Goal: Task Accomplishment & Management: Use online tool/utility

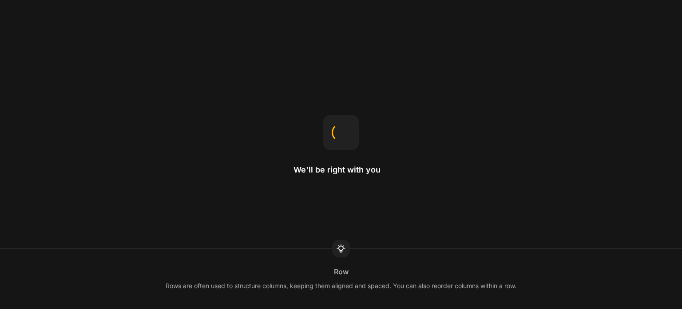
click at [319, 203] on div "We'll be right with you Row Rows are often used to structure columns, keeping t…" at bounding box center [341, 154] width 682 height 309
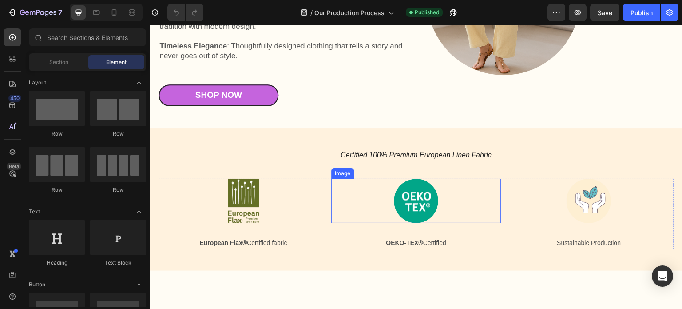
scroll to position [222, 0]
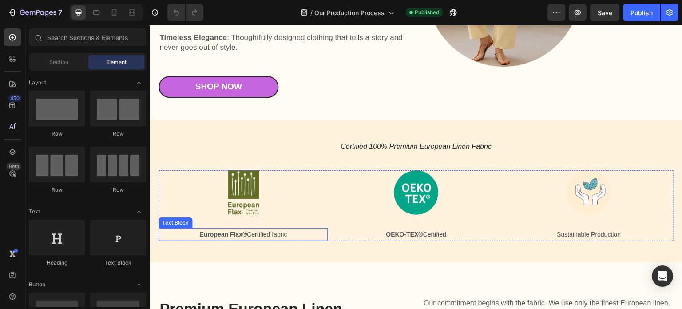
click at [270, 232] on p "European Flax® Certified fabric" at bounding box center [242, 234] width 167 height 11
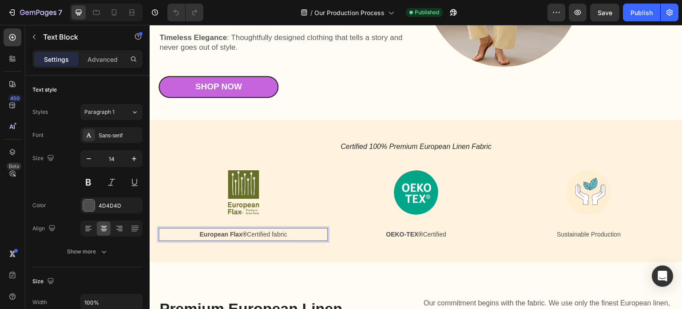
click at [289, 234] on p "European Flax® Certified fabric" at bounding box center [242, 234] width 167 height 11
click at [270, 237] on p "European Flax® Certified fabric" at bounding box center [242, 234] width 167 height 11
click at [292, 234] on p "European Flax® Certified fabric" at bounding box center [242, 234] width 167 height 11
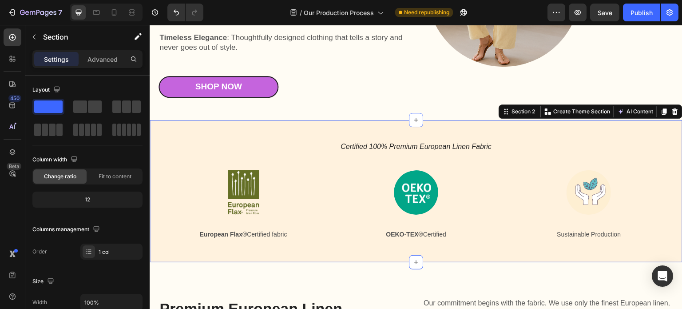
click at [295, 254] on div "Certified 100% Premium European Linen Fabric Heading Image European Flax® Certi…" at bounding box center [416, 191] width 533 height 142
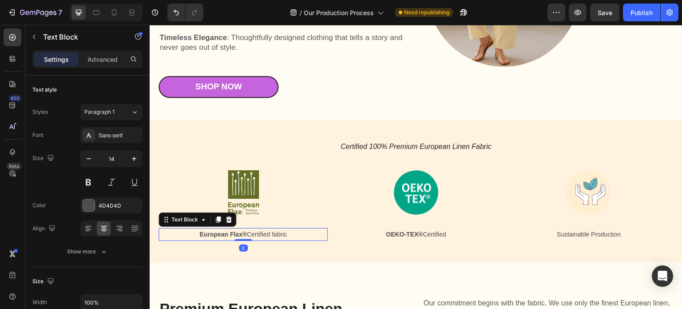
click at [294, 234] on p "European Flax® Certified fabric" at bounding box center [242, 234] width 167 height 11
click at [34, 37] on icon "button" at bounding box center [34, 36] width 7 height 7
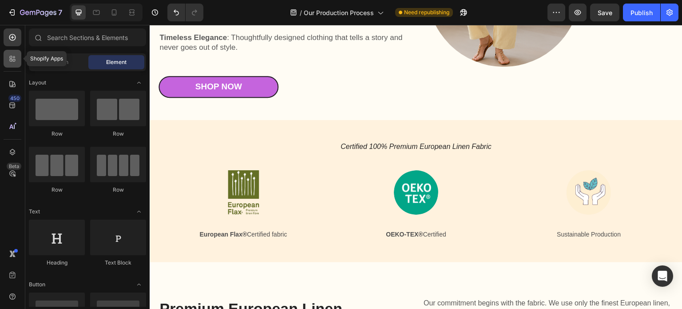
click at [15, 57] on icon at bounding box center [12, 58] width 9 height 9
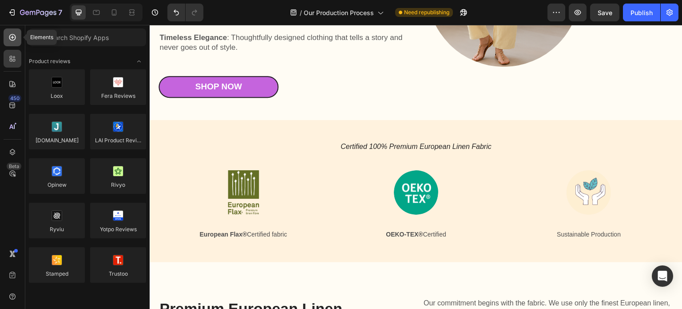
click at [12, 41] on icon at bounding box center [12, 37] width 9 height 9
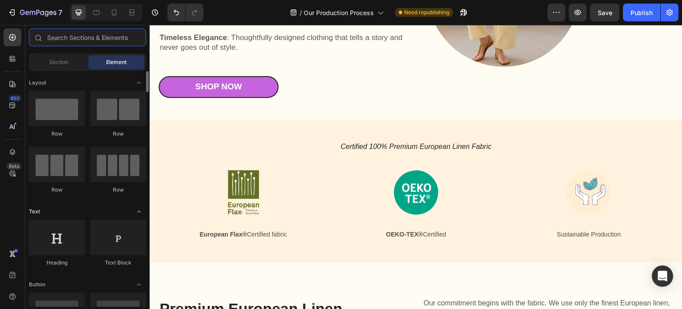
scroll to position [44, 0]
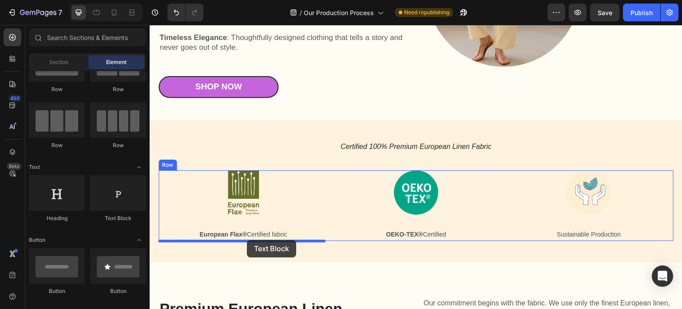
drag, startPoint x: 265, startPoint y: 230, endPoint x: 247, endPoint y: 240, distance: 20.3
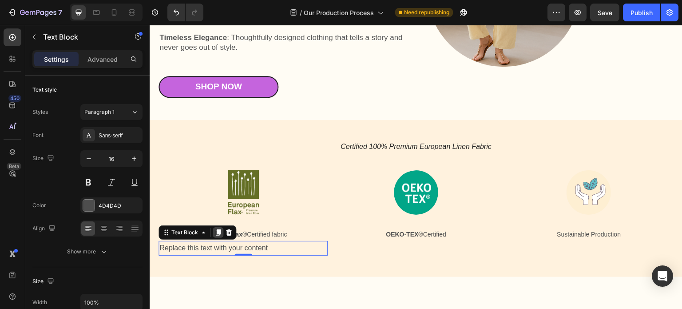
click at [218, 231] on icon at bounding box center [218, 232] width 5 height 6
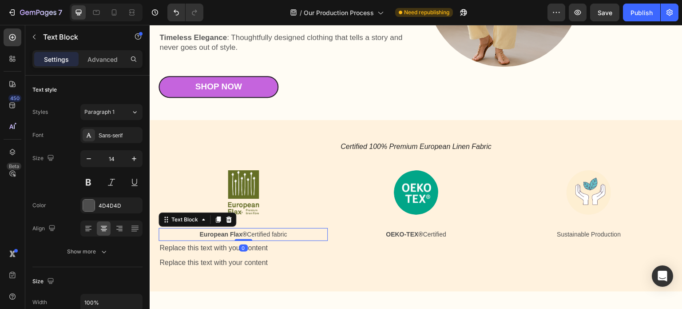
click at [218, 231] on strong "European Flax®" at bounding box center [223, 233] width 48 height 7
click at [218, 221] on icon at bounding box center [218, 219] width 5 height 6
click at [270, 234] on p "European Flax® Certified fabric" at bounding box center [242, 234] width 167 height 11
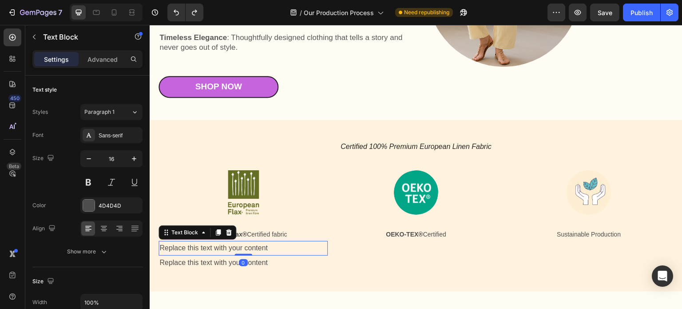
click at [263, 247] on div "Replace this text with your content" at bounding box center [243, 248] width 169 height 15
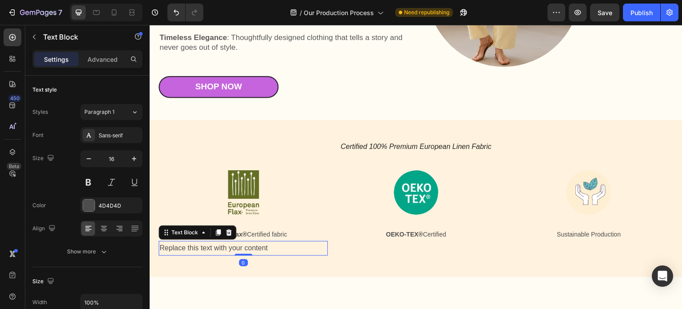
click at [264, 251] on div "Replace this text with your content" at bounding box center [243, 248] width 169 height 15
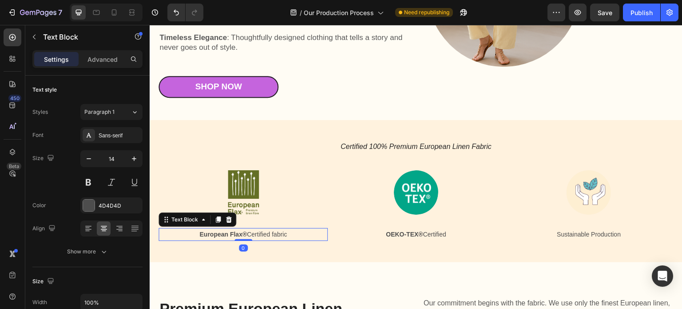
click at [270, 238] on p "European Flax® Certified fabric" at bounding box center [242, 234] width 167 height 11
click at [219, 218] on icon at bounding box center [218, 219] width 5 height 6
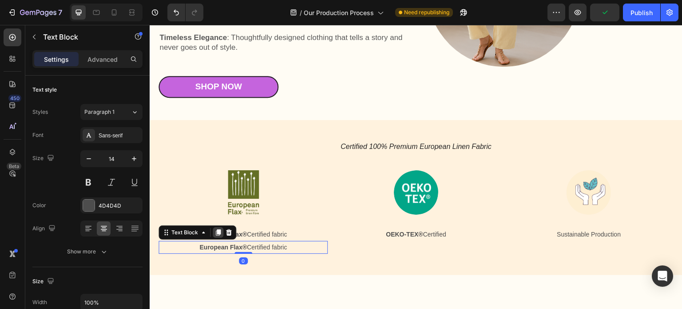
click at [219, 230] on icon at bounding box center [218, 232] width 5 height 6
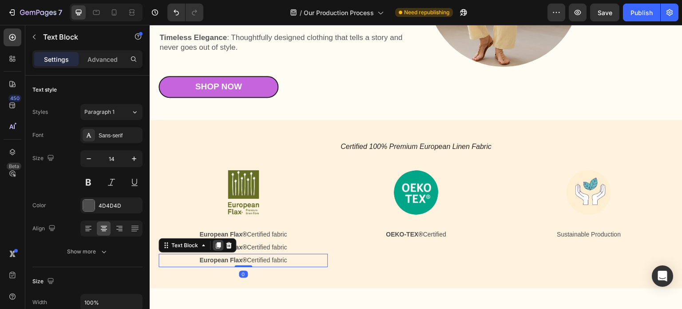
click at [217, 242] on icon at bounding box center [218, 245] width 5 height 6
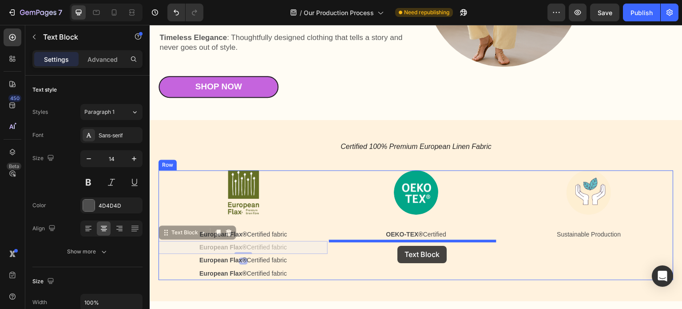
drag, startPoint x: 259, startPoint y: 247, endPoint x: 397, endPoint y: 246, distance: 138.1
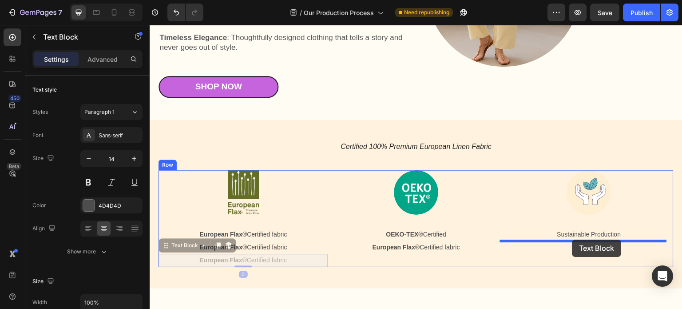
drag, startPoint x: 260, startPoint y: 258, endPoint x: 572, endPoint y: 239, distance: 313.1
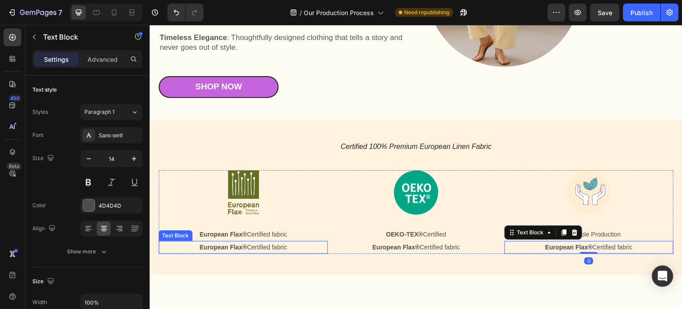
click at [274, 248] on p "European Flax® Certified fabric" at bounding box center [242, 247] width 167 height 11
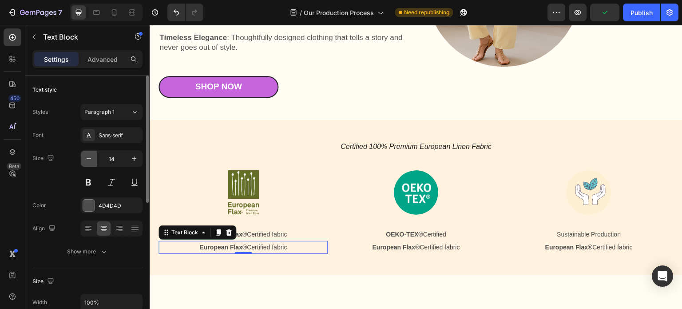
click at [90, 162] on icon "button" at bounding box center [88, 158] width 9 height 9
click at [133, 157] on icon "button" at bounding box center [134, 158] width 9 height 9
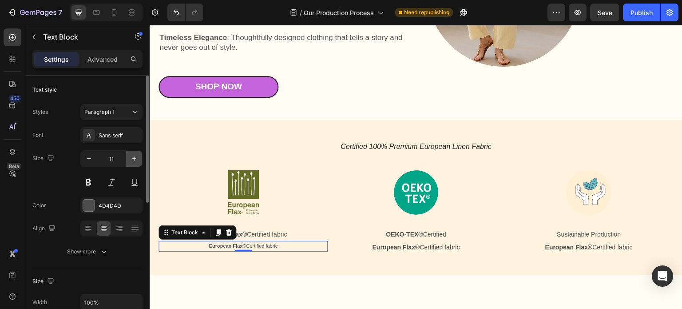
click at [133, 157] on icon "button" at bounding box center [134, 158] width 9 height 9
type input "12"
click at [260, 249] on p "European Flax® Certified fabric" at bounding box center [242, 247] width 167 height 10
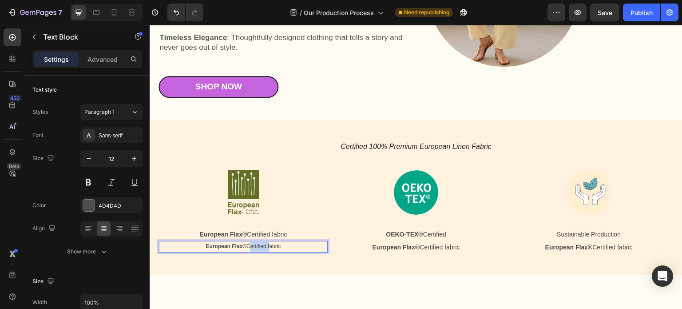
click at [260, 249] on p "European Flax® Certified fabric" at bounding box center [242, 247] width 167 height 10
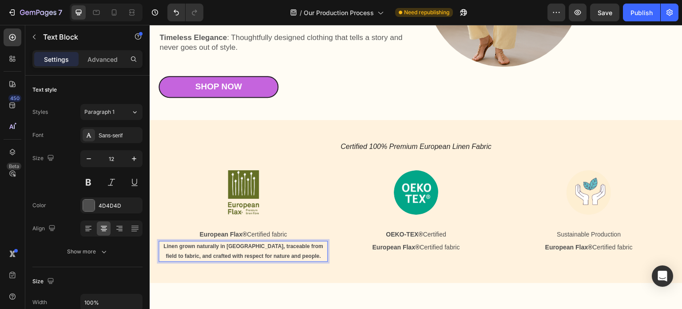
click at [260, 249] on p "Linen grown naturally in [GEOGRAPHIC_DATA], traceable from field to fabric, and…" at bounding box center [242, 251] width 167 height 19
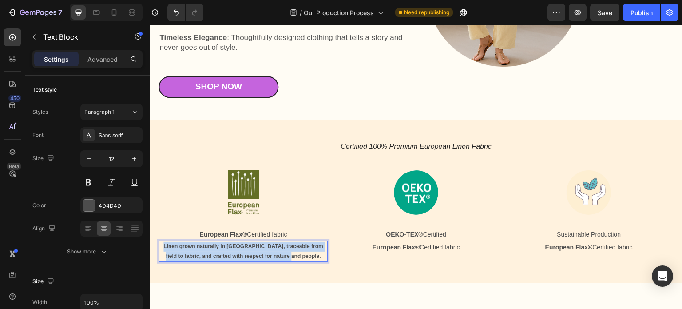
click at [260, 249] on p "Linen grown naturally in [GEOGRAPHIC_DATA], traceable from field to fabric, and…" at bounding box center [242, 251] width 167 height 19
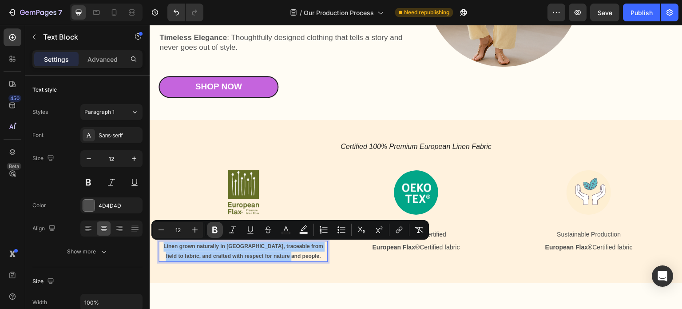
click at [215, 230] on icon "Editor contextual toolbar" at bounding box center [214, 229] width 5 height 7
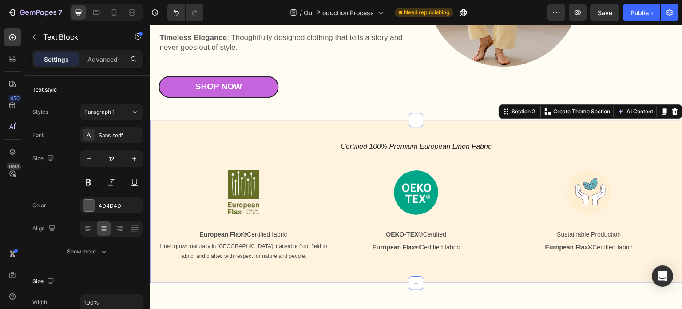
click at [350, 265] on div "Certified 100% Premium European Linen Fabric Heading Image European Flax® Certi…" at bounding box center [416, 201] width 533 height 163
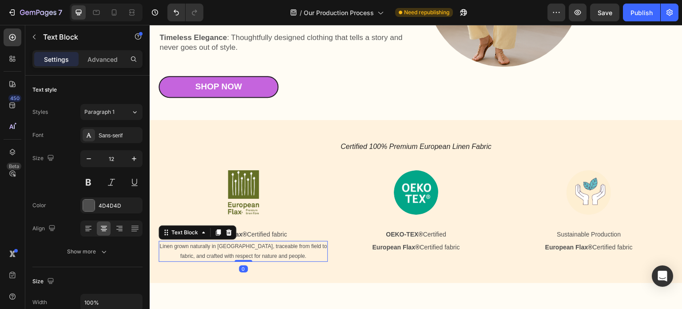
click at [268, 253] on p "Linen grown naturally in [GEOGRAPHIC_DATA], traceable from field to fabric, and…" at bounding box center [242, 251] width 167 height 19
click at [407, 232] on strong "OEKO-TEX®" at bounding box center [404, 233] width 37 height 7
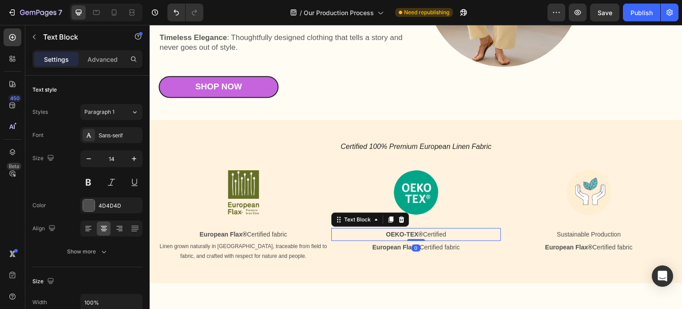
click at [407, 232] on strong "OEKO-TEX®" at bounding box center [404, 233] width 37 height 7
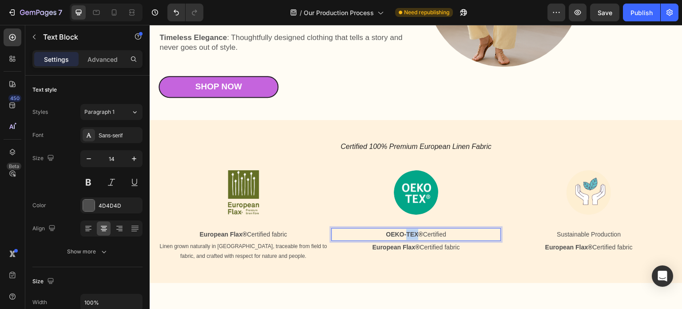
click at [407, 232] on strong "OEKO-TEX®" at bounding box center [404, 233] width 37 height 7
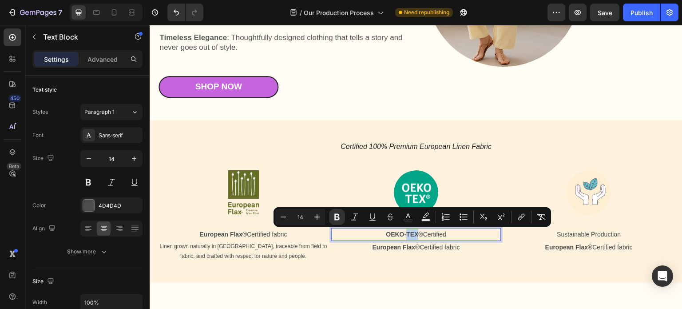
copy p "OEKO-TEX® Certified"
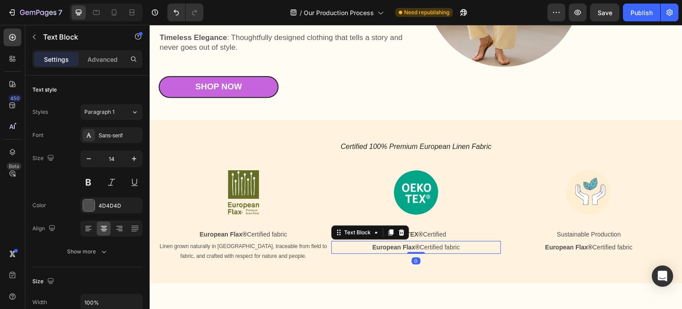
click at [408, 245] on strong "European Flax®" at bounding box center [396, 246] width 48 height 7
click at [429, 234] on p "OEKO-TEX® Certified" at bounding box center [415, 234] width 167 height 11
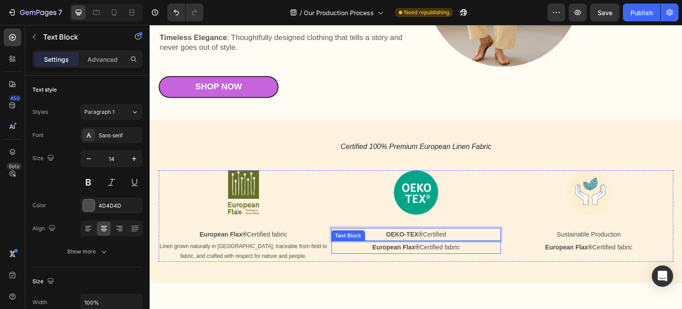
click at [420, 247] on p "European Flax® Certified fabric" at bounding box center [415, 247] width 167 height 11
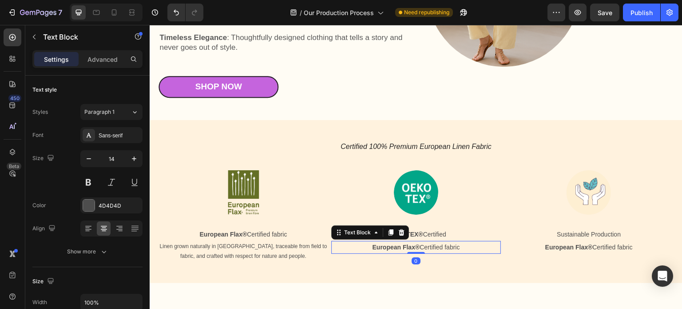
click at [420, 247] on p "European Flax® Certified fabric" at bounding box center [415, 247] width 167 height 11
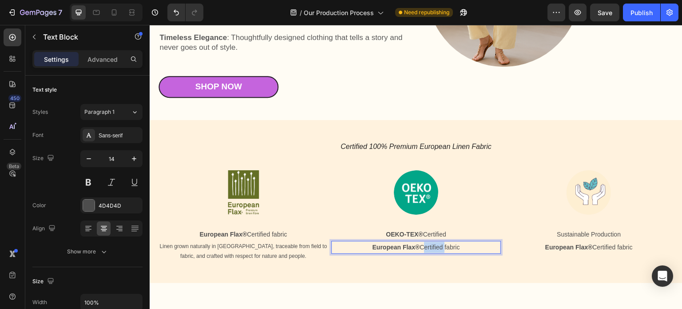
click at [420, 247] on p "European Flax® Certified fabric" at bounding box center [415, 247] width 167 height 11
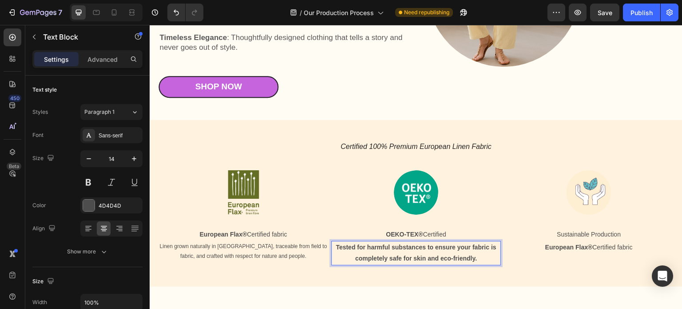
click at [420, 250] on p "Tested for harmful substances to ensure your fabric is completely safe for skin…" at bounding box center [415, 253] width 167 height 22
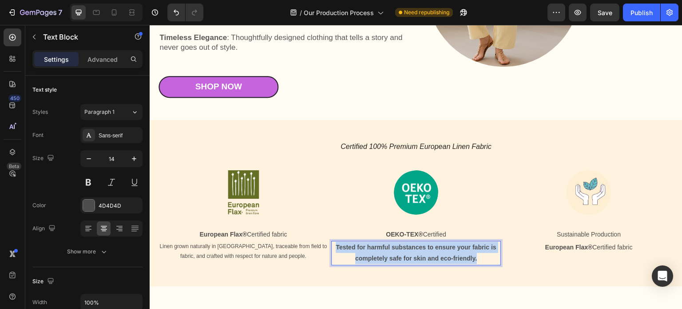
click at [420, 250] on p "Tested for harmful substances to ensure your fabric is completely safe for skin…" at bounding box center [415, 253] width 167 height 22
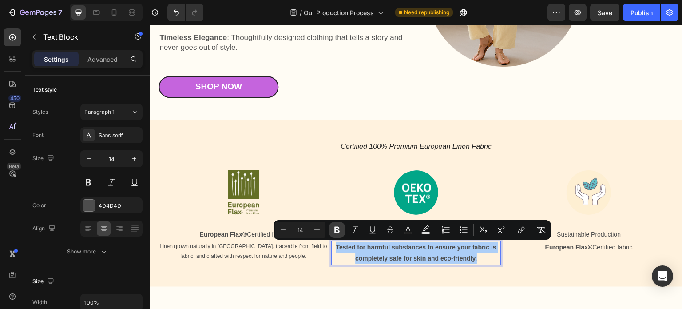
click at [338, 227] on icon "Editor contextual toolbar" at bounding box center [336, 229] width 5 height 7
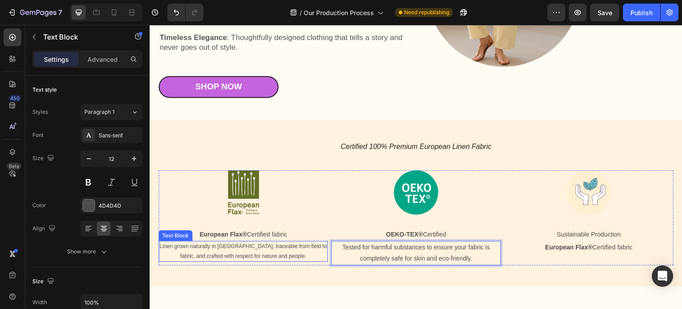
click at [258, 251] on p "Linen grown naturally in [GEOGRAPHIC_DATA], traceable from field to fabric, and…" at bounding box center [242, 251] width 167 height 19
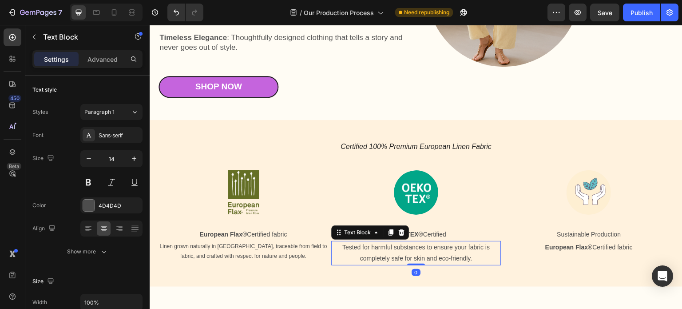
click at [374, 246] on p "Tested for harmful substances to ensure your fabric is completely safe for skin…" at bounding box center [415, 253] width 167 height 22
click at [93, 160] on icon "button" at bounding box center [88, 158] width 9 height 9
type input "12"
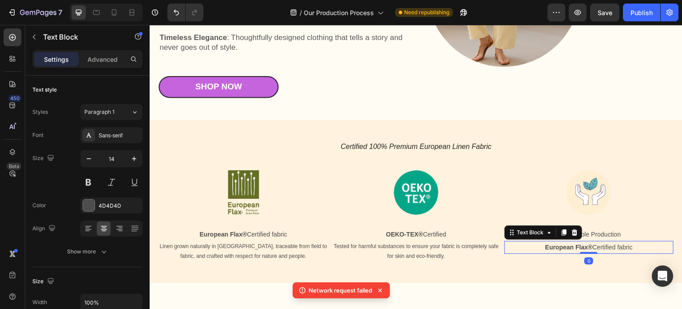
click at [562, 250] on strong "European Flax®" at bounding box center [569, 246] width 48 height 7
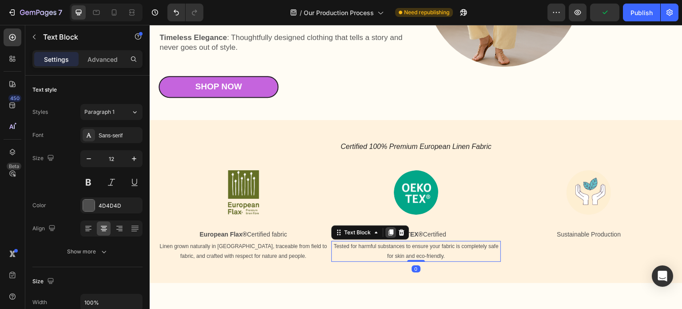
click at [387, 231] on icon at bounding box center [390, 232] width 7 height 7
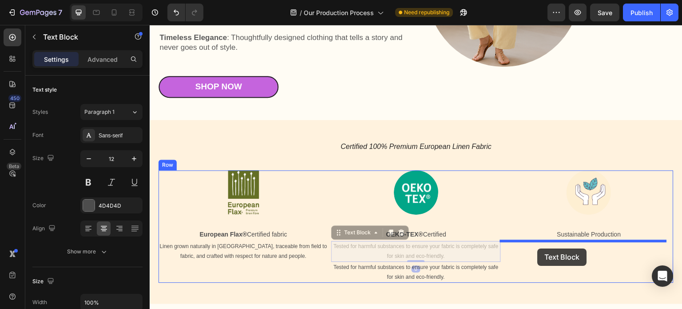
drag, startPoint x: 434, startPoint y: 251, endPoint x: 538, endPoint y: 248, distance: 103.5
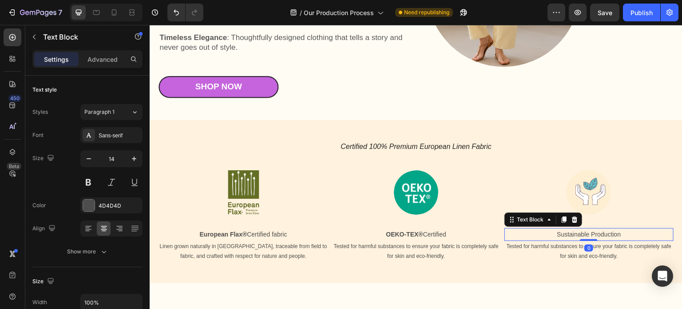
click at [598, 234] on p "Sustainable Production" at bounding box center [588, 234] width 167 height 11
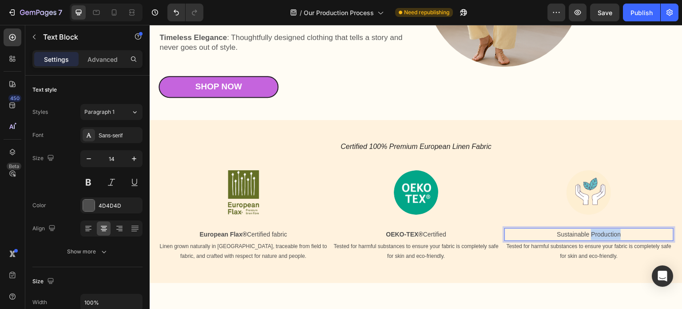
click at [598, 234] on p "Sustainable Production" at bounding box center [588, 234] width 167 height 11
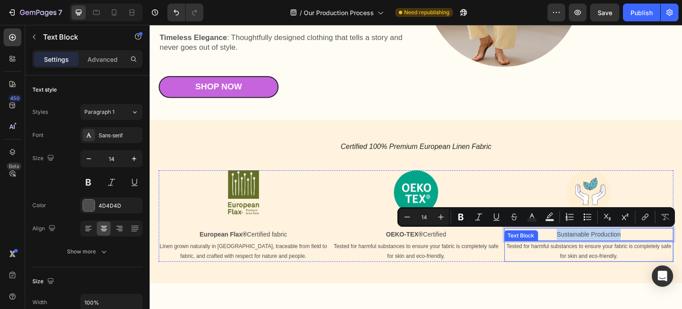
click at [576, 249] on p "Tested for harmful substances to ensure your fabric is completely safe for skin…" at bounding box center [588, 251] width 167 height 19
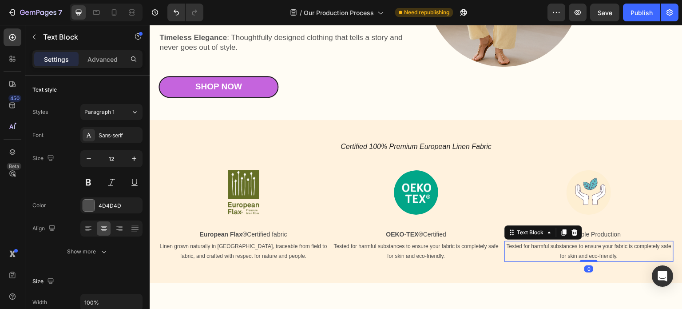
click at [583, 248] on p "Tested for harmful substances to ensure your fabric is completely safe for skin…" at bounding box center [588, 251] width 167 height 19
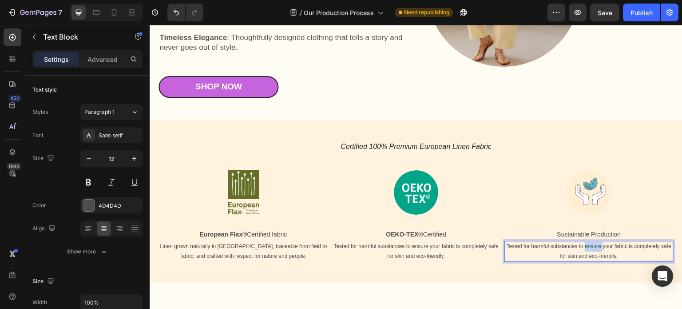
click at [583, 248] on p "Tested for harmful substances to ensure your fabric is completely safe for skin…" at bounding box center [588, 251] width 167 height 19
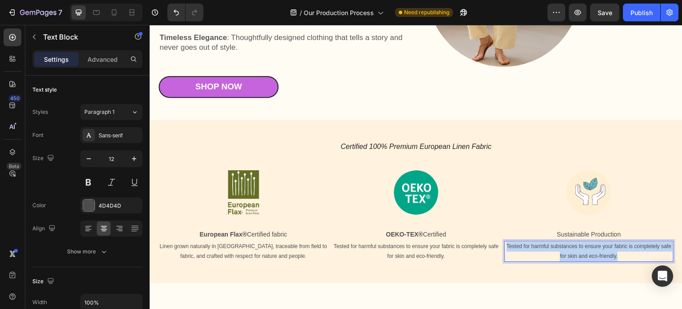
click at [583, 248] on p "Tested for harmful substances to ensure your fabric is completely safe for skin…" at bounding box center [588, 251] width 167 height 19
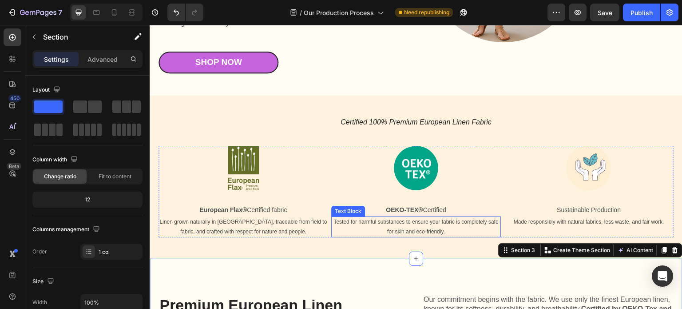
scroll to position [266, 0]
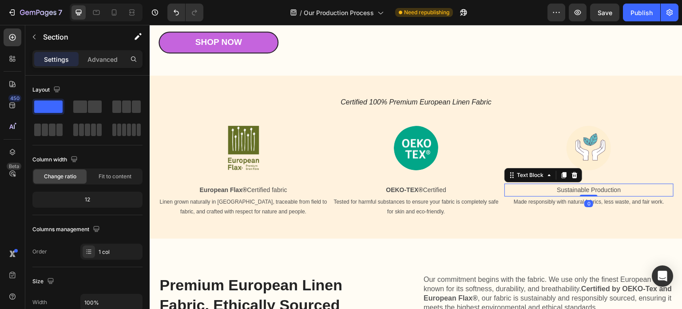
click at [578, 192] on p "Sustainable Production" at bounding box center [588, 189] width 167 height 11
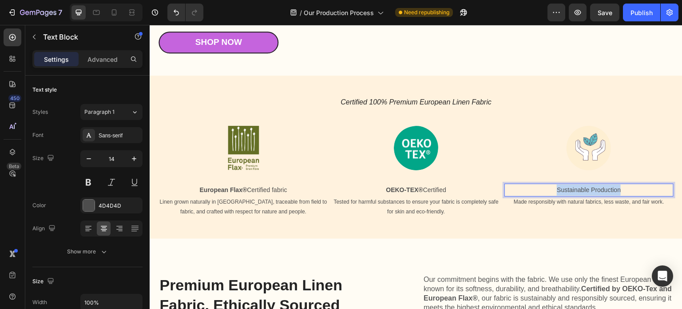
click at [578, 192] on p "Sustainable Production" at bounding box center [588, 189] width 167 height 11
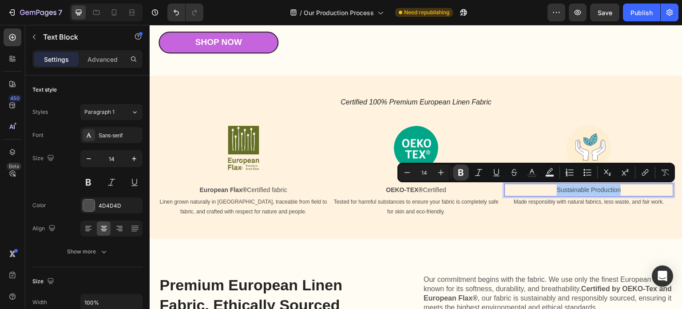
click at [462, 172] on icon "Editor contextual toolbar" at bounding box center [460, 172] width 5 height 7
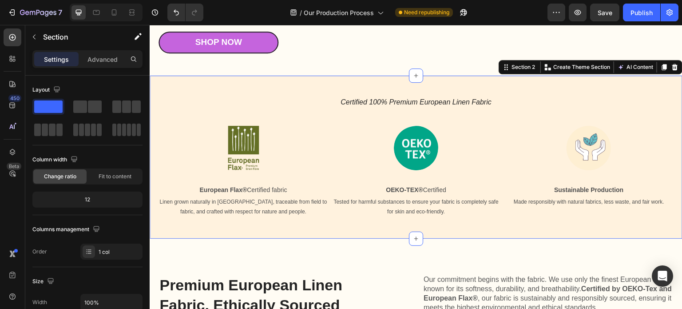
click at [515, 223] on div "Certified 100% Premium European Linen Fabric Heading Image European Flax® Certi…" at bounding box center [416, 156] width 533 height 163
click at [425, 190] on p "OEKO-TEX® Certified" at bounding box center [415, 189] width 167 height 11
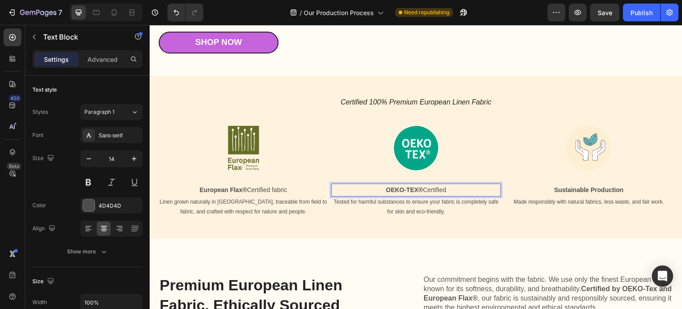
click at [425, 190] on p "OEKO-TEX® Certified" at bounding box center [415, 189] width 167 height 11
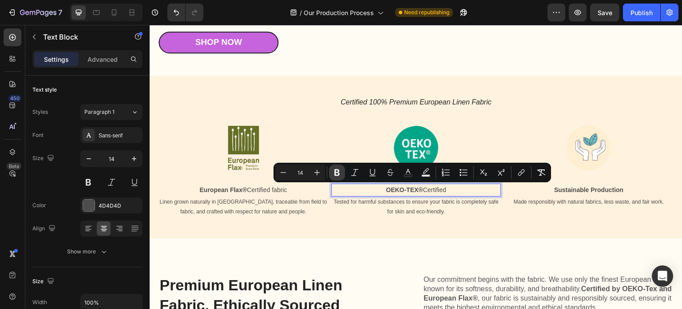
click at [336, 174] on icon "Editor contextual toolbar" at bounding box center [336, 172] width 5 height 7
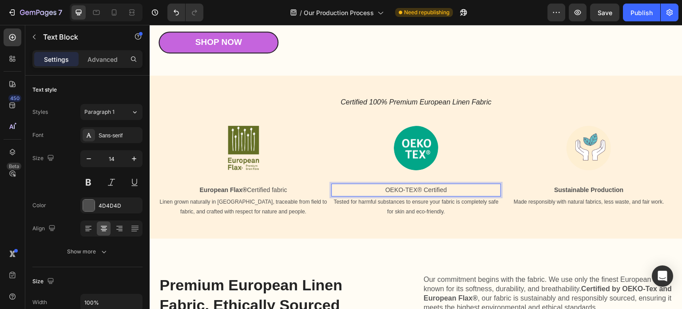
click at [336, 174] on div "Image OEKO-TEX® Certified Text Block 0 Tested for harmful substances to ensure …" at bounding box center [415, 171] width 169 height 91
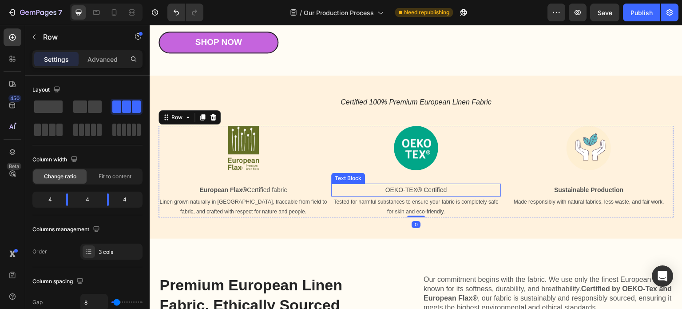
click at [436, 190] on p "OEKO-TEX® Certified" at bounding box center [415, 189] width 167 height 11
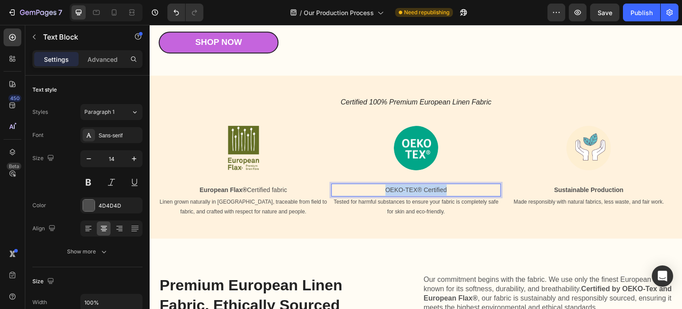
click at [436, 190] on p "OEKO-TEX® Certified" at bounding box center [415, 189] width 167 height 11
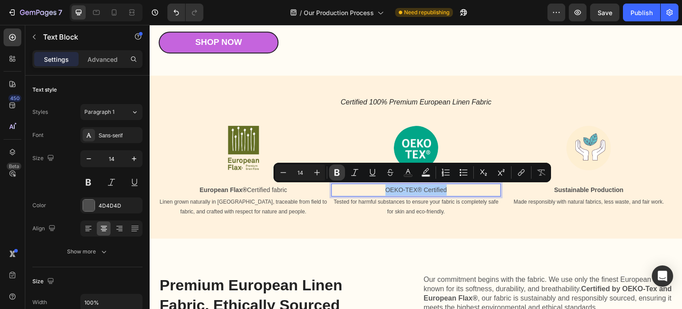
click at [337, 173] on icon "Editor contextual toolbar" at bounding box center [337, 172] width 9 height 9
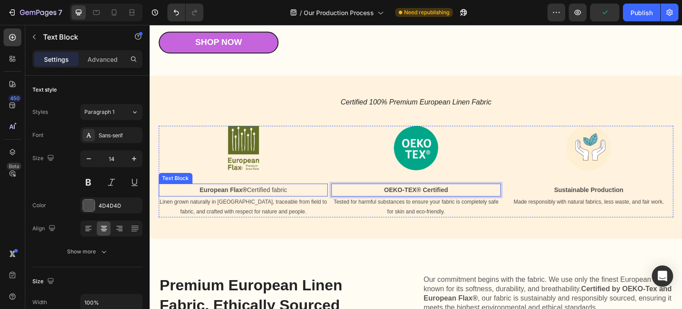
click at [258, 191] on p "European Flax® Certified fabric" at bounding box center [242, 189] width 167 height 11
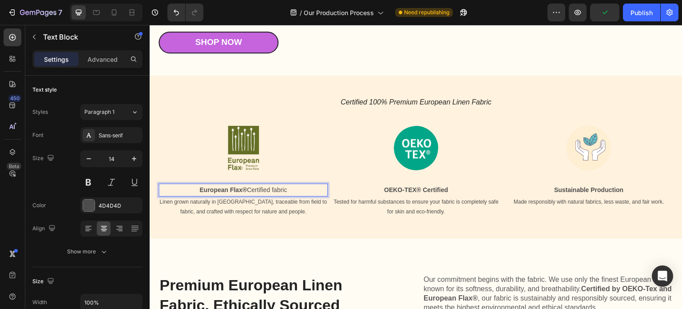
click at [258, 191] on p "European Flax® Certified fabric" at bounding box center [242, 189] width 167 height 11
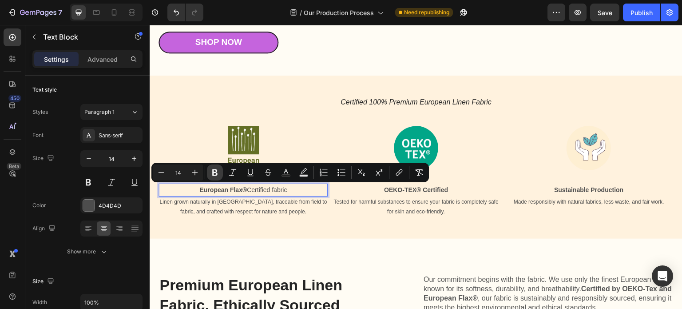
click at [213, 171] on icon "Editor contextual toolbar" at bounding box center [214, 172] width 5 height 7
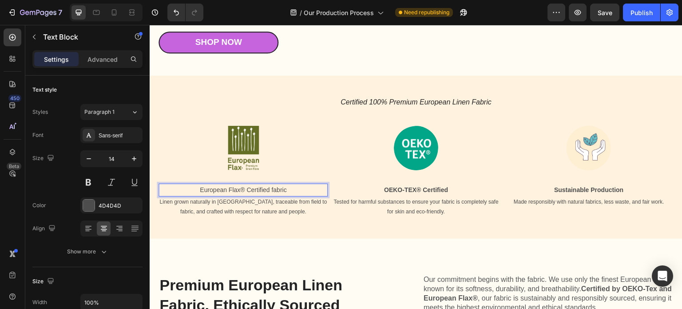
click at [234, 190] on p "European Flax® Certified fabric" at bounding box center [242, 189] width 167 height 11
click at [242, 190] on p "European Flax® Certified fabric" at bounding box center [242, 189] width 167 height 11
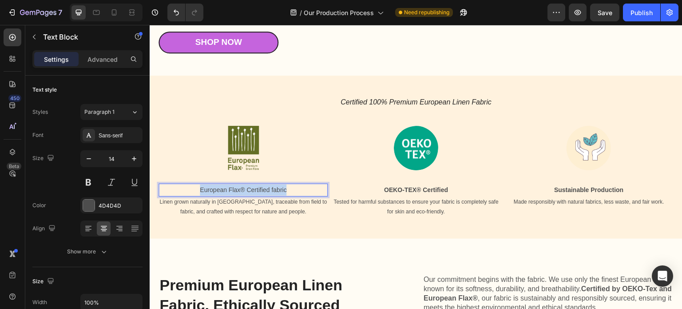
click at [242, 190] on p "European Flax® Certified fabric" at bounding box center [242, 189] width 167 height 11
click at [91, 182] on button at bounding box center [88, 182] width 16 height 16
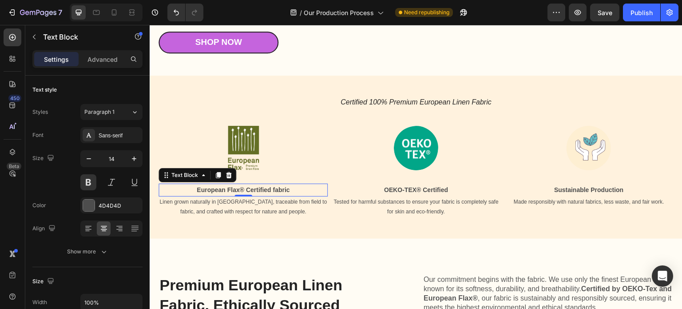
click at [271, 189] on p "European Flax® Certified fabric" at bounding box center [242, 189] width 167 height 11
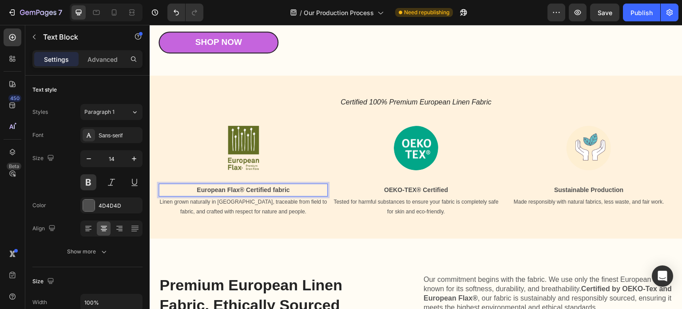
click at [270, 190] on p "European Flax® Certified fabric" at bounding box center [242, 189] width 167 height 11
click at [296, 189] on p "European Flax® Certified fabric" at bounding box center [242, 189] width 167 height 11
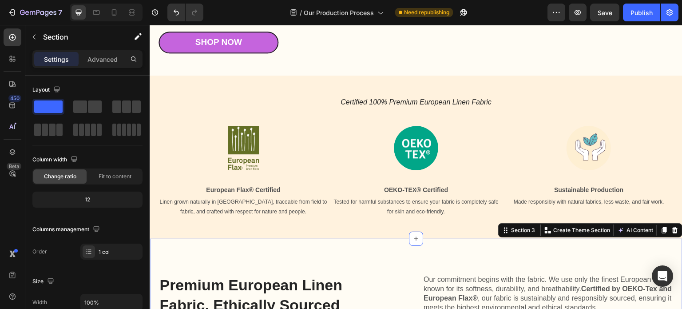
click at [550, 204] on p "Made responsibly with natural fabrics, less waste, and fair work." at bounding box center [588, 202] width 167 height 10
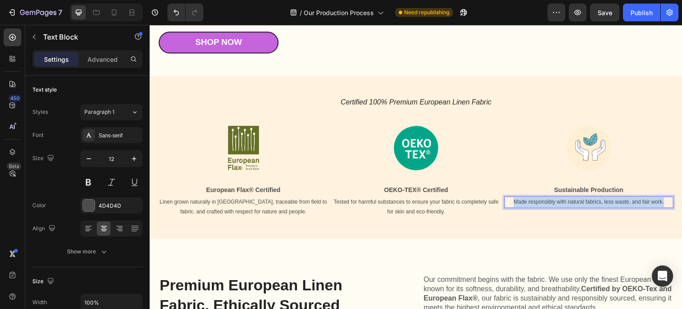
click at [550, 204] on p "Made responsibly with natural fabrics, less waste, and fair work." at bounding box center [588, 202] width 167 height 10
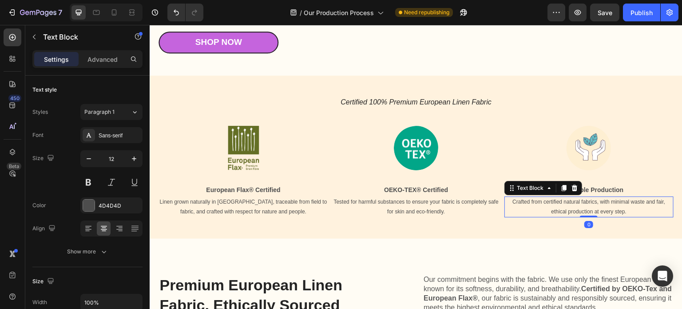
click at [570, 204] on p "Crafted from certified natural fabrics, with minimal waste and fair, ethical pr…" at bounding box center [588, 206] width 167 height 19
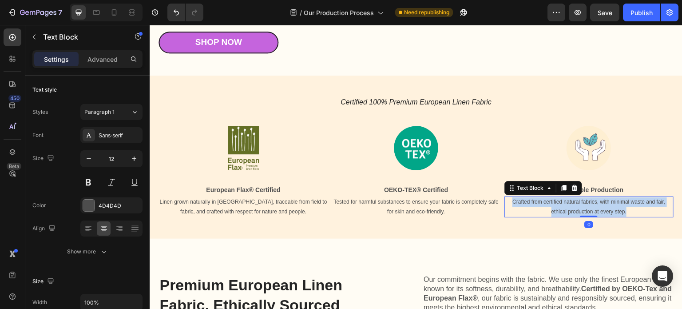
click at [570, 204] on p "Crafted from certified natural fabrics, with minimal waste and fair, ethical pr…" at bounding box center [588, 206] width 167 height 19
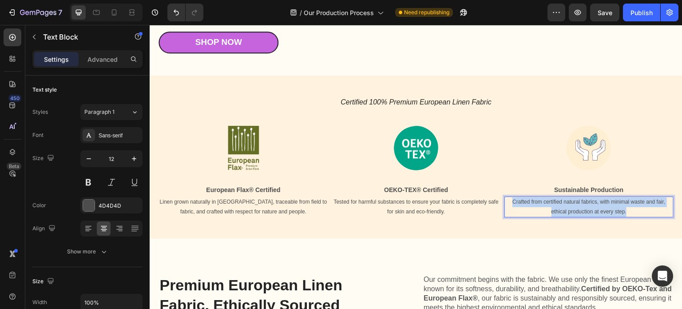
click at [570, 204] on p "Crafted from certified natural fabrics, with minimal waste and fair, ethical pr…" at bounding box center [588, 206] width 167 height 19
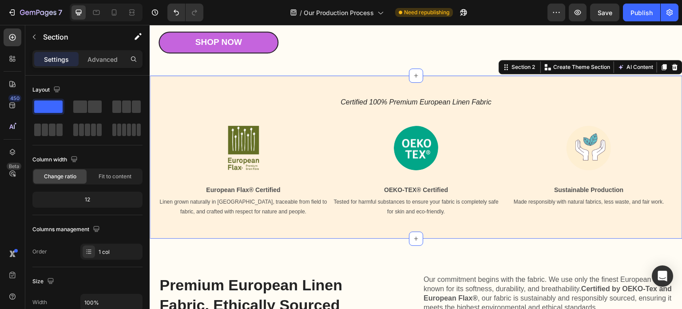
click at [561, 222] on div "Certified 100% Premium European Linen Fabric Heading Image European Flax® Certi…" at bounding box center [416, 156] width 533 height 163
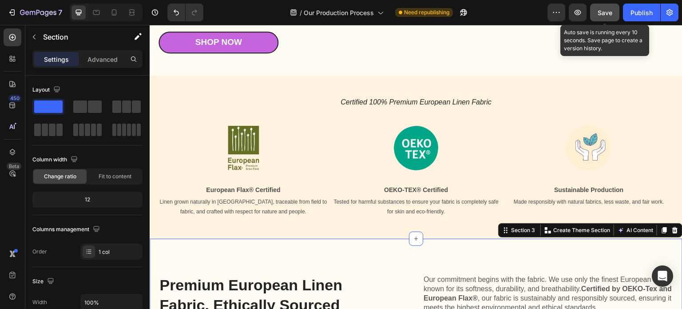
click at [601, 15] on span "Save" at bounding box center [605, 13] width 15 height 8
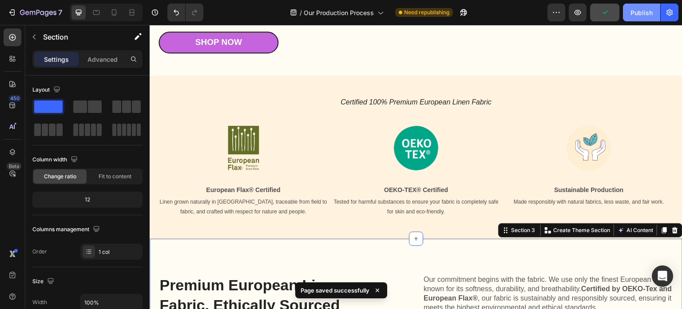
click at [638, 13] on div "Publish" at bounding box center [641, 12] width 22 height 9
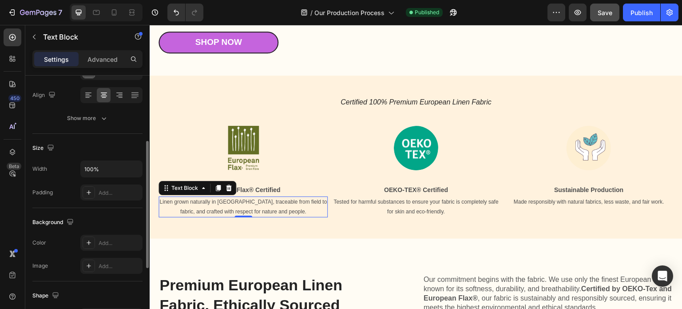
scroll to position [178, 0]
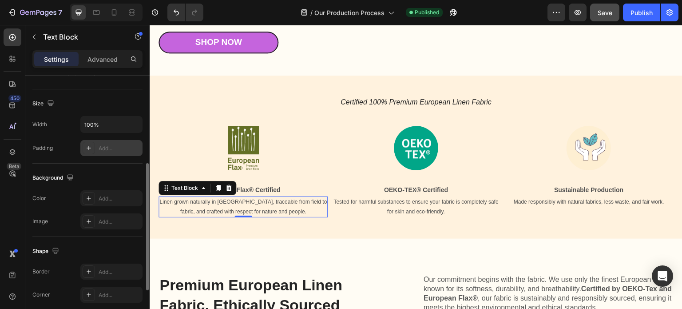
click at [107, 150] on div "Add..." at bounding box center [120, 148] width 42 height 8
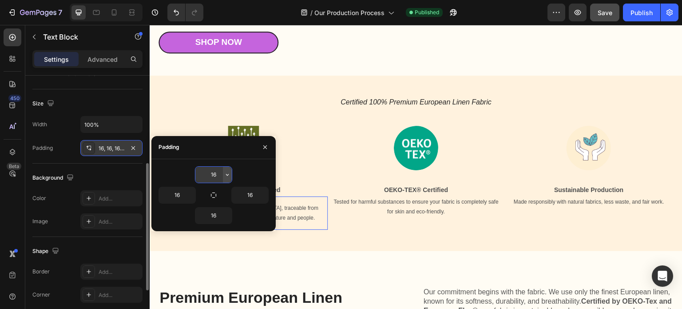
click at [228, 175] on icon "button" at bounding box center [227, 174] width 7 height 7
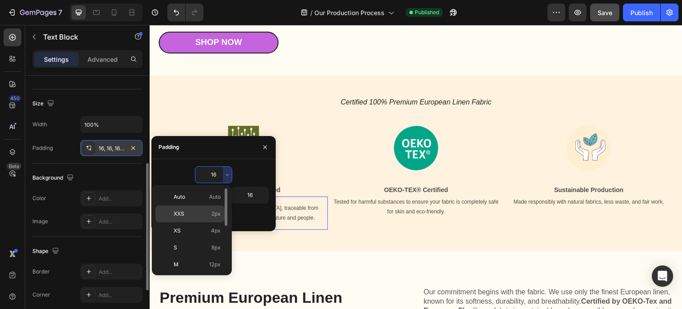
click at [214, 210] on span "2px" at bounding box center [215, 214] width 9 height 8
type input "2"
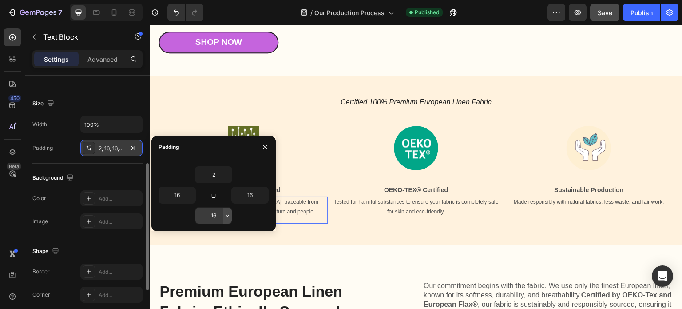
click at [224, 216] on icon "button" at bounding box center [227, 215] width 7 height 7
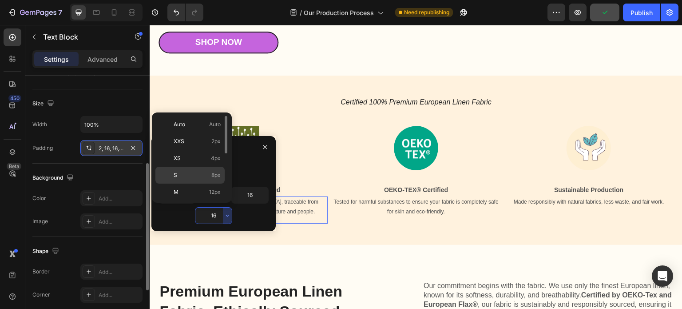
click at [219, 173] on span "8px" at bounding box center [215, 175] width 9 height 8
type input "8"
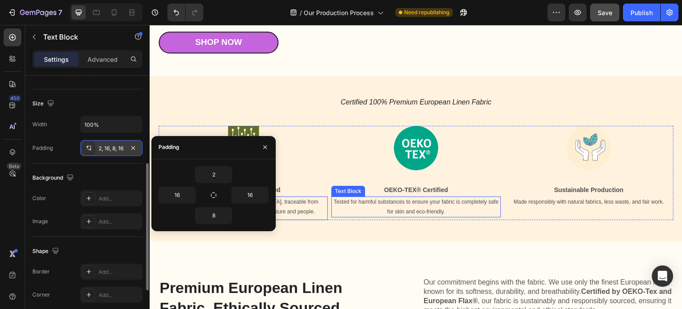
click at [415, 203] on p "Tested for harmful substances to ensure your fabric is completely safe for skin…" at bounding box center [415, 206] width 167 height 19
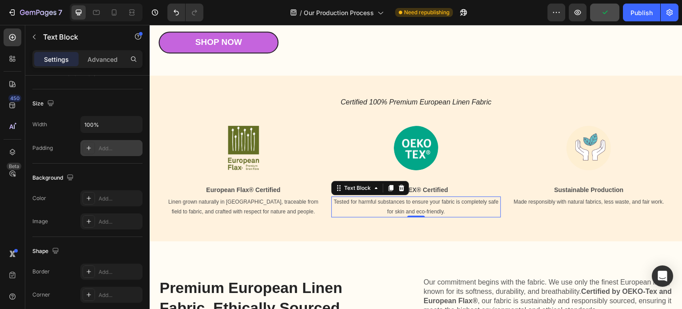
click at [113, 147] on div "Add..." at bounding box center [120, 148] width 42 height 8
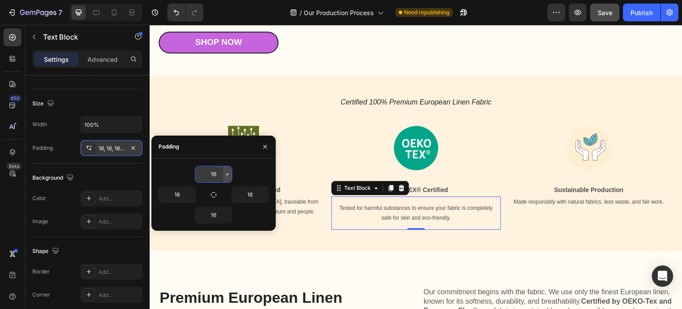
click at [226, 171] on icon "button" at bounding box center [227, 173] width 7 height 7
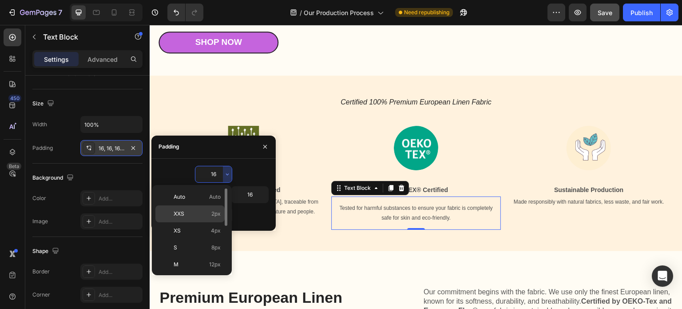
click at [220, 214] on span "2px" at bounding box center [215, 214] width 9 height 8
type input "2"
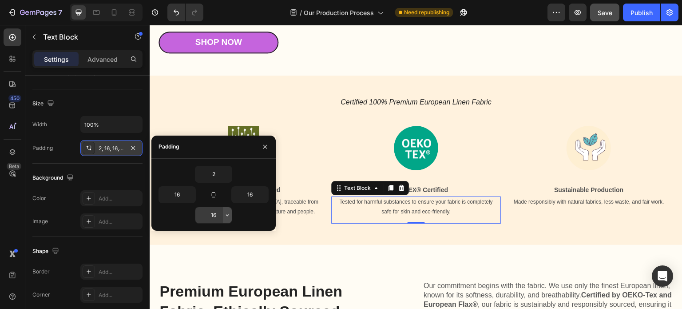
click at [226, 214] on icon "button" at bounding box center [227, 214] width 7 height 7
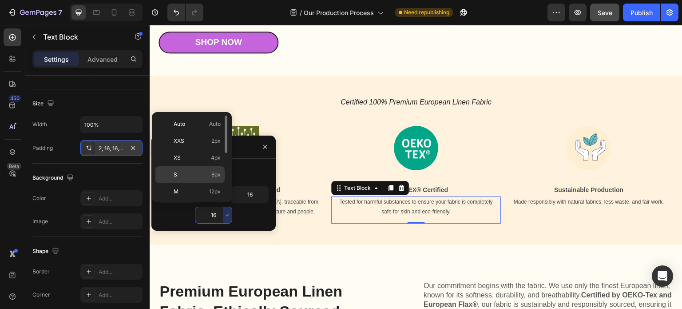
click at [215, 174] on span "8px" at bounding box center [215, 174] width 9 height 8
type input "8"
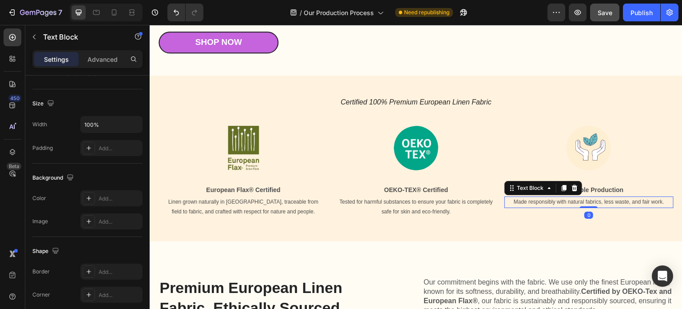
click at [543, 204] on p "Made responsibly with natural fabrics, less waste, and fair work." at bounding box center [588, 202] width 167 height 10
click at [103, 149] on div "Add..." at bounding box center [120, 148] width 42 height 8
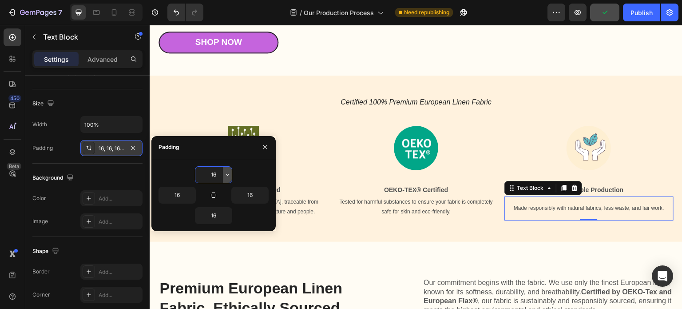
click at [227, 175] on icon "button" at bounding box center [227, 174] width 7 height 7
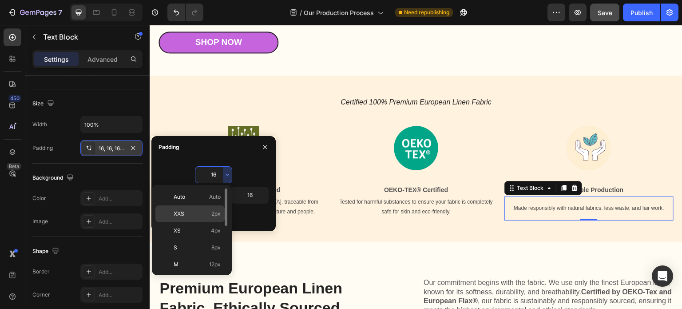
click at [216, 212] on span "2px" at bounding box center [215, 214] width 9 height 8
type input "2"
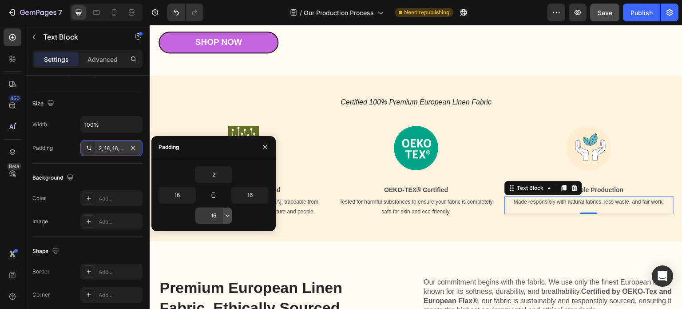
click at [227, 217] on icon "button" at bounding box center [227, 215] width 7 height 7
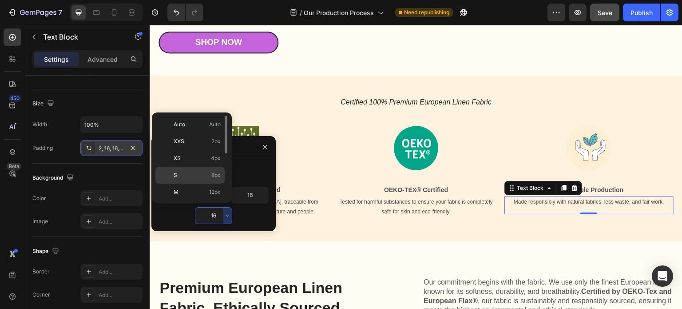
click at [214, 175] on span "8px" at bounding box center [215, 175] width 9 height 8
type input "8"
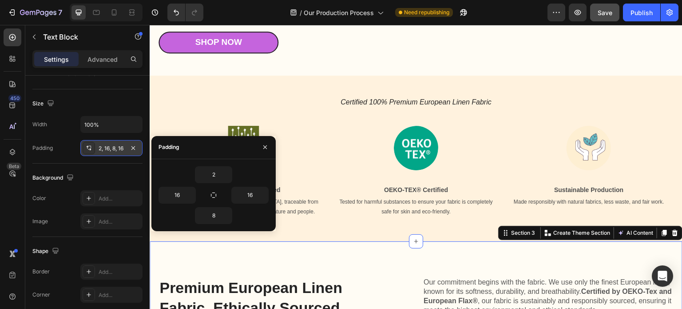
scroll to position [0, 0]
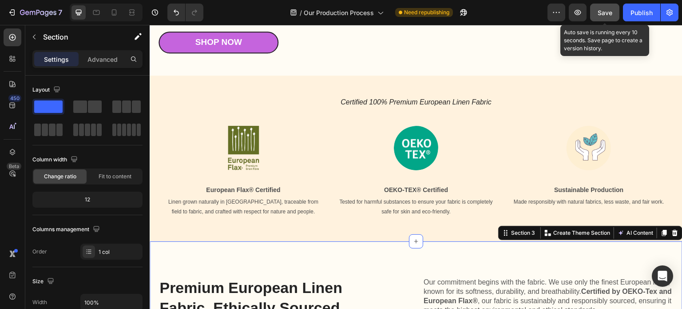
click at [604, 14] on span "Save" at bounding box center [605, 13] width 15 height 8
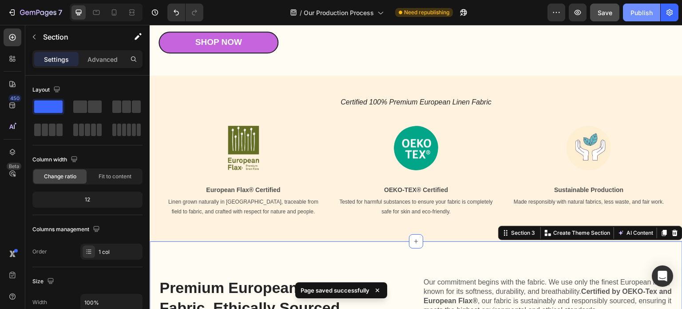
click at [638, 12] on div "Publish" at bounding box center [641, 12] width 22 height 9
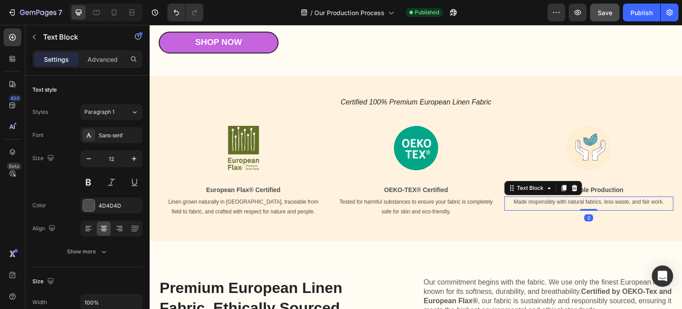
click at [547, 202] on p "Made responsibly with natural fabrics, less waste, and fair work." at bounding box center [588, 202] width 155 height 10
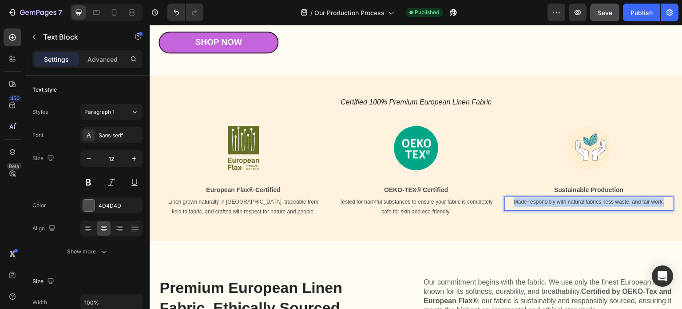
click at [547, 202] on p "Made responsibly with natural fabrics, less waste, and fair work." at bounding box center [588, 202] width 155 height 10
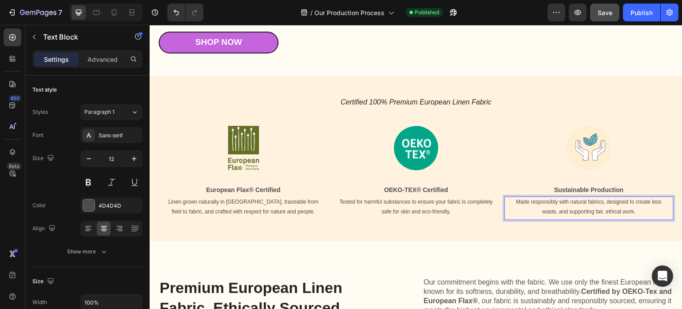
click at [548, 203] on p "Made responsibly with natural fabrics, designed to create less waste, and suppo…" at bounding box center [588, 206] width 155 height 19
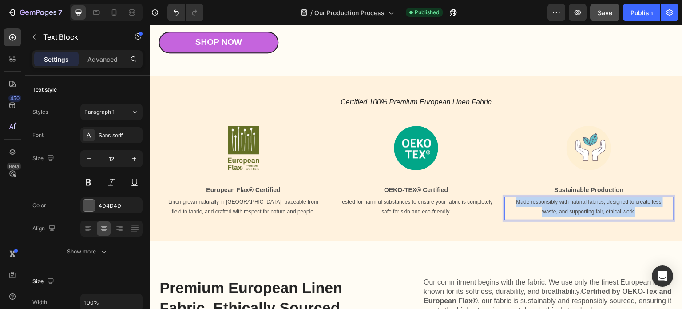
click at [548, 203] on p "Made responsibly with natural fabrics, designed to create less waste, and suppo…" at bounding box center [588, 206] width 155 height 19
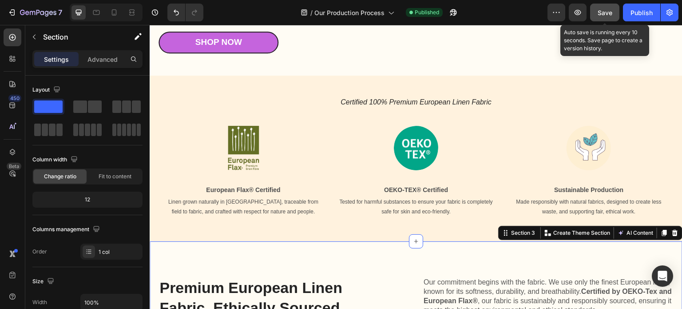
click at [604, 14] on span "Save" at bounding box center [605, 13] width 15 height 8
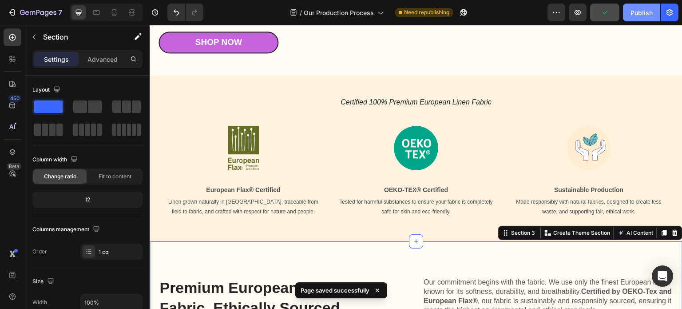
click at [639, 14] on div "Publish" at bounding box center [641, 12] width 22 height 9
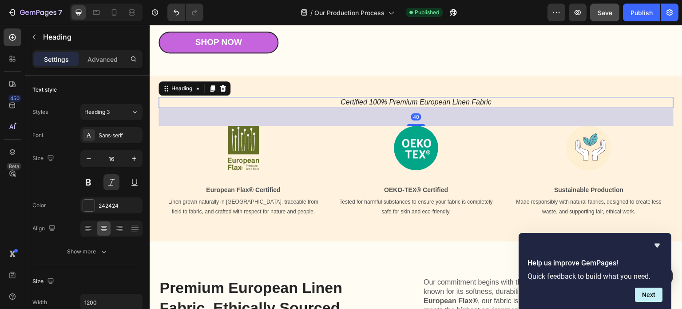
click at [399, 105] on h2 "Certified 100% Premium European Linen Fabric" at bounding box center [416, 102] width 515 height 11
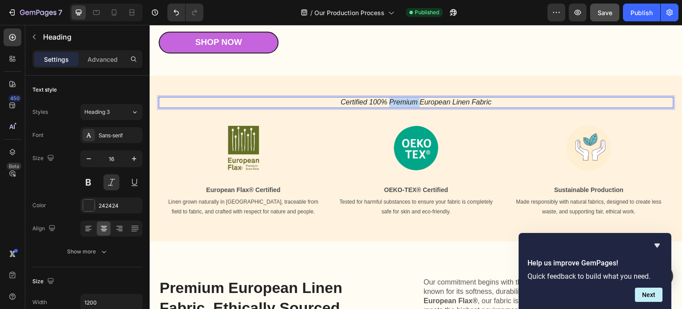
click at [399, 105] on p "Certified 100% Premium European Linen Fabric" at bounding box center [415, 102] width 513 height 9
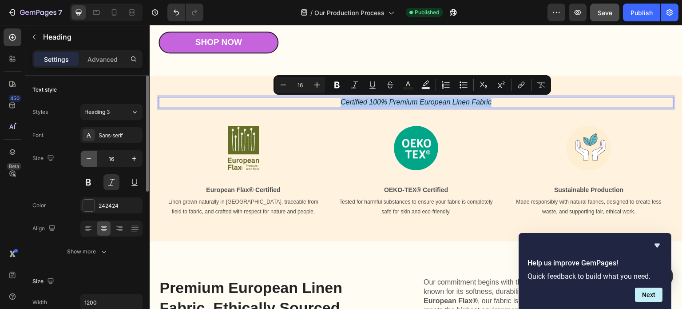
click at [88, 160] on icon "button" at bounding box center [88, 158] width 9 height 9
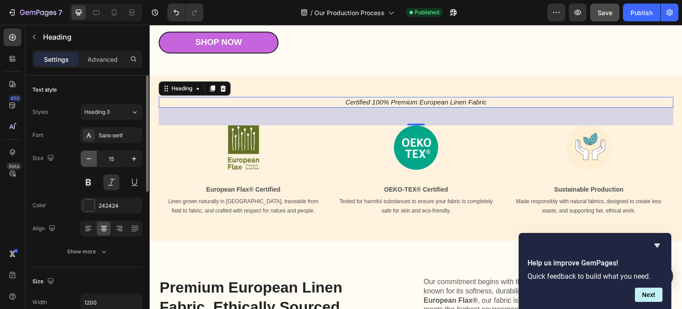
click at [88, 160] on icon "button" at bounding box center [88, 158] width 9 height 9
click at [134, 158] on icon "button" at bounding box center [134, 158] width 4 height 4
click at [89, 159] on icon "button" at bounding box center [88, 158] width 9 height 9
type input "14"
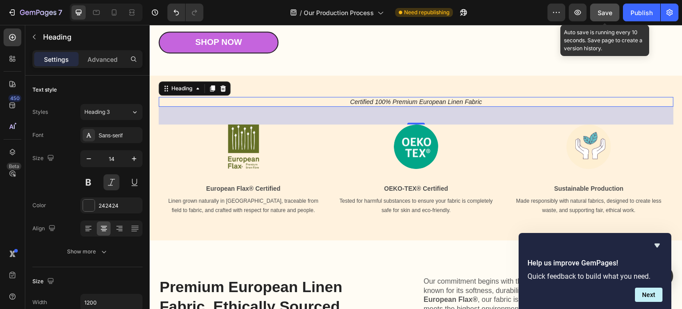
click at [599, 14] on span "Save" at bounding box center [605, 13] width 15 height 8
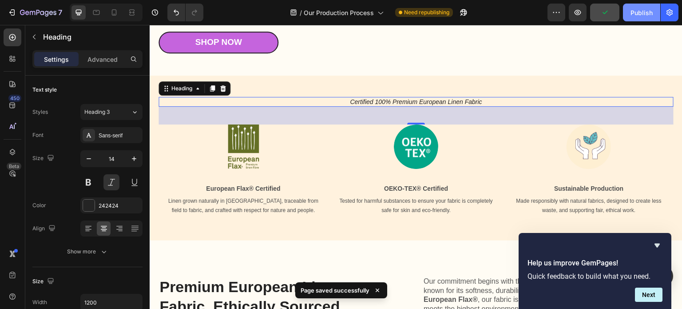
click at [639, 15] on div "Publish" at bounding box center [641, 12] width 22 height 9
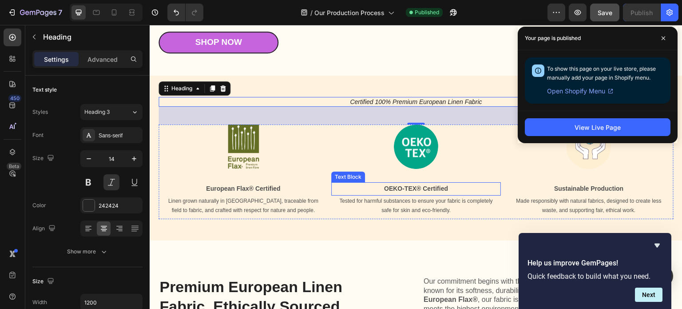
scroll to position [89, 0]
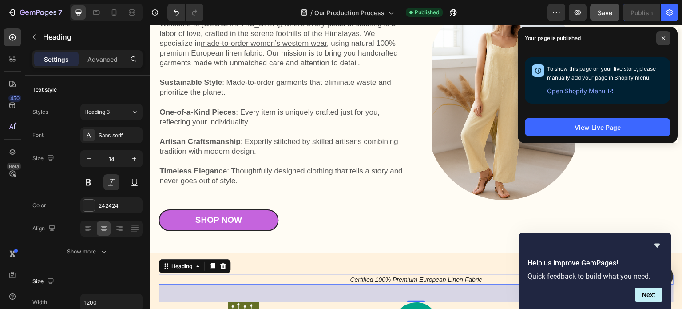
click at [666, 37] on span at bounding box center [663, 38] width 14 height 14
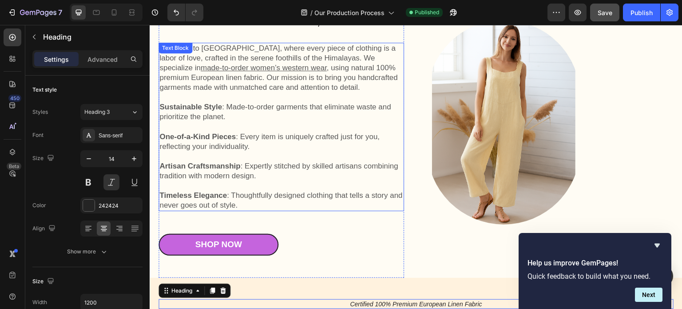
scroll to position [44, 0]
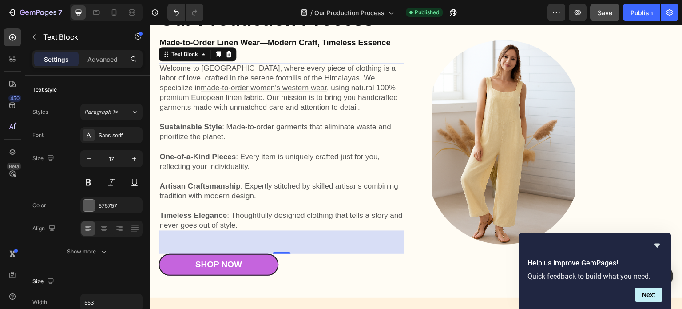
click at [270, 139] on p "Sustainable Style : Made-to-order garments that eliminate waste and prioritize …" at bounding box center [281, 132] width 244 height 20
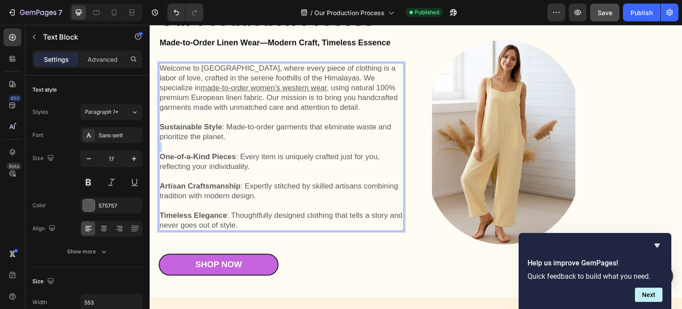
click at [270, 139] on p "Sustainable Style : Made-to-order garments that eliminate waste and prioritize …" at bounding box center [281, 132] width 244 height 20
drag, startPoint x: 222, startPoint y: 139, endPoint x: 211, endPoint y: 139, distance: 10.7
click at [222, 139] on p "Sustainable Style : Made-to-order garments that eliminate waste and prioritize …" at bounding box center [281, 132] width 244 height 20
click at [163, 126] on strong "Sustainable Style" at bounding box center [190, 127] width 63 height 8
click at [160, 126] on strong "Sustainable Style" at bounding box center [190, 127] width 63 height 8
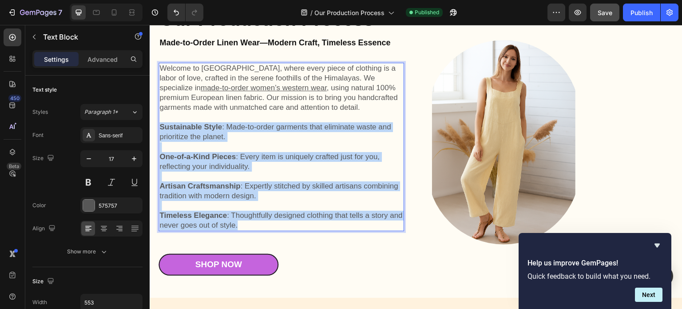
click at [242, 225] on p "Timeless Elegance : Thoughtfully designed clothing that tells a story and never…" at bounding box center [281, 220] width 244 height 20
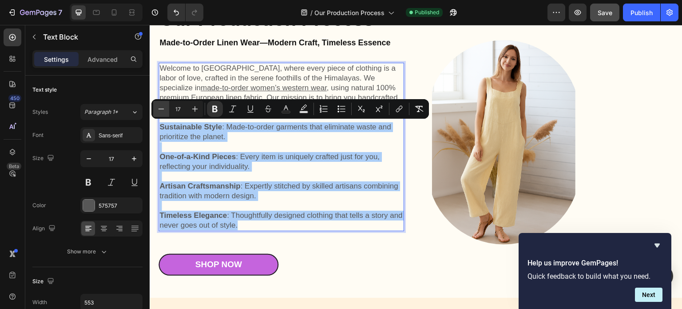
click at [162, 111] on icon "Editor contextual toolbar" at bounding box center [161, 108] width 9 height 9
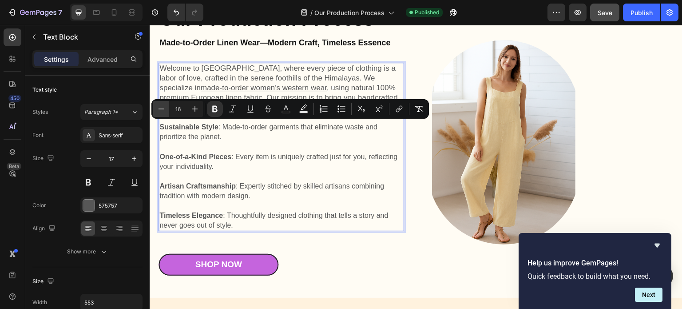
click at [162, 111] on icon "Editor contextual toolbar" at bounding box center [161, 108] width 9 height 9
type input "15"
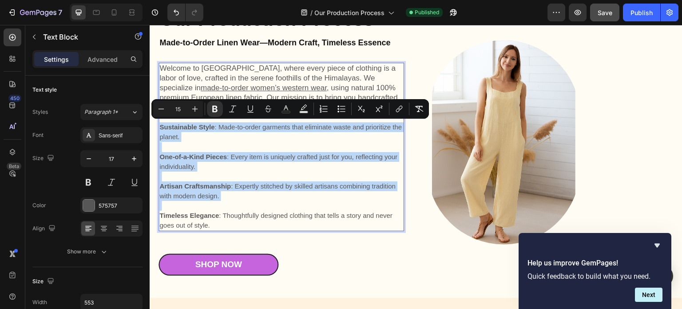
click at [242, 142] on p "Rich Text Editor. Editing area: main" at bounding box center [281, 147] width 244 height 10
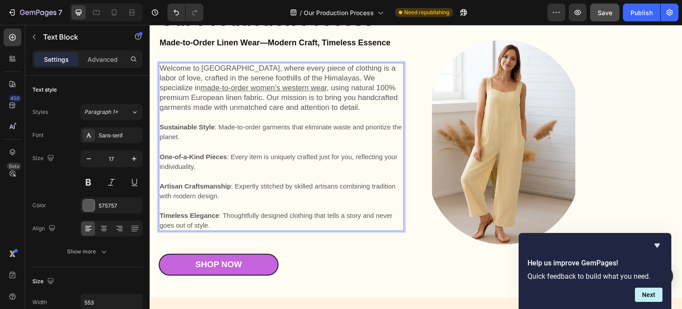
click at [162, 126] on strong "Sustainable Style" at bounding box center [186, 127] width 55 height 8
click at [228, 129] on span "Sustainable Style : Made-to-order garments that eliminate waste and prioritize …" at bounding box center [280, 131] width 242 height 17
click at [210, 129] on strong "Sustainable Style" at bounding box center [186, 127] width 55 height 8
click at [222, 127] on span "Sustainable Style : Made-to-order garments that eliminate waste and prioritize …" at bounding box center [280, 131] width 242 height 17
click at [285, 107] on p "Welcome to [GEOGRAPHIC_DATA], where every piece of clothing is a labor of love,…" at bounding box center [281, 87] width 244 height 49
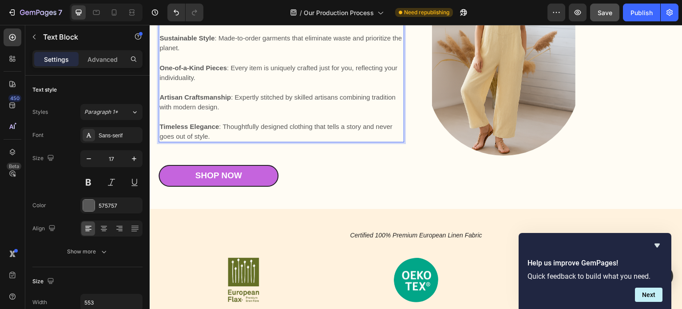
scroll to position [89, 0]
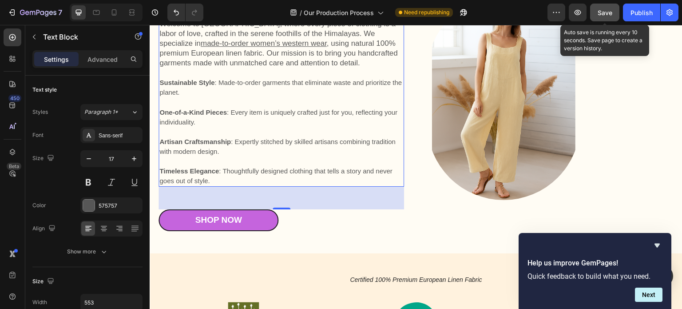
click at [603, 16] on div "Save" at bounding box center [605, 12] width 15 height 9
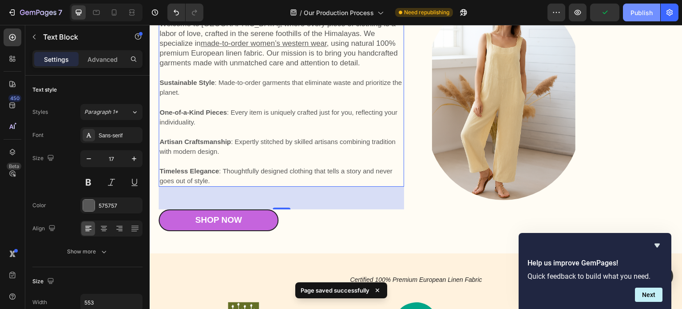
click at [639, 14] on div "Publish" at bounding box center [641, 12] width 22 height 9
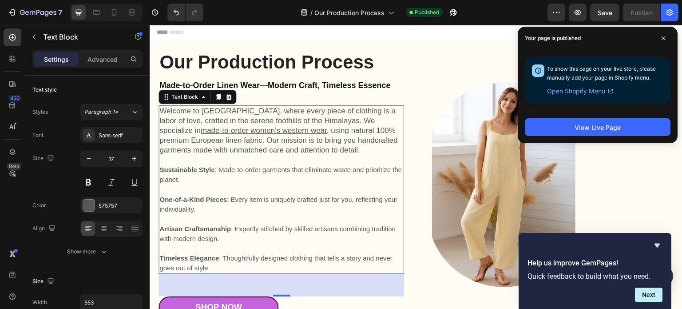
scroll to position [0, 0]
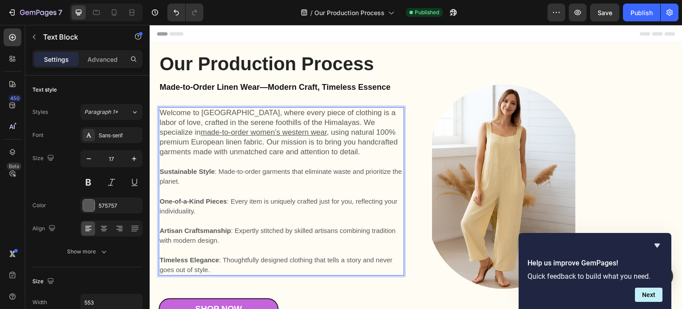
click at [281, 128] on p "Welcome to [GEOGRAPHIC_DATA], where every piece of clothing is a labor of love,…" at bounding box center [281, 132] width 244 height 49
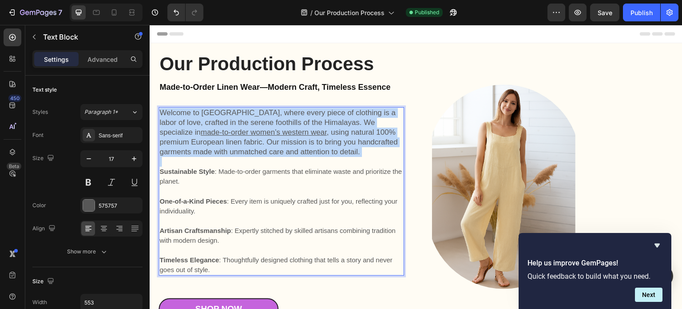
click at [281, 128] on p "Welcome to [GEOGRAPHIC_DATA], where every piece of clothing is a labor of love,…" at bounding box center [281, 132] width 244 height 49
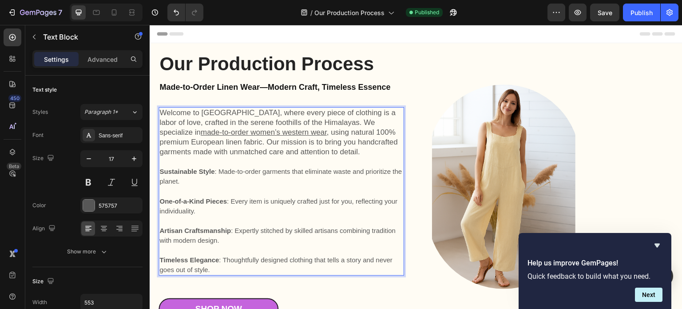
click at [298, 183] on p "Sustainable Style : Made-to-order garments that eliminate waste and prioritize …" at bounding box center [281, 176] width 244 height 20
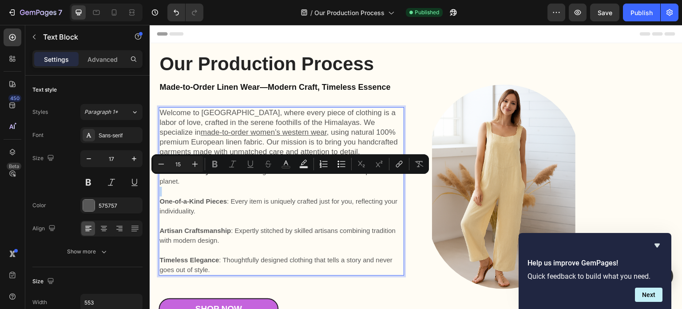
type input "17"
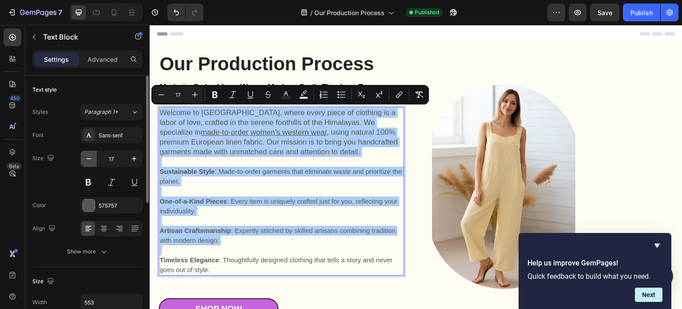
click at [87, 159] on icon "button" at bounding box center [88, 158] width 9 height 9
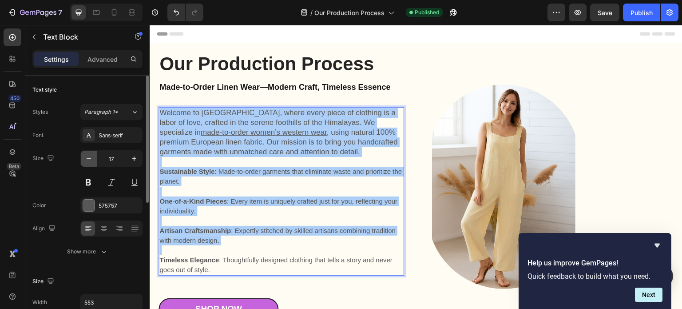
type input "16"
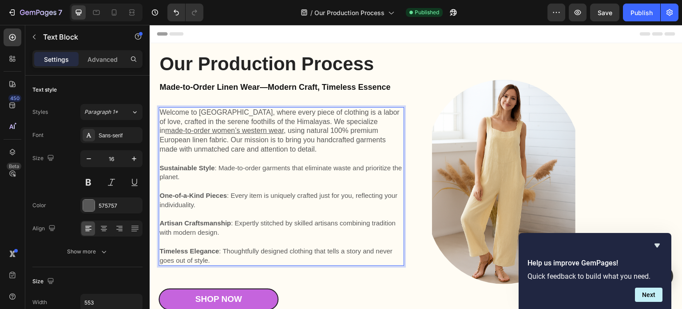
click at [215, 174] on p "Sustainable Style : Made-to-order garments that eliminate waste and prioritize …" at bounding box center [281, 172] width 244 height 19
click at [223, 91] on h2 "Made-to-Order Linen Wear—Modern Craft, Timeless Essence" at bounding box center [282, 87] width 246 height 12
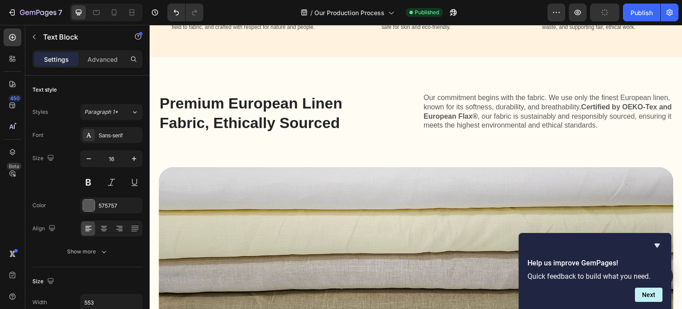
scroll to position [444, 0]
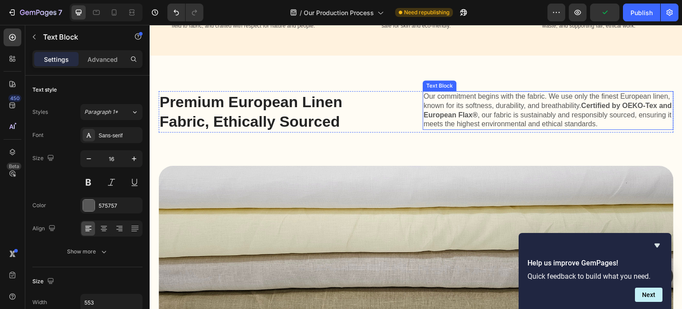
click at [461, 99] on p "Our commitment begins with the fabric. We use only the finest European linen, k…" at bounding box center [548, 110] width 249 height 37
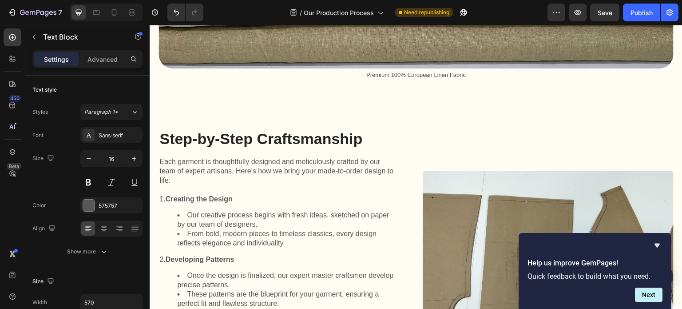
scroll to position [710, 0]
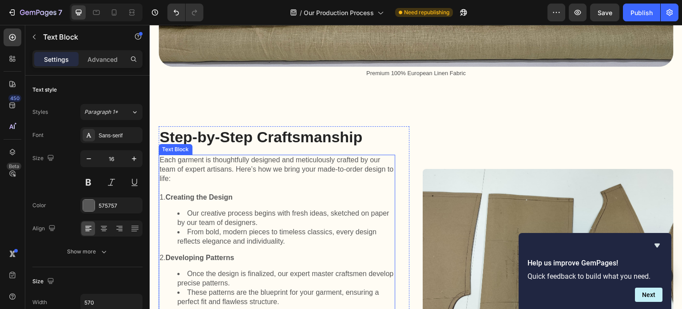
click at [285, 169] on p "Each garment is thoughtfully designed and meticulously crafted by our team of e…" at bounding box center [276, 169] width 235 height 28
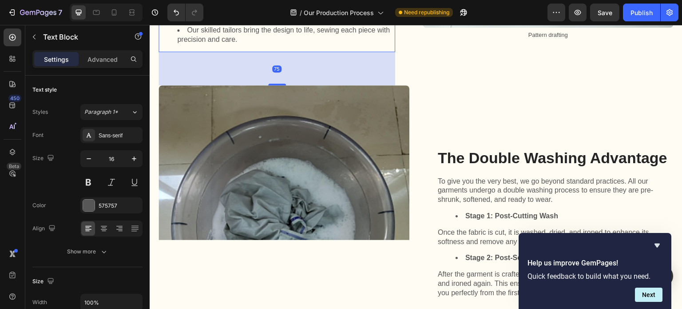
scroll to position [1110, 0]
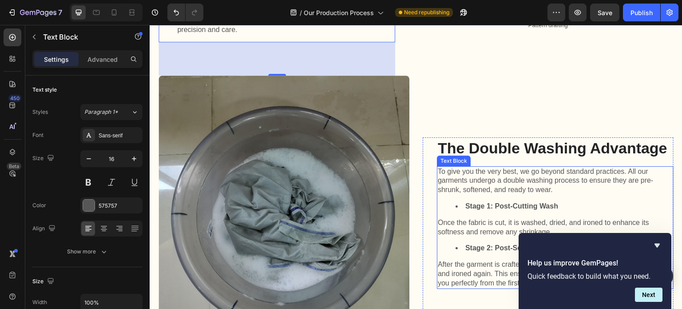
click at [458, 174] on p "To give you the very best, we go beyond standard practices. All our garments un…" at bounding box center [555, 181] width 235 height 28
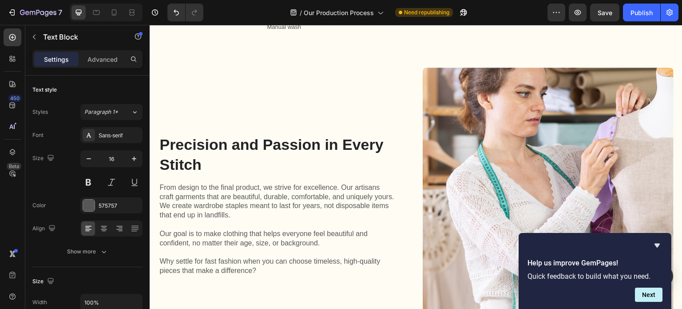
scroll to position [1554, 0]
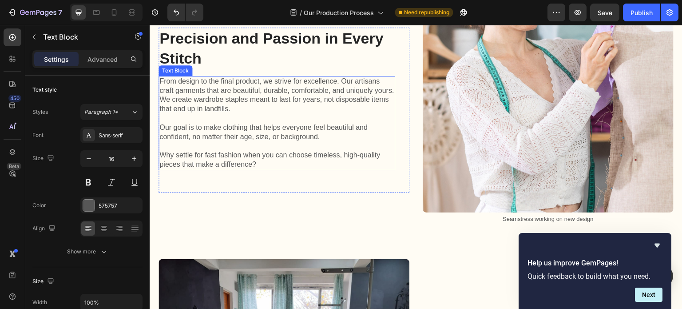
click at [293, 114] on p at bounding box center [276, 118] width 235 height 9
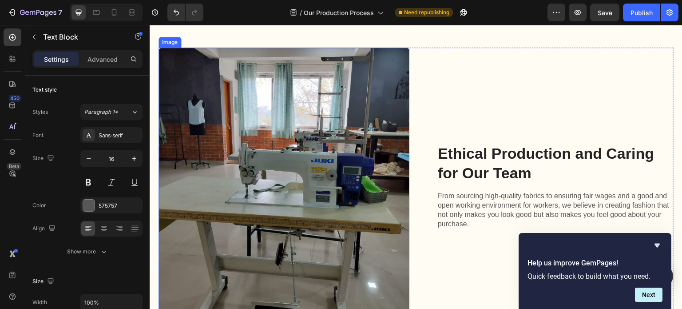
scroll to position [1820, 0]
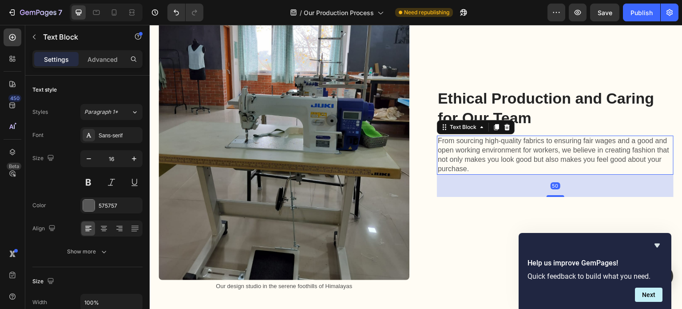
click at [462, 148] on p "From sourcing high-quality fabrics to ensuring fair wages and a good and open w…" at bounding box center [555, 154] width 235 height 37
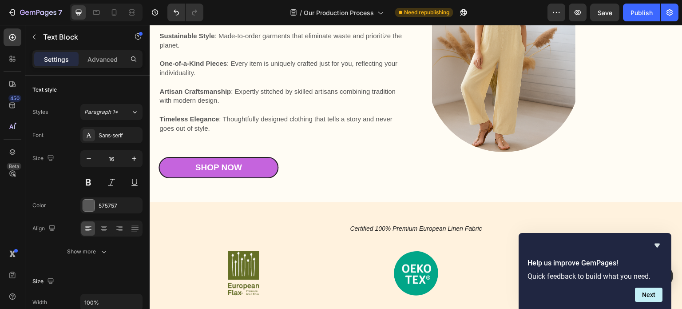
scroll to position [0, 0]
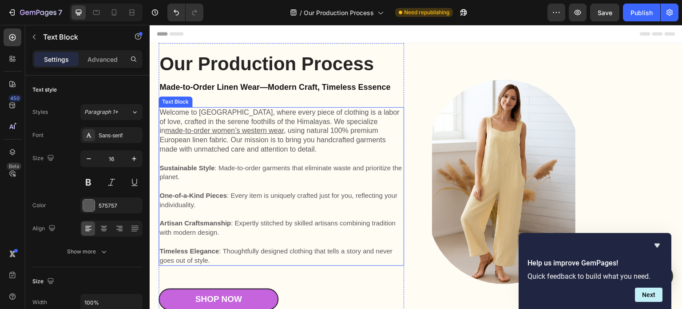
click at [222, 184] on p at bounding box center [281, 186] width 244 height 9
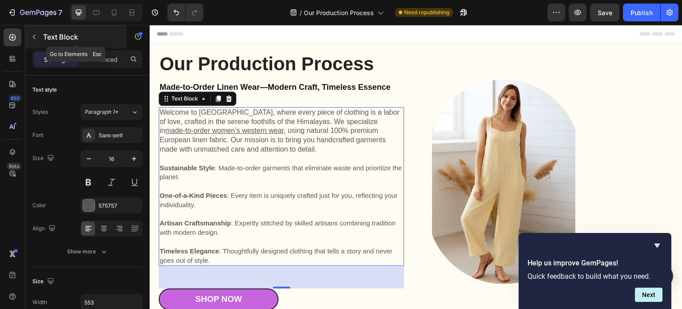
click at [35, 37] on icon "button" at bounding box center [34, 36] width 7 height 7
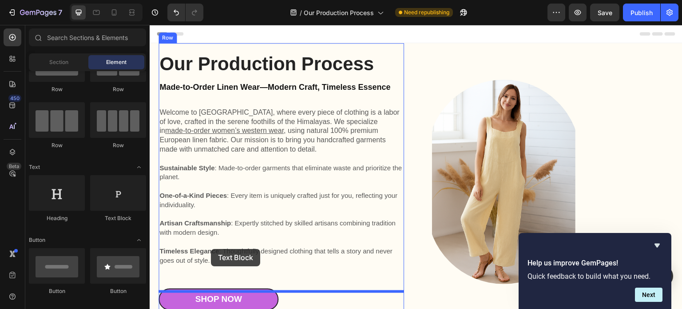
drag, startPoint x: 265, startPoint y: 226, endPoint x: 211, endPoint y: 249, distance: 58.5
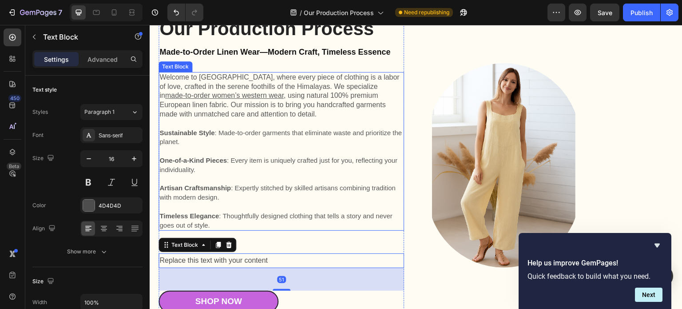
scroll to position [89, 0]
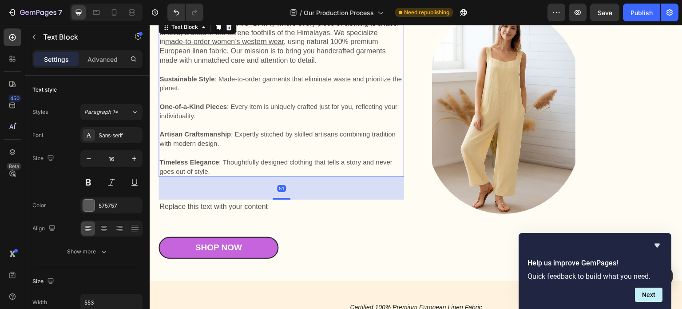
click at [246, 124] on p at bounding box center [281, 125] width 244 height 9
click at [166, 79] on strong "Sustainable Style" at bounding box center [186, 79] width 55 height 8
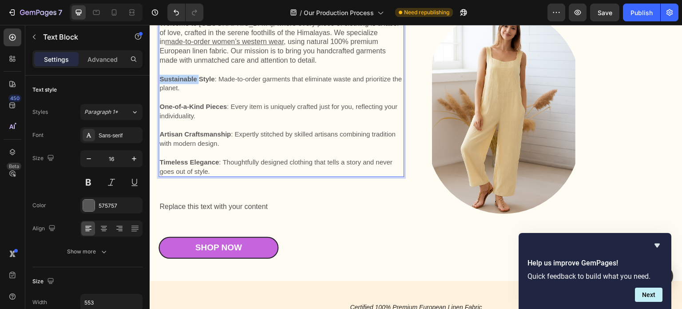
click at [166, 79] on strong "Sustainable Style" at bounding box center [186, 79] width 55 height 8
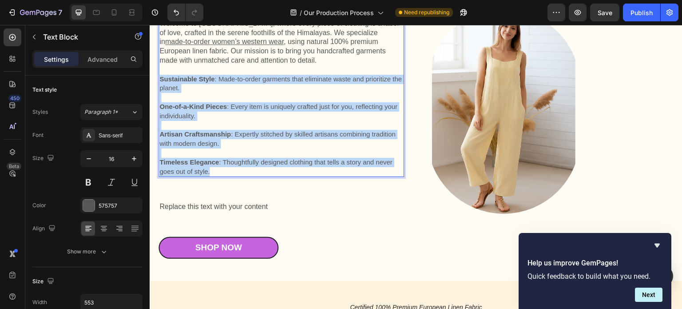
click at [214, 176] on p "Timeless Elegance : Thoughtfully designed clothing that tells a story and never…" at bounding box center [281, 167] width 244 height 19
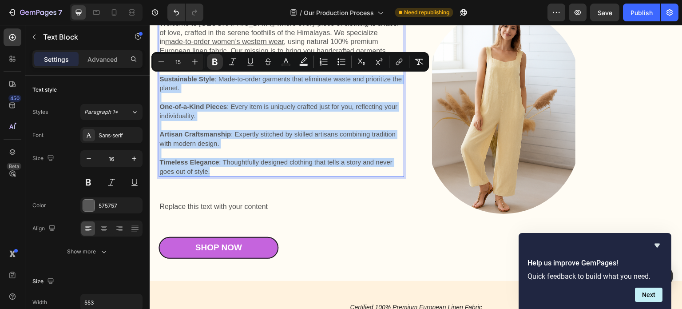
copy div "Sustainable Style : Made-to-order garments that eliminate waste and prioritize …"
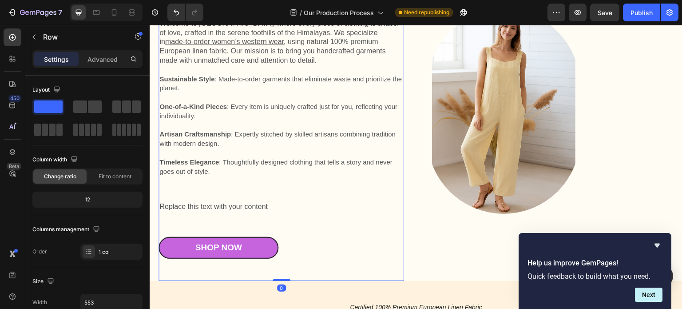
click at [232, 194] on div "Our Production Process Heading Made-to-Order Linen Wear—Modern Craft, Timeless …" at bounding box center [282, 117] width 246 height 309
click at [215, 180] on div "Our Production Process Heading Made-to-Order Linen Wear—Modern Craft, Timeless …" at bounding box center [282, 117] width 246 height 309
click at [203, 192] on div "Our Production Process Heading Made-to-Order Linen Wear—Modern Craft, Timeless …" at bounding box center [282, 117] width 246 height 309
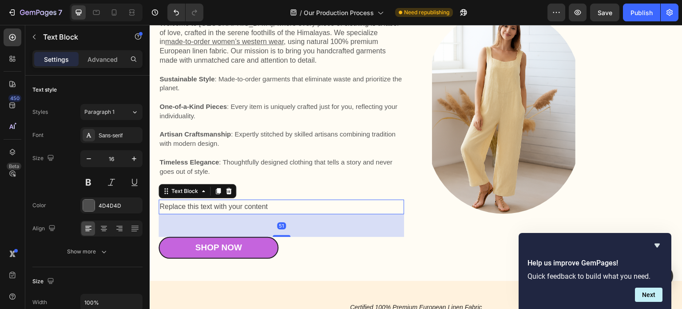
click at [243, 208] on div "Replace this text with your content" at bounding box center [282, 206] width 246 height 15
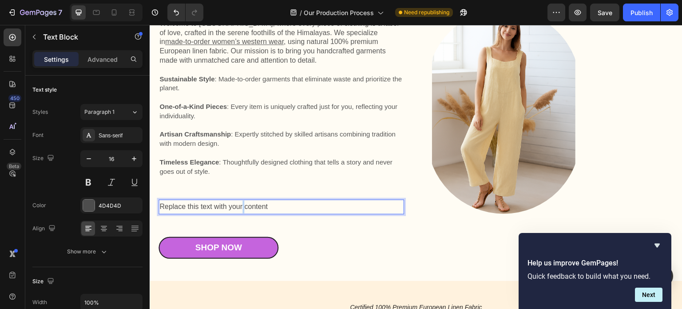
click at [243, 208] on div "Replace this text with your content" at bounding box center [282, 206] width 246 height 15
click at [243, 208] on p "Replace this text with your content" at bounding box center [281, 206] width 244 height 13
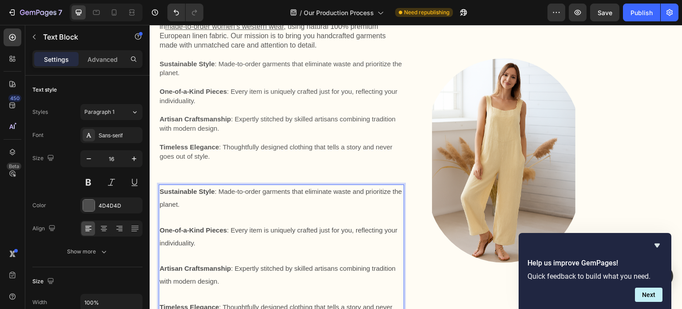
scroll to position [88, 0]
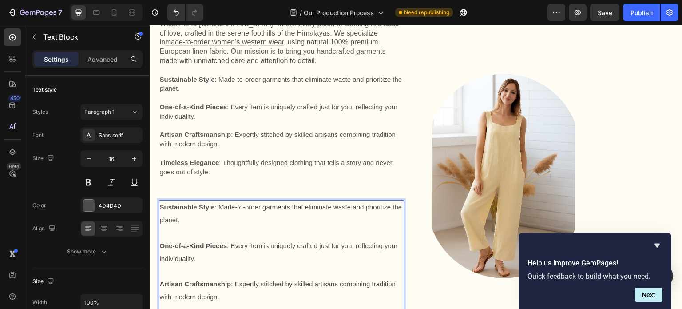
click at [191, 224] on p "Sustainable Style : Made-to-order garments that eliminate waste and prioritize …" at bounding box center [281, 214] width 244 height 26
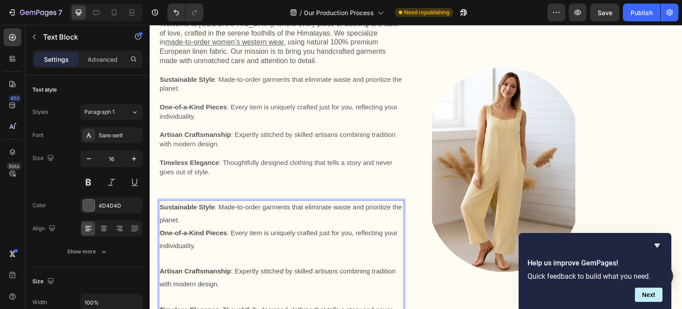
click at [199, 250] on p "One-of-a-Kind Pieces : Every item is uniquely crafted just for you, reflecting …" at bounding box center [281, 239] width 244 height 26
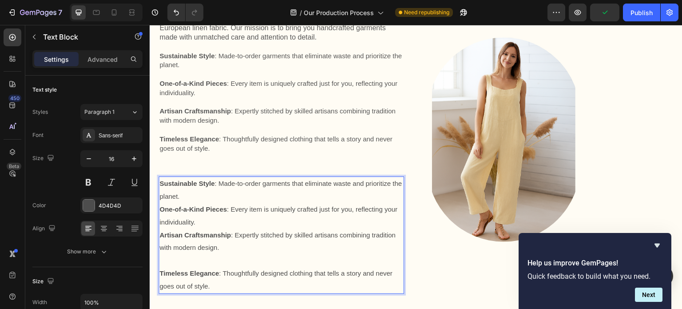
scroll to position [133, 0]
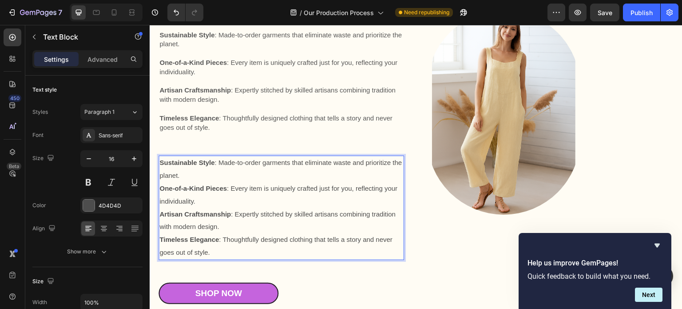
click at [219, 218] on strong "Artisan Craftsmanship" at bounding box center [194, 214] width 71 height 8
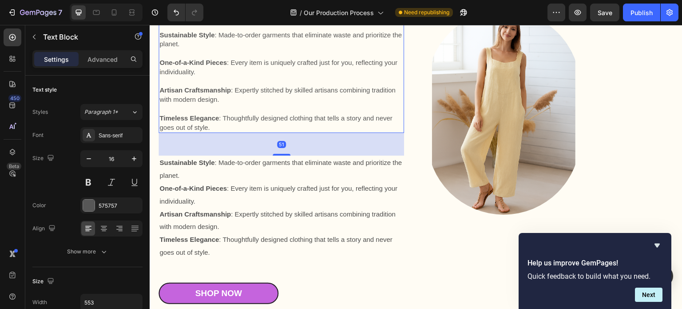
click at [231, 126] on p "Timeless Elegance : Thoughtfully designed clothing that tells a story and never…" at bounding box center [281, 123] width 244 height 19
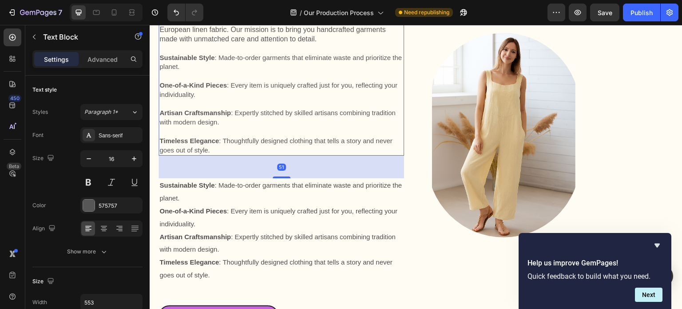
scroll to position [88, 0]
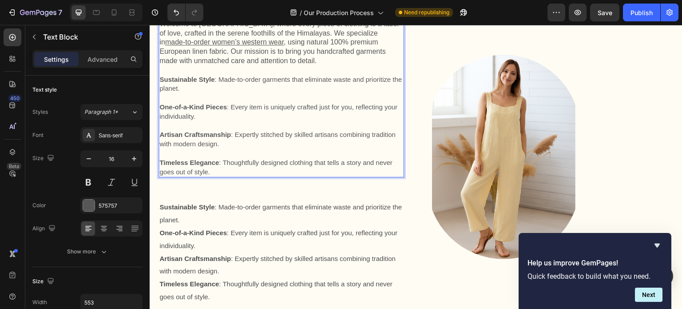
click at [218, 174] on p "Timeless Elegance : Thoughtfully designed clothing that tells a story and never…" at bounding box center [281, 167] width 244 height 19
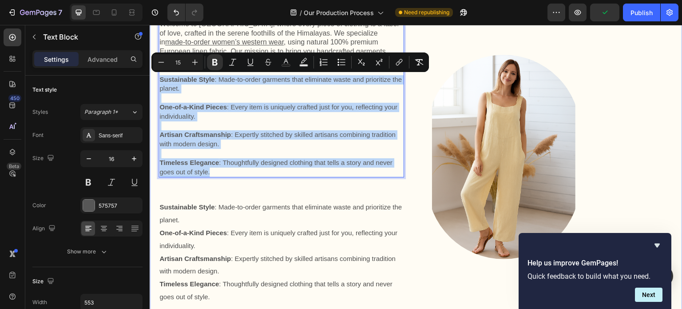
drag, startPoint x: 214, startPoint y: 174, endPoint x: 157, endPoint y: 76, distance: 113.8
click at [157, 76] on div "Our Production Process Heading Made-to-Order Linen Wear—Modern Craft, Timeless …" at bounding box center [416, 163] width 533 height 416
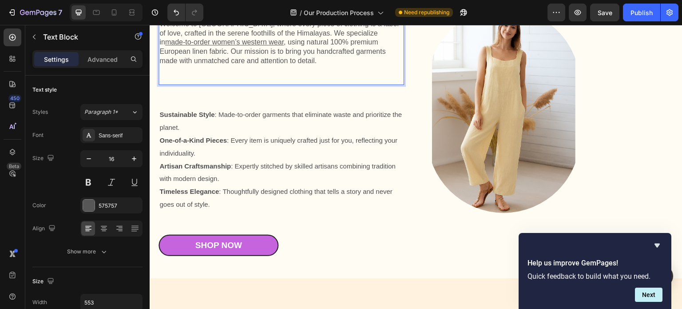
click at [234, 64] on p "Welcome to [GEOGRAPHIC_DATA], where every piece of clothing is a labor of love,…" at bounding box center [281, 43] width 244 height 46
click at [188, 80] on p "Rich Text Editor. Editing area: main" at bounding box center [281, 79] width 244 height 9
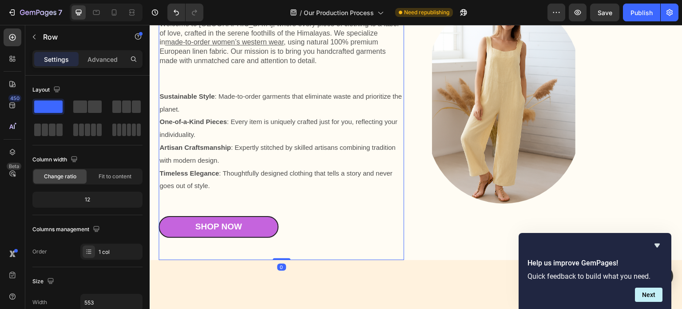
click at [226, 76] on div "Our Production Process Heading Made-to-Order Linen Wear—Modern Craft, Timeless …" at bounding box center [282, 107] width 246 height 287
click at [227, 107] on p "Sustainable Style : Made-to-order garments that eliminate waste and prioritize …" at bounding box center [281, 103] width 244 height 26
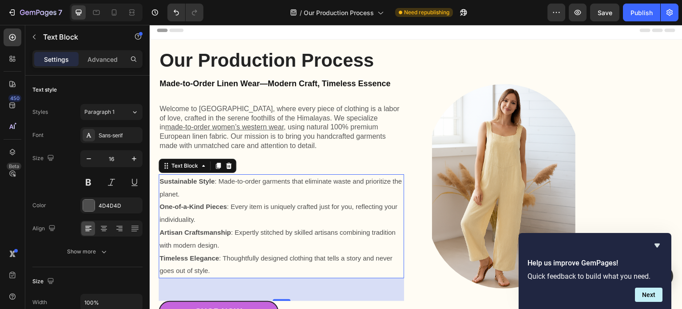
scroll to position [0, 0]
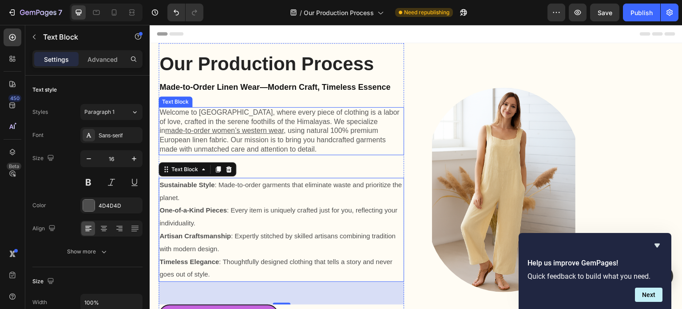
click at [299, 153] on p "Welcome to [GEOGRAPHIC_DATA], where every piece of clothing is a labor of love,…" at bounding box center [281, 131] width 244 height 46
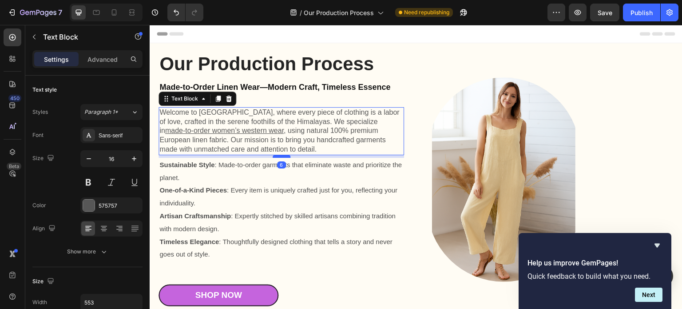
drag, startPoint x: 281, startPoint y: 176, endPoint x: 281, endPoint y: 156, distance: 20.0
click at [281, 156] on div at bounding box center [282, 156] width 18 height 3
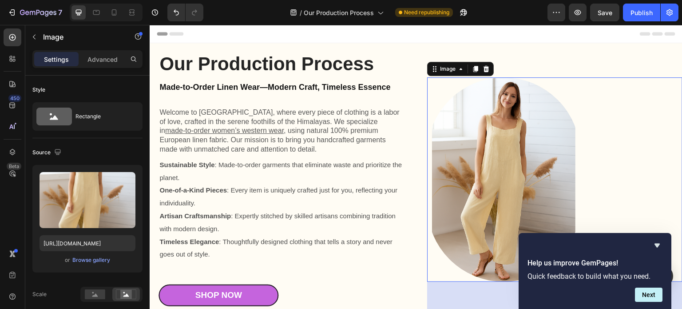
click at [621, 135] on div at bounding box center [554, 179] width 255 height 204
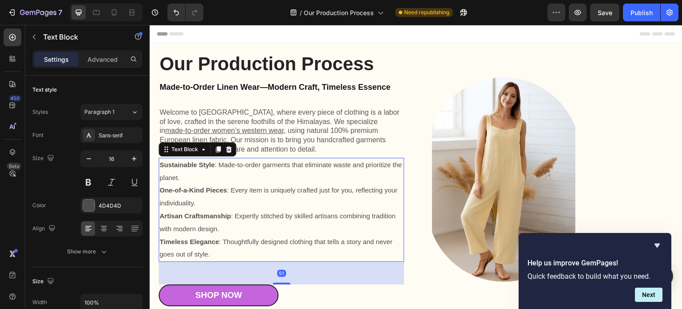
click at [261, 181] on p "Sustainable Style : Made-to-order garments that eliminate waste and prioritize …" at bounding box center [281, 172] width 244 height 26
click at [90, 160] on icon "button" at bounding box center [88, 158] width 9 height 9
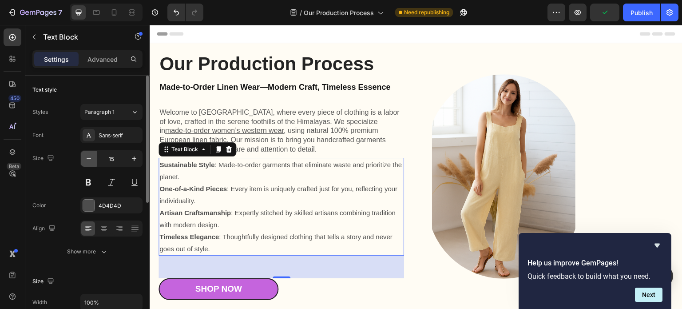
click at [88, 159] on icon "button" at bounding box center [88, 158] width 9 height 9
type input "14"
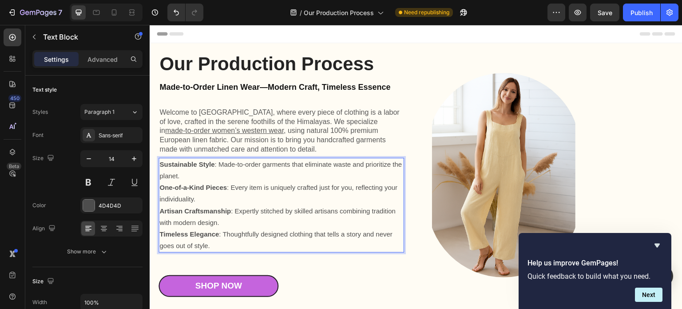
click at [189, 170] on p "Sustainable Style : Made-to-order garments that eliminate waste and prioritize …" at bounding box center [281, 170] width 244 height 23
click at [167, 166] on strong "Sustainable Style" at bounding box center [186, 164] width 55 height 8
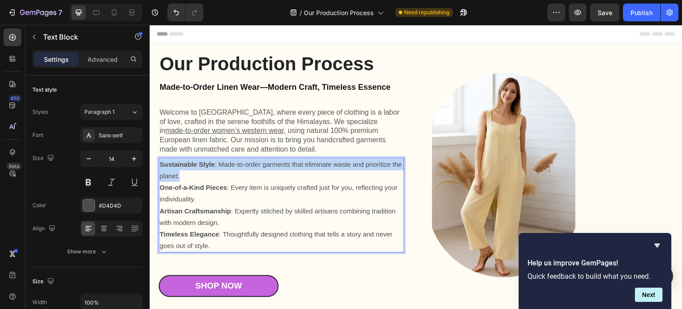
click at [167, 166] on strong "Sustainable Style" at bounding box center [186, 164] width 55 height 8
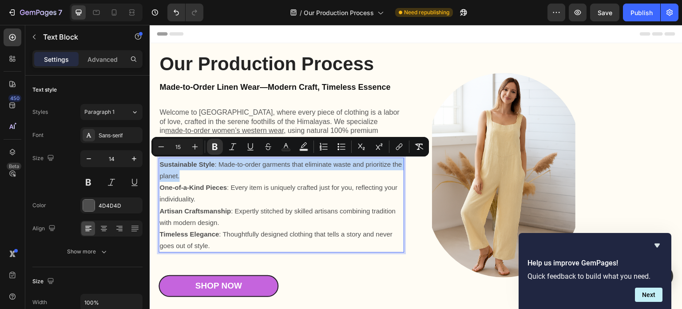
click at [167, 166] on strong "Sustainable Style" at bounding box center [186, 164] width 55 height 8
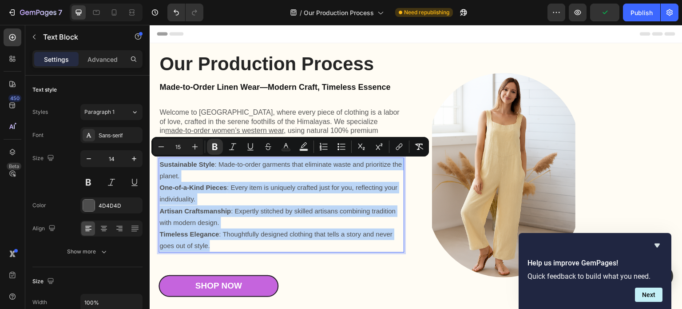
click at [227, 247] on p "Timeless Elegance : Thoughtfully designed clothing that tells a story and never…" at bounding box center [281, 239] width 244 height 23
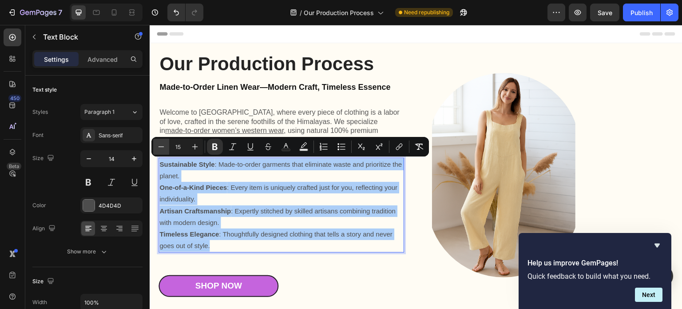
click at [160, 147] on icon "Editor contextual toolbar" at bounding box center [161, 146] width 9 height 9
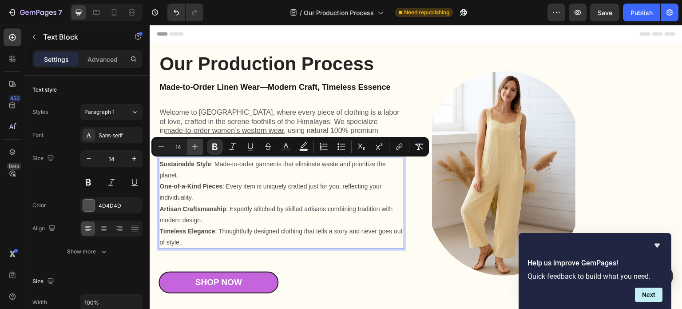
click at [194, 147] on icon "Editor contextual toolbar" at bounding box center [194, 146] width 9 height 9
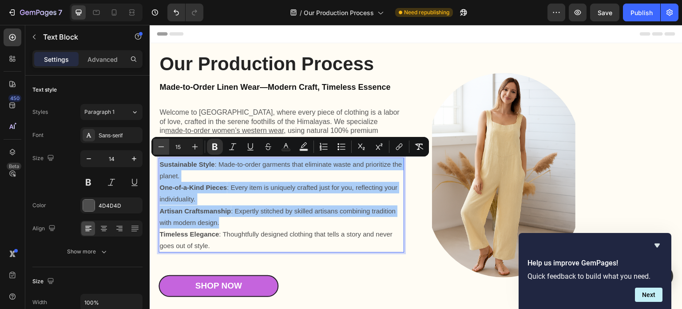
click at [163, 148] on icon "Editor contextual toolbar" at bounding box center [161, 146] width 9 height 9
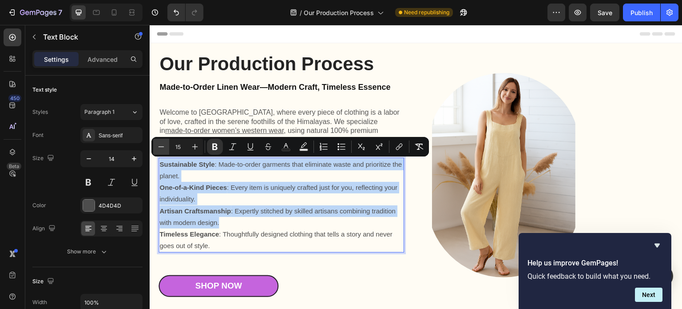
type input "14"
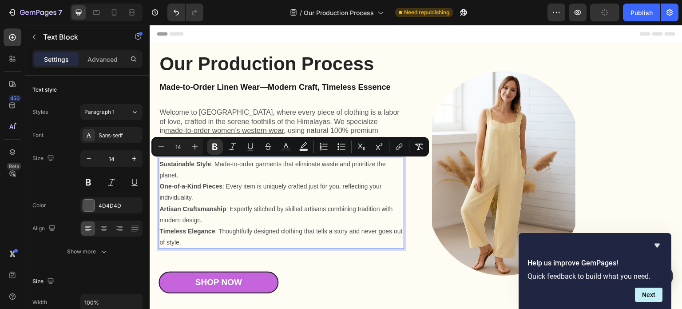
click at [254, 220] on p "Artisan Craftsmanship : Expertly stitched by skilled artisans combining traditi…" at bounding box center [281, 214] width 244 height 22
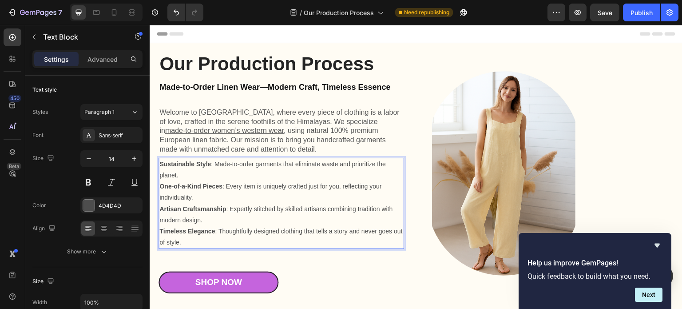
click at [268, 190] on p "One-of-a-Kind Pieces : Every item is uniquely crafted just for you, reflecting …" at bounding box center [281, 192] width 244 height 22
click at [162, 165] on strong "Sustainable Style" at bounding box center [185, 163] width 52 height 7
drag, startPoint x: 160, startPoint y: 164, endPoint x: 165, endPoint y: 172, distance: 9.6
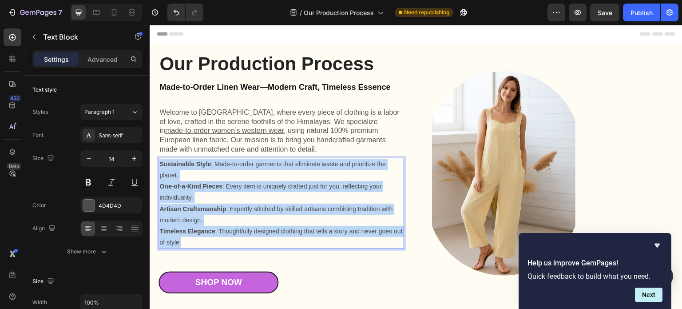
click at [183, 242] on p "Timeless Elegance : Thoughtfully designed clothing that tells a story and never…" at bounding box center [281, 237] width 244 height 22
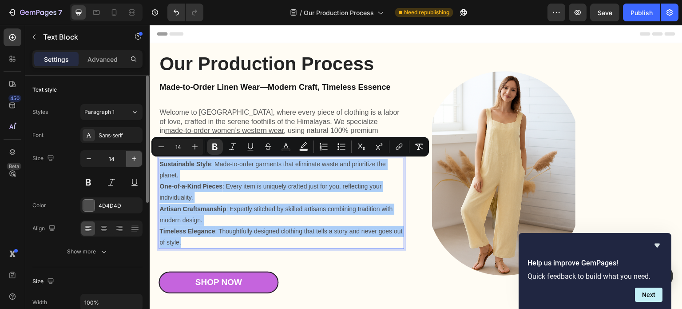
click at [136, 159] on icon "button" at bounding box center [134, 158] width 9 height 9
type input "15"
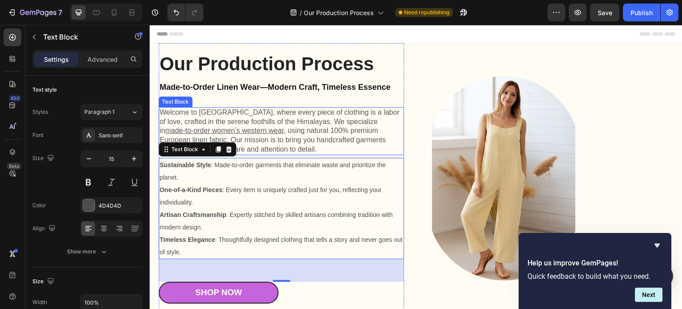
click at [272, 140] on p "Welcome to Kuttons, where every piece of clothing is a labor of love, crafted i…" at bounding box center [281, 131] width 244 height 46
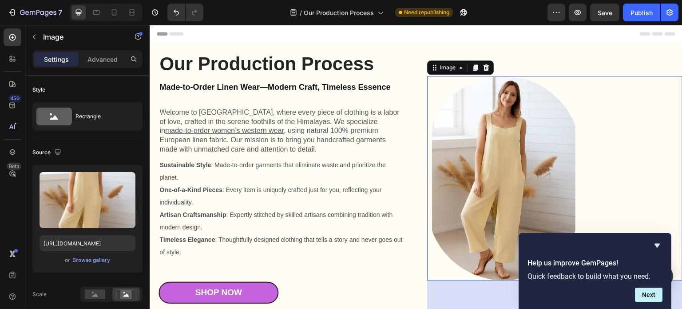
click at [619, 144] on div at bounding box center [554, 178] width 255 height 204
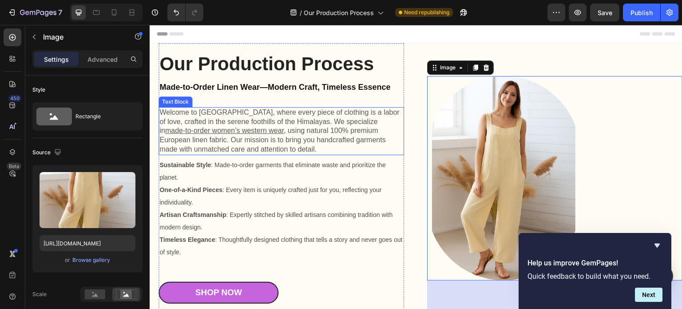
click at [304, 125] on p "Welcome to Kuttons, where every piece of clothing is a labor of love, crafted i…" at bounding box center [281, 131] width 244 height 46
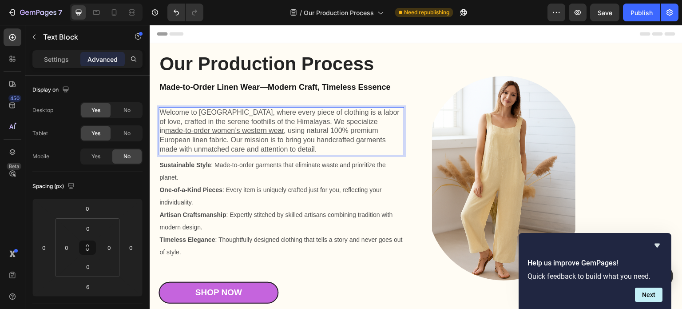
click at [262, 122] on p "Welcome to Kuttons, where every piece of clothing is a labor of love, crafted i…" at bounding box center [281, 131] width 244 height 46
click at [339, 211] on span "Artisan Craftsmanship : Expertly stitched by skilled artisans combining traditi…" at bounding box center [275, 221] width 233 height 20
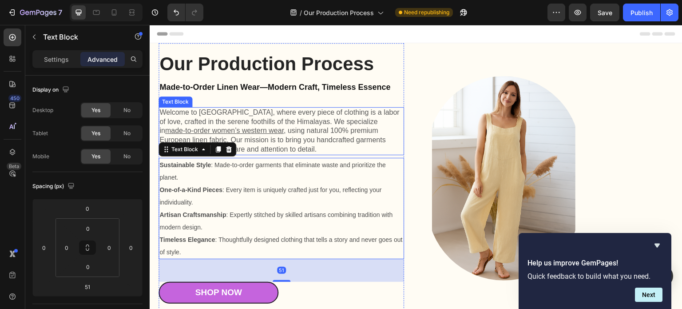
click at [309, 141] on p "Welcome to Kuttons, where every piece of clothing is a labor of love, crafted i…" at bounding box center [281, 131] width 244 height 46
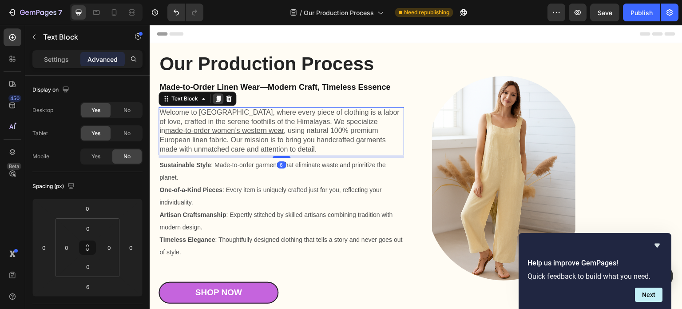
click at [218, 98] on icon at bounding box center [218, 98] width 5 height 6
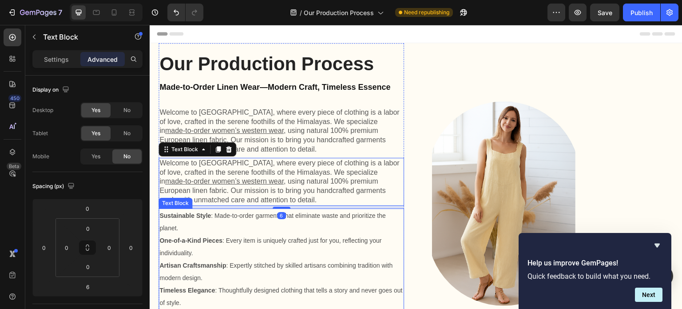
click at [238, 227] on p "Sustainable Style : Made-to-order garments that eliminate waste and prioritize …" at bounding box center [281, 221] width 244 height 25
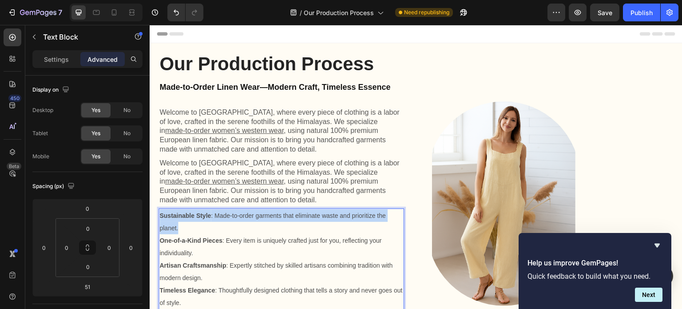
click at [238, 227] on p "Sustainable Style : Made-to-order garments that eliminate waste and prioritize …" at bounding box center [281, 221] width 244 height 25
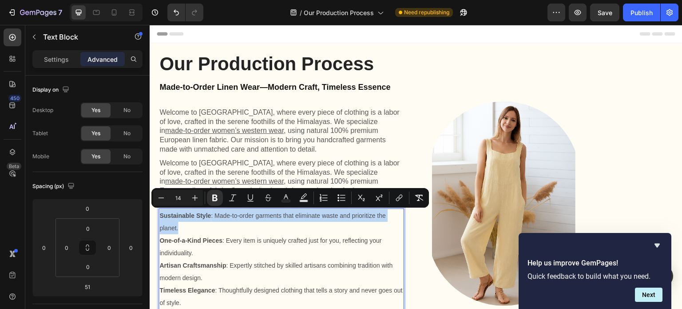
click at [238, 227] on p "Sustainable Style : Made-to-order garments that eliminate waste and prioritize …" at bounding box center [281, 221] width 244 height 25
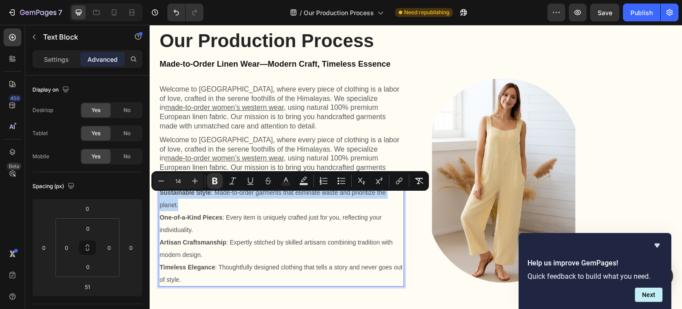
scroll to position [89, 0]
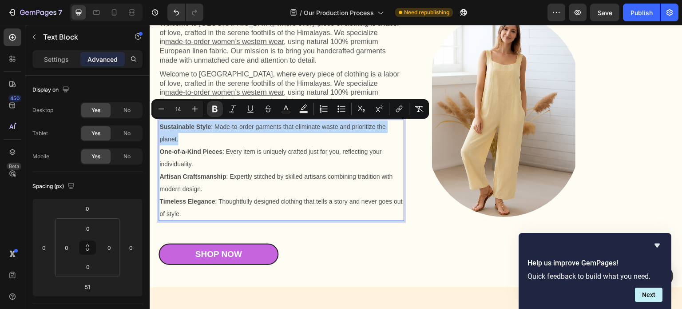
click at [198, 216] on p "Timeless Elegance : Thoughtfully designed clothing that tells a story and never…" at bounding box center [281, 207] width 244 height 25
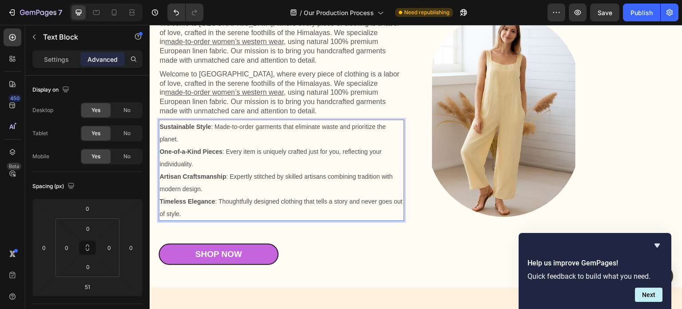
click at [192, 215] on p "Timeless Elegance : Thoughtfully designed clothing that tells a story and never…" at bounding box center [281, 207] width 244 height 25
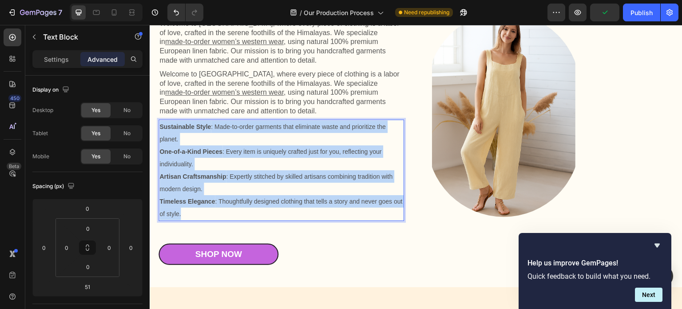
click at [160, 125] on strong "Sustainable Style" at bounding box center [185, 126] width 52 height 7
copy div "Sustainable Style : Made-to-order garments that eliminate waste and prioritize …"
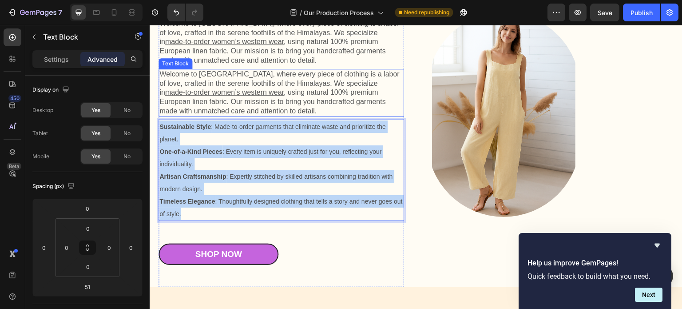
click at [232, 104] on p "Welcome to Kuttons, where every piece of clothing is a labor of love, crafted i…" at bounding box center [281, 93] width 244 height 46
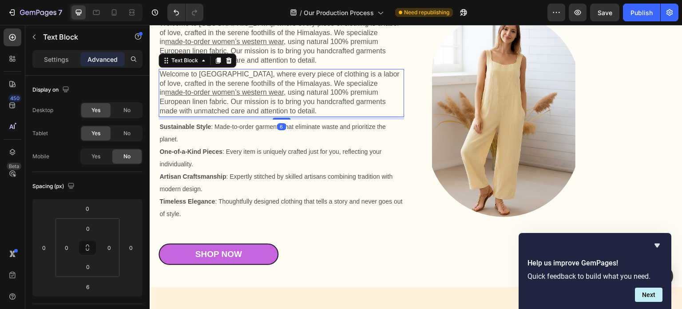
click at [232, 104] on p "Welcome to Kuttons, where every piece of clothing is a labor of love, crafted i…" at bounding box center [281, 93] width 244 height 46
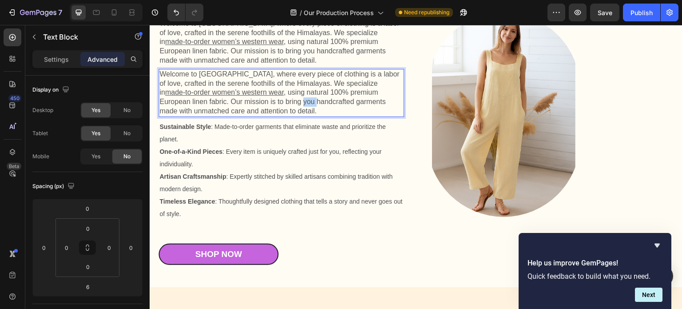
click at [232, 104] on p "Welcome to Kuttons, where every piece of clothing is a labor of love, crafted i…" at bounding box center [281, 93] width 244 height 46
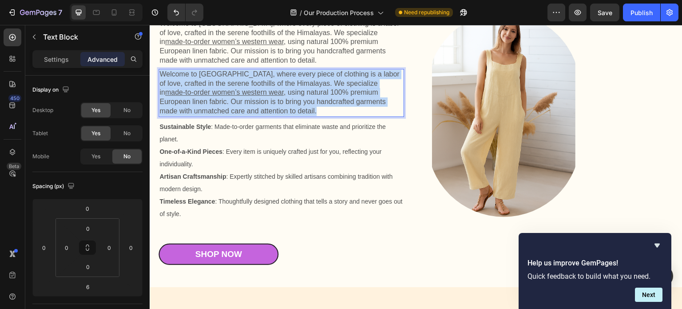
click at [232, 104] on p "Welcome to Kuttons, where every piece of clothing is a labor of love, crafted i…" at bounding box center [281, 93] width 244 height 46
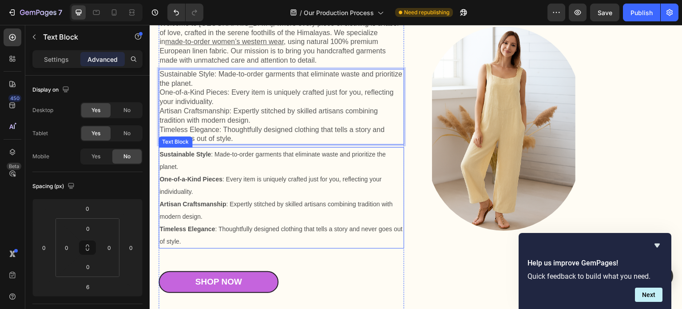
click at [224, 182] on span "One-of-a-Kind Pieces : Every item is uniquely crafted just for you, reflecting …" at bounding box center [270, 185] width 222 height 20
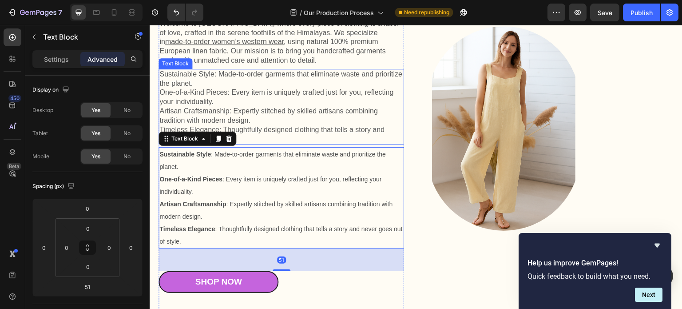
click at [241, 103] on p "One-of-a-Kind Pieces: Every item is uniquely crafted just for you, reflecting y…" at bounding box center [281, 97] width 244 height 19
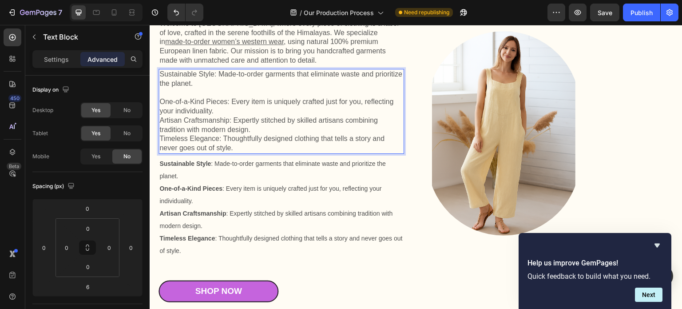
click at [228, 115] on p "One-of-a-Kind Pieces: Every item is uniquely crafted just for you, reflecting y…" at bounding box center [281, 106] width 244 height 19
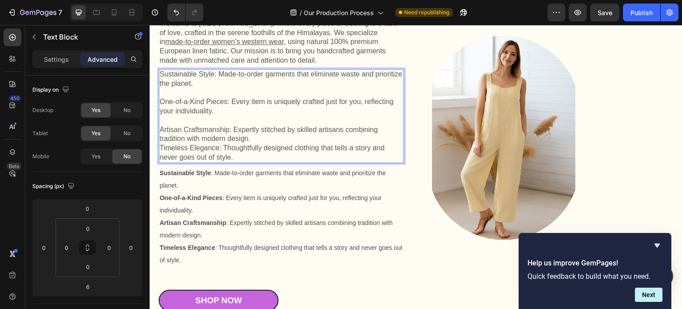
click at [253, 140] on p "Artisan Craftsmanship: Expertly stitched by skilled artisans combining traditio…" at bounding box center [281, 134] width 244 height 19
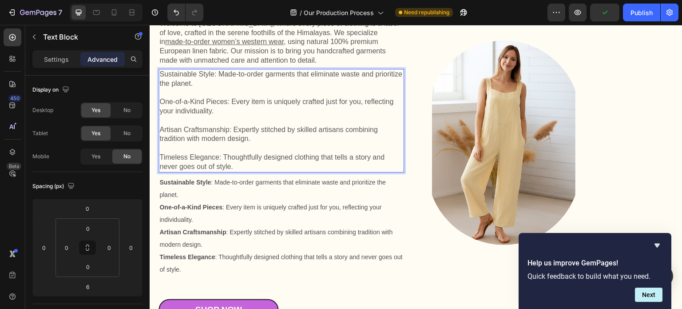
click at [220, 158] on p "Timeless Elegance: Thoughtfully designed clothing that tells a story and never …" at bounding box center [281, 162] width 244 height 19
click at [218, 158] on p "Timeless Elegance: Thoughtfully designed clothing that tells a story and never …" at bounding box center [281, 162] width 244 height 19
click at [160, 157] on p "Timeless Elegance: Thoughtfully designed clothing that tells a story and never …" at bounding box center [281, 162] width 244 height 19
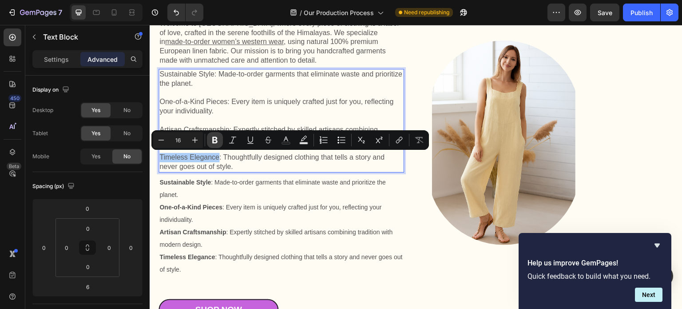
click at [217, 140] on icon "Editor contextual toolbar" at bounding box center [214, 140] width 5 height 7
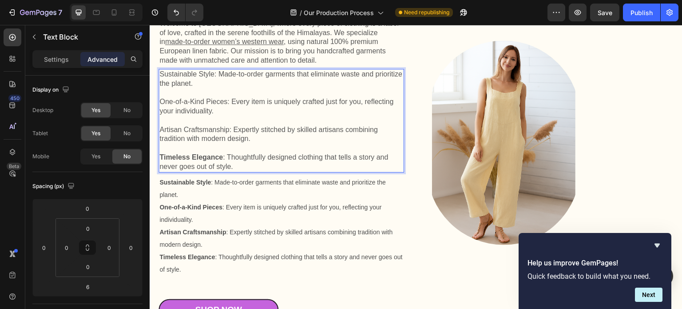
click at [238, 118] on p "Rich Text Editor. Editing area: main" at bounding box center [281, 120] width 244 height 9
click at [228, 132] on p "Artisan Craftsmanship: Expertly stitched by skilled artisans combining traditio…" at bounding box center [281, 134] width 244 height 19
click at [162, 131] on p "Artisan Craftsmanship: Expertly stitched by skilled artisans combining traditio…" at bounding box center [281, 134] width 244 height 19
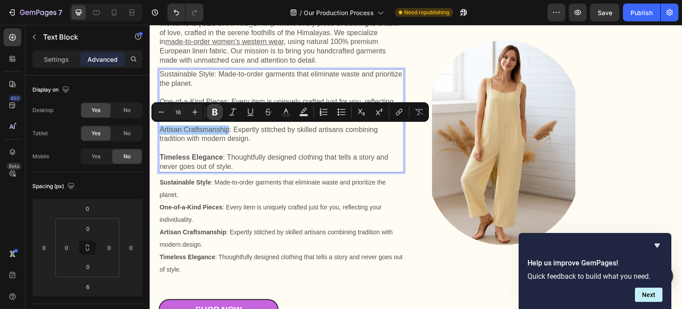
drag, startPoint x: 216, startPoint y: 110, endPoint x: 213, endPoint y: 118, distance: 9.0
click at [216, 110] on icon "Editor contextual toolbar" at bounding box center [214, 112] width 5 height 7
click at [206, 146] on p "Rich Text Editor. Editing area: main" at bounding box center [281, 147] width 244 height 9
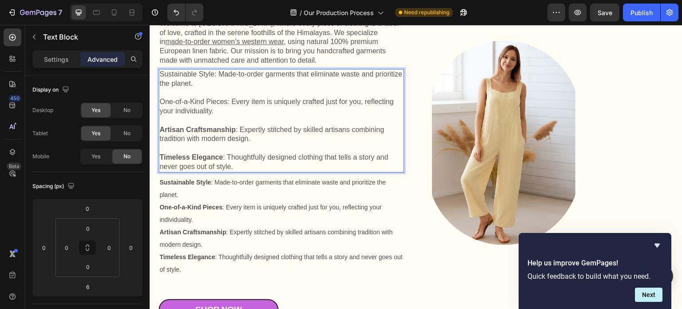
click at [226, 104] on p "One-of-a-Kind Pieces: Every item is uniquely crafted just for you, reflecting y…" at bounding box center [281, 106] width 244 height 19
click at [162, 103] on p "One-of-a-Kind Pieces: Every item is uniquely crafted just for you, reflecting y…" at bounding box center [281, 106] width 244 height 19
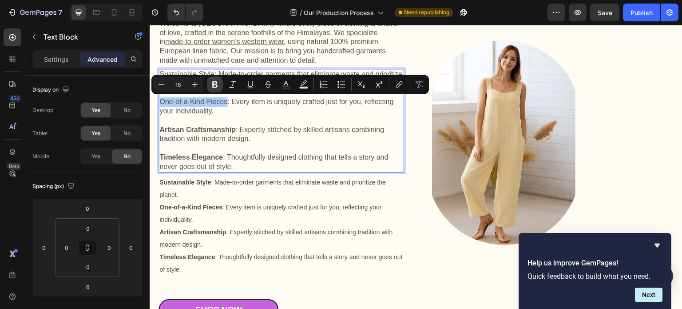
click at [215, 85] on icon "Editor contextual toolbar" at bounding box center [214, 84] width 9 height 9
click at [209, 121] on p "Rich Text Editor. Editing area: main" at bounding box center [281, 120] width 244 height 9
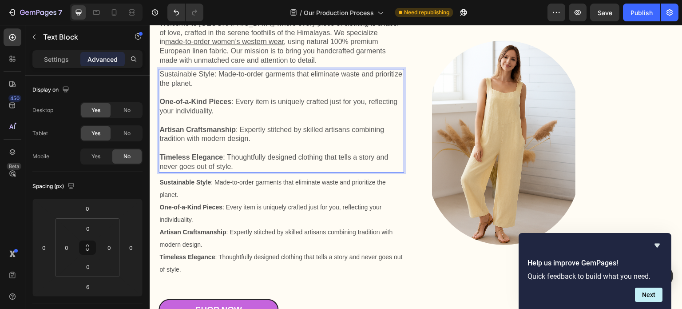
drag, startPoint x: 214, startPoint y: 76, endPoint x: 209, endPoint y: 79, distance: 5.8
click at [214, 76] on p "Sustainable Style: Made-to-order garments that eliminate waste and prioritize t…" at bounding box center [281, 79] width 244 height 19
click at [162, 75] on p "Sustainable Style: Made-to-order garments that eliminate waste and prioritize t…" at bounding box center [281, 79] width 244 height 19
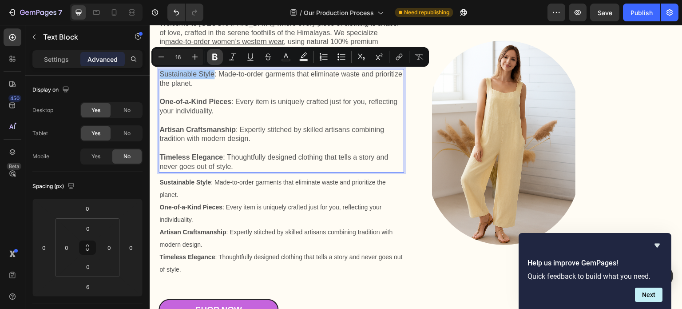
click at [217, 58] on icon "Editor contextual toolbar" at bounding box center [214, 57] width 5 height 7
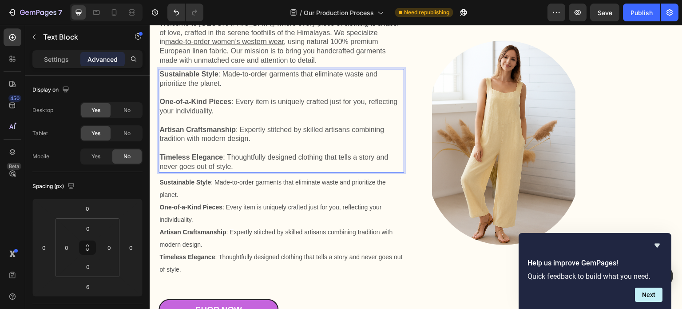
click at [223, 95] on p "Rich Text Editor. Editing area: main" at bounding box center [281, 92] width 244 height 9
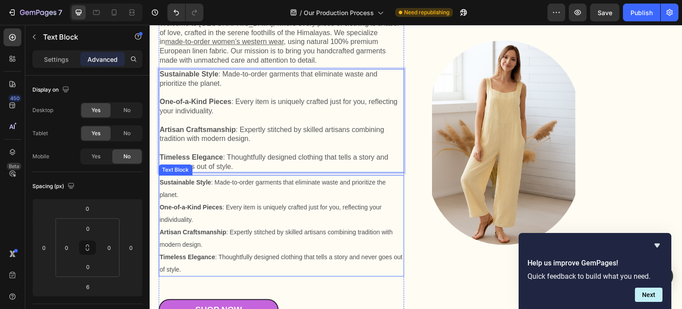
click at [242, 194] on p "Sustainable Style : Made-to-order garments that eliminate waste and prioritize …" at bounding box center [281, 188] width 244 height 25
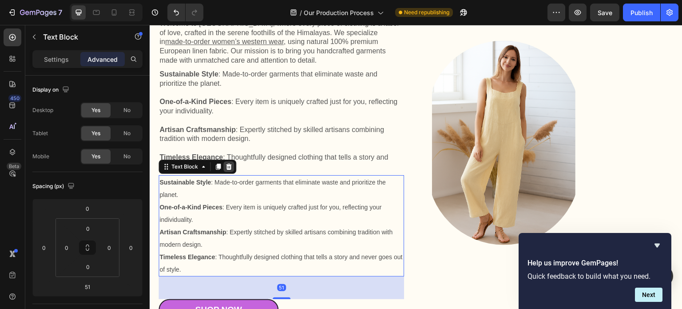
click at [228, 166] on icon at bounding box center [229, 166] width 6 height 6
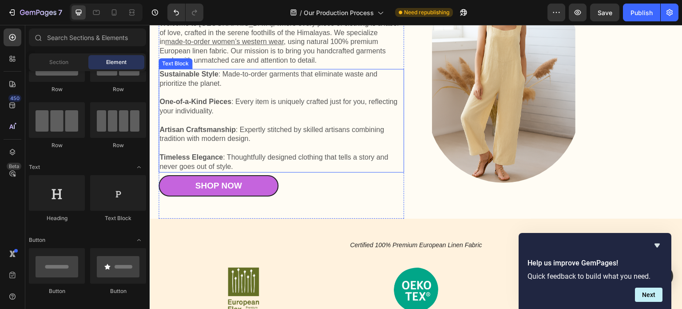
click at [258, 129] on p "Artisan Craftsmanship : Expertly stitched by skilled artisans combining traditi…" at bounding box center [281, 134] width 244 height 19
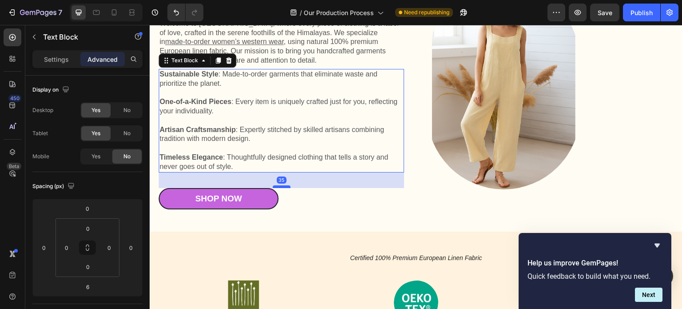
drag, startPoint x: 280, startPoint y: 174, endPoint x: 280, endPoint y: 186, distance: 12.9
click at [280, 186] on div at bounding box center [282, 186] width 18 height 3
type input "35"
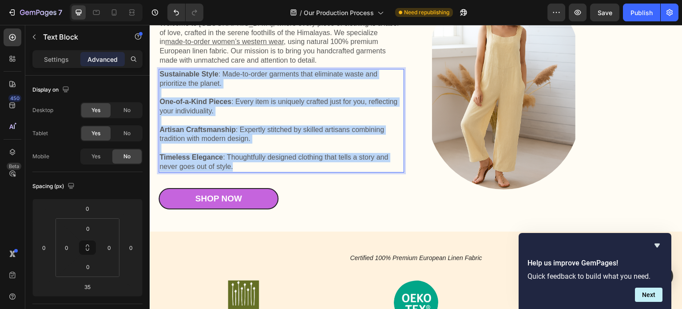
click at [237, 162] on p "Timeless Elegance : Thoughtfully designed clothing that tells a story and never…" at bounding box center [281, 162] width 244 height 19
click at [240, 167] on p "Timeless Elegance : Thoughtfully designed clothing that tells a story and never…" at bounding box center [281, 162] width 244 height 19
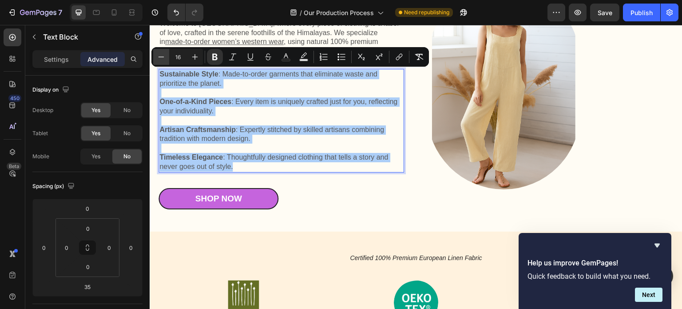
click at [159, 60] on icon "Editor contextual toolbar" at bounding box center [161, 56] width 9 height 9
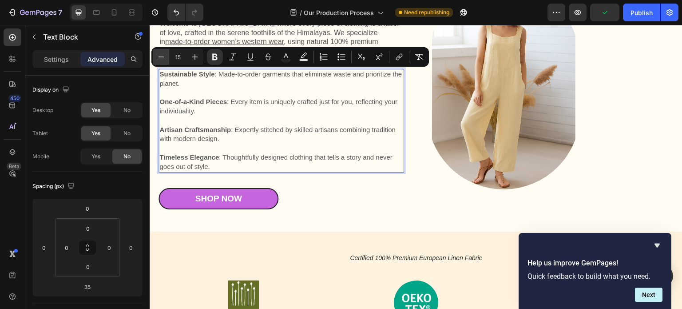
click at [162, 59] on icon "Editor contextual toolbar" at bounding box center [161, 56] width 9 height 9
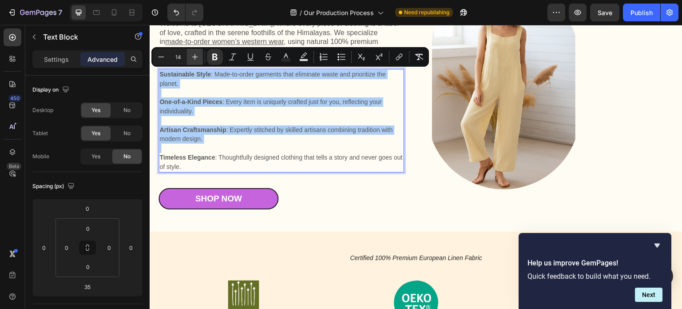
click at [190, 57] on icon "Editor contextual toolbar" at bounding box center [194, 56] width 9 height 9
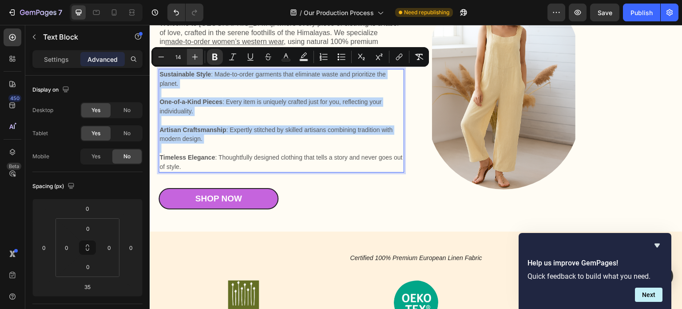
type input "15"
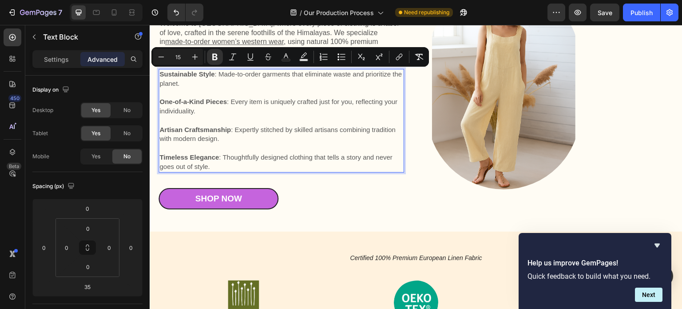
click at [251, 134] on span "Artisan Craftsmanship : Expertly stitched by skilled artisans combining traditi…" at bounding box center [277, 134] width 236 height 17
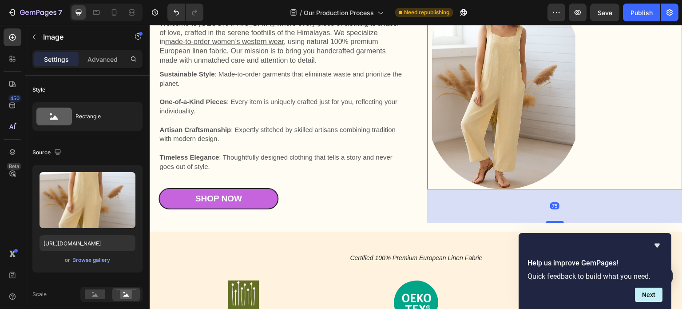
click at [622, 155] on div at bounding box center [554, 87] width 255 height 204
click at [396, 207] on div "Shop Now Button" at bounding box center [282, 199] width 246 height 22
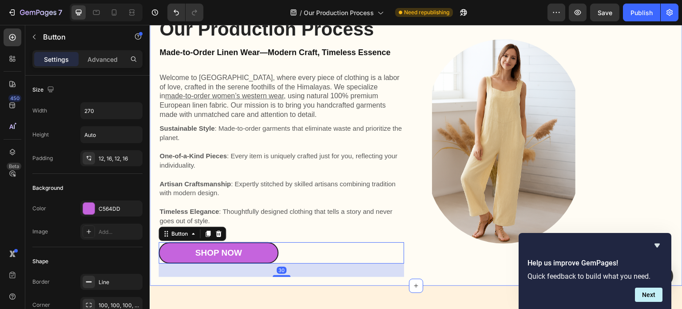
scroll to position [0, 0]
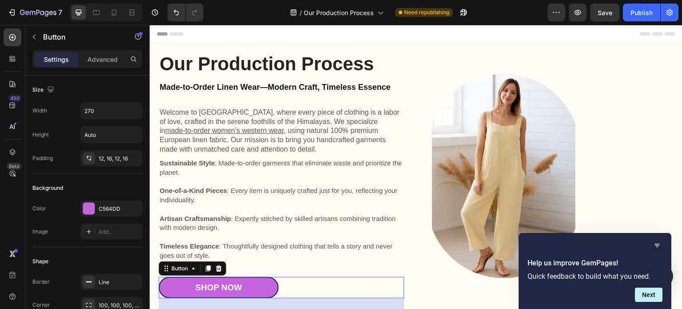
click at [656, 243] on icon "Hide survey" at bounding box center [656, 245] width 5 height 4
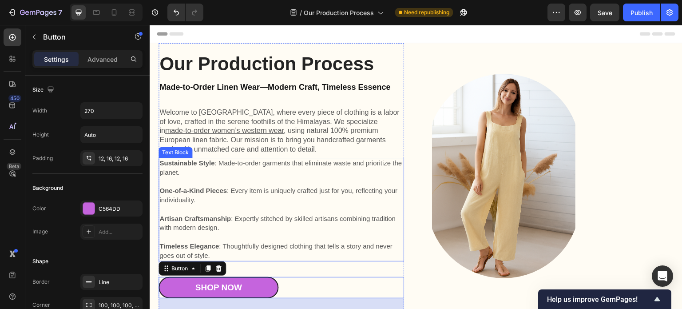
click at [318, 169] on p "Sustainable Style : Made-to-order garments that eliminate waste and prioritize …" at bounding box center [281, 168] width 244 height 19
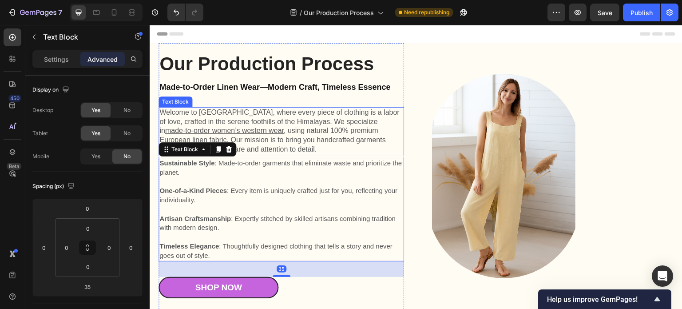
click at [298, 147] on p "Welcome to Kuttons, where every piece of clothing is a labor of love, crafted i…" at bounding box center [281, 131] width 244 height 46
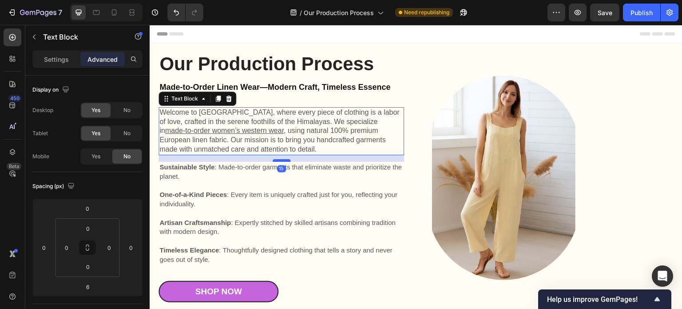
click at [281, 161] on div at bounding box center [282, 160] width 18 height 3
type input "15"
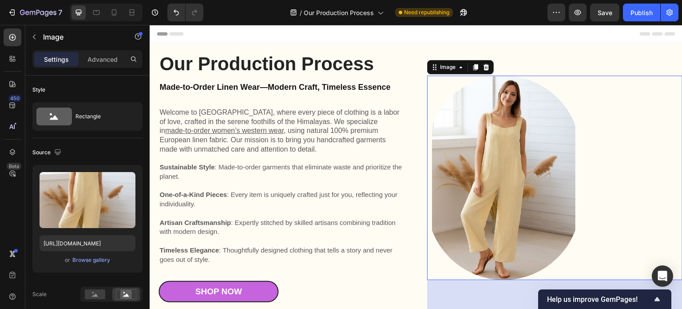
click at [598, 161] on div at bounding box center [554, 177] width 255 height 204
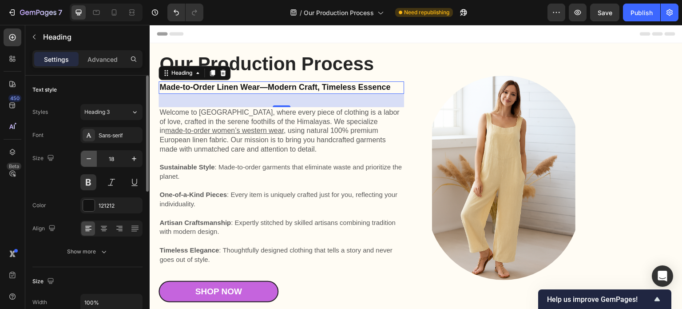
click at [88, 162] on icon "button" at bounding box center [88, 158] width 9 height 9
type input "17"
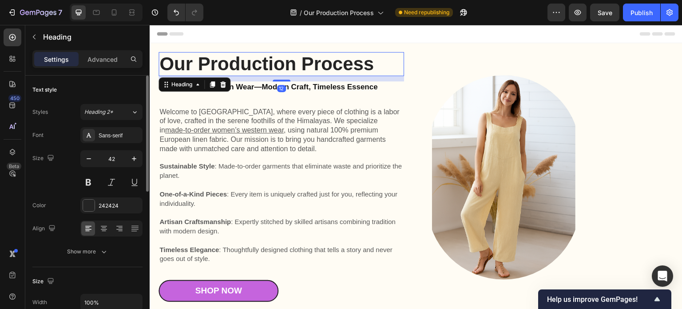
click at [306, 69] on h1 "Our Production Process" at bounding box center [282, 64] width 246 height 24
click at [88, 159] on icon "button" at bounding box center [88, 158] width 9 height 9
type input "40"
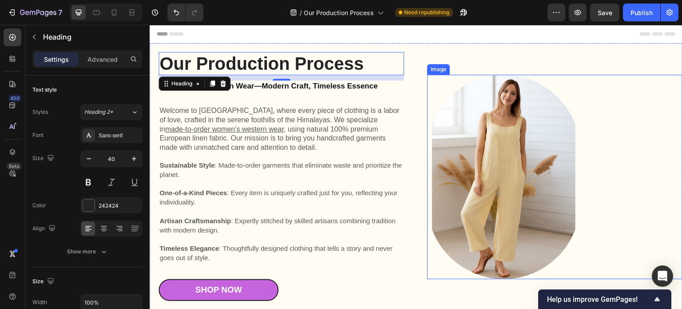
click at [483, 189] on img at bounding box center [503, 177] width 153 height 204
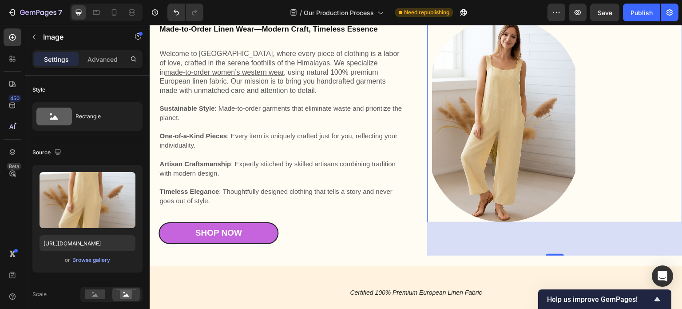
scroll to position [44, 0]
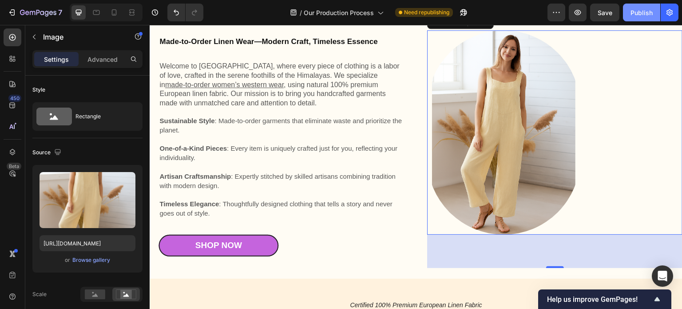
click at [645, 13] on div "Publish" at bounding box center [641, 12] width 22 height 9
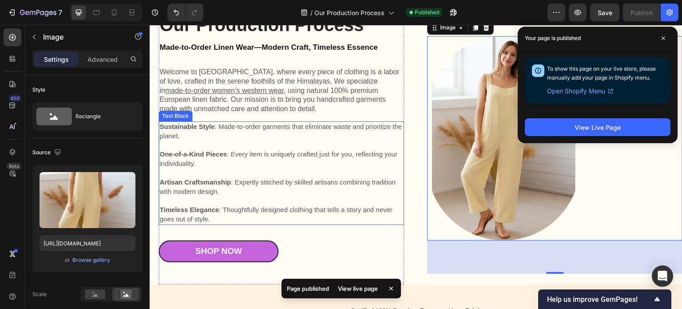
scroll to position [0, 0]
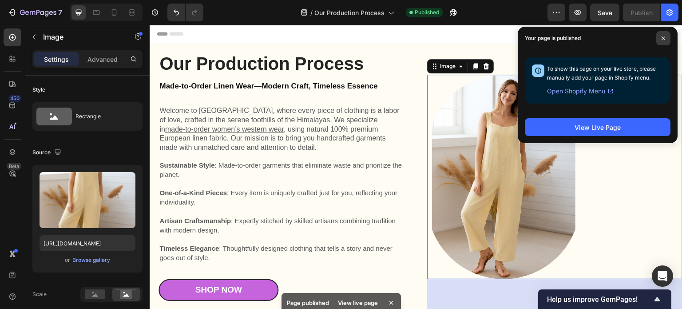
click at [663, 40] on icon at bounding box center [663, 38] width 4 height 4
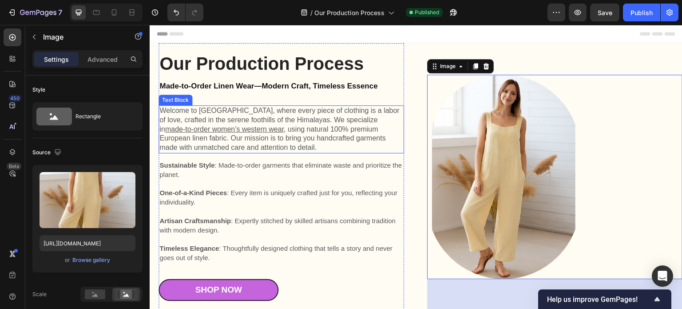
click at [281, 148] on p "Welcome to Kuttons, where every piece of clothing is a labor of love, crafted i…" at bounding box center [281, 129] width 244 height 46
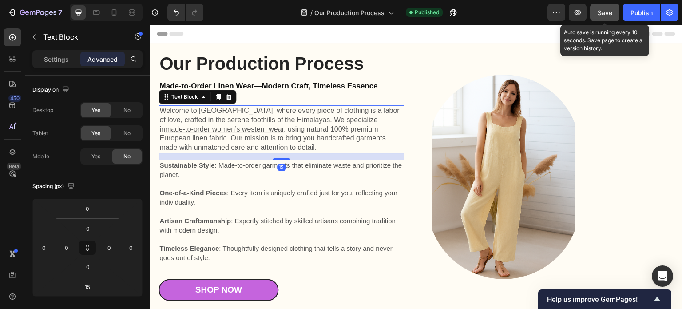
click at [600, 14] on span "Save" at bounding box center [605, 13] width 15 height 8
click at [604, 16] on div "Save" at bounding box center [605, 12] width 15 height 9
click at [604, 13] on span "Save" at bounding box center [605, 13] width 15 height 8
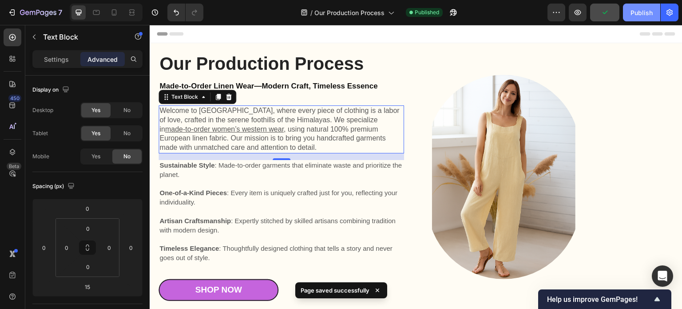
click at [637, 11] on div "Publish" at bounding box center [641, 12] width 22 height 9
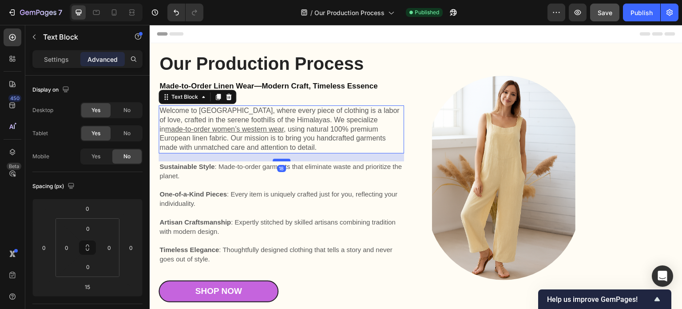
click at [278, 160] on div at bounding box center [282, 160] width 18 height 3
type input "18"
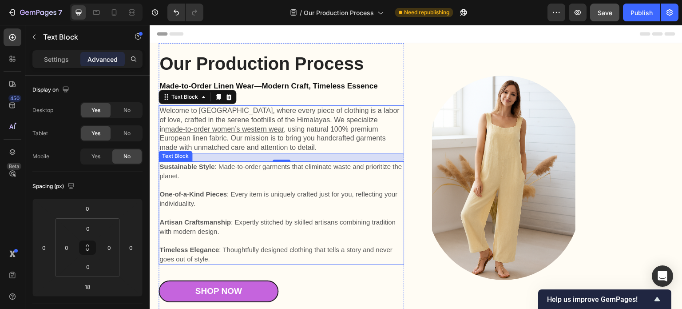
scroll to position [178, 0]
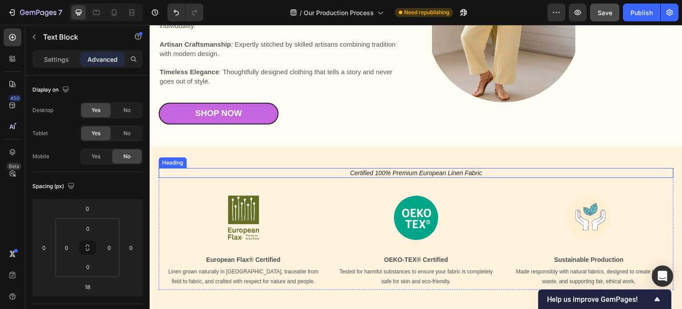
click at [375, 174] on h2 "Certified 100% Premium European Linen Fabric" at bounding box center [416, 173] width 515 height 10
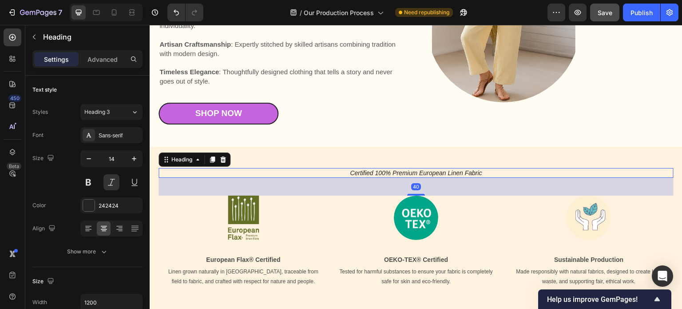
click at [375, 174] on h2 "Certified 100% Premium European Linen Fabric" at bounding box center [416, 173] width 515 height 10
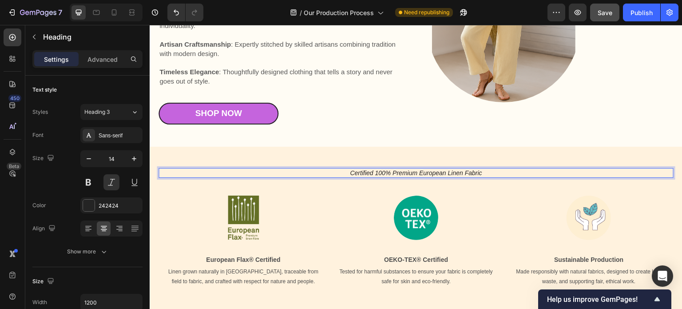
click at [390, 175] on p "Certified 100% Premium European Linen Fabric" at bounding box center [415, 173] width 513 height 8
click at [359, 177] on p "Certified 100% Certified Premium European Linen Fabric" at bounding box center [415, 173] width 513 height 8
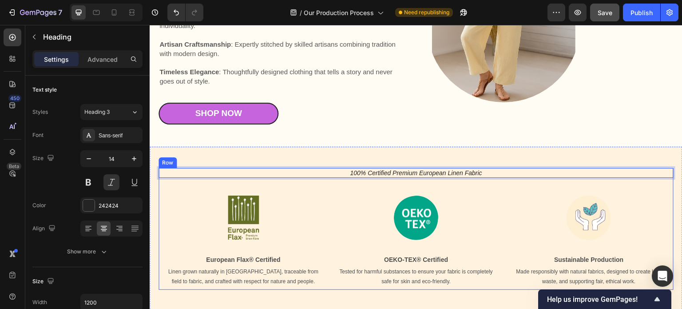
click at [482, 190] on div "100% Certified Premium European Linen Fabric Heading 40 Image European Flax® Ce…" at bounding box center [416, 229] width 515 height 122
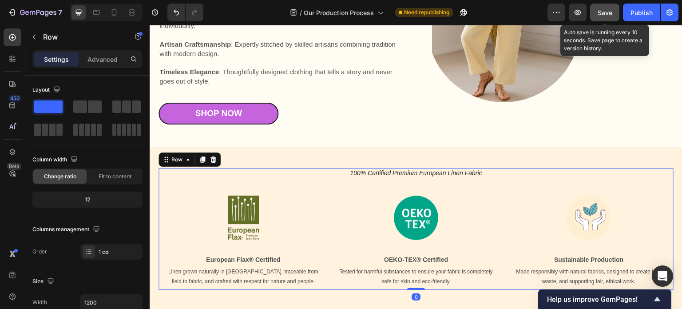
click at [602, 15] on span "Save" at bounding box center [605, 13] width 15 height 8
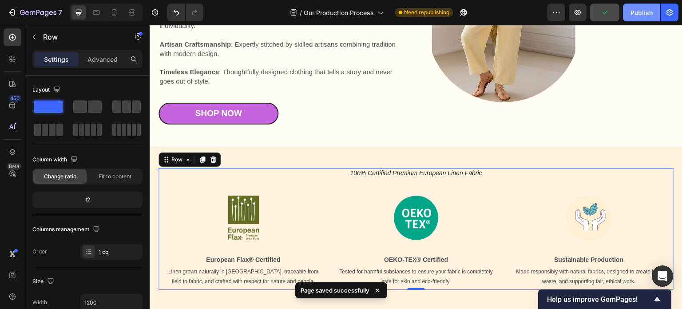
click at [638, 12] on div "Publish" at bounding box center [641, 12] width 22 height 9
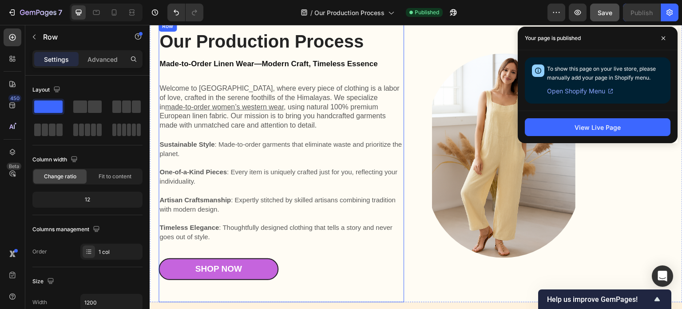
scroll to position [0, 0]
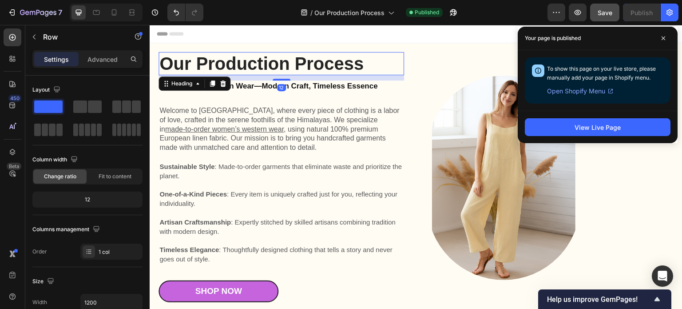
click at [232, 66] on h1 "Our Production Process" at bounding box center [282, 63] width 246 height 23
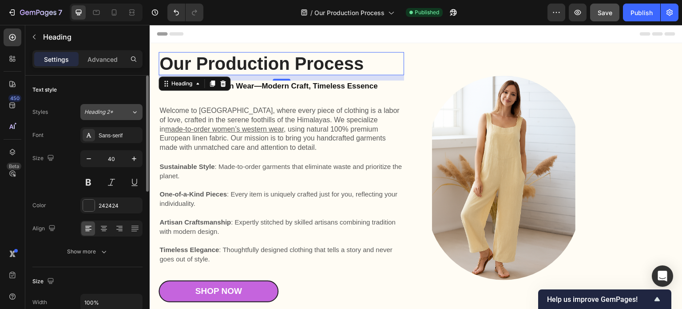
click at [131, 113] on icon at bounding box center [135, 111] width 8 height 9
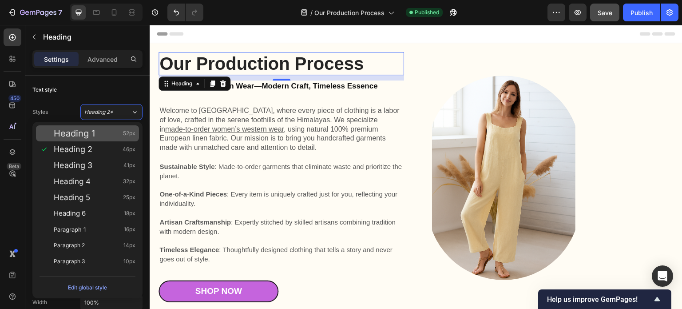
click at [93, 131] on span "Heading 1" at bounding box center [74, 133] width 41 height 9
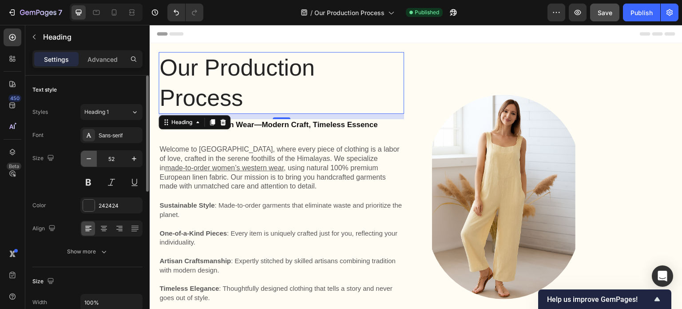
click at [89, 159] on icon "button" at bounding box center [88, 158] width 9 height 9
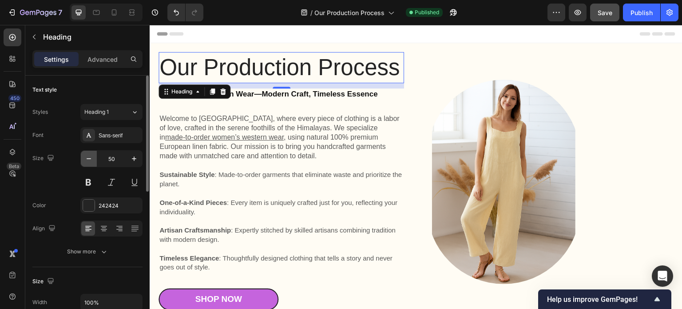
click at [89, 159] on icon "button" at bounding box center [88, 158] width 9 height 9
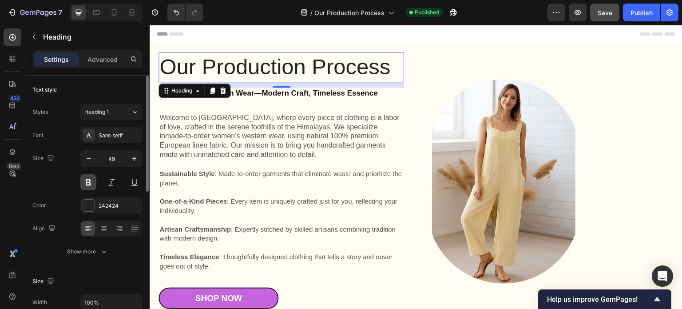
click at [88, 178] on button at bounding box center [88, 182] width 16 height 16
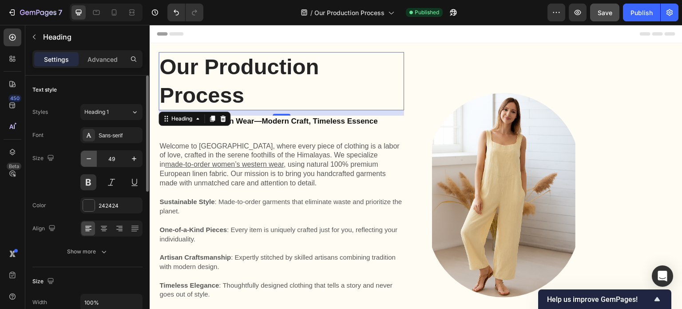
click at [92, 159] on icon "button" at bounding box center [88, 158] width 9 height 9
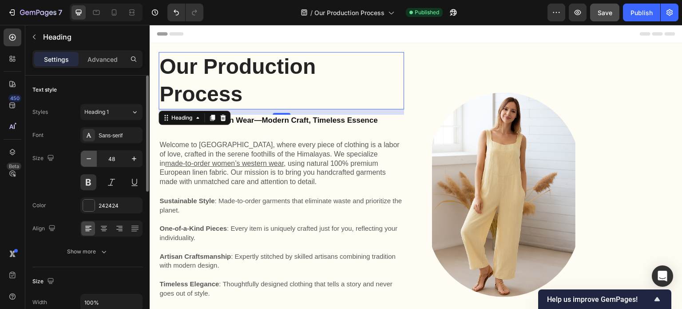
click at [92, 159] on icon "button" at bounding box center [88, 158] width 9 height 9
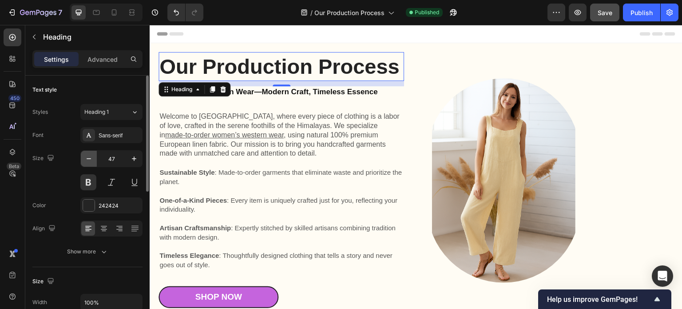
click at [92, 159] on icon "button" at bounding box center [88, 158] width 9 height 9
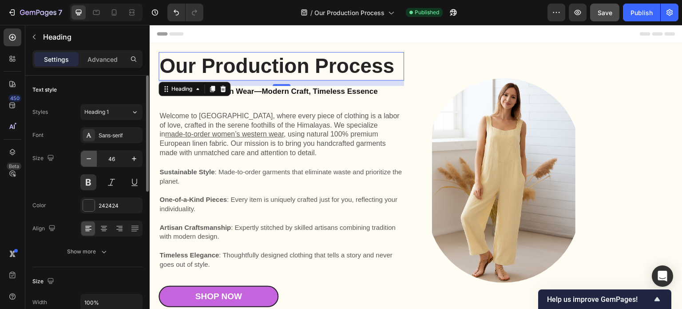
click at [92, 159] on icon "button" at bounding box center [88, 158] width 9 height 9
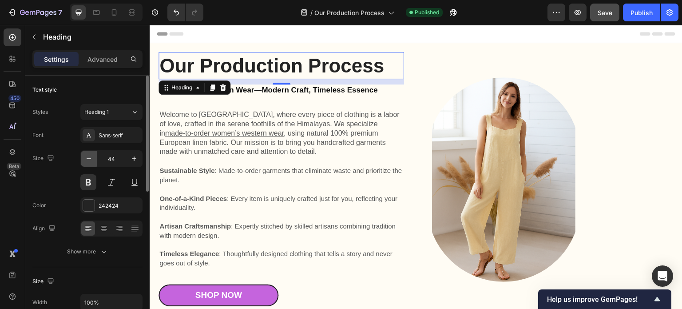
click at [92, 159] on icon "button" at bounding box center [88, 158] width 9 height 9
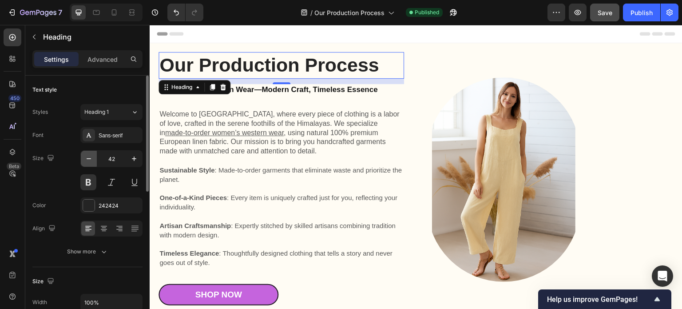
click at [92, 159] on icon "button" at bounding box center [88, 158] width 9 height 9
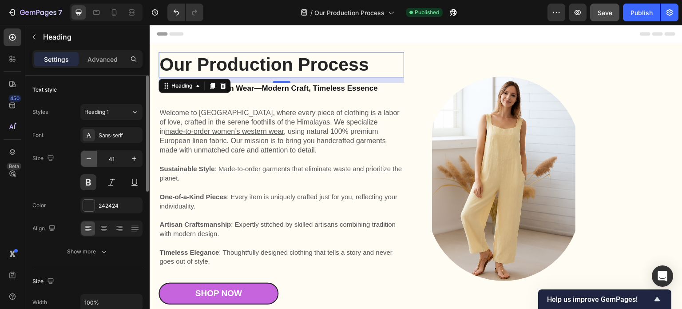
click at [92, 159] on icon "button" at bounding box center [88, 158] width 9 height 9
type input "40"
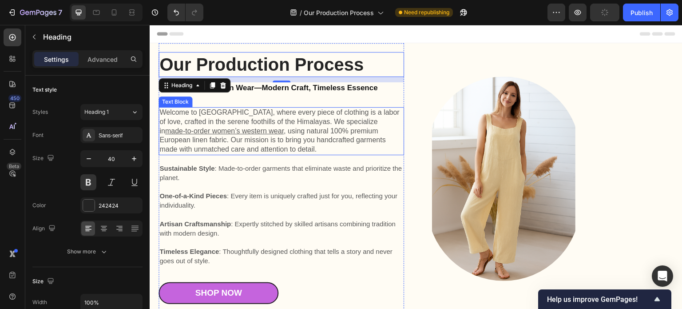
click at [256, 152] on p "Welcome to Kuttons, where every piece of clothing is a labor of love, crafted i…" at bounding box center [281, 131] width 244 height 46
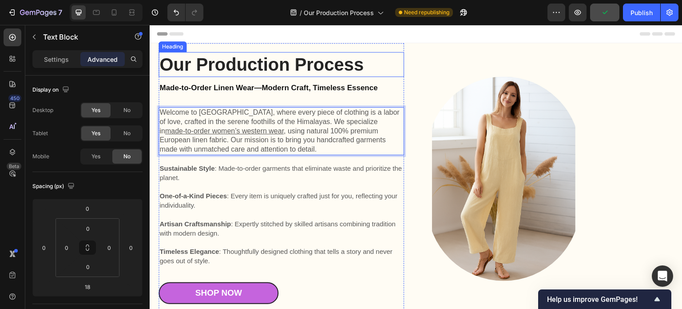
click at [274, 70] on h1 "Our Production Process" at bounding box center [282, 64] width 246 height 25
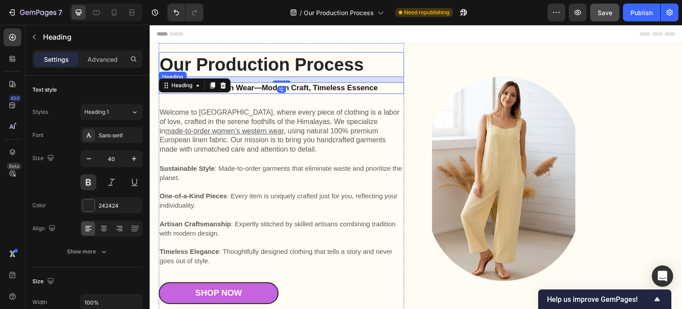
click at [269, 88] on h2 "Made-to-Order Linen Wear—Modern Craft, Timeless Essence" at bounding box center [282, 88] width 246 height 12
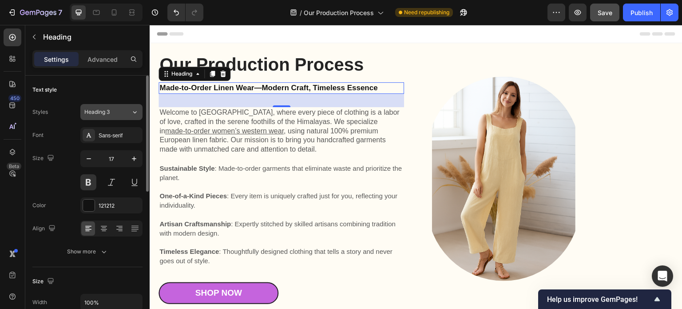
click at [132, 112] on icon at bounding box center [135, 111] width 8 height 9
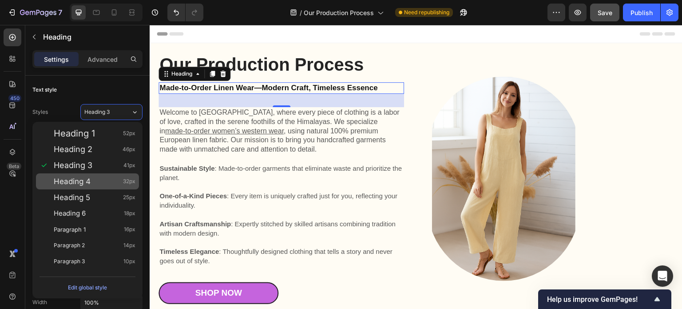
click at [82, 177] on span "Heading 4" at bounding box center [72, 181] width 37 height 9
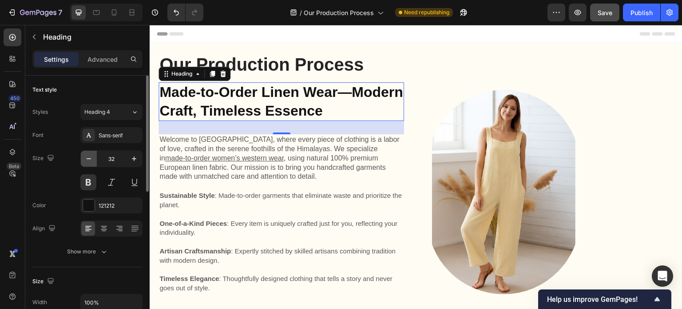
click at [89, 158] on icon "button" at bounding box center [89, 158] width 4 height 1
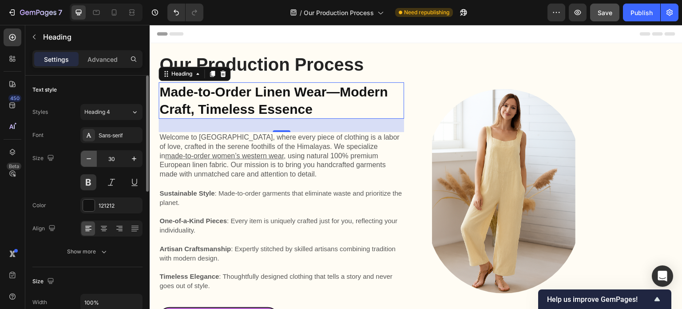
click at [89, 158] on icon "button" at bounding box center [89, 158] width 4 height 1
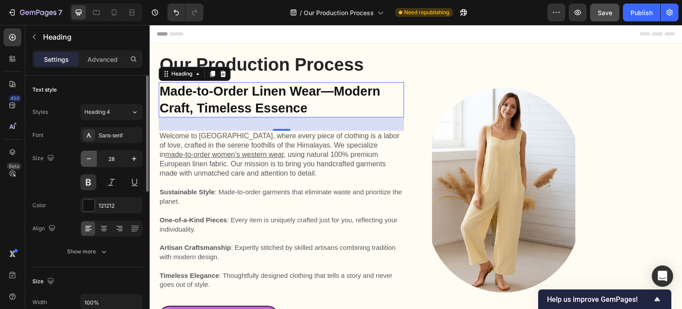
click at [89, 158] on icon "button" at bounding box center [89, 158] width 4 height 1
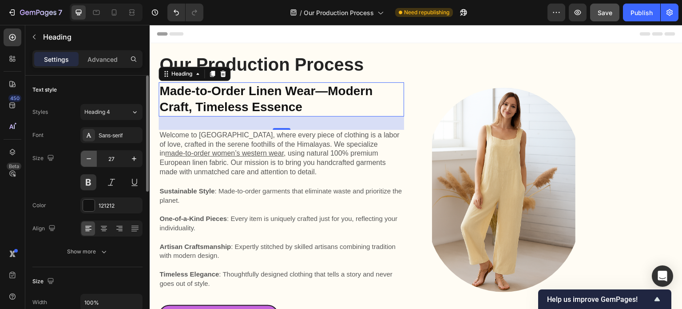
click at [89, 158] on icon "button" at bounding box center [89, 158] width 4 height 1
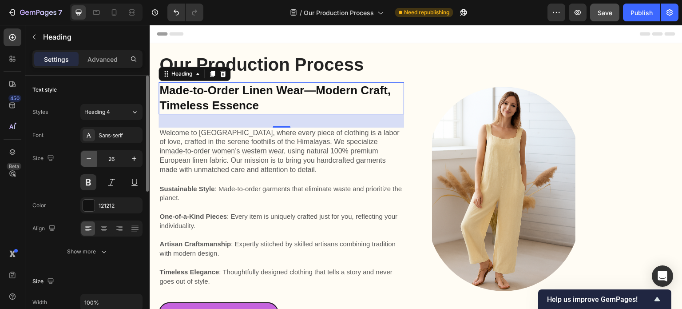
click at [89, 158] on icon "button" at bounding box center [89, 158] width 4 height 1
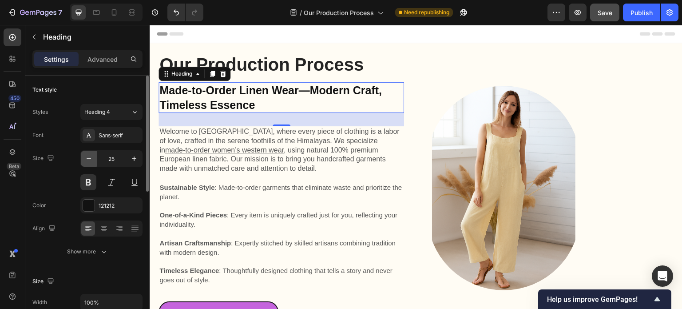
click at [89, 158] on icon "button" at bounding box center [89, 158] width 4 height 1
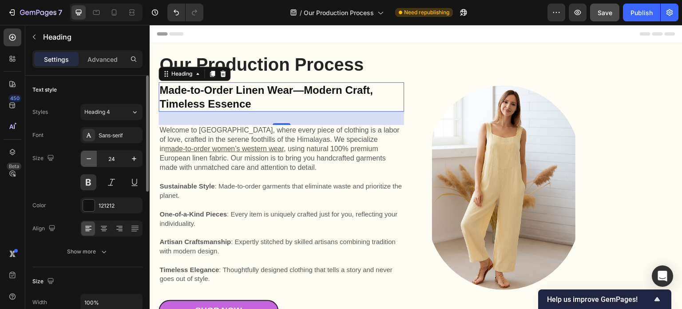
click at [89, 158] on icon "button" at bounding box center [89, 158] width 4 height 1
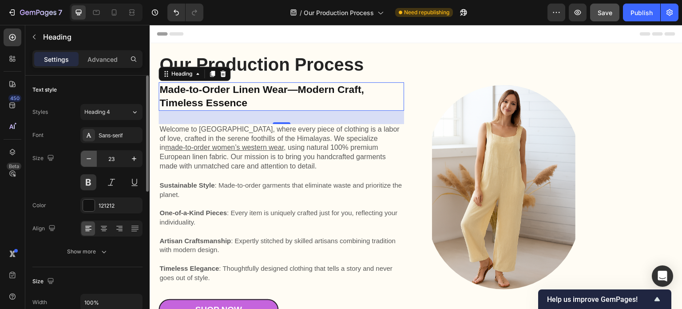
click at [89, 158] on icon "button" at bounding box center [89, 158] width 4 height 1
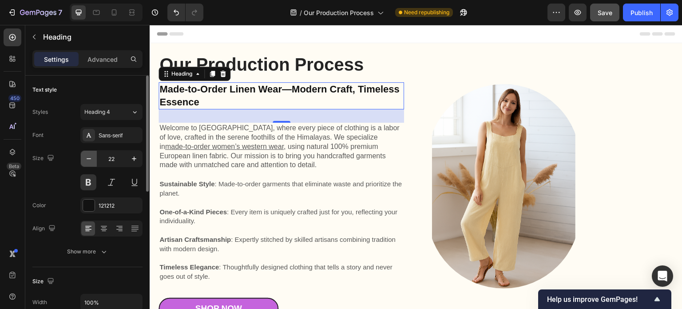
click at [89, 158] on icon "button" at bounding box center [89, 158] width 4 height 1
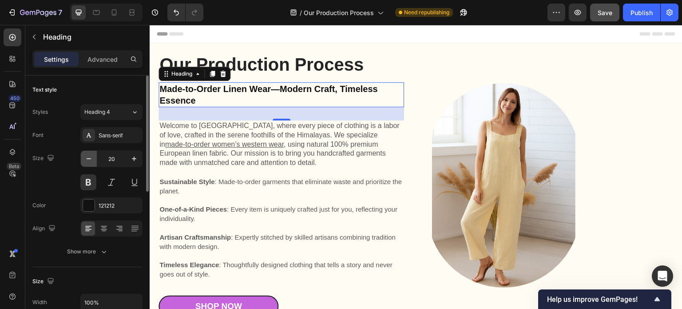
click at [89, 158] on icon "button" at bounding box center [89, 158] width 4 height 1
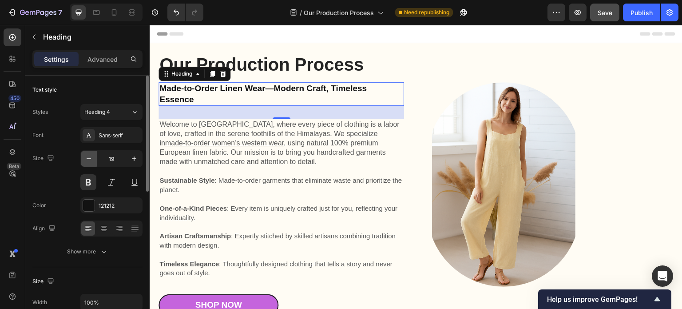
click at [89, 158] on icon "button" at bounding box center [89, 158] width 4 height 1
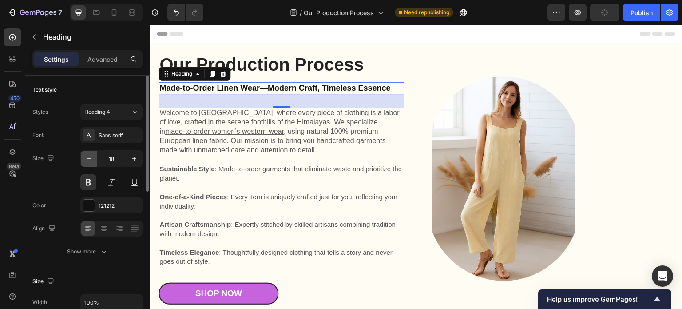
click at [89, 158] on icon "button" at bounding box center [89, 158] width 4 height 1
type input "16"
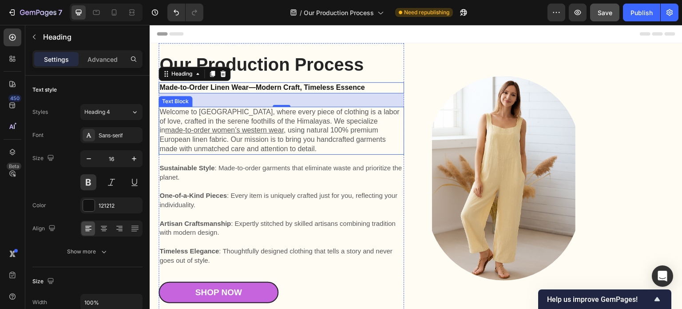
click at [323, 137] on p "Welcome to Kuttons, where every piece of clothing is a labor of love, crafted i…" at bounding box center [281, 130] width 244 height 46
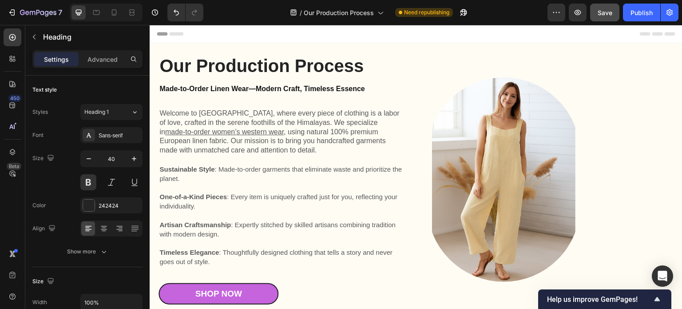
click at [294, 68] on h1 "Our Production Process" at bounding box center [282, 65] width 246 height 25
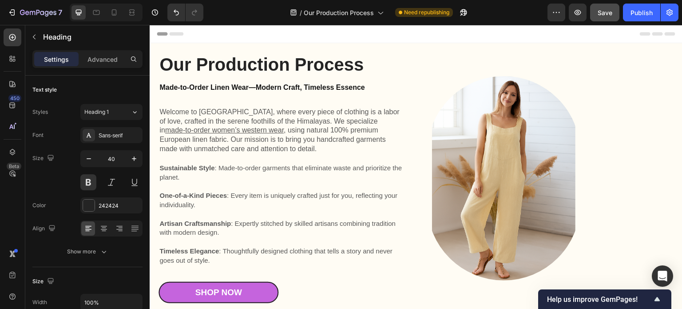
click at [298, 67] on p "Our Production Process" at bounding box center [281, 64] width 244 height 23
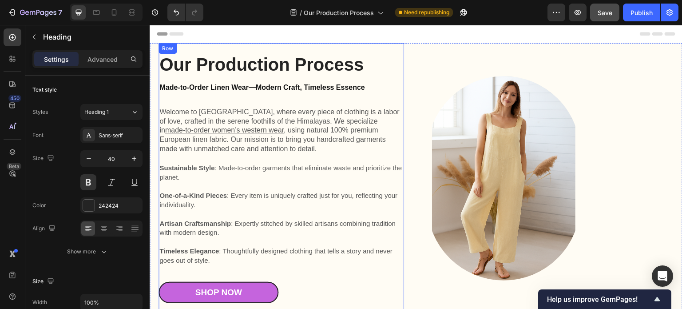
click at [252, 158] on div "Our Production Process Heading Made-to-Order Linen Wear—Modern Craft, Timeless …" at bounding box center [282, 184] width 246 height 264
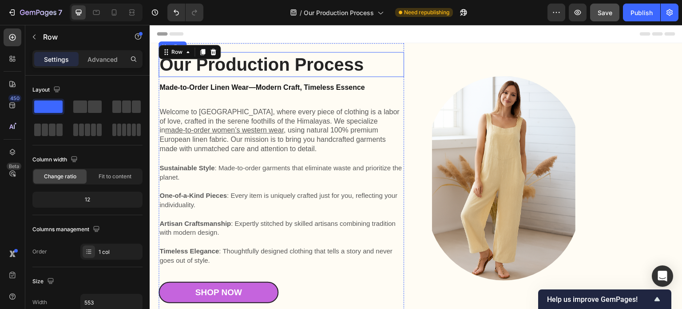
click at [251, 65] on p "Our Production Process" at bounding box center [281, 64] width 244 height 23
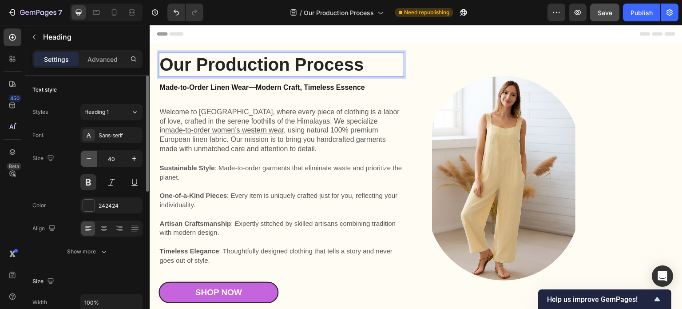
click at [88, 160] on icon "button" at bounding box center [88, 158] width 9 height 9
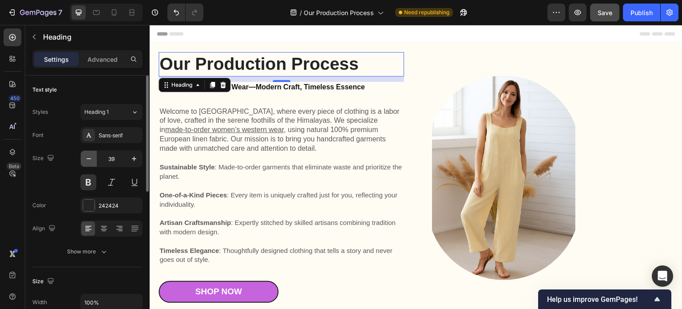
click at [88, 160] on icon "button" at bounding box center [88, 158] width 9 height 9
type input "38"
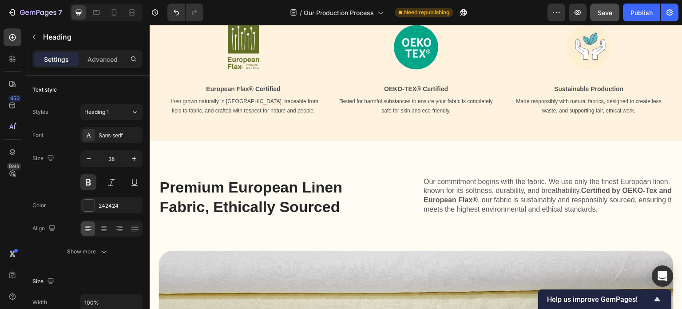
scroll to position [355, 0]
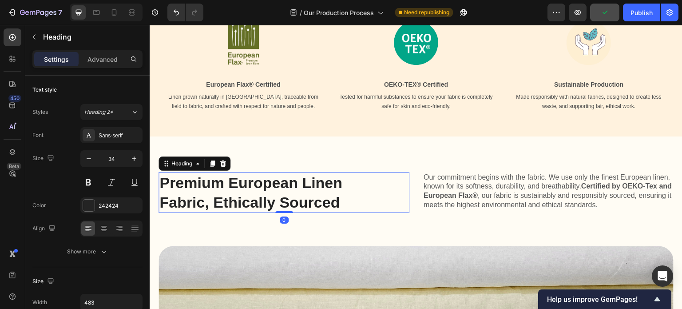
click at [266, 179] on h2 "Premium European Linen Fabric, Ethically Sourced" at bounding box center [266, 192] width 214 height 41
click at [88, 161] on icon "button" at bounding box center [88, 158] width 9 height 9
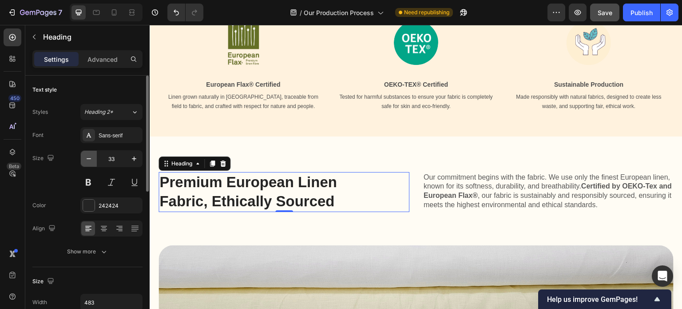
click at [88, 161] on icon "button" at bounding box center [88, 158] width 9 height 9
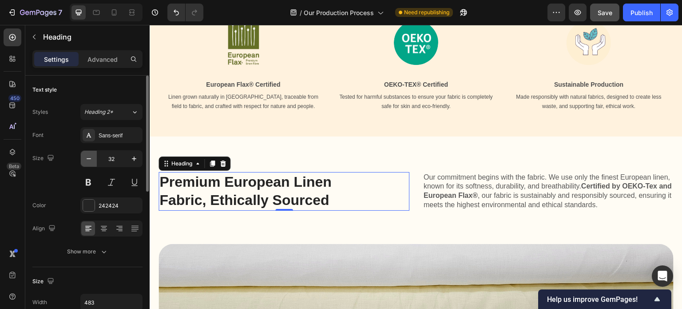
click at [88, 161] on icon "button" at bounding box center [88, 158] width 9 height 9
type input "30"
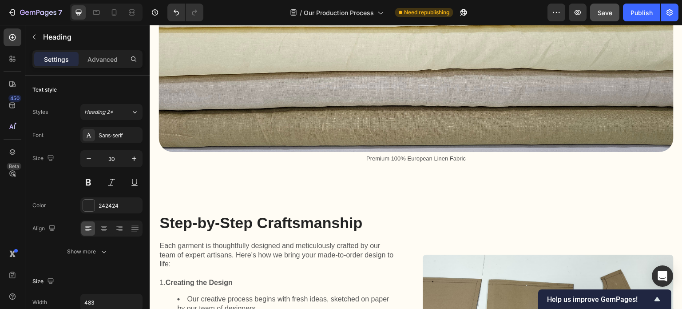
scroll to position [666, 0]
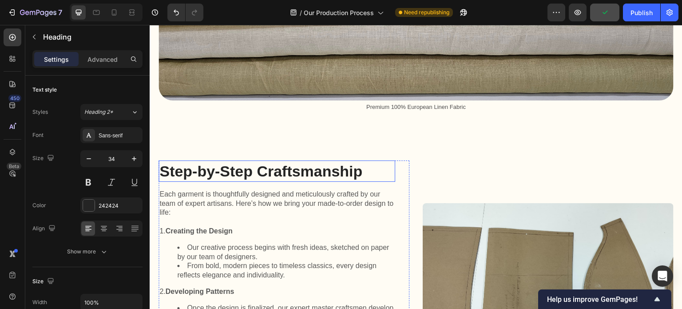
click at [280, 167] on h2 "Step-by-Step Craftsmanship" at bounding box center [277, 170] width 237 height 21
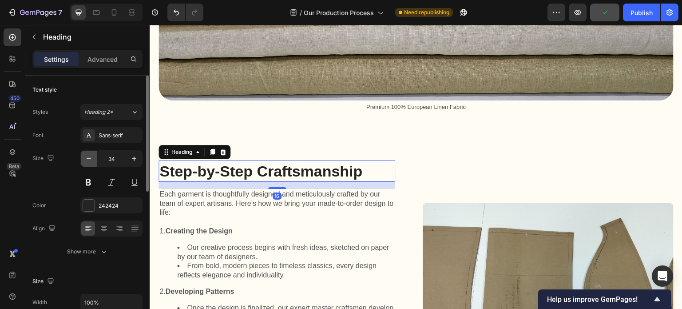
click at [89, 158] on icon "button" at bounding box center [89, 158] width 4 height 1
click at [88, 158] on icon "button" at bounding box center [89, 158] width 4 height 1
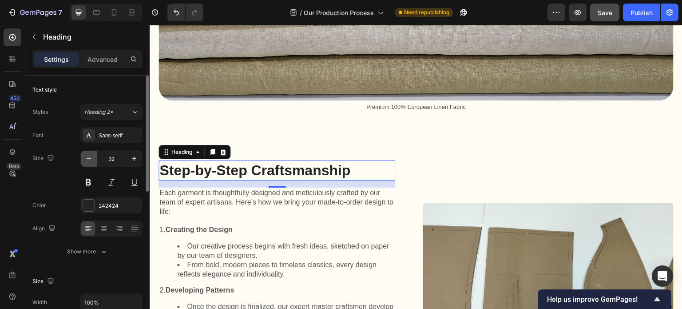
click at [88, 158] on icon "button" at bounding box center [89, 158] width 4 height 1
type input "30"
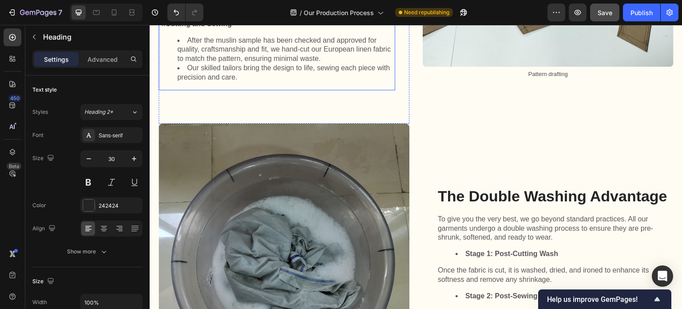
scroll to position [1066, 0]
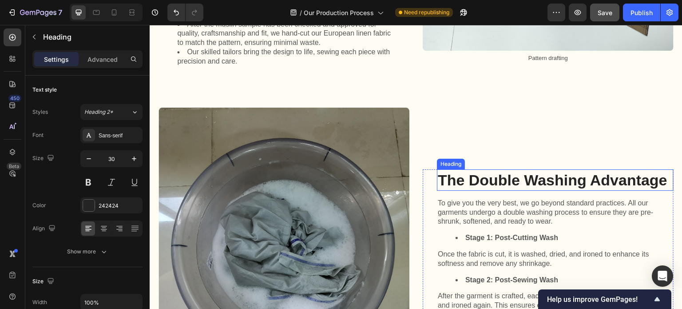
click at [502, 178] on h2 "The Double Washing Advantage" at bounding box center [555, 179] width 237 height 21
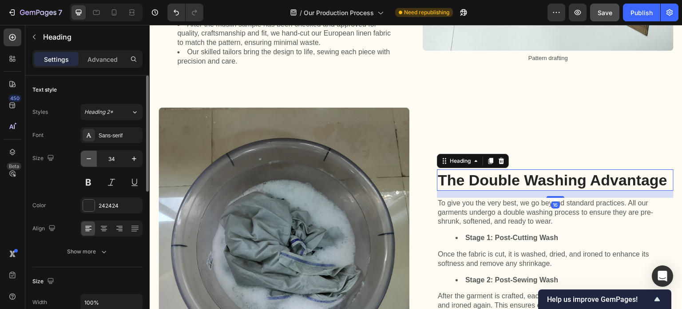
click at [89, 159] on icon "button" at bounding box center [88, 158] width 9 height 9
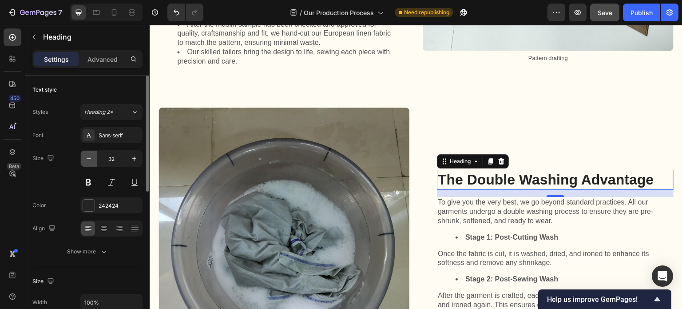
click at [89, 159] on icon "button" at bounding box center [88, 158] width 9 height 9
type input "30"
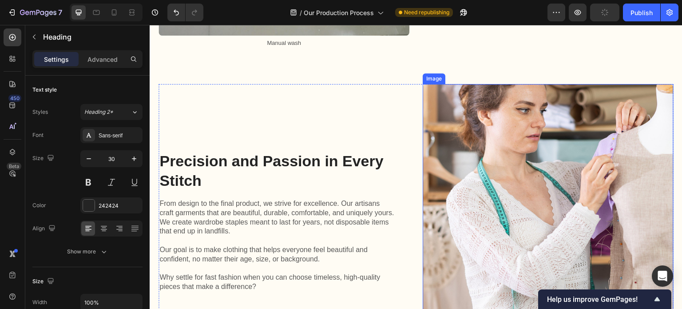
scroll to position [1421, 0]
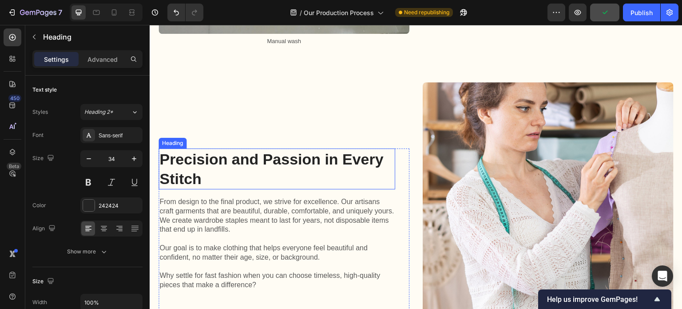
click at [311, 159] on h2 "Precision and Passion in Every Stitch" at bounding box center [277, 168] width 237 height 41
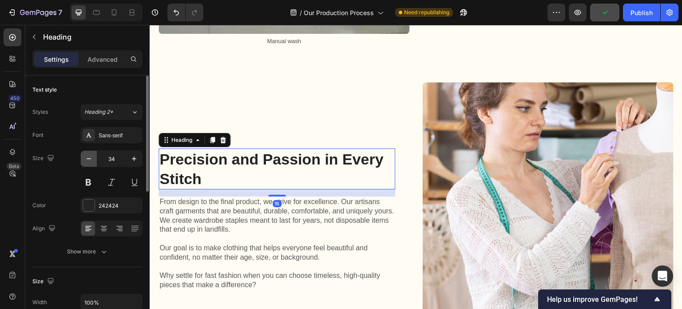
click at [85, 159] on icon "button" at bounding box center [88, 158] width 9 height 9
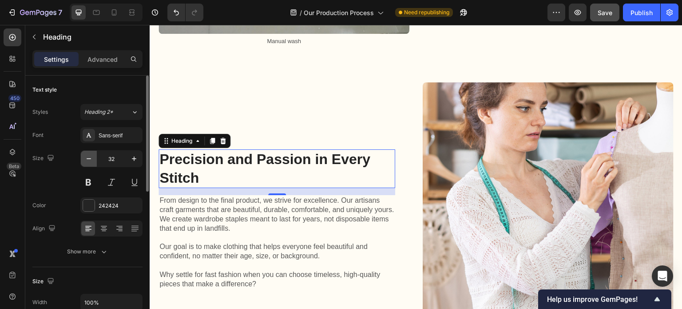
click at [85, 159] on icon "button" at bounding box center [88, 158] width 9 height 9
type input "30"
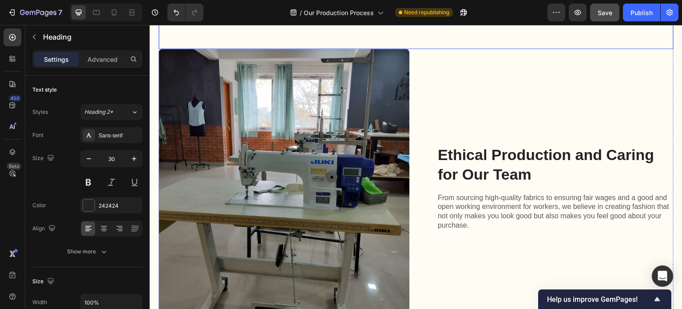
scroll to position [1776, 0]
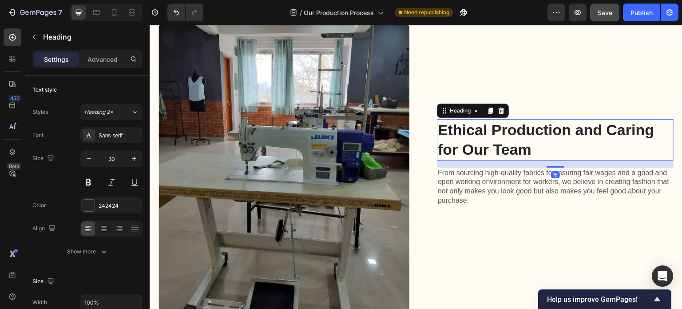
click at [490, 122] on h2 "Ethical Production and Caring for Our Team" at bounding box center [555, 139] width 237 height 41
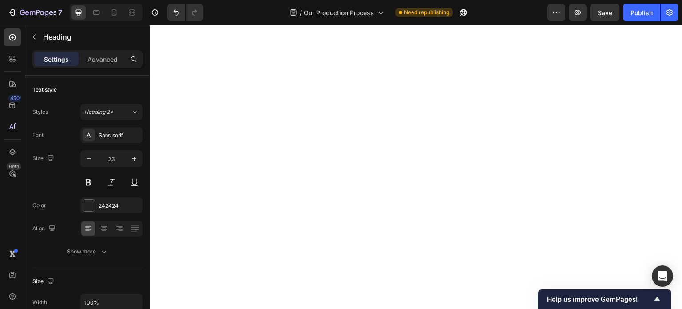
click at [87, 154] on icon "button" at bounding box center [88, 158] width 9 height 9
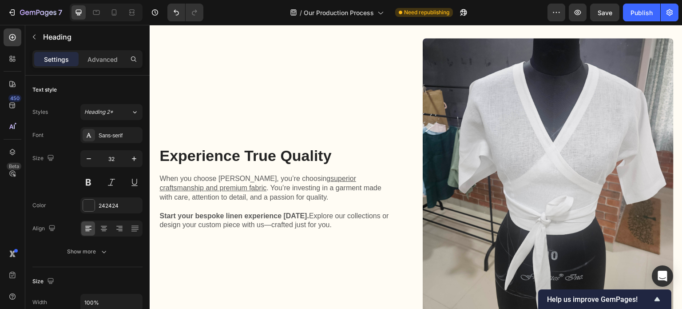
click at [87, 154] on icon "button" at bounding box center [88, 158] width 9 height 9
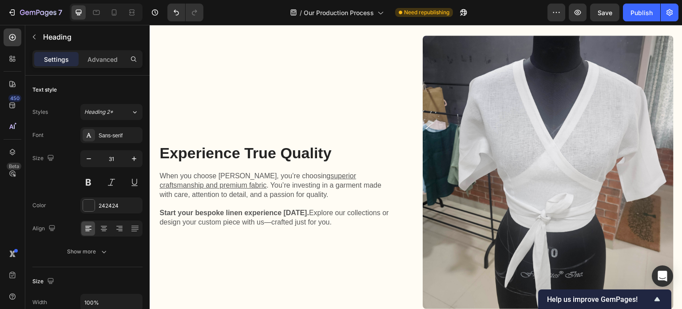
click at [87, 154] on icon "button" at bounding box center [88, 158] width 9 height 9
type input "30"
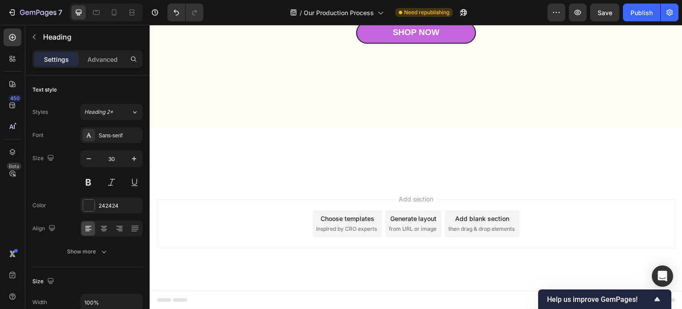
scroll to position [2133, 0]
click at [87, 156] on icon "button" at bounding box center [88, 158] width 9 height 9
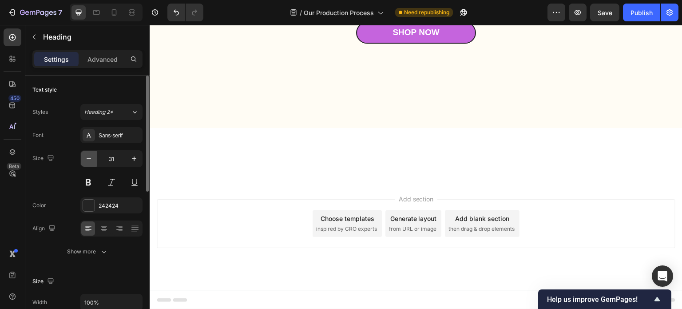
click at [87, 156] on icon "button" at bounding box center [88, 158] width 9 height 9
type input "30"
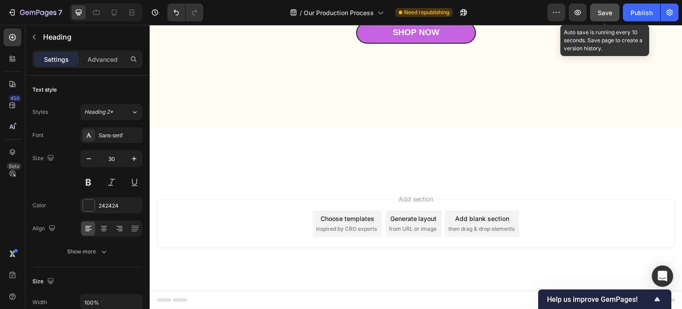
click at [603, 13] on span "Save" at bounding box center [605, 13] width 15 height 8
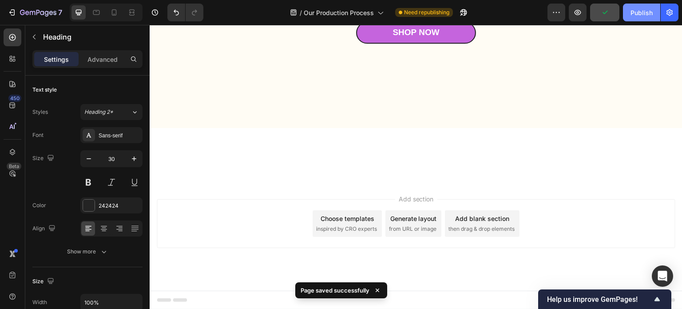
click at [638, 14] on div "Publish" at bounding box center [641, 12] width 22 height 9
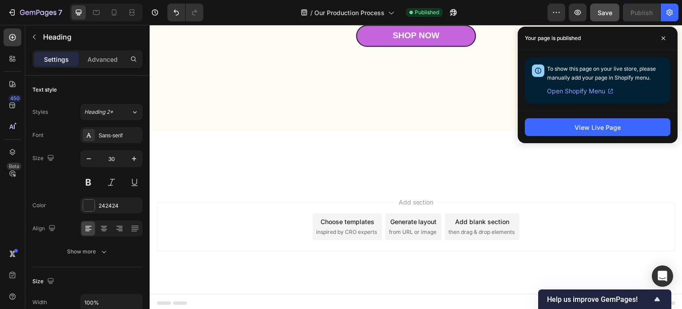
scroll to position [2135, 0]
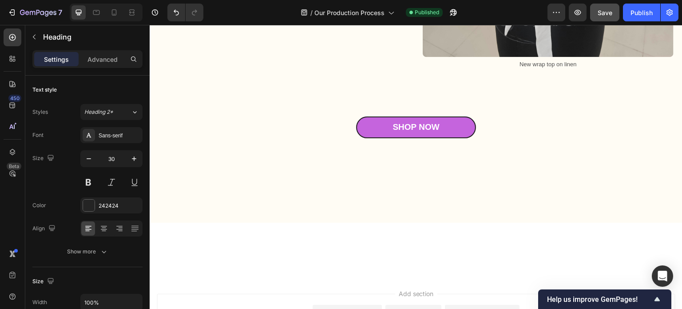
click at [87, 161] on icon "button" at bounding box center [88, 158] width 9 height 9
type input "28"
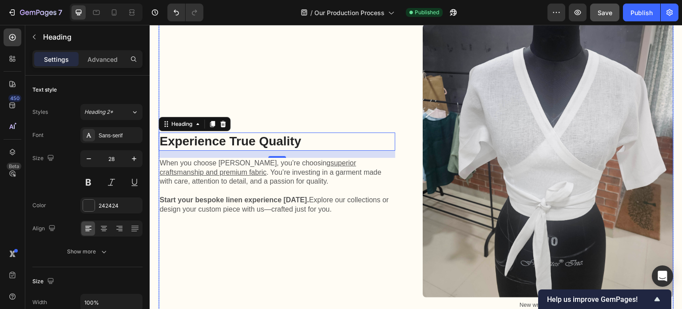
scroll to position [1717, 0]
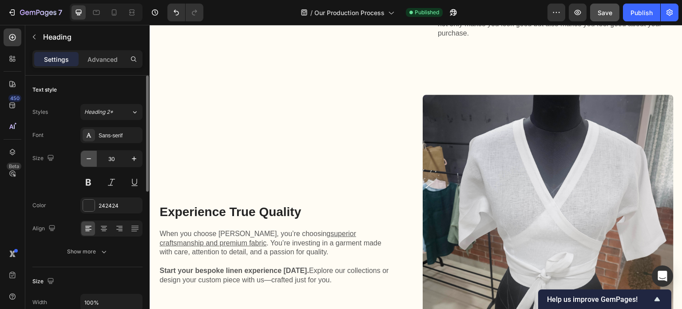
click at [90, 159] on icon "button" at bounding box center [88, 158] width 9 height 9
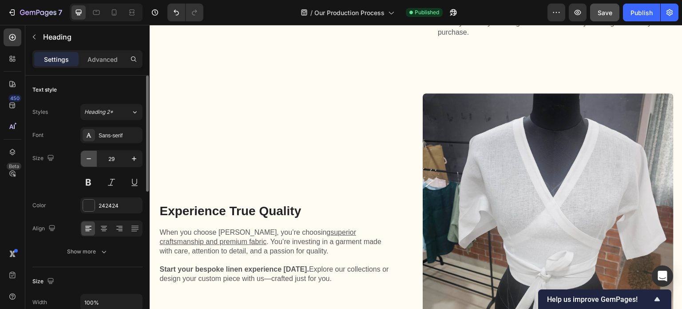
click at [89, 159] on icon "button" at bounding box center [88, 158] width 9 height 9
type input "28"
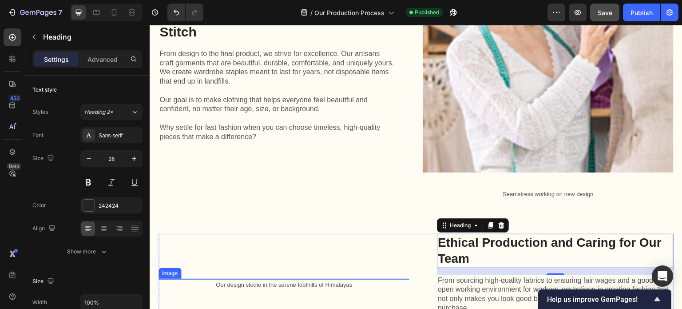
scroll to position [1407, 0]
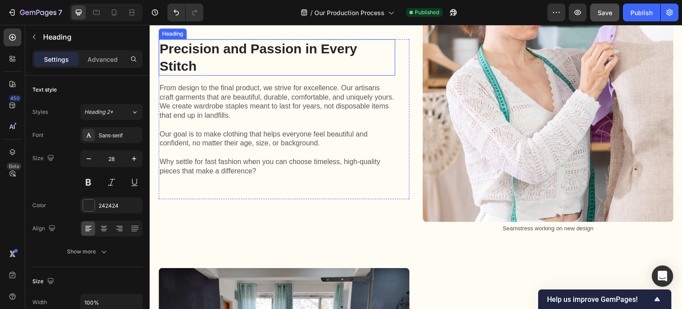
click at [260, 75] on h2 "Precision and Passion in Every Stitch" at bounding box center [277, 57] width 237 height 36
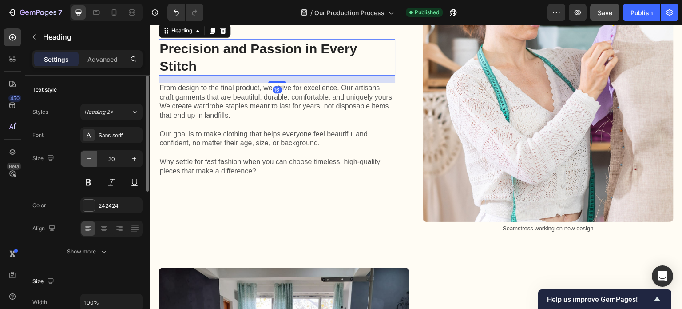
click at [88, 161] on icon "button" at bounding box center [88, 158] width 9 height 9
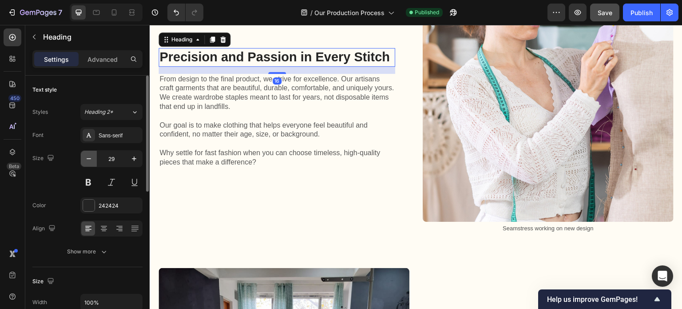
type input "28"
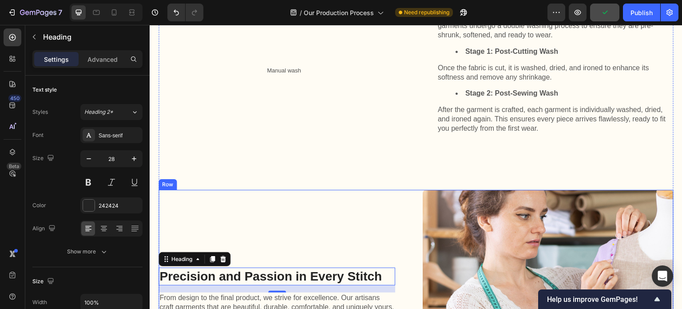
scroll to position [1096, 0]
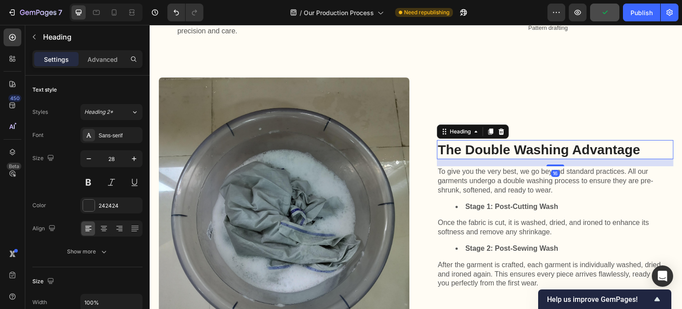
click at [467, 149] on h2 "The Double Washing Advantage" at bounding box center [555, 149] width 237 height 19
click at [91, 156] on icon "button" at bounding box center [88, 158] width 9 height 9
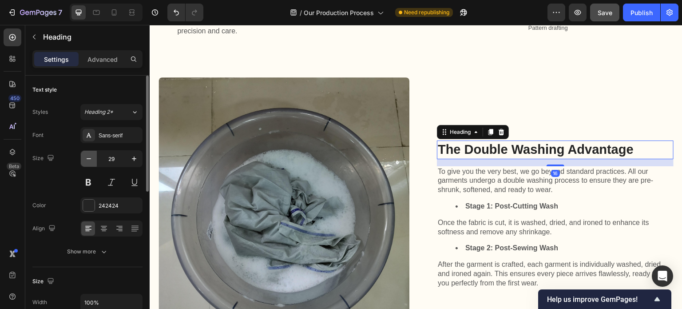
click at [91, 156] on icon "button" at bounding box center [88, 158] width 9 height 9
type input "28"
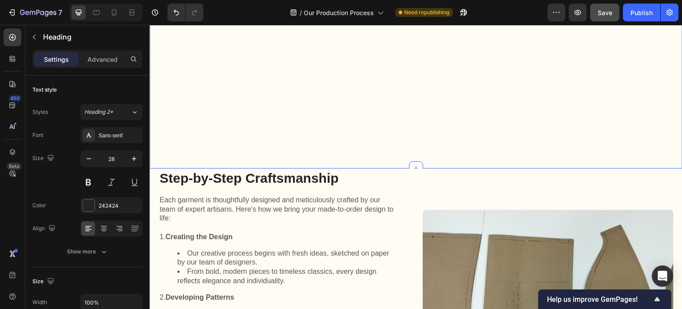
scroll to position [652, 0]
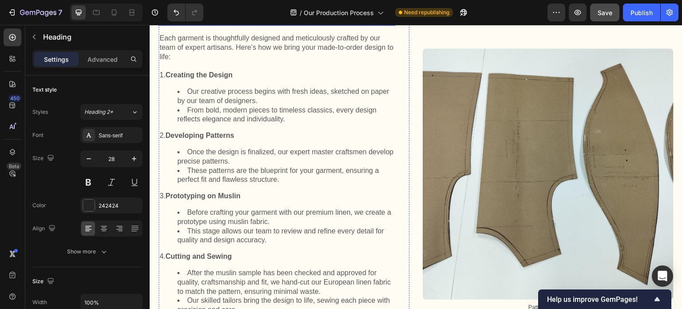
click at [271, 26] on h2 "Step-by-Step Craftsmanship" at bounding box center [277, 16] width 237 height 19
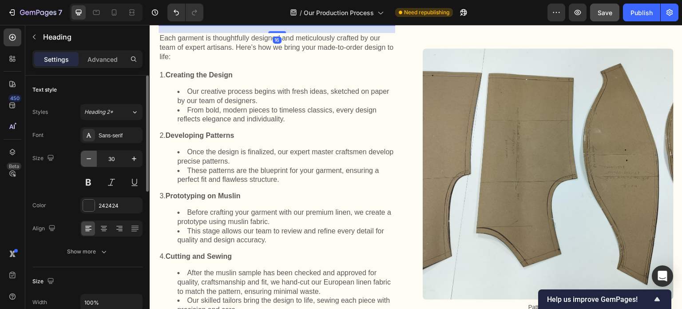
click at [89, 160] on icon "button" at bounding box center [88, 158] width 9 height 9
type input "28"
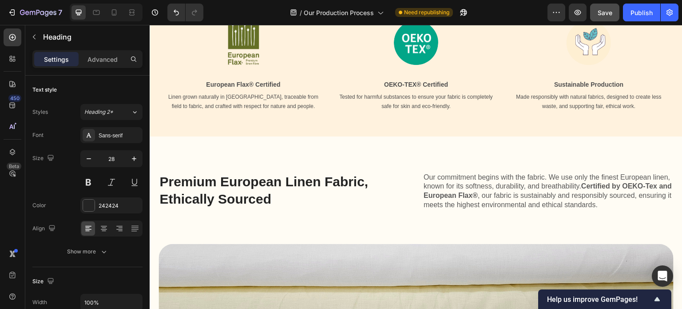
scroll to position [341, 0]
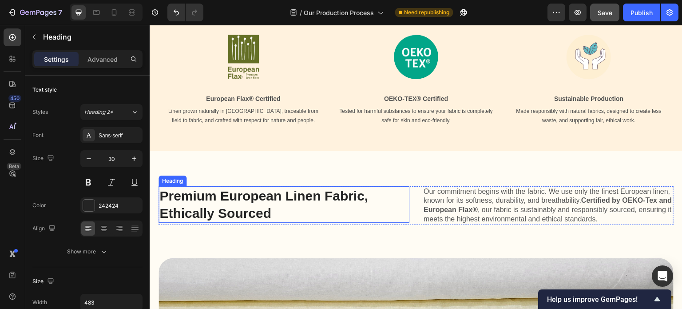
click at [246, 194] on h2 "Premium European Linen Fabric, Ethically Sourced" at bounding box center [266, 204] width 214 height 36
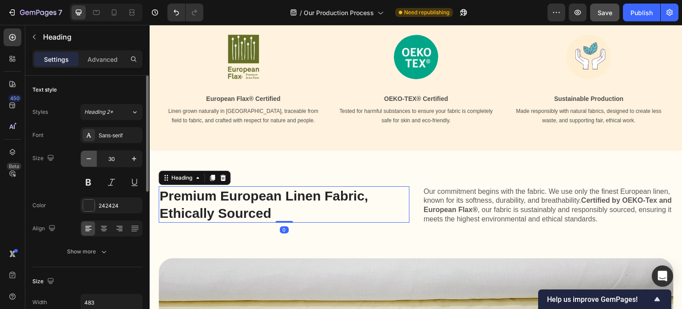
click at [90, 160] on icon "button" at bounding box center [88, 158] width 9 height 9
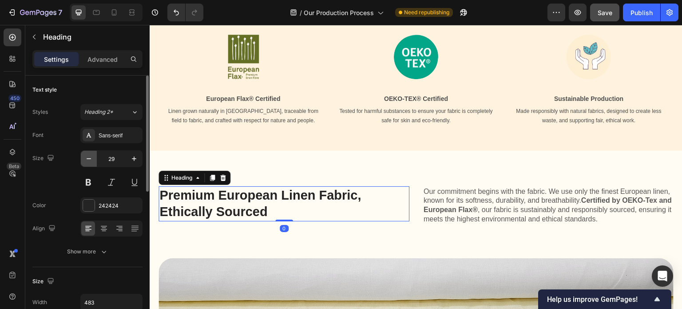
click at [90, 160] on icon "button" at bounding box center [88, 158] width 9 height 9
type input "28"
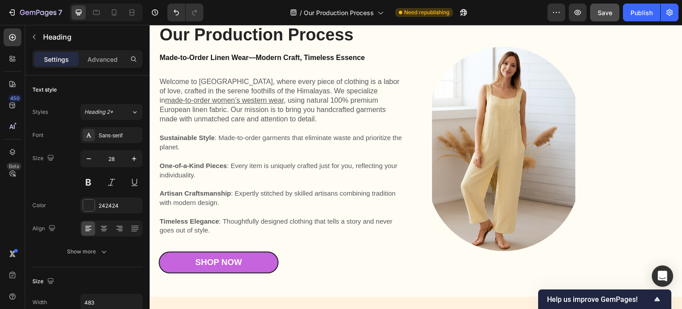
scroll to position [0, 0]
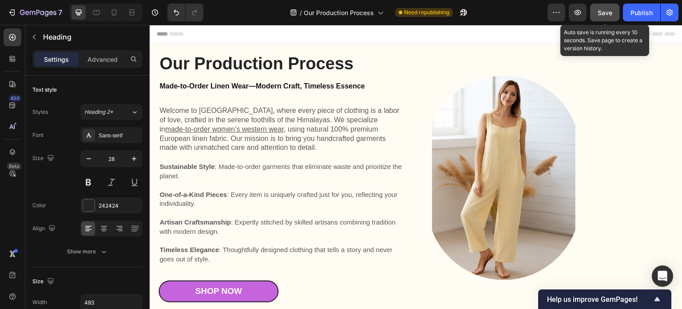
click at [600, 14] on span "Save" at bounding box center [605, 13] width 15 height 8
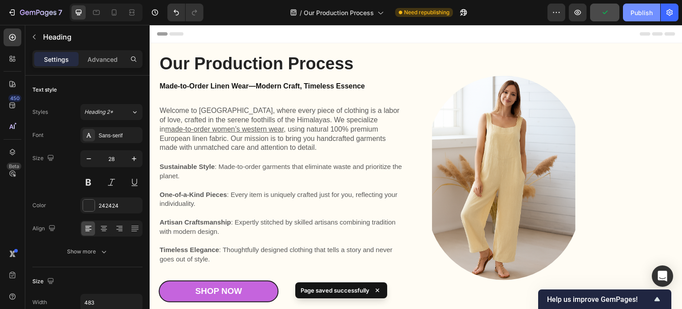
click at [640, 13] on div "Publish" at bounding box center [641, 12] width 22 height 9
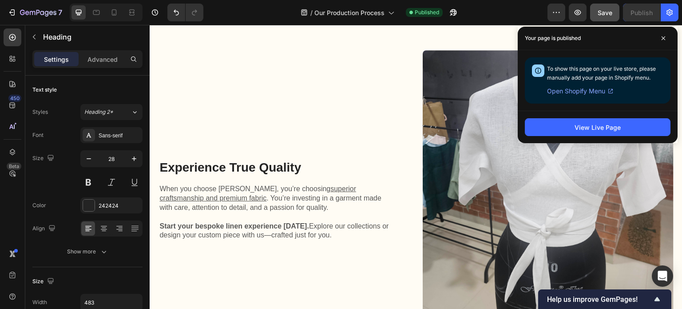
scroll to position [2087, 0]
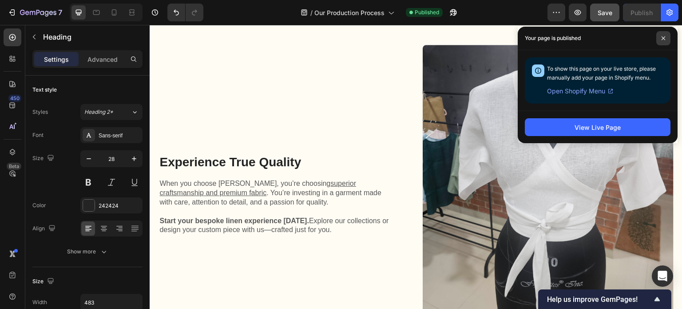
click at [661, 37] on icon at bounding box center [663, 38] width 4 height 4
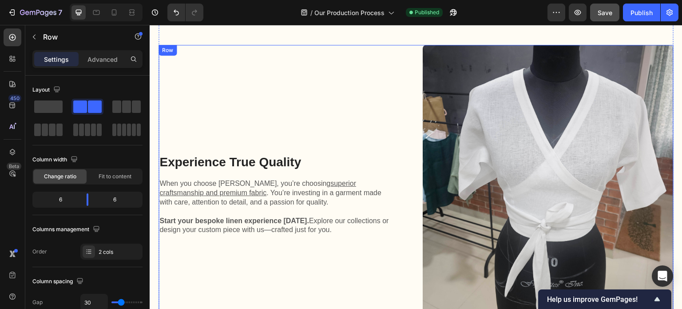
click at [242, 130] on div "Experience True Quality Heading When you choose Kuttons, you’re choosing superi…" at bounding box center [284, 211] width 251 height 333
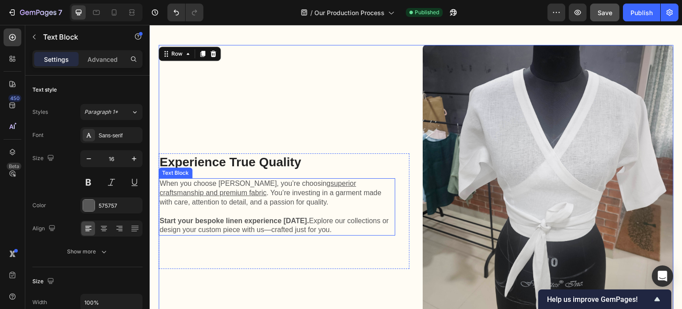
click at [222, 207] on p at bounding box center [276, 211] width 235 height 9
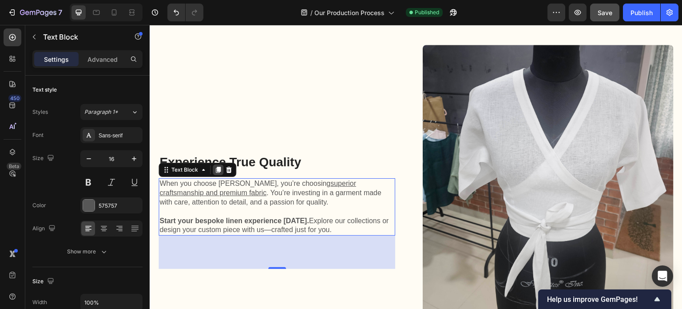
click at [218, 167] on icon at bounding box center [218, 170] width 5 height 6
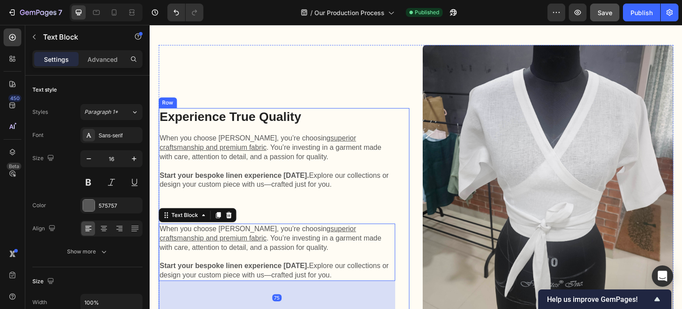
scroll to position [2041, 0]
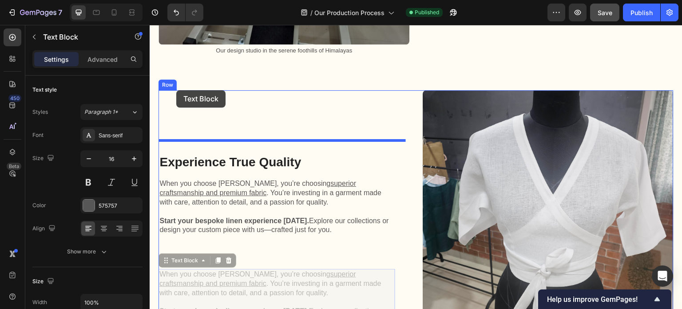
drag, startPoint x: 167, startPoint y: 250, endPoint x: 176, endPoint y: 90, distance: 159.6
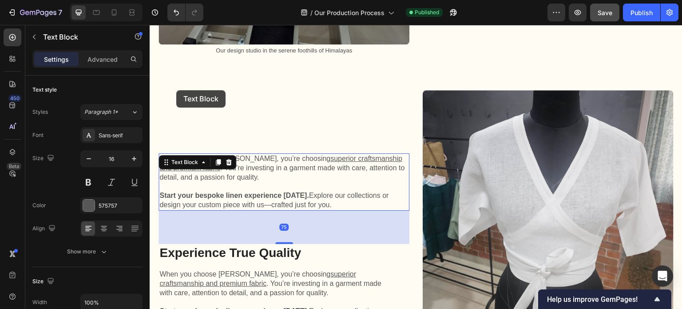
scroll to position [2132, 0]
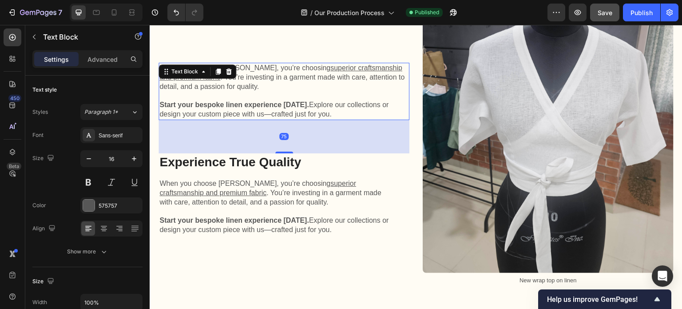
click at [251, 101] on strong "Start your bespoke linen experience [DATE]." at bounding box center [234, 105] width 150 height 8
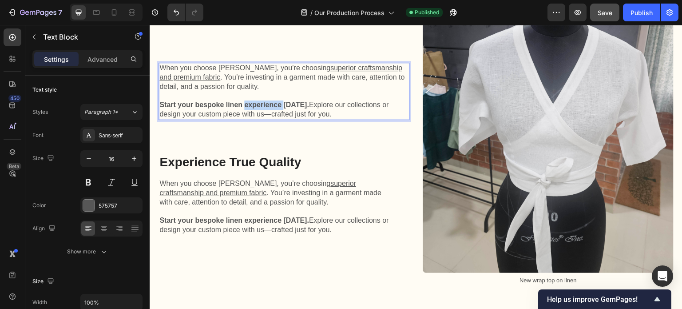
click at [251, 101] on strong "Start your bespoke linen experience [DATE]." at bounding box center [234, 105] width 150 height 8
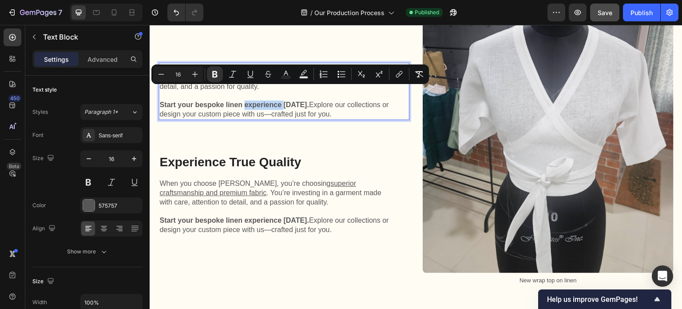
click at [325, 101] on p "Start your bespoke linen experience [DATE]. Explore our collections or design y…" at bounding box center [283, 109] width 249 height 19
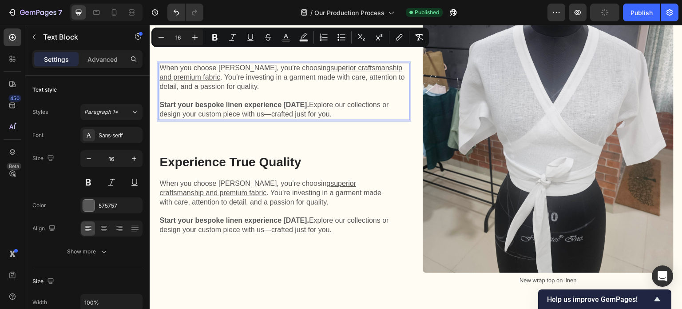
drag, startPoint x: 339, startPoint y: 102, endPoint x: 161, endPoint y: 56, distance: 183.9
click at [161, 63] on div "When you choose Kuttons, you’re choosing superior craftsmanship and premium fab…" at bounding box center [284, 91] width 251 height 57
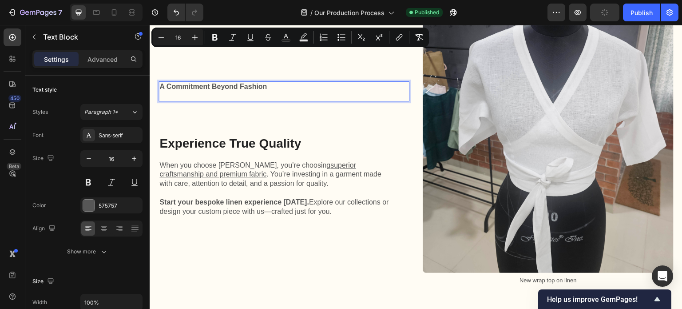
scroll to position [2151, 0]
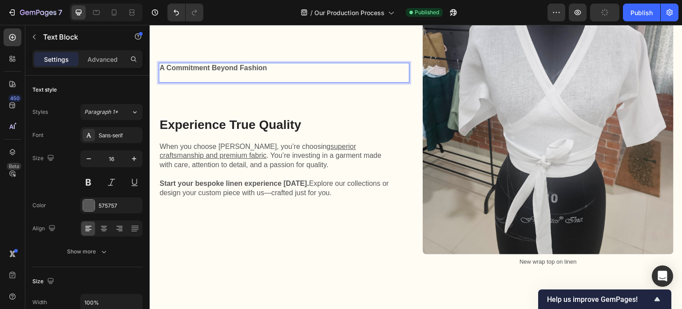
click at [202, 64] on strong "A Commitment Beyond Fashion" at bounding box center [212, 68] width 107 height 8
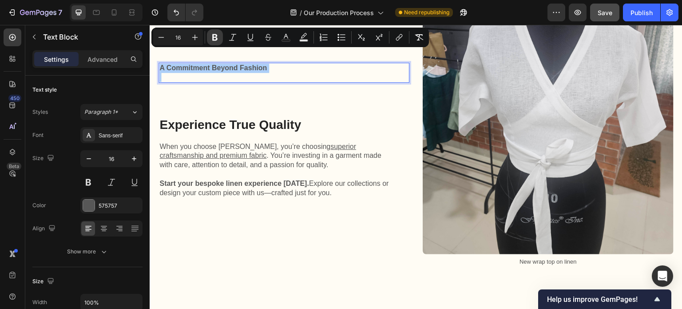
click at [212, 37] on icon "Editor contextual toolbar" at bounding box center [214, 37] width 9 height 9
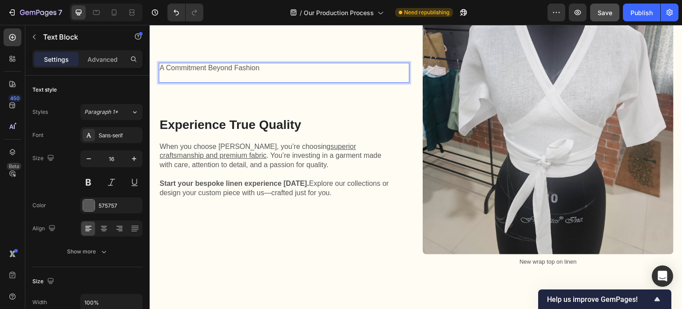
click at [210, 63] on p "A Commitment Beyond Fashion" at bounding box center [283, 67] width 249 height 9
click at [202, 63] on p "A Commitment Beyond Fashion" at bounding box center [283, 67] width 249 height 9
click at [211, 63] on p "A Commitment Beyond Fashion" at bounding box center [283, 67] width 249 height 9
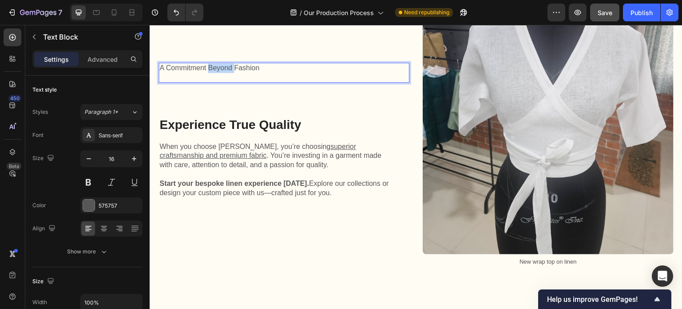
click at [211, 63] on p "A Commitment Beyond Fashion" at bounding box center [283, 67] width 249 height 9
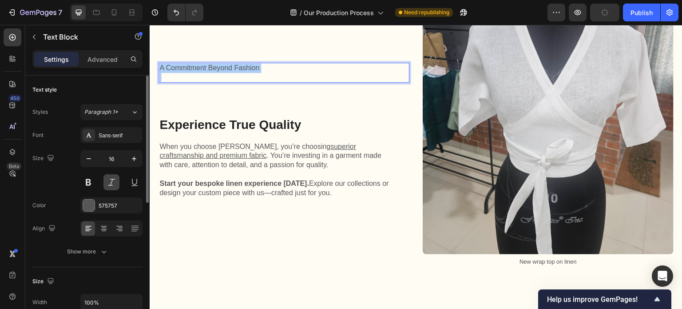
click at [115, 185] on button at bounding box center [111, 182] width 16 height 16
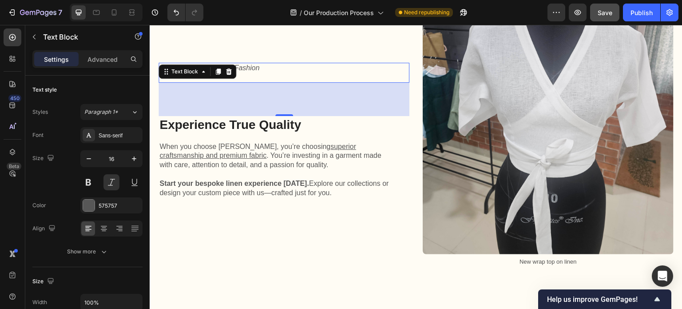
click at [250, 83] on div "75" at bounding box center [284, 99] width 251 height 33
click at [284, 63] on p "A Commitment Beyond Fashion" at bounding box center [283, 67] width 249 height 9
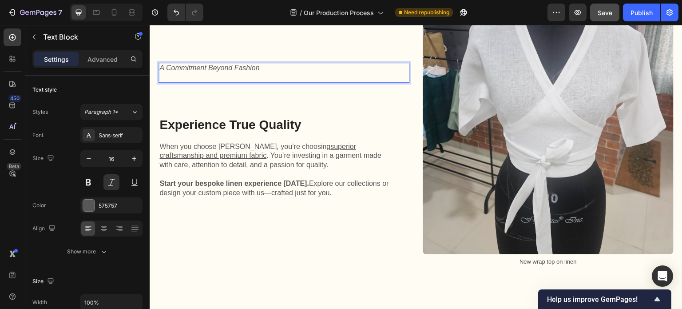
click at [205, 63] on p "A Commitment Beyond Fashion" at bounding box center [283, 67] width 249 height 9
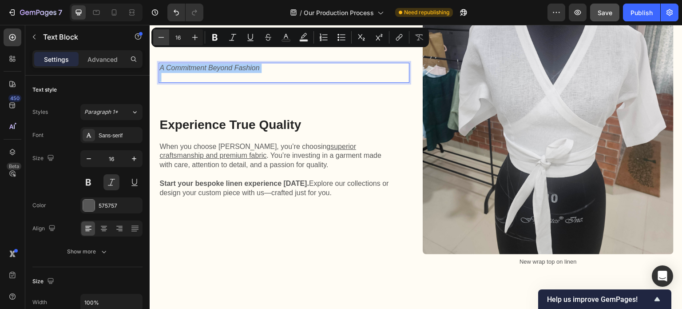
click at [163, 37] on icon "Editor contextual toolbar" at bounding box center [162, 37] width 6 height 0
click at [162, 37] on icon "Editor contextual toolbar" at bounding box center [161, 37] width 9 height 9
click at [192, 37] on icon "Editor contextual toolbar" at bounding box center [195, 38] width 6 height 6
type input "14"
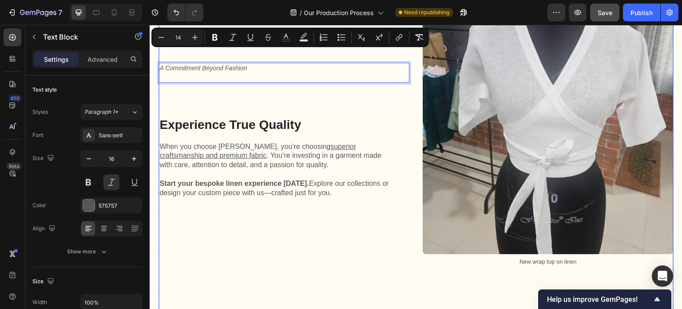
click at [257, 244] on div "A Commitment Beyond Fashion Text Block 75 Experience True Quality Heading When …" at bounding box center [284, 147] width 251 height 333
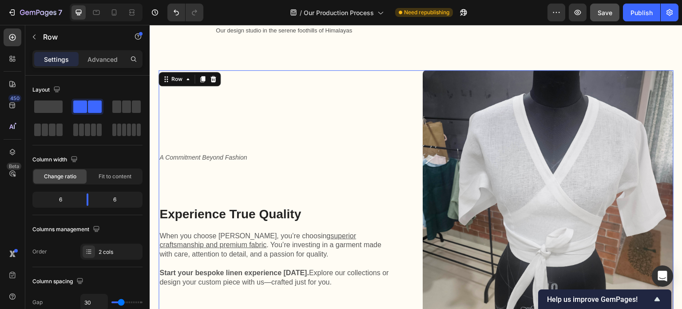
scroll to position [2017, 0]
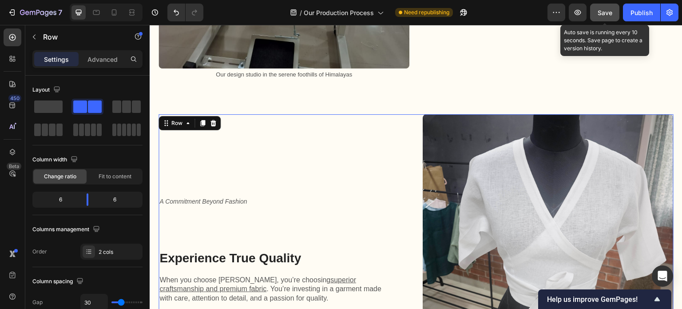
click at [605, 14] on span "Save" at bounding box center [605, 13] width 15 height 8
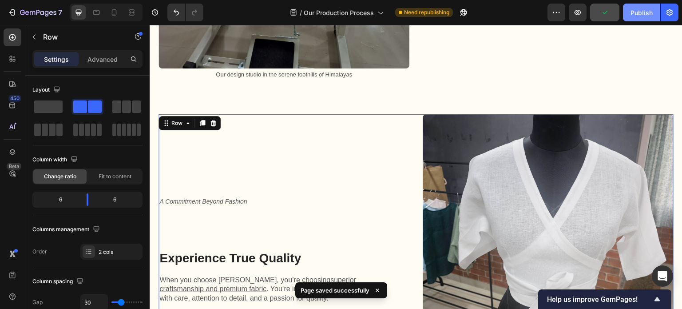
click at [638, 12] on div "Publish" at bounding box center [641, 12] width 22 height 9
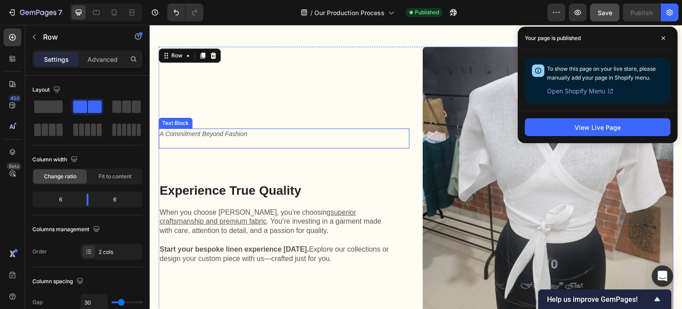
scroll to position [2106, 0]
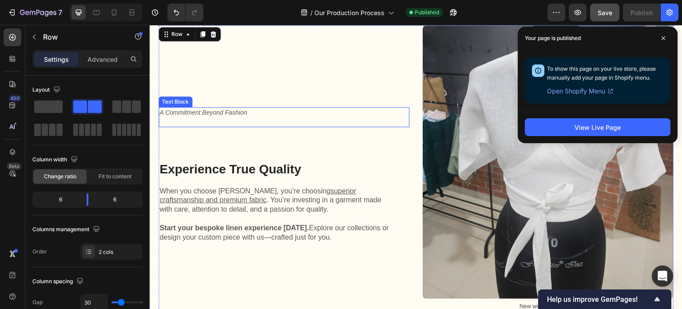
click at [242, 108] on p "A Commitment Beyond Fashion" at bounding box center [283, 112] width 249 height 9
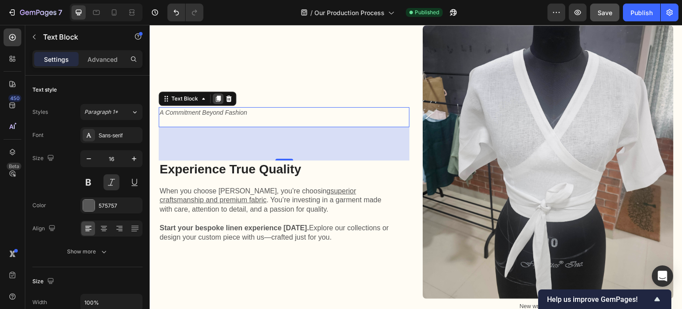
click at [217, 95] on icon at bounding box center [218, 98] width 5 height 6
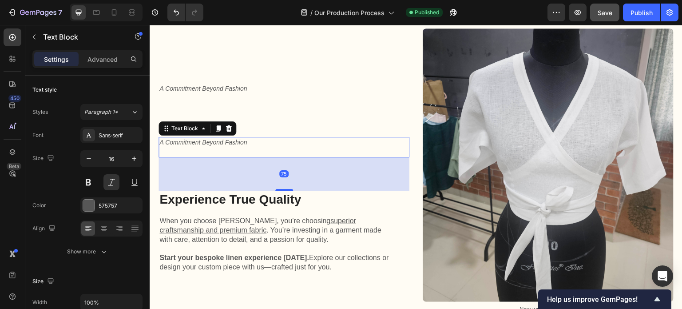
scroll to position [2124, 0]
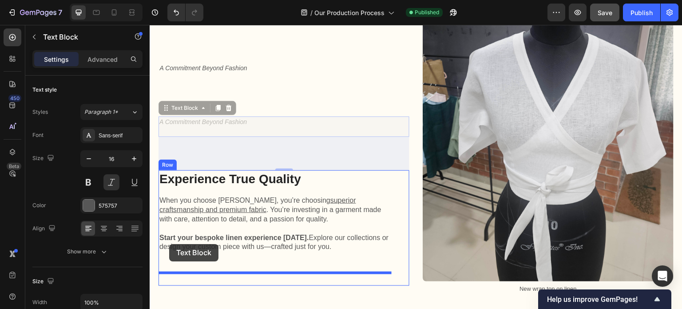
drag, startPoint x: 167, startPoint y: 97, endPoint x: 169, endPoint y: 244, distance: 146.5
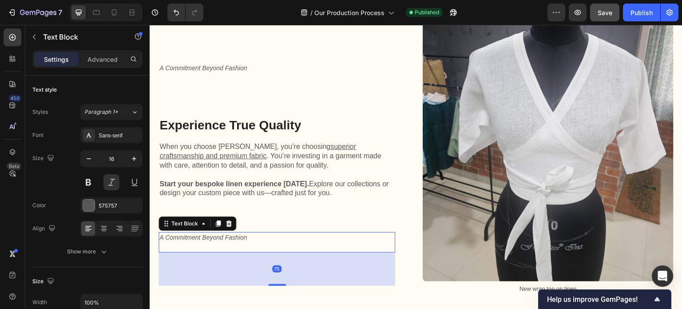
click at [218, 234] on span "A Commitment Beyond Fashion" at bounding box center [202, 237] width 87 height 7
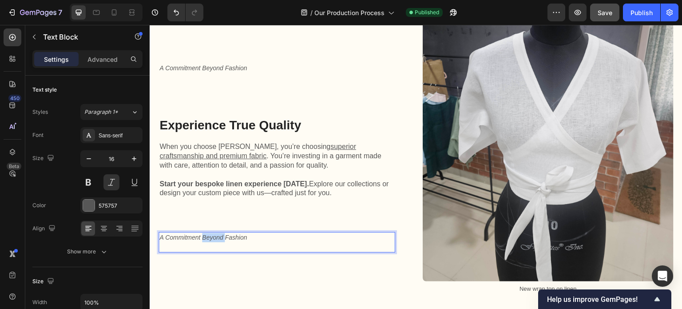
click at [218, 234] on span "A Commitment Beyond Fashion" at bounding box center [202, 237] width 87 height 7
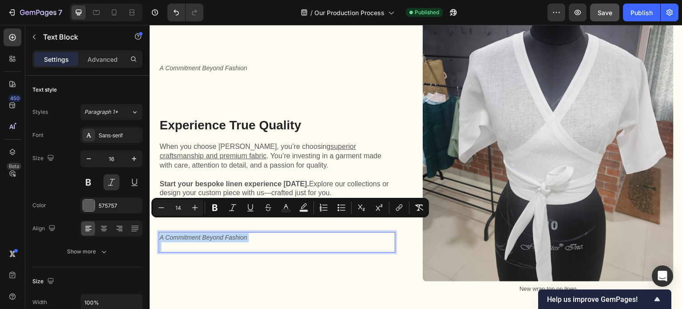
scroll to position [2128, 0]
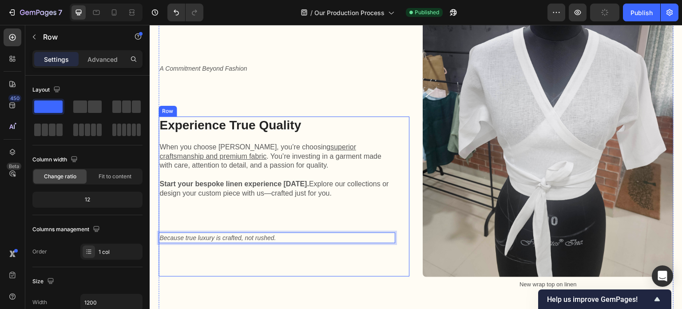
click at [251, 243] on div "Experience True Quality Heading When you choose Kuttons, you’re choosing superi…" at bounding box center [277, 196] width 237 height 160
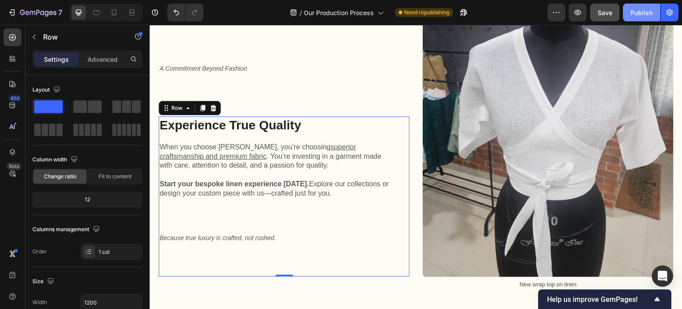
click at [634, 15] on div "Publish" at bounding box center [641, 12] width 22 height 9
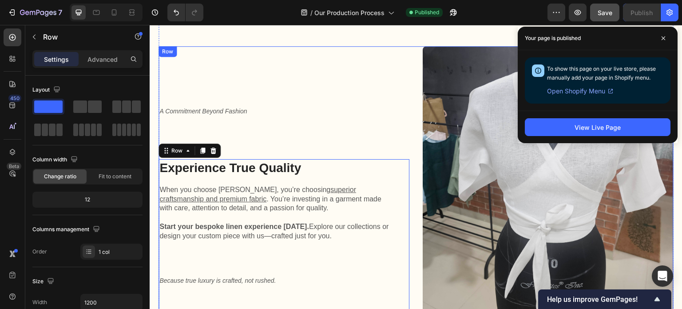
scroll to position [1995, 0]
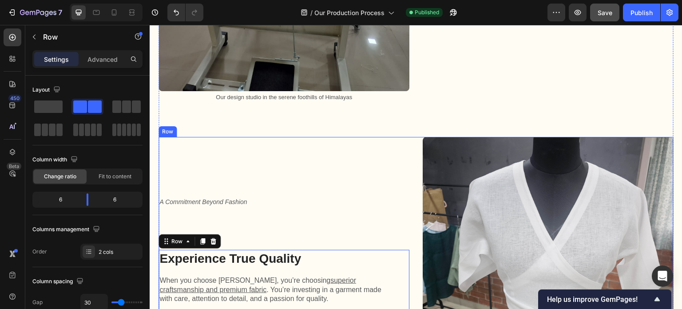
click at [264, 144] on div "A Commitment Beyond Fashion Text Block Experience True Quality Heading When you…" at bounding box center [284, 303] width 251 height 333
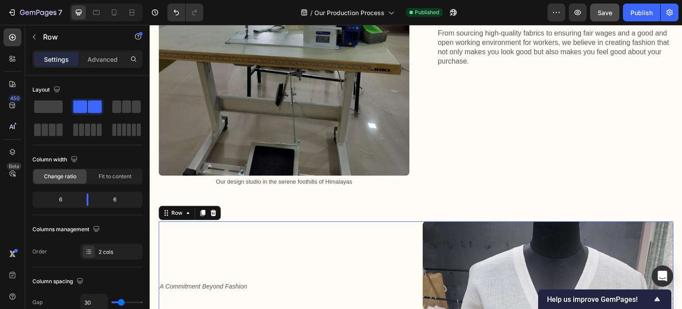
scroll to position [1906, 0]
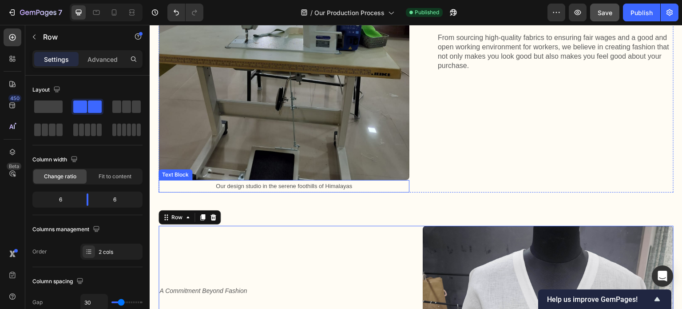
click at [288, 182] on span "Our design studio in the serene foothills of Himalayas" at bounding box center [284, 185] width 136 height 7
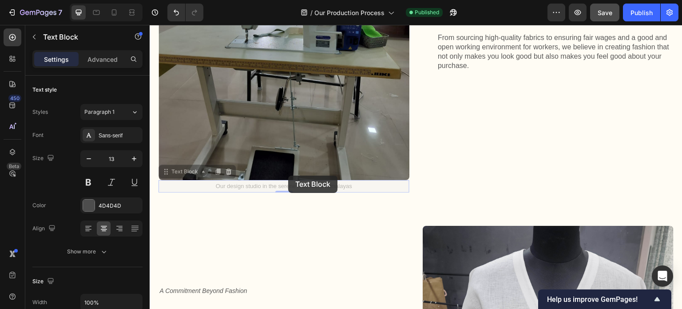
scroll to position [1900, 0]
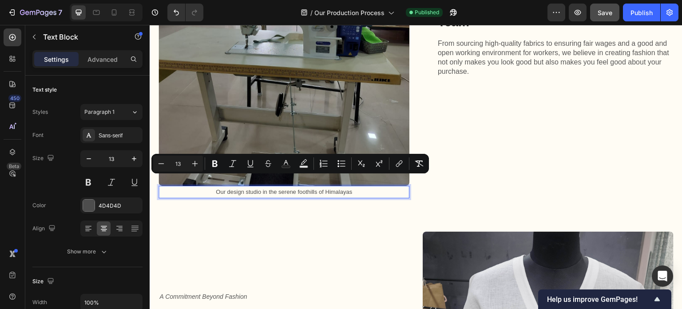
click at [262, 188] on span "Our design studio in the serene foothills of Himalayas" at bounding box center [284, 191] width 136 height 7
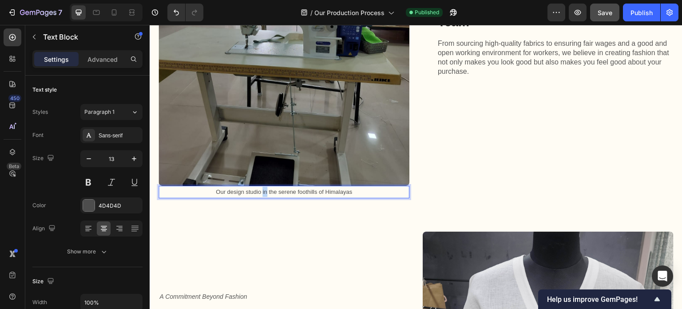
click at [262, 188] on span "Our design studio in the serene foothills of Himalayas" at bounding box center [284, 191] width 136 height 7
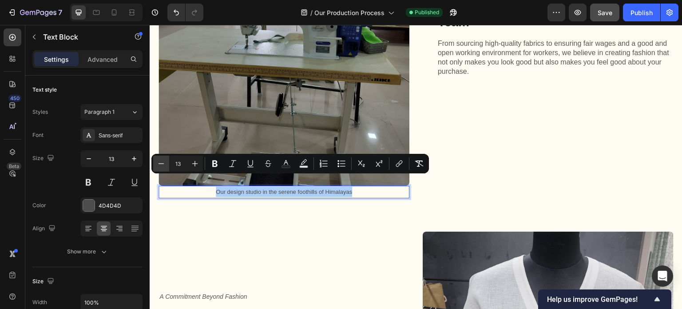
click at [163, 163] on icon "Editor contextual toolbar" at bounding box center [161, 163] width 9 height 9
type input "12"
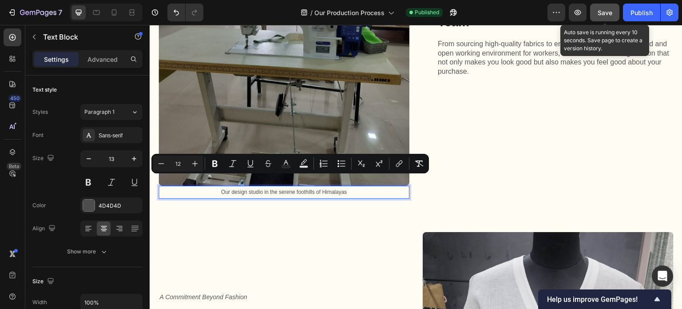
click at [606, 9] on span "Save" at bounding box center [605, 13] width 15 height 8
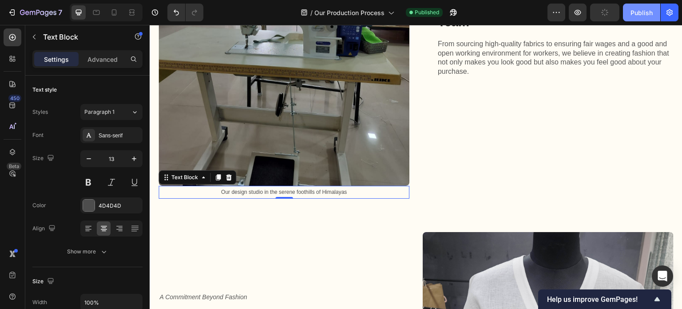
click at [639, 13] on div "Publish" at bounding box center [641, 12] width 22 height 9
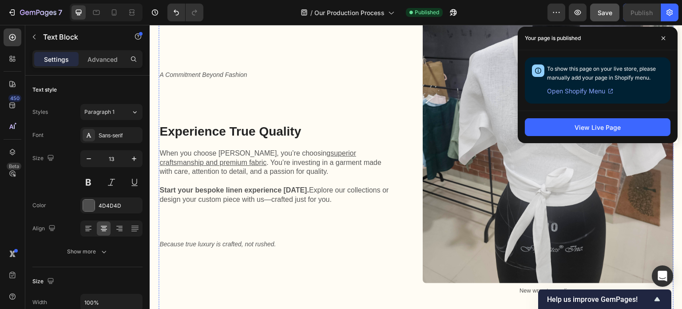
scroll to position [2167, 0]
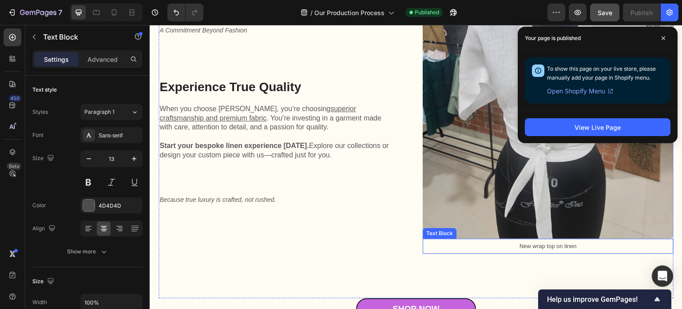
click at [553, 242] on span "New wrap top on linen" at bounding box center [547, 245] width 57 height 7
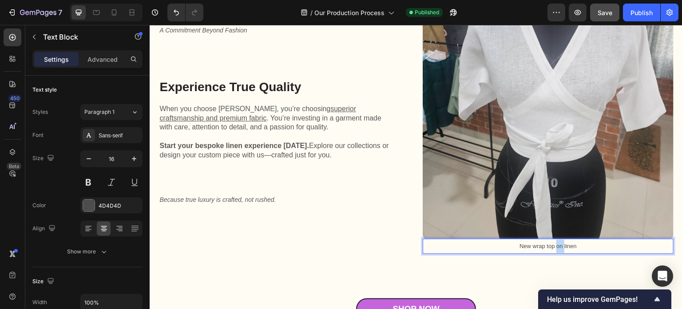
click at [553, 242] on span "New wrap top on linen" at bounding box center [547, 245] width 57 height 7
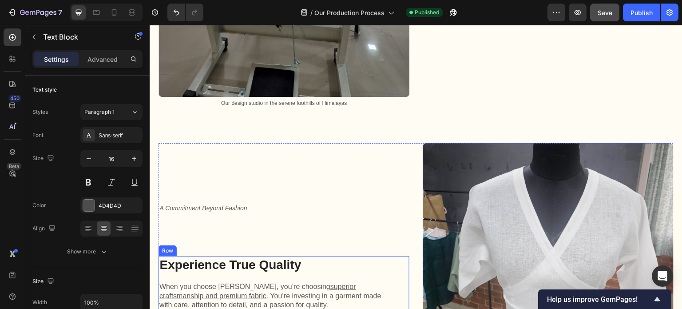
scroll to position [1900, 0]
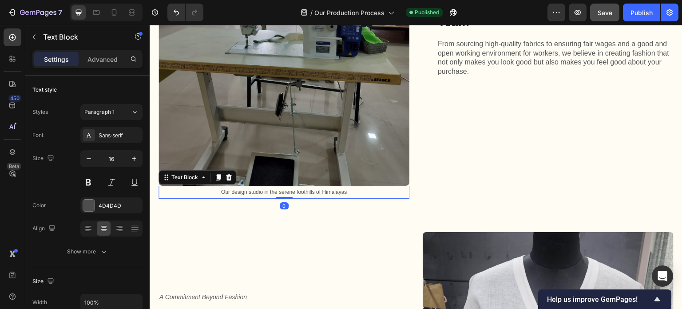
click at [287, 189] on span "Our design studio in the serene foothills of Himalayas" at bounding box center [284, 192] width 126 height 6
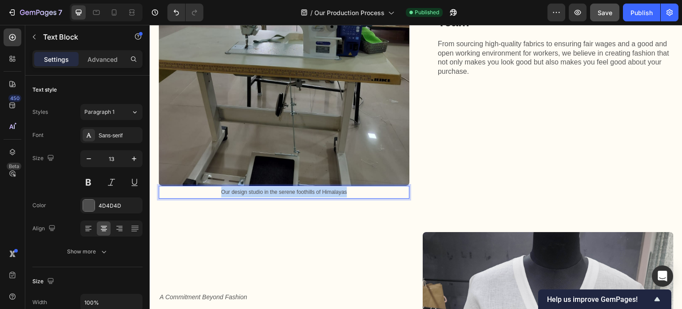
click at [287, 189] on span "Our design studio in the serene foothills of Himalayas" at bounding box center [284, 192] width 126 height 6
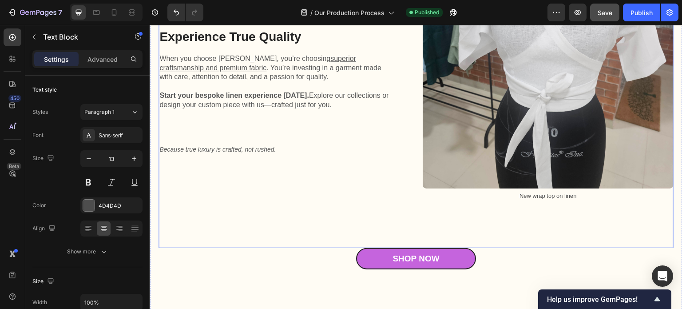
scroll to position [2255, 0]
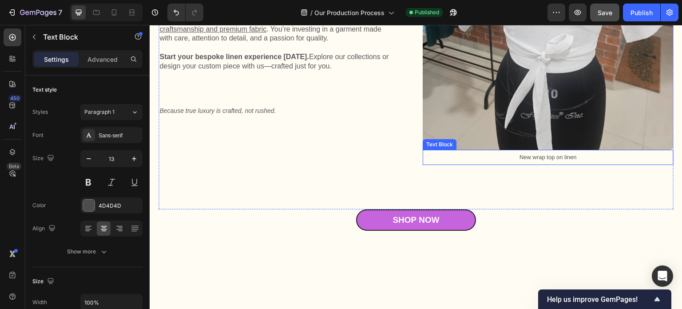
click at [555, 154] on span "New wrap top on linen" at bounding box center [547, 157] width 57 height 7
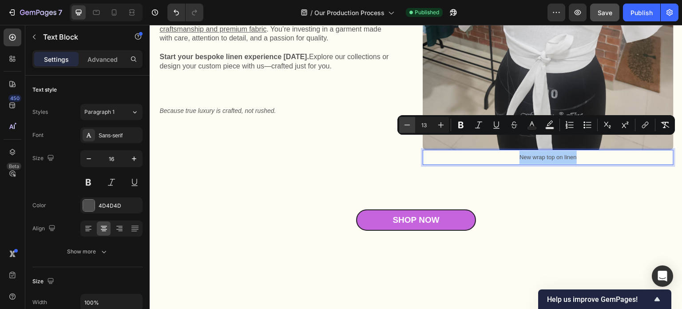
click at [407, 123] on icon "Editor contextual toolbar" at bounding box center [407, 124] width 9 height 9
type input "12"
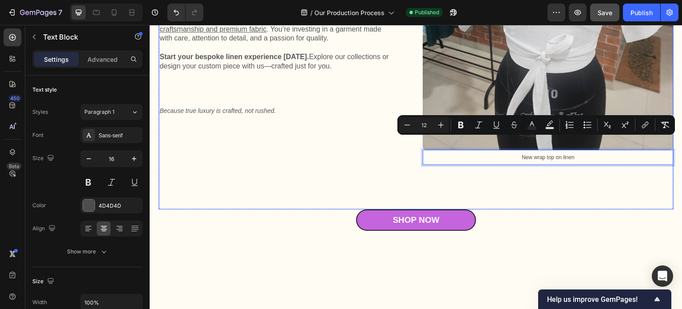
click at [334, 149] on div "A Commitment Beyond Fashion Text Block Experience True Quality Heading When you…" at bounding box center [284, 43] width 251 height 333
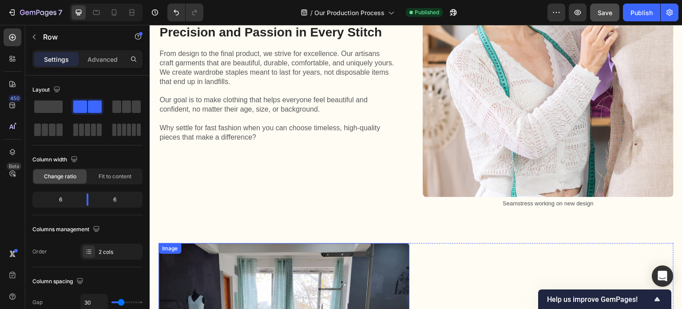
scroll to position [1545, 0]
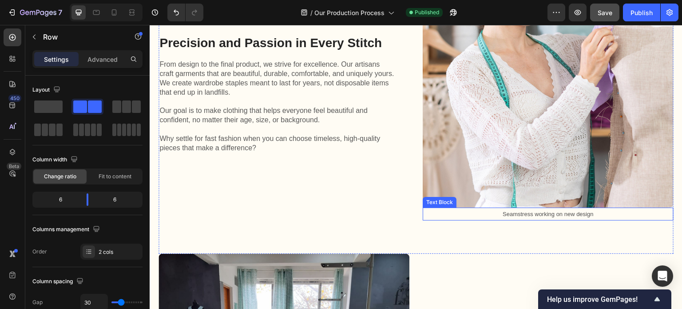
click at [530, 210] on span "Seamstress working on new design" at bounding box center [548, 213] width 91 height 7
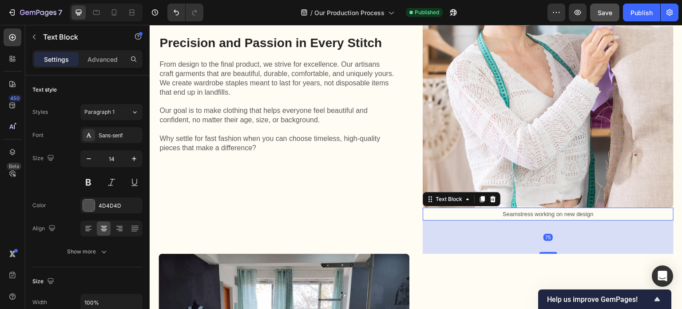
click at [530, 210] on span "Seamstress working on new design" at bounding box center [548, 213] width 91 height 7
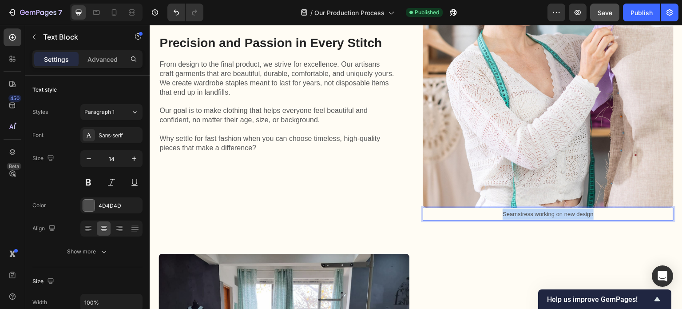
click at [530, 210] on span "Seamstress working on new design" at bounding box center [548, 213] width 91 height 7
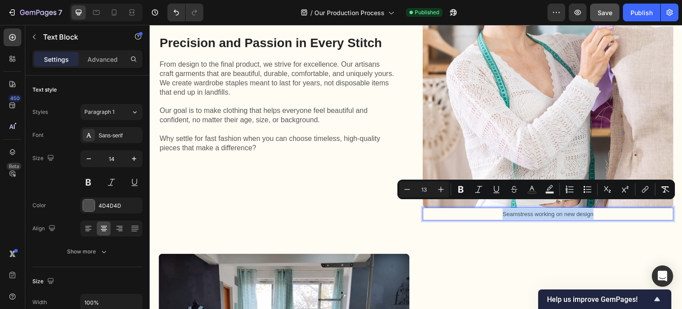
click at [530, 210] on span "Seamstress working on new design" at bounding box center [548, 213] width 91 height 7
click at [406, 189] on icon "Editor contextual toolbar" at bounding box center [407, 189] width 6 height 0
type input "12"
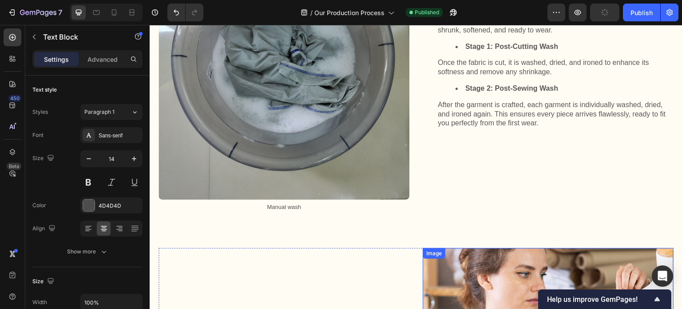
scroll to position [1234, 0]
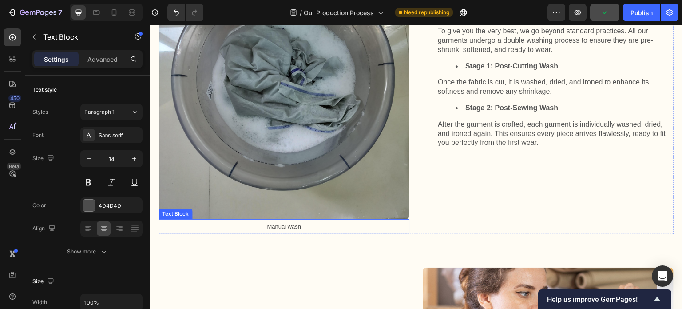
click at [281, 224] on span "Manual wash" at bounding box center [284, 226] width 34 height 7
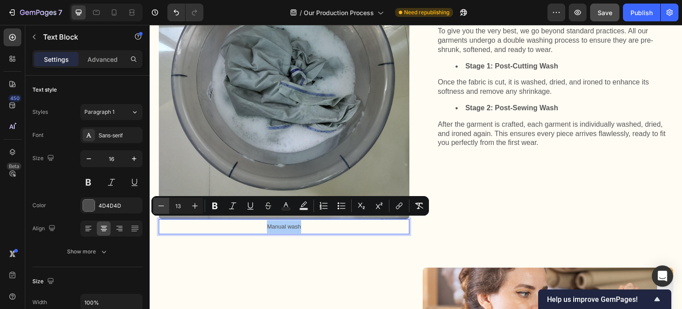
click at [162, 206] on icon "Editor contextual toolbar" at bounding box center [161, 205] width 9 height 9
type input "12"
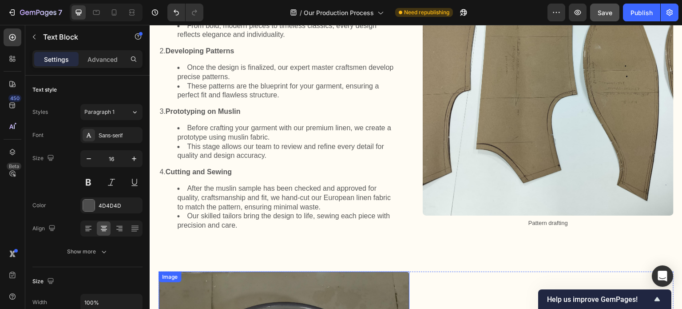
scroll to position [879, 0]
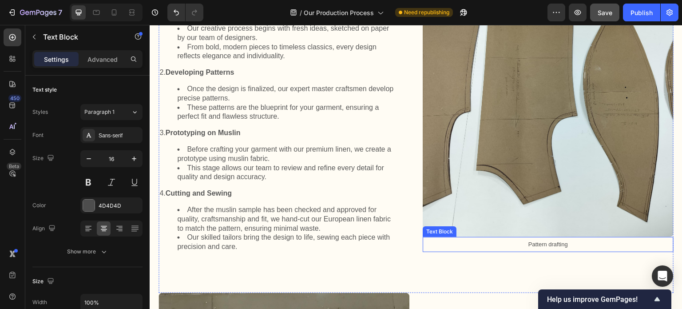
click at [535, 242] on span "Pattern drafting" at bounding box center [548, 244] width 40 height 7
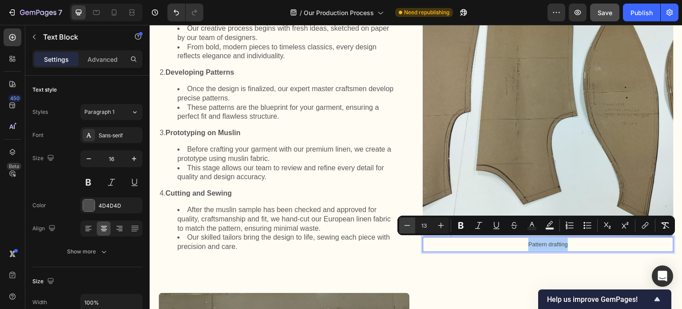
click at [407, 225] on icon "Editor contextual toolbar" at bounding box center [407, 225] width 6 height 0
type input "12"
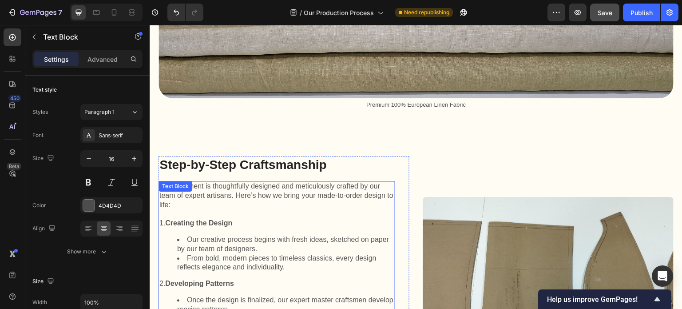
scroll to position [568, 0]
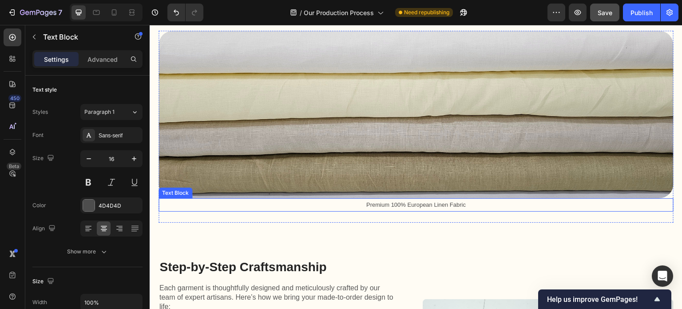
click at [390, 202] on span "Premium 100% European Linen Fabric" at bounding box center [415, 204] width 99 height 7
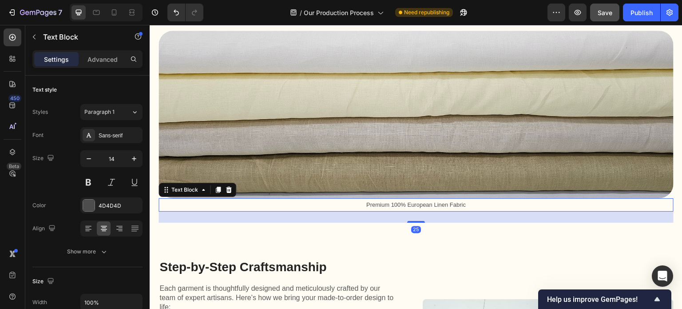
click at [390, 202] on span "Premium 100% European Linen Fabric" at bounding box center [415, 204] width 99 height 7
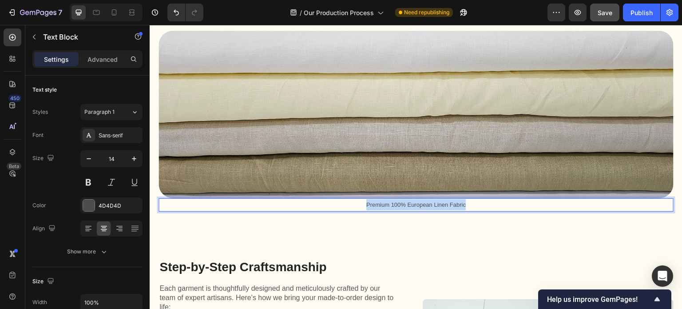
click at [390, 202] on span "Premium 100% European Linen Fabric" at bounding box center [415, 204] width 99 height 7
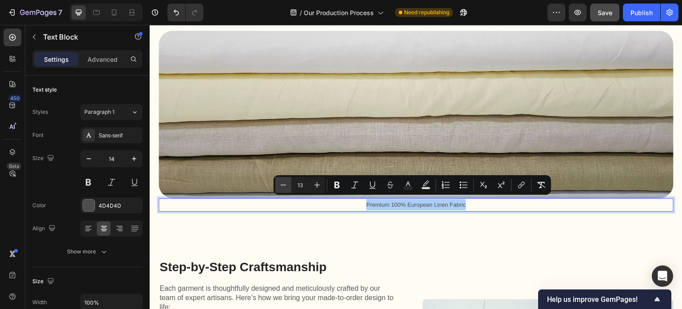
click at [284, 184] on icon "Editor contextual toolbar" at bounding box center [284, 184] width 6 height 0
type input "12"
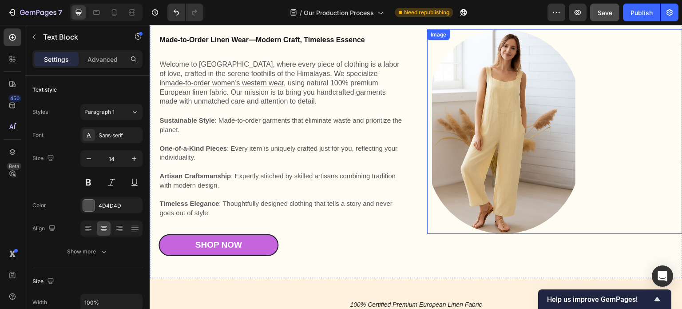
scroll to position [44, 0]
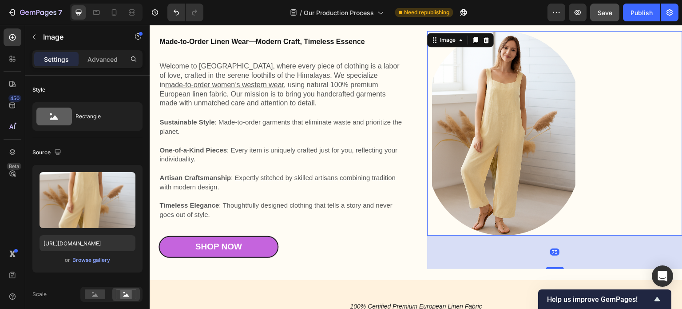
click at [497, 219] on img at bounding box center [503, 133] width 153 height 204
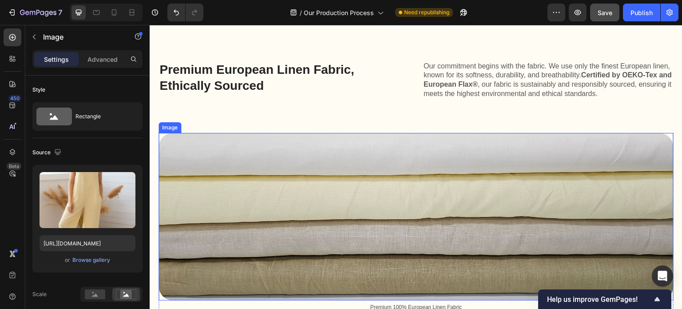
scroll to position [577, 0]
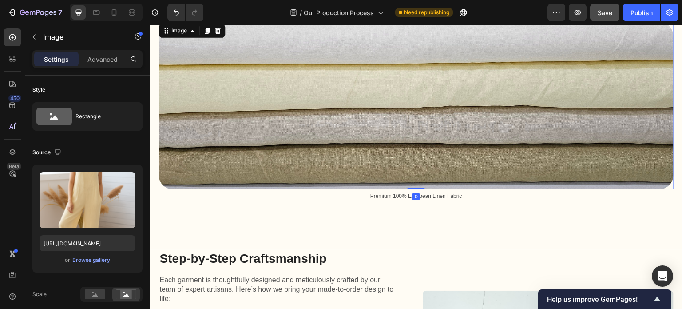
click at [484, 185] on img at bounding box center [416, 106] width 515 height 168
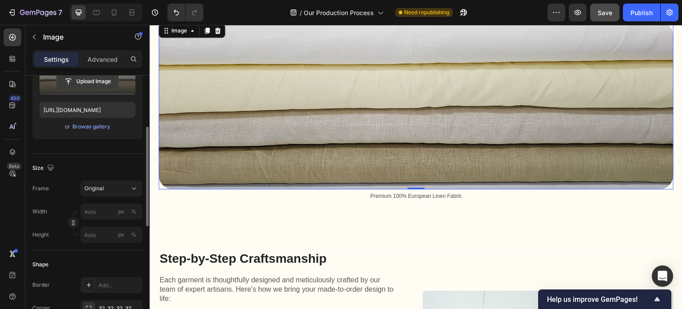
scroll to position [178, 0]
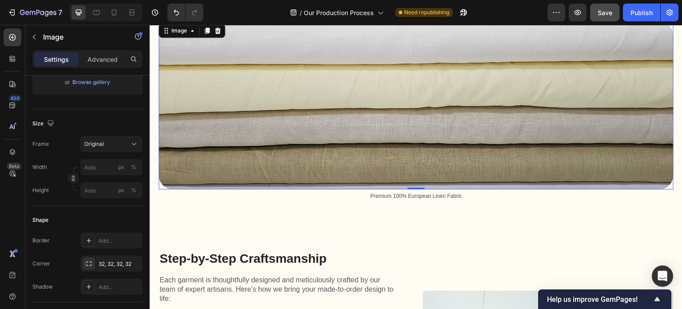
click at [452, 152] on img at bounding box center [416, 106] width 515 height 168
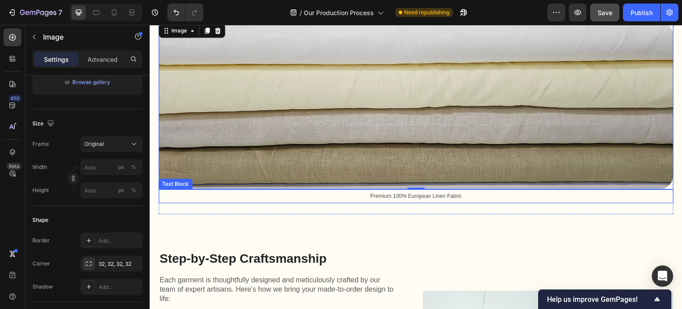
click at [445, 193] on span "Premium 100% European Linen Fabric" at bounding box center [416, 196] width 92 height 6
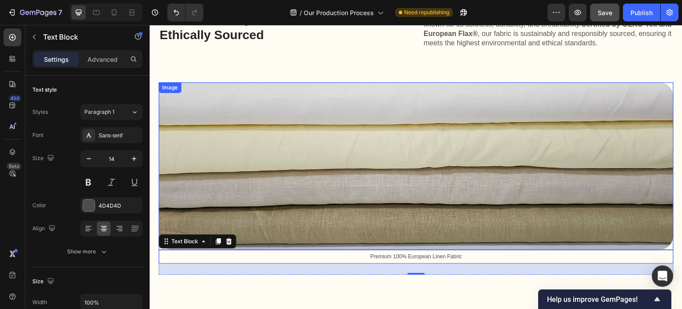
scroll to position [533, 0]
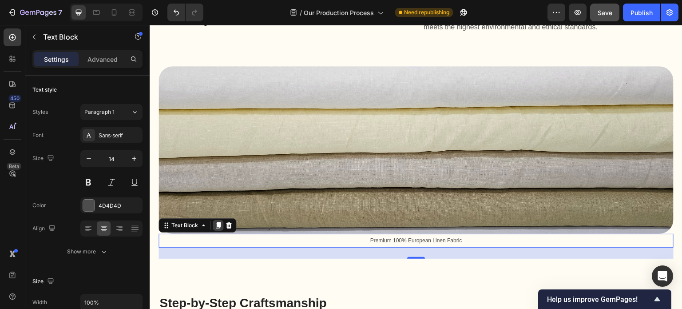
click at [218, 223] on icon at bounding box center [218, 225] width 5 height 6
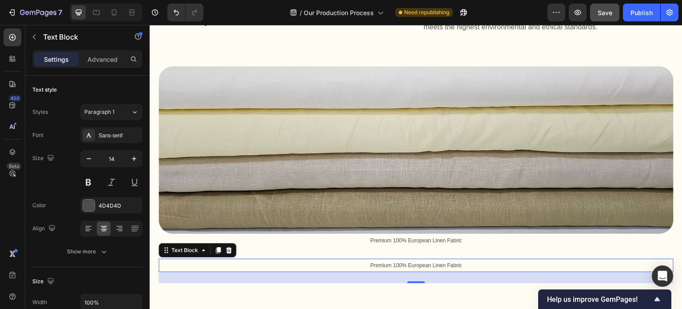
click at [165, 266] on p "Premium 100% European Linen Fabric" at bounding box center [415, 265] width 513 height 12
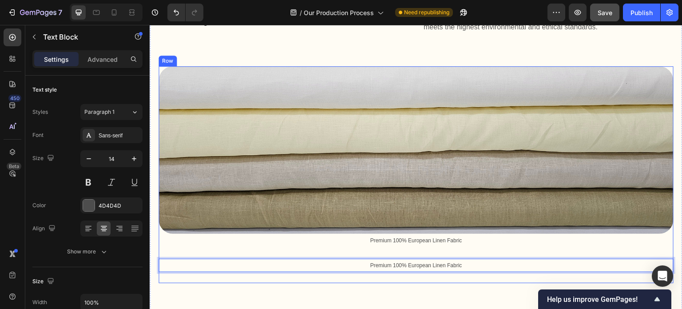
click at [481, 275] on div "Image Premium 100% European Linen Fabric Text Block Premium 100% European Linen…" at bounding box center [416, 174] width 515 height 217
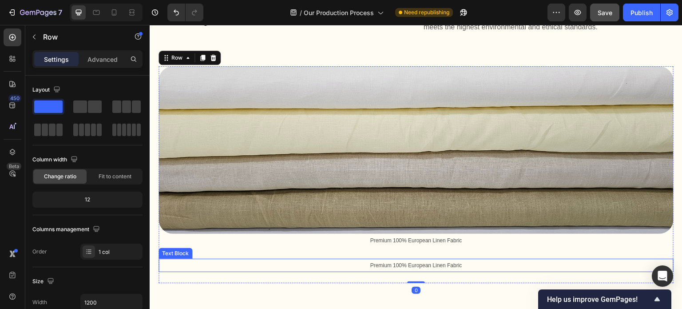
click at [476, 265] on p "Premium 100% European Linen Fabric" at bounding box center [415, 265] width 513 height 12
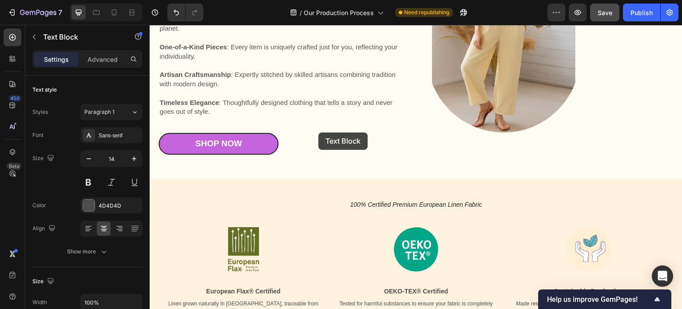
scroll to position [133, 0]
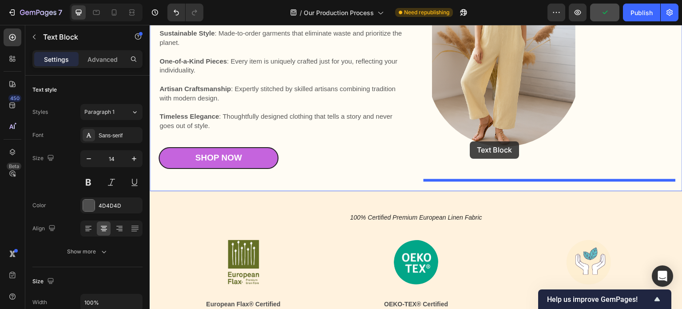
drag, startPoint x: 167, startPoint y: 250, endPoint x: 470, endPoint y: 141, distance: 322.0
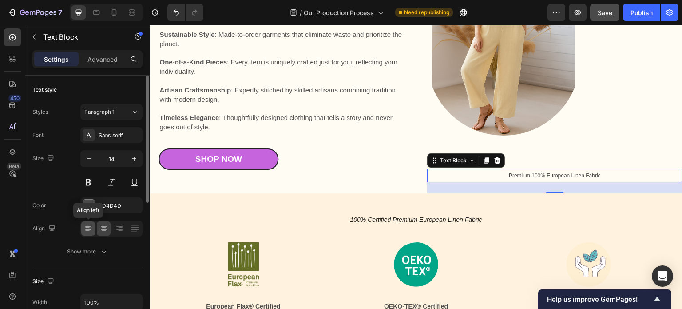
click at [87, 229] on icon at bounding box center [88, 228] width 9 height 9
click at [103, 227] on icon at bounding box center [103, 228] width 9 height 9
click at [91, 229] on icon at bounding box center [88, 228] width 9 height 9
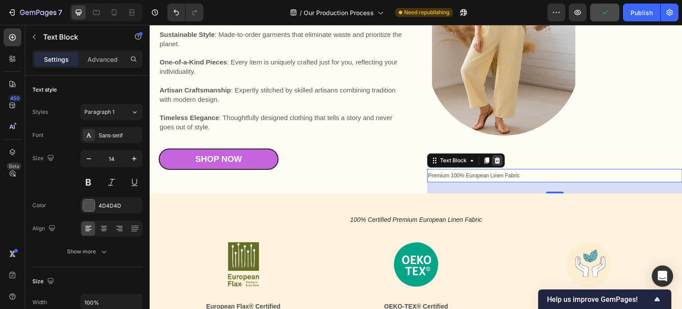
click at [495, 160] on icon at bounding box center [498, 160] width 6 height 6
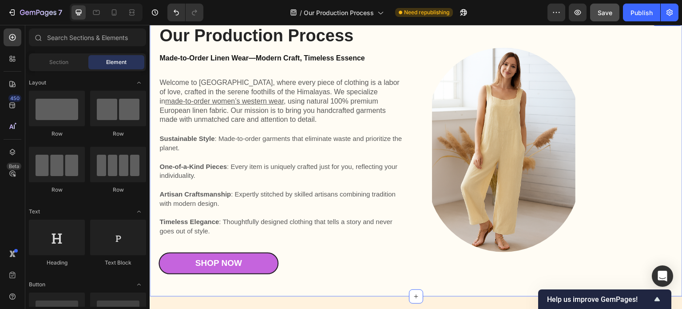
scroll to position [0, 0]
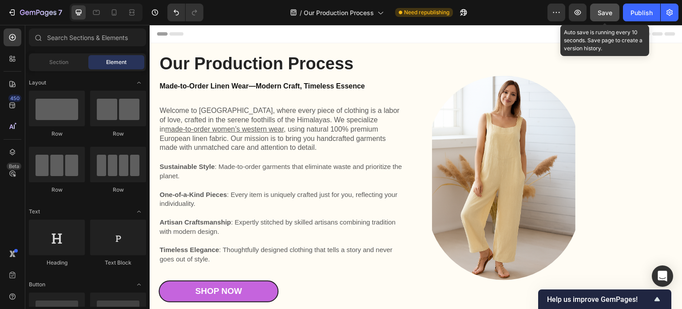
click at [604, 14] on span "Save" at bounding box center [605, 13] width 15 height 8
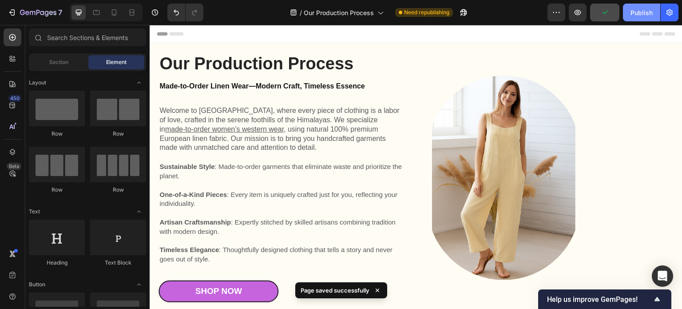
click at [639, 11] on div "Publish" at bounding box center [641, 12] width 22 height 9
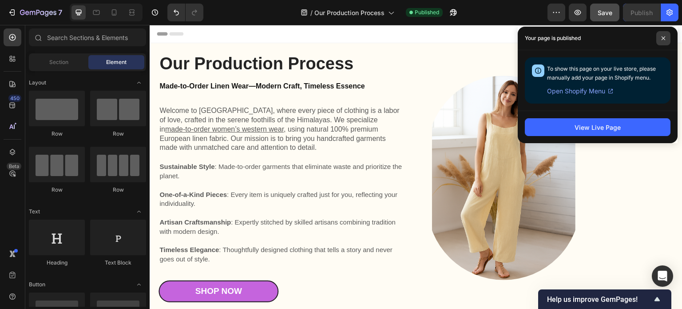
click at [667, 37] on span at bounding box center [663, 38] width 14 height 14
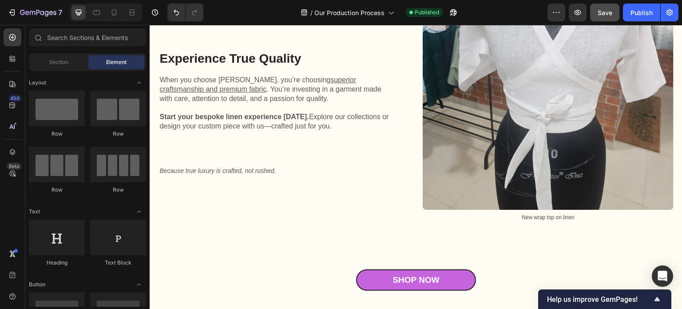
scroll to position [2309, 0]
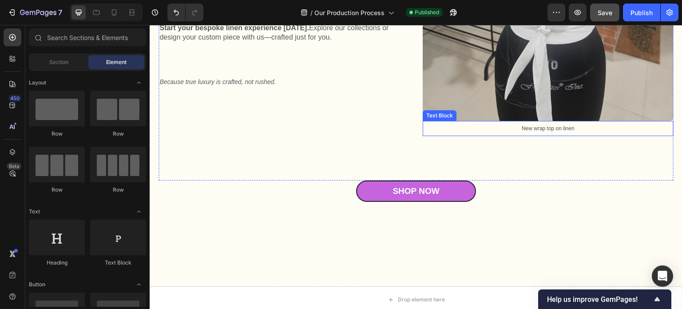
click at [552, 125] on span "New wrap top on linen" at bounding box center [548, 128] width 53 height 6
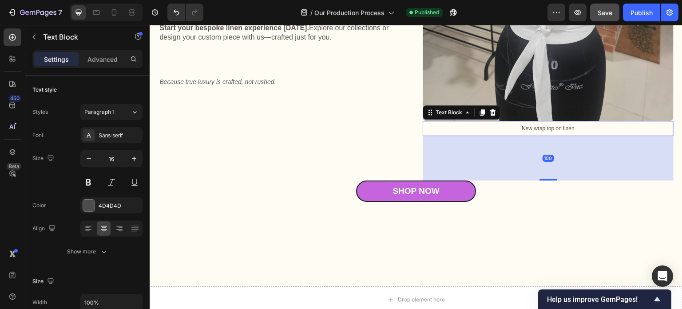
click at [552, 125] on span "New wrap top on linen" at bounding box center [548, 128] width 53 height 6
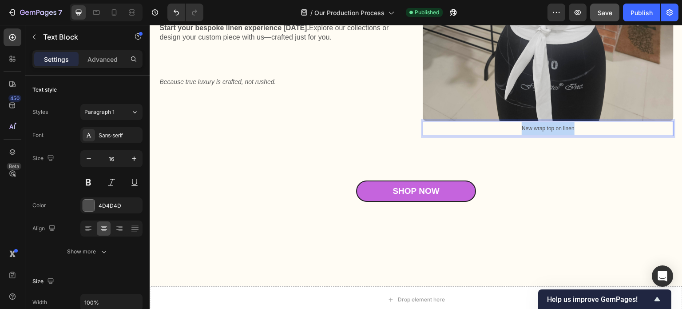
click at [552, 125] on span "New wrap top on linen" at bounding box center [548, 128] width 53 height 6
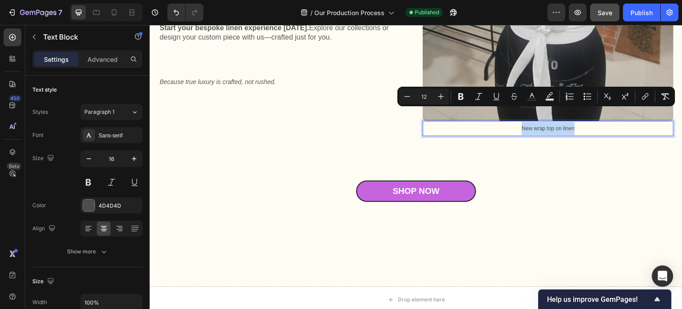
click at [551, 125] on span "New wrap top on linen" at bounding box center [548, 128] width 53 height 6
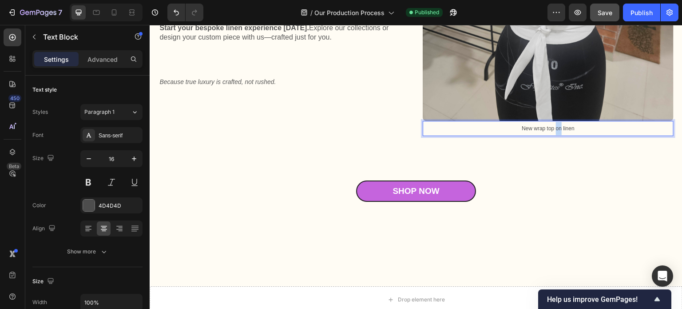
click at [551, 125] on span "New wrap top on linen" at bounding box center [548, 128] width 53 height 6
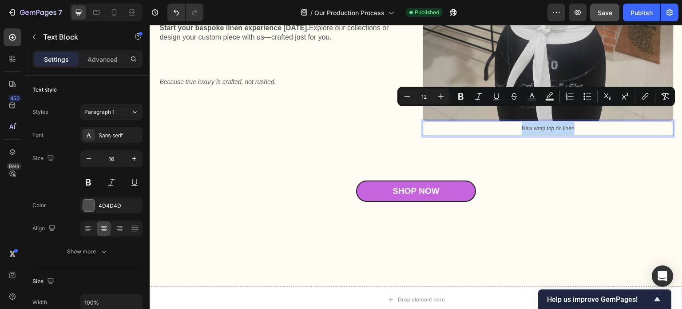
click at [541, 125] on span "New wrap top on linen" at bounding box center [548, 128] width 53 height 6
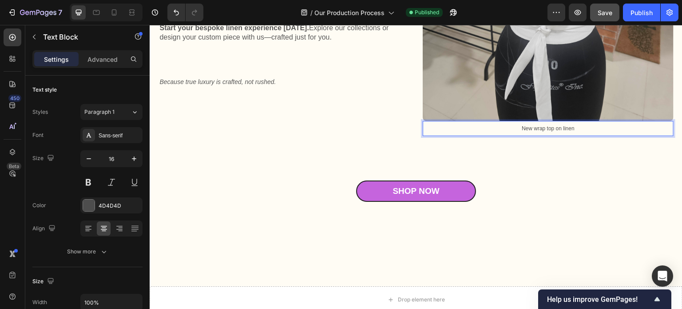
click at [530, 125] on span "New wrap top on linen" at bounding box center [548, 128] width 53 height 6
click at [555, 125] on span "New linen wrap top on linen" at bounding box center [547, 128] width 65 height 6
click at [581, 122] on p "New linen wrap top on linen" at bounding box center [548, 128] width 249 height 13
click at [571, 187] on div "Shop Now Button" at bounding box center [416, 207] width 515 height 55
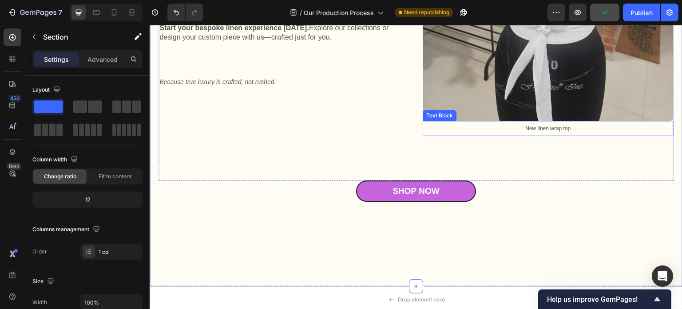
click at [532, 125] on span "New linen wrap top" at bounding box center [547, 128] width 45 height 6
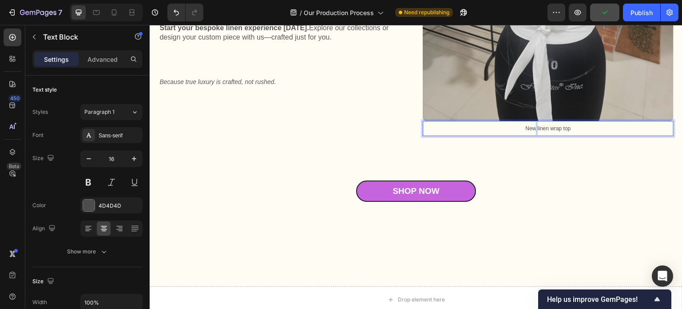
click at [531, 125] on span "New linen wrap top" at bounding box center [547, 128] width 45 height 6
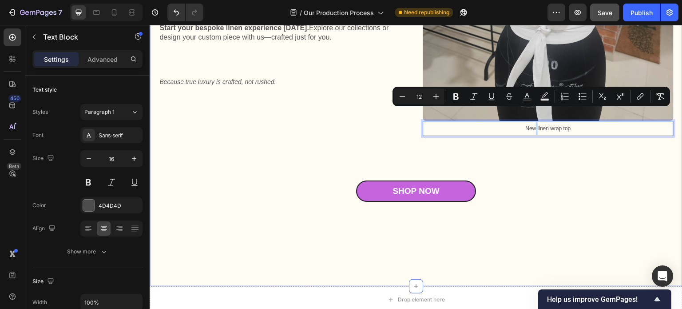
click at [547, 205] on div "Shop Now Button" at bounding box center [416, 207] width 515 height 55
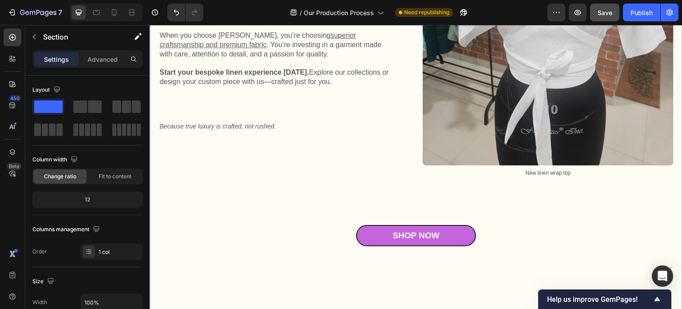
scroll to position [2220, 0]
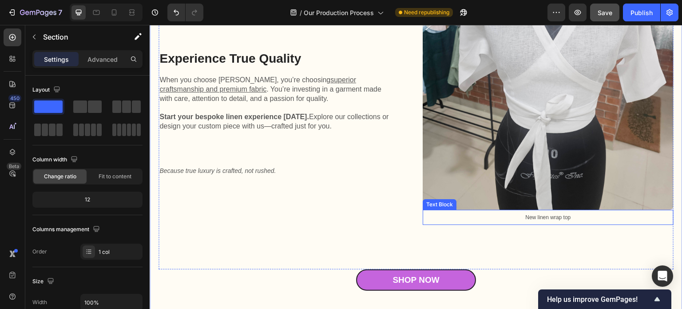
click at [547, 214] on span "New linen wrap top" at bounding box center [547, 217] width 45 height 6
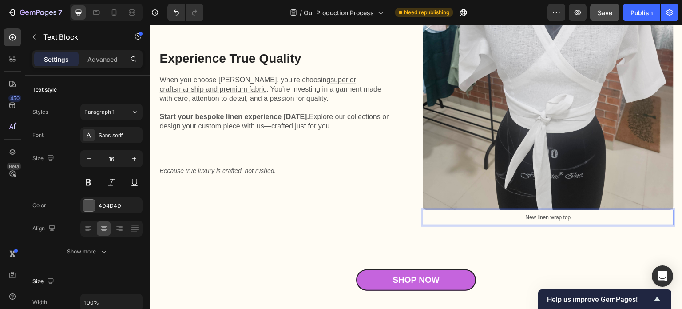
click at [533, 214] on span "New linen wrap top" at bounding box center [547, 217] width 45 height 6
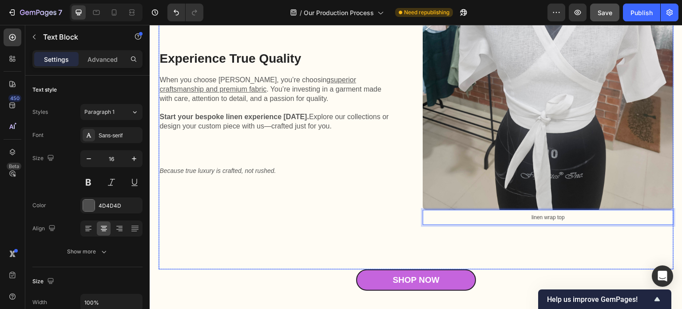
click at [534, 241] on div "Image linen wrap top Text Block 100" at bounding box center [548, 103] width 251 height 333
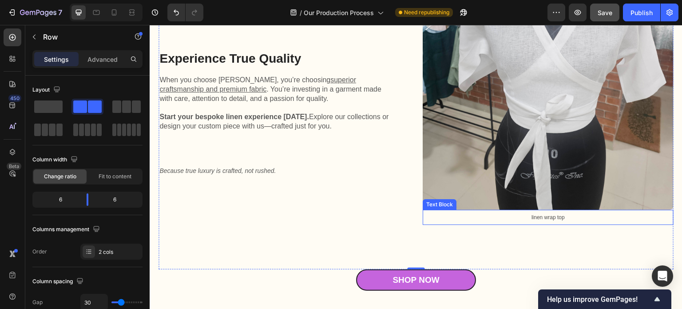
click at [539, 214] on span "linen wrap top" at bounding box center [547, 217] width 33 height 6
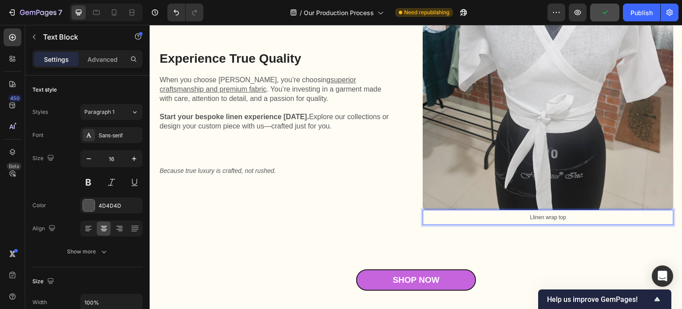
click at [530, 214] on span "Llinen wrap top" at bounding box center [548, 217] width 36 height 6
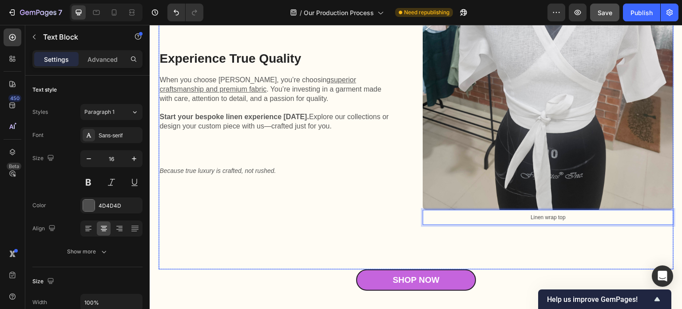
click at [539, 230] on div "Image Linen wrap top Text Block 100" at bounding box center [548, 103] width 251 height 333
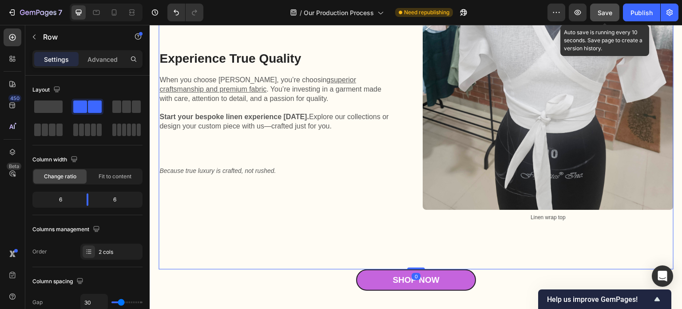
click at [607, 14] on span "Save" at bounding box center [605, 13] width 15 height 8
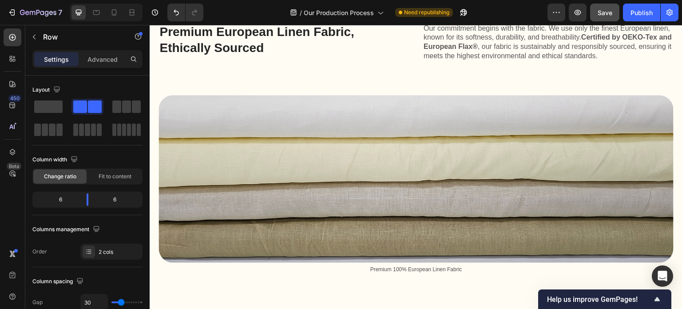
scroll to position [488, 0]
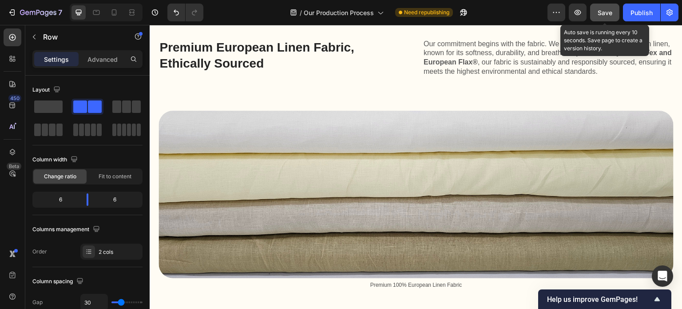
click at [602, 12] on span "Save" at bounding box center [605, 13] width 15 height 8
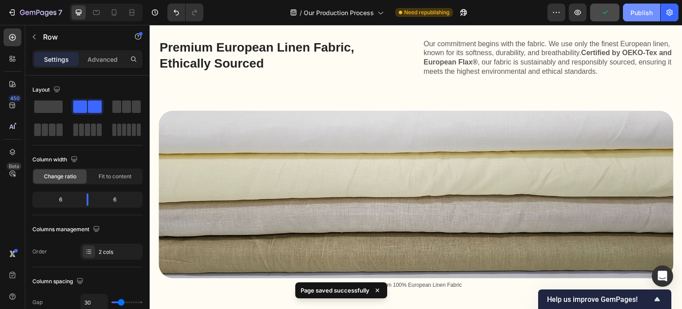
click at [641, 12] on div "Publish" at bounding box center [641, 12] width 22 height 9
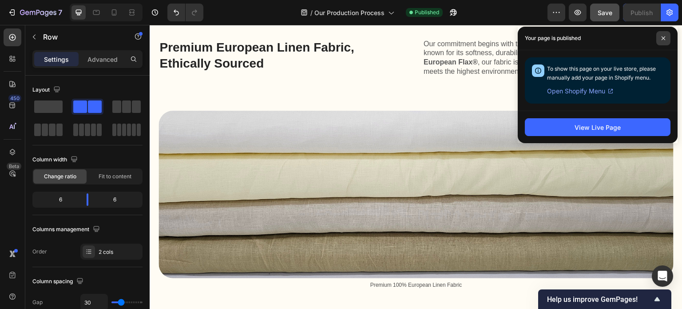
click at [663, 38] on icon at bounding box center [664, 38] width 4 height 4
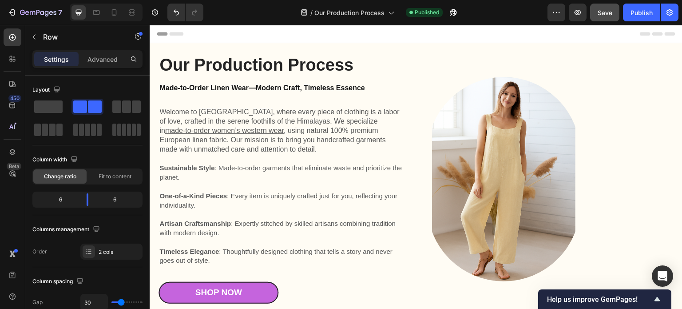
scroll to position [222, 0]
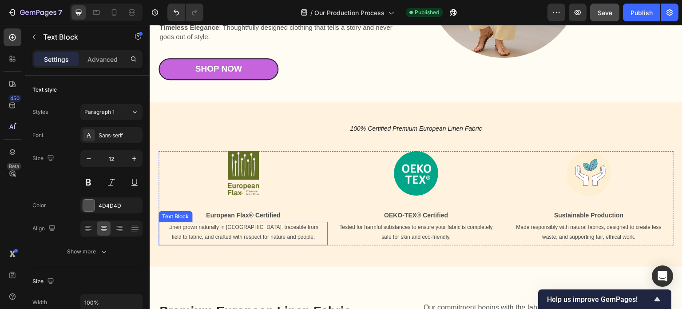
click at [266, 231] on p "Linen grown naturally in [GEOGRAPHIC_DATA], traceable from field to fabric, and…" at bounding box center [243, 231] width 155 height 19
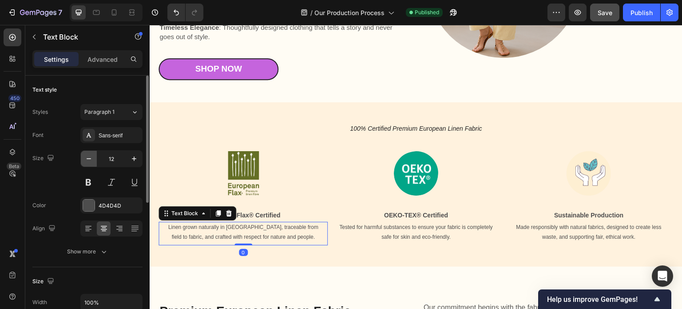
click at [90, 158] on icon "button" at bounding box center [89, 158] width 4 height 1
type input "10"
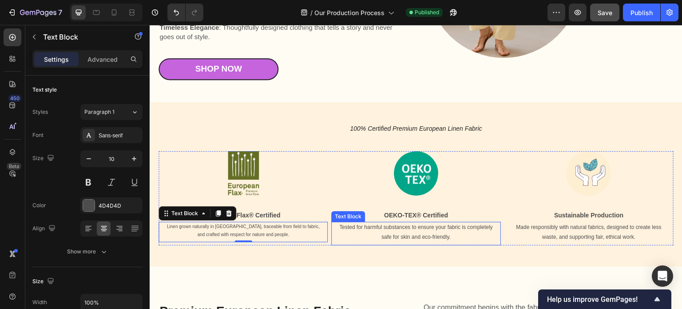
click at [377, 231] on p "Tested for harmful substances to ensure your fabric is completely safe for skin…" at bounding box center [415, 231] width 155 height 19
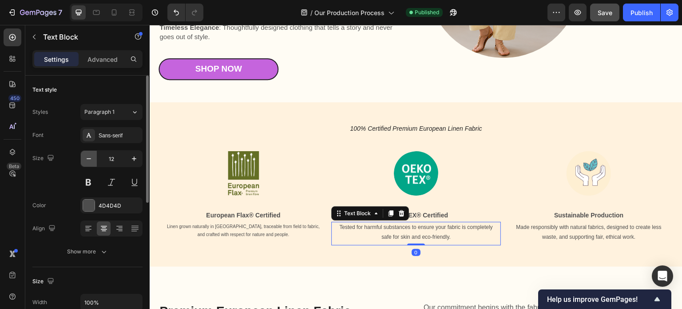
click at [89, 159] on icon "button" at bounding box center [88, 158] width 9 height 9
type input "10"
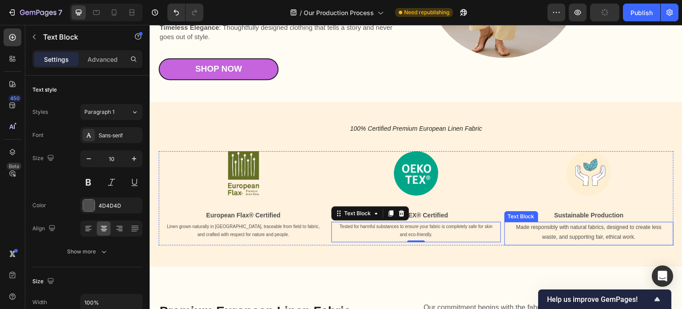
click at [548, 230] on p "Made responsibly with natural fabrics, designed to create less waste, and suppo…" at bounding box center [588, 231] width 155 height 19
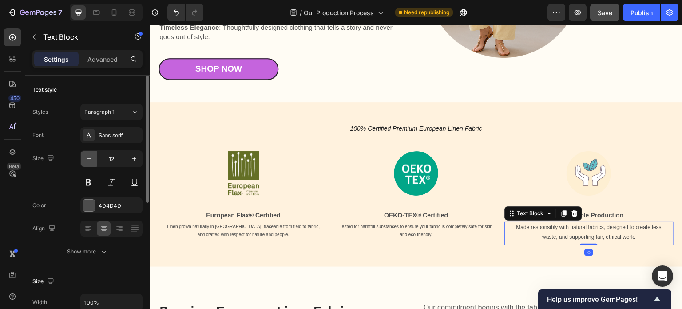
click at [89, 161] on icon "button" at bounding box center [88, 158] width 9 height 9
click at [87, 160] on icon "button" at bounding box center [88, 158] width 9 height 9
type input "10"
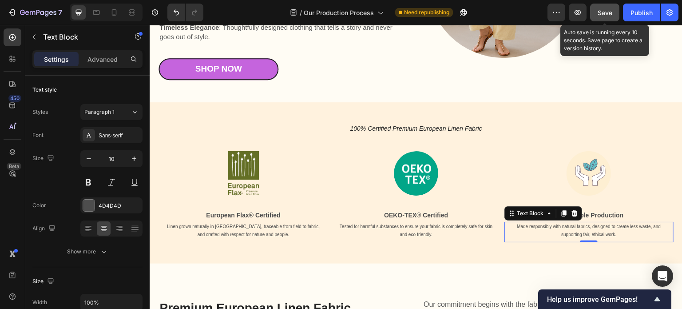
click at [601, 14] on span "Save" at bounding box center [605, 13] width 15 height 8
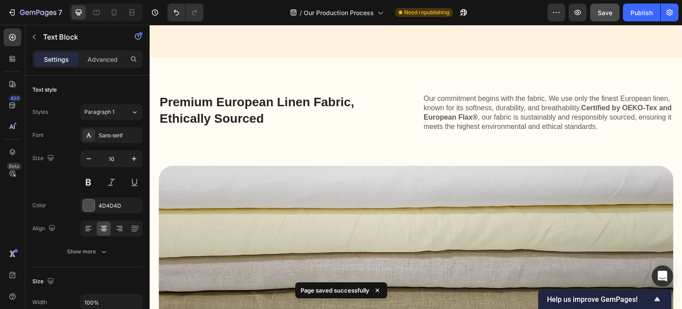
scroll to position [577, 0]
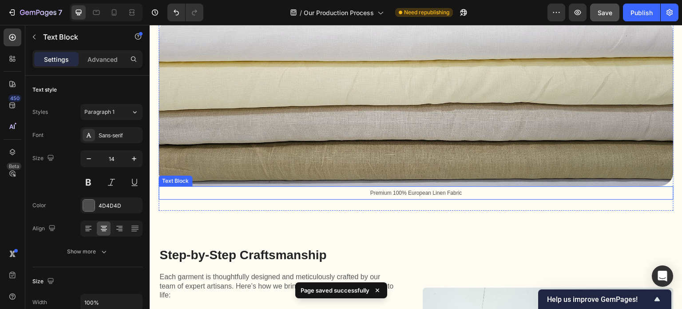
click at [428, 191] on span "Premium 100% European Linen Fabric" at bounding box center [416, 193] width 92 height 6
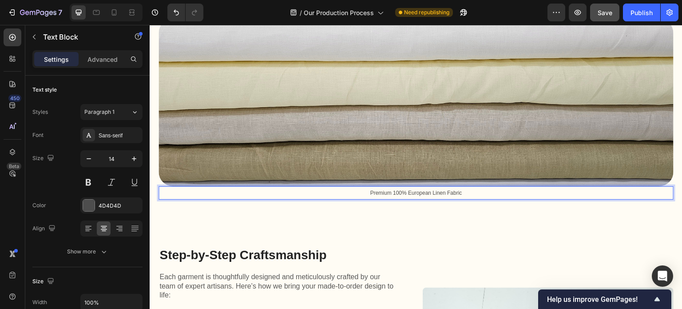
click at [403, 192] on span "Premium 100% European Linen Fabric" at bounding box center [416, 193] width 92 height 6
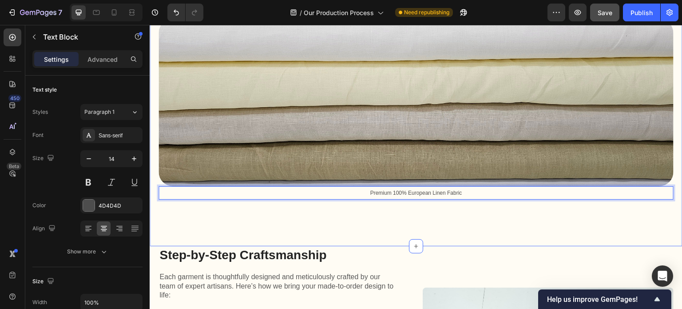
click at [390, 216] on div "Premium European Linen Fabric, Ethically Sourced Heading Our commitment begins …" at bounding box center [416, 78] width 533 height 335
click at [393, 194] on p "Premium 100% European Linen Fabric" at bounding box center [415, 193] width 513 height 12
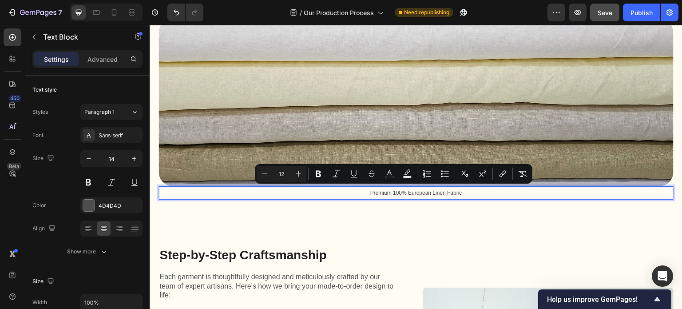
click at [375, 192] on span "Premium 100% European Linen Fabric" at bounding box center [416, 193] width 92 height 6
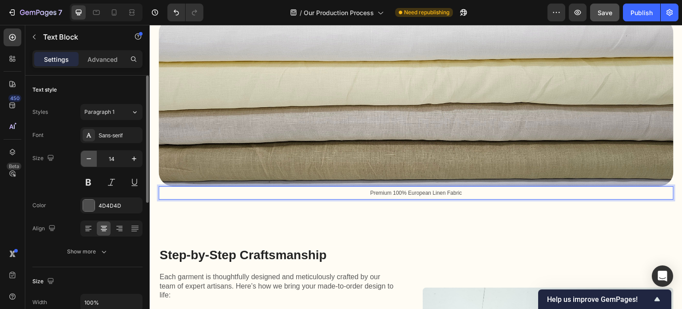
click at [88, 160] on icon "button" at bounding box center [88, 158] width 9 height 9
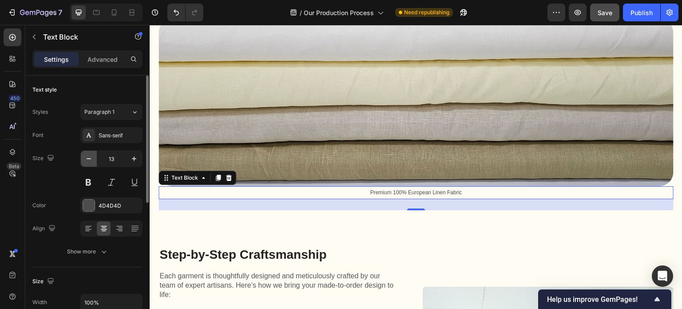
click at [88, 160] on icon "button" at bounding box center [88, 158] width 9 height 9
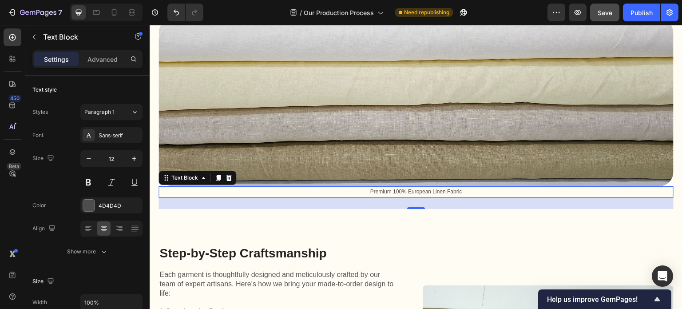
click at [432, 192] on span "Premium 100% European Linen Fabric" at bounding box center [416, 191] width 92 height 6
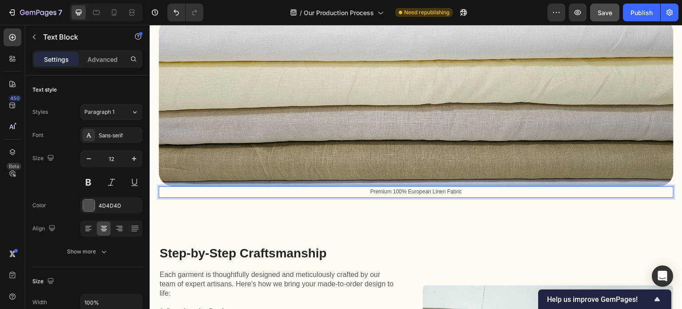
click at [434, 191] on span "Premium 100% European Linen Fabric" at bounding box center [416, 191] width 92 height 6
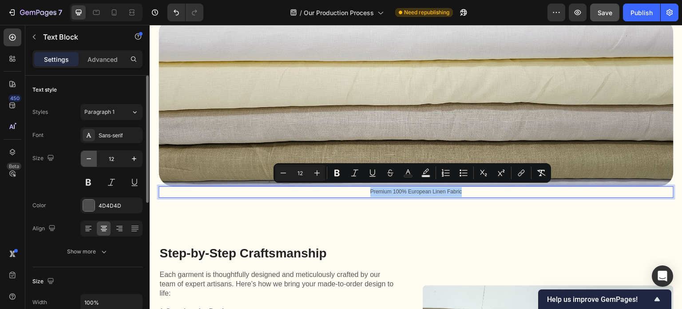
click at [91, 161] on icon "button" at bounding box center [88, 158] width 9 height 9
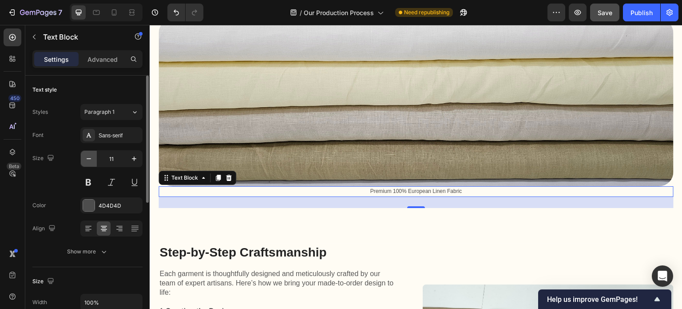
click at [91, 161] on icon "button" at bounding box center [88, 158] width 9 height 9
type input "10"
click at [412, 190] on span "Premium 100% European Linen Fabric" at bounding box center [416, 191] width 92 height 6
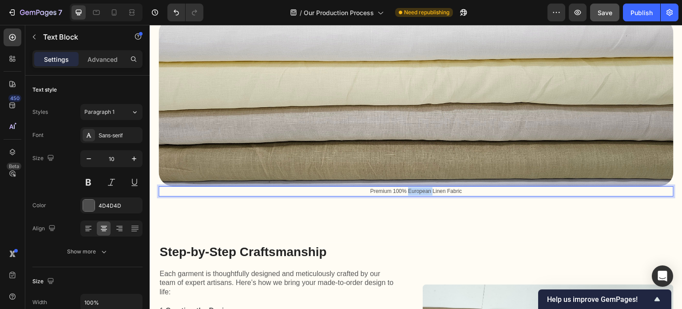
click at [412, 190] on span "Premium 100% European Linen Fabric" at bounding box center [416, 191] width 92 height 6
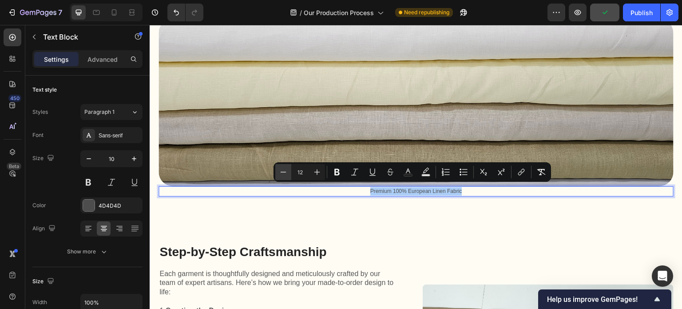
click at [284, 173] on icon "Editor contextual toolbar" at bounding box center [283, 171] width 9 height 9
type input "10"
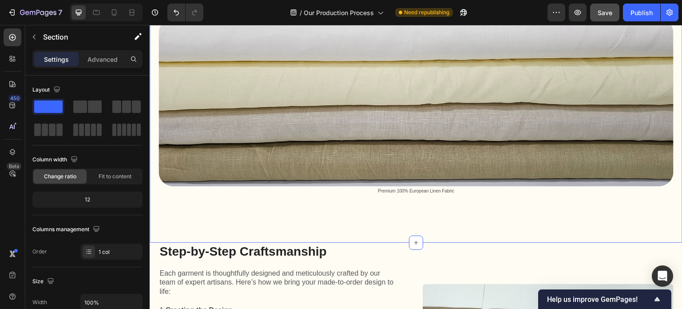
click at [408, 214] on div "Premium European Linen Fabric, Ethically Sourced Heading Our commitment begins …" at bounding box center [416, 77] width 533 height 332
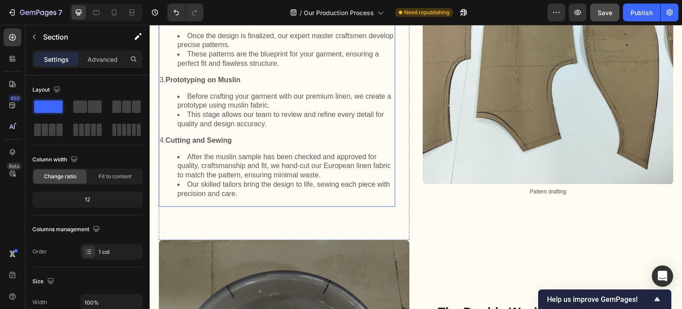
scroll to position [932, 0]
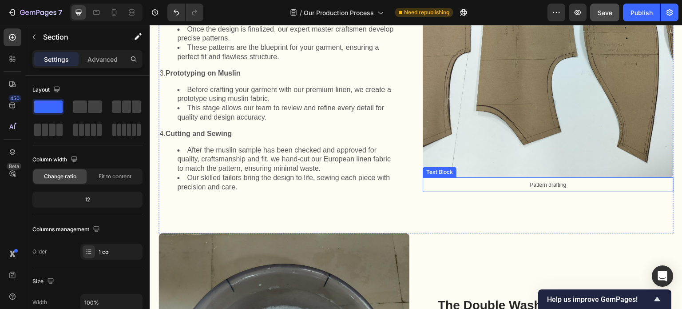
click at [539, 183] on span "Pattern drafting" at bounding box center [548, 185] width 36 height 6
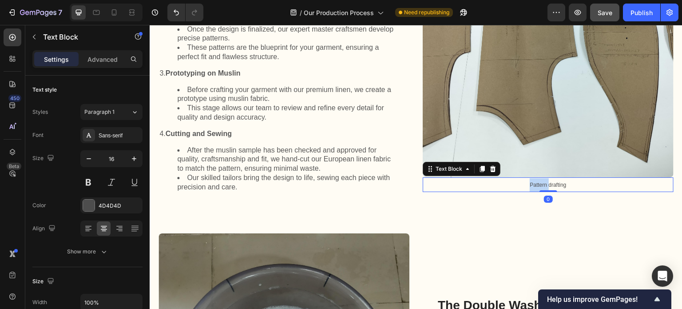
click at [539, 183] on span "Pattern drafting" at bounding box center [548, 185] width 36 height 6
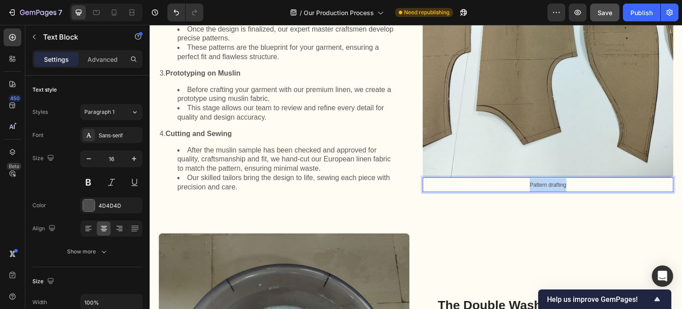
click at [539, 183] on span "Pattern drafting" at bounding box center [548, 185] width 36 height 6
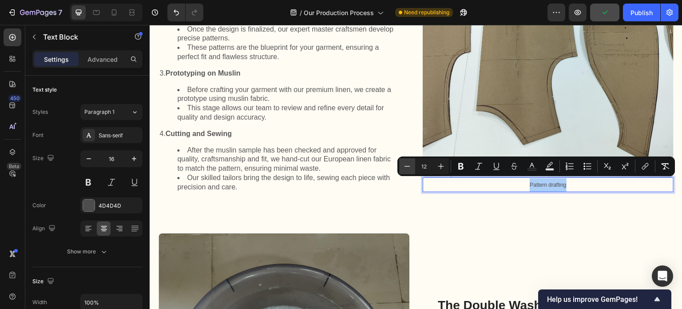
click at [407, 164] on icon "Editor contextual toolbar" at bounding box center [407, 166] width 9 height 9
type input "10"
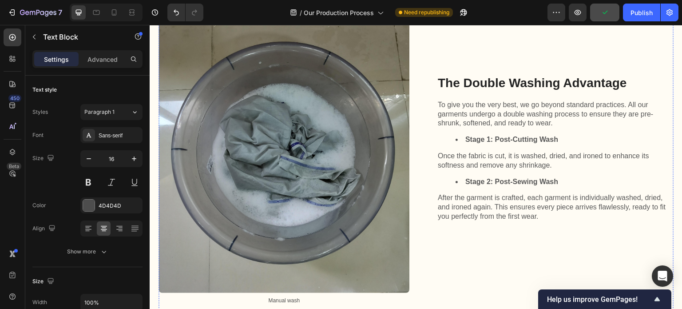
scroll to position [1243, 0]
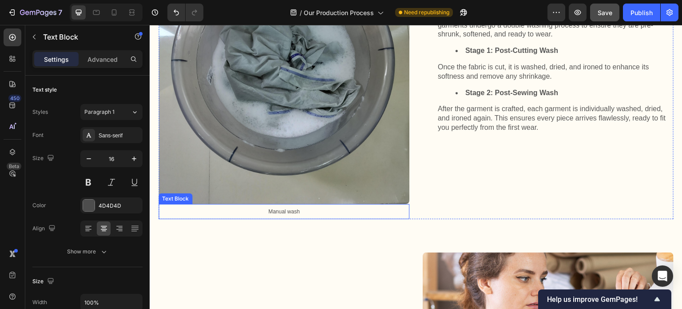
click at [290, 209] on span "Manual wash" at bounding box center [284, 211] width 32 height 6
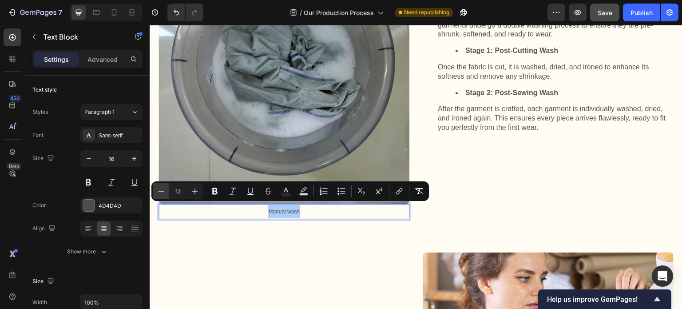
click at [160, 190] on icon "Editor contextual toolbar" at bounding box center [161, 190] width 9 height 9
click at [160, 190] on icon "Editor contextual toolbar" at bounding box center [161, 191] width 9 height 9
type input "10"
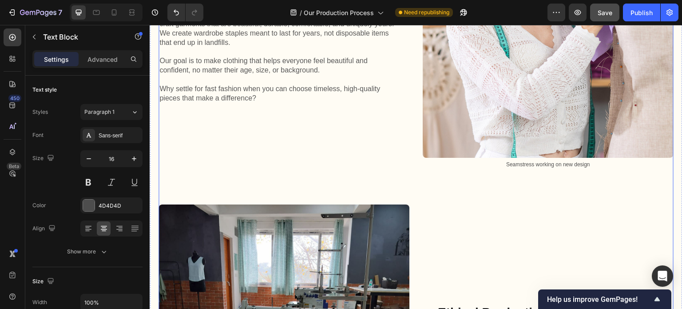
scroll to position [1598, 0]
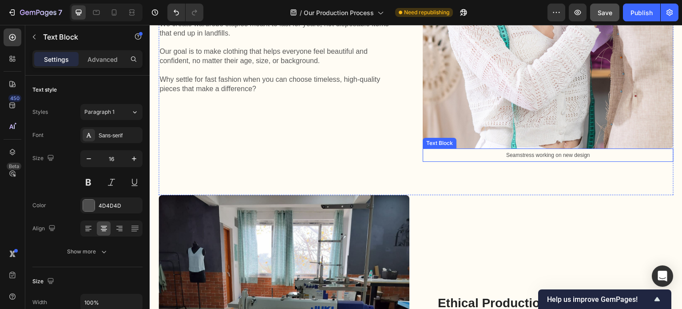
click at [544, 152] on span "Seamstress working on new design" at bounding box center [548, 155] width 84 height 6
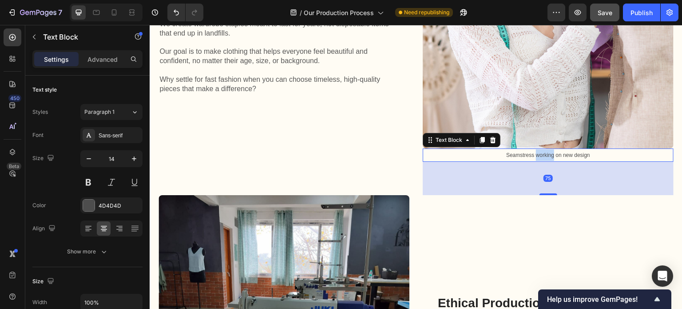
click at [544, 152] on span "Seamstress working on new design" at bounding box center [548, 155] width 84 height 6
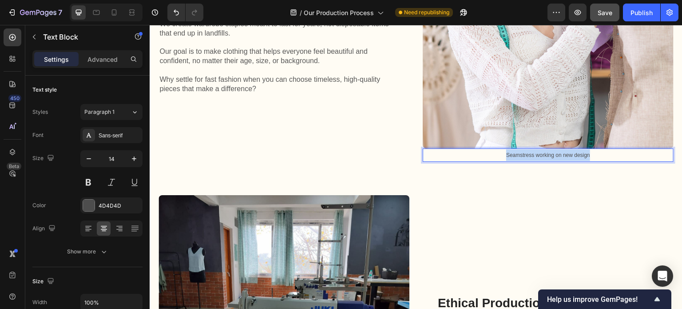
click at [544, 152] on span "Seamstress working on new design" at bounding box center [548, 155] width 84 height 6
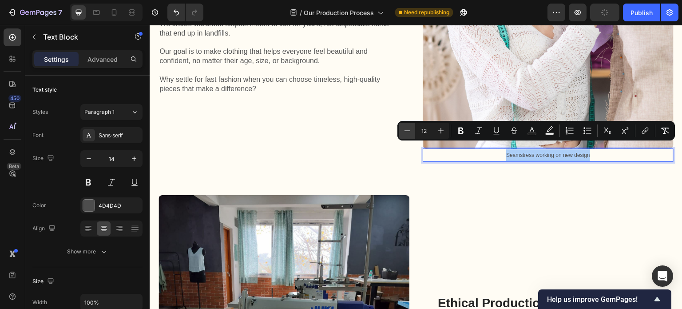
click at [409, 131] on icon "Editor contextual toolbar" at bounding box center [407, 130] width 6 height 0
click at [409, 131] on icon "Editor contextual toolbar" at bounding box center [407, 131] width 6 height 0
type input "10"
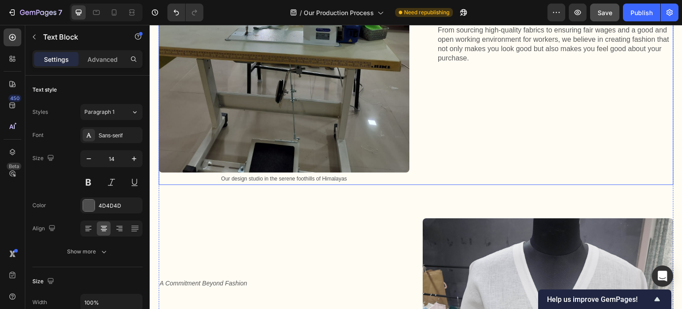
scroll to position [1910, 0]
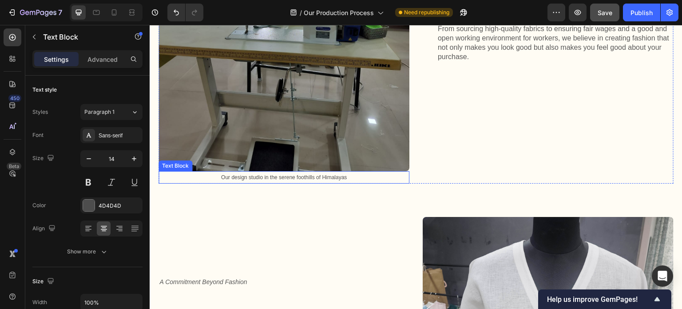
click at [301, 174] on span "Our design studio in the serene foothills of Himalayas" at bounding box center [284, 177] width 126 height 6
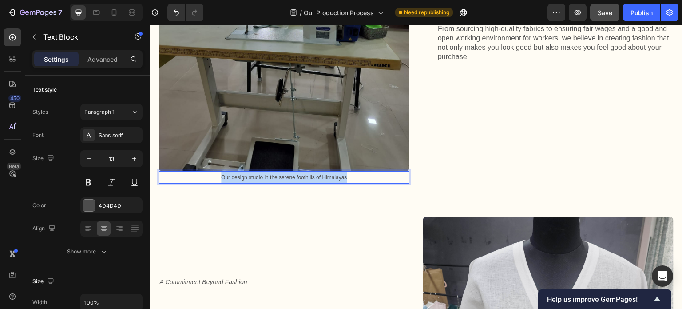
click at [301, 174] on span "Our design studio in the serene foothills of Himalayas" at bounding box center [284, 177] width 126 height 6
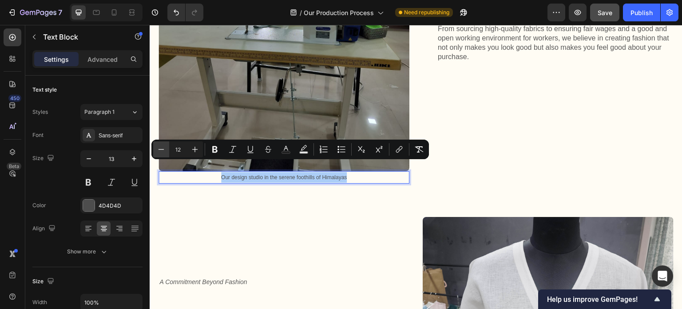
click at [161, 150] on icon "Editor contextual toolbar" at bounding box center [161, 149] width 9 height 9
click at [161, 150] on icon "Editor contextual toolbar" at bounding box center [162, 149] width 6 height 0
type input "10"
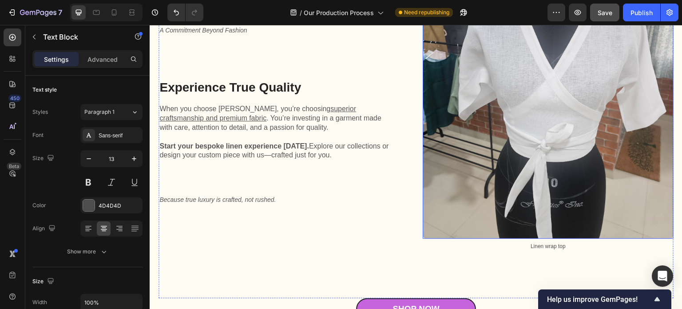
scroll to position [2221, 0]
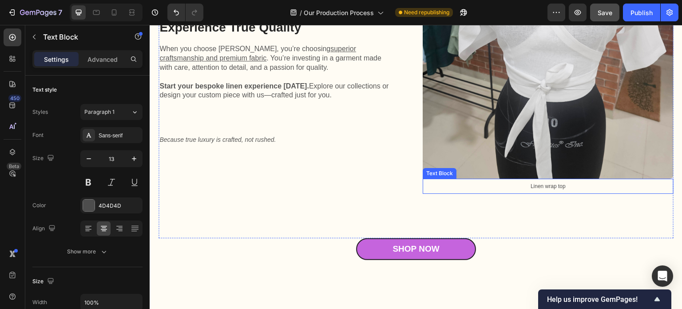
click at [537, 183] on span "Linen wrap top" at bounding box center [548, 186] width 35 height 6
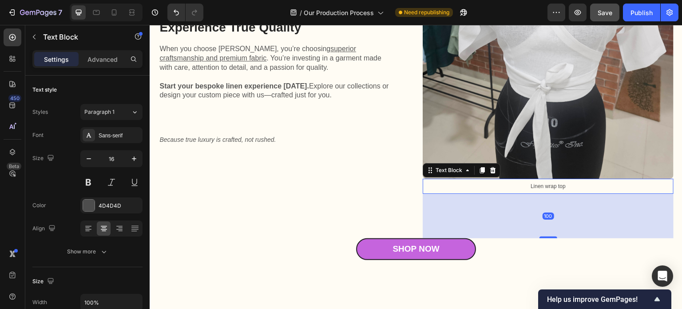
click at [537, 183] on span "Linen wrap top" at bounding box center [548, 186] width 35 height 6
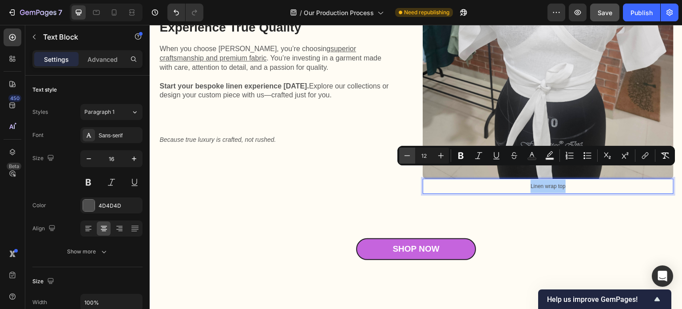
click at [408, 152] on icon "Editor contextual toolbar" at bounding box center [407, 155] width 9 height 9
type input "10"
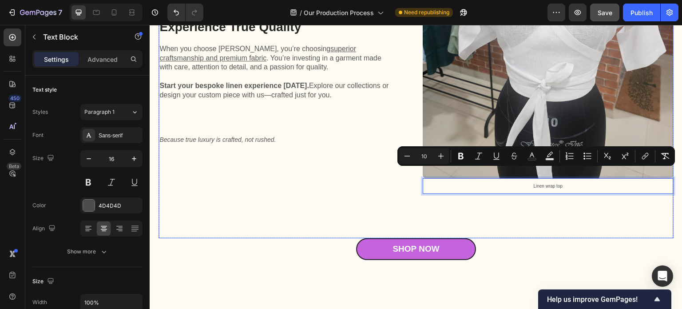
click at [543, 204] on div "Image Linen wrap top Text Block 100" at bounding box center [548, 71] width 251 height 333
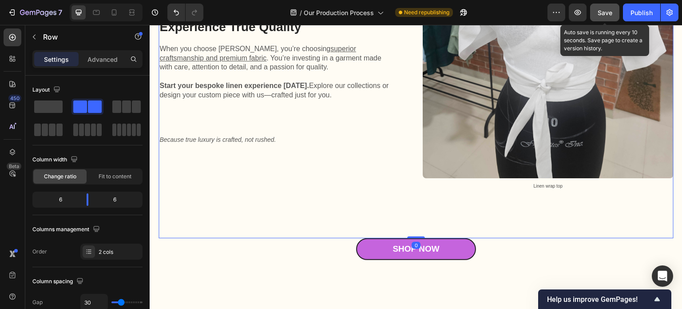
click at [603, 11] on span "Save" at bounding box center [605, 13] width 15 height 8
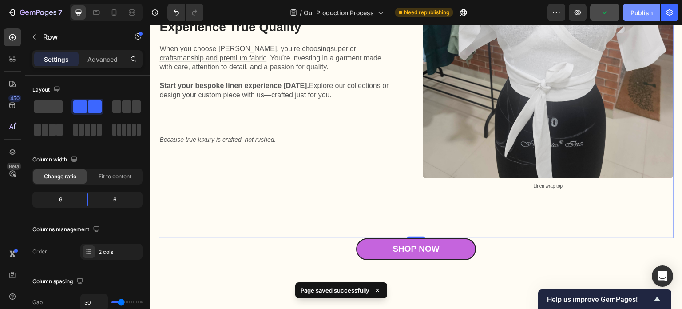
click at [642, 13] on div "Publish" at bounding box center [641, 12] width 22 height 9
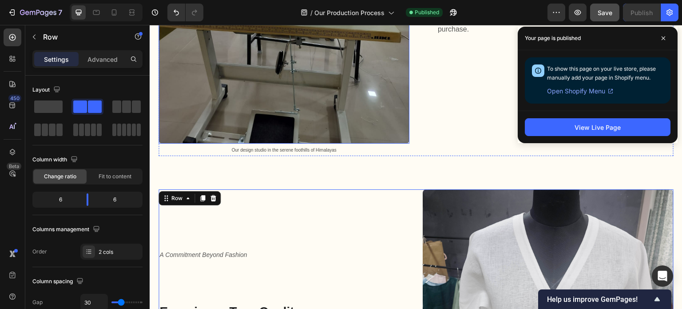
scroll to position [1777, 0]
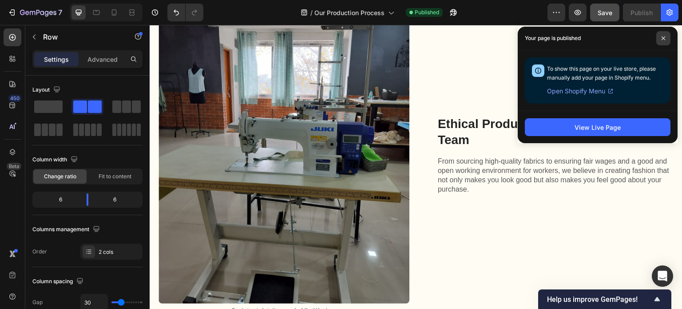
click at [662, 35] on span at bounding box center [663, 38] width 14 height 14
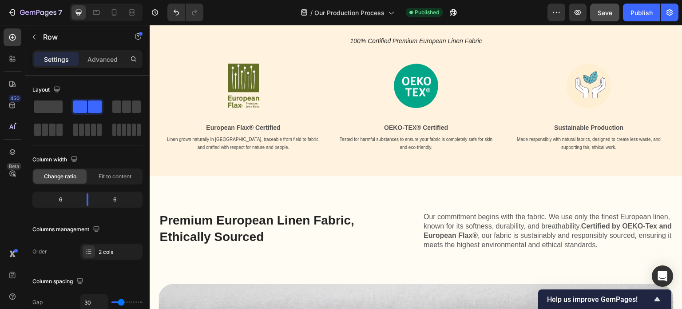
scroll to position [268, 0]
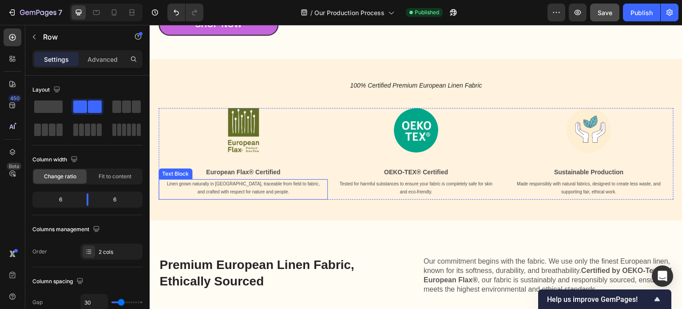
click at [281, 186] on p "Linen grown naturally in [GEOGRAPHIC_DATA], traceable from field to fabric, and…" at bounding box center [243, 188] width 155 height 16
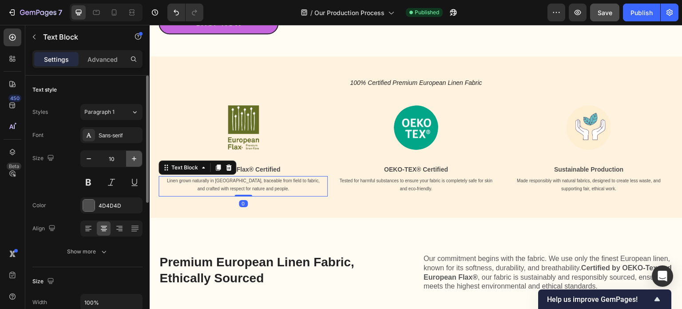
click at [135, 158] on icon "button" at bounding box center [134, 158] width 9 height 9
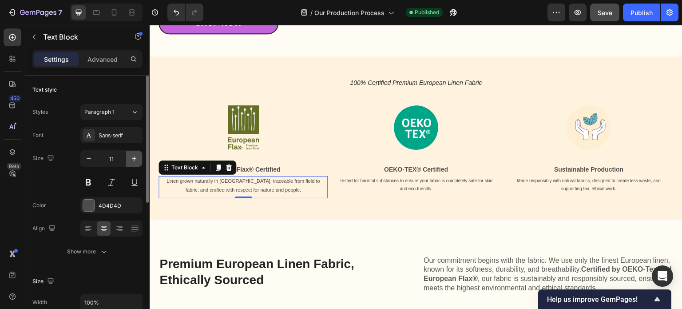
click at [134, 158] on icon "button" at bounding box center [134, 158] width 4 height 4
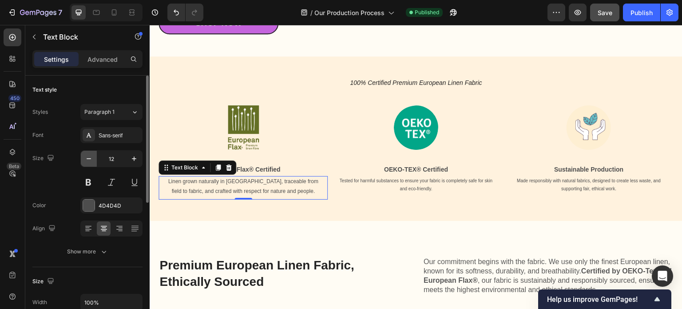
click at [91, 160] on icon "button" at bounding box center [88, 158] width 9 height 9
type input "11"
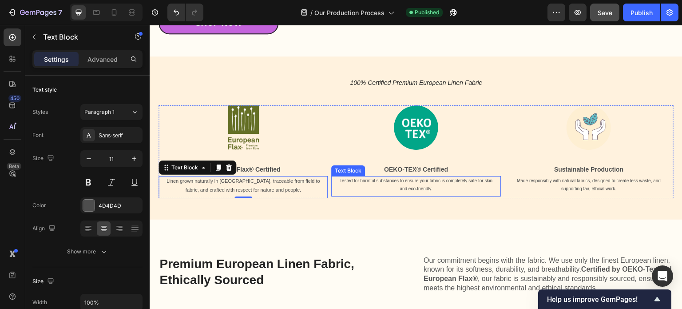
click at [383, 186] on p "Tested for harmful substances to ensure your fabric is completely safe for skin…" at bounding box center [415, 185] width 155 height 16
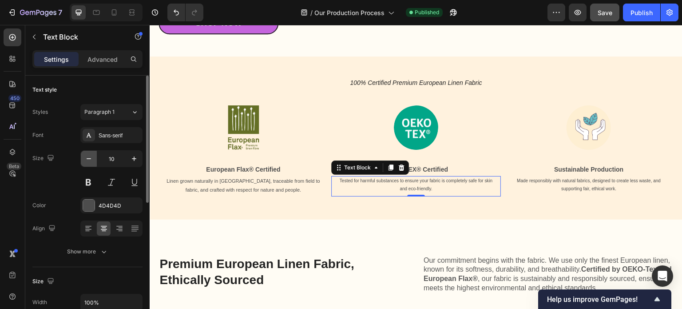
click at [91, 162] on icon "button" at bounding box center [88, 158] width 9 height 9
click at [137, 159] on icon "button" at bounding box center [134, 158] width 9 height 9
type input "10"
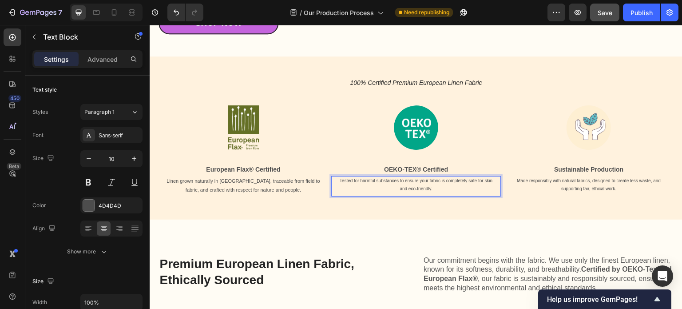
click at [370, 185] on p "Tested for harmful substances to ensure your fabric is completely safe for skin…" at bounding box center [415, 185] width 155 height 16
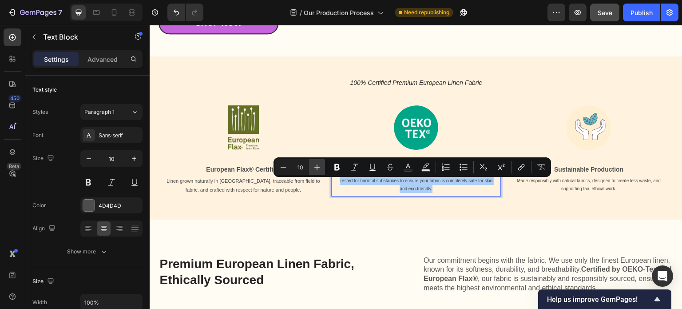
click at [317, 170] on icon "Editor contextual toolbar" at bounding box center [317, 167] width 6 height 6
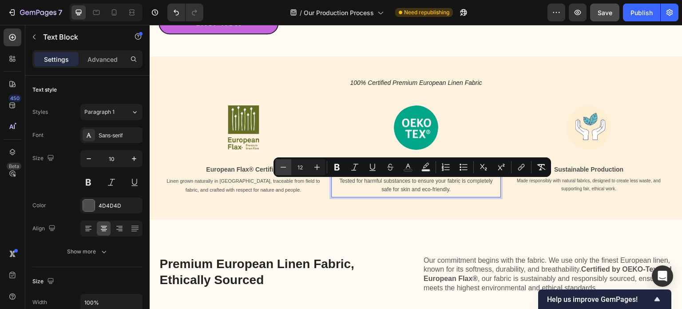
click at [283, 166] on icon "Editor contextual toolbar" at bounding box center [283, 166] width 9 height 9
type input "11"
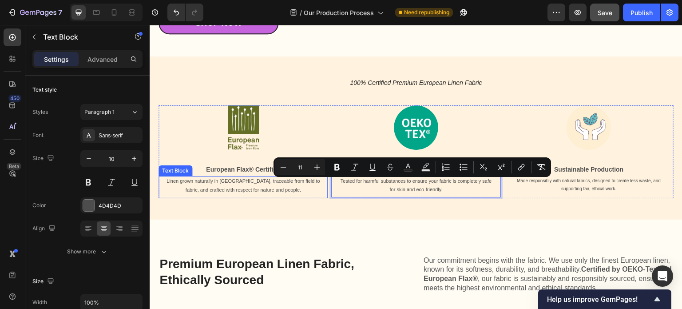
click at [276, 188] on p "Linen grown naturally in [GEOGRAPHIC_DATA], traceable from field to fabric, and…" at bounding box center [243, 186] width 155 height 18
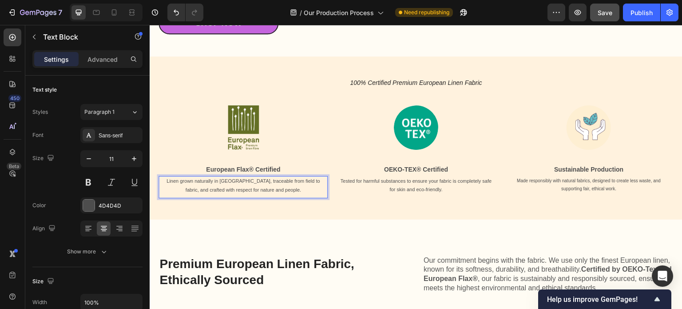
click at [276, 188] on p "Linen grown naturally in [GEOGRAPHIC_DATA], traceable from field to fabric, and…" at bounding box center [243, 186] width 155 height 18
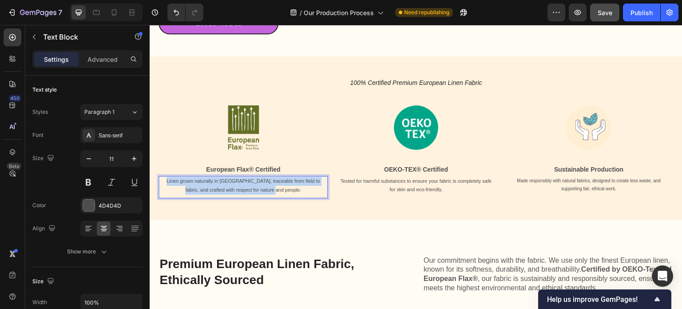
click at [276, 188] on p "Linen grown naturally in [GEOGRAPHIC_DATA], traceable from field to fabric, and…" at bounding box center [243, 186] width 155 height 18
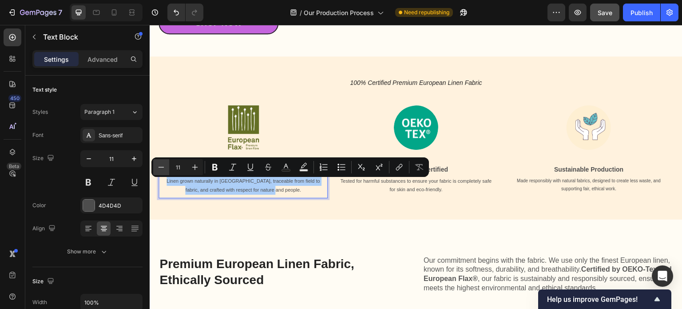
click at [157, 166] on icon "Editor contextual toolbar" at bounding box center [161, 166] width 9 height 9
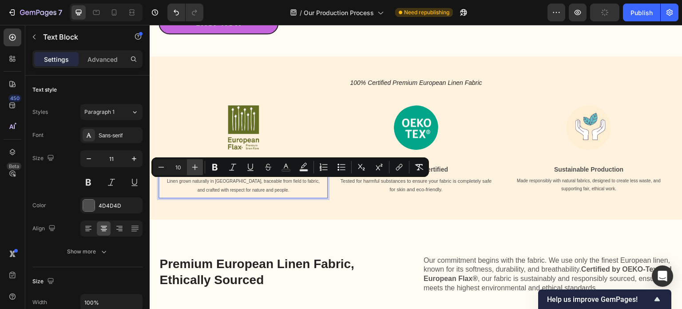
click at [194, 168] on icon "Editor contextual toolbar" at bounding box center [194, 166] width 9 height 9
type input "11"
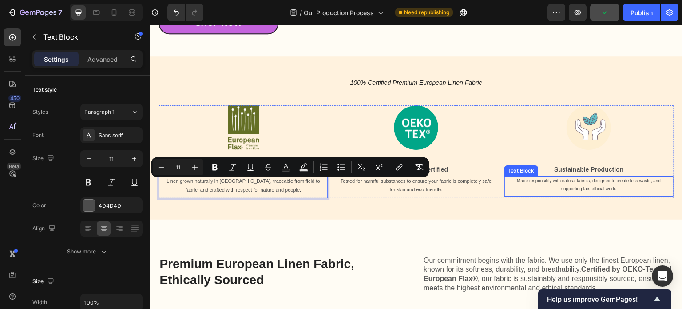
click at [561, 186] on p "Made responsibly with natural fabrics, designed to create less waste, and suppo…" at bounding box center [588, 185] width 155 height 16
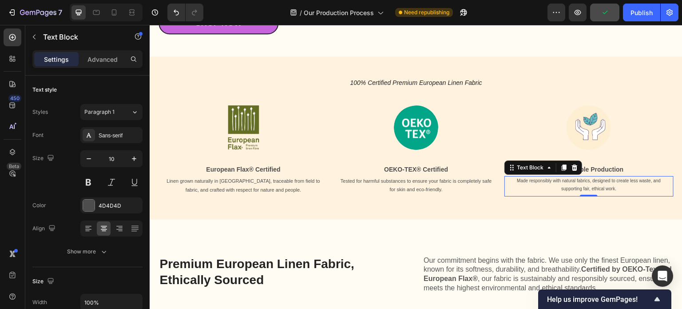
click at [561, 186] on p "Made responsibly with natural fabrics, designed to create less waste, and suppo…" at bounding box center [588, 185] width 155 height 16
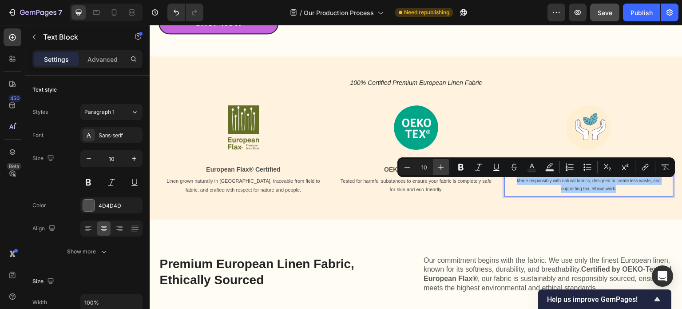
click at [440, 166] on icon "Editor contextual toolbar" at bounding box center [440, 166] width 9 height 9
type input "11"
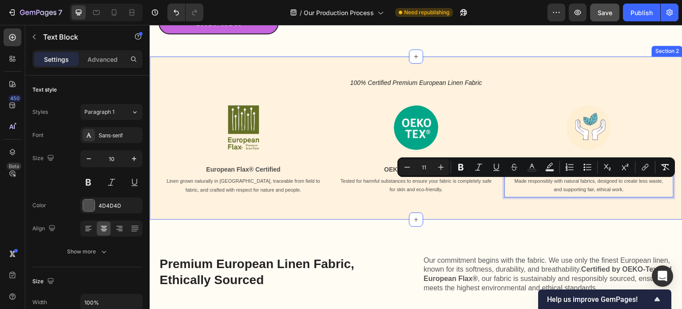
click at [413, 208] on div "100% Certified Premium European Linen Fabric Heading Image European Flax® Certi…" at bounding box center [416, 137] width 533 height 163
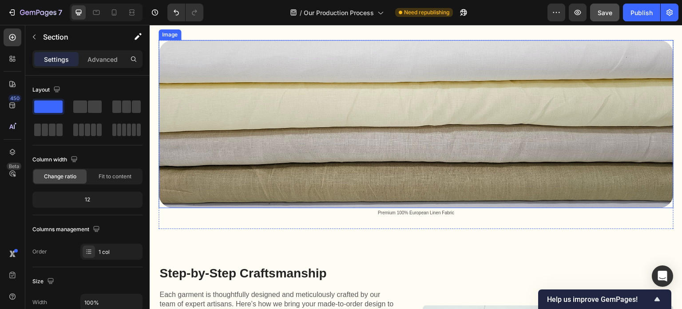
scroll to position [579, 0]
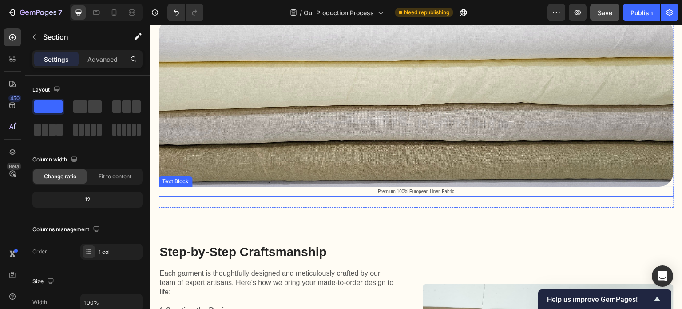
click at [440, 189] on span "Premium 100% European Linen Fabric" at bounding box center [416, 191] width 76 height 5
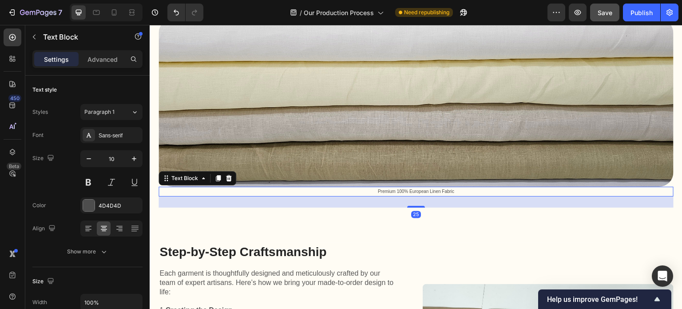
click at [440, 189] on span "Premium 100% European Linen Fabric" at bounding box center [416, 191] width 76 height 5
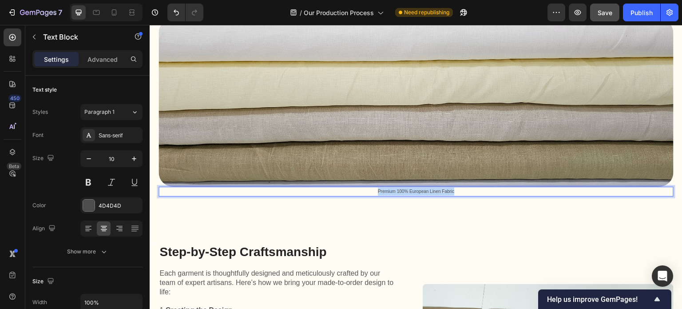
click at [440, 189] on span "Premium 100% European Linen Fabric" at bounding box center [416, 191] width 76 height 5
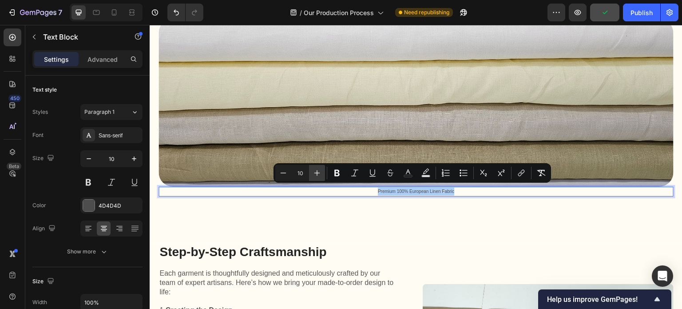
click at [319, 174] on icon "Editor contextual toolbar" at bounding box center [317, 172] width 9 height 9
type input "11"
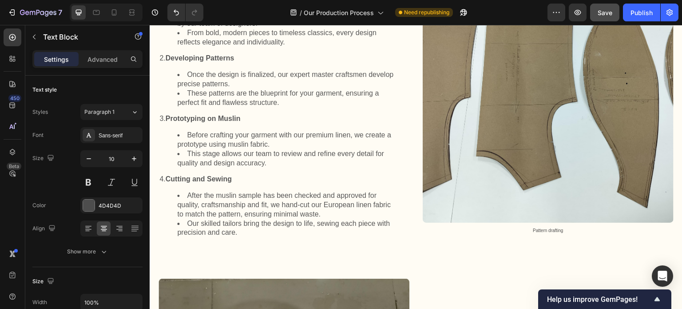
scroll to position [889, 0]
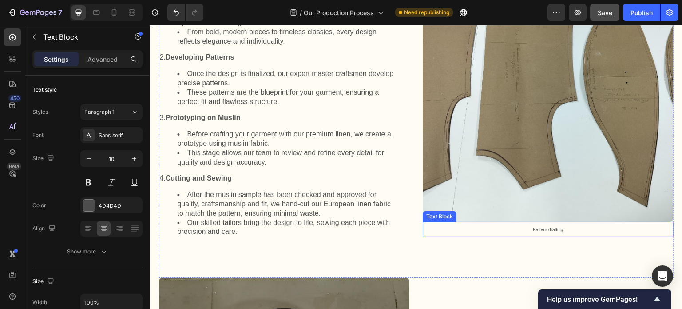
click at [545, 228] on span "Pattern drafting" at bounding box center [548, 229] width 30 height 5
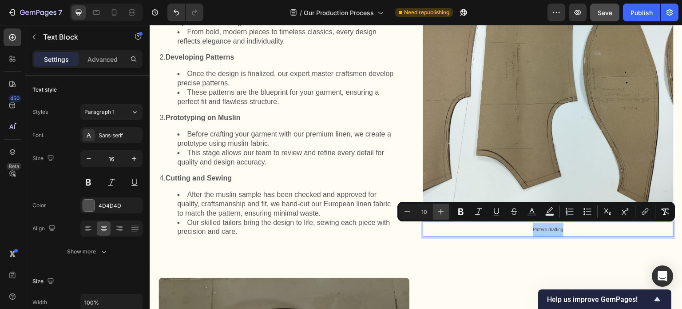
click at [441, 211] on icon "Editor contextual toolbar" at bounding box center [441, 212] width 6 height 6
type input "11"
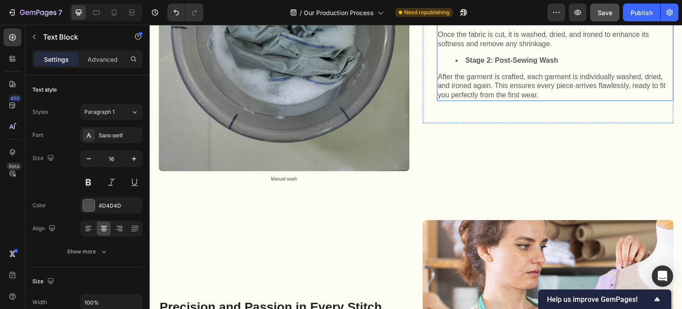
scroll to position [1289, 0]
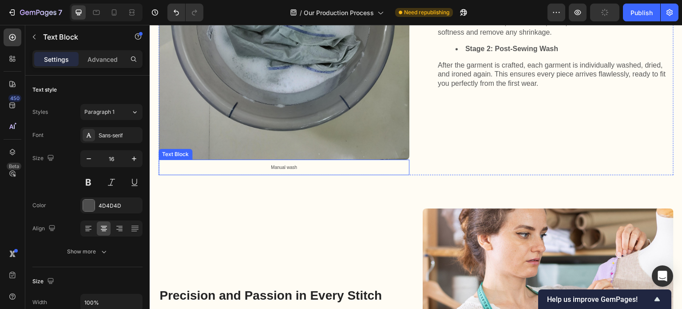
click at [285, 166] on span "Manual wash" at bounding box center [284, 167] width 26 height 5
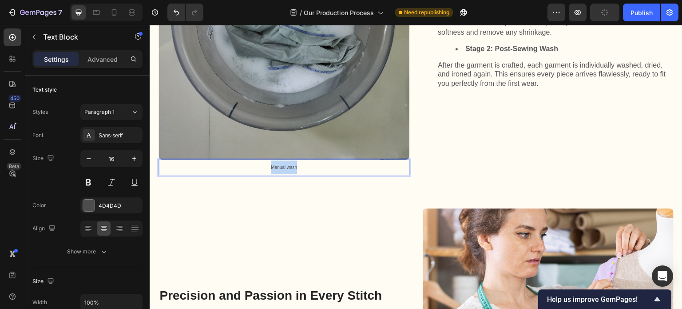
click at [285, 166] on span "Manual wash" at bounding box center [284, 167] width 26 height 5
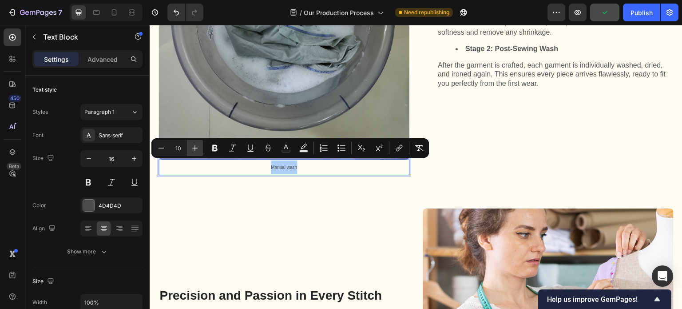
click at [195, 147] on icon "Editor contextual toolbar" at bounding box center [195, 148] width 6 height 6
type input "11"
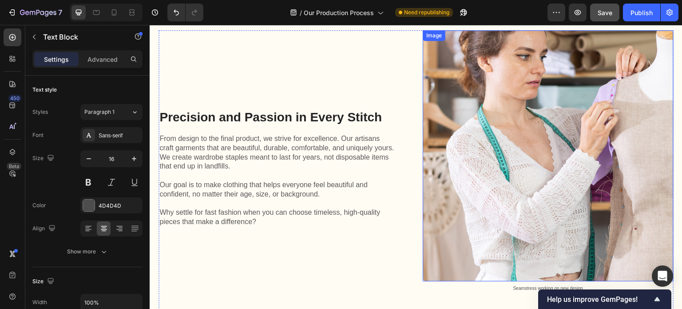
scroll to position [1644, 0]
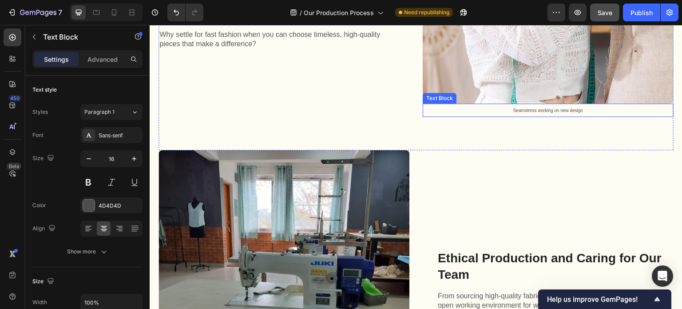
click at [536, 108] on span "Seamstress working on new design" at bounding box center [548, 110] width 70 height 5
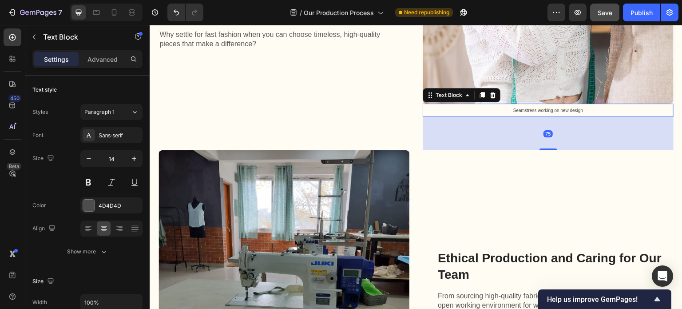
click at [536, 108] on span "Seamstress working on new design" at bounding box center [548, 110] width 70 height 5
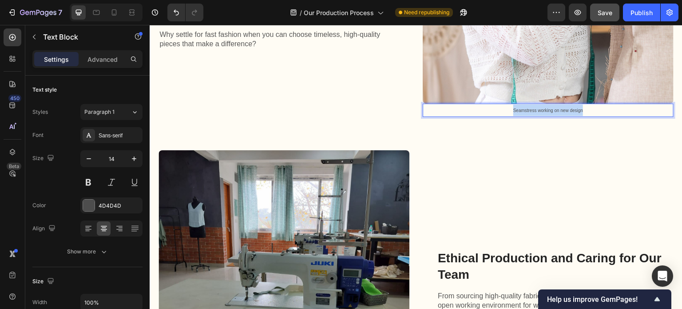
click at [536, 108] on span "Seamstress working on new design" at bounding box center [548, 110] width 70 height 5
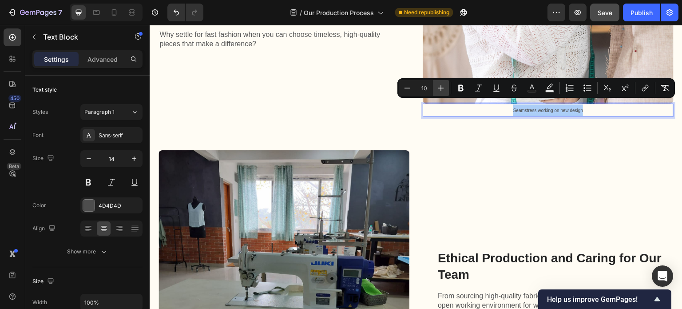
click at [442, 87] on icon "Editor contextual toolbar" at bounding box center [440, 87] width 9 height 9
type input "11"
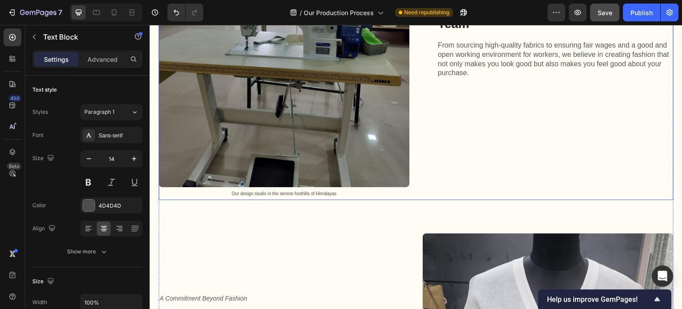
scroll to position [1910, 0]
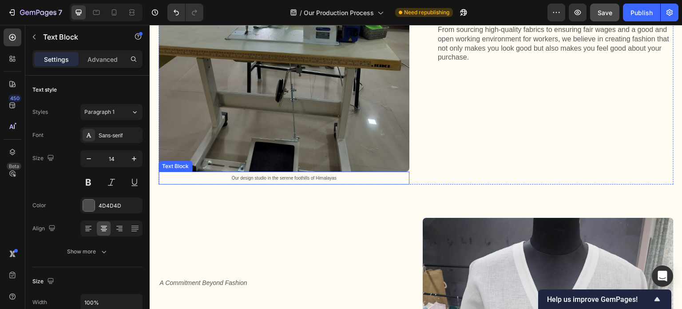
click at [322, 175] on span "Our design studio in the serene foothills of Himalayas" at bounding box center [283, 177] width 105 height 5
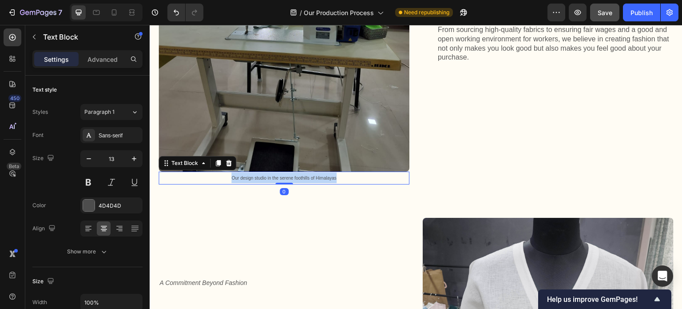
click at [322, 175] on span "Our design studio in the serene foothills of Himalayas" at bounding box center [283, 177] width 105 height 5
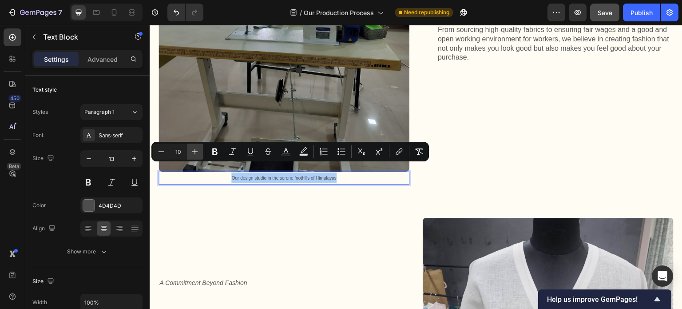
click at [195, 153] on icon "Editor contextual toolbar" at bounding box center [195, 152] width 6 height 6
type input "11"
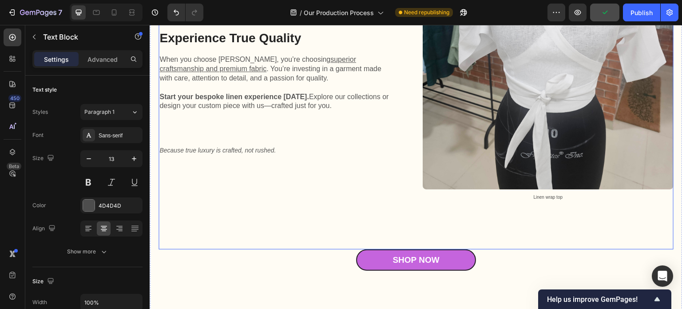
scroll to position [2220, 0]
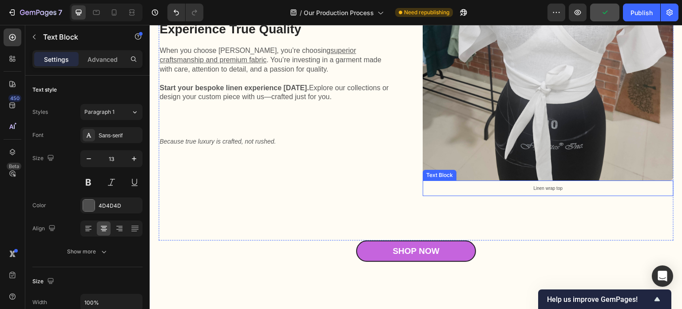
click at [539, 186] on span "Linen wrap top" at bounding box center [548, 188] width 29 height 5
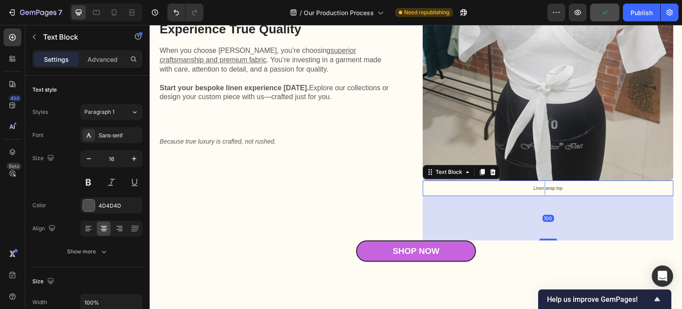
click at [539, 186] on span "Linen wrap top" at bounding box center [548, 188] width 29 height 5
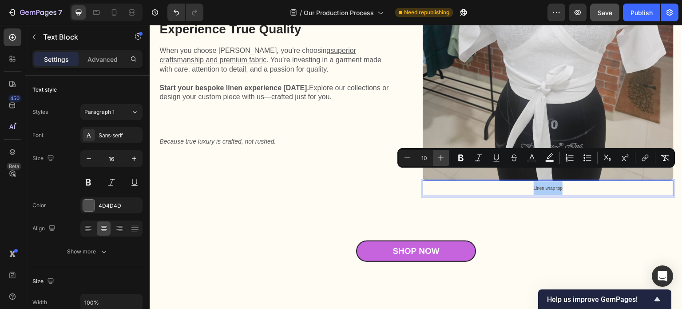
click at [443, 157] on icon "Editor contextual toolbar" at bounding box center [440, 157] width 9 height 9
type input "11"
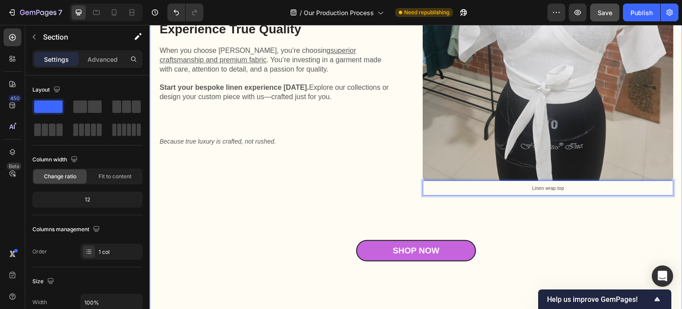
click at [267, 249] on div "Shop Now Button" at bounding box center [416, 267] width 515 height 55
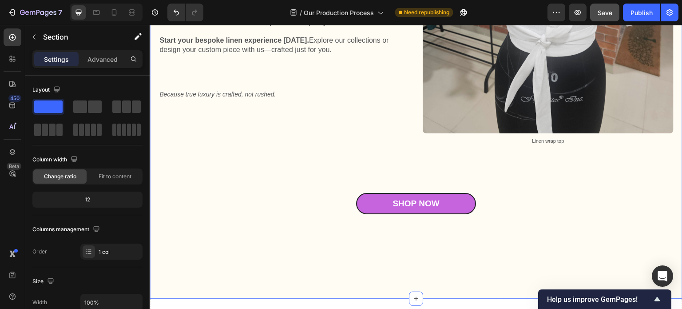
scroll to position [2265, 0]
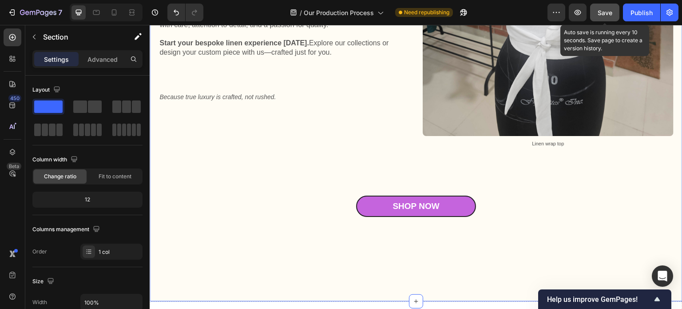
click at [604, 13] on span "Save" at bounding box center [605, 13] width 15 height 8
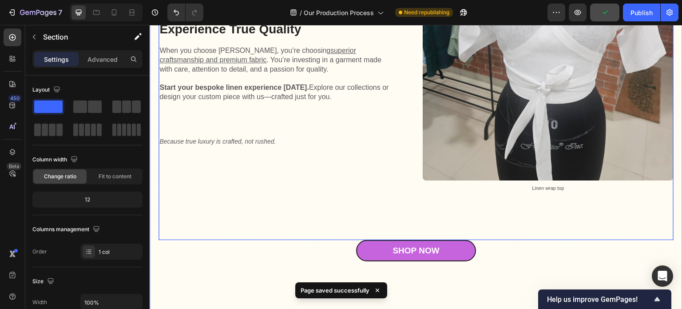
scroll to position [2176, 0]
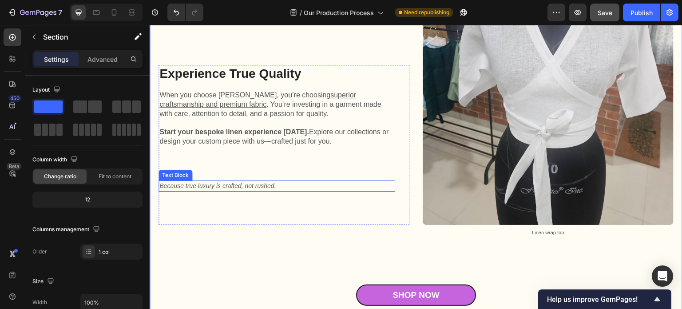
click at [265, 182] on span "Because true luxury is crafted, not rushed." at bounding box center [217, 185] width 116 height 7
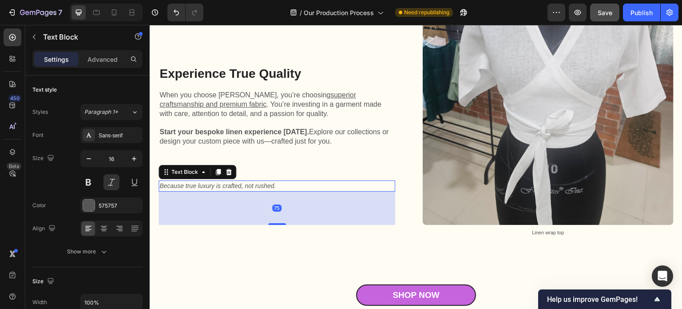
click at [265, 182] on span "Because true luxury is crafted, not rushed." at bounding box center [217, 185] width 116 height 7
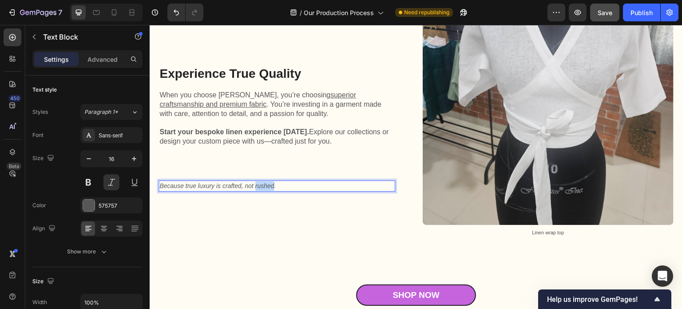
click at [265, 182] on span "Because true luxury is crafted, not rushed." at bounding box center [217, 185] width 116 height 7
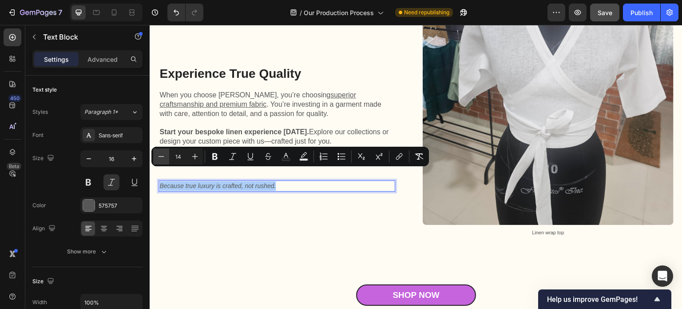
click at [162, 159] on icon "Editor contextual toolbar" at bounding box center [161, 156] width 9 height 9
type input "13"
click at [215, 155] on icon "Editor contextual toolbar" at bounding box center [214, 156] width 9 height 9
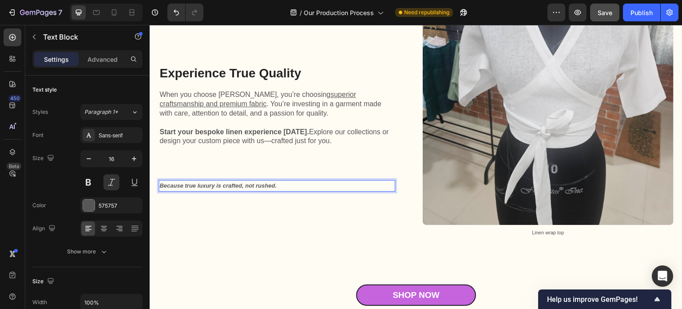
click at [213, 182] on strong "Because true luxury is crafted, not rushed." at bounding box center [217, 185] width 117 height 7
click at [281, 181] on p "Because true luxury is crafted, not rushed." at bounding box center [276, 186] width 235 height 10
click at [282, 181] on p "Because true luxury is crafted, not rushed." at bounding box center [276, 186] width 235 height 10
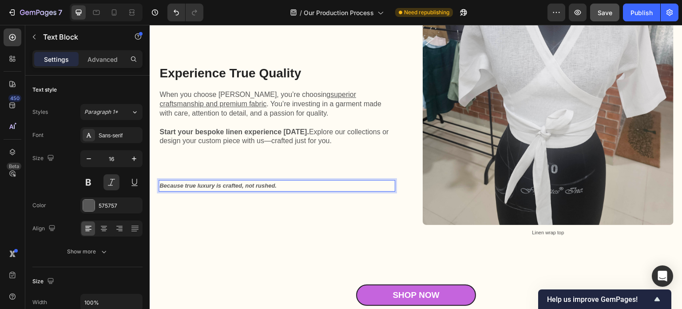
click at [282, 181] on p "Because true luxury is crafted, not rushed." at bounding box center [276, 186] width 235 height 10
click at [194, 182] on strong "Because true luxury is crafted, not rushed." at bounding box center [217, 185] width 117 height 7
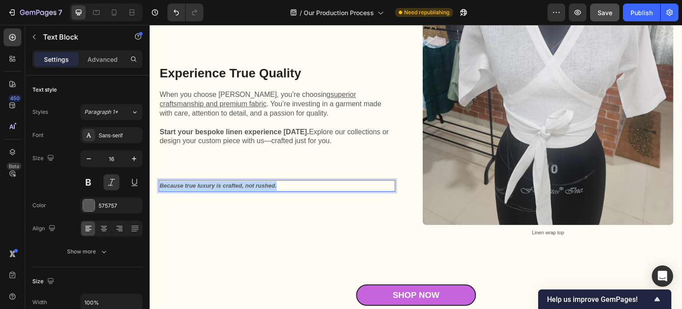
click at [194, 182] on strong "Because true luxury is crafted, not rushed." at bounding box center [217, 185] width 117 height 7
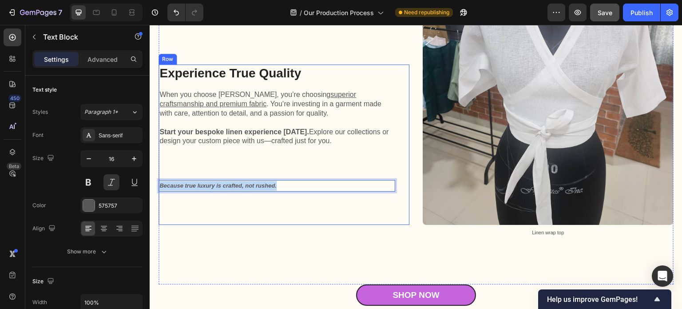
click at [272, 190] on div "Experience True Quality Heading When you choose Kuttons, you’re choosing superi…" at bounding box center [277, 144] width 237 height 160
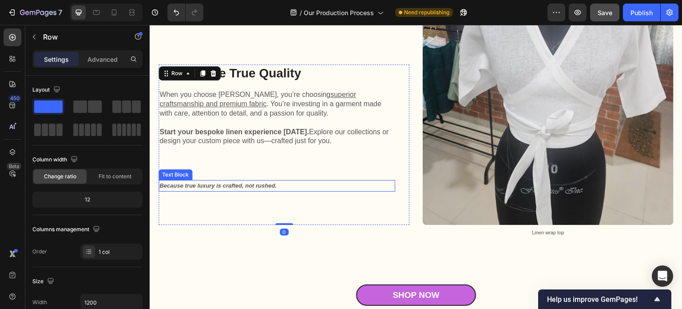
click at [277, 181] on p "Because true luxury is crafted, not rushed." at bounding box center [276, 186] width 235 height 10
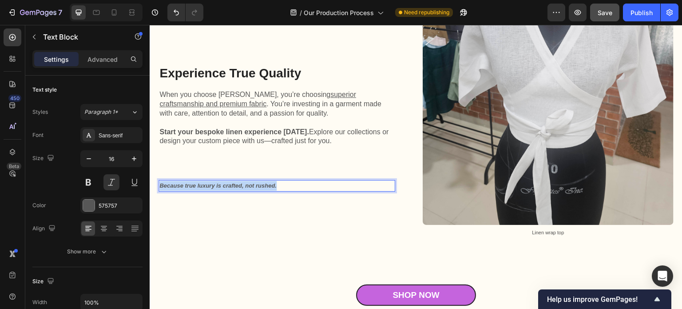
click at [277, 181] on p "Because true luxury is crafted, not rushed." at bounding box center [276, 186] width 235 height 10
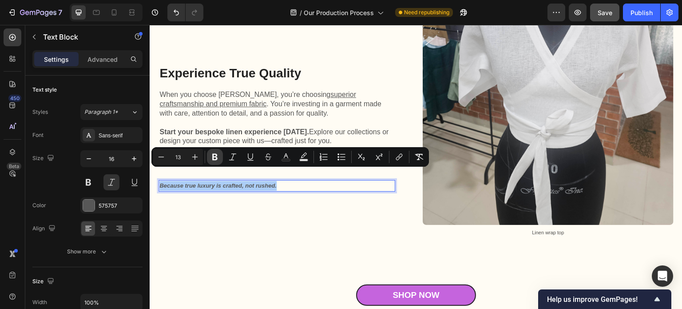
click at [216, 159] on icon "Editor contextual toolbar" at bounding box center [214, 157] width 5 height 7
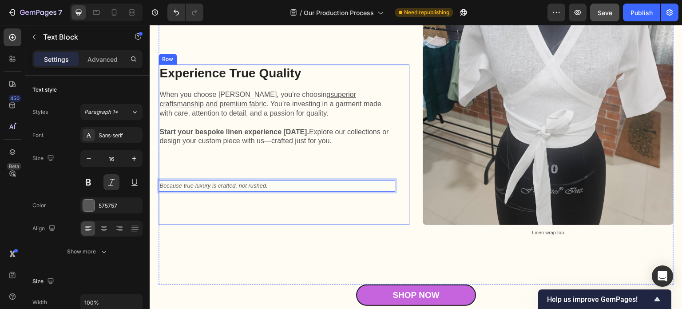
click at [231, 202] on div "Experience True Quality Heading When you choose Kuttons, you’re choosing superi…" at bounding box center [277, 144] width 237 height 160
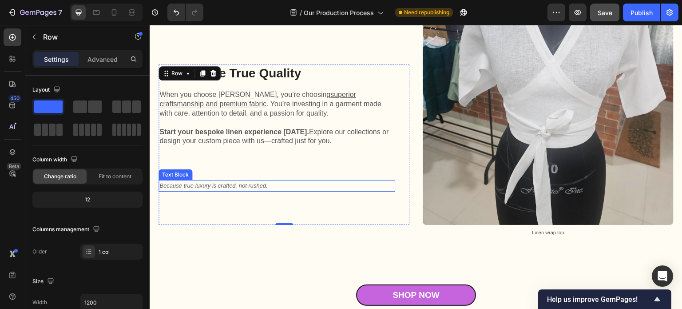
click at [260, 182] on span "Because true luxury is crafted, not rushed." at bounding box center [213, 185] width 108 height 7
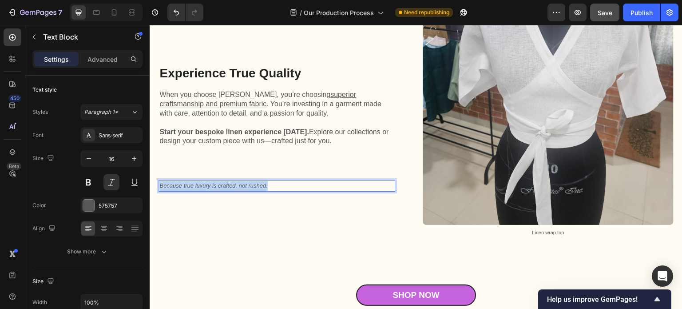
click at [260, 182] on span "Because true luxury is crafted, not rushed." at bounding box center [213, 185] width 108 height 7
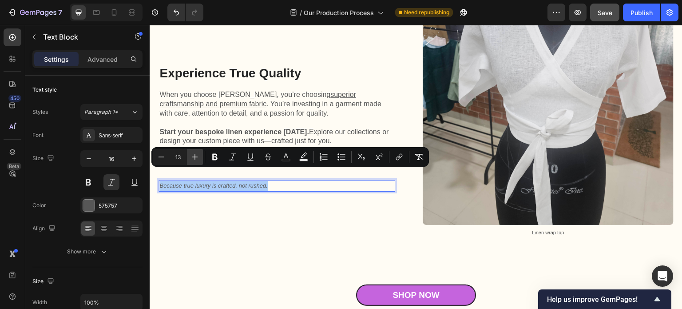
click at [194, 156] on icon "Editor contextual toolbar" at bounding box center [195, 157] width 6 height 6
type input "14"
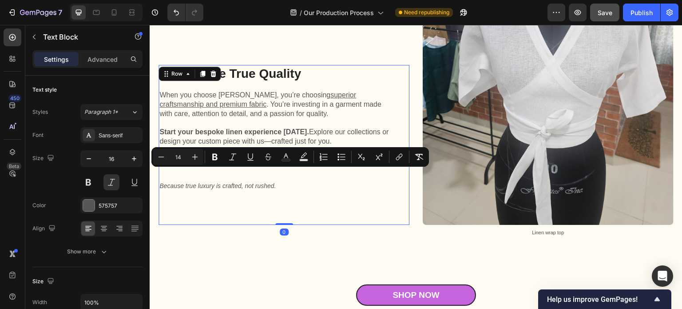
click at [223, 195] on div "Experience True Quality Heading When you choose Kuttons, you’re choosing superi…" at bounding box center [277, 145] width 237 height 160
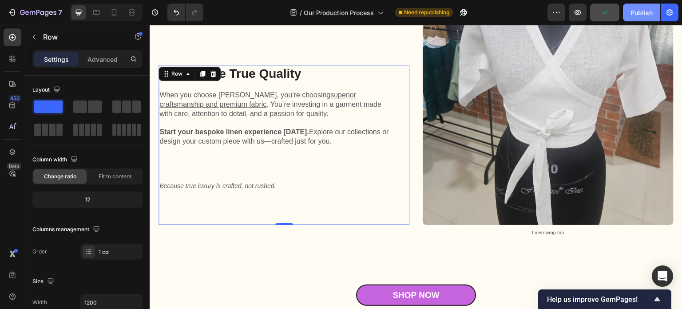
click at [641, 13] on div "Publish" at bounding box center [641, 12] width 22 height 9
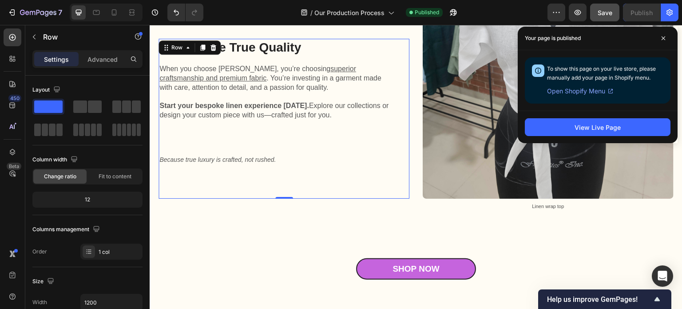
scroll to position [1936, 0]
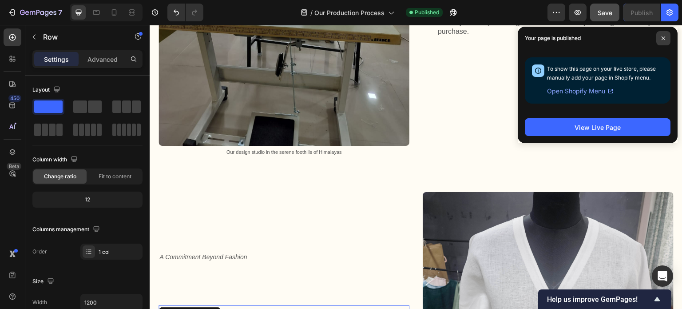
click at [664, 39] on icon at bounding box center [663, 38] width 4 height 4
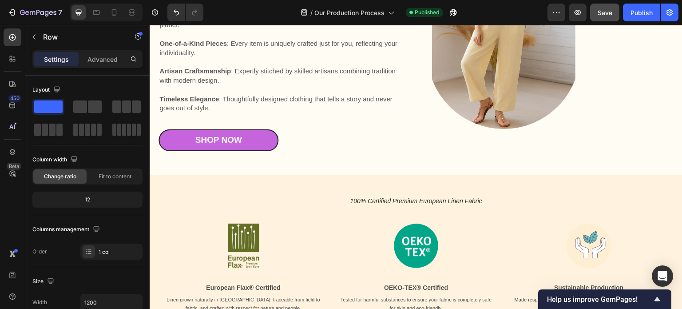
scroll to position [249, 0]
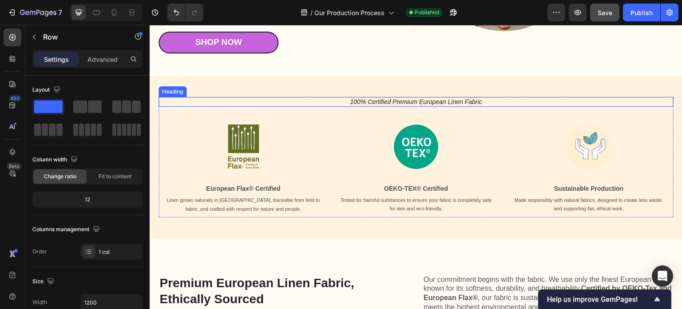
click at [476, 105] on h2 "100% Certified Premium European Linen Fabric" at bounding box center [416, 102] width 515 height 10
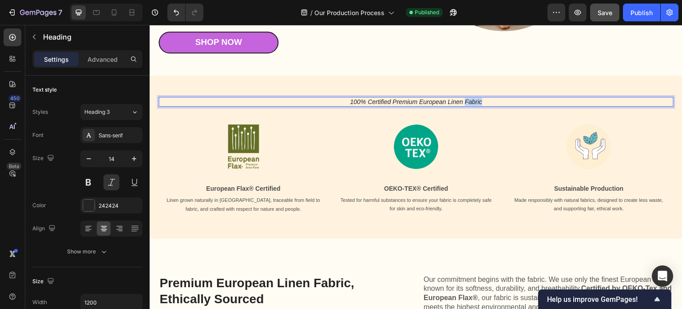
click at [476, 105] on h2 "100% Certified Premium European Linen Fabric" at bounding box center [416, 102] width 515 height 10
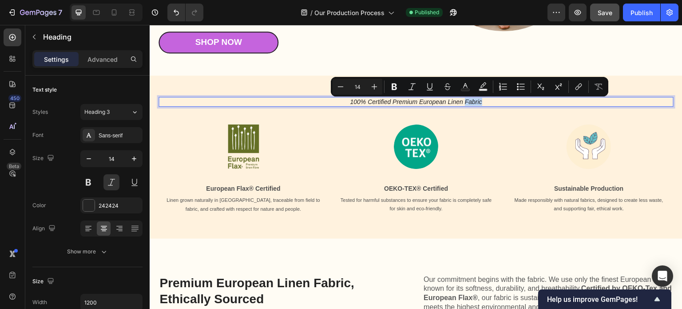
click at [480, 104] on p "100% Certified Premium European Linen Fabric" at bounding box center [415, 102] width 513 height 8
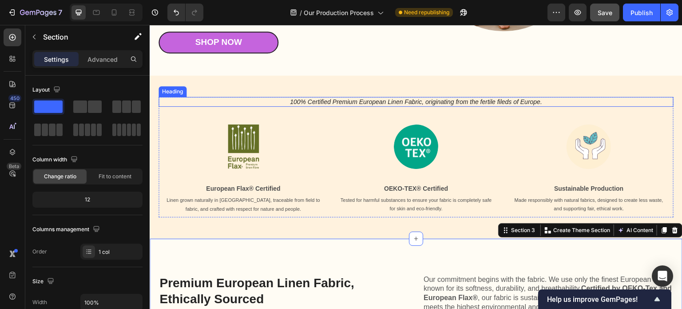
click at [495, 106] on p "100% Certified Premium European Linen Fabric, originating from the fertile file…" at bounding box center [415, 102] width 513 height 8
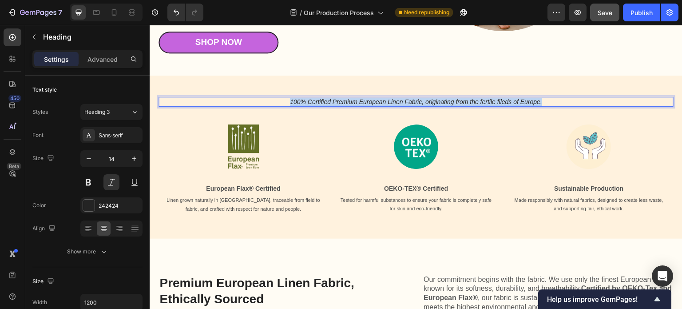
click at [495, 106] on p "100% Certified Premium European Linen Fabric, originating from the fertile file…" at bounding box center [415, 102] width 513 height 8
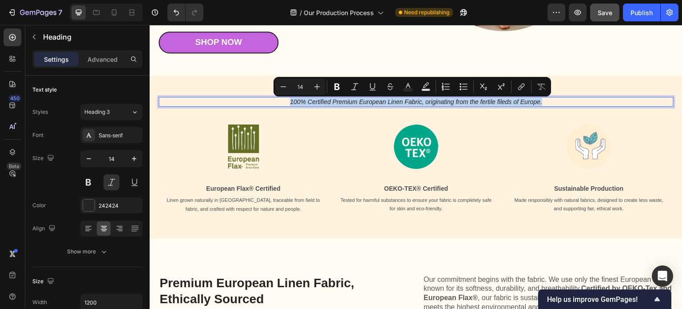
click at [305, 102] on p "100% Certified Premium European Linen Fabric, originating from the fertile file…" at bounding box center [415, 102] width 513 height 8
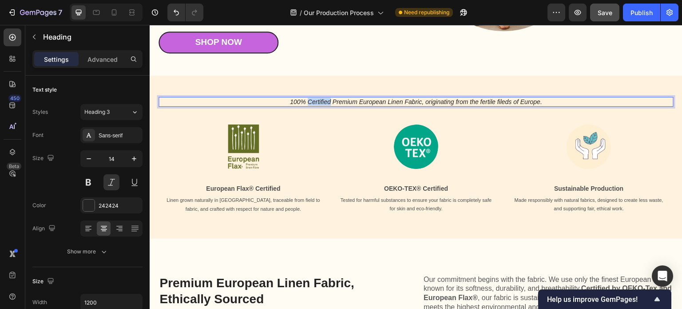
click at [305, 102] on p "100% Certified Premium European Linen Fabric, originating from the fertile file…" at bounding box center [415, 102] width 513 height 8
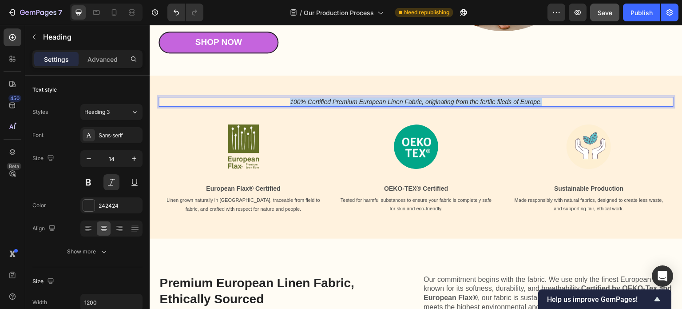
click at [305, 102] on p "100% Certified Premium European Linen Fabric, originating from the fertile file…" at bounding box center [415, 102] width 513 height 8
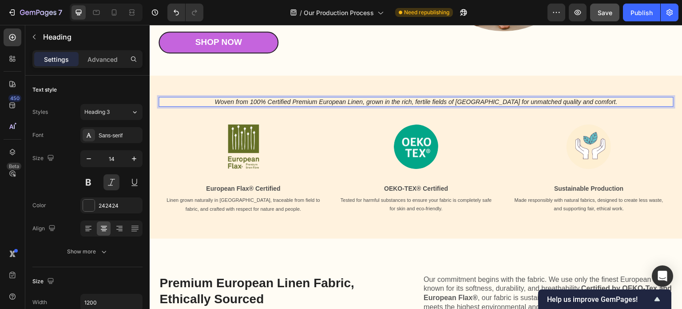
click at [365, 105] on p "Woven from 100% Certified Premium European Linen, grown in the rich, fertile fi…" at bounding box center [415, 102] width 513 height 8
click at [388, 104] on p "Woven from 100% Certified Premium European FlaxLinen, grown in the rich, fertil…" at bounding box center [415, 102] width 513 height 8
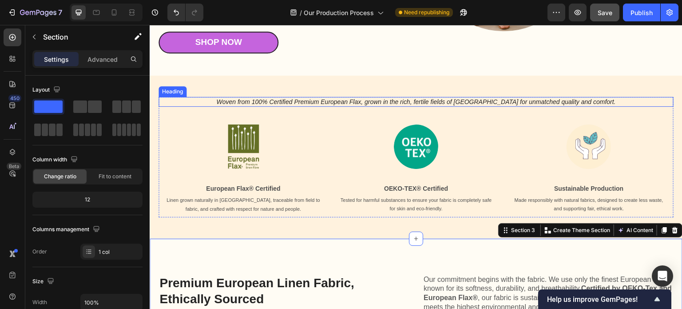
click at [384, 103] on p "Woven from 100% Certified Premium European Flax, grown in the rich, fertile fie…" at bounding box center [415, 102] width 513 height 8
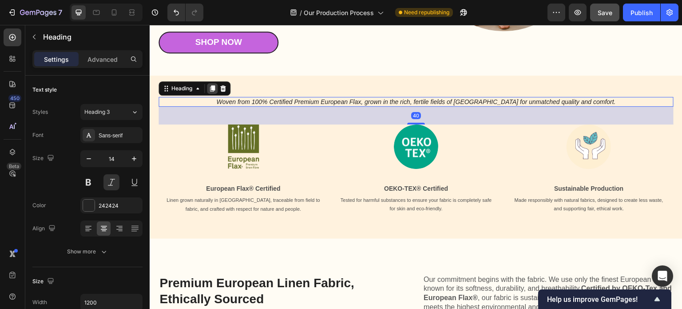
click at [213, 90] on icon at bounding box center [212, 88] width 5 height 6
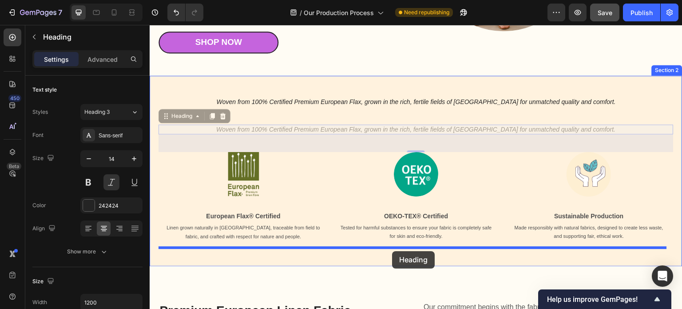
drag, startPoint x: 167, startPoint y: 119, endPoint x: 392, endPoint y: 251, distance: 260.7
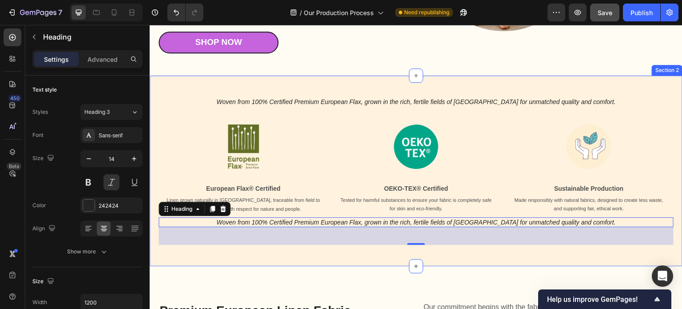
click at [155, 232] on div "Woven from 100% Certified Premium European Flax, grown in the rich, fertile fie…" at bounding box center [416, 170] width 533 height 190
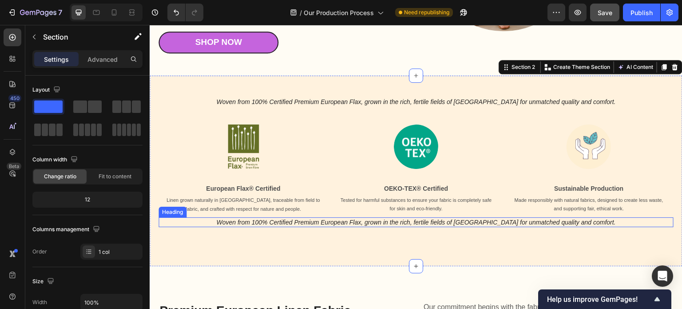
click at [204, 226] on h2 "Woven from 100% Certified Premium European Flax, grown in the rich, fertile fie…" at bounding box center [416, 222] width 515 height 10
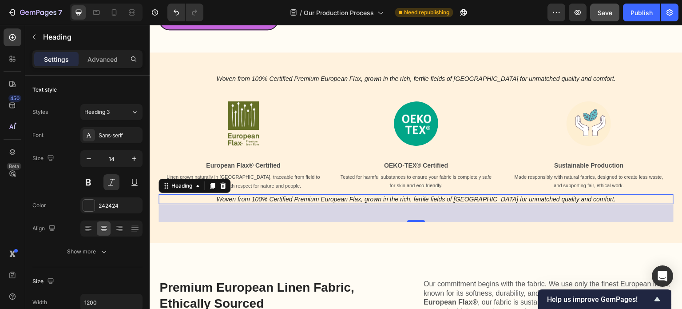
scroll to position [293, 0]
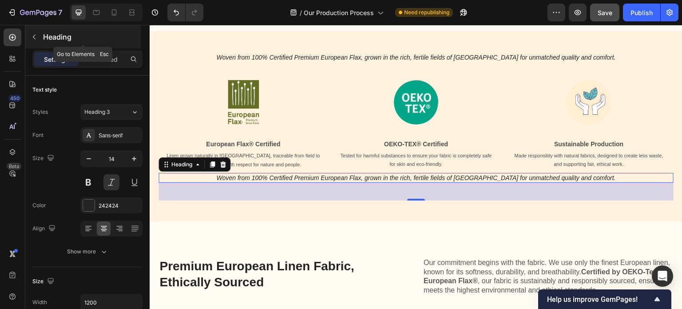
click at [35, 36] on icon "button" at bounding box center [34, 36] width 7 height 7
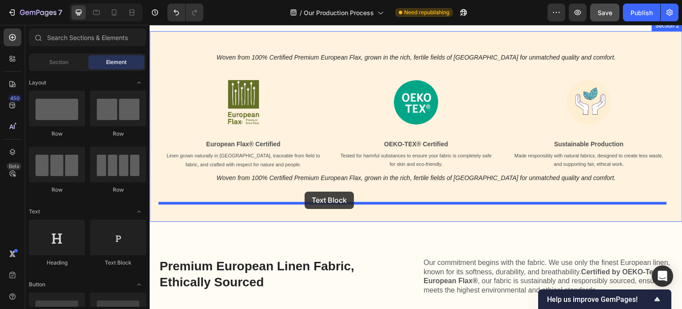
drag, startPoint x: 263, startPoint y: 223, endPoint x: 305, endPoint y: 191, distance: 52.2
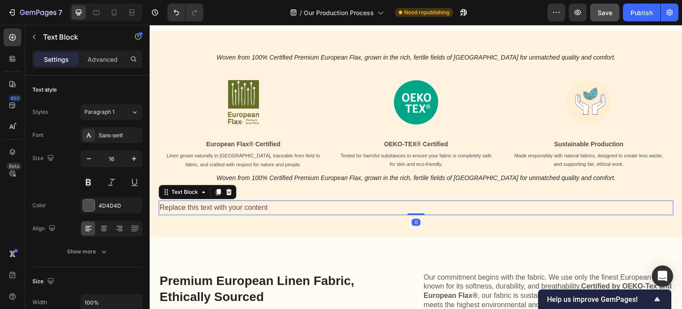
click at [288, 209] on div "Replace this text with your content" at bounding box center [416, 207] width 515 height 15
click at [288, 209] on p "Replace this text with your content" at bounding box center [415, 207] width 513 height 13
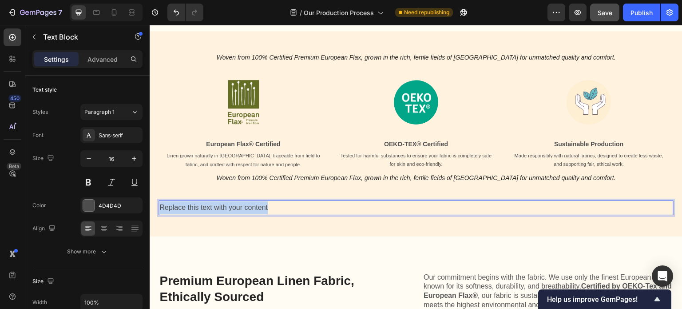
click at [288, 209] on p "Replace this text with your content" at bounding box center [415, 207] width 513 height 13
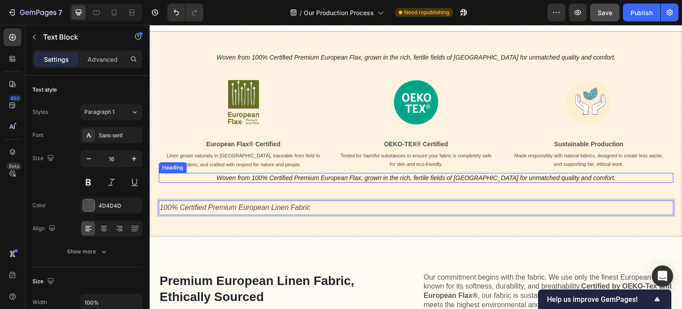
click at [311, 181] on h2 "Woven from 100% Certified Premium European Flax, grown in the rich, fertile fie…" at bounding box center [416, 178] width 515 height 10
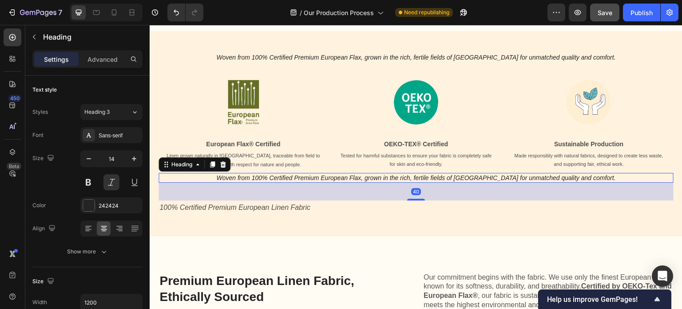
click at [311, 181] on h2 "Woven from 100% Certified Premium European Flax, grown in the rich, fertile fie…" at bounding box center [416, 178] width 515 height 10
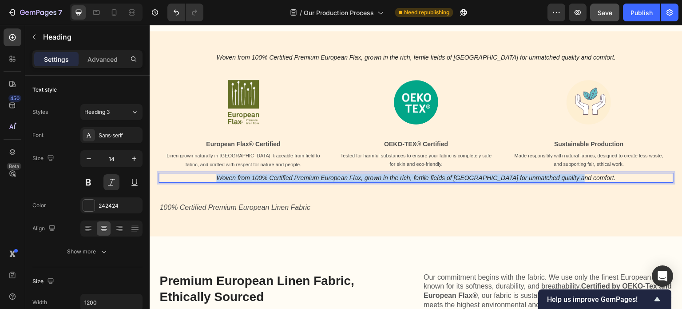
click at [311, 181] on p "Woven from 100% Certified Premium European Flax, grown in the rich, fertile fie…" at bounding box center [415, 178] width 513 height 8
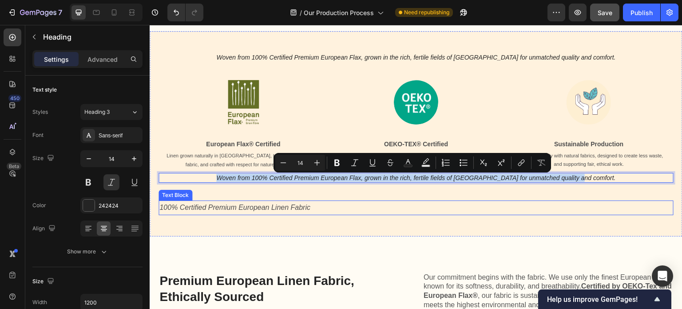
click at [274, 209] on icon "100% Certified Premium European Linen Fabric" at bounding box center [234, 207] width 151 height 8
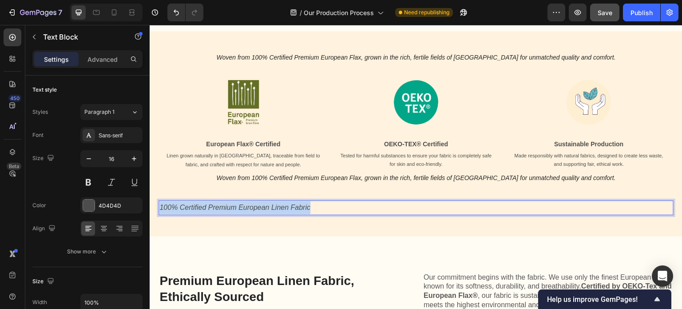
click at [274, 209] on icon "100% Certified Premium European Linen Fabric" at bounding box center [234, 207] width 151 height 8
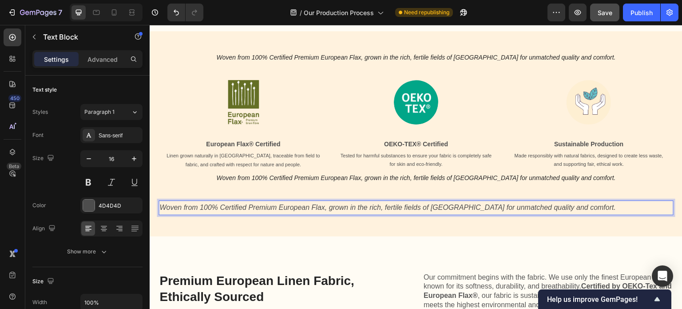
click at [274, 209] on icon "Woven from 100% Certified Premium European Flax, grown in the rich, fertile fie…" at bounding box center [387, 207] width 456 height 8
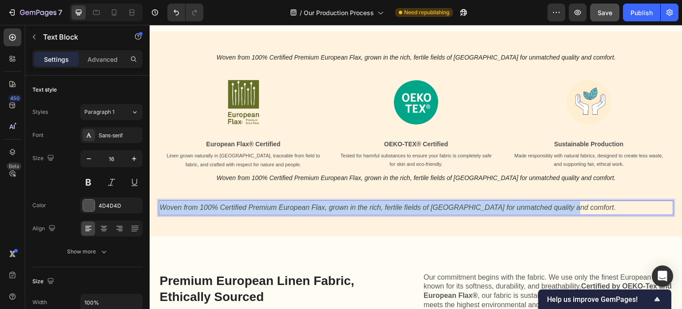
click at [274, 209] on icon "Woven from 100% Certified Premium European Flax, grown in the rich, fertile fie…" at bounding box center [387, 207] width 456 height 8
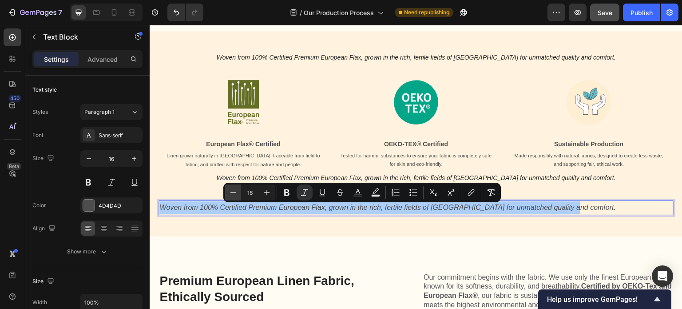
click at [232, 196] on icon "Editor contextual toolbar" at bounding box center [233, 192] width 9 height 9
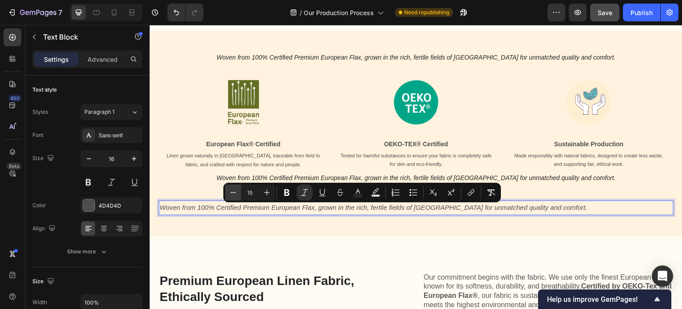
click at [232, 196] on icon "Editor contextual toolbar" at bounding box center [233, 192] width 9 height 9
click at [264, 193] on icon "Editor contextual toolbar" at bounding box center [266, 192] width 9 height 9
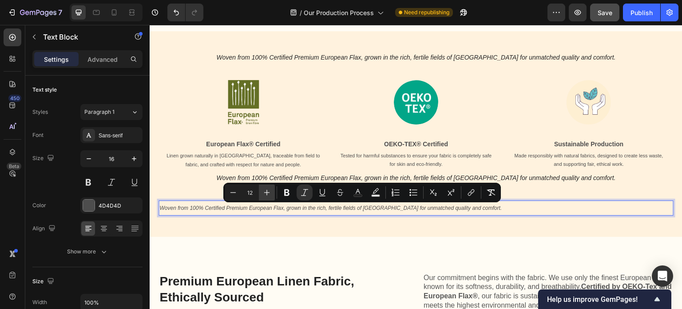
click at [264, 193] on icon "Editor contextual toolbar" at bounding box center [266, 192] width 9 height 9
type input "15"
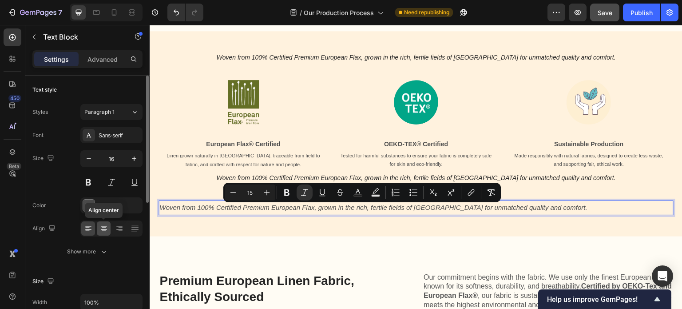
click at [106, 228] on icon at bounding box center [103, 228] width 9 height 9
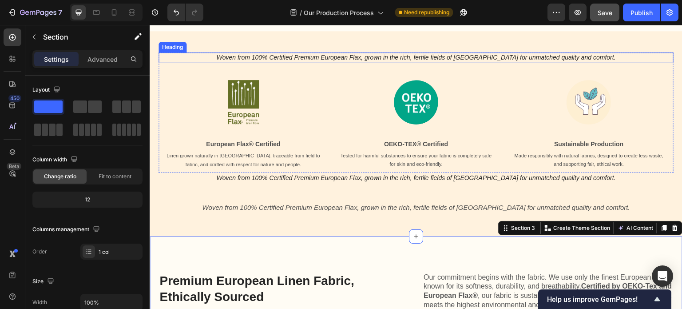
click at [343, 60] on p "Woven from 100% Certified Premium European Flax, grown in the rich, fertile fie…" at bounding box center [415, 57] width 513 height 8
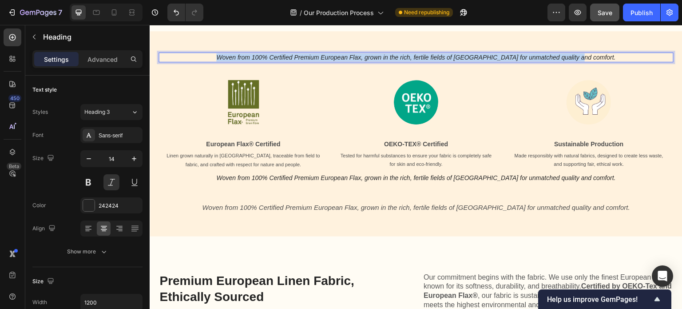
click at [343, 60] on p "Woven from 100% Certified Premium European Flax, grown in the rich, fertile fie…" at bounding box center [415, 57] width 513 height 8
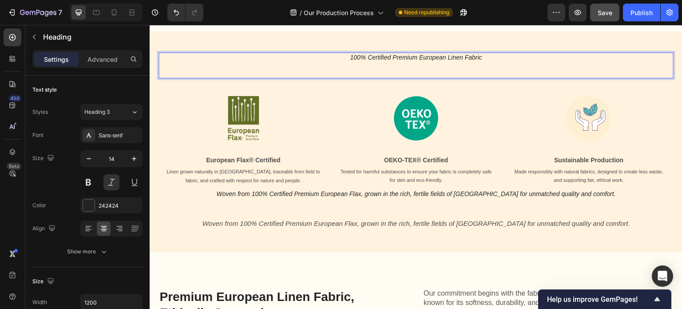
click at [483, 61] on p "100% Certified Premium European Linen Fabric" at bounding box center [415, 57] width 513 height 8
click at [389, 74] on p "Rich Text Editor. Editing area: main" at bounding box center [415, 69] width 513 height 16
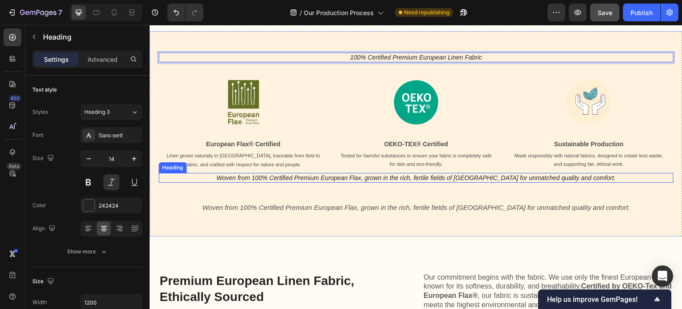
click at [384, 181] on p "Woven from 100% Certified Premium European Flax, grown in the rich, fertile fie…" at bounding box center [415, 178] width 513 height 8
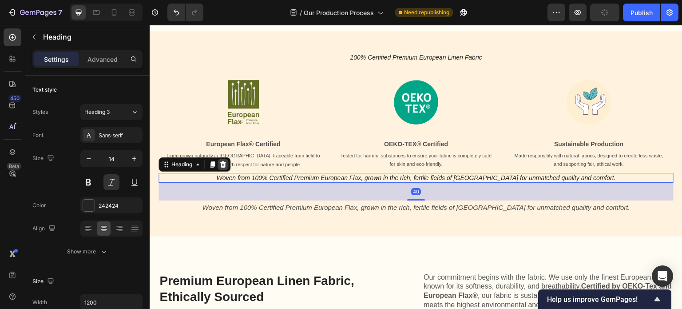
click at [225, 167] on icon at bounding box center [223, 164] width 6 height 6
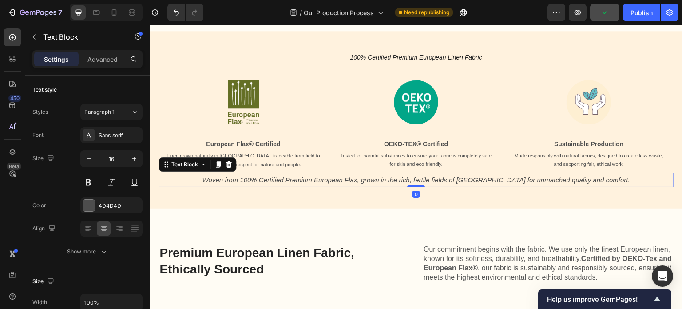
click at [347, 179] on icon "Woven from 100% Certified Premium European Flax, grown in the rich, fertile fie…" at bounding box center [416, 180] width 428 height 8
click at [208, 171] on div "Text Block" at bounding box center [198, 164] width 78 height 14
click at [258, 149] on p "European Flax® Certified" at bounding box center [242, 144] width 167 height 11
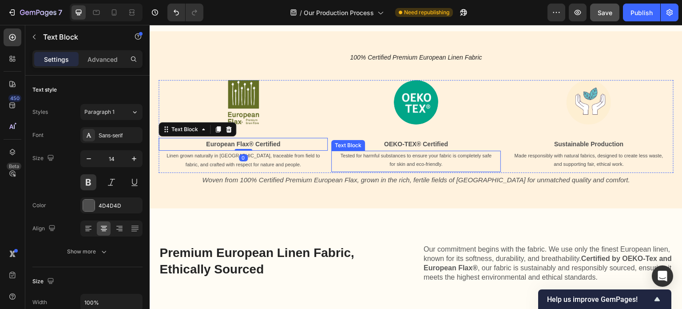
click at [343, 164] on p "Tested for harmful substances to ensure your fabric is completely safe for skin…" at bounding box center [415, 159] width 155 height 17
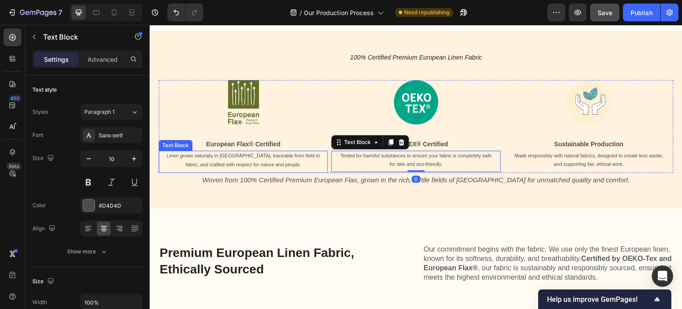
click at [315, 167] on p "Linen grown naturally in [GEOGRAPHIC_DATA], traceable from field to fabric, and…" at bounding box center [243, 160] width 155 height 18
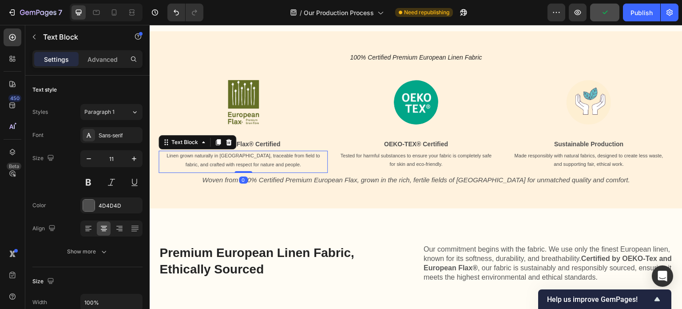
click at [174, 169] on p "Linen grown naturally in [GEOGRAPHIC_DATA], traceable from field to fabric, and…" at bounding box center [243, 160] width 155 height 18
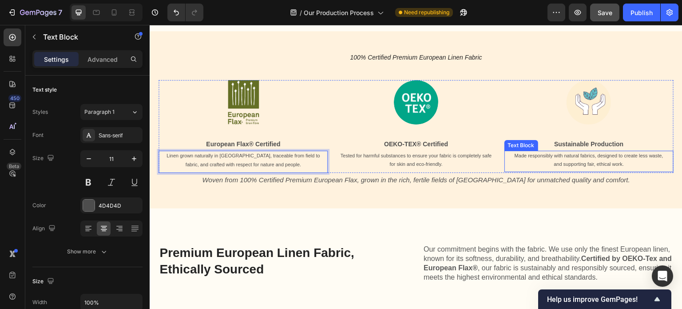
click at [612, 172] on div "Made responsibly with natural fabrics, designed to create less waste, and suppo…" at bounding box center [588, 161] width 169 height 21
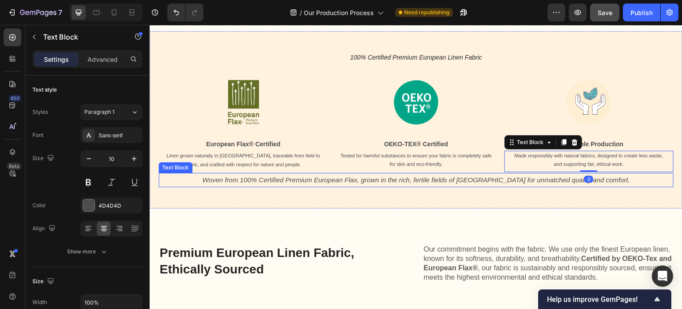
click at [467, 172] on div "Tested for harmful substances to ensure your fabric is completely safe for skin…" at bounding box center [415, 161] width 169 height 21
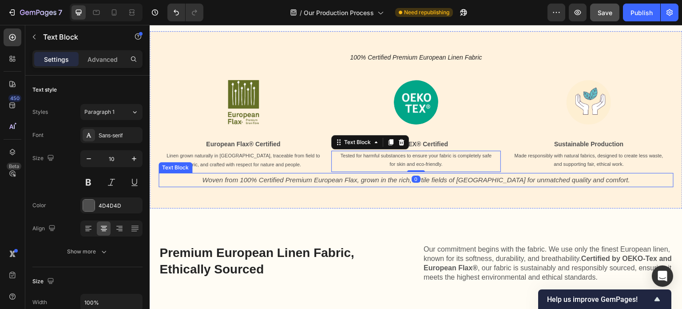
click at [459, 178] on p "Woven from 100% Certified Premium European Flax, grown in the rich, fertile fie…" at bounding box center [415, 180] width 513 height 13
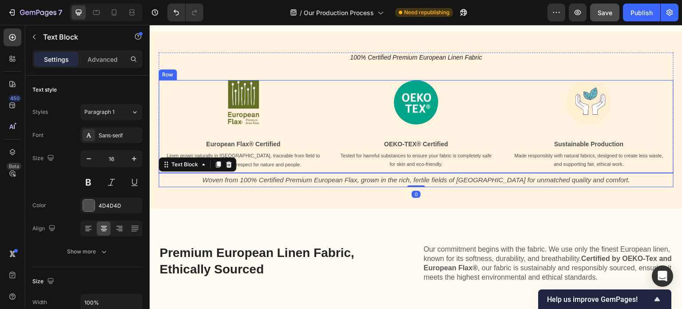
click at [448, 173] on div "Image OEKO-TEX® Certified Text Block Tested for harmful substances to ensure yo…" at bounding box center [415, 126] width 169 height 93
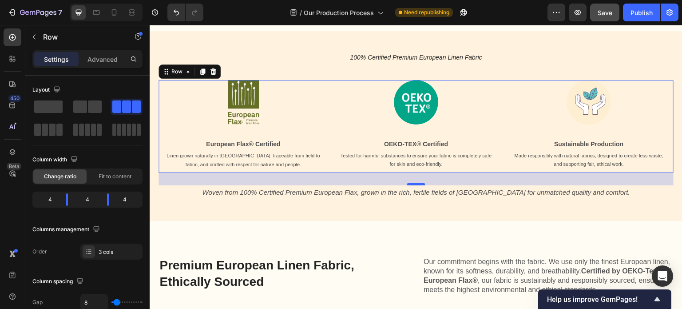
drag, startPoint x: 415, startPoint y: 174, endPoint x: 415, endPoint y: 186, distance: 12.4
click at [415, 185] on div at bounding box center [416, 183] width 18 height 3
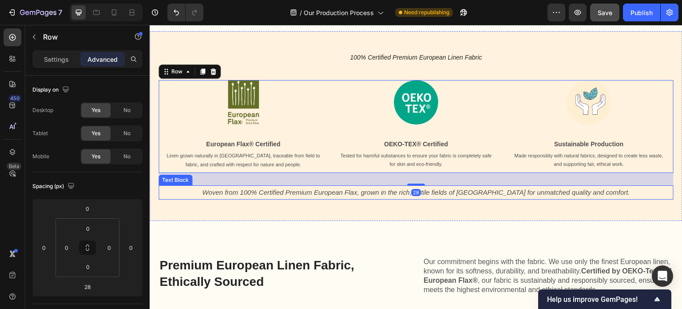
click at [277, 196] on icon "Woven from 100% Certified Premium European Flax, grown in the rich, fertile fie…" at bounding box center [416, 192] width 428 height 8
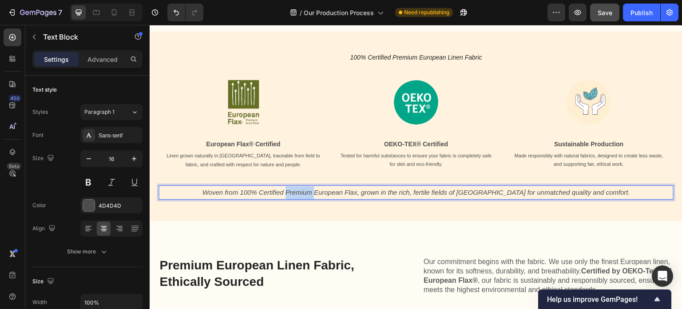
click at [308, 195] on icon "Woven from 100% Certified Premium European Flax, grown in the rich, fertile fie…" at bounding box center [416, 192] width 428 height 8
click at [294, 196] on icon "Woven from 100% Certified European Flax, grown in the rich, fertile fields of E…" at bounding box center [416, 192] width 400 height 8
click at [288, 196] on icon "Woven from Certified European Flax, grown in the rich, fertile fields of [GEOGR…" at bounding box center [416, 192] width 380 height 8
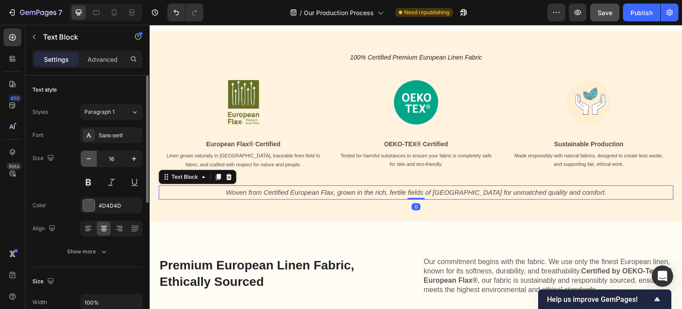
click at [91, 160] on icon "button" at bounding box center [88, 158] width 9 height 9
type input "14"
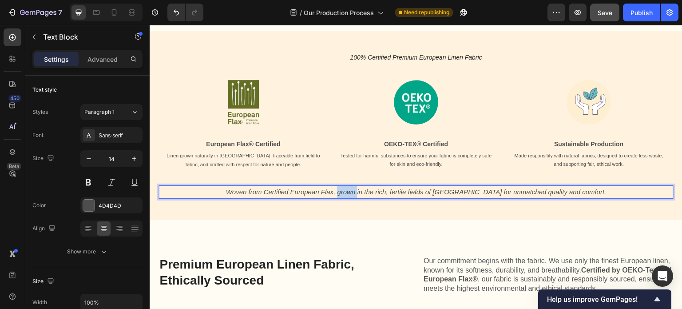
click at [362, 195] on icon "Woven from Certified European Flax, grown in the rich, fertile fields of [GEOGR…" at bounding box center [416, 192] width 380 height 8
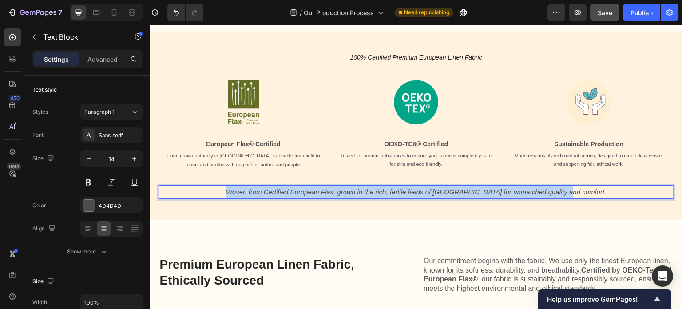
click at [362, 195] on icon "Woven from Certified European Flax, grown in the rich, fertile fields of [GEOGR…" at bounding box center [416, 192] width 380 height 8
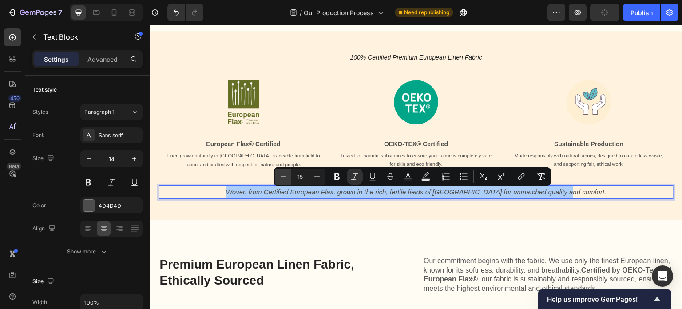
click at [281, 178] on icon "Editor contextual toolbar" at bounding box center [283, 176] width 9 height 9
type input "14"
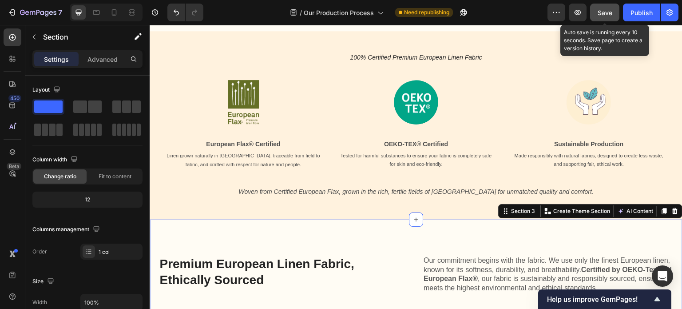
click at [600, 12] on span "Save" at bounding box center [605, 13] width 15 height 8
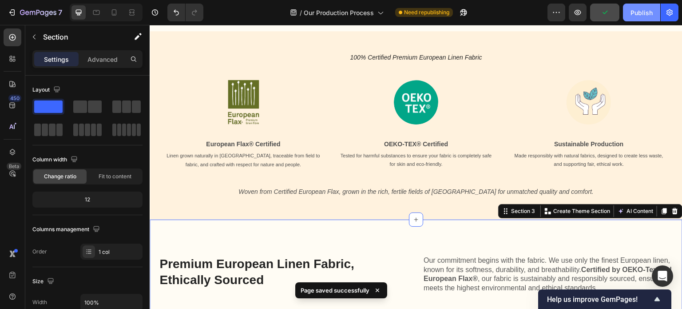
click at [643, 13] on div "Publish" at bounding box center [641, 12] width 22 height 9
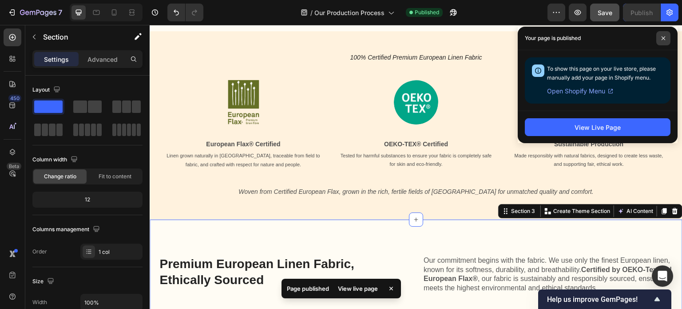
click at [661, 39] on icon at bounding box center [663, 38] width 4 height 4
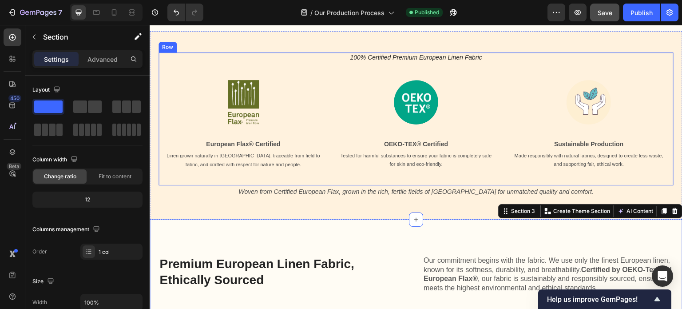
click at [406, 183] on div "⁠⁠⁠⁠⁠⁠⁠ 100% Certified Premium European Linen Fabric Heading Image European Fla…" at bounding box center [416, 118] width 515 height 133
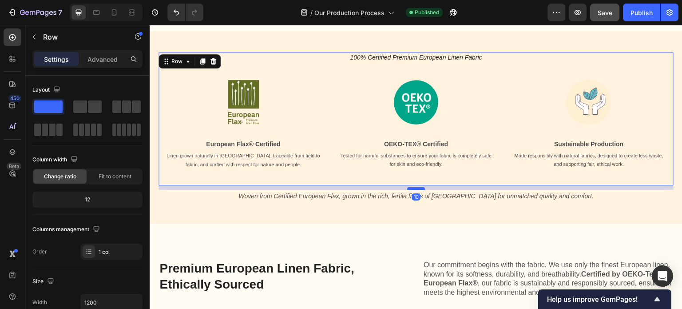
click at [416, 190] on div at bounding box center [416, 188] width 18 height 3
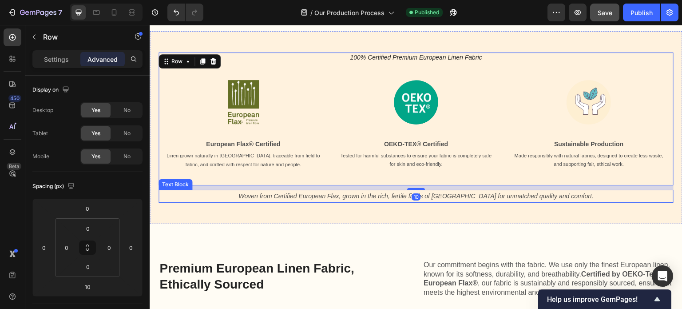
click at [382, 199] on icon "Woven from Certified European Flax, grown in the rich, fertile fields of [GEOGR…" at bounding box center [415, 195] width 355 height 7
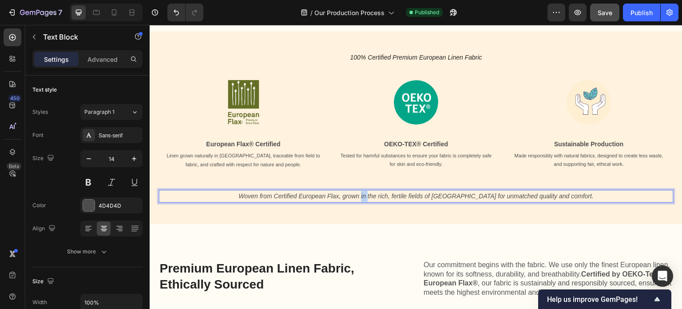
click at [382, 199] on icon "Woven from Certified European Flax, grown in the rich, fertile fields of [GEOGR…" at bounding box center [415, 195] width 355 height 7
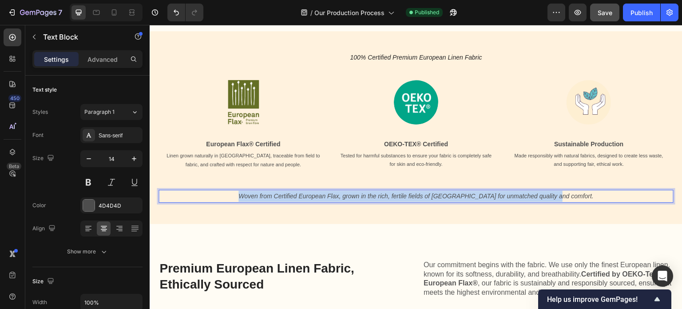
click at [382, 199] on icon "Woven from Certified European Flax, grown in the rich, fertile fields of [GEOGR…" at bounding box center [415, 195] width 355 height 7
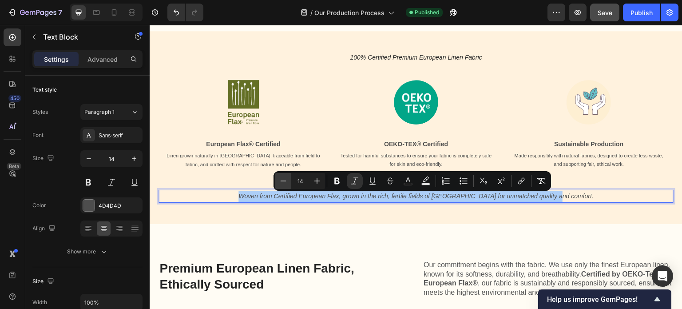
click at [284, 182] on icon "Editor contextual toolbar" at bounding box center [283, 180] width 9 height 9
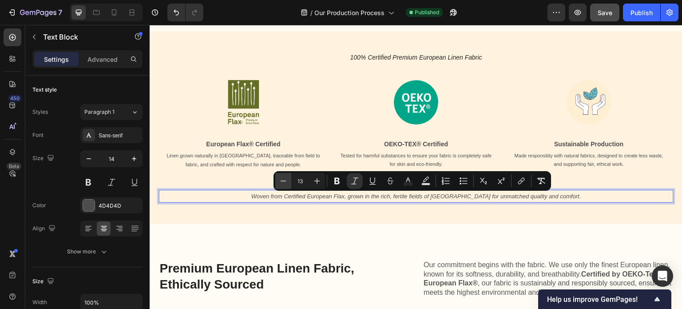
click at [284, 182] on icon "Editor contextual toolbar" at bounding box center [283, 180] width 9 height 9
type input "12"
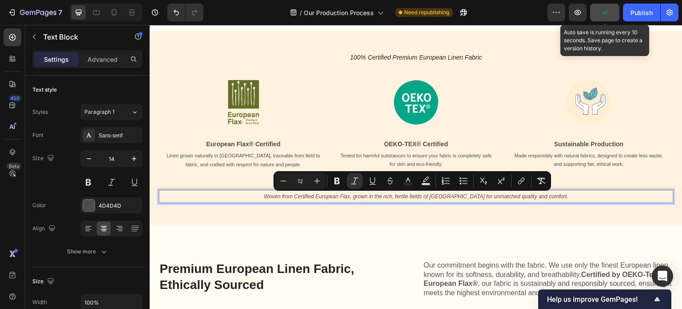
click at [604, 13] on icon "button" at bounding box center [604, 13] width 5 height 4
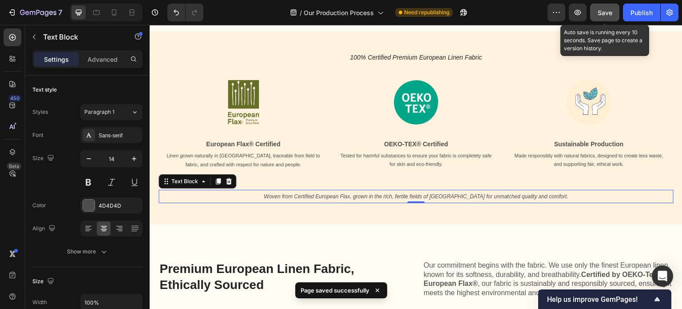
click at [605, 14] on span "Save" at bounding box center [605, 13] width 15 height 8
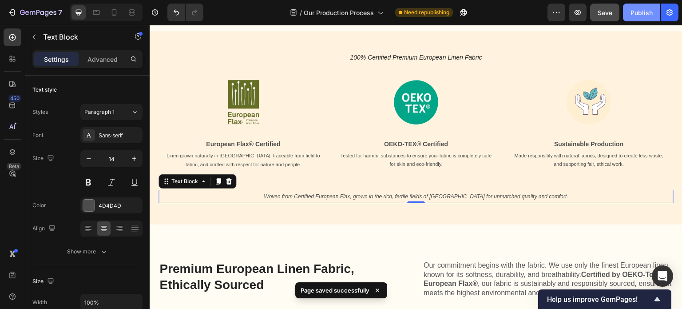
click at [640, 12] on div "Publish" at bounding box center [641, 12] width 22 height 9
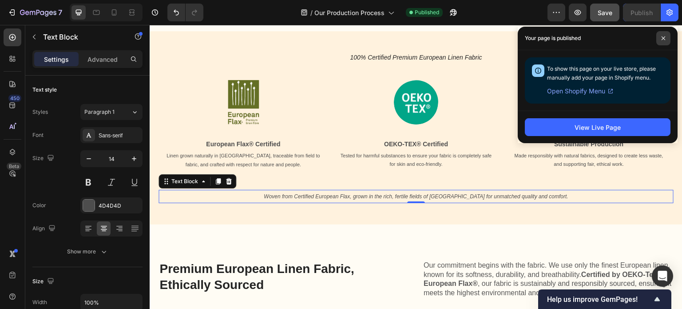
click at [662, 39] on icon at bounding box center [663, 38] width 4 height 4
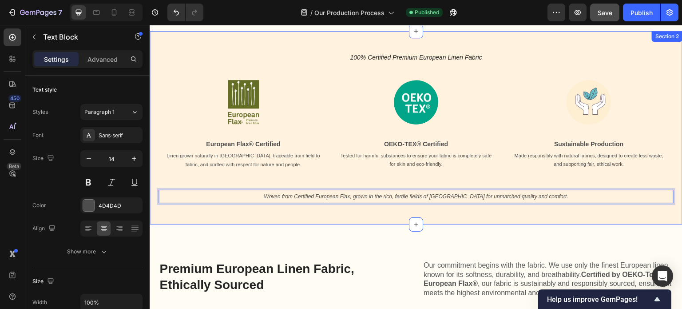
click at [340, 208] on div "⁠⁠⁠⁠⁠⁠⁠ 100% Certified Premium European Linen Fabric Heading Image European Fla…" at bounding box center [416, 127] width 533 height 193
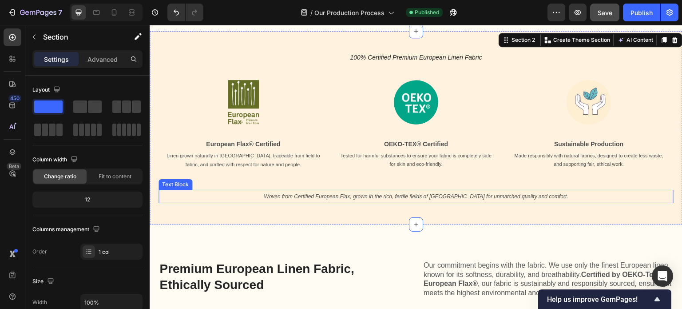
click at [341, 194] on p "Woven from Certified European Flax, grown in the rich, fertile fields of [GEOGR…" at bounding box center [415, 196] width 513 height 12
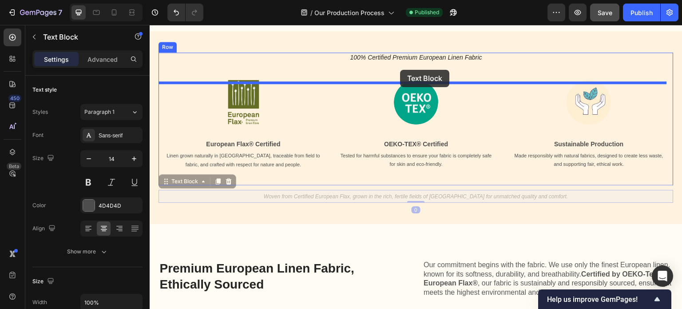
drag, startPoint x: 167, startPoint y: 183, endPoint x: 400, endPoint y: 70, distance: 258.7
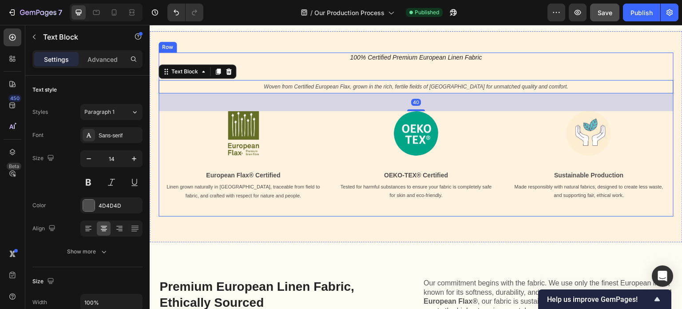
click at [452, 65] on div "⁠⁠⁠⁠⁠⁠⁠ 100% Certified Premium European Linen Fabric Heading Woven from Certifi…" at bounding box center [416, 134] width 515 height 164
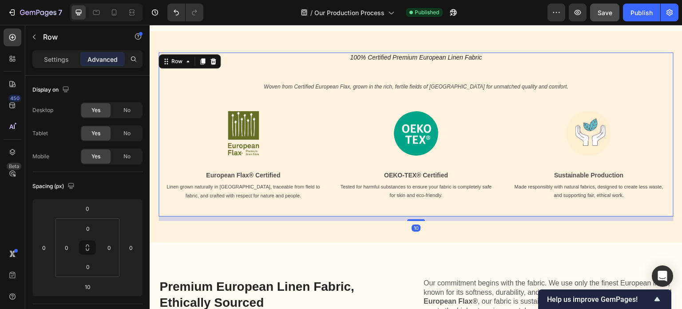
click at [429, 74] on div "⁠⁠⁠⁠⁠⁠⁠ 100% Certified Premium European Linen Fabric Heading Woven from Certifi…" at bounding box center [416, 134] width 515 height 164
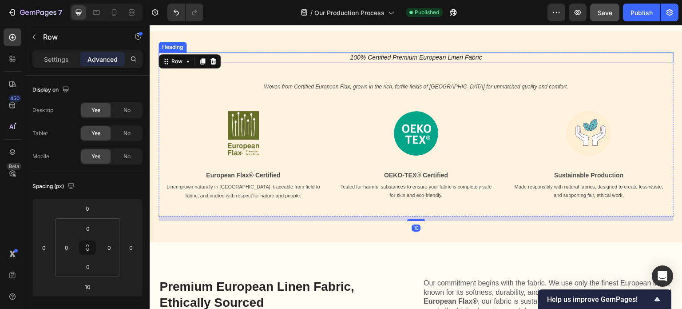
click at [484, 61] on p "⁠⁠⁠⁠⁠⁠⁠ 100% Certified Premium European Linen Fabric" at bounding box center [415, 57] width 513 height 8
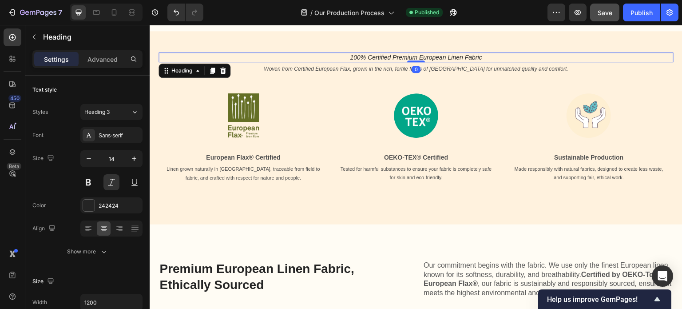
drag, startPoint x: 413, startPoint y: 82, endPoint x: 415, endPoint y: 57, distance: 24.9
click at [415, 57] on div "⁠⁠⁠⁠⁠⁠⁠ 100% Certified Premium European Linen Fabric Heading 0" at bounding box center [416, 57] width 515 height 10
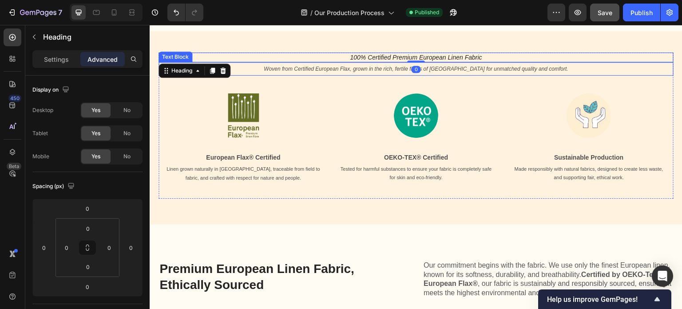
click at [423, 72] on icon "Woven from Certified European Flax, grown in the rich, fertile fields of [GEOGR…" at bounding box center [416, 69] width 305 height 6
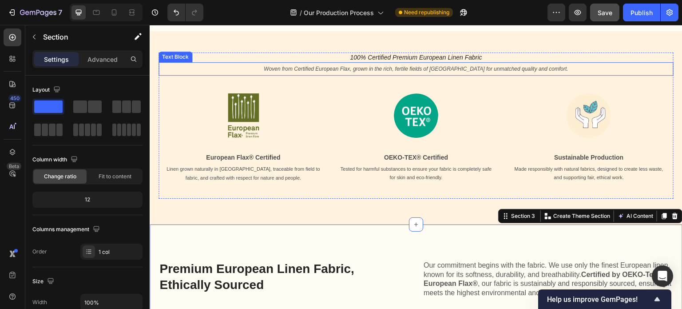
click at [417, 72] on icon "Woven from Certified European Flax, grown in the rich, fertile fields of [GEOGR…" at bounding box center [416, 69] width 305 height 6
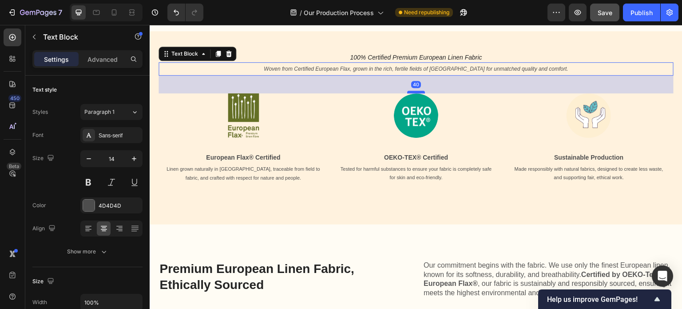
click at [414, 93] on div at bounding box center [416, 92] width 18 height 3
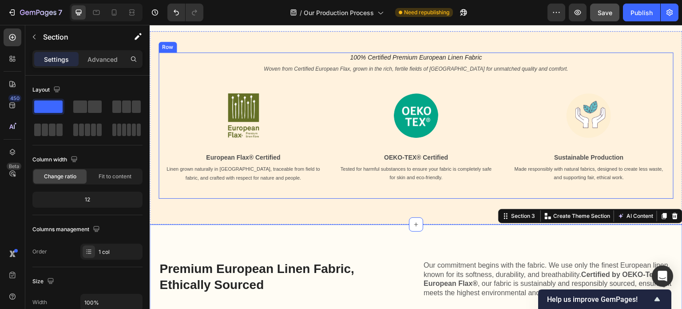
click at [397, 193] on div "⁠⁠⁠⁠⁠⁠⁠ 100% Certified Premium European Linen Fabric Heading Woven from Certifi…" at bounding box center [416, 125] width 515 height 146
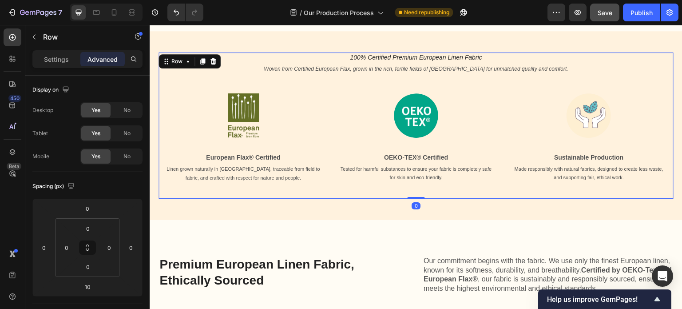
drag, startPoint x: 414, startPoint y: 204, endPoint x: 417, endPoint y: 182, distance: 22.9
click at [416, 174] on div "⁠⁠⁠⁠⁠⁠⁠ 100% Certified Premium European Linen Fabric Heading Woven from Certifi…" at bounding box center [416, 125] width 515 height 146
type input "0"
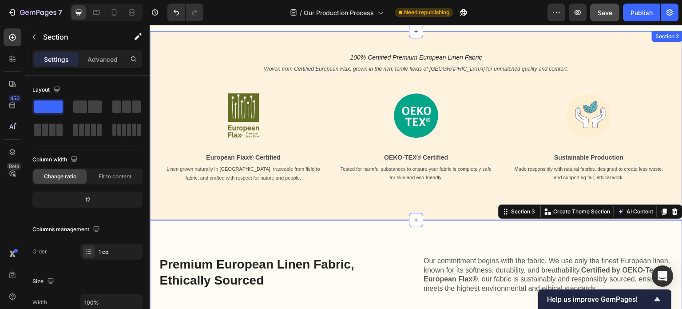
click at [396, 204] on div "⁠⁠⁠⁠⁠⁠⁠ 100% Certified Premium European Linen Fabric Heading Woven from Certifi…" at bounding box center [416, 125] width 533 height 189
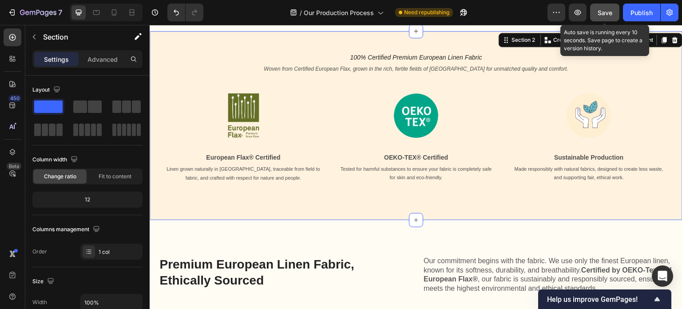
click at [602, 16] on span "Save" at bounding box center [605, 13] width 15 height 8
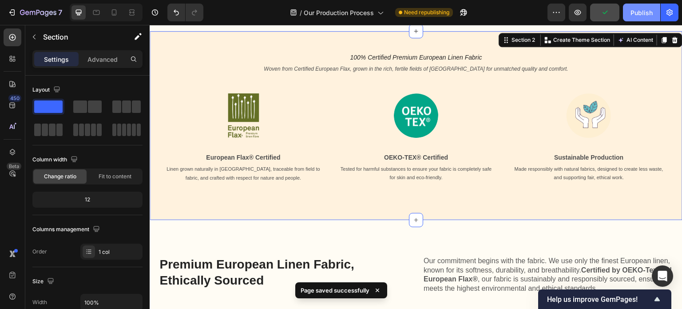
click at [641, 13] on div "Publish" at bounding box center [641, 12] width 22 height 9
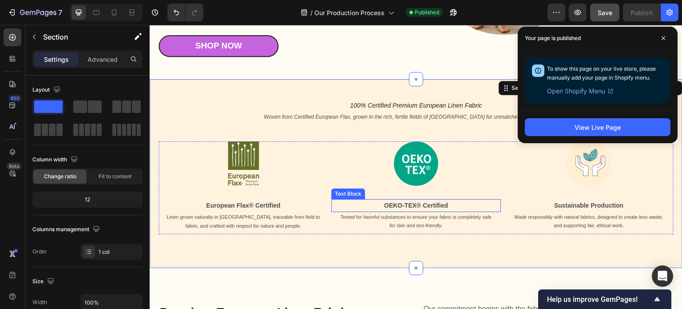
scroll to position [160, 0]
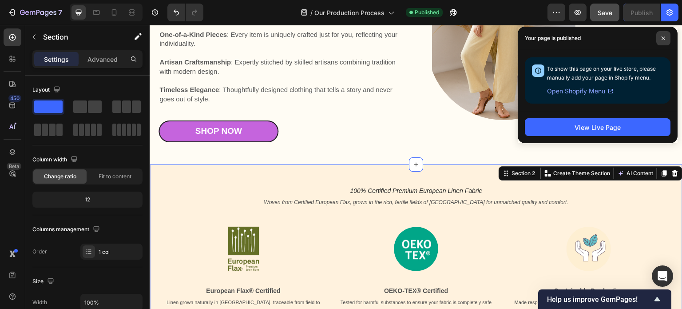
click at [662, 39] on icon at bounding box center [664, 38] width 4 height 4
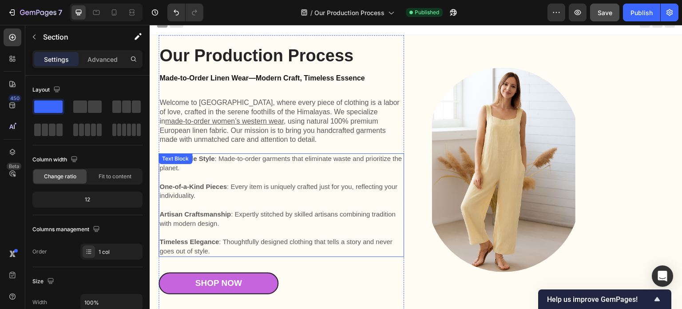
scroll to position [0, 0]
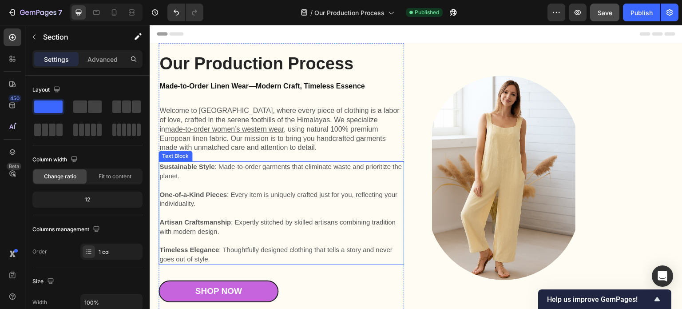
click at [256, 167] on span "Sustainable Style : Made-to-order garments that eliminate waste and prioritize …" at bounding box center [280, 170] width 242 height 17
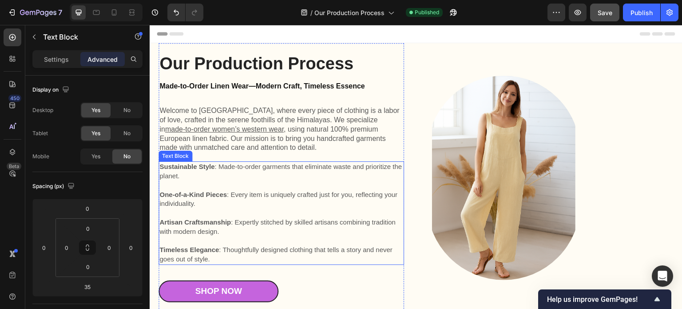
click at [256, 167] on span "Sustainable Style : Made-to-order garments that eliminate waste and prioritize …" at bounding box center [280, 170] width 242 height 17
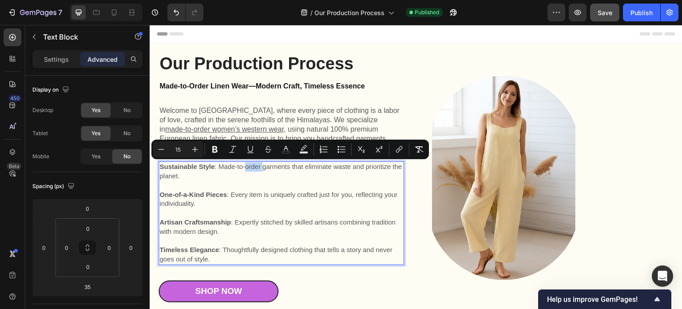
click at [225, 170] on p "Sustainable Style : Made-to-order garments that eliminate waste and prioritize …" at bounding box center [281, 171] width 244 height 19
drag, startPoint x: 218, startPoint y: 166, endPoint x: 225, endPoint y: 174, distance: 10.1
click at [225, 174] on p "Sustainable Style : Made-to-order garments that eliminate waste and prioritize …" at bounding box center [281, 171] width 244 height 19
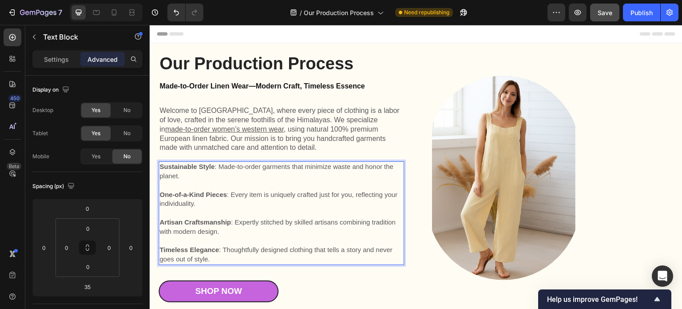
click at [232, 198] on span "One-of-a-Kind Pieces : Every item is uniquely crafted just for you, reflecting …" at bounding box center [278, 198] width 238 height 17
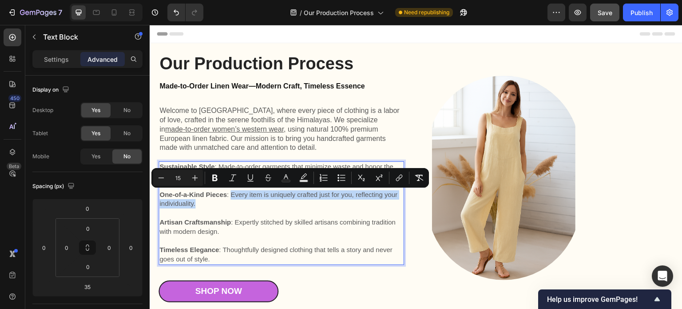
drag, startPoint x: 231, startPoint y: 195, endPoint x: 235, endPoint y: 202, distance: 7.8
click at [235, 202] on p "One-of-a-Kind Pieces : Every item is uniquely crafted just for you, reflecting …" at bounding box center [281, 199] width 244 height 19
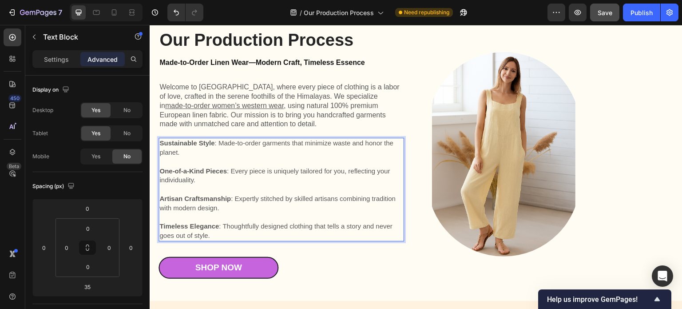
scroll to position [44, 0]
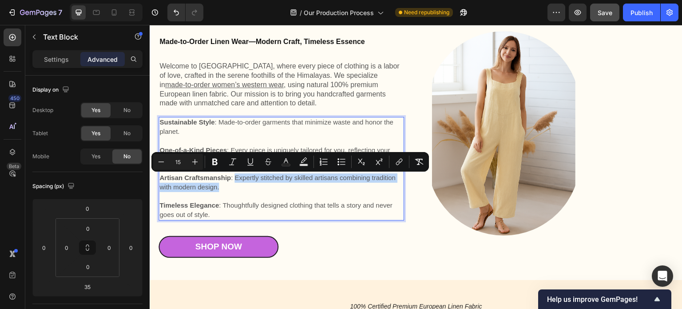
drag, startPoint x: 236, startPoint y: 178, endPoint x: 236, endPoint y: 188, distance: 9.8
click at [236, 188] on p "Artisan Craftsmanship : Expertly stitched by skilled artisans combining traditi…" at bounding box center [281, 182] width 244 height 19
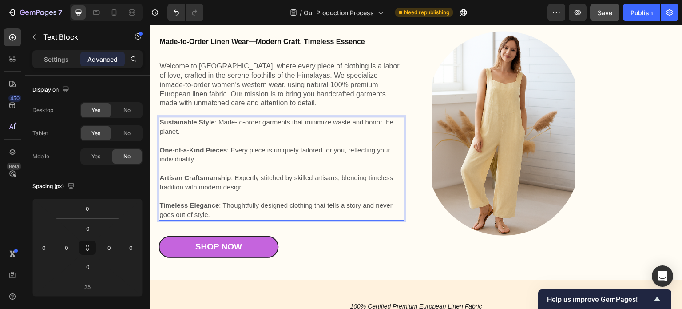
click at [224, 210] on span "Timeless Elegance : Thoughtfully designed clothing that tells a story and never…" at bounding box center [275, 209] width 233 height 17
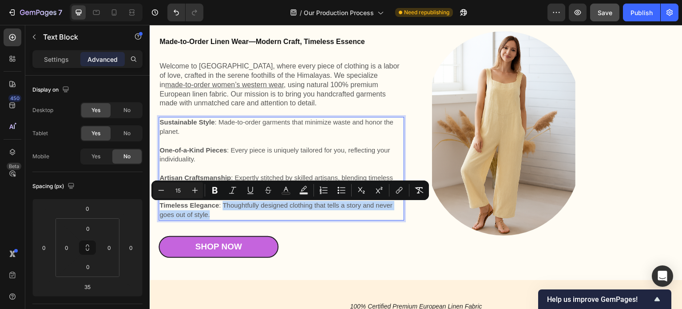
drag, startPoint x: 224, startPoint y: 205, endPoint x: 229, endPoint y: 214, distance: 10.4
click at [229, 214] on p "Timeless Elegance : Thoughtfully designed clothing that tells a story and never…" at bounding box center [281, 210] width 244 height 19
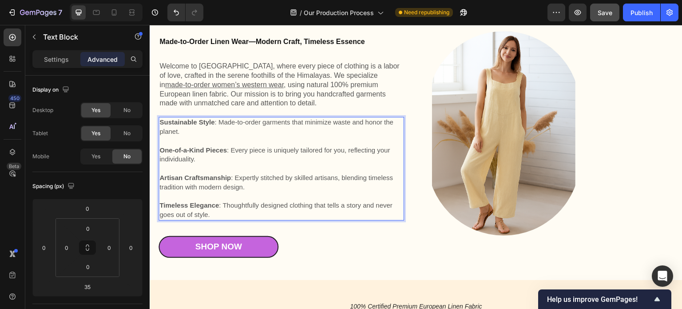
click at [162, 124] on strong "Sustainable Style" at bounding box center [186, 122] width 55 height 8
click at [162, 123] on strong "Sustainable Style" at bounding box center [186, 122] width 55 height 8
click at [161, 121] on strong "Sustainable Style" at bounding box center [186, 122] width 55 height 8
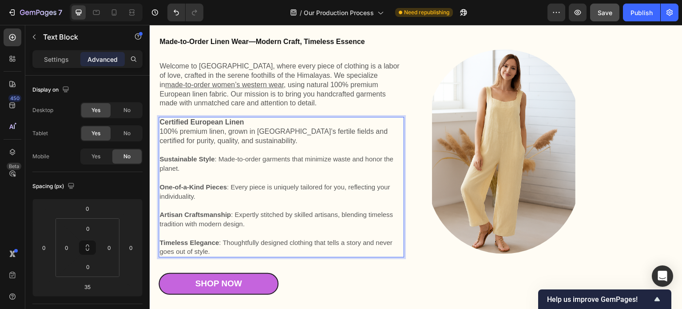
click at [250, 124] on p "Certified European Linen 100% premium linen, grown in Europe’s fertile fields a…" at bounding box center [281, 132] width 244 height 28
click at [161, 132] on p "Certified European Linen: 100% premium linen, grown in Europe’s fertile fields …" at bounding box center [281, 132] width 244 height 28
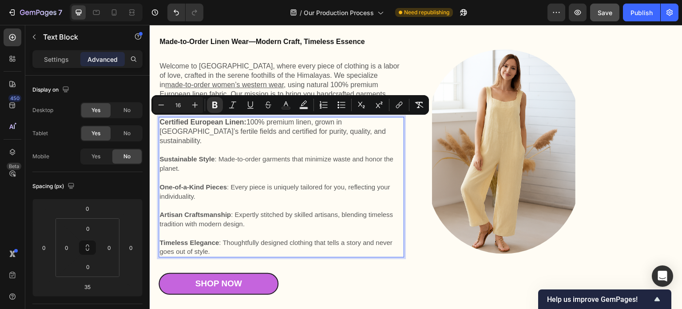
click at [248, 123] on p "Certified European Linen: 100% premium linen, grown in Europe’s fertile fields …" at bounding box center [281, 132] width 244 height 28
click at [217, 106] on icon "Editor contextual toolbar" at bounding box center [214, 105] width 5 height 7
click at [250, 173] on p "Rich Text Editor. Editing area: main" at bounding box center [281, 177] width 244 height 9
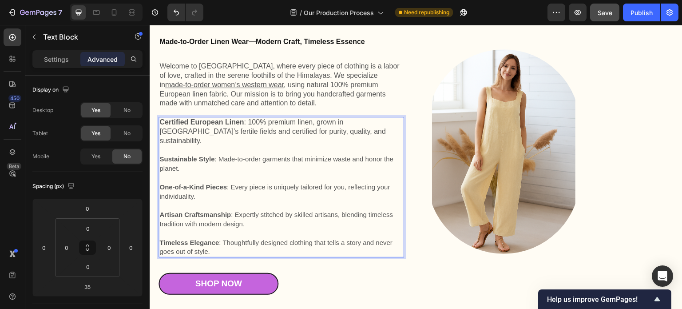
click at [272, 183] on span "One-of-a-Kind Pieces : Every piece is uniquely tailored for you, reflecting you…" at bounding box center [274, 191] width 230 height 17
click at [312, 155] on span "Sustainable Style : Made-to-order garments that minimize waste and honor the pl…" at bounding box center [276, 163] width 234 height 17
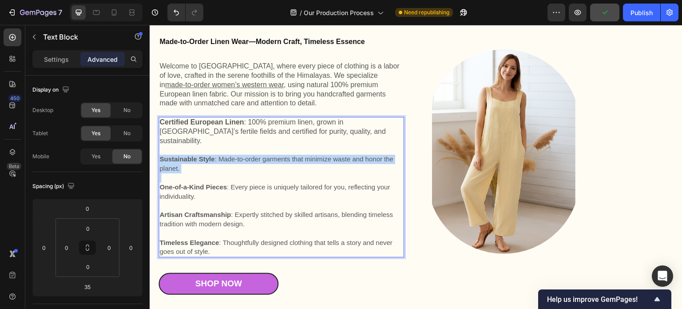
click at [312, 155] on span "Sustainable Style : Made-to-order garments that minimize waste and honor the pl…" at bounding box center [276, 163] width 234 height 17
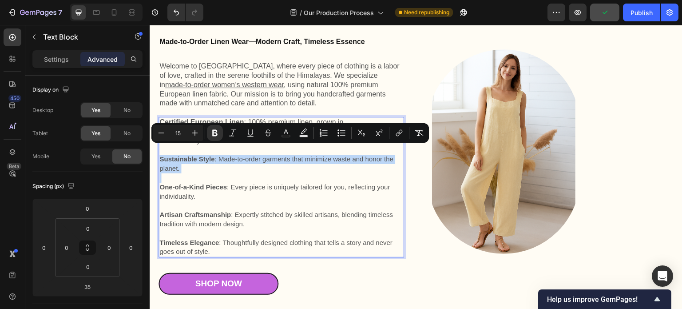
click at [292, 155] on span "Sustainable Style : Made-to-order garments that minimize waste and honor the pl…" at bounding box center [276, 163] width 234 height 17
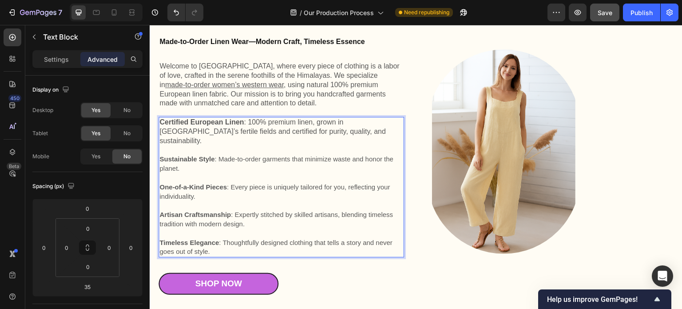
click at [295, 134] on p "Certified European Linen : 100% premium linen, grown in Europe’s fertile fields…" at bounding box center [281, 132] width 244 height 28
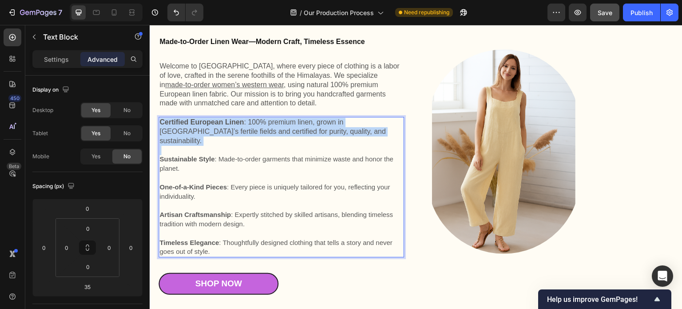
click at [295, 134] on p "Certified European Linen : 100% premium linen, grown in Europe’s fertile fields…" at bounding box center [281, 132] width 244 height 28
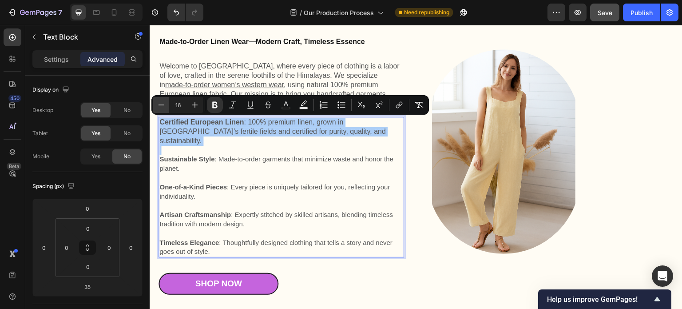
click at [160, 104] on icon "Editor contextual toolbar" at bounding box center [161, 104] width 9 height 9
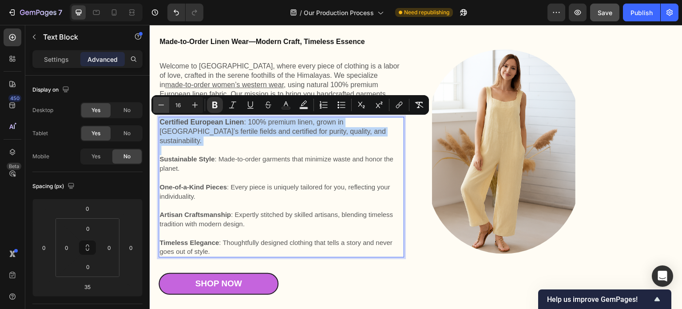
type input "15"
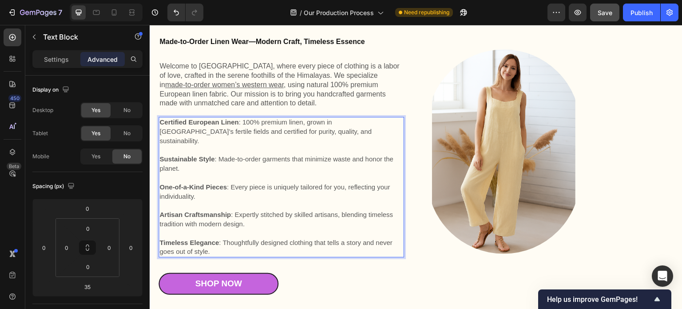
click at [252, 173] on p "Rich Text Editor. Editing area: main" at bounding box center [281, 177] width 244 height 9
click at [264, 255] on div "Our Production Process Heading Made-to-Order Linen Wear—Modern Craft, Timeless …" at bounding box center [282, 158] width 246 height 300
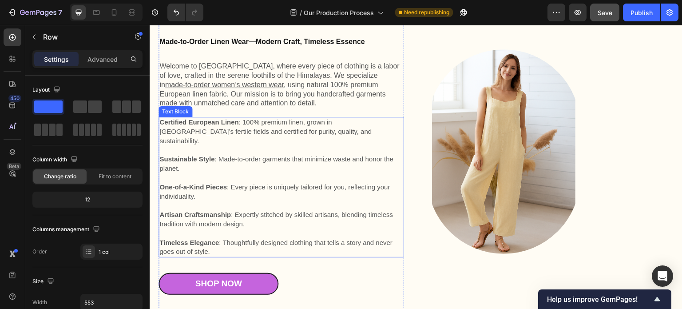
click at [276, 246] on p "Timeless Elegance : Thoughtfully designed clothing that tells a story and never…" at bounding box center [281, 247] width 244 height 19
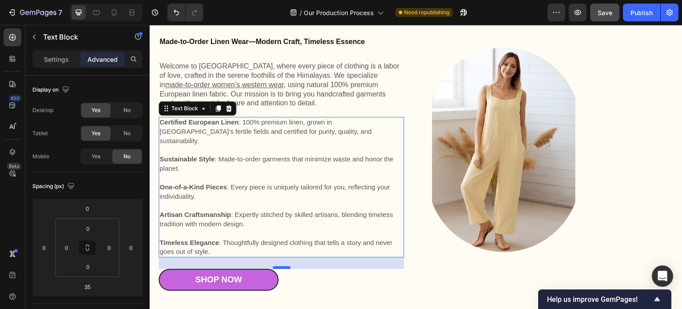
click at [283, 266] on div at bounding box center [282, 267] width 18 height 3
type input "26"
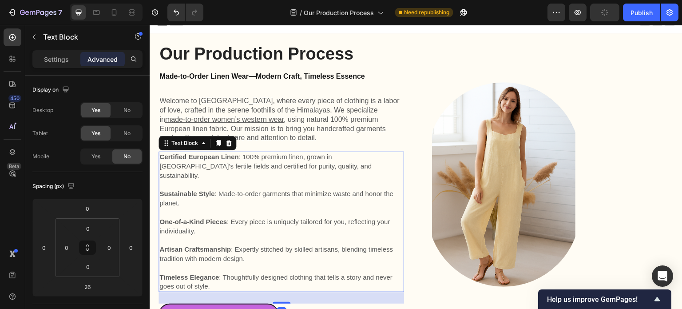
scroll to position [0, 0]
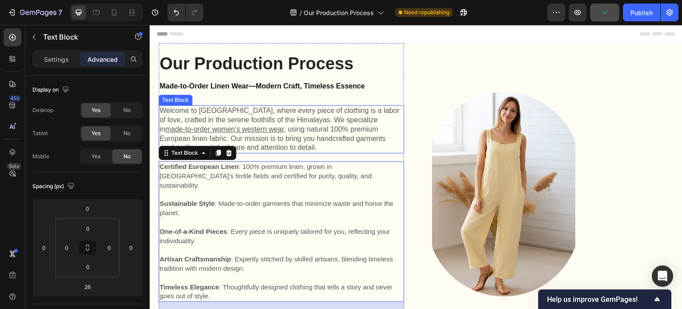
click at [288, 135] on p "Welcome to Kuttons, where every piece of clothing is a labor of love, crafted i…" at bounding box center [281, 129] width 244 height 46
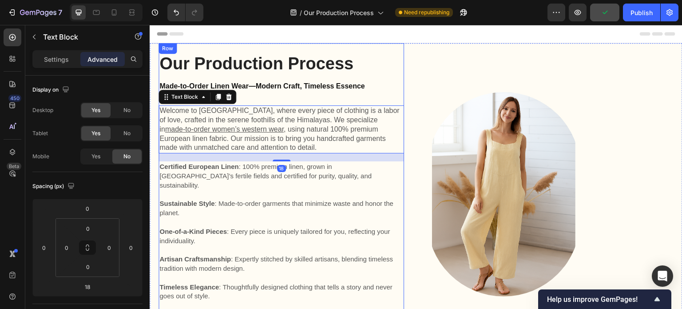
click at [287, 93] on div "Our Production Process Heading Made-to-Order Linen Wear—Modern Craft, Timeless …" at bounding box center [282, 200] width 246 height 296
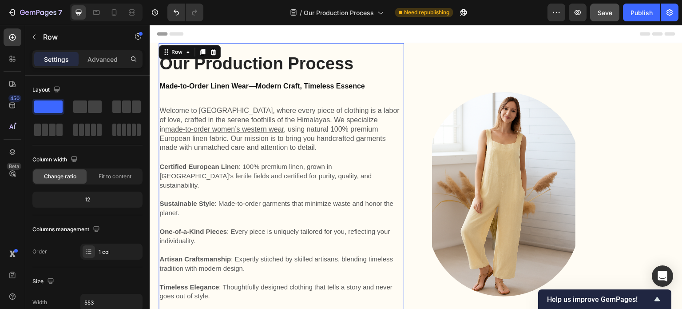
click at [285, 101] on div "Our Production Process Heading Made-to-Order Linen Wear—Modern Craft, Timeless …" at bounding box center [282, 200] width 246 height 296
click at [284, 90] on h2 "Made-to-Order Linen Wear—Modern Craft, Timeless Essence" at bounding box center [282, 86] width 246 height 11
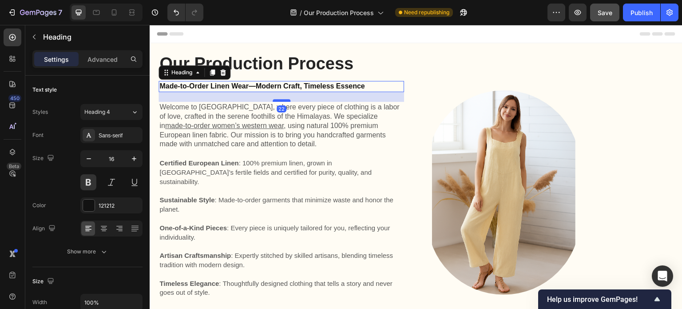
click at [281, 101] on div at bounding box center [282, 100] width 18 height 3
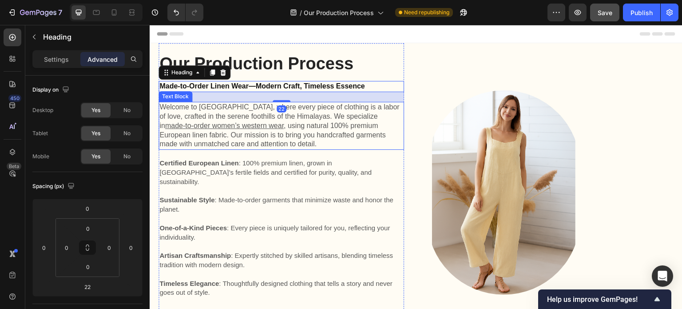
click at [277, 144] on p "Welcome to Kuttons, where every piece of clothing is a labor of love, crafted i…" at bounding box center [281, 126] width 244 height 46
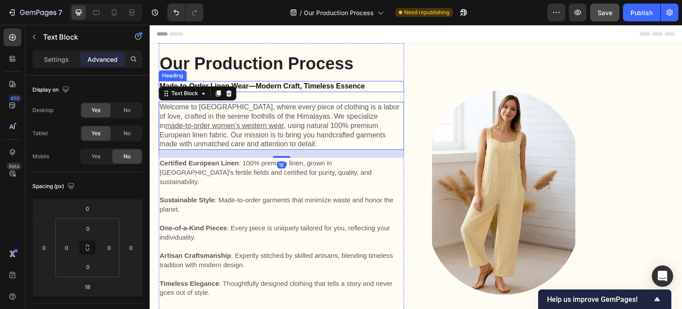
click at [274, 86] on h2 "Made-to-Order Linen Wear—Modern Craft, Timeless Essence" at bounding box center [282, 86] width 246 height 11
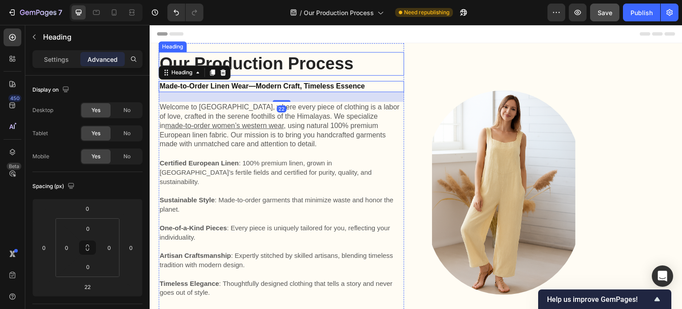
click at [278, 74] on h1 "Our Production Process" at bounding box center [282, 64] width 246 height 24
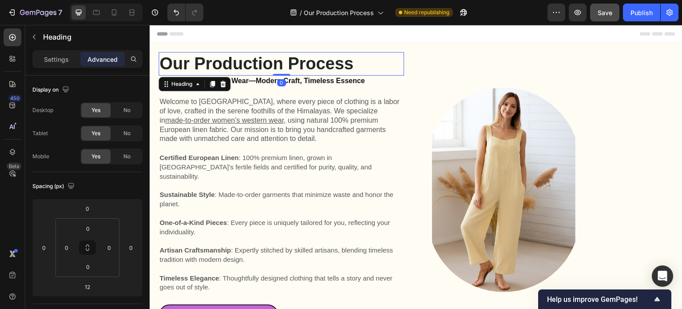
drag, startPoint x: 282, startPoint y: 80, endPoint x: 282, endPoint y: 71, distance: 8.9
click at [282, 71] on div "Our Production Process Heading 0" at bounding box center [282, 64] width 246 height 24
type input "0"
click at [285, 142] on p "Welcome to Kuttons, where every piece of clothing is a labor of love, crafted i…" at bounding box center [281, 120] width 244 height 46
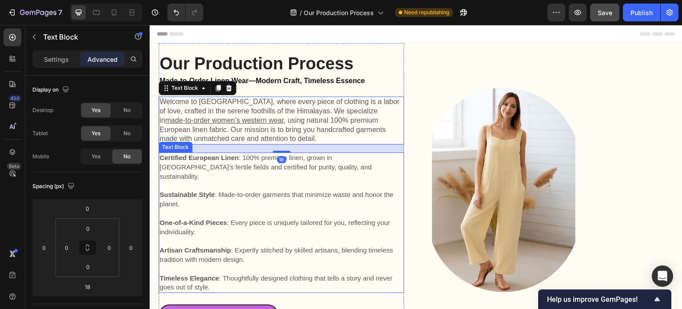
click at [281, 181] on p "Rich Text Editor. Editing area: main" at bounding box center [281, 185] width 244 height 9
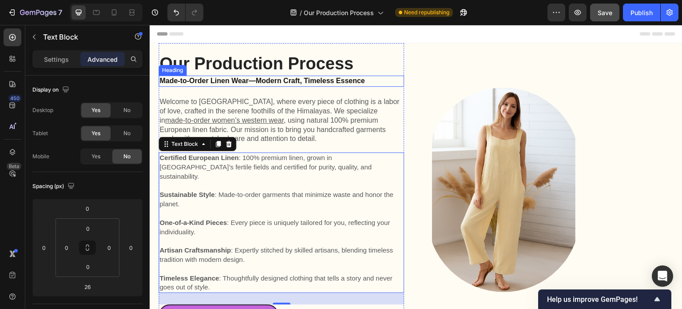
click at [311, 83] on h2 "Made-to-Order Linen Wear—Modern Craft, Timeless Essence" at bounding box center [282, 80] width 246 height 11
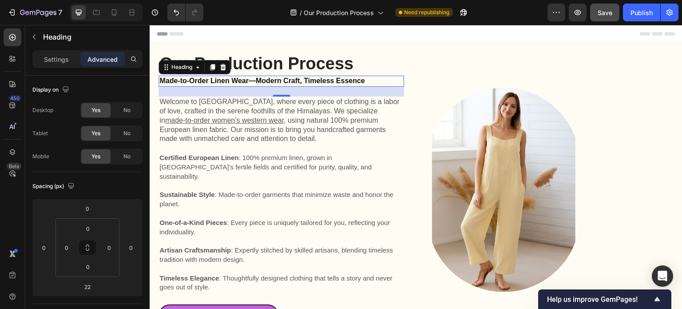
click at [224, 82] on h2 "Made-to-Order Linen Wear—Modern Craft, Timeless Essence" at bounding box center [282, 80] width 246 height 11
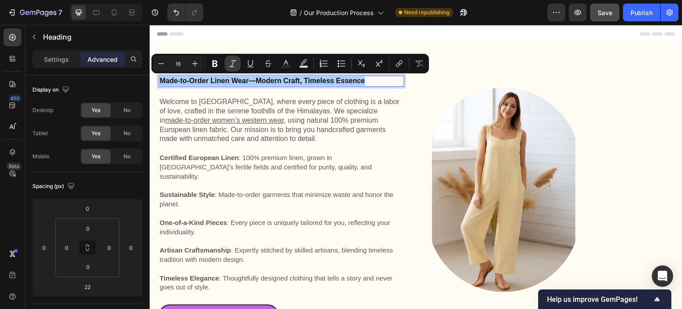
click at [231, 65] on icon "Editor contextual toolbar" at bounding box center [232, 63] width 9 height 9
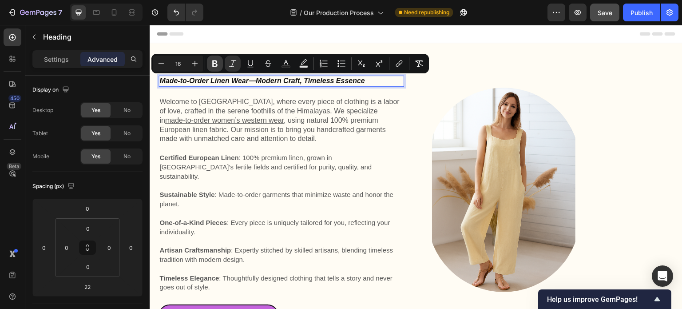
click at [216, 65] on icon "Editor contextual toolbar" at bounding box center [214, 63] width 5 height 7
click at [215, 64] on icon "Editor contextual toolbar" at bounding box center [214, 63] width 9 height 9
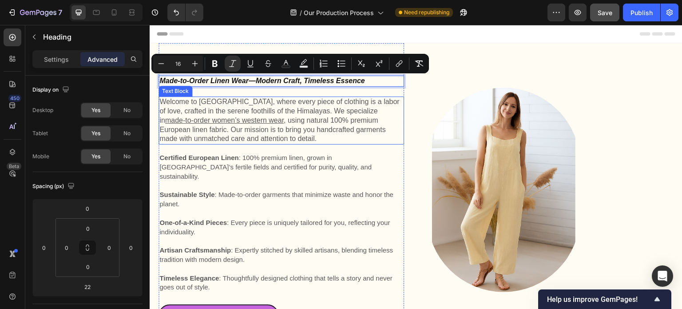
drag, startPoint x: 265, startPoint y: 115, endPoint x: 265, endPoint y: 99, distance: 16.0
click at [265, 115] on p "Welcome to Kuttons, where every piece of clothing is a labor of love, crafted i…" at bounding box center [281, 120] width 244 height 46
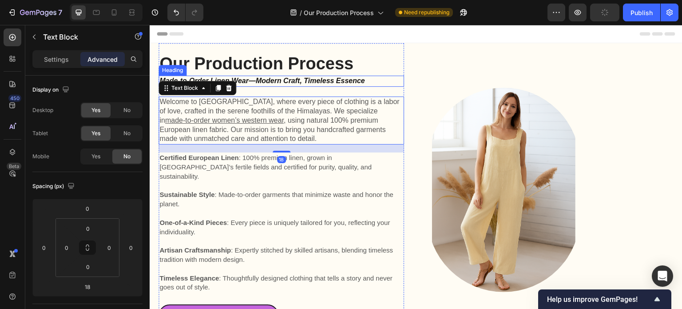
click at [270, 83] on icon "Made-to-Order Linen Wear—Modern Craft, Timeless Essence" at bounding box center [262, 81] width 206 height 8
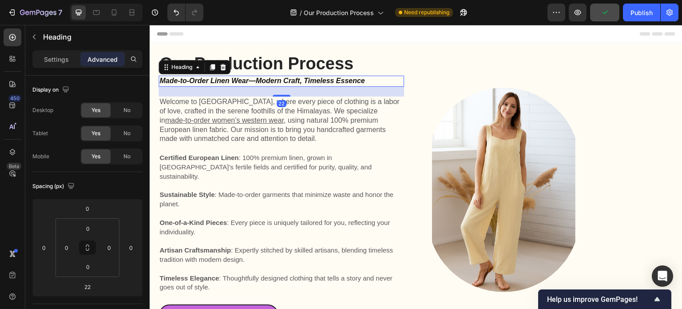
click at [270, 83] on icon "Made-to-Order Linen Wear—Modern Craft, Timeless Essence" at bounding box center [262, 81] width 206 height 8
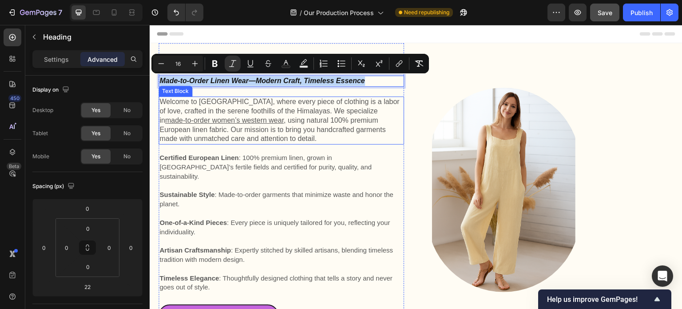
click at [270, 119] on p "Welcome to Kuttons, where every piece of clothing is a labor of love, crafted i…" at bounding box center [281, 120] width 244 height 46
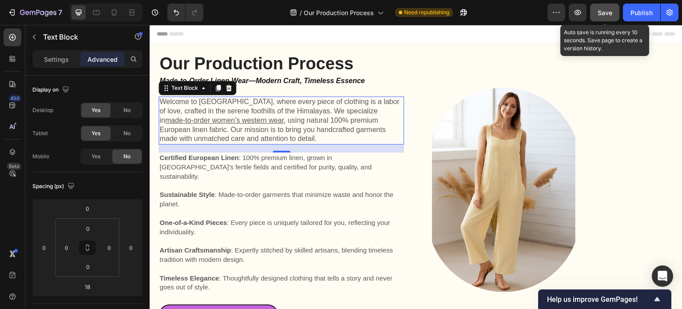
drag, startPoint x: 601, startPoint y: 14, endPoint x: 606, endPoint y: 21, distance: 8.3
click at [601, 16] on span "Save" at bounding box center [605, 13] width 15 height 8
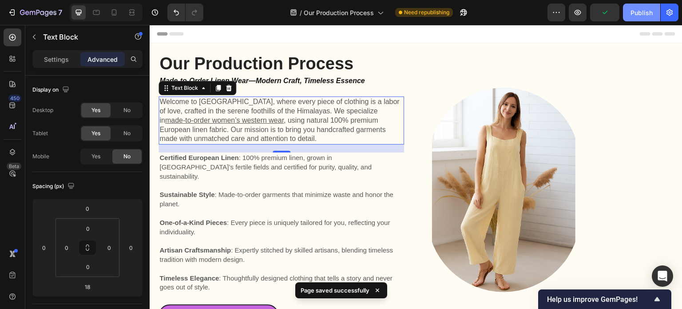
click at [640, 13] on div "Publish" at bounding box center [641, 12] width 22 height 9
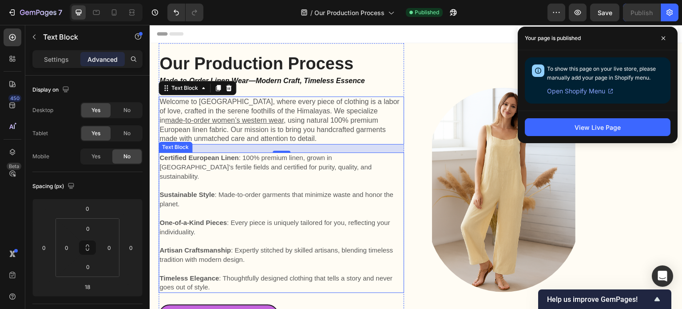
click at [190, 181] on p "Rich Text Editor. Editing area: main" at bounding box center [281, 185] width 244 height 9
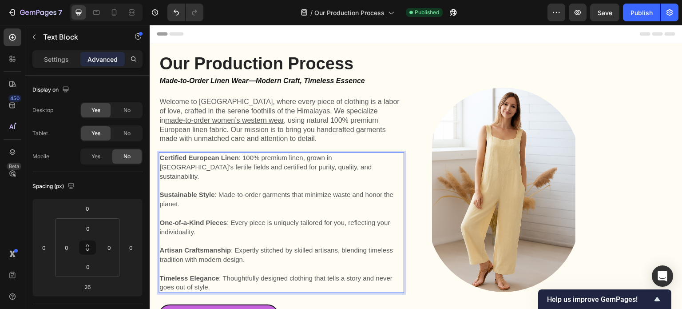
click at [162, 190] on strong "Sustainable Style" at bounding box center [186, 194] width 55 height 8
click at [215, 200] on p "Sustainable Style : Made-to-order garments that minimize waste and honor the pl…" at bounding box center [281, 199] width 244 height 19
click at [381, 142] on p "Welcome to Kuttons, where every piece of clothing is a labor of love, crafted i…" at bounding box center [281, 120] width 244 height 46
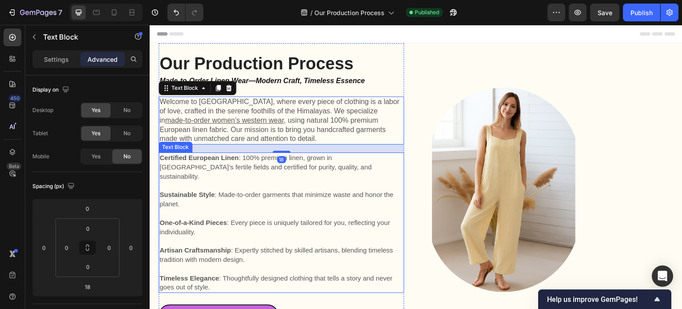
click at [336, 198] on p "Sustainable Style : Made-to-order garments that minimize waste and honor the pl…" at bounding box center [281, 199] width 244 height 19
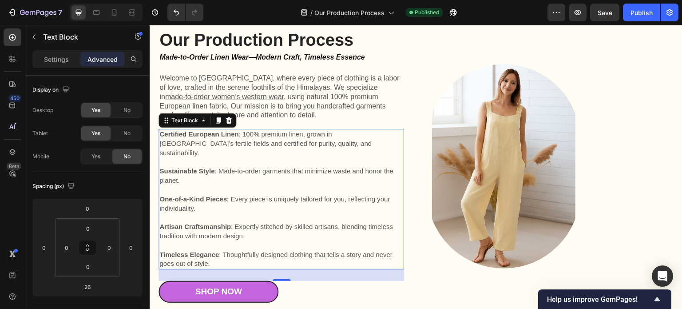
scroll to position [44, 0]
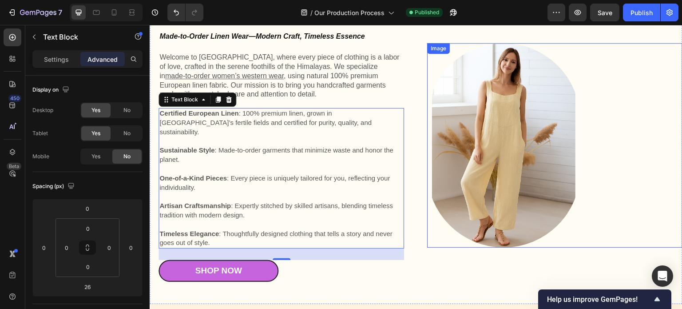
click at [626, 180] on div at bounding box center [554, 145] width 255 height 204
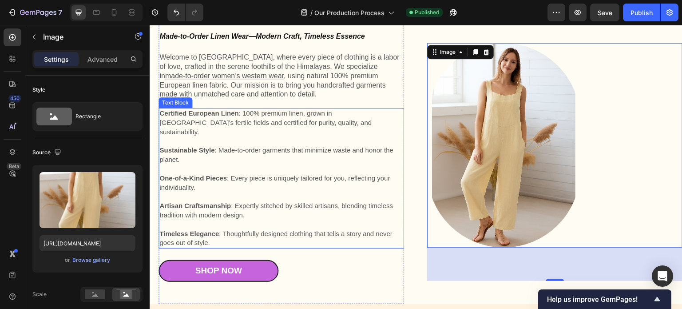
click at [331, 174] on span "One-of-a-Kind Pieces : Every piece is uniquely tailored for you, reflecting you…" at bounding box center [274, 182] width 230 height 17
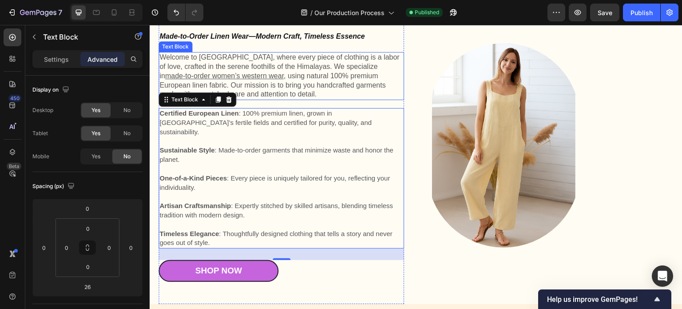
click at [266, 77] on p "Welcome to Kuttons, where every piece of clothing is a labor of love, crafted i…" at bounding box center [281, 76] width 244 height 46
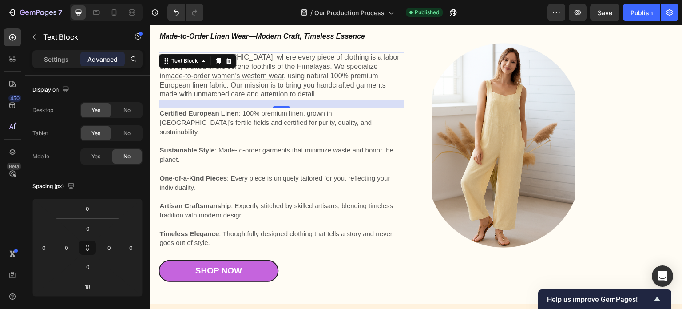
click at [266, 77] on p "Welcome to Kuttons, where every piece of clothing is a labor of love, crafted i…" at bounding box center [281, 76] width 244 height 46
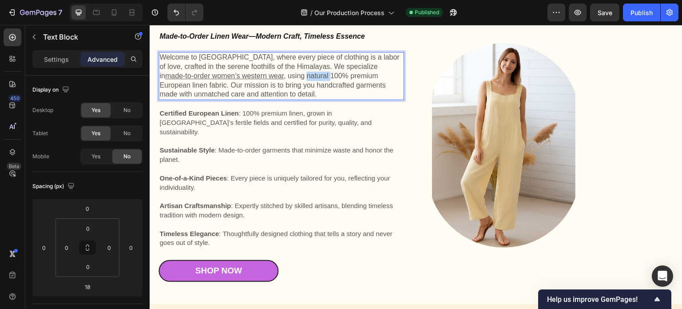
click at [266, 77] on p "Welcome to Kuttons, where every piece of clothing is a labor of love, crafted i…" at bounding box center [281, 76] width 244 height 46
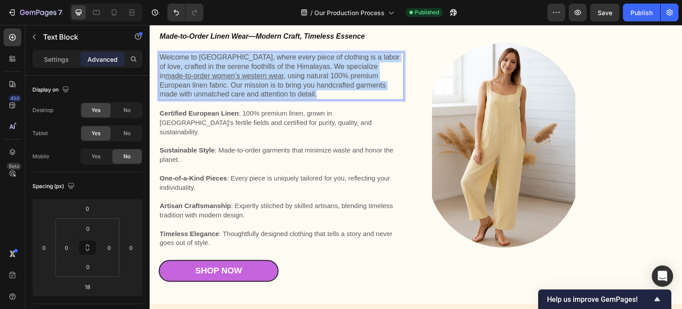
click at [266, 77] on p "Welcome to Kuttons, where every piece of clothing is a labor of love, crafted i…" at bounding box center [281, 76] width 244 height 46
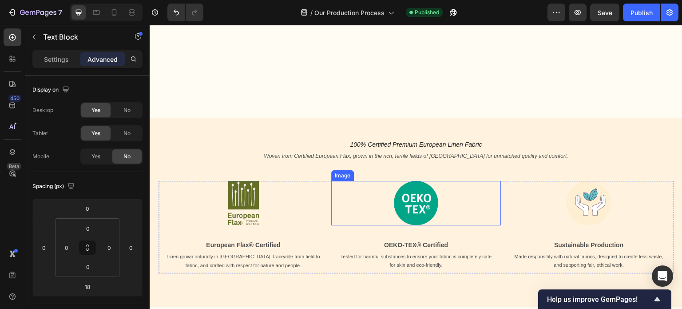
scroll to position [355, 0]
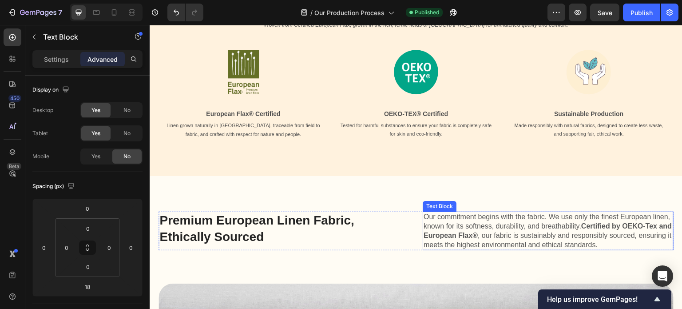
click at [476, 224] on p "Our commitment begins with the fabric. We use only the finest European linen, k…" at bounding box center [548, 230] width 249 height 37
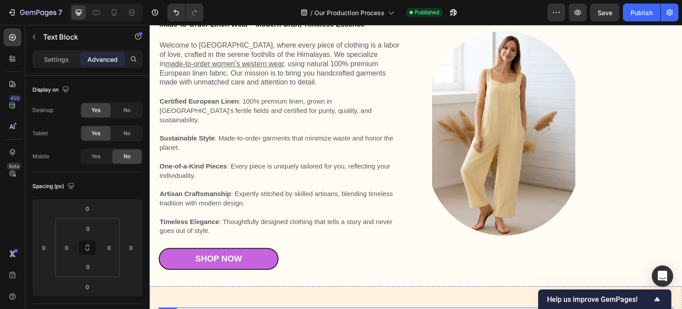
scroll to position [44, 0]
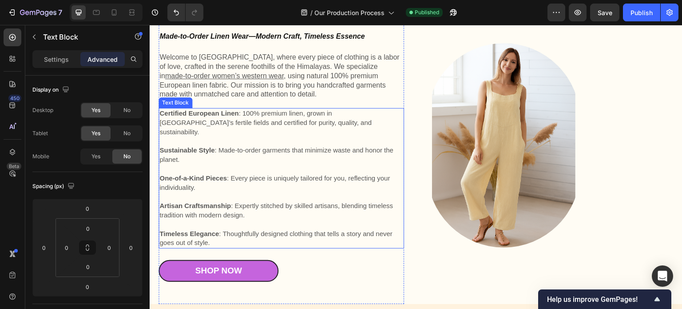
click at [284, 120] on span "Certified European Linen : 100% premium linen, grown in Europe’s fertile fields…" at bounding box center [265, 122] width 212 height 26
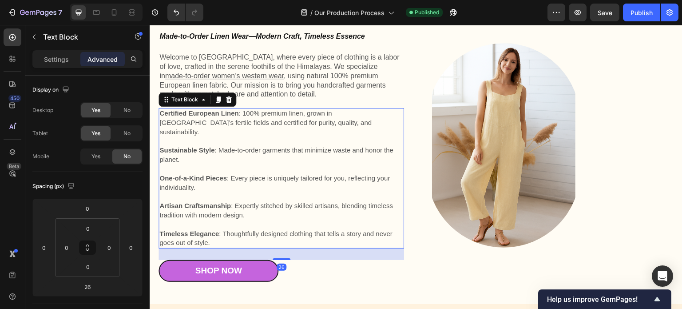
click at [284, 120] on span "Certified European Linen : 100% premium linen, grown in Europe’s fertile fields…" at bounding box center [265, 122] width 212 height 26
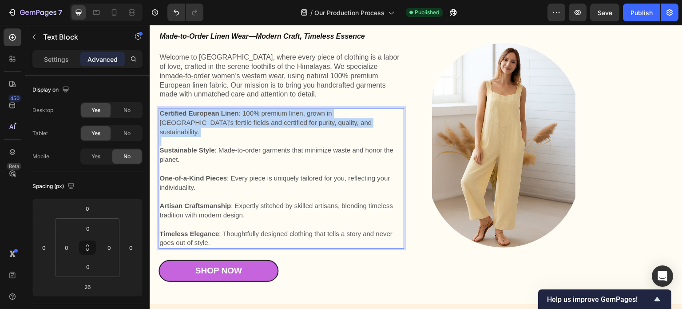
click at [284, 120] on span "Certified European Linen : 100% premium linen, grown in Europe’s fertile fields…" at bounding box center [265, 122] width 212 height 26
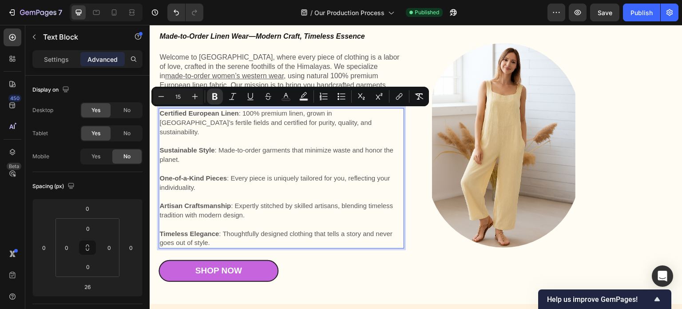
click at [218, 234] on p "Timeless Elegance : Thoughtfully designed clothing that tells a story and never…" at bounding box center [281, 238] width 244 height 19
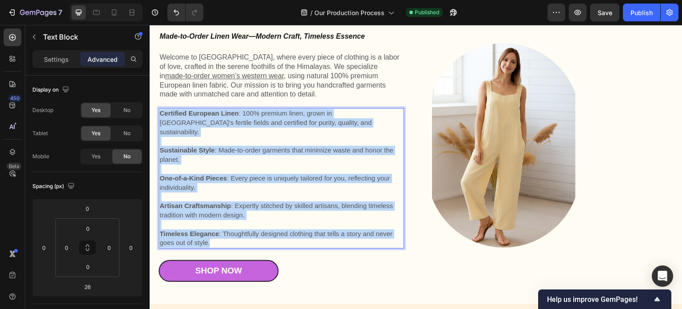
click at [161, 114] on strong "Certified European Linen" at bounding box center [198, 113] width 79 height 8
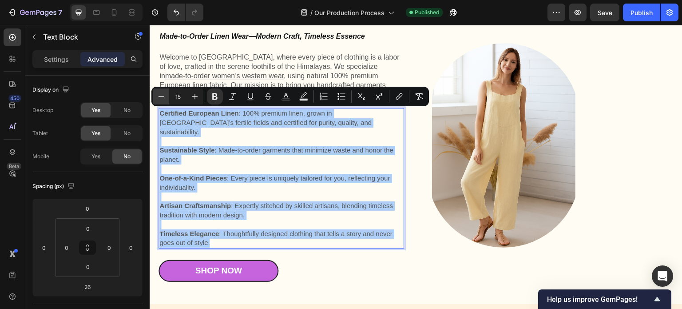
click at [160, 97] on icon "Editor contextual toolbar" at bounding box center [161, 96] width 9 height 9
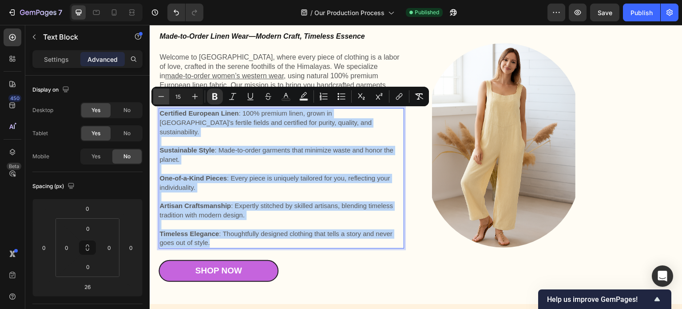
type input "14"
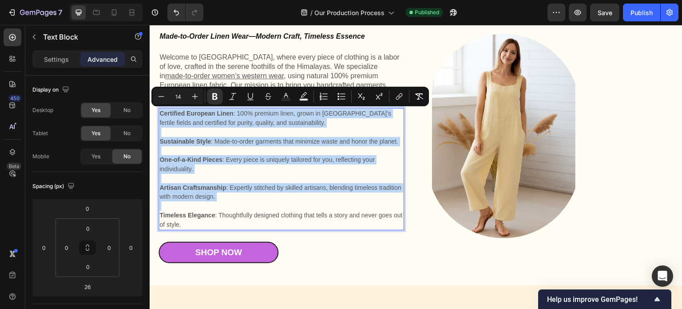
click at [257, 166] on p "One-of-a-Kind Pieces : Every piece is uniquely tailored for you, reflecting you…" at bounding box center [281, 164] width 244 height 19
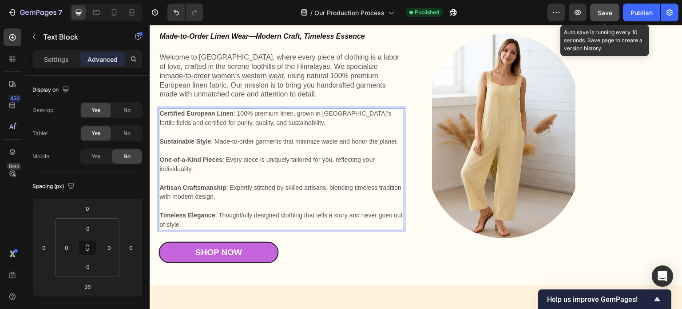
click at [604, 12] on span "Save" at bounding box center [605, 13] width 15 height 8
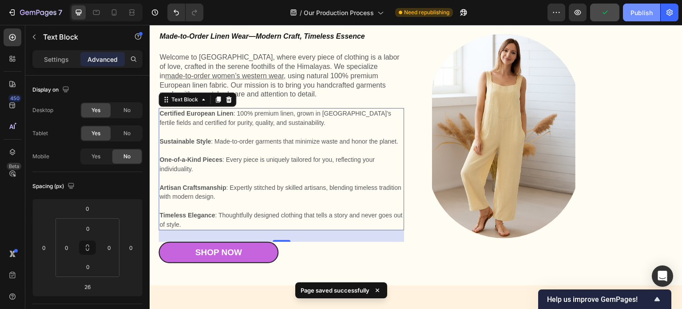
click at [643, 12] on div "Publish" at bounding box center [641, 12] width 22 height 9
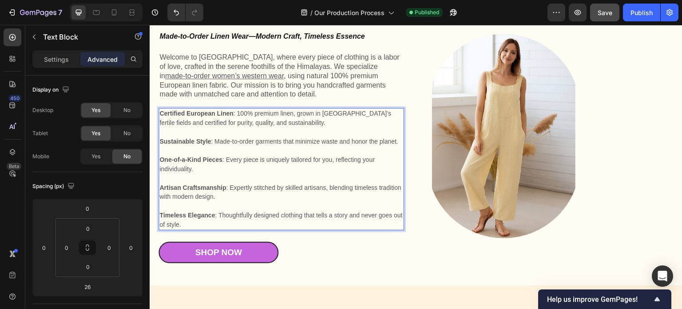
click at [256, 173] on p "One-of-a-Kind Pieces : Every piece is uniquely tailored for you, reflecting you…" at bounding box center [281, 164] width 244 height 19
click at [244, 135] on p "Rich Text Editor. Editing area: main" at bounding box center [281, 131] width 244 height 9
click at [319, 91] on p "Welcome to Kuttons, where every piece of clothing is a labor of love, crafted i…" at bounding box center [281, 76] width 244 height 46
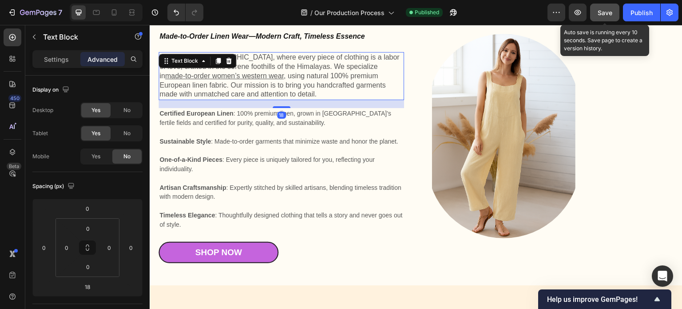
click at [611, 12] on span "Save" at bounding box center [605, 13] width 15 height 8
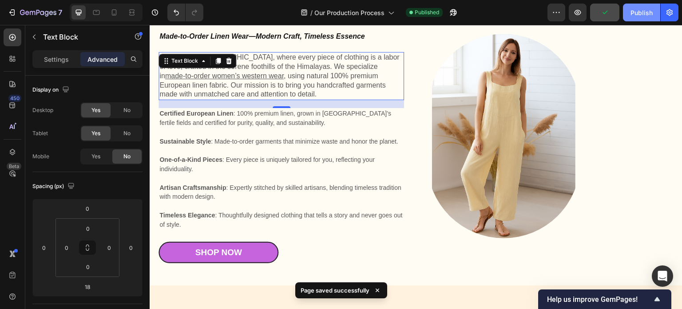
click at [636, 13] on div "Publish" at bounding box center [641, 12] width 22 height 9
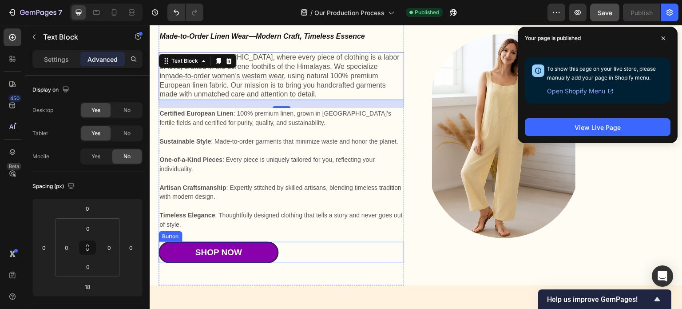
click at [252, 248] on link "Shop Now" at bounding box center [219, 253] width 120 height 22
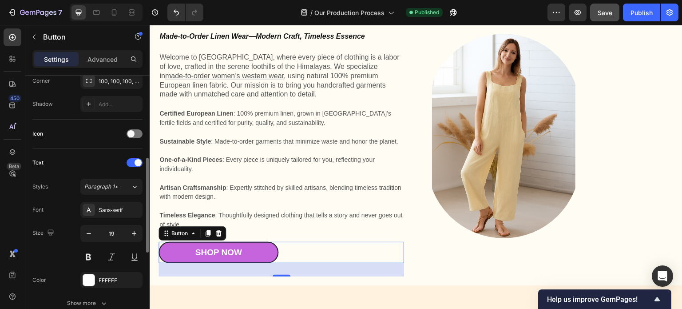
scroll to position [135, 0]
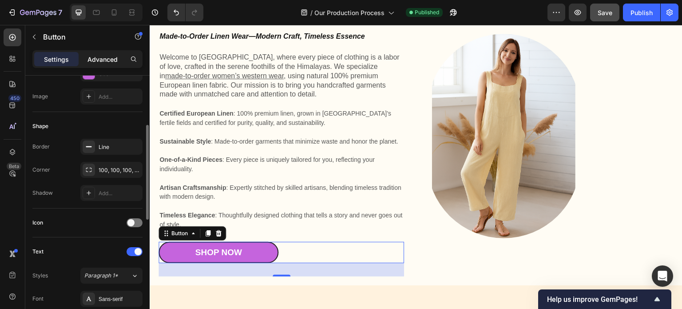
click at [99, 57] on p "Advanced" at bounding box center [102, 59] width 30 height 9
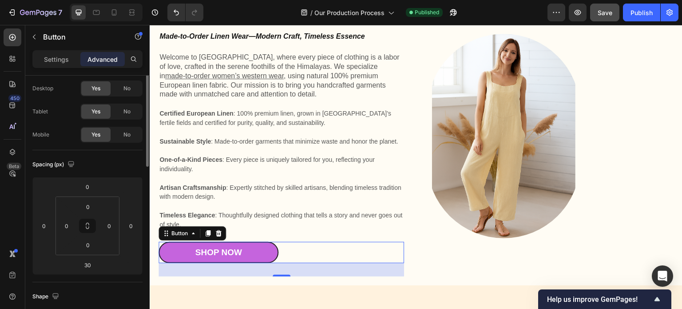
scroll to position [0, 0]
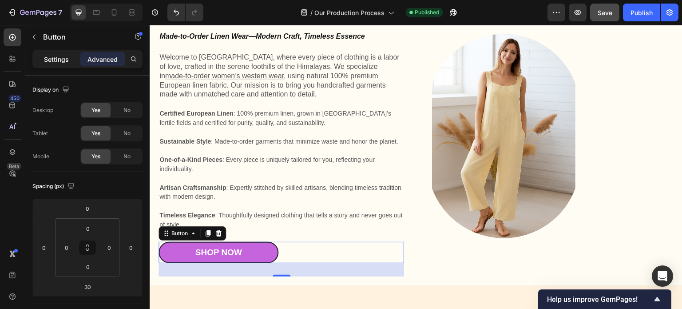
click at [57, 59] on p "Settings" at bounding box center [56, 59] width 25 height 9
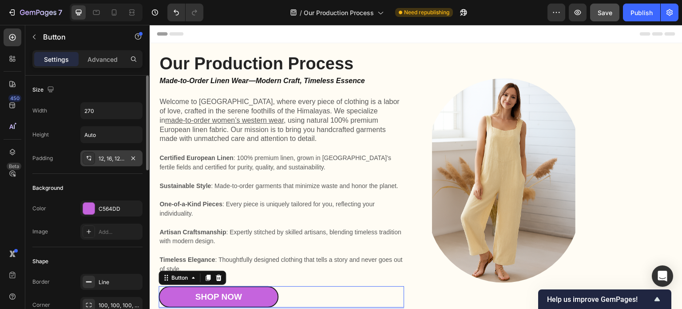
click at [106, 157] on div "12, 16, 12, 16" at bounding box center [112, 159] width 26 height 8
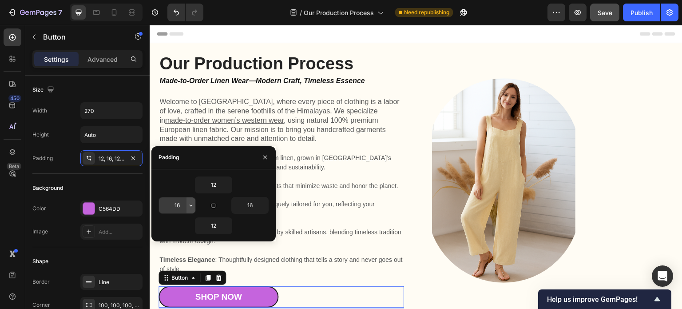
click at [191, 206] on icon "button" at bounding box center [190, 205] width 7 height 7
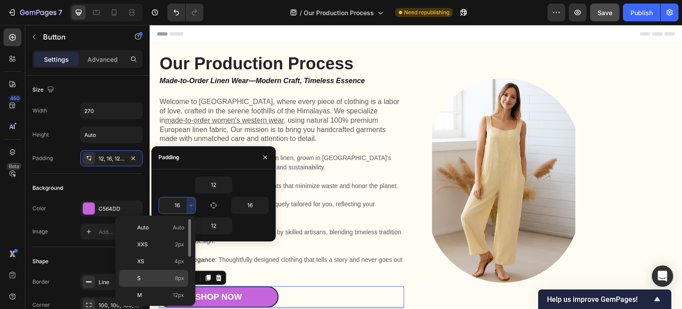
click at [179, 275] on span "8px" at bounding box center [179, 278] width 9 height 8
type input "8"
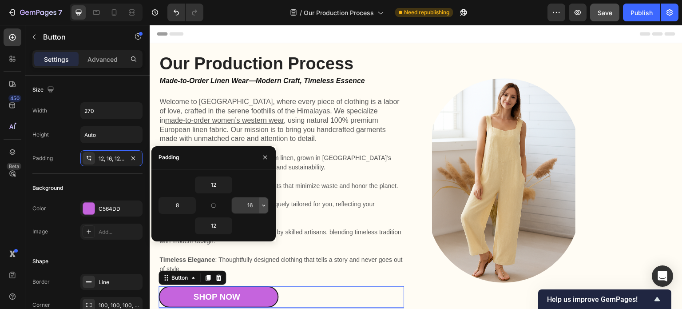
click at [263, 204] on icon "button" at bounding box center [263, 205] width 7 height 7
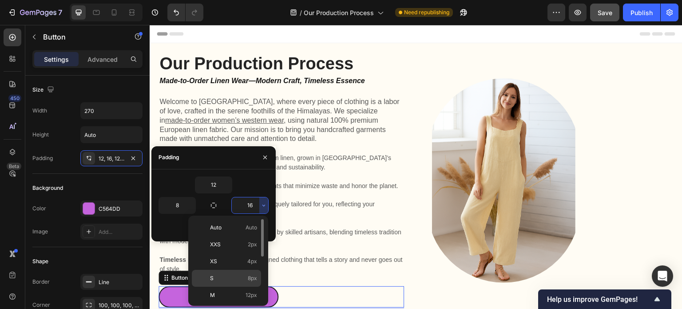
click at [252, 274] on span "8px" at bounding box center [252, 278] width 9 height 8
type input "8"
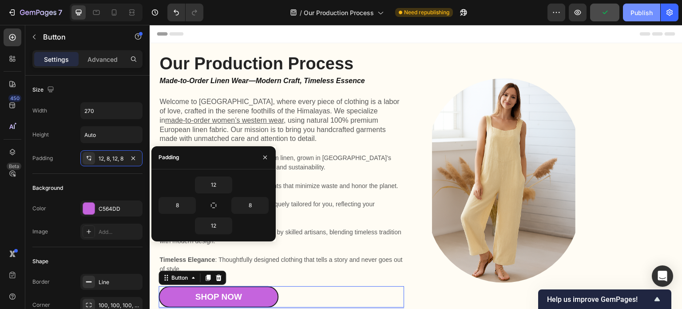
click at [643, 12] on div "Publish" at bounding box center [641, 12] width 22 height 9
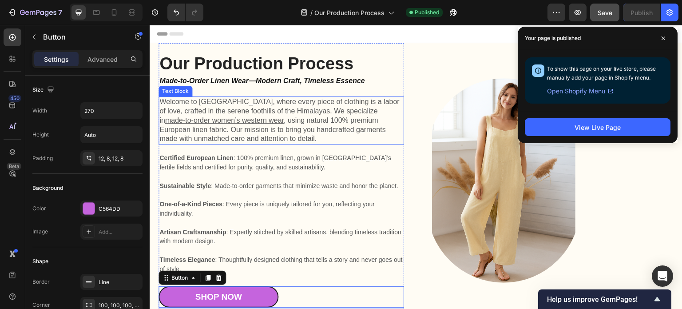
click at [247, 138] on p "Welcome to Kuttons, where every piece of clothing is a labor of love, crafted i…" at bounding box center [281, 120] width 244 height 46
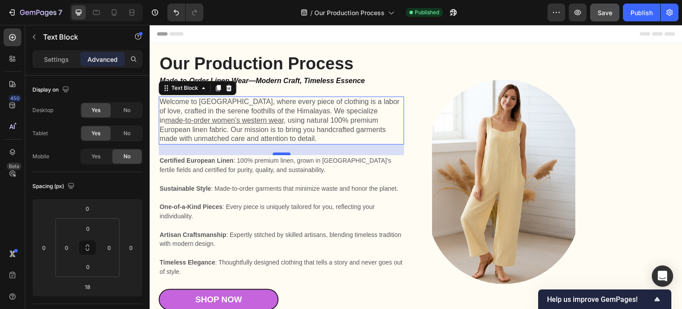
click at [283, 154] on div at bounding box center [282, 153] width 18 height 3
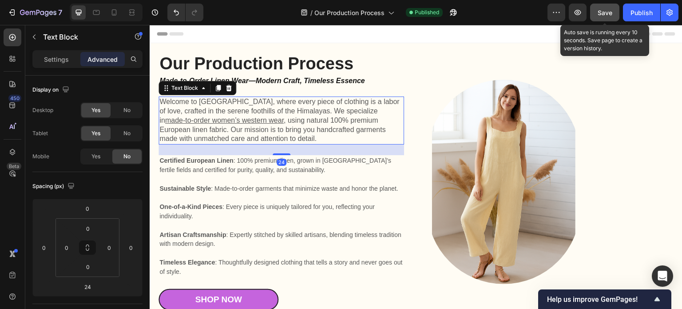
click at [602, 16] on div "Save" at bounding box center [605, 12] width 15 height 9
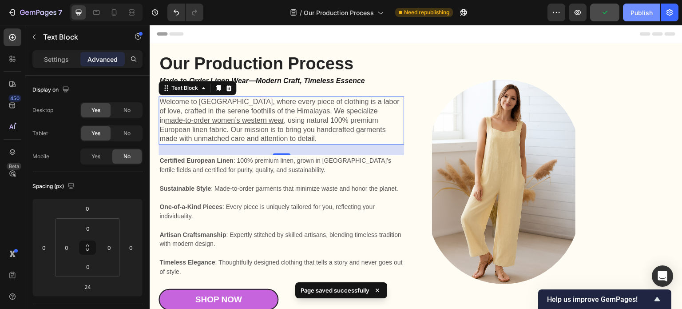
click at [639, 14] on div "Publish" at bounding box center [641, 12] width 22 height 9
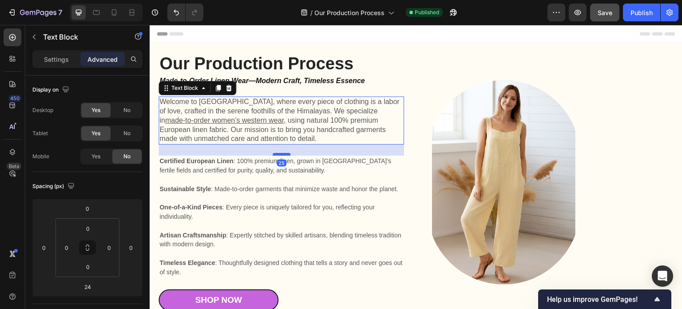
click at [279, 154] on div at bounding box center [282, 154] width 18 height 3
type input "25"
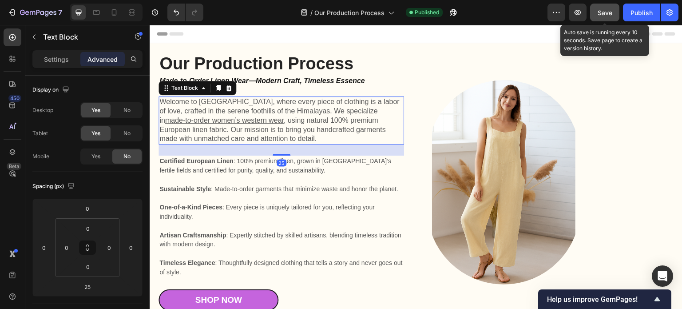
click at [598, 13] on span "Save" at bounding box center [605, 13] width 15 height 8
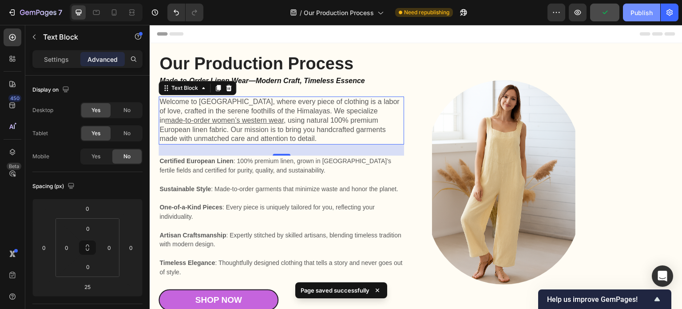
click at [641, 13] on div "Publish" at bounding box center [641, 12] width 22 height 9
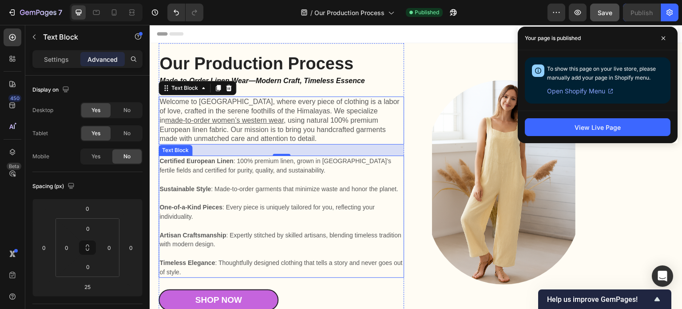
click at [188, 178] on p "Rich Text Editor. Editing area: main" at bounding box center [281, 179] width 244 height 9
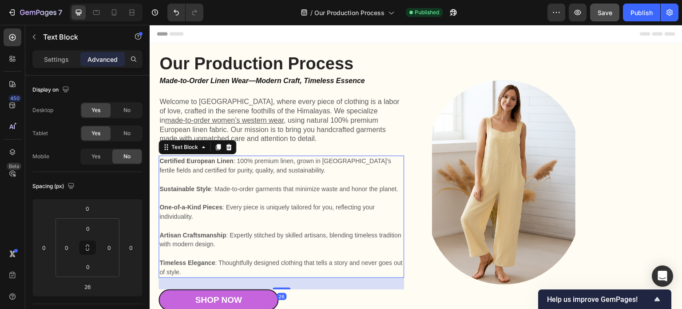
click at [194, 176] on p "Rich Text Editor. Editing area: main" at bounding box center [281, 179] width 244 height 9
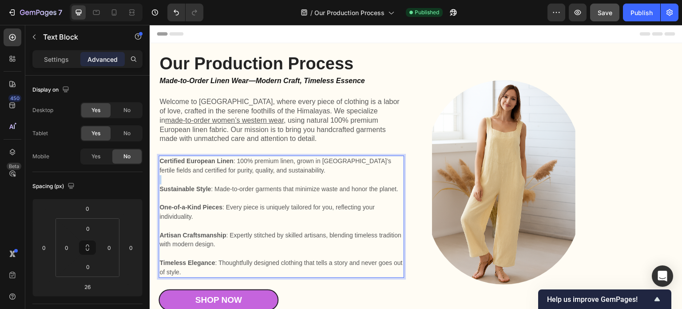
click at [194, 176] on p "Rich Text Editor. Editing area: main" at bounding box center [281, 179] width 244 height 9
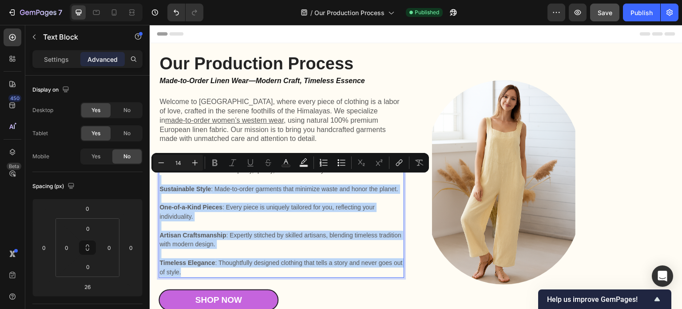
click at [193, 275] on p "Timeless Elegance : Thoughtfully designed clothing that tells a story and never…" at bounding box center [281, 267] width 244 height 19
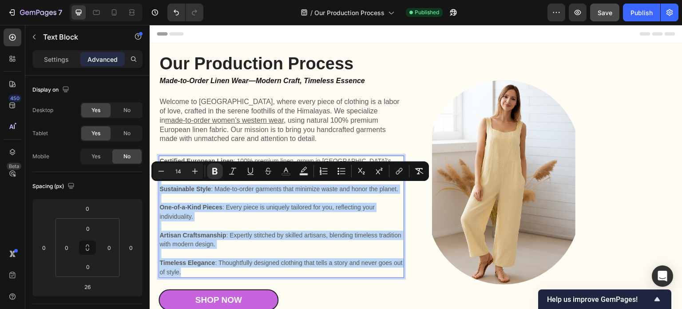
click at [205, 236] on strong "Artisan Craftsmanship" at bounding box center [192, 234] width 67 height 7
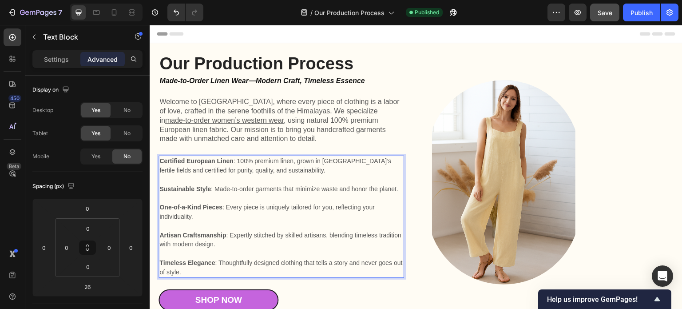
click at [186, 274] on p "Timeless Elegance : Thoughtfully designed clothing that tells a story and never…" at bounding box center [281, 267] width 244 height 19
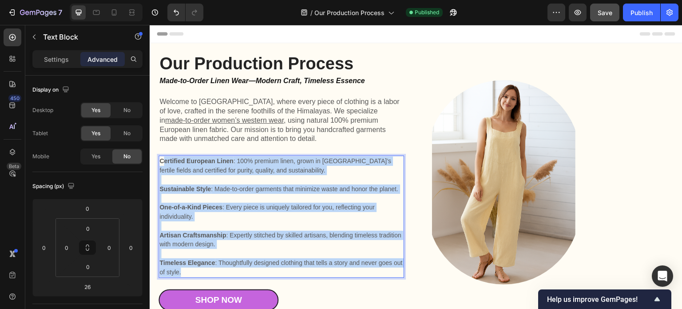
click at [162, 162] on strong "Certified European Linen" at bounding box center [196, 160] width 74 height 7
click at [161, 160] on strong "Certified European Linen" at bounding box center [196, 160] width 74 height 7
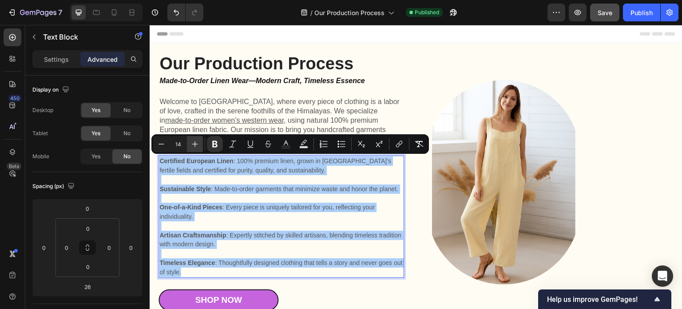
click at [194, 145] on icon "Editor contextual toolbar" at bounding box center [194, 143] width 9 height 9
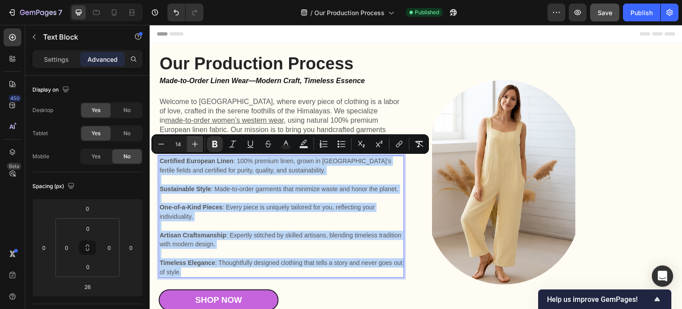
type input "15"
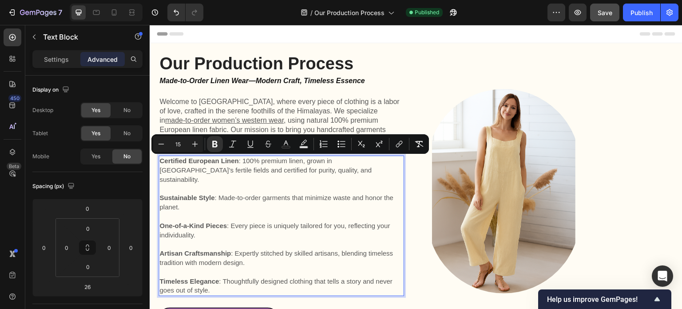
click at [274, 195] on p "Sustainable Style : Made-to-order garments that minimize waste and honor the pl…" at bounding box center [281, 202] width 244 height 19
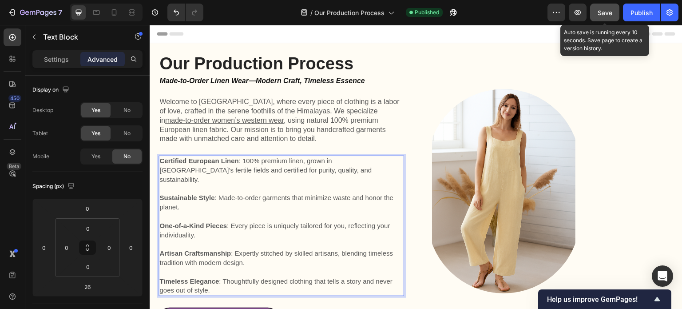
click at [608, 14] on span "Save" at bounding box center [605, 13] width 15 height 8
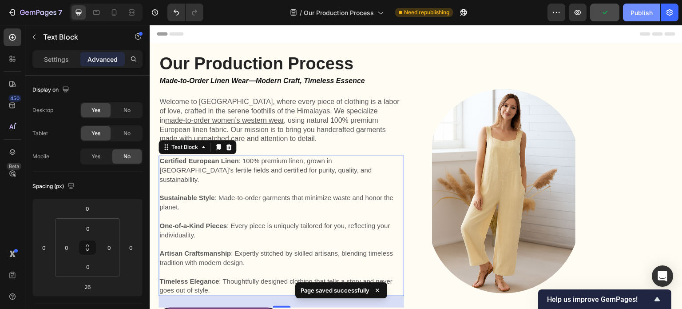
click at [635, 13] on div "Publish" at bounding box center [641, 12] width 22 height 9
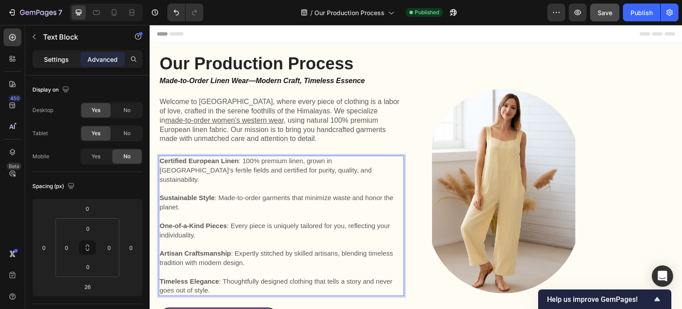
click at [53, 55] on p "Settings" at bounding box center [56, 59] width 25 height 9
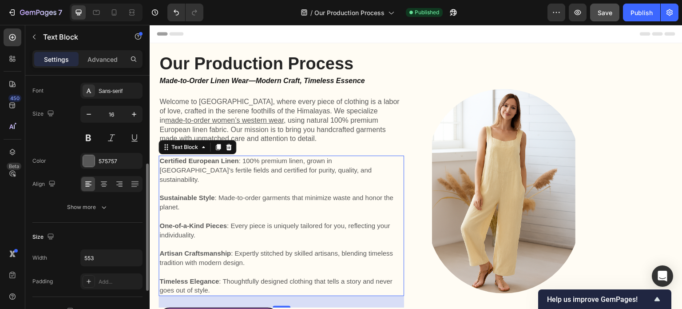
scroll to position [89, 0]
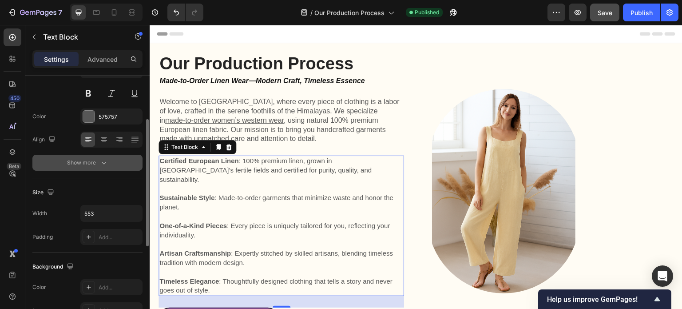
click at [97, 168] on button "Show more" at bounding box center [87, 163] width 110 height 16
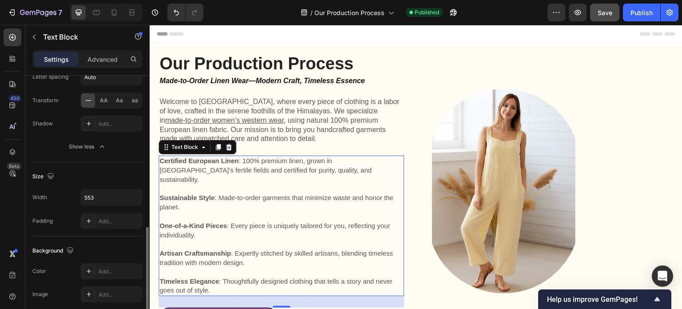
scroll to position [266, 0]
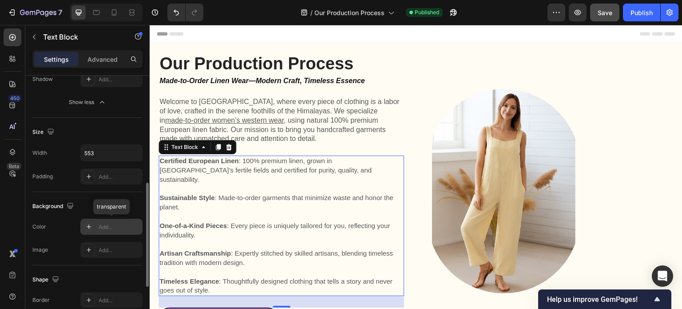
click at [115, 227] on div "Add..." at bounding box center [120, 227] width 42 height 8
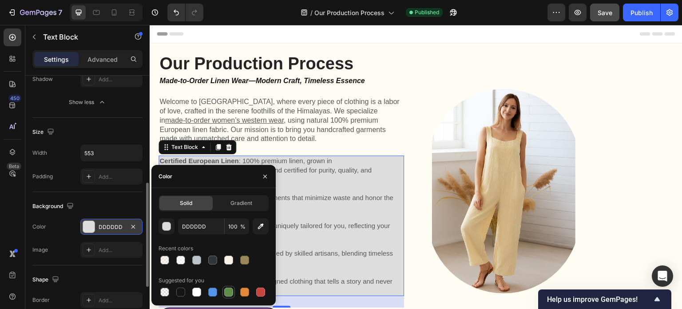
click at [228, 293] on div at bounding box center [228, 291] width 9 height 9
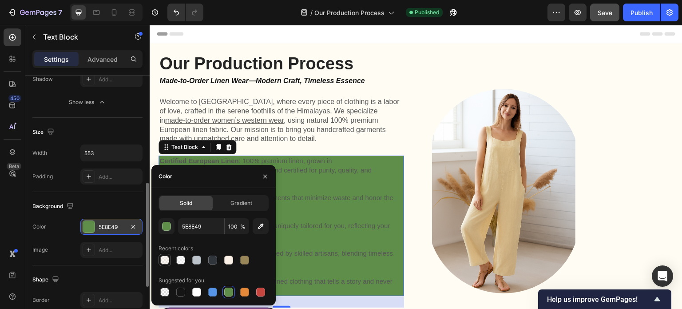
click at [166, 262] on div at bounding box center [164, 259] width 9 height 9
type input "FAF0E6"
type input "50"
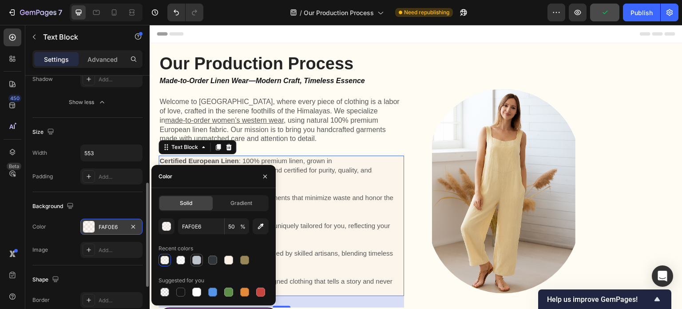
click at [197, 262] on div at bounding box center [196, 259] width 9 height 9
type input "BCC3CA"
type input "100"
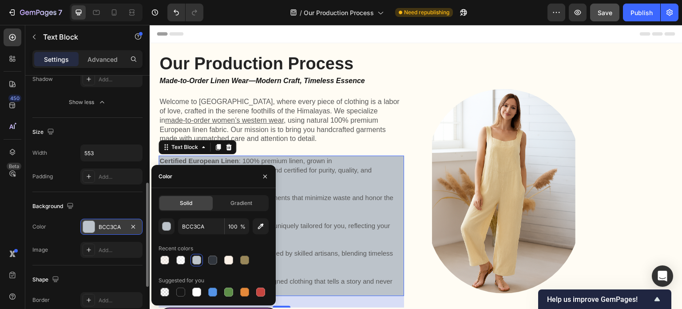
click at [241, 225] on span "%" at bounding box center [242, 226] width 5 height 8
click at [243, 227] on span "%" at bounding box center [242, 226] width 5 height 8
click at [239, 226] on input "100" at bounding box center [237, 226] width 24 height 16
type input "100"
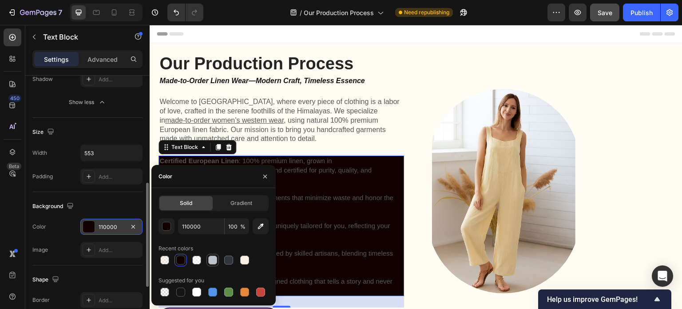
click at [194, 259] on div at bounding box center [214, 260] width 110 height 12
click at [192, 231] on input "110000" at bounding box center [201, 226] width 46 height 16
click at [228, 291] on div at bounding box center [228, 291] width 9 height 9
type input "5E8E49"
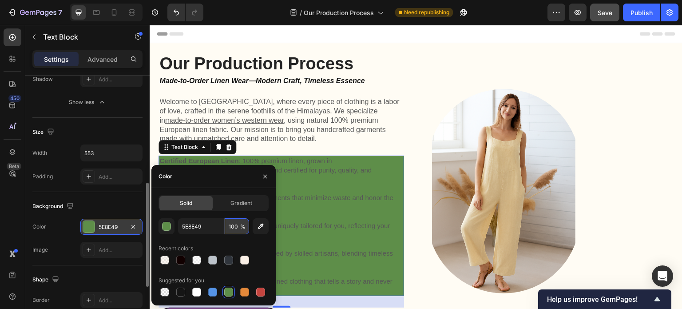
click at [237, 228] on input "100" at bounding box center [237, 226] width 24 height 16
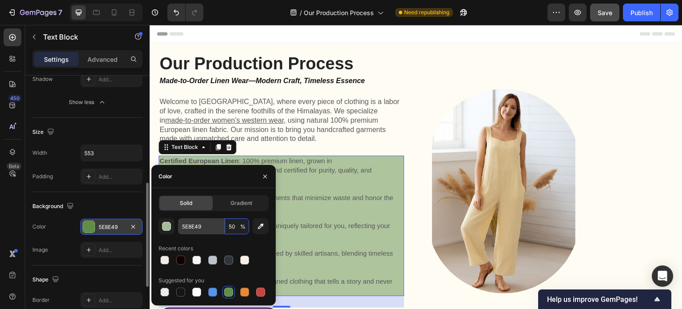
drag, startPoint x: 237, startPoint y: 227, endPoint x: 224, endPoint y: 226, distance: 13.3
click at [224, 226] on div "5E8E49 50 %" at bounding box center [213, 226] width 71 height 16
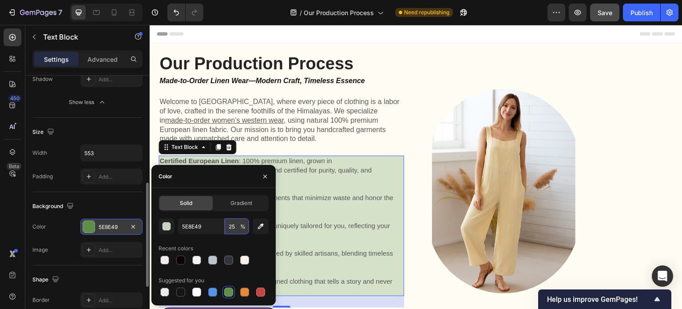
drag, startPoint x: 234, startPoint y: 224, endPoint x: 225, endPoint y: 225, distance: 9.3
click at [225, 225] on input "25" at bounding box center [237, 226] width 24 height 16
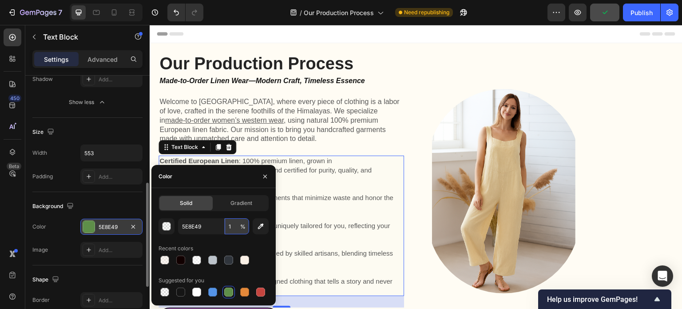
type input "10"
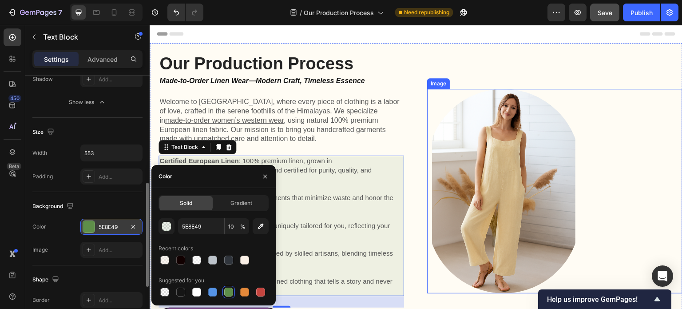
click at [599, 165] on div at bounding box center [554, 191] width 255 height 204
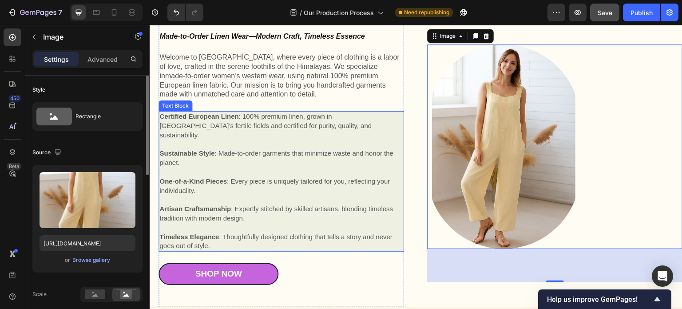
scroll to position [0, 0]
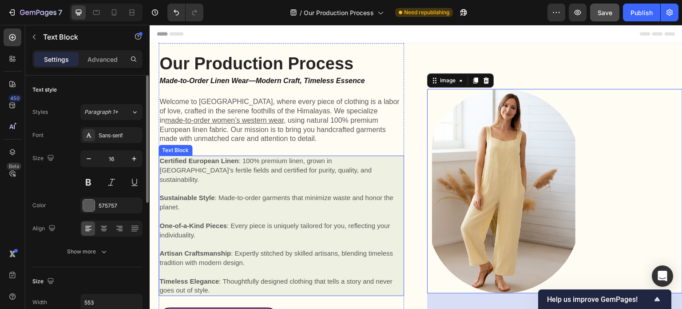
click at [273, 212] on p "Rich Text Editor. Editing area: main" at bounding box center [281, 216] width 244 height 9
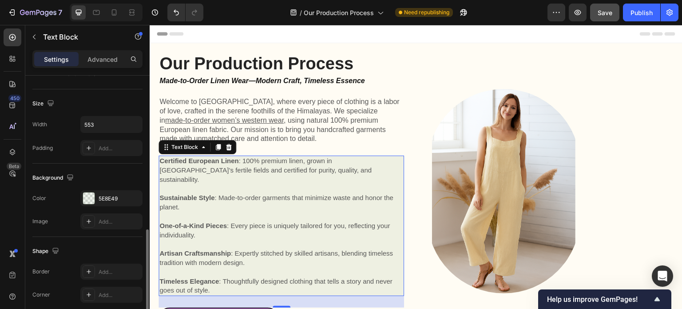
scroll to position [222, 0]
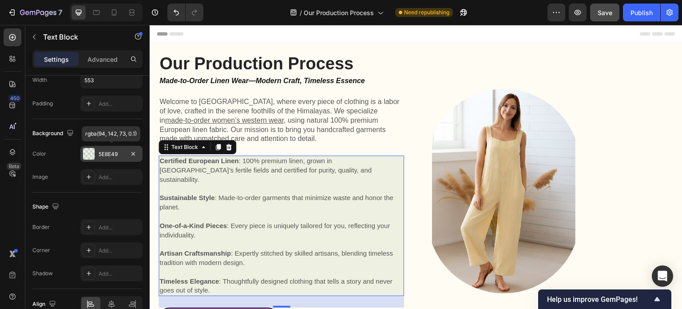
click at [118, 153] on div "5E8E49" at bounding box center [112, 154] width 26 height 8
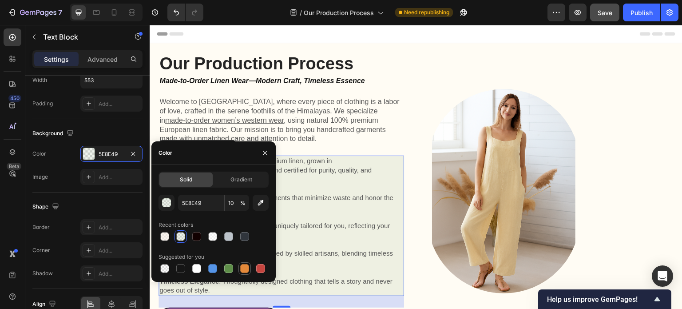
click at [244, 270] on div at bounding box center [244, 268] width 9 height 9
type input "E4893A"
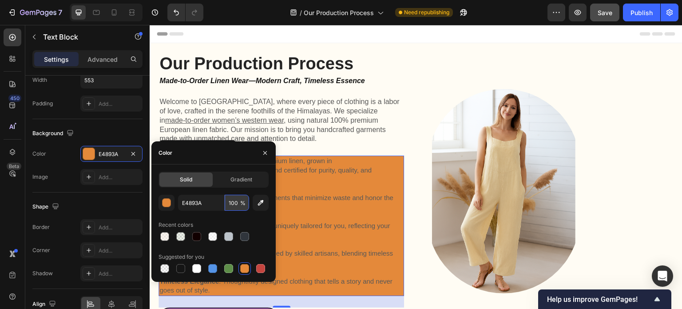
click at [235, 204] on input "100" at bounding box center [237, 202] width 24 height 16
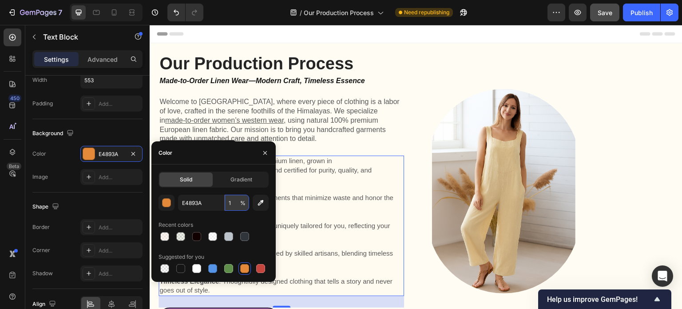
type input "10"
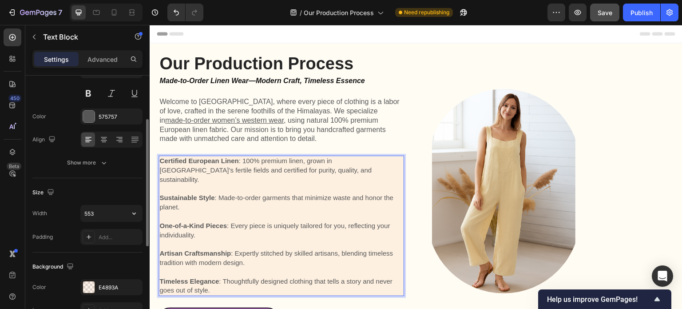
scroll to position [133, 0]
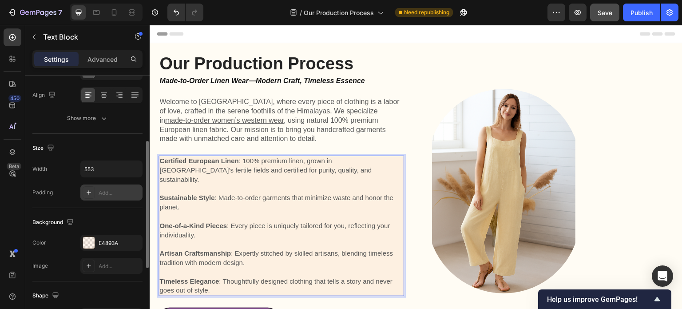
click at [108, 193] on div "Add..." at bounding box center [120, 193] width 42 height 8
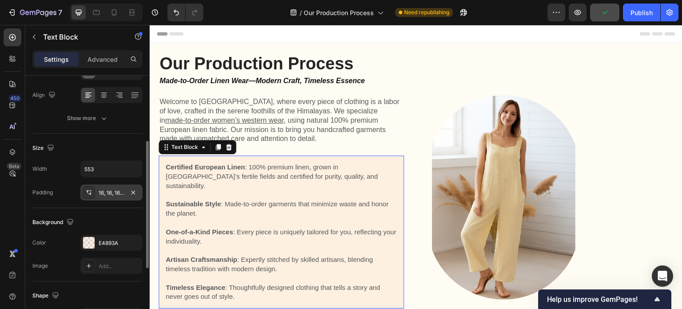
click at [306, 206] on p "Sustainable Style : Made-to-order garments that minimize waste and honor the pl…" at bounding box center [281, 208] width 231 height 19
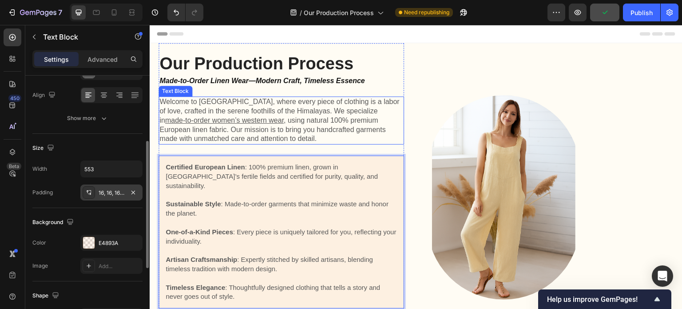
click at [283, 140] on p "Welcome to Kuttons, where every piece of clothing is a labor of love, crafted i…" at bounding box center [281, 120] width 244 height 46
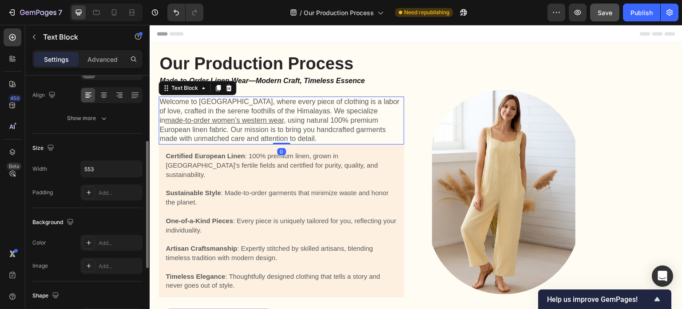
drag, startPoint x: 284, startPoint y: 154, endPoint x: 283, endPoint y: 135, distance: 19.1
click at [283, 135] on div "Welcome to Kuttons, where every piece of clothing is a labor of love, crafted i…" at bounding box center [282, 120] width 246 height 48
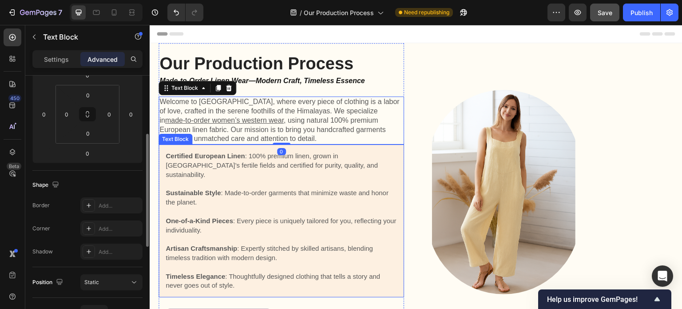
click at [330, 189] on span "Sustainable Style : Made-to-order garments that minimize waste and honor the pl…" at bounding box center [277, 197] width 223 height 17
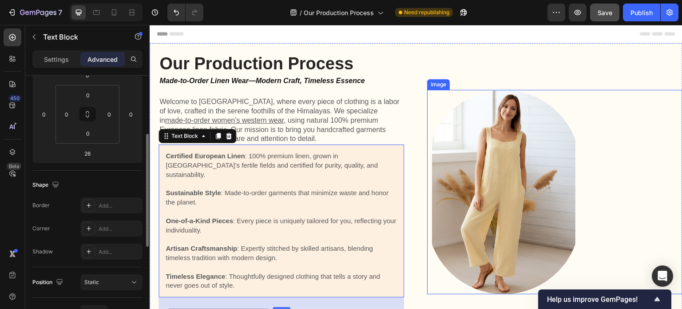
click at [653, 162] on div at bounding box center [554, 192] width 255 height 204
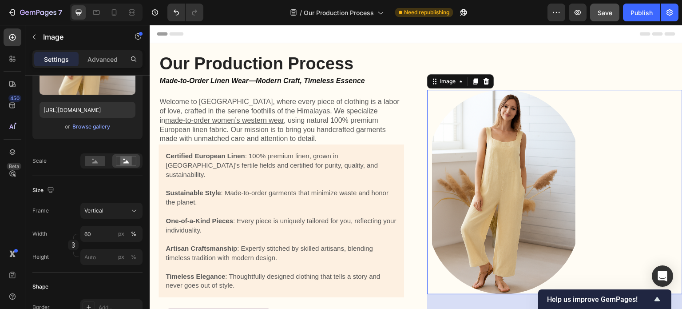
scroll to position [0, 0]
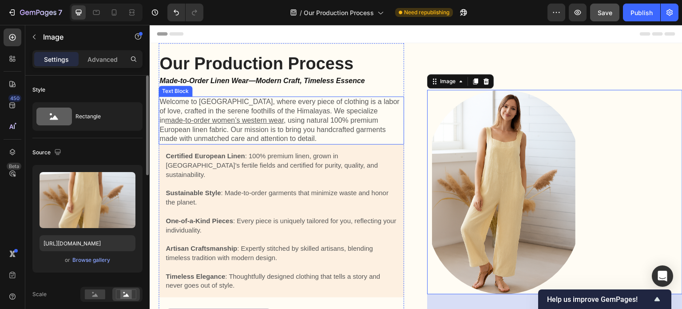
click at [327, 139] on p "Welcome to Kuttons, where every piece of clothing is a labor of love, crafted i…" at bounding box center [281, 120] width 244 height 46
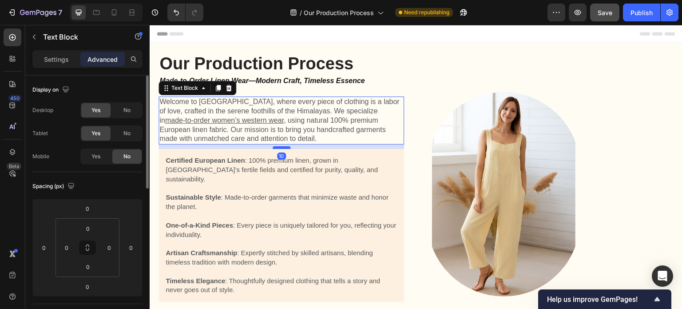
click at [283, 148] on div at bounding box center [282, 147] width 18 height 3
type input "10"
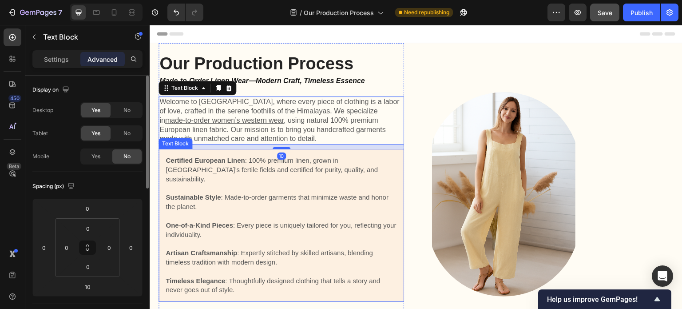
click at [270, 202] on p "Sustainable Style : Made-to-order garments that minimize waste and honor the pl…" at bounding box center [281, 202] width 231 height 19
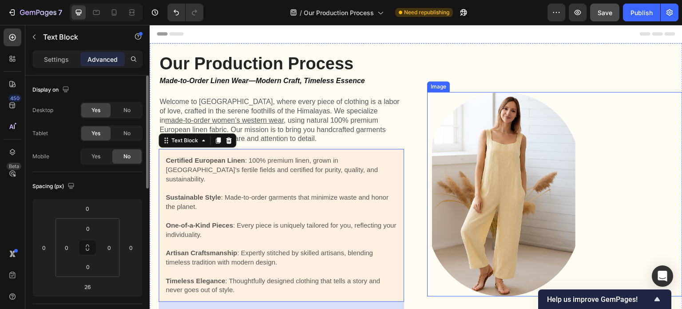
click at [603, 129] on div at bounding box center [554, 194] width 255 height 204
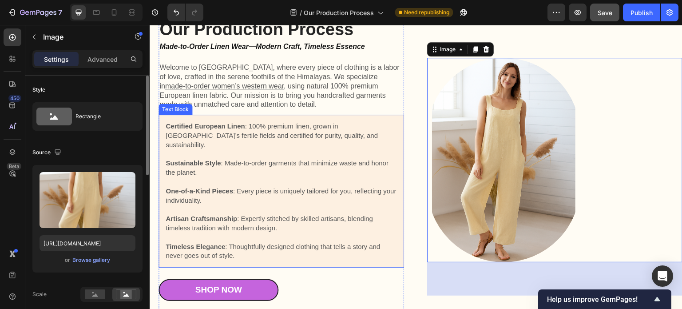
scroll to position [44, 0]
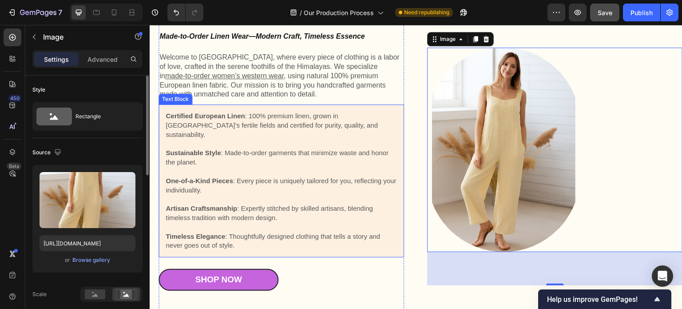
click at [360, 204] on span "Artisan Craftsmanship : Expertly stitched by skilled artisans, blending timeles…" at bounding box center [269, 212] width 207 height 17
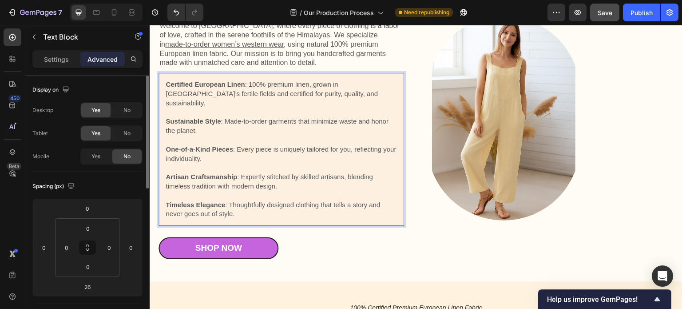
scroll to position [0, 0]
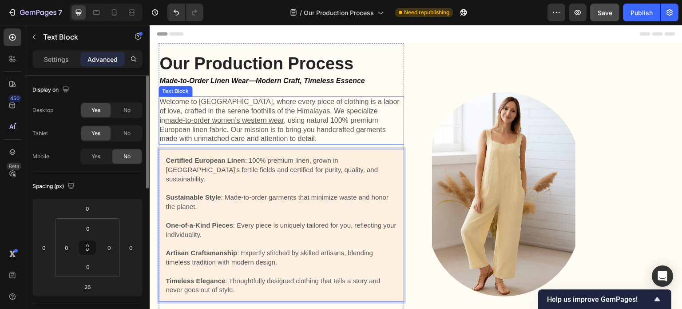
click at [325, 131] on p "Welcome to Kuttons, where every piece of clothing is a labor of love, crafted i…" at bounding box center [281, 120] width 244 height 46
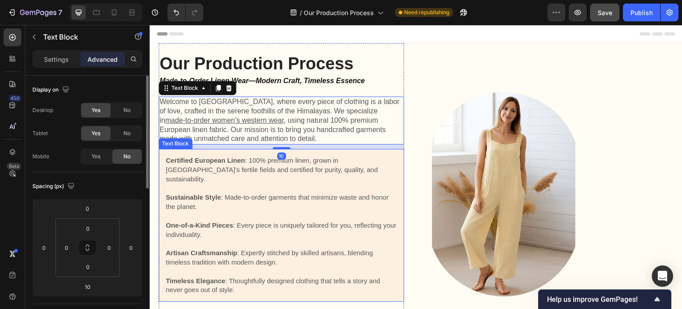
click at [371, 152] on div "Certified European Linen : 100% premium linen, grown in Europe’s fertile fields…" at bounding box center [282, 225] width 246 height 153
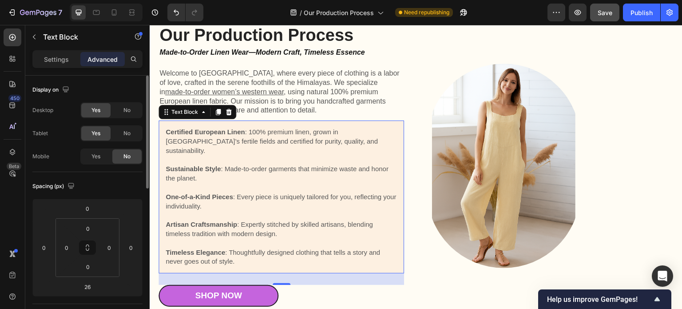
scroll to position [44, 0]
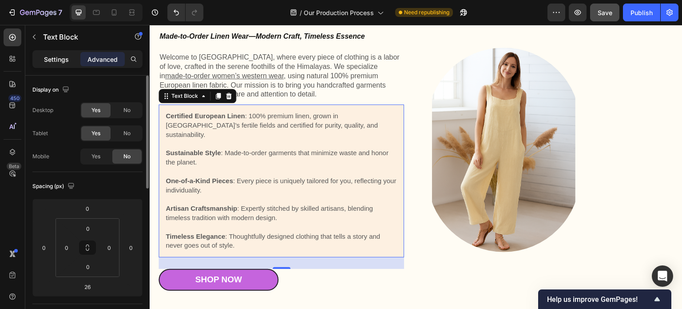
click at [64, 62] on p "Settings" at bounding box center [56, 59] width 25 height 9
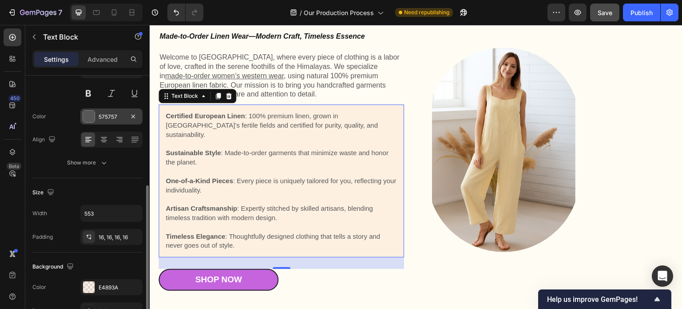
scroll to position [133, 0]
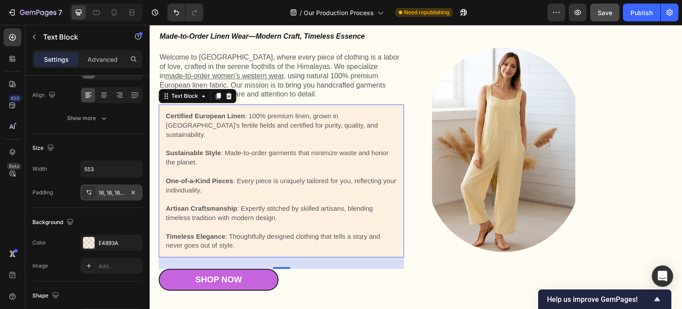
click at [112, 192] on div "16, 16, 16, 16" at bounding box center [112, 193] width 26 height 8
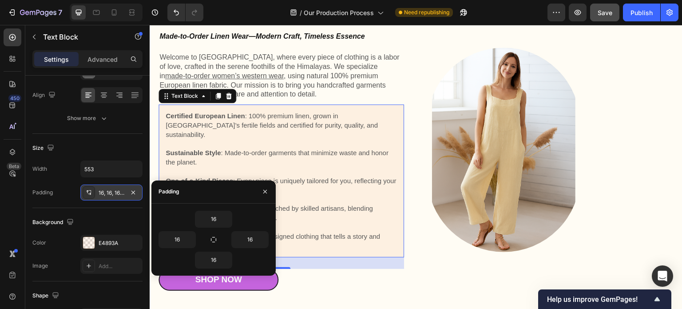
click at [89, 191] on icon at bounding box center [88, 192] width 7 height 7
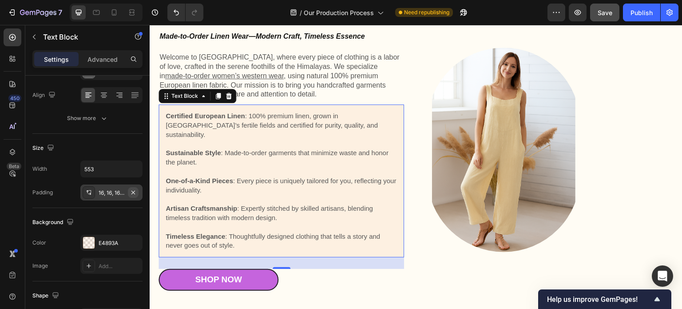
click at [133, 190] on icon "button" at bounding box center [133, 192] width 7 height 7
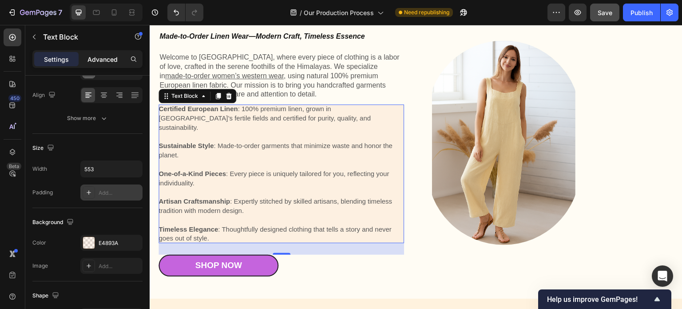
click at [107, 64] on div "Advanced" at bounding box center [102, 59] width 44 height 14
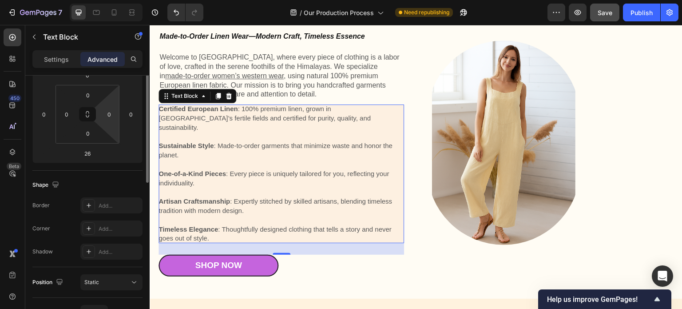
scroll to position [89, 0]
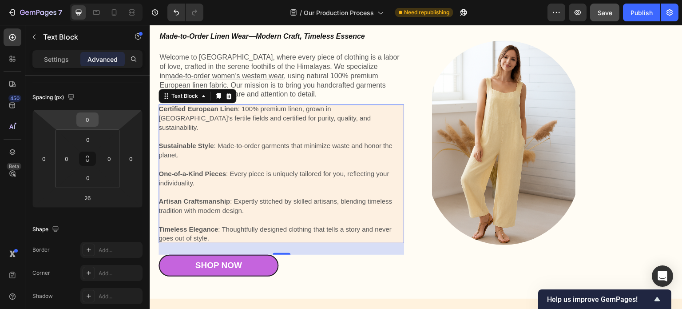
click at [98, 120] on div "0" at bounding box center [87, 119] width 22 height 14
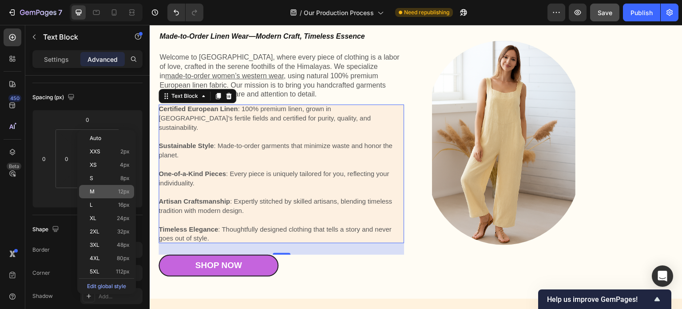
click at [123, 193] on span "12px" at bounding box center [124, 191] width 12 height 6
type input "12"
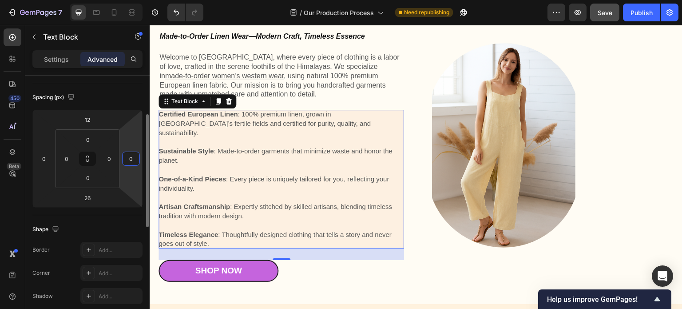
click at [134, 0] on html "7 Version history / Our Production Process Need republishing Preview Save Publi…" at bounding box center [341, 0] width 682 height 0
click at [133, 163] on input "0" at bounding box center [130, 158] width 13 height 13
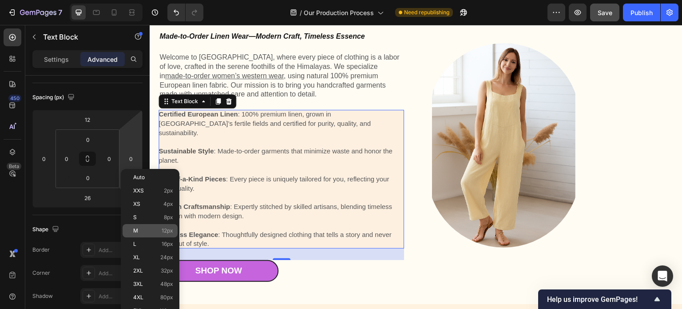
click at [165, 227] on span "12px" at bounding box center [168, 230] width 12 height 6
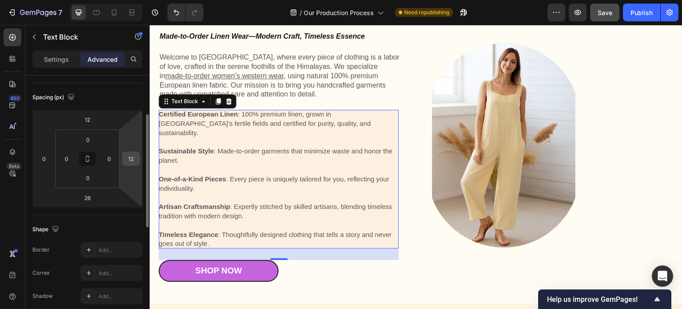
click at [135, 159] on input "12" at bounding box center [130, 158] width 13 height 13
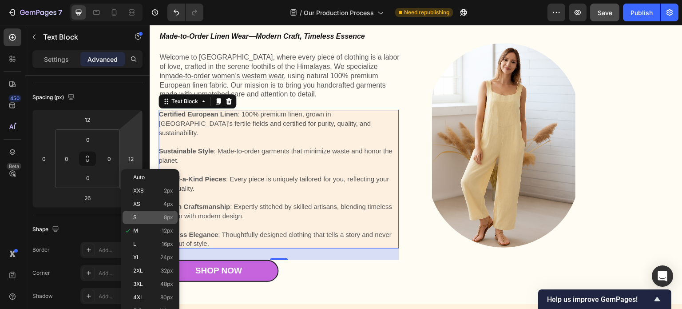
click at [167, 218] on span "8px" at bounding box center [168, 217] width 9 height 6
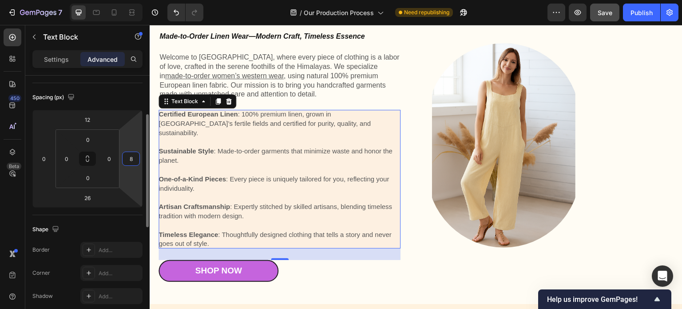
click at [134, 161] on input "8" at bounding box center [130, 158] width 13 height 13
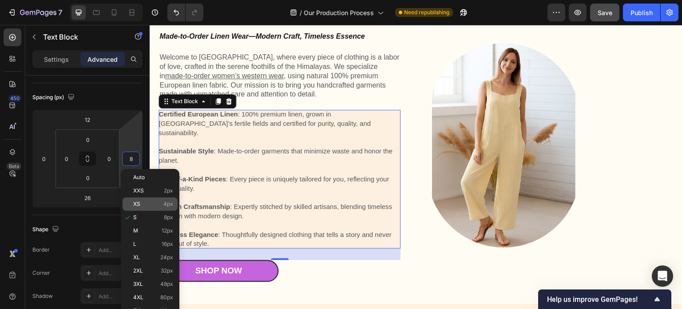
click at [167, 204] on span "4px" at bounding box center [168, 204] width 10 height 6
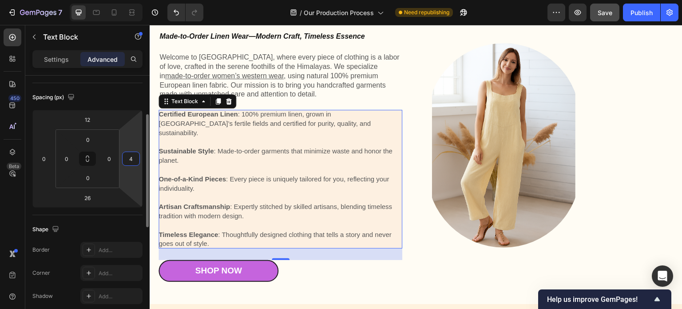
click at [137, 156] on input "4" at bounding box center [130, 158] width 13 height 13
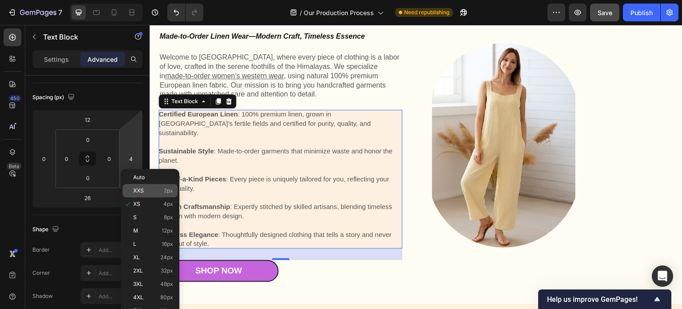
click at [162, 187] on div "XXS 2px" at bounding box center [150, 190] width 55 height 13
type input "2"
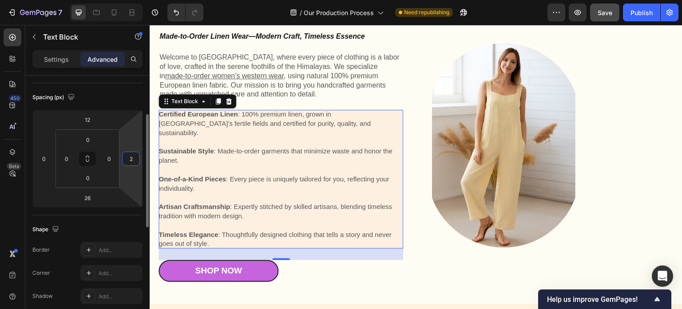
click at [133, 158] on input "2" at bounding box center [130, 158] width 13 height 13
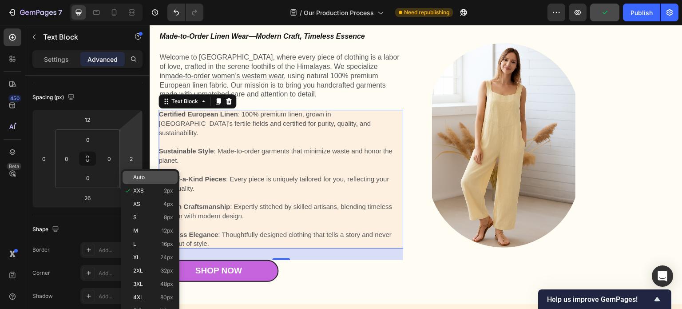
click at [139, 174] on span "Auto" at bounding box center [139, 177] width 12 height 6
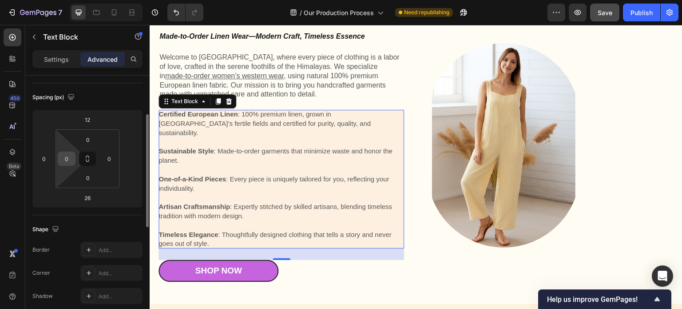
click at [67, 161] on input "0" at bounding box center [66, 158] width 13 height 13
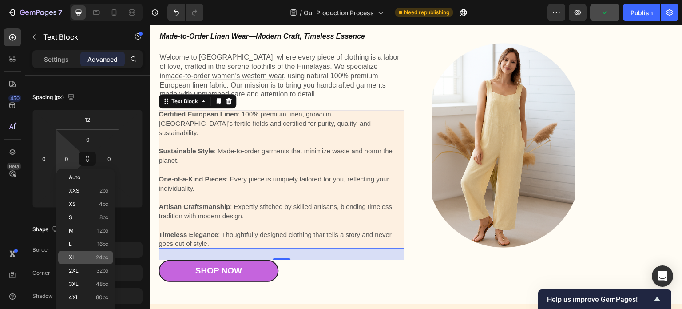
click at [101, 259] on span "24px" at bounding box center [102, 257] width 13 height 6
type input "24"
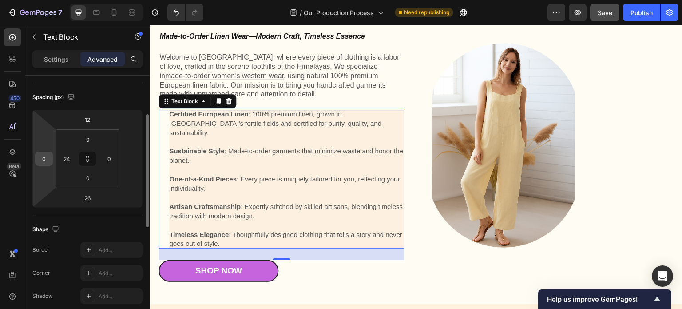
click at [51, 162] on div "0" at bounding box center [44, 158] width 18 height 14
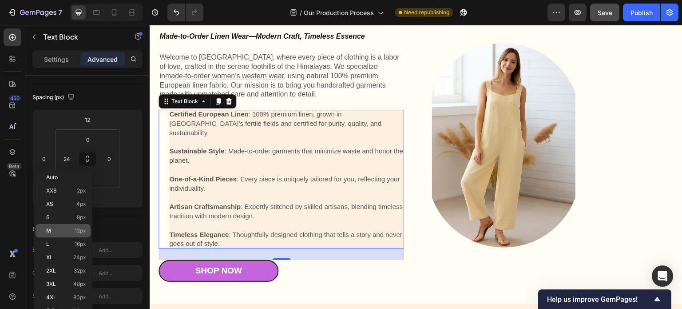
click at [83, 231] on span "12px" at bounding box center [81, 230] width 12 height 6
type input "12"
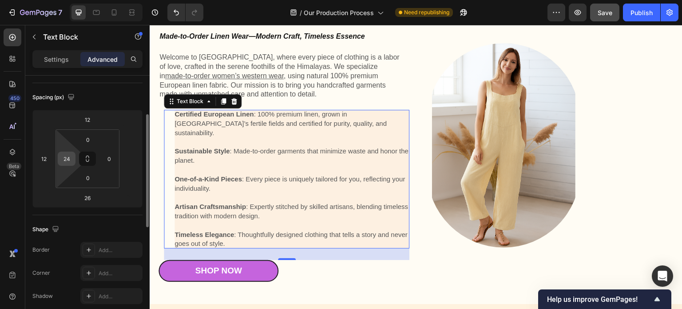
click at [72, 164] on div "24" at bounding box center [67, 158] width 18 height 14
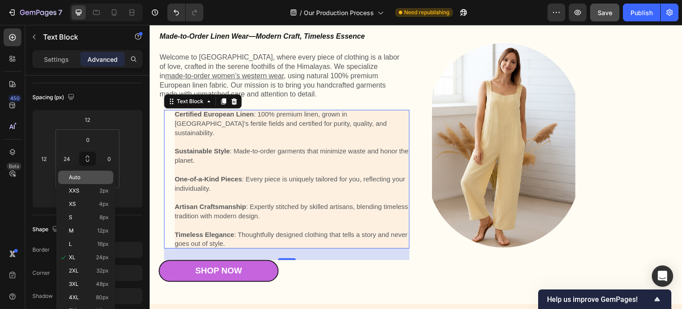
click at [74, 175] on span "Auto" at bounding box center [75, 177] width 12 height 6
type input "Auto"
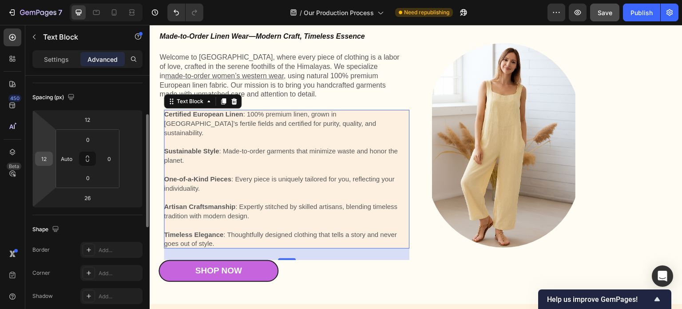
click at [52, 160] on div "12" at bounding box center [44, 158] width 18 height 14
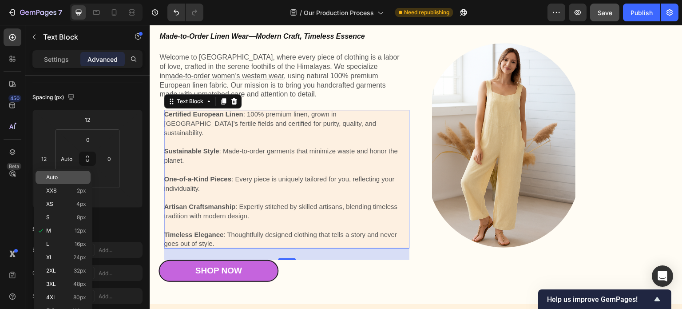
click at [53, 174] on span "Auto" at bounding box center [52, 177] width 12 height 6
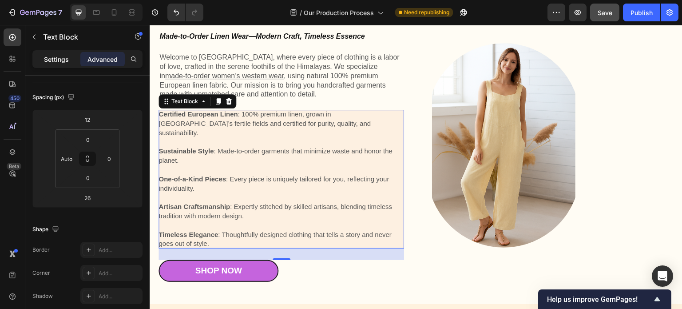
click at [62, 63] on div "Settings" at bounding box center [56, 59] width 44 height 14
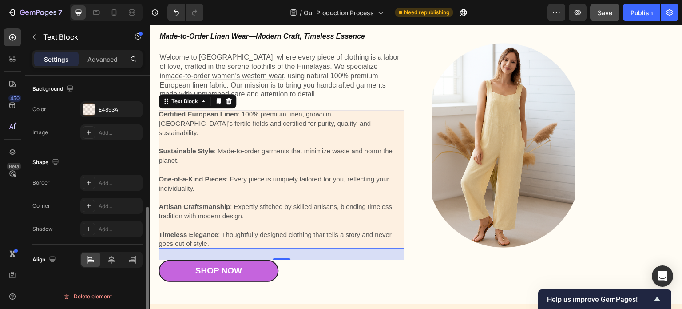
scroll to position [178, 0]
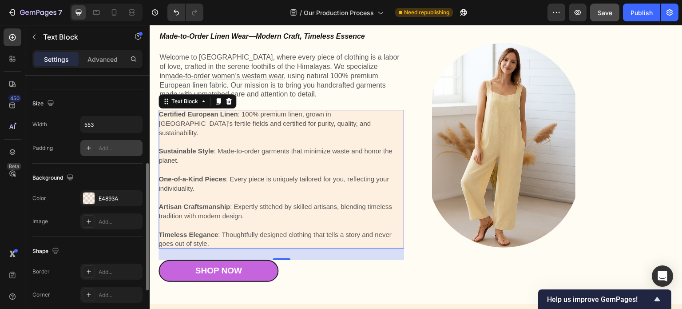
click at [107, 149] on div "Add..." at bounding box center [120, 148] width 42 height 8
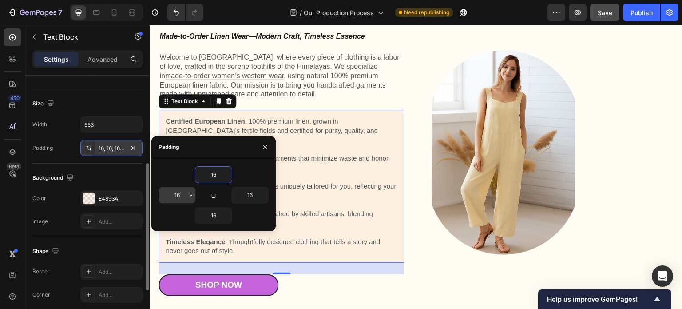
click at [181, 194] on input "16" at bounding box center [177, 195] width 36 height 16
drag, startPoint x: 181, startPoint y: 194, endPoint x: 169, endPoint y: 194, distance: 12.5
click at [169, 194] on input "16" at bounding box center [177, 195] width 36 height 16
type input "20"
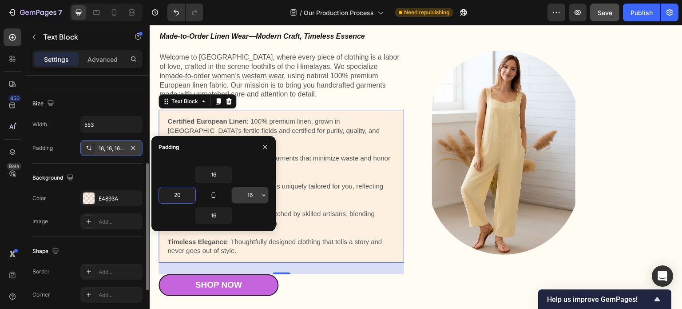
click at [251, 194] on input "16" at bounding box center [250, 195] width 36 height 16
type input "20"
click at [217, 212] on input "16" at bounding box center [213, 215] width 36 height 16
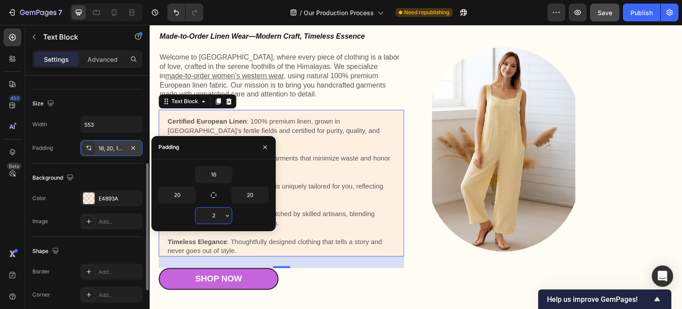
type input "20"
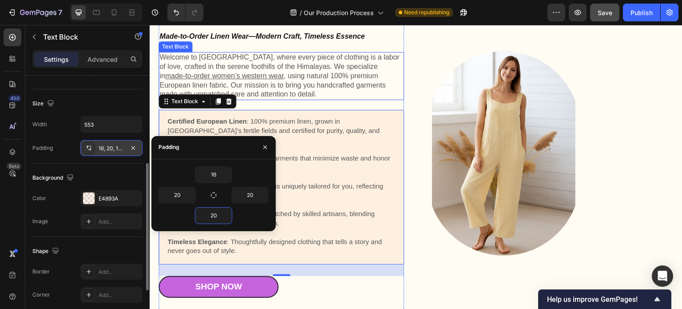
click at [350, 94] on p "Welcome to Kuttons, where every piece of clothing is a labor of love, crafted i…" at bounding box center [281, 76] width 244 height 46
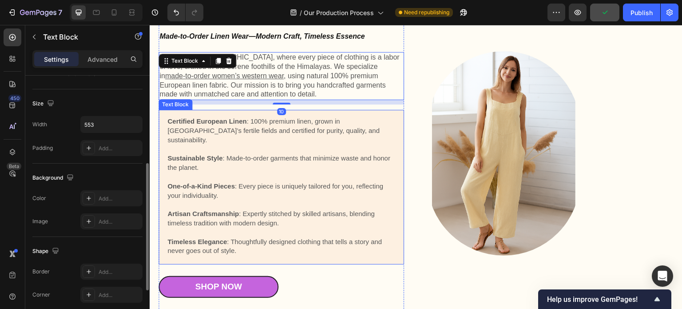
click at [301, 160] on p "Sustainable Style : Made-to-order garments that minimize waste and honor the pl…" at bounding box center [281, 163] width 228 height 19
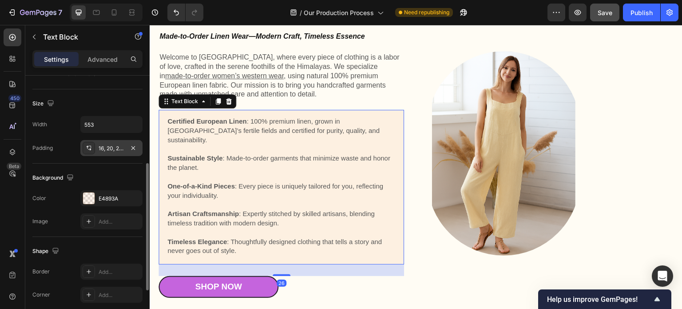
click at [106, 147] on div "16, 20, 20, 20" at bounding box center [112, 148] width 26 height 8
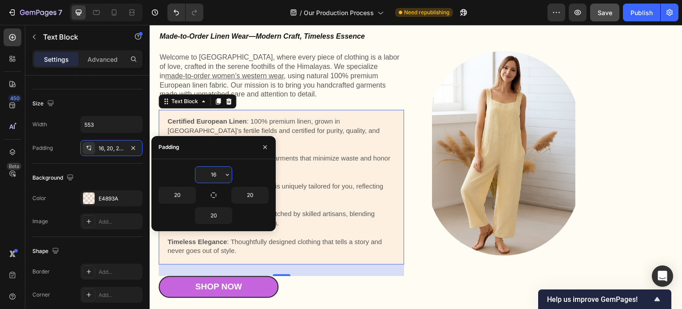
click at [218, 174] on input "16" at bounding box center [213, 174] width 36 height 16
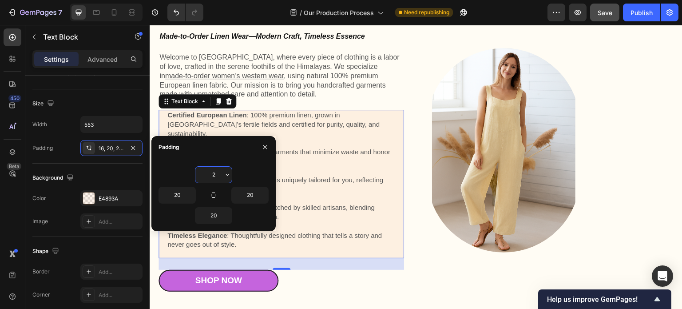
type input "20"
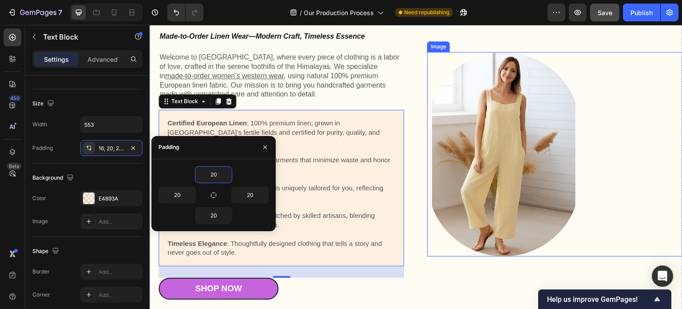
click at [602, 164] on div at bounding box center [554, 154] width 255 height 204
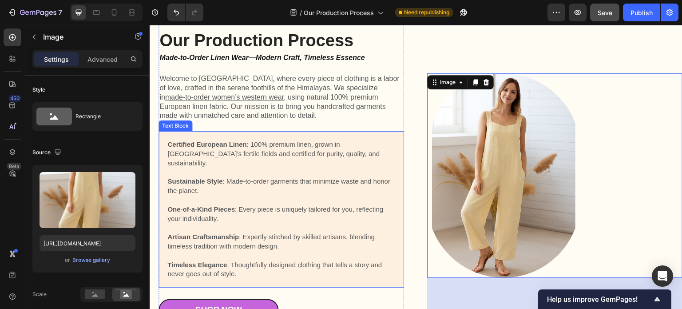
scroll to position [44, 0]
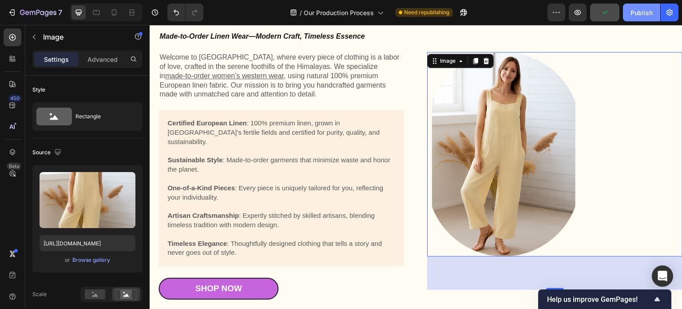
click at [640, 14] on div "Publish" at bounding box center [641, 12] width 22 height 9
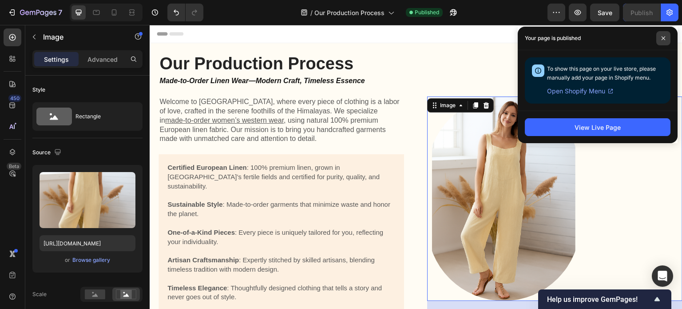
click at [663, 37] on icon at bounding box center [663, 38] width 4 height 4
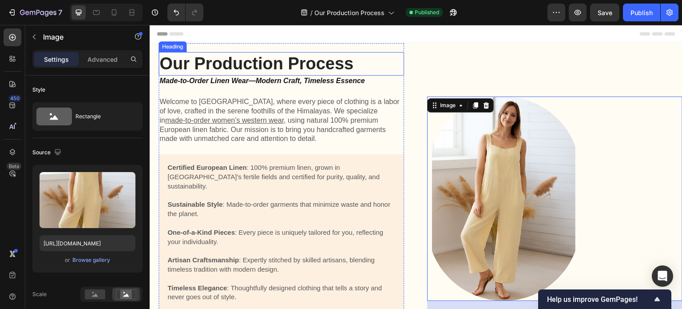
click at [243, 66] on h1 "Our Production Process" at bounding box center [282, 64] width 246 height 24
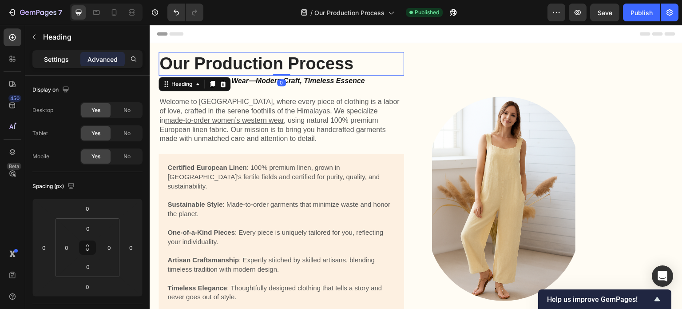
click at [57, 60] on p "Settings" at bounding box center [56, 59] width 25 height 9
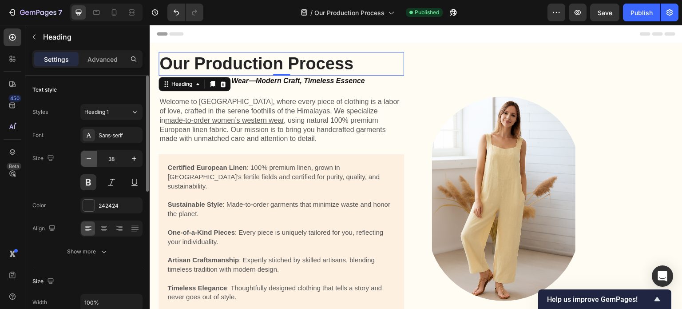
click at [87, 159] on icon "button" at bounding box center [88, 158] width 9 height 9
type input "35"
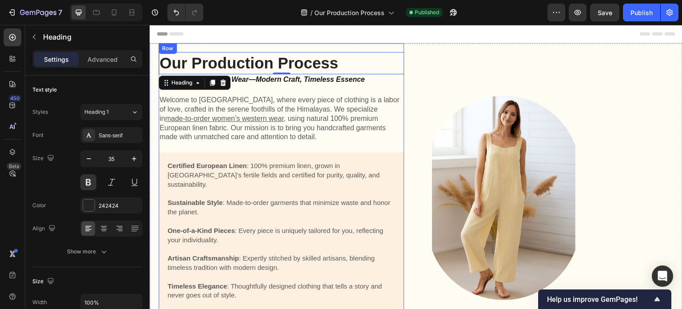
click at [293, 145] on div "Our Production Process Heading 0 Made-to-Order Linen Wear—Modern Craft, Timeles…" at bounding box center [282, 203] width 246 height 303
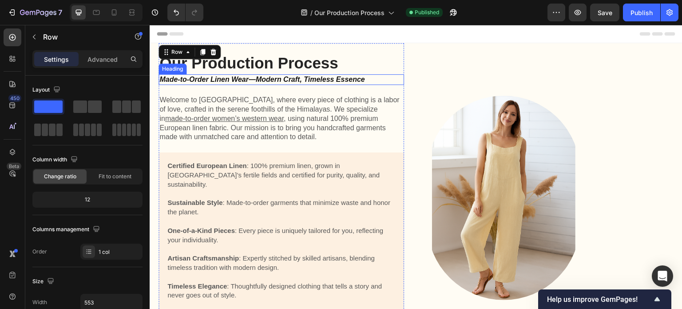
click at [299, 81] on icon "Made-to-Order Linen Wear—Modern Craft, Timeless Essence" at bounding box center [262, 79] width 206 height 8
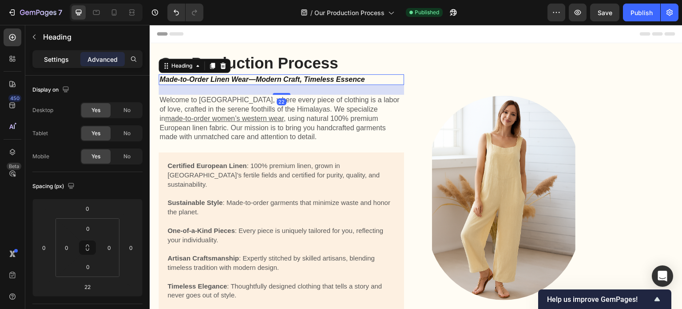
click at [59, 55] on p "Settings" at bounding box center [56, 59] width 25 height 9
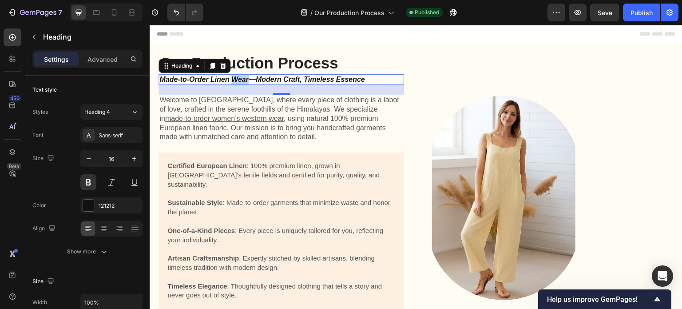
click at [233, 79] on icon "Made-to-Order Linen Wear—Modern Craft, Timeless Essence" at bounding box center [262, 79] width 206 height 8
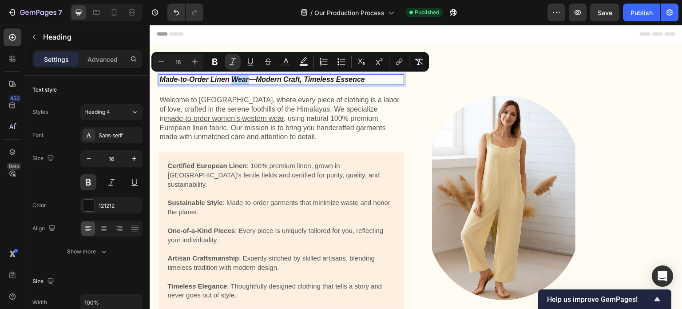
click at [233, 79] on icon "Made-to-Order Linen Wear—Modern Craft, Timeless Essence" at bounding box center [262, 79] width 206 height 8
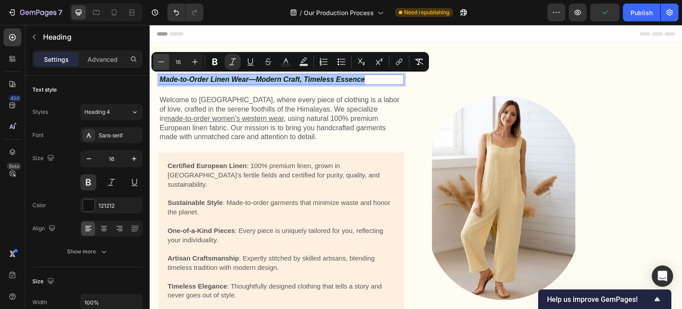
click at [160, 63] on icon "Editor contextual toolbar" at bounding box center [161, 61] width 9 height 9
type input "15"
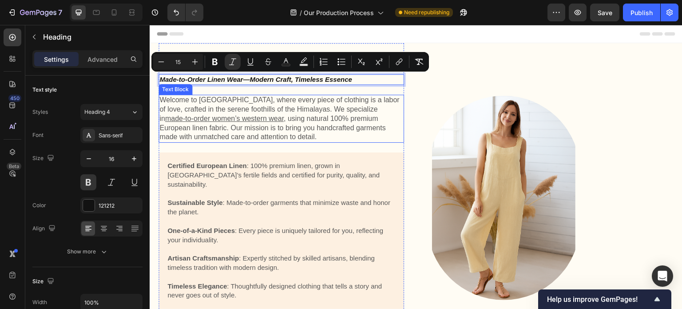
click at [263, 135] on p "Welcome to [GEOGRAPHIC_DATA], where every piece of clothing is a labor of love,…" at bounding box center [281, 118] width 244 height 46
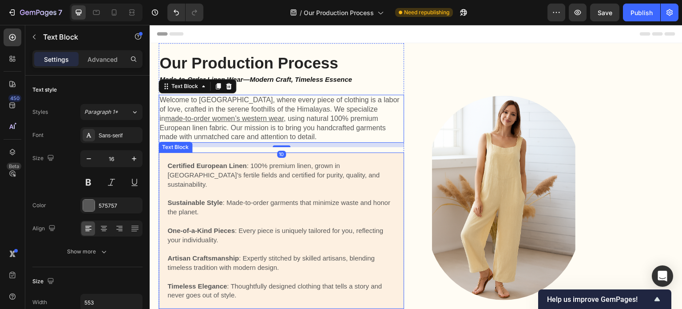
click at [267, 198] on p "Sustainable Style : Made-to-order garments that minimize waste and honor the pl…" at bounding box center [281, 207] width 228 height 19
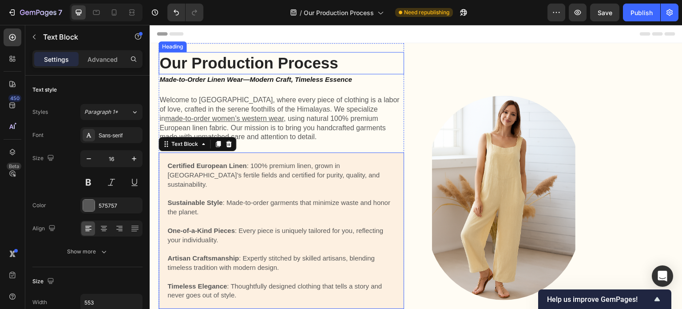
click at [297, 61] on h1 "Our Production Process" at bounding box center [282, 63] width 246 height 22
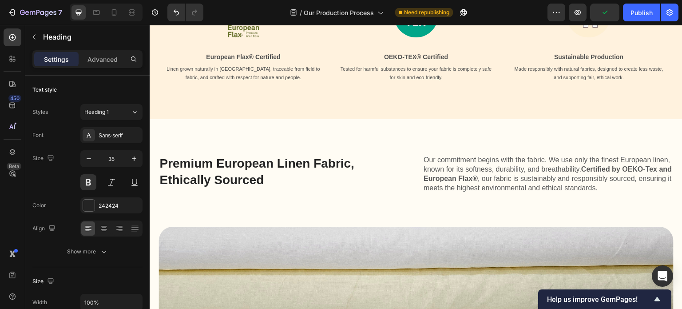
scroll to position [444, 0]
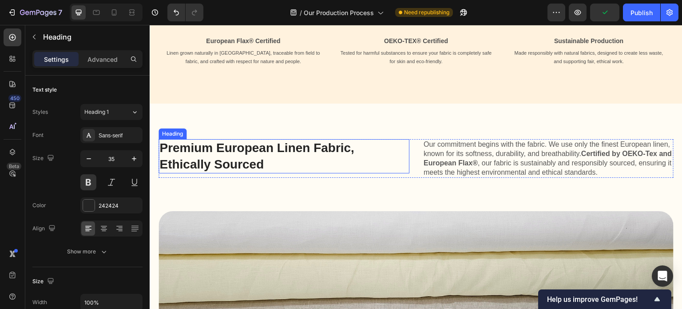
click at [297, 149] on h2 "Premium European Linen Fabric, Ethically Sourced" at bounding box center [266, 156] width 214 height 34
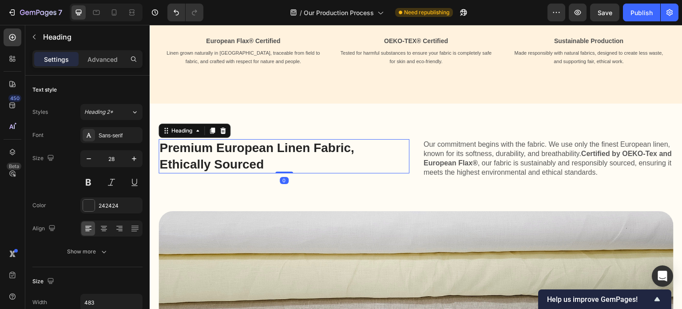
click at [297, 149] on h2 "Premium European Linen Fabric, Ethically Sourced" at bounding box center [266, 156] width 214 height 34
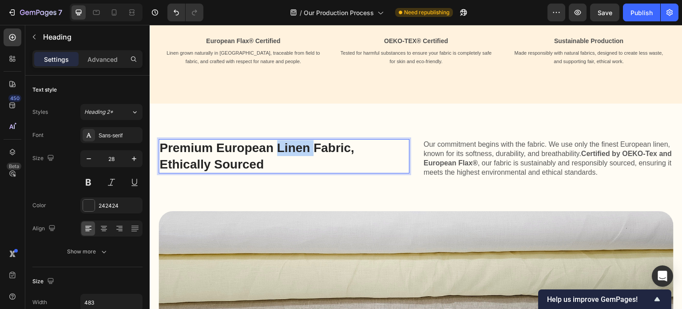
click at [297, 149] on p "Premium European Linen Fabric, Ethically Sourced" at bounding box center [265, 156] width 213 height 32
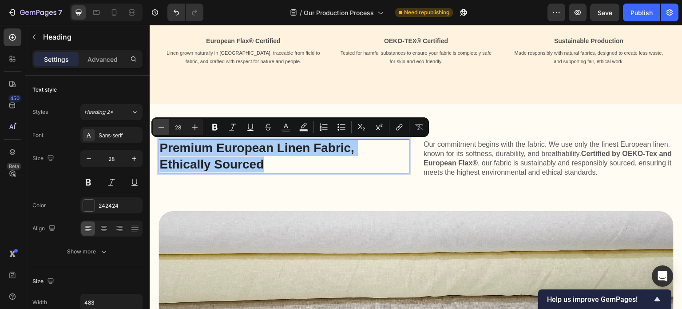
click at [160, 127] on icon "Editor contextual toolbar" at bounding box center [161, 127] width 9 height 9
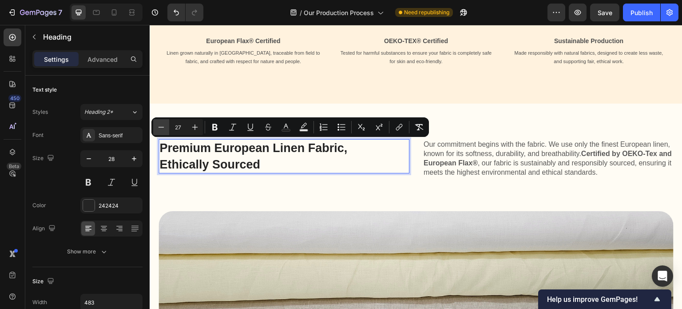
click at [160, 127] on icon "Editor contextual toolbar" at bounding box center [161, 127] width 9 height 9
type input "25"
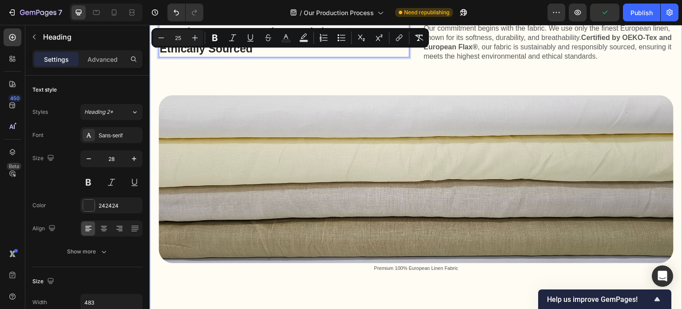
scroll to position [755, 0]
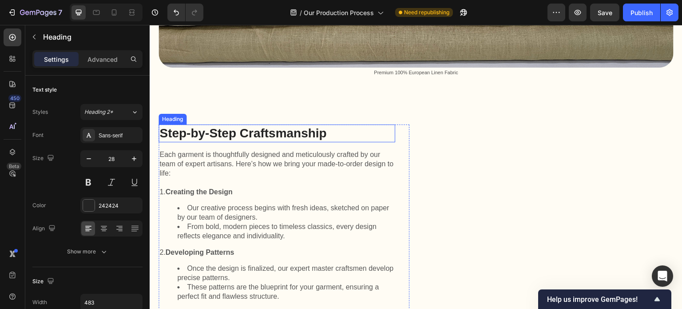
click at [280, 134] on h2 "Step-by-Step Craftsmanship" at bounding box center [277, 133] width 237 height 18
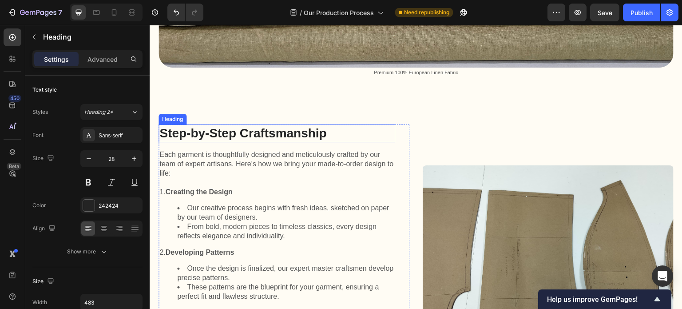
click at [280, 134] on h2 "Step-by-Step Craftsmanship" at bounding box center [277, 133] width 237 height 18
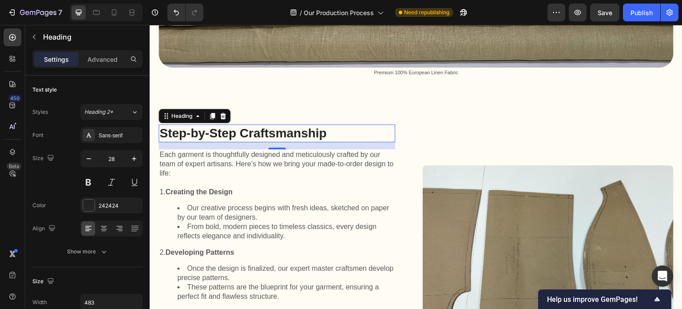
click at [280, 134] on p "Step-by-Step Craftsmanship" at bounding box center [276, 133] width 235 height 16
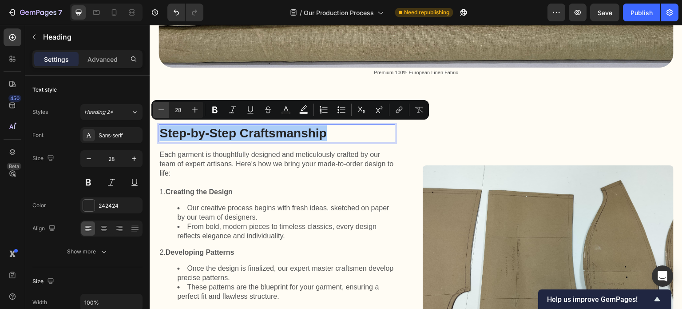
click at [161, 109] on icon "Editor contextual toolbar" at bounding box center [162, 109] width 6 height 0
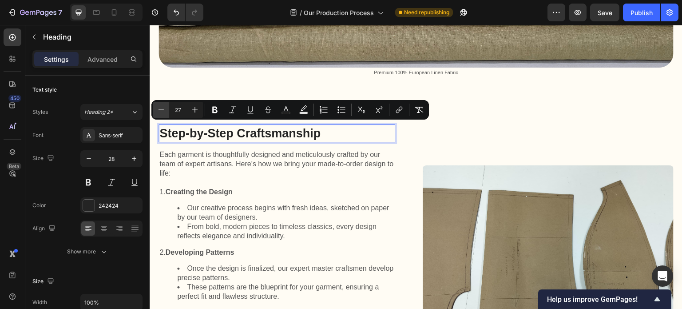
click at [161, 109] on icon "Editor contextual toolbar" at bounding box center [162, 109] width 6 height 0
type input "25"
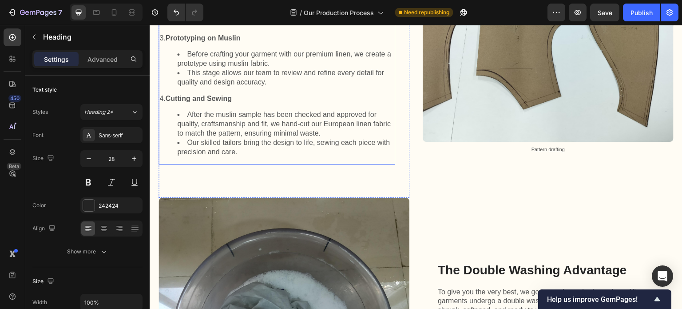
scroll to position [1066, 0]
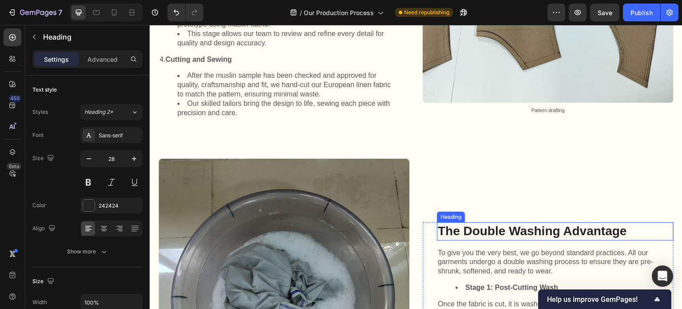
click at [499, 228] on h2 "The Double Washing Advantage" at bounding box center [555, 231] width 237 height 18
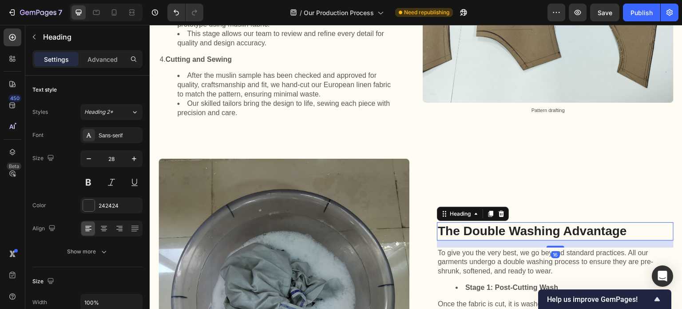
click at [499, 228] on p "The Double Washing Advantage" at bounding box center [555, 231] width 235 height 16
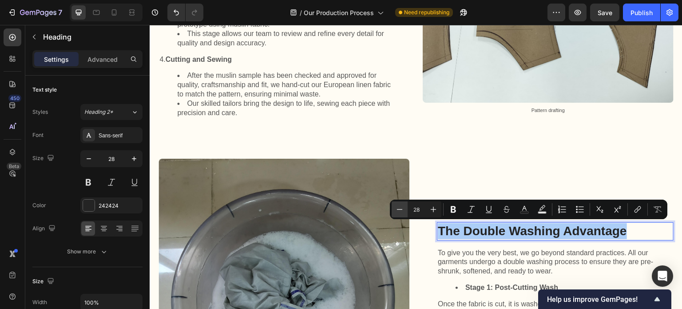
click at [400, 208] on icon "Editor contextual toolbar" at bounding box center [399, 209] width 9 height 9
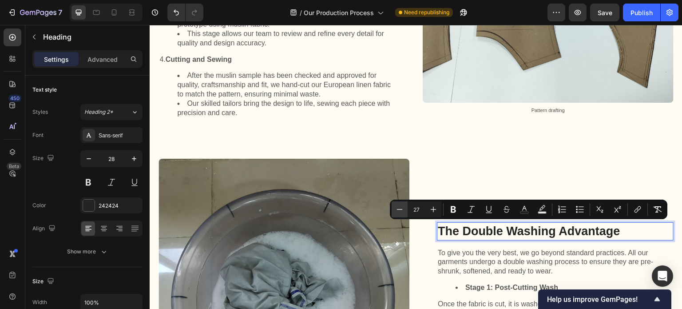
click at [400, 208] on icon "Editor contextual toolbar" at bounding box center [399, 209] width 9 height 9
type input "25"
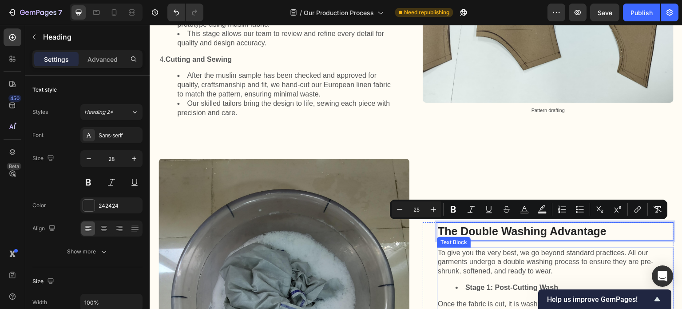
click at [486, 254] on p "To give you the very best, we go beyond standard practices. All our garments un…" at bounding box center [555, 262] width 235 height 28
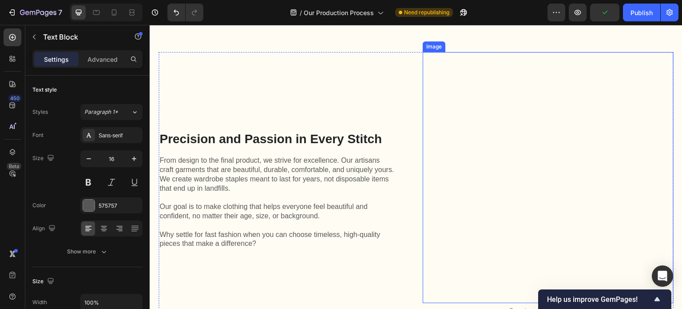
scroll to position [1510, 0]
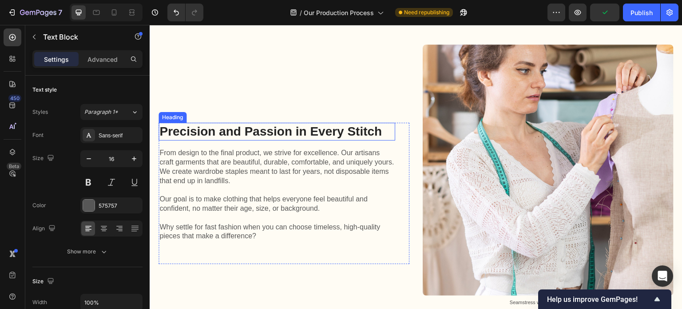
click at [316, 128] on h2 "Precision and Passion in Every Stitch" at bounding box center [277, 132] width 237 height 18
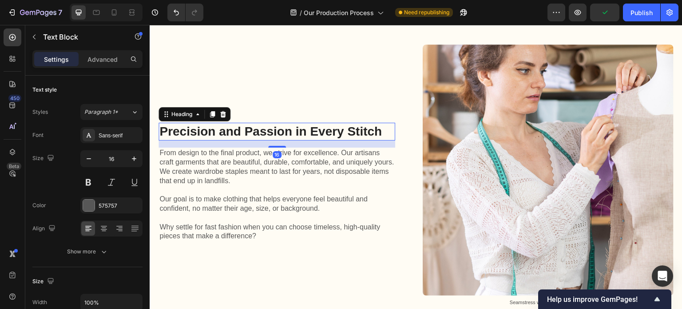
click at [316, 128] on p "Precision and Passion in Every Stitch" at bounding box center [276, 131] width 235 height 16
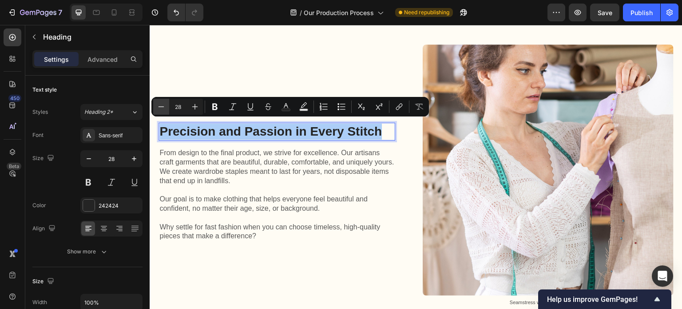
click at [162, 105] on icon "Editor contextual toolbar" at bounding box center [161, 106] width 9 height 9
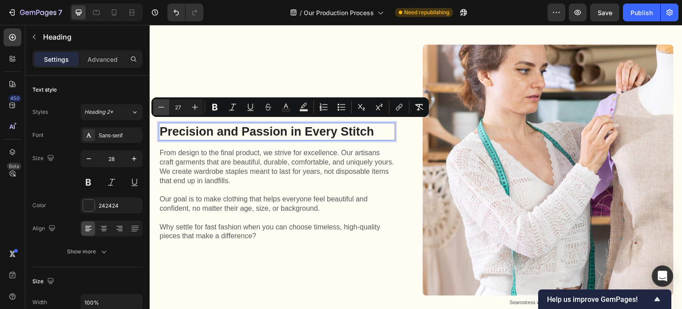
scroll to position [1509, 0]
click at [162, 105] on icon "Editor contextual toolbar" at bounding box center [161, 107] width 9 height 9
type input "25"
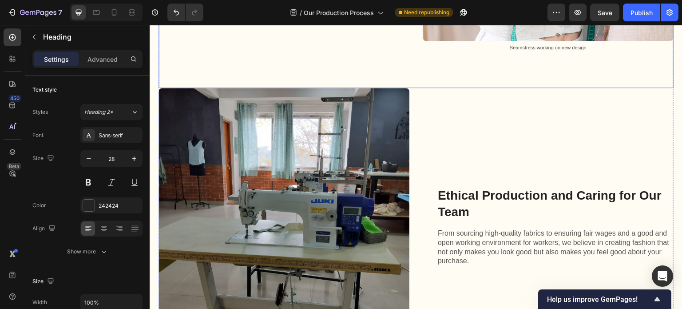
scroll to position [1820, 0]
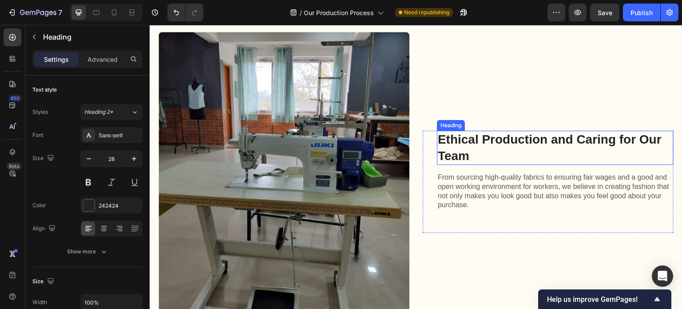
click at [468, 137] on h2 "Ethical Production and Caring for Our Team" at bounding box center [555, 148] width 237 height 34
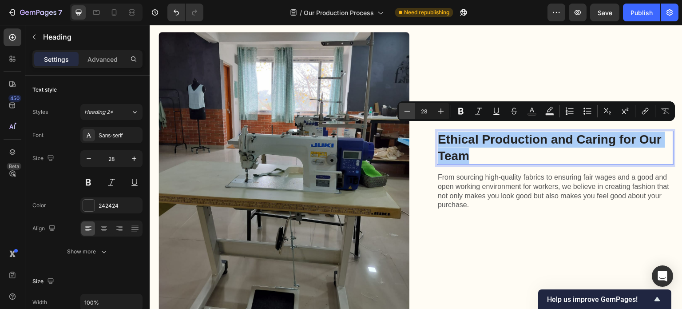
click at [408, 111] on icon "Editor contextual toolbar" at bounding box center [407, 111] width 9 height 9
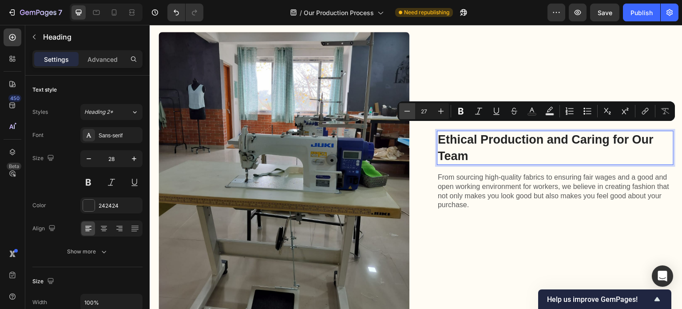
click at [408, 111] on icon "Editor contextual toolbar" at bounding box center [407, 111] width 9 height 9
type input "25"
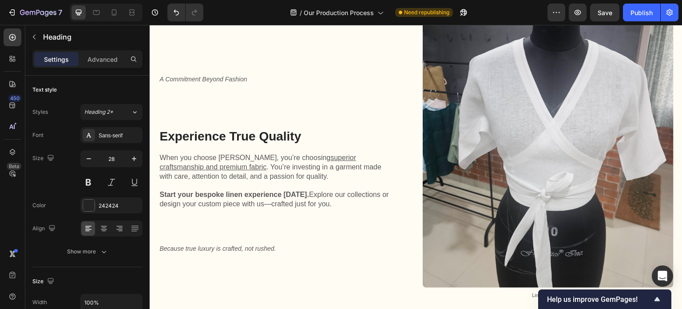
scroll to position [2175, 0]
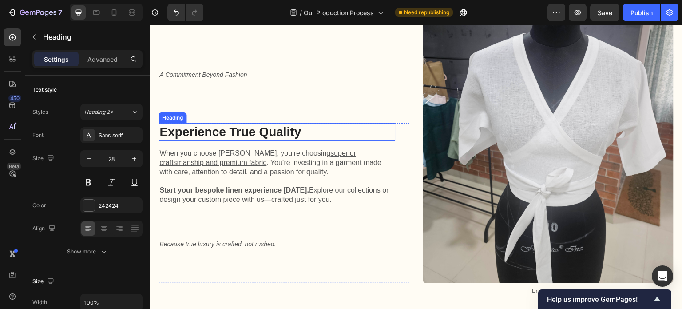
click at [286, 123] on h2 "Experience True Quality" at bounding box center [277, 132] width 237 height 18
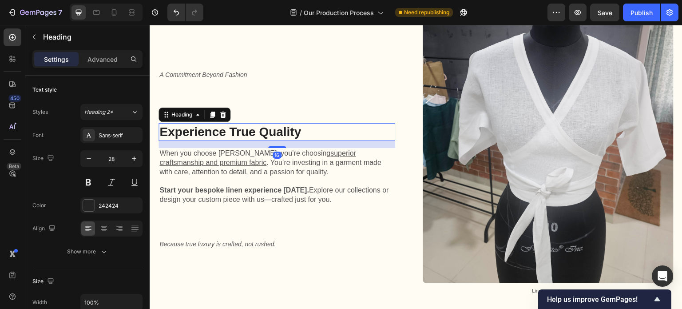
click at [286, 124] on p "Experience True Quality" at bounding box center [276, 132] width 235 height 16
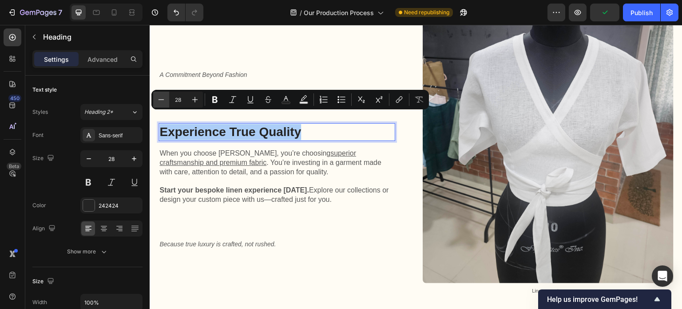
click at [162, 100] on icon "Editor contextual toolbar" at bounding box center [161, 99] width 9 height 9
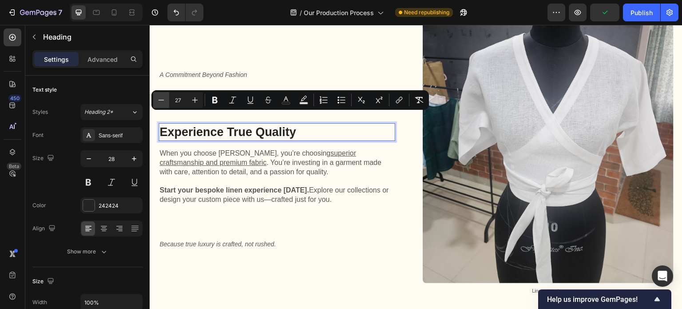
scroll to position [2175, 0]
click at [162, 100] on icon "Editor contextual toolbar" at bounding box center [161, 99] width 9 height 9
type input "25"
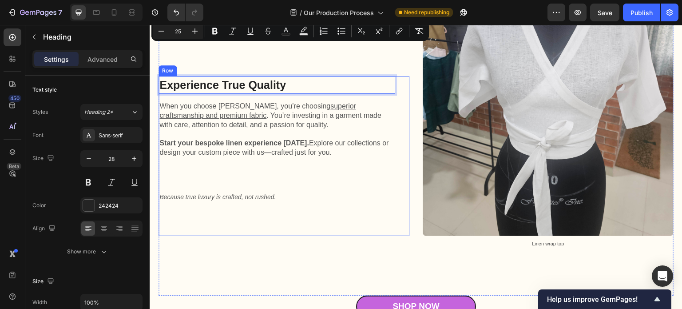
scroll to position [2352, 0]
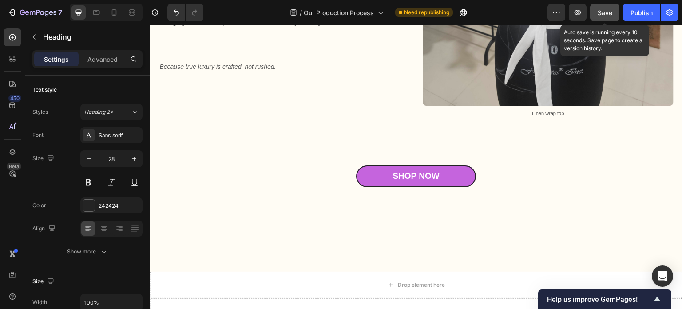
click at [601, 16] on div "Save" at bounding box center [605, 12] width 15 height 9
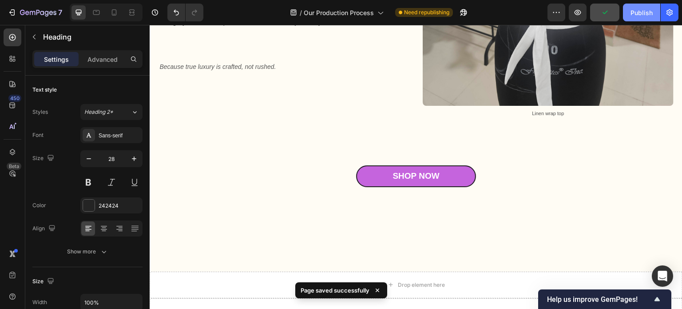
click at [638, 14] on div "Publish" at bounding box center [641, 12] width 22 height 9
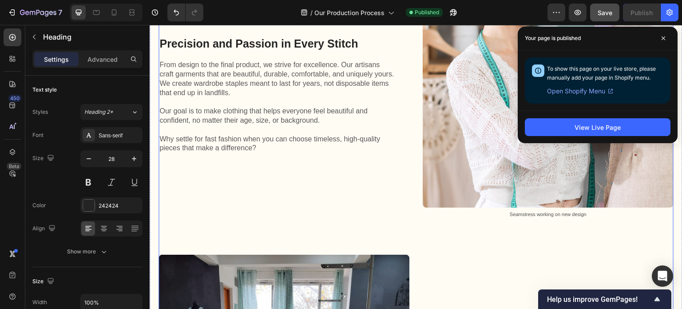
scroll to position [1509, 0]
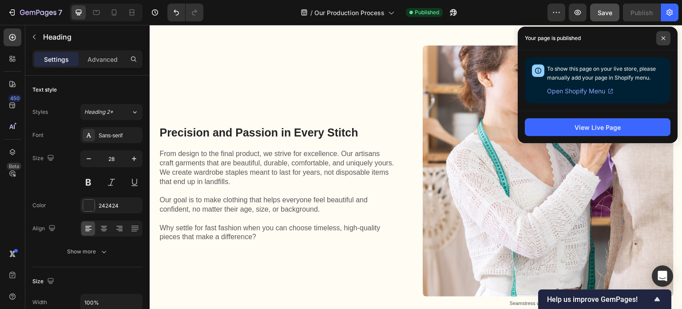
click at [665, 35] on span at bounding box center [663, 38] width 14 height 14
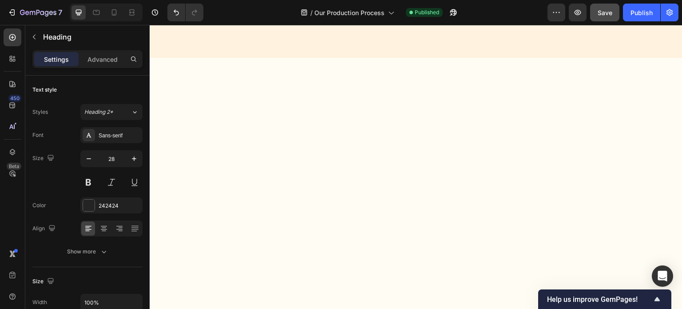
scroll to position [0, 0]
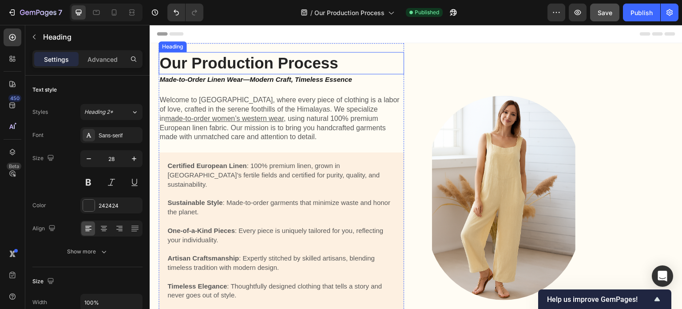
click at [162, 59] on h1 "Our Production Process" at bounding box center [282, 63] width 246 height 22
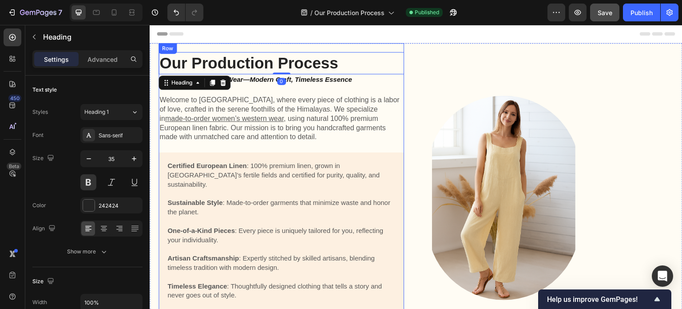
click at [235, 48] on div "Our Production Process Heading 0 Made-to-Order Linen Wear—Modern Craft, Timeles…" at bounding box center [282, 203] width 246 height 321
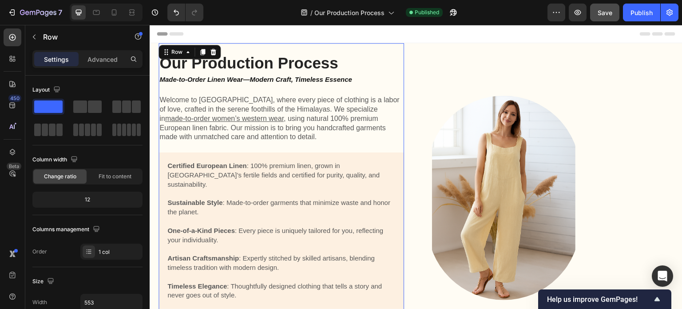
click at [256, 51] on div "Our Production Process Heading Made-to-Order Linen Wear—Modern Craft, Timeless …" at bounding box center [282, 203] width 246 height 321
click at [256, 60] on h1 "Our Production Process" at bounding box center [282, 63] width 246 height 22
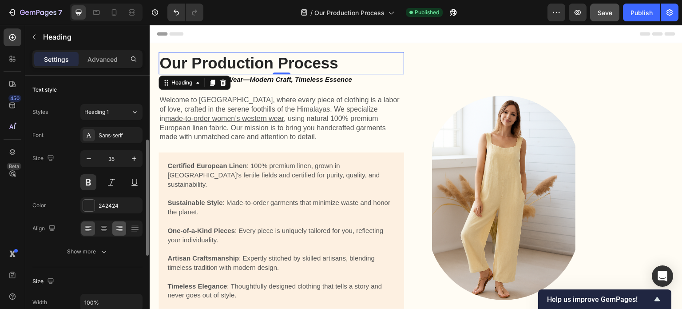
scroll to position [89, 0]
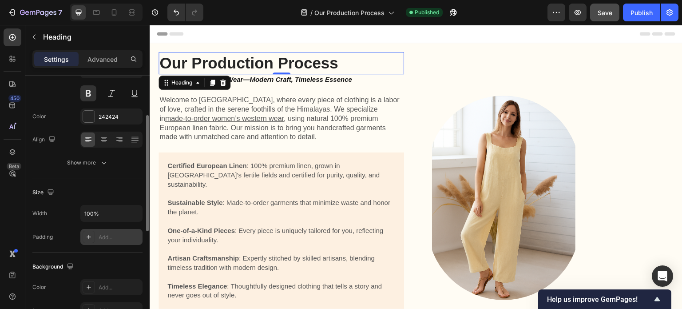
click at [106, 234] on div "Add..." at bounding box center [120, 237] width 42 height 8
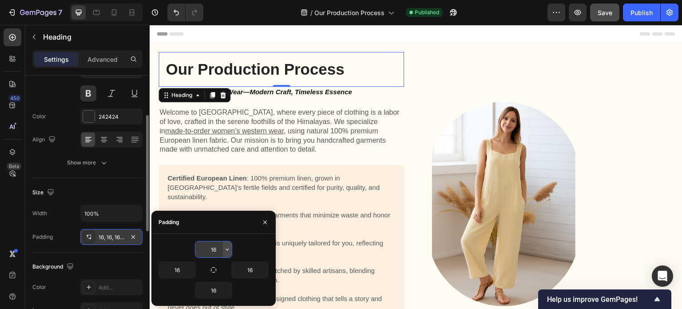
click at [226, 249] on icon "button" at bounding box center [227, 250] width 3 height 2
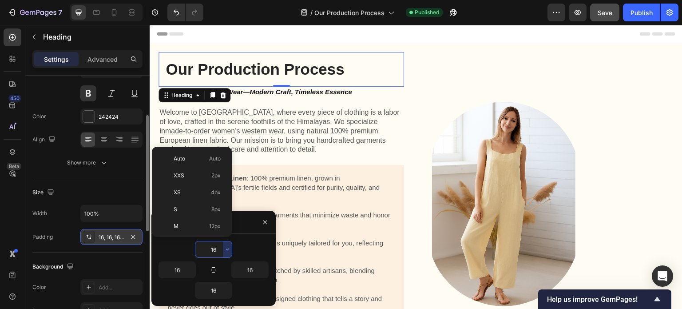
click at [214, 250] on input "16" at bounding box center [213, 249] width 36 height 16
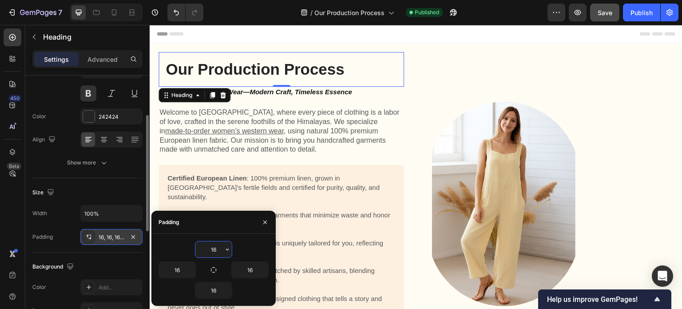
drag, startPoint x: 219, startPoint y: 250, endPoint x: 206, endPoint y: 249, distance: 12.9
click at [206, 249] on input "16" at bounding box center [213, 249] width 36 height 16
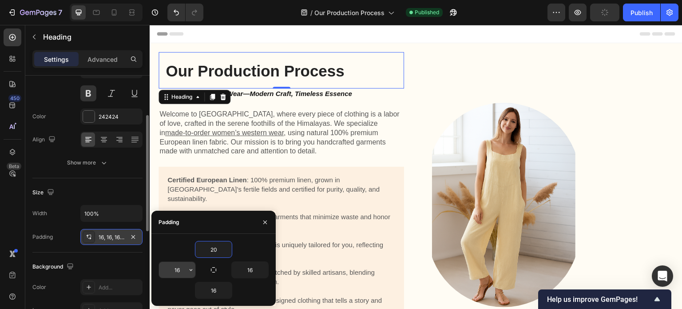
type input "20"
click at [183, 271] on input "16" at bounding box center [177, 270] width 36 height 16
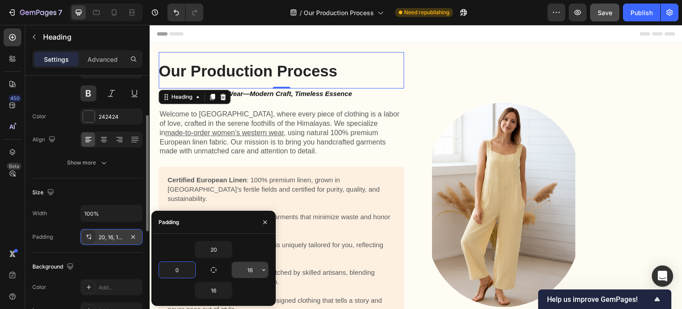
type input "0"
click at [243, 268] on input "16" at bounding box center [250, 270] width 36 height 16
type input "0"
click at [218, 289] on input "16" at bounding box center [213, 290] width 36 height 16
type input "0"
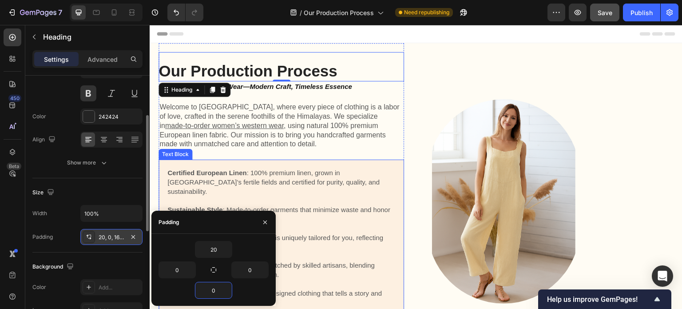
click at [330, 224] on p at bounding box center [281, 228] width 228 height 9
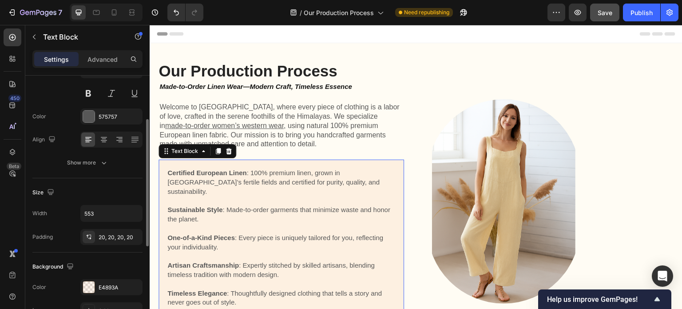
scroll to position [0, 0]
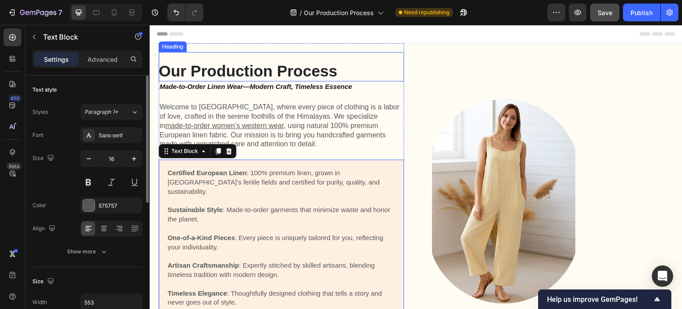
click at [307, 73] on h1 "Our Production Process" at bounding box center [282, 66] width 246 height 29
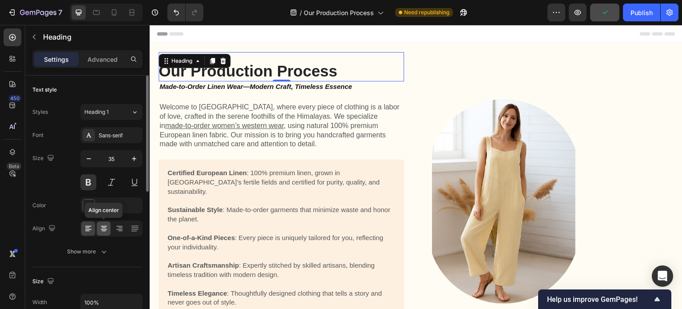
scroll to position [44, 0]
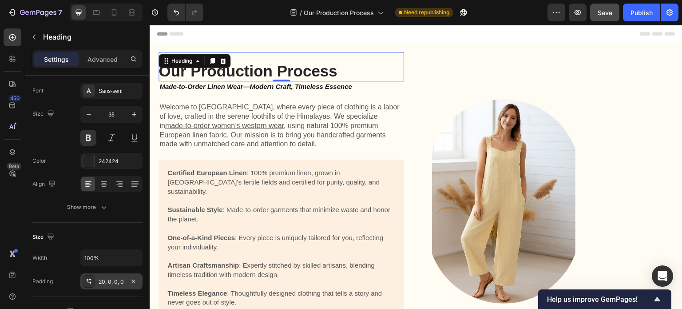
click at [107, 279] on div "20, 0, 0, 0" at bounding box center [112, 281] width 26 height 8
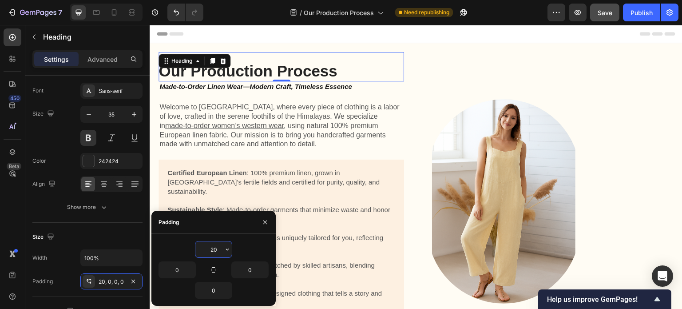
click at [220, 249] on input "20" at bounding box center [213, 249] width 36 height 16
type input "25"
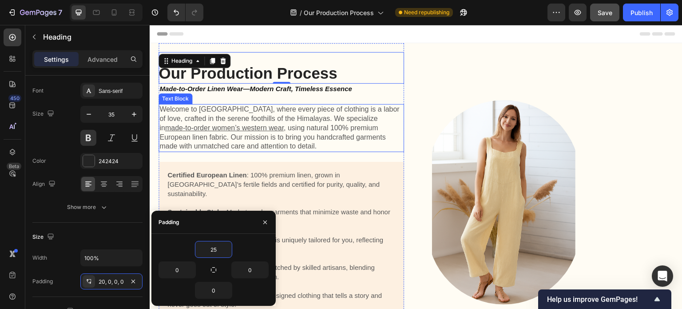
click at [319, 144] on p "Welcome to [GEOGRAPHIC_DATA], where every piece of clothing is a labor of love,…" at bounding box center [281, 128] width 244 height 46
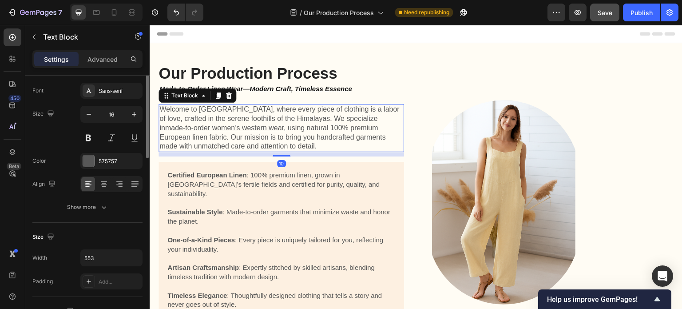
scroll to position [0, 0]
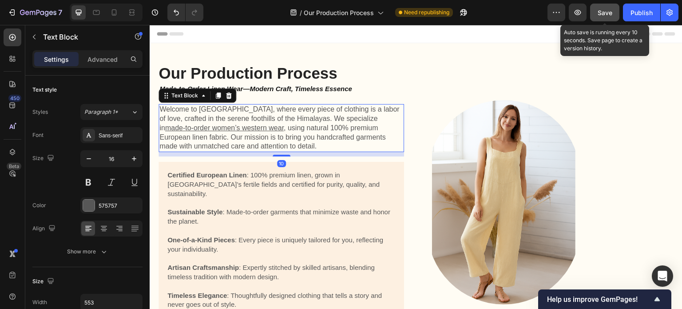
click at [600, 13] on span "Save" at bounding box center [605, 13] width 15 height 8
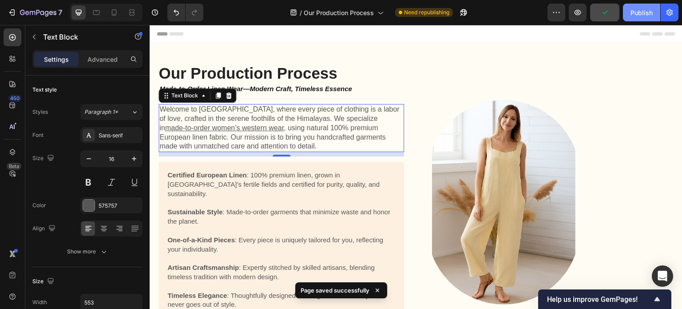
click at [635, 10] on div "Publish" at bounding box center [641, 12] width 22 height 9
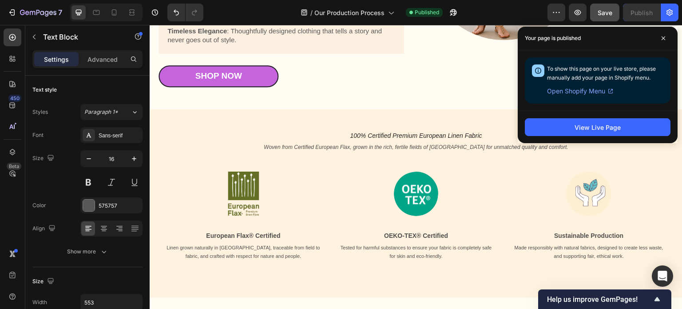
scroll to position [266, 0]
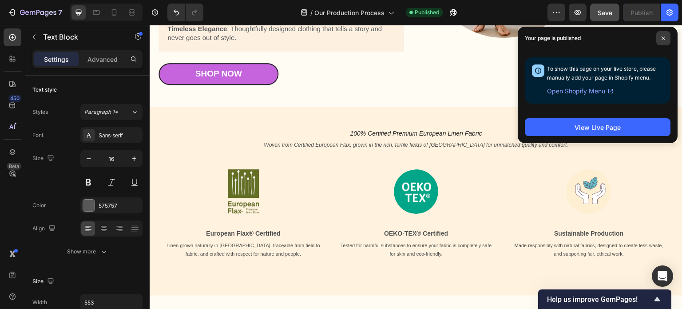
click at [662, 37] on icon at bounding box center [663, 38] width 4 height 4
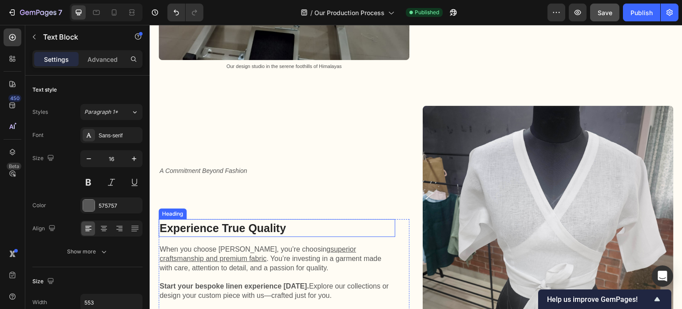
scroll to position [2087, 0]
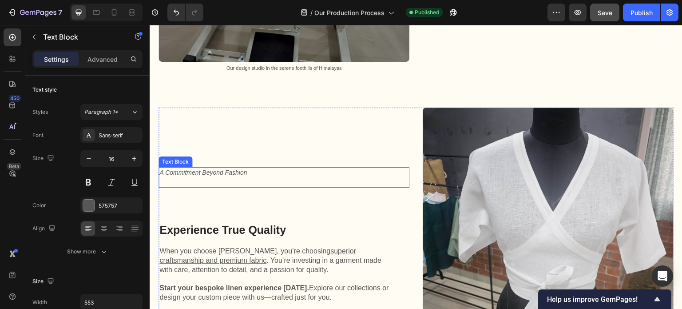
click at [245, 169] on span "A Commitment Beyond Fashion" at bounding box center [202, 172] width 87 height 7
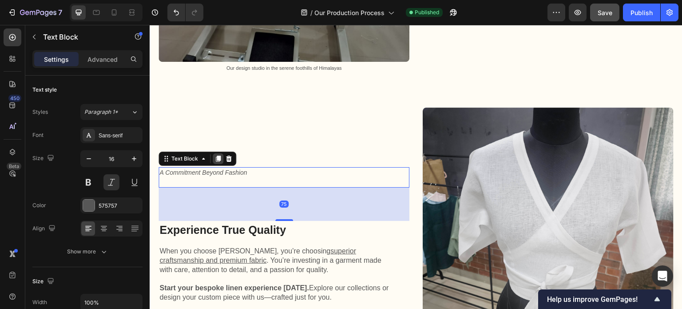
click at [217, 155] on icon at bounding box center [218, 158] width 5 height 6
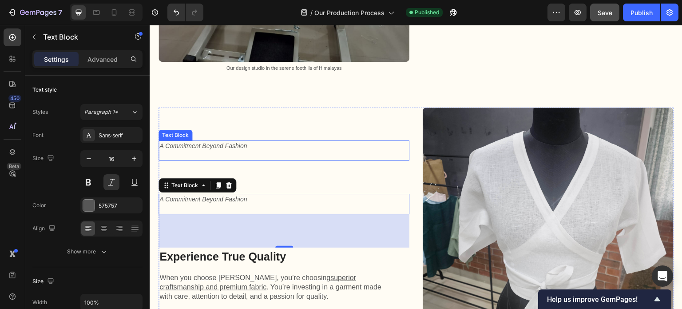
click at [238, 151] on p at bounding box center [283, 155] width 249 height 9
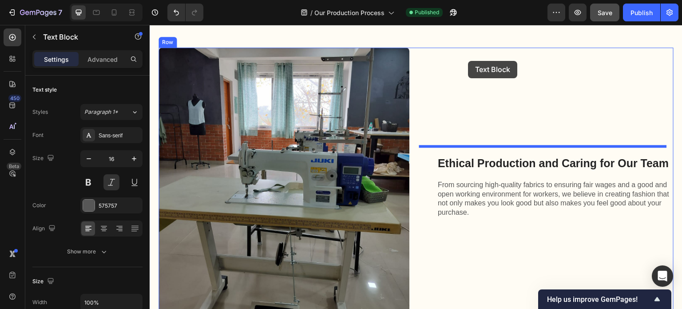
scroll to position [1799, 0]
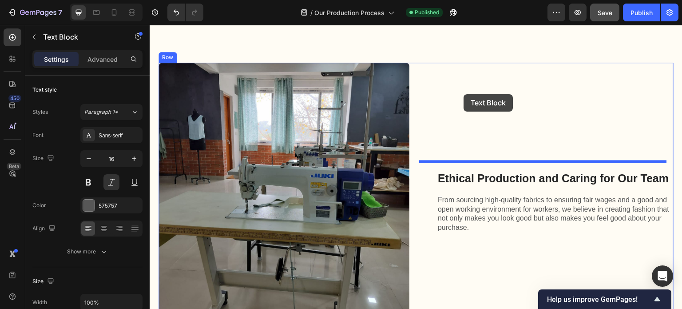
drag, startPoint x: 165, startPoint y: 119, endPoint x: 464, endPoint y: 94, distance: 299.8
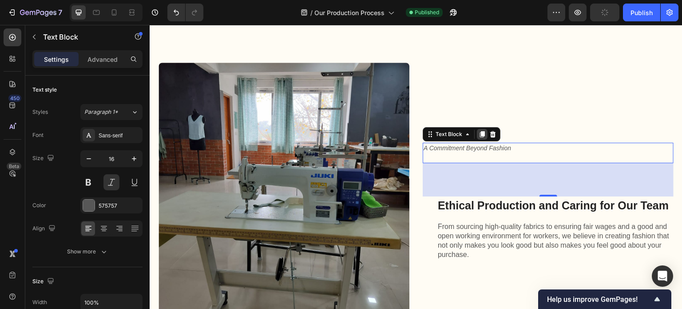
click at [480, 131] on icon at bounding box center [482, 134] width 5 height 6
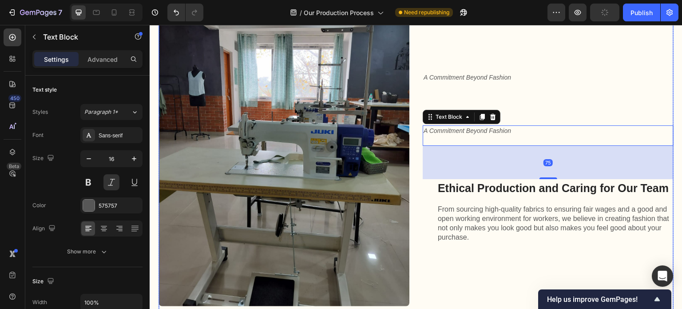
scroll to position [1843, 0]
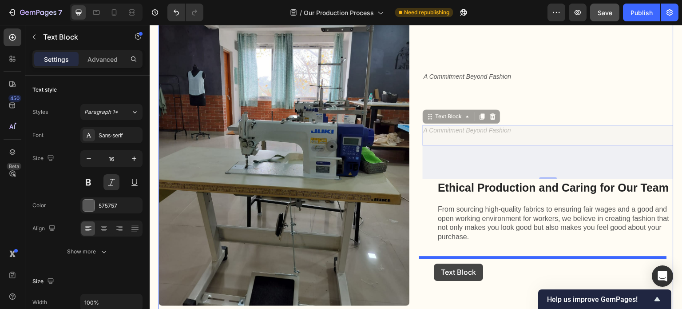
drag, startPoint x: 428, startPoint y: 109, endPoint x: 434, endPoint y: 263, distance: 154.2
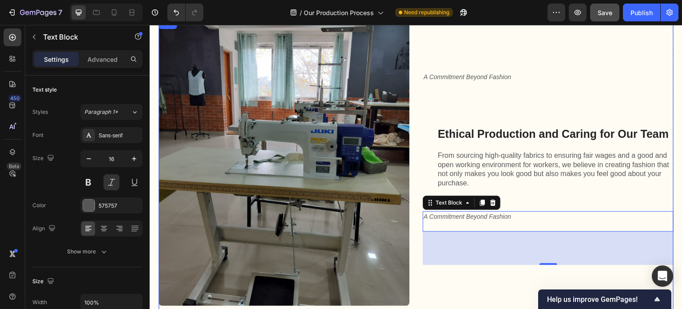
click at [476, 261] on div "A Commitment Beyond Fashion Text Block Ethical Production and Caring for Our Te…" at bounding box center [548, 168] width 251 height 300
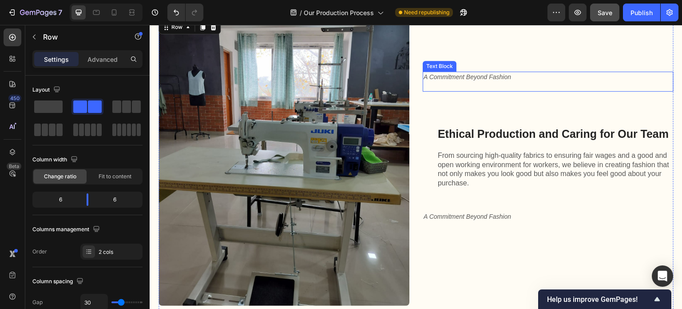
click at [476, 73] on span "A Commitment Beyond Fashion" at bounding box center [467, 76] width 87 height 7
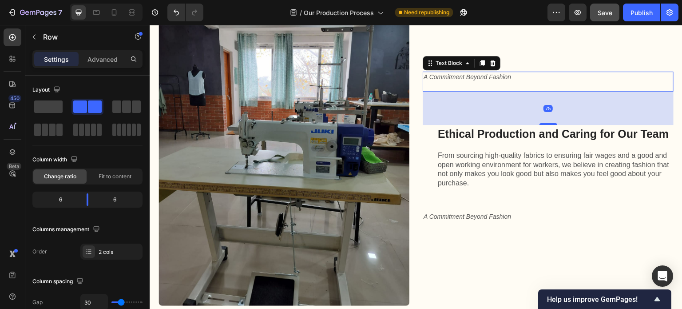
click at [476, 73] on span "A Commitment Beyond Fashion" at bounding box center [467, 76] width 87 height 7
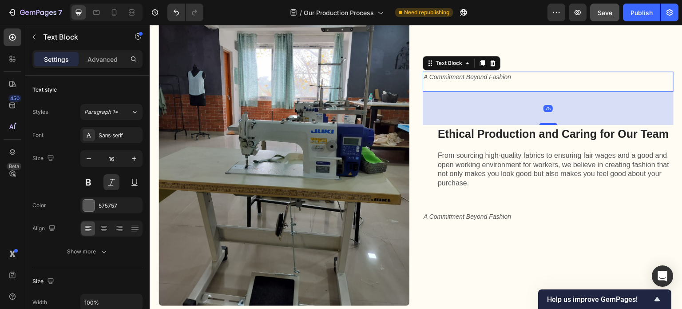
click at [476, 73] on span "A Commitment Beyond Fashion" at bounding box center [467, 76] width 87 height 7
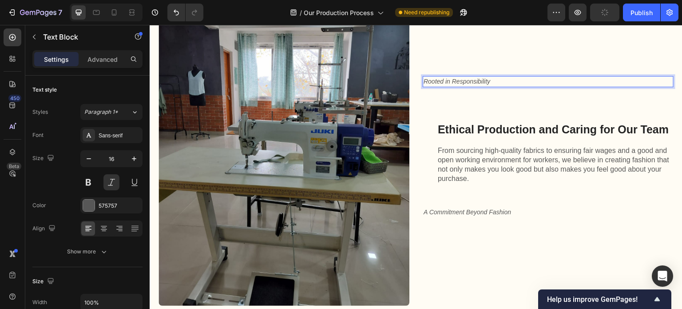
scroll to position [1847, 0]
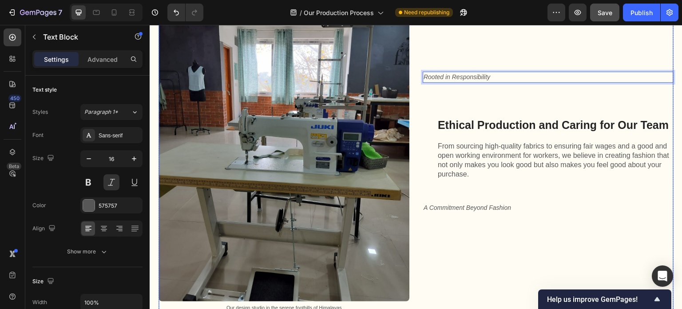
click at [479, 222] on div "Rooted in Responsibility Text Block 75 Ethical Production and Caring for Our Te…" at bounding box center [548, 164] width 251 height 300
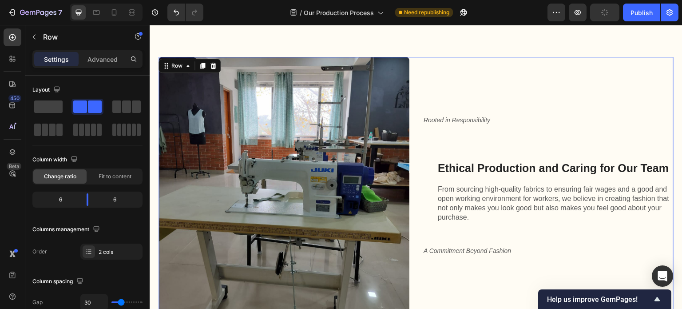
scroll to position [1803, 0]
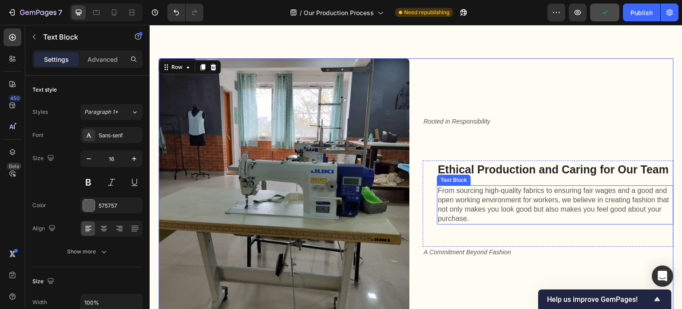
click at [457, 186] on p "From sourcing high-quality fabrics to ensuring fair wages and a good and open w…" at bounding box center [555, 204] width 235 height 37
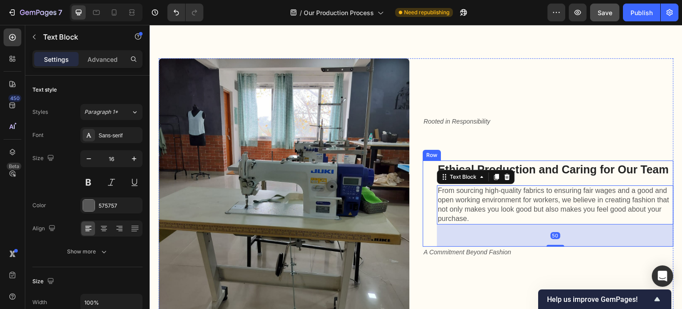
click at [425, 172] on div "Ethical Production and Caring for Our Team Heading From sourcing high-quality f…" at bounding box center [548, 203] width 251 height 86
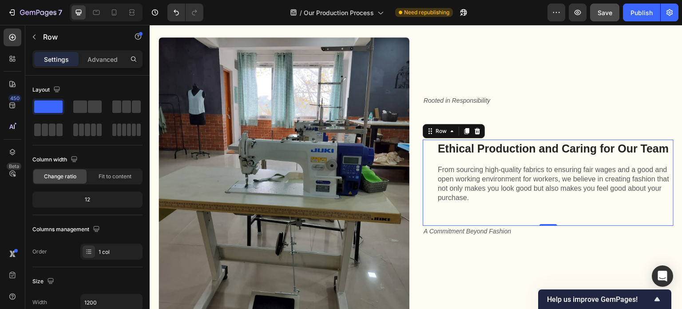
scroll to position [1847, 0]
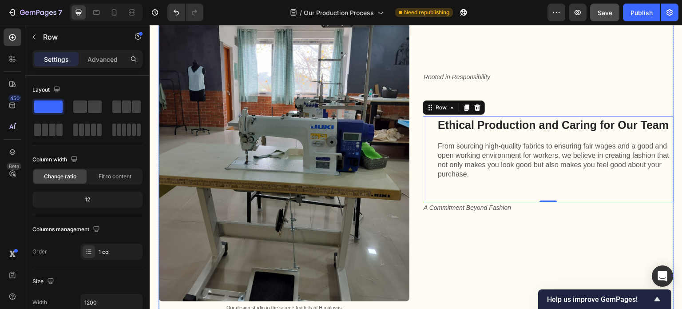
click at [467, 224] on div "Rooted in Responsibility Text Block Ethical Production and Caring for Our Team …" at bounding box center [548, 164] width 251 height 300
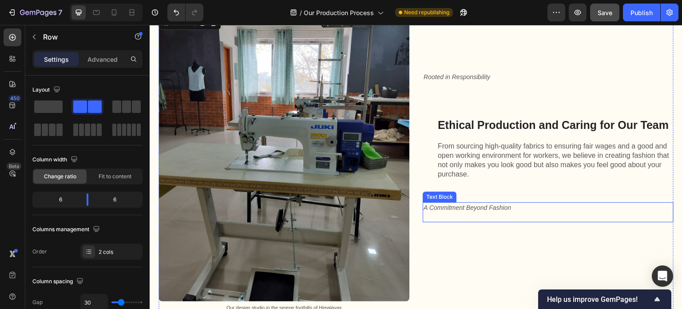
click at [436, 204] on span "A Commitment Beyond Fashion" at bounding box center [467, 207] width 87 height 7
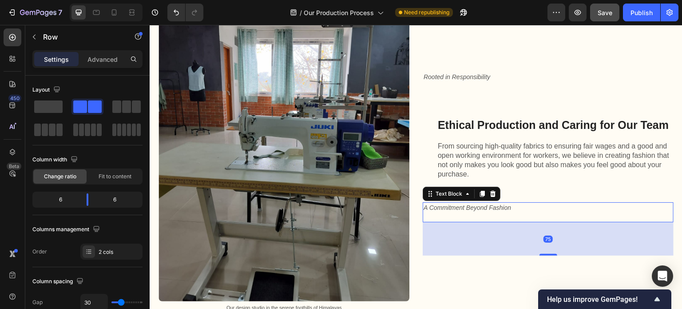
click at [436, 204] on span "A Commitment Beyond Fashion" at bounding box center [467, 207] width 87 height 7
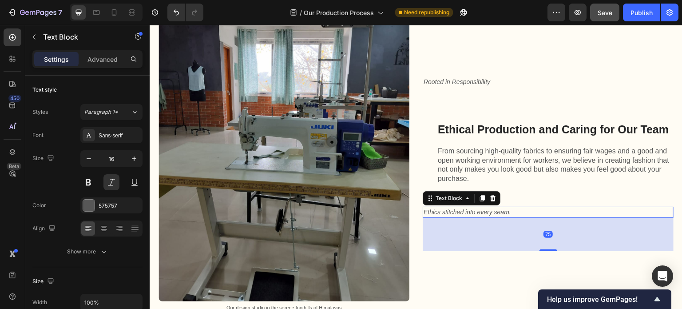
scroll to position [1852, 0]
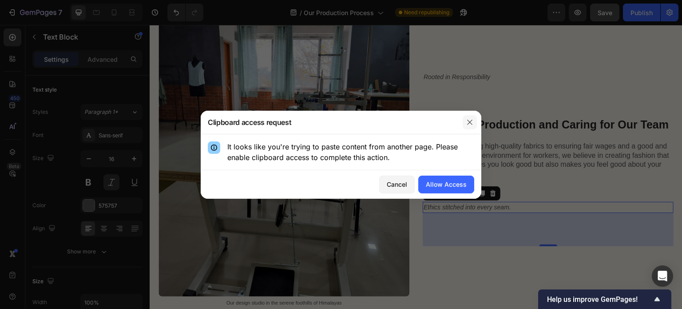
click at [471, 120] on icon "button" at bounding box center [469, 121] width 5 height 5
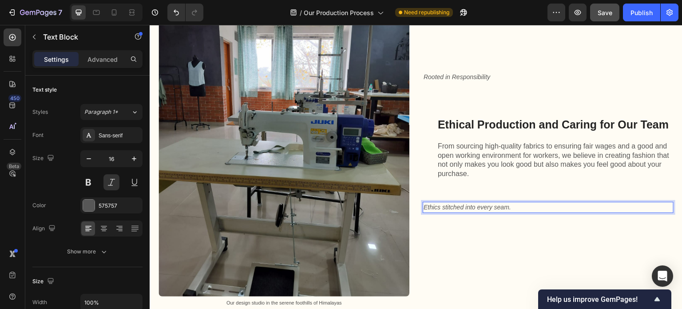
click at [456, 203] on span "Ethics stitched into every seam." at bounding box center [467, 206] width 87 height 7
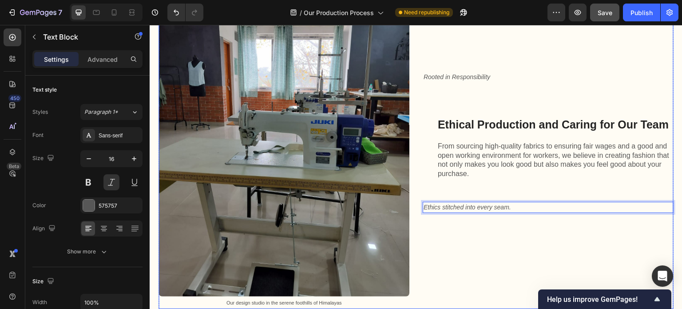
click at [477, 227] on div "Rooted in Responsibility Text Block Ethical Production and Caring for Our Team …" at bounding box center [548, 159] width 251 height 300
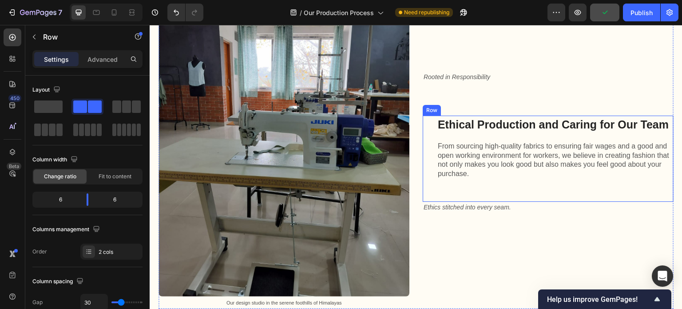
click at [489, 128] on div "Ethical Production and Caring for Our Team Heading From sourcing high-quality f…" at bounding box center [555, 158] width 237 height 86
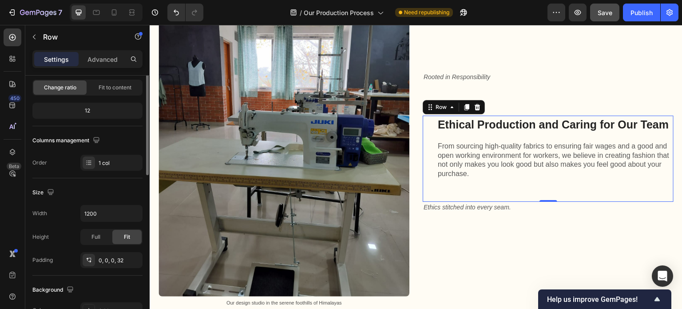
scroll to position [178, 0]
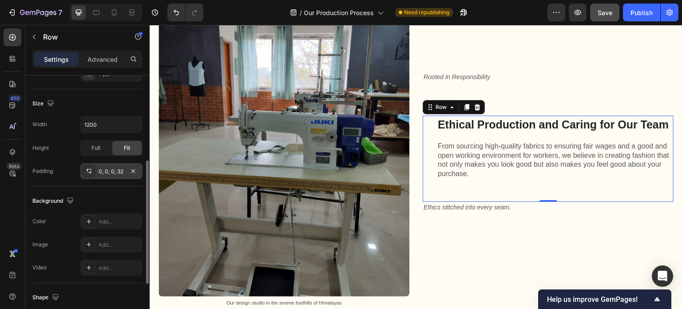
click at [106, 174] on div "0, 0, 0, 32" at bounding box center [112, 171] width 26 height 8
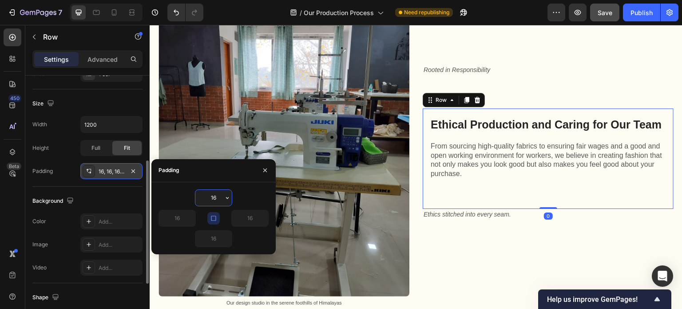
scroll to position [1845, 0]
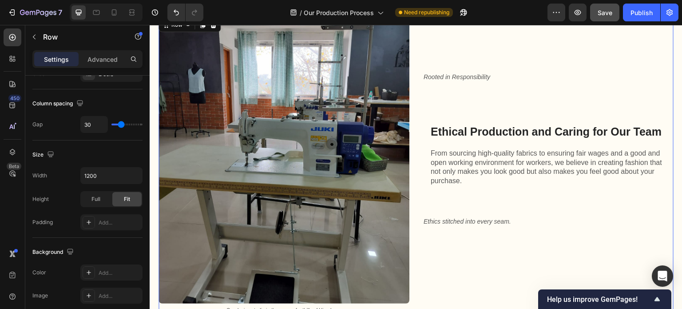
click at [459, 258] on div "Rooted in Responsibility Text Block Ethical Production and Caring for Our Team …" at bounding box center [548, 166] width 251 height 300
click at [498, 153] on p "From sourcing high-quality fabrics to ensuring fair wages and a good and open w…" at bounding box center [548, 167] width 235 height 37
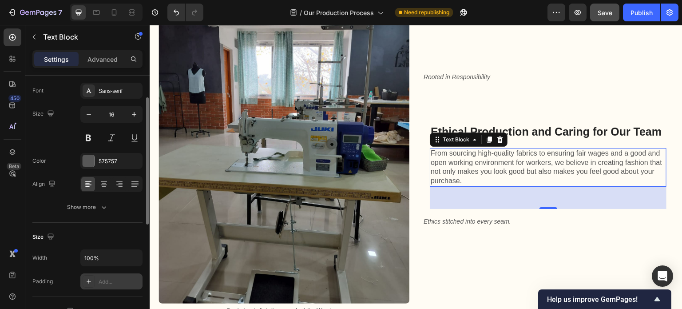
scroll to position [89, 0]
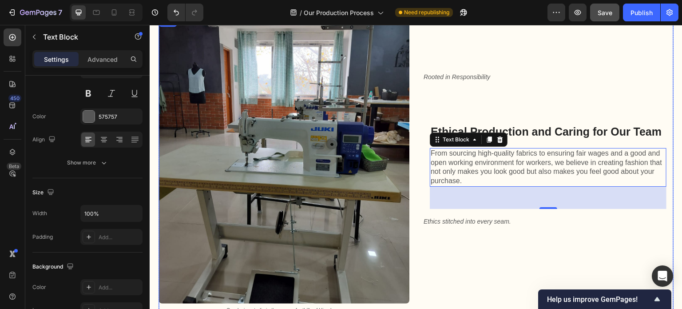
click at [495, 243] on div "Rooted in Responsibility Text Block Ethical Production and Caring for Our Team …" at bounding box center [548, 166] width 251 height 300
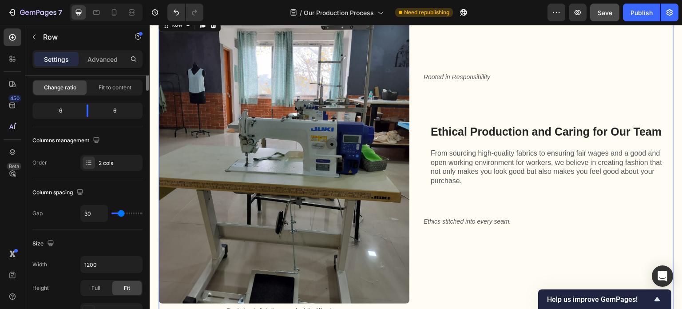
scroll to position [0, 0]
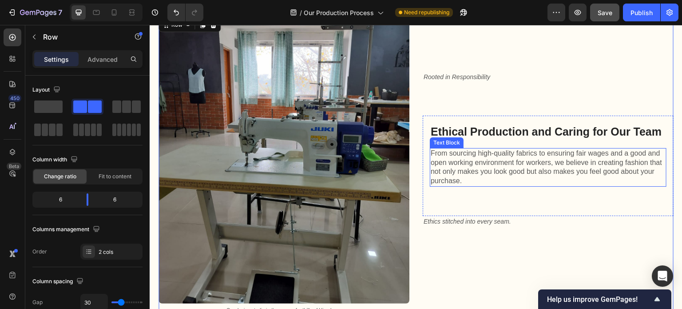
click at [482, 160] on p "From sourcing high-quality fabrics to ensuring fair wages and a good and open w…" at bounding box center [548, 167] width 235 height 37
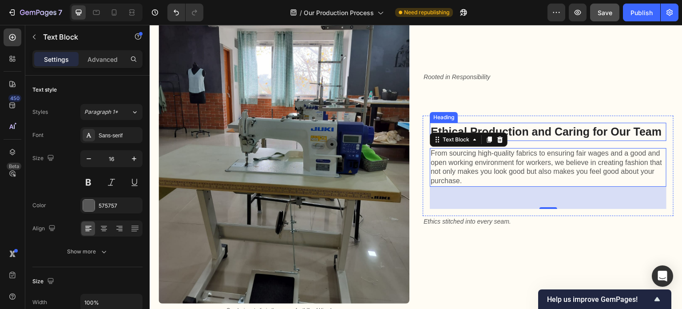
click at [526, 123] on h2 "Ethical Production and Caring for Our Team" at bounding box center [548, 132] width 237 height 18
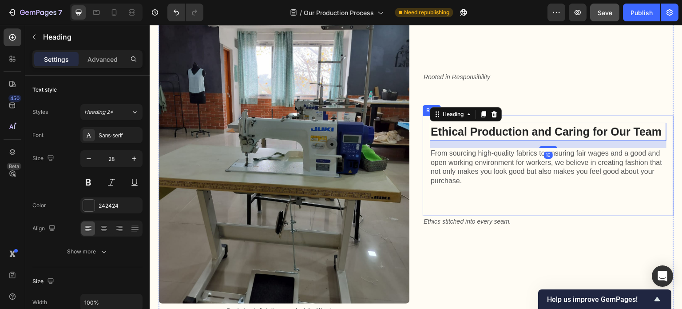
click at [527, 115] on div "Ethical Production and Caring for Our Team Heading 16 From sourcing high-qualit…" at bounding box center [548, 165] width 251 height 100
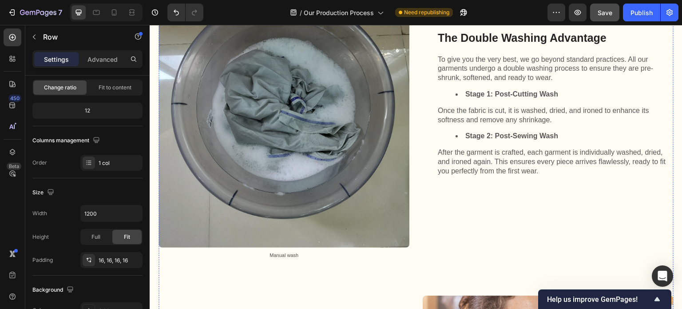
scroll to position [1179, 0]
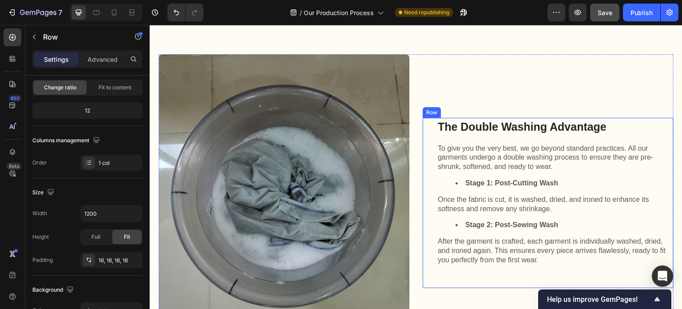
click at [425, 127] on div "The Double Washing Advantage Heading To give you the very best, we go beyond st…" at bounding box center [548, 203] width 251 height 170
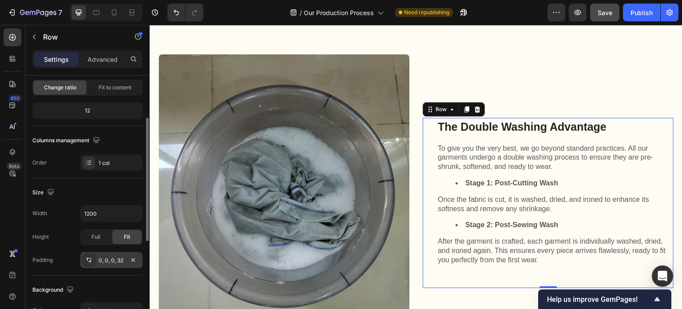
click at [109, 262] on div "0, 0, 0, 32" at bounding box center [112, 260] width 26 height 8
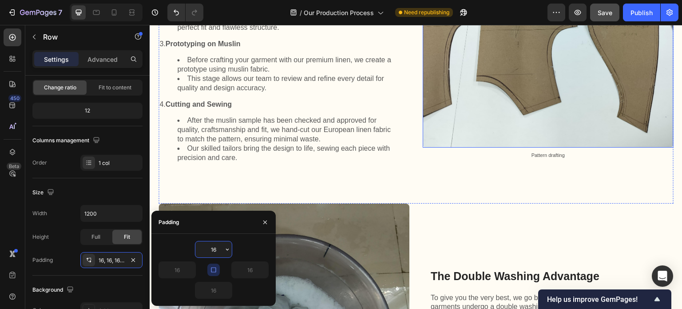
scroll to position [1046, 0]
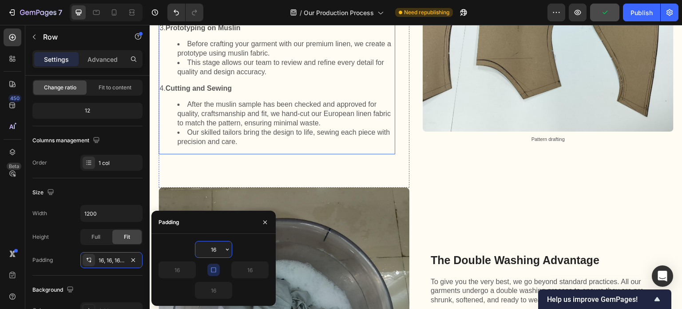
click at [376, 153] on div "Each garment is thoughtfully designed and meticulously crafted by our team of e…" at bounding box center [277, 9] width 237 height 289
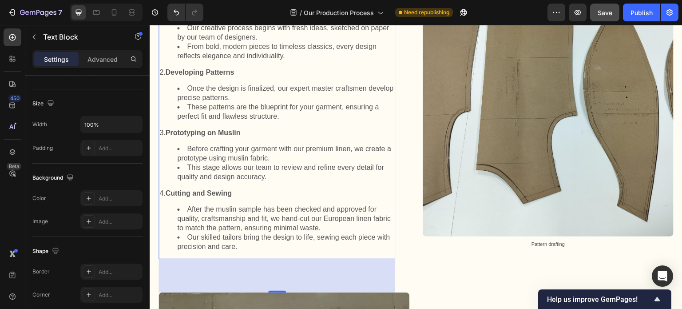
scroll to position [957, 0]
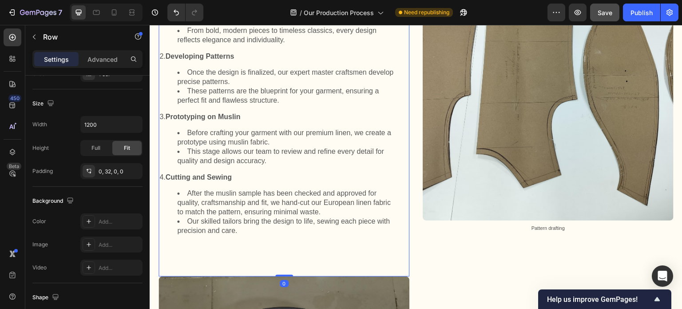
click at [404, 207] on div "Step-by-Step Craftsmanship Heading Each garment is thoughtfully designed and me…" at bounding box center [284, 103] width 251 height 348
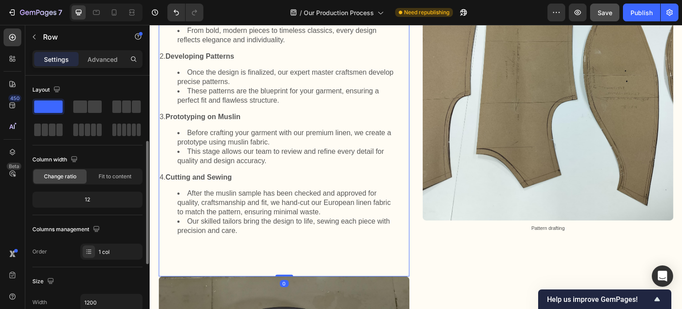
scroll to position [89, 0]
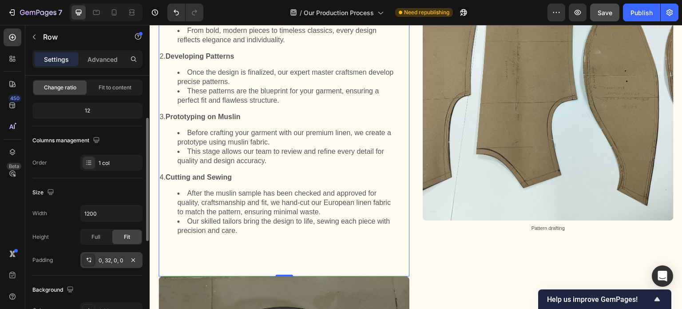
click at [103, 260] on div "0, 32, 0, 0" at bounding box center [112, 260] width 26 height 8
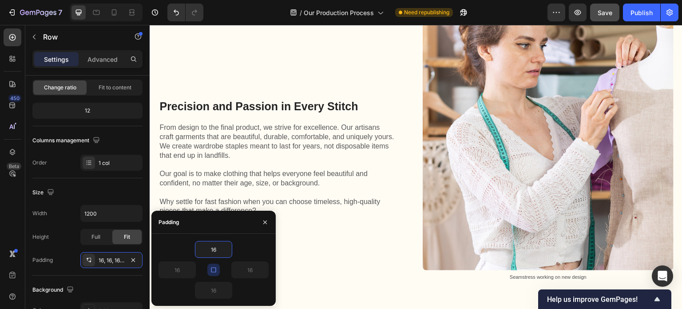
scroll to position [1623, 0]
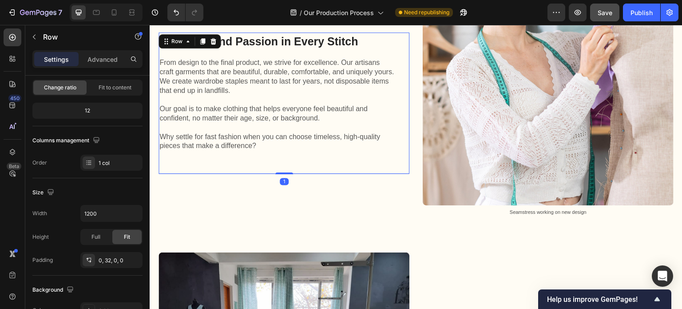
click at [399, 165] on div "Precision and Passion in Every Stitch Heading From design to the final product,…" at bounding box center [284, 102] width 251 height 141
click at [121, 257] on div "0, 32, 0, 0" at bounding box center [112, 260] width 26 height 8
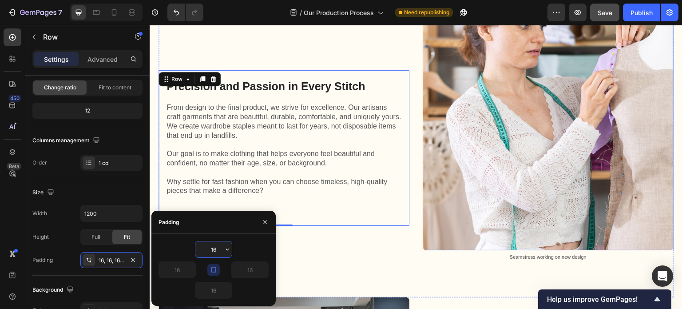
scroll to position [1579, 0]
click at [440, 228] on img at bounding box center [548, 124] width 251 height 251
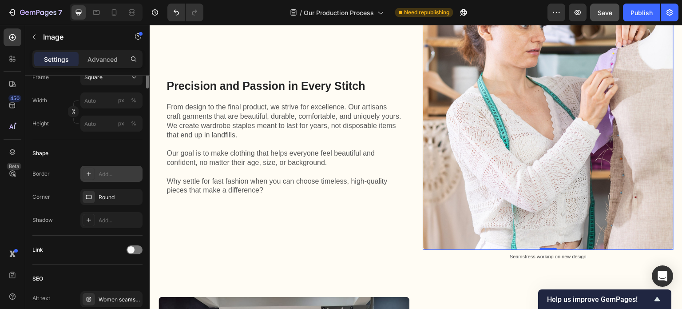
scroll to position [311, 0]
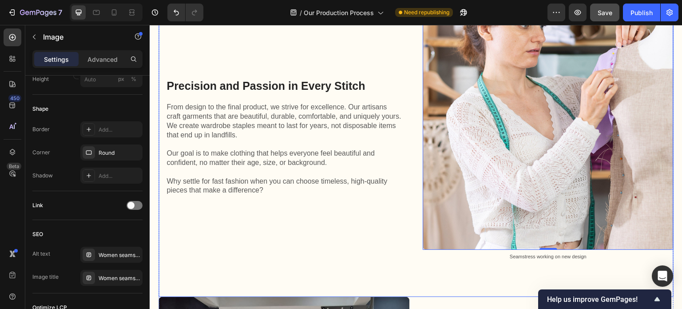
click at [414, 254] on div "Precision and Passion in Every Stitch Heading From design to the final product,…" at bounding box center [416, 147] width 515 height 297
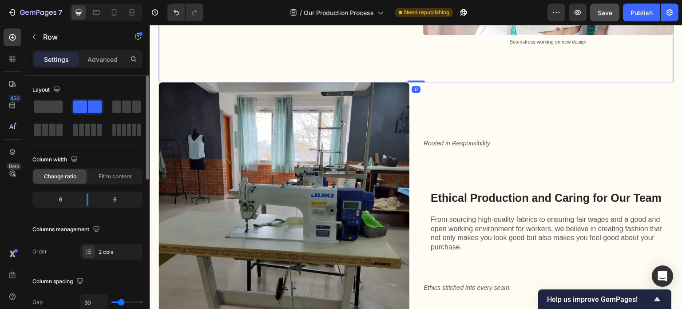
scroll to position [1801, 0]
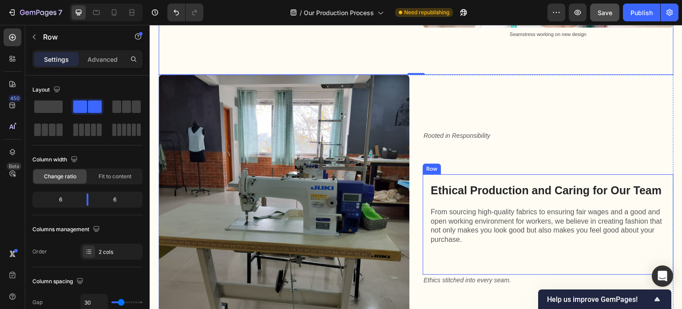
click at [424, 251] on div "Ethical Production and Caring for Our Team Heading From sourcing high-quality f…" at bounding box center [548, 224] width 251 height 100
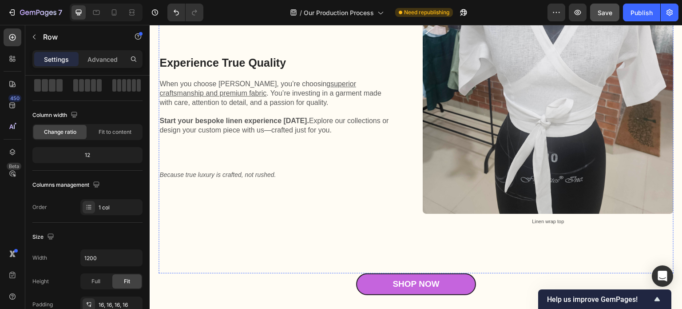
scroll to position [2289, 0]
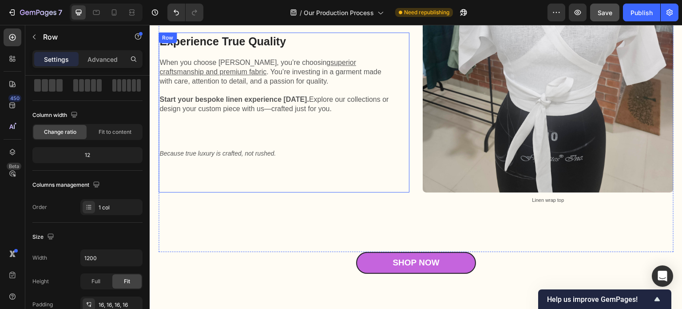
click at [386, 169] on div "Experience True Quality Heading When you choose Kuttons, you’re choosing superi…" at bounding box center [277, 112] width 237 height 160
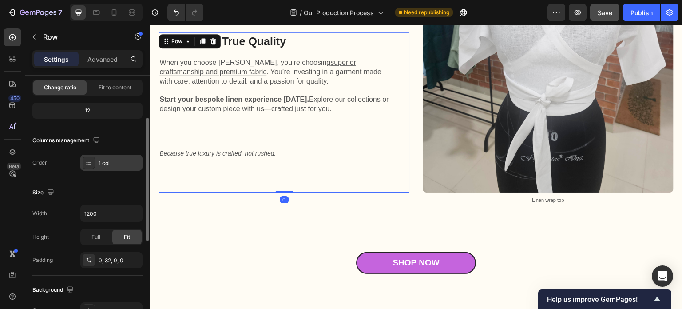
scroll to position [133, 0]
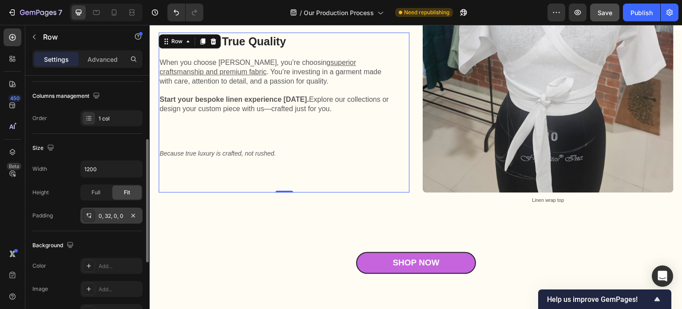
click at [102, 210] on div "0, 32, 0, 0" at bounding box center [111, 215] width 62 height 16
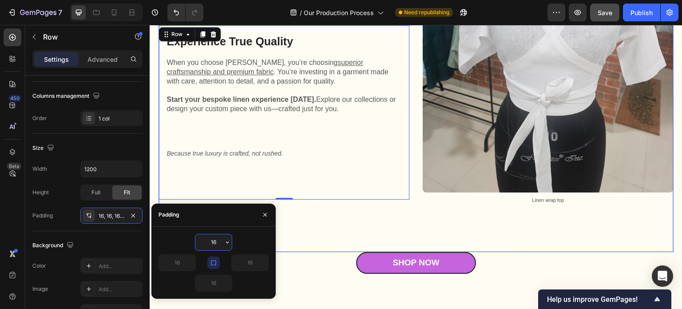
click at [489, 215] on div "Image Linen wrap top Text Block" at bounding box center [548, 85] width 251 height 333
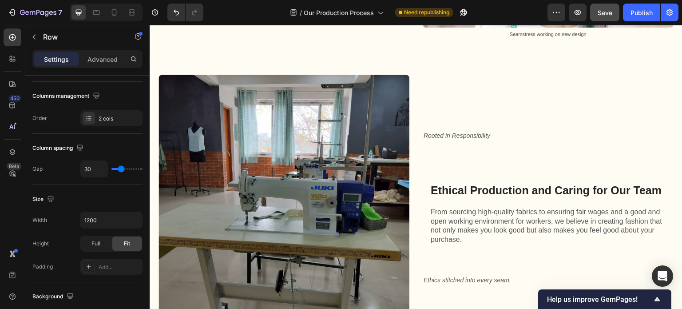
scroll to position [1890, 0]
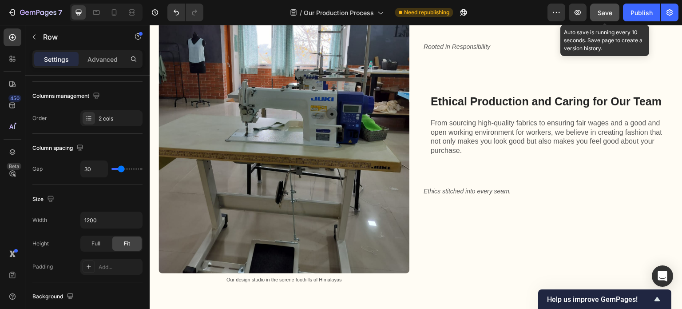
click at [600, 13] on span "Save" at bounding box center [605, 13] width 15 height 8
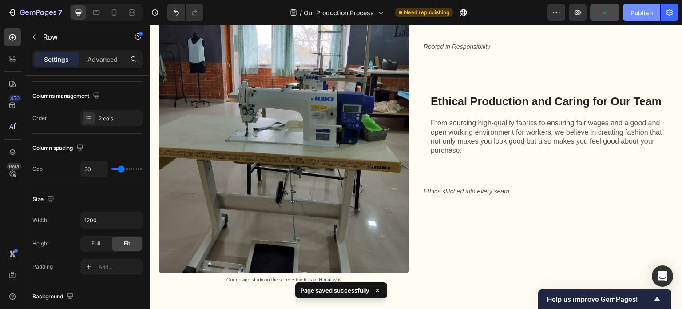
click at [639, 14] on div "Publish" at bounding box center [641, 12] width 22 height 9
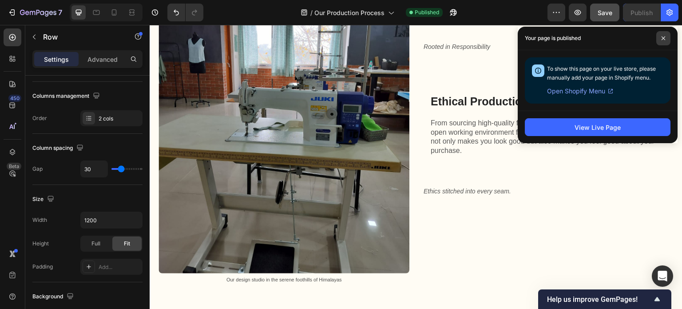
click at [664, 40] on icon at bounding box center [663, 38] width 4 height 4
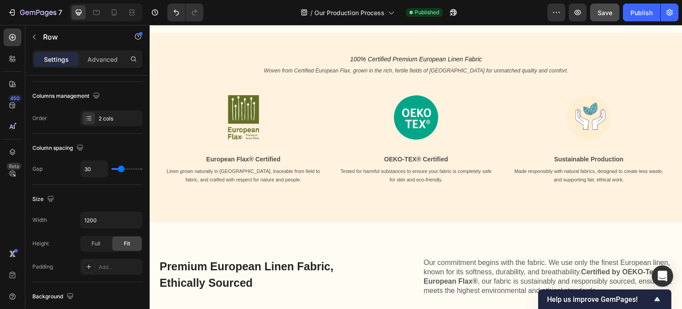
scroll to position [336, 0]
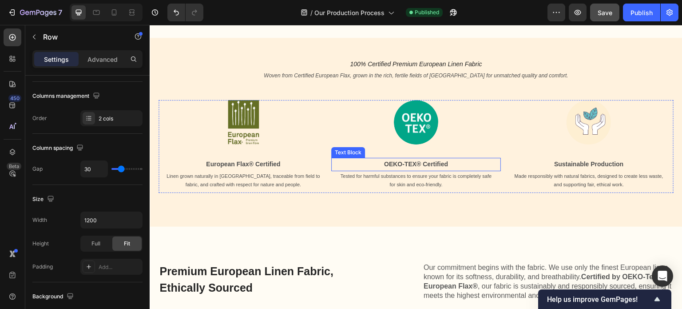
click at [418, 160] on strong "OEKO-TEX® Certified" at bounding box center [416, 163] width 64 height 7
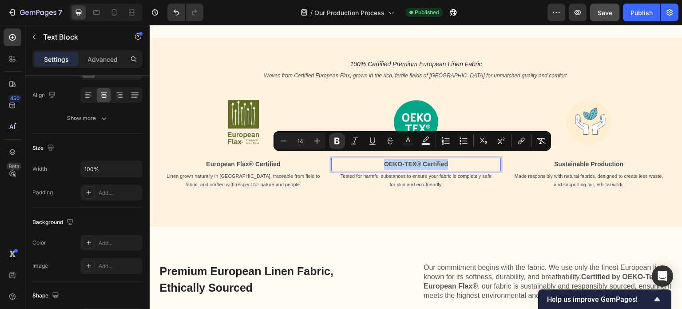
scroll to position [0, 0]
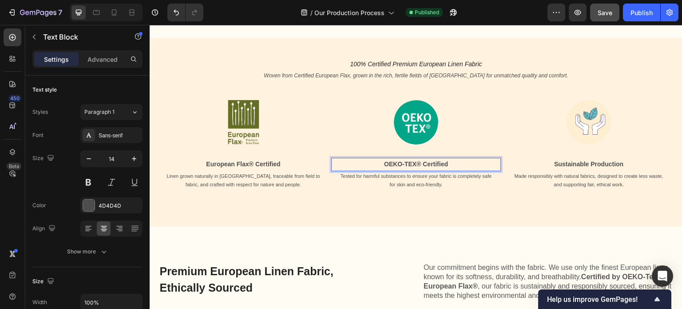
click at [412, 160] on strong "OEKO-TEX® Certified" at bounding box center [416, 163] width 64 height 7
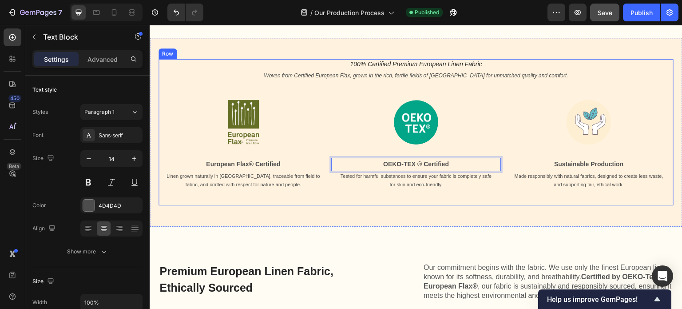
click at [412, 193] on div "100% Certified Premium European Linen Fabric Heading Woven from Certified Europ…" at bounding box center [416, 132] width 515 height 146
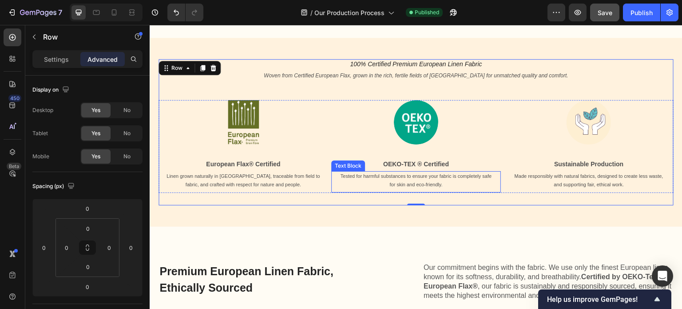
click at [284, 169] on div "Image European Flax® Certified Text Block Linen grown naturally in Europe, trac…" at bounding box center [416, 146] width 515 height 93
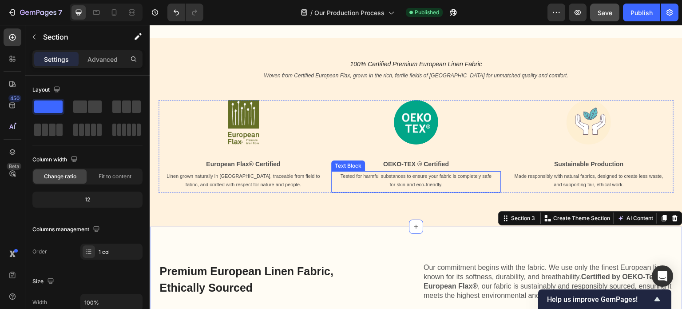
click at [406, 203] on div "100% Certified Premium European Linen Fabric Heading Woven from Certified Europ…" at bounding box center [416, 132] width 533 height 189
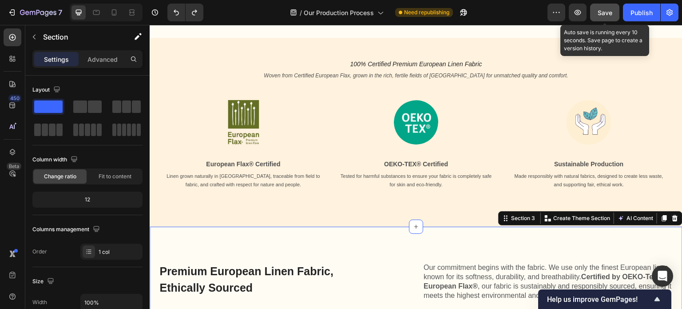
click at [599, 15] on span "Save" at bounding box center [605, 13] width 15 height 8
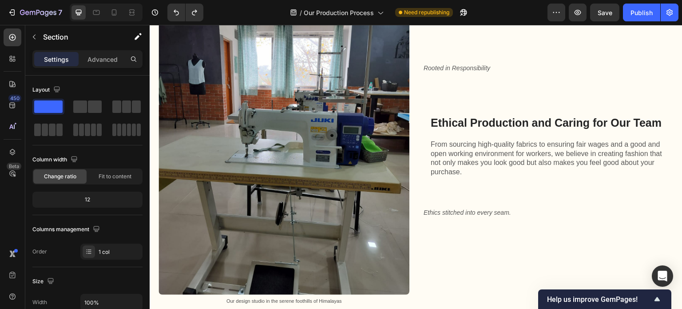
scroll to position [1890, 0]
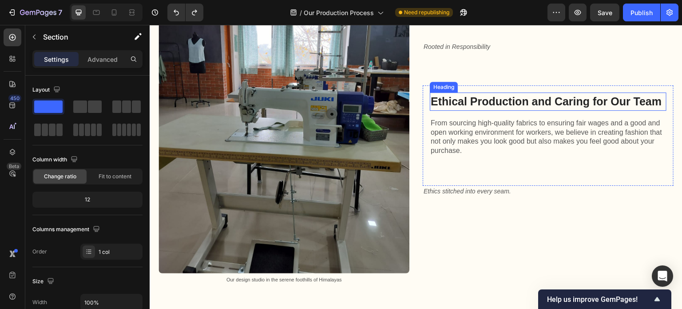
click at [494, 95] on span "Ethical Production and Caring for Our Team" at bounding box center [546, 101] width 231 height 12
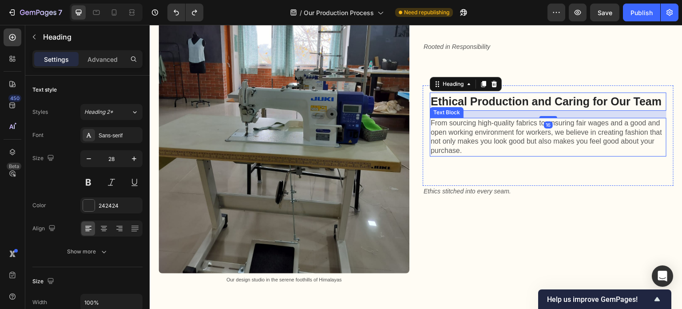
click at [500, 129] on p "From sourcing high-quality fabrics to ensuring fair wages and a good and open w…" at bounding box center [548, 137] width 235 height 37
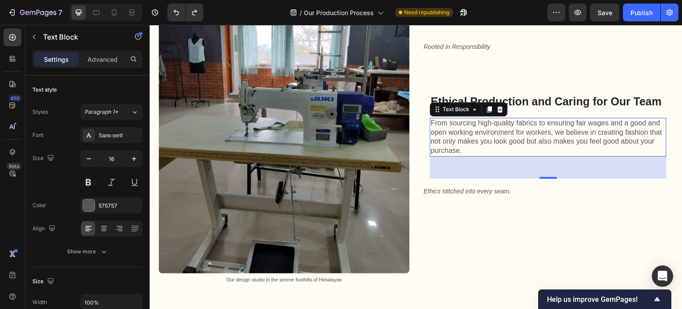
click at [491, 139] on p "From sourcing high-quality fabrics to ensuring fair wages and a good and open w…" at bounding box center [548, 137] width 235 height 37
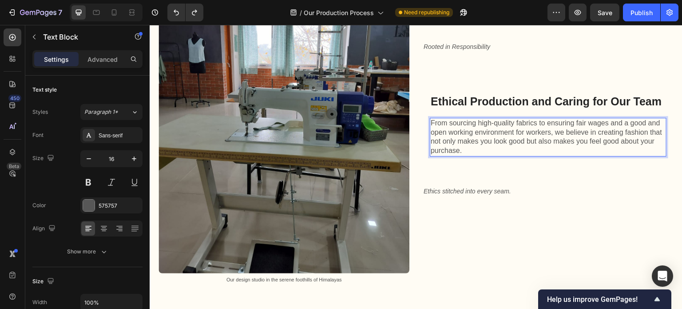
scroll to position [1880, 0]
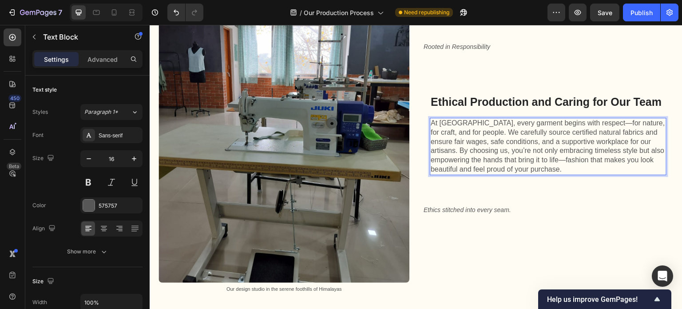
click at [643, 134] on p "At Kuttons, every garment begins with respect—for nature, for craft, and for pe…" at bounding box center [548, 146] width 235 height 55
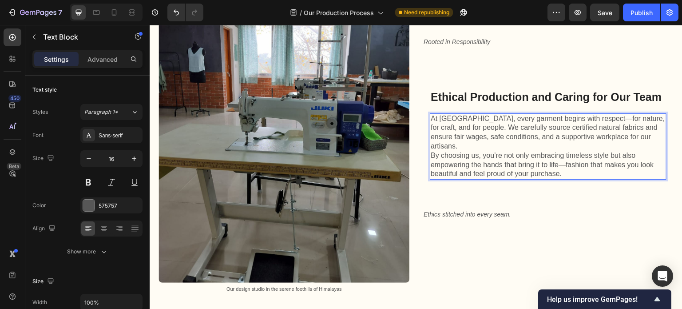
scroll to position [1875, 0]
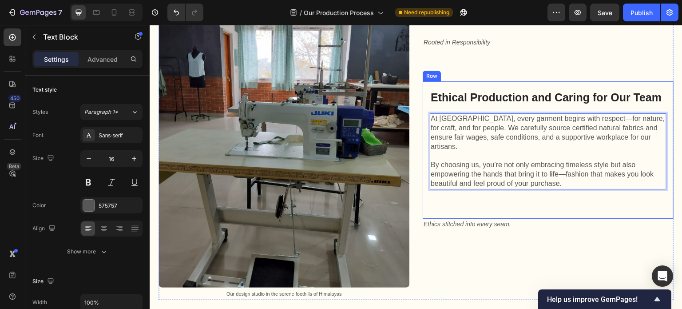
click at [573, 196] on div "Ethical Production and Caring for Our Team Heading At Kuttons, every garment be…" at bounding box center [548, 149] width 237 height 123
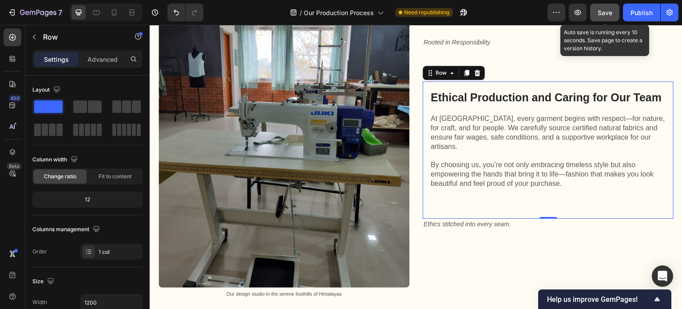
click at [604, 12] on span "Save" at bounding box center [605, 13] width 15 height 8
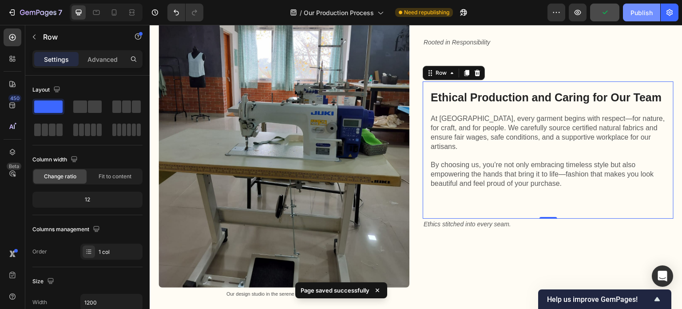
click at [639, 12] on div "Publish" at bounding box center [641, 12] width 22 height 9
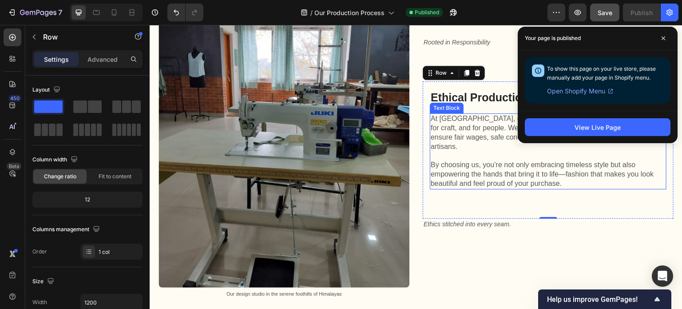
click at [562, 174] on p "By choosing us, you’re not only embracing timeless style but also empowering th…" at bounding box center [548, 174] width 235 height 28
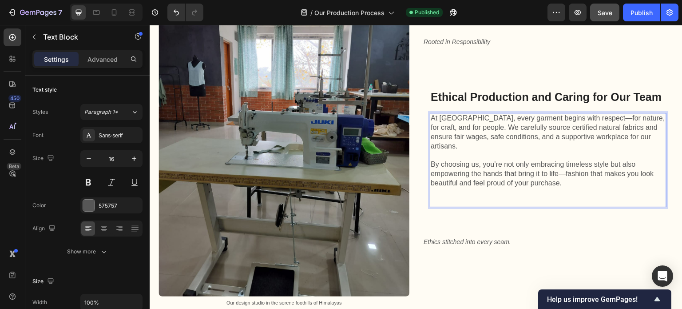
scroll to position [1836, 0]
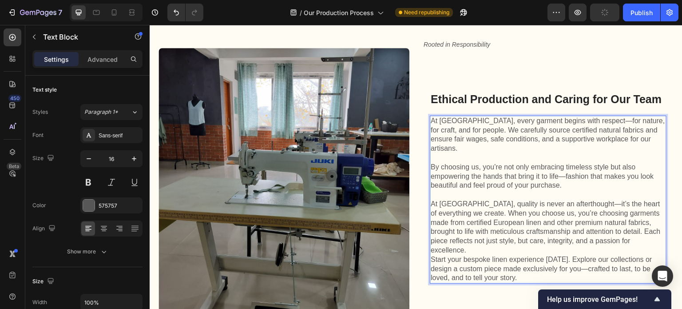
drag, startPoint x: 622, startPoint y: 224, endPoint x: 627, endPoint y: 228, distance: 6.7
click at [622, 224] on p "At Kuttons, quality is never an afterthought—it’s the heart of everything we cr…" at bounding box center [548, 226] width 235 height 55
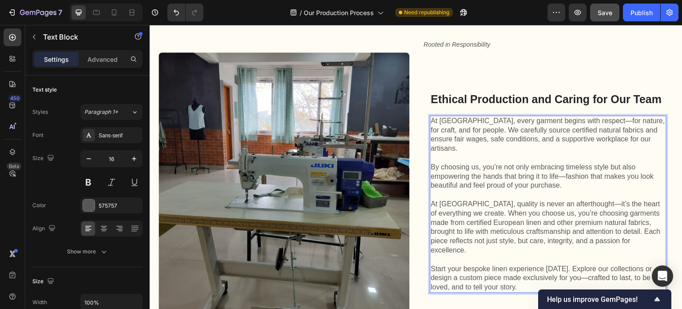
click at [518, 216] on p "At Kuttons, quality is never an afterthought—it’s the heart of everything we cr…" at bounding box center [548, 226] width 235 height 55
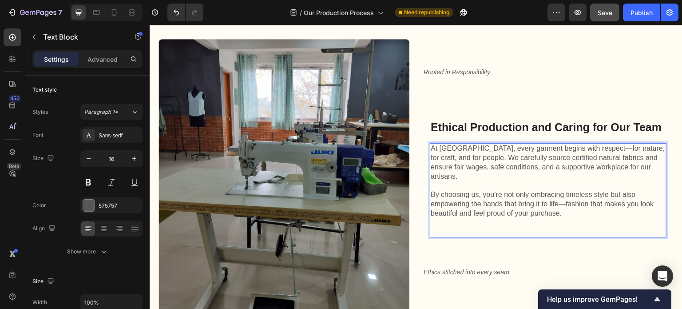
scroll to position [1867, 0]
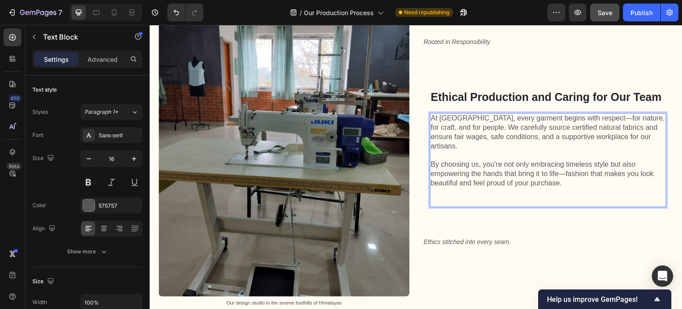
click at [567, 172] on p "By choosing us, you’re not only embracing timeless style but also empowering th…" at bounding box center [548, 174] width 235 height 28
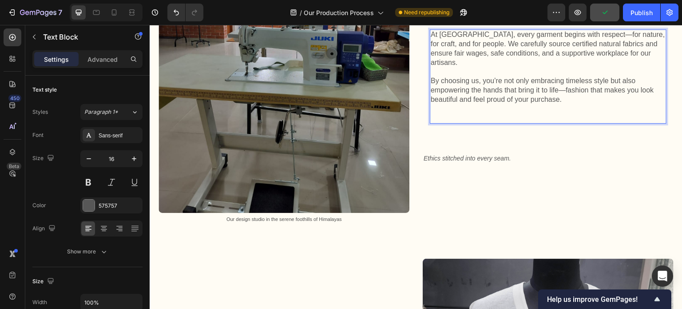
scroll to position [1911, 0]
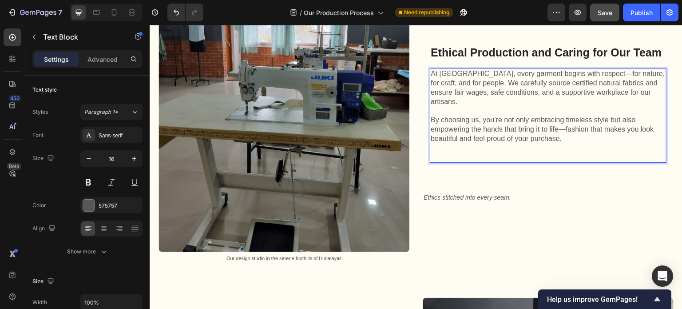
click at [487, 153] on p "Rich Text Editor. Editing area: main" at bounding box center [548, 157] width 235 height 9
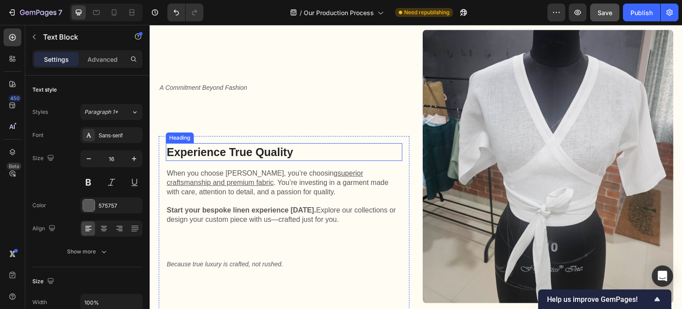
scroll to position [2186, 0]
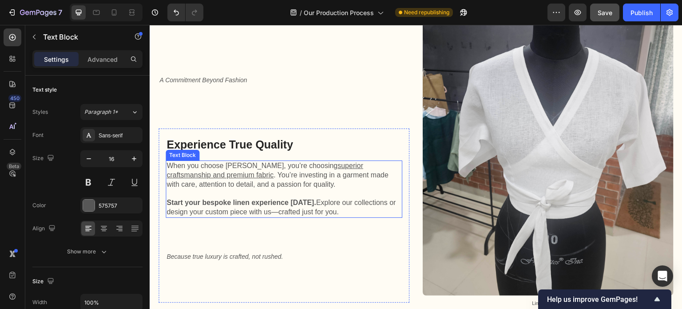
click at [349, 202] on p "Start your bespoke linen experience [DATE]. Explore our collections or design y…" at bounding box center [283, 207] width 235 height 19
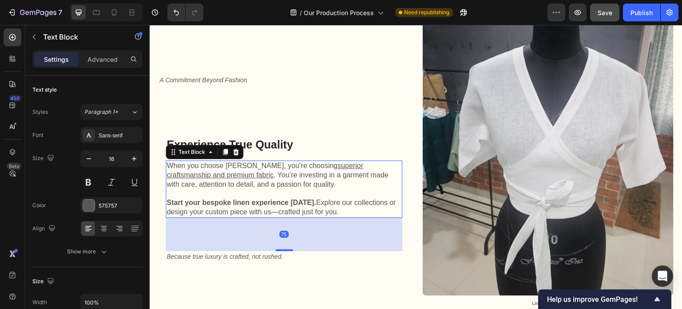
click at [349, 202] on p "Start your bespoke linen experience [DATE]. Explore our collections or design y…" at bounding box center [283, 207] width 235 height 19
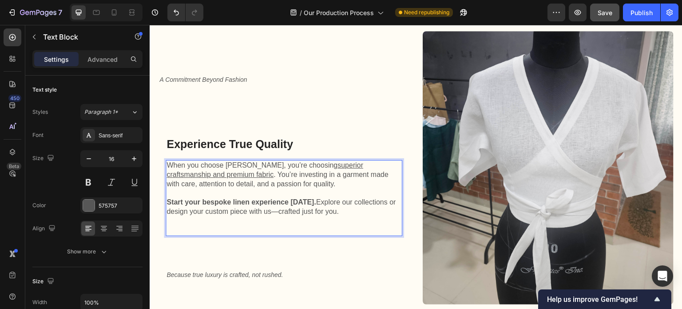
scroll to position [2145, 0]
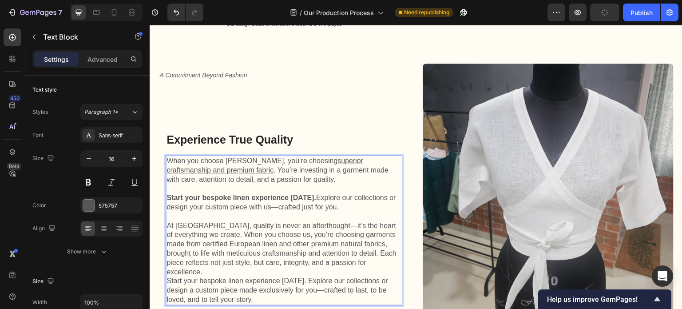
click at [365, 256] on p "At Kuttons, quality is never an afterthought—it’s the heart of everything we cr…" at bounding box center [283, 248] width 235 height 55
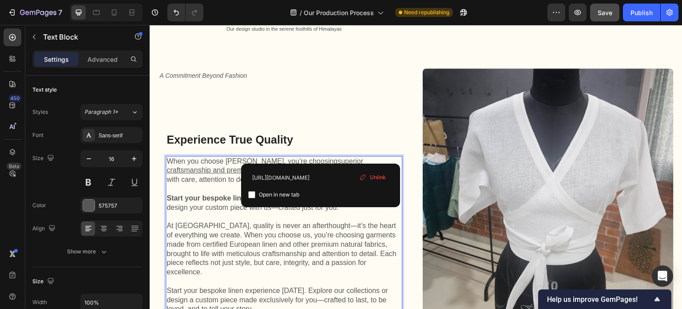
click at [321, 157] on u "superior craftsmanship and premium fabric" at bounding box center [264, 165] width 197 height 17
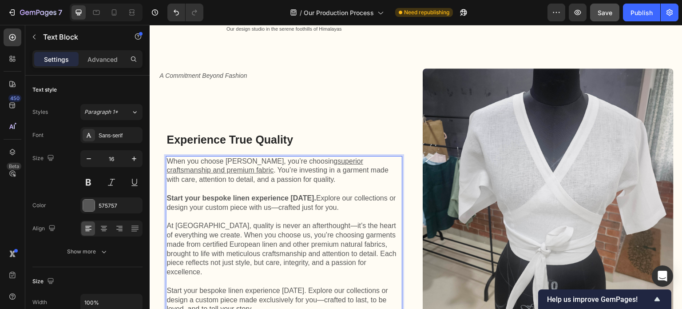
drag, startPoint x: 266, startPoint y: 253, endPoint x: 269, endPoint y: 246, distance: 7.6
click at [266, 253] on p "At Kuttons, quality is never an afterthought—it’s the heart of everything we cr…" at bounding box center [283, 248] width 235 height 55
click at [306, 157] on u "superior craftsmanship and premium fabric" at bounding box center [264, 165] width 197 height 17
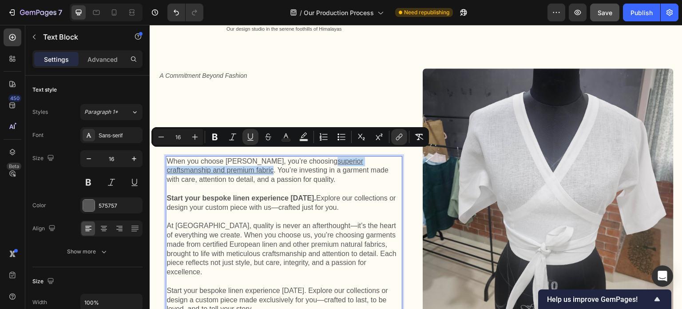
drag, startPoint x: 306, startPoint y: 155, endPoint x: 211, endPoint y: 162, distance: 94.9
click at [211, 162] on u "superior craftsmanship and premium fabric" at bounding box center [264, 165] width 197 height 17
click at [333, 157] on u "superior craftsmanship and premium fabric" at bounding box center [264, 165] width 197 height 17
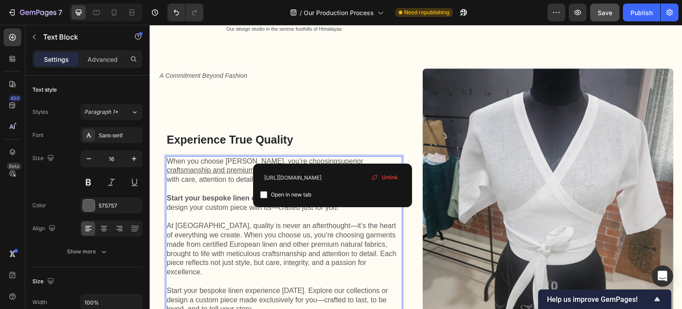
click at [259, 246] on p "At Kuttons, quality is never an afterthought—it’s the heart of everything we cr…" at bounding box center [283, 248] width 235 height 55
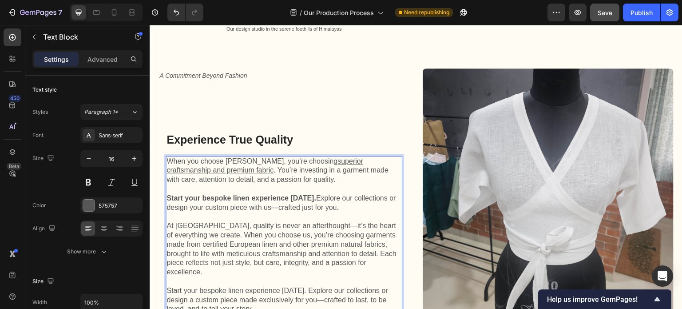
click at [289, 227] on p "At Kuttons, quality is never an afterthought—it’s the heart of everything we cr…" at bounding box center [283, 248] width 235 height 55
drag, startPoint x: 182, startPoint y: 246, endPoint x: 195, endPoint y: 250, distance: 13.6
click at [182, 246] on p "At Kuttons, quality is never an afterthought—it’s the heart of everything we cr…" at bounding box center [283, 248] width 235 height 55
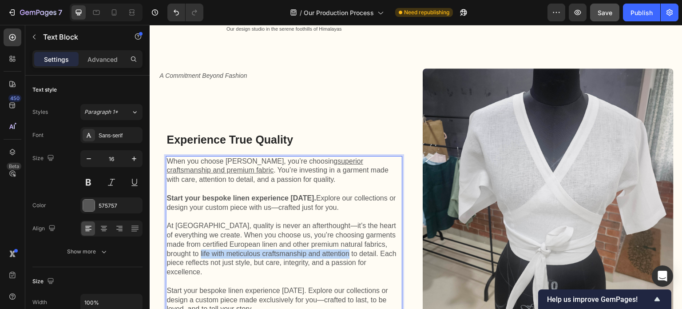
click at [332, 249] on p "At Kuttons, quality is never an afterthought—it’s the heart of everything we cr…" at bounding box center [283, 248] width 235 height 55
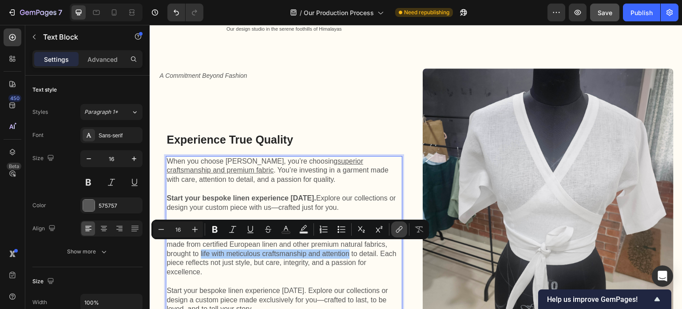
click at [398, 230] on icon "Editor contextual toolbar" at bounding box center [399, 229] width 9 height 9
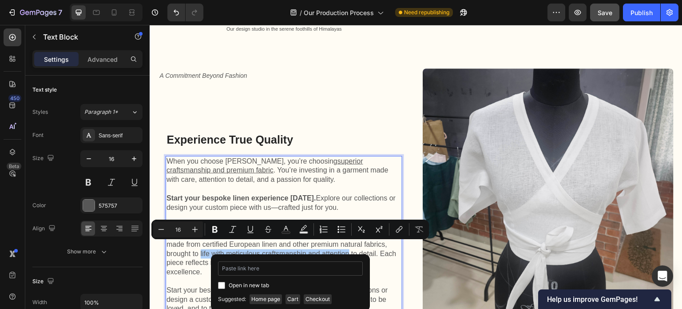
type input "https://www.kuttons.com/"
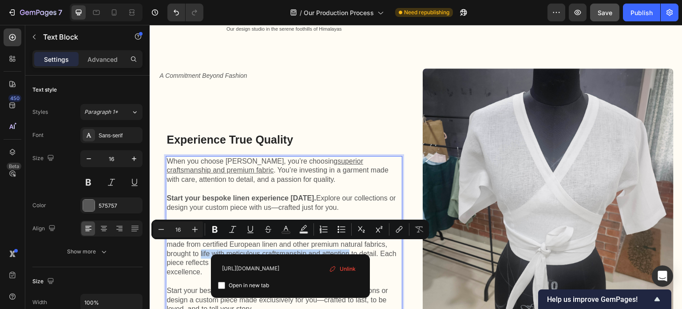
click at [185, 277] on p "Rich Text Editor. Editing area: main" at bounding box center [283, 281] width 235 height 9
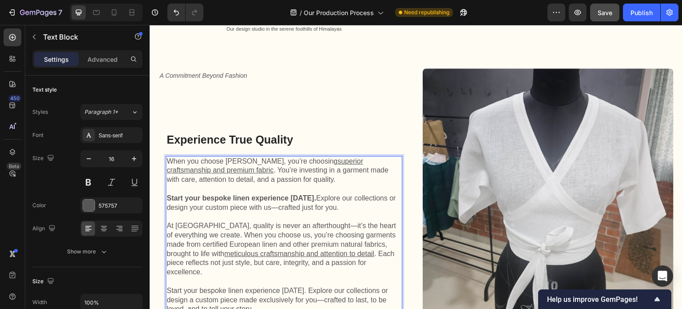
click at [340, 203] on p "Start your bespoke linen experience [DATE]. Explore our collections or design y…" at bounding box center [283, 203] width 235 height 19
click at [206, 286] on p "Start your bespoke linen experience today. Explore our collections or design a …" at bounding box center [283, 300] width 235 height 28
click at [168, 286] on p "Start your bespoke linen experience today. Explore our collections or design a …" at bounding box center [283, 300] width 235 height 28
click at [301, 286] on p "Start your bespoke linen experience today. Explore our collections or design a …" at bounding box center [283, 300] width 235 height 28
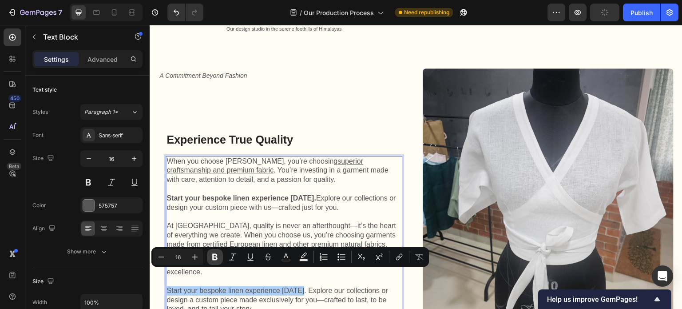
click at [213, 258] on icon "Editor contextual toolbar" at bounding box center [214, 257] width 5 height 7
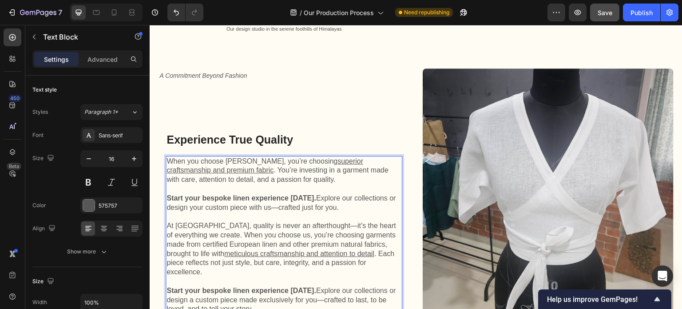
click at [308, 212] on p "Rich Text Editor. Editing area: main" at bounding box center [283, 216] width 235 height 9
drag, startPoint x: 341, startPoint y: 203, endPoint x: 329, endPoint y: 206, distance: 11.5
click at [341, 203] on p "Start your bespoke linen experience [DATE]. Explore our collections or design y…" at bounding box center [283, 203] width 235 height 19
drag, startPoint x: 167, startPoint y: 218, endPoint x: 168, endPoint y: 226, distance: 8.0
click at [167, 221] on p "At Kuttons, quality is never an afterthought—it’s the heart of everything we cr…" at bounding box center [283, 248] width 235 height 55
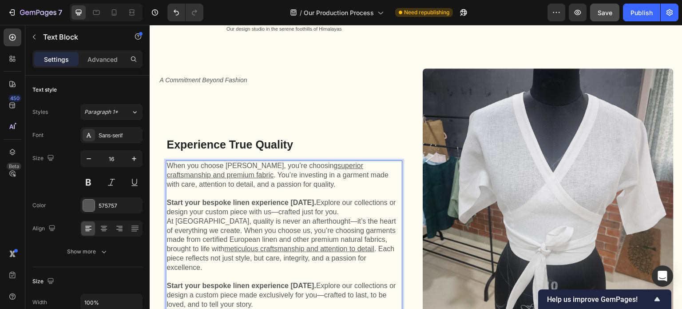
scroll to position [2145, 0]
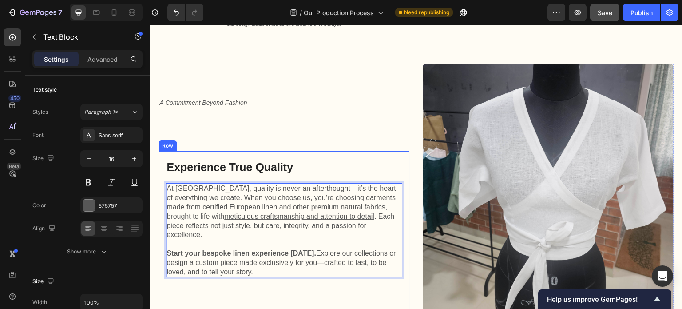
click at [299, 251] on div "Experience True Quality Heading At Kuttons, quality is never an afterthought—it…" at bounding box center [284, 256] width 237 height 197
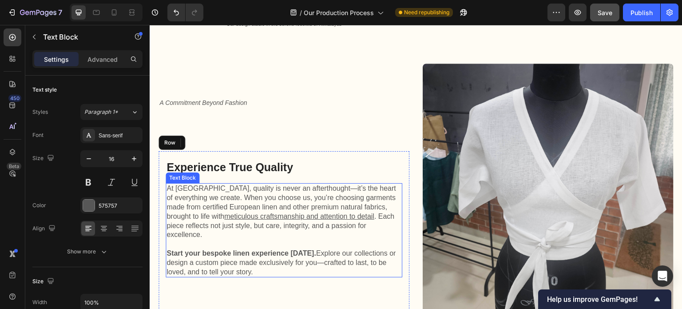
click at [203, 184] on p "At Kuttons, quality is never an afterthought—it’s the heart of everything we cr…" at bounding box center [283, 211] width 235 height 55
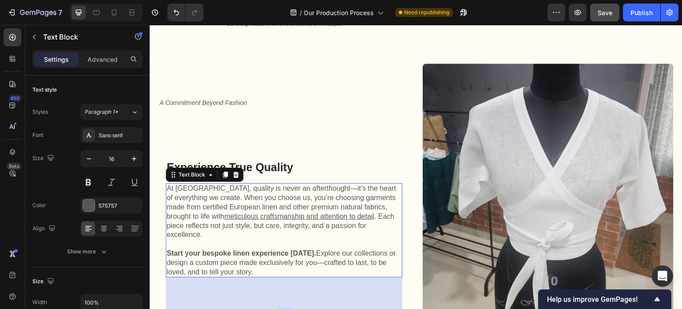
click at [204, 184] on p "At Kuttons, quality is never an afterthought—it’s the heart of everything we cr…" at bounding box center [283, 211] width 235 height 55
click at [202, 184] on p "At Kuttons, quality is never an afterthought—it’s the heart of everything we cr…" at bounding box center [283, 211] width 235 height 55
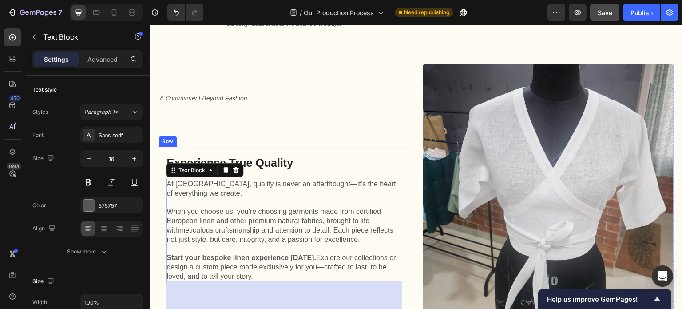
click at [353, 147] on div "Experience True Quality Heading At Kuttons, quality is never an afterthought—it…" at bounding box center [284, 257] width 251 height 220
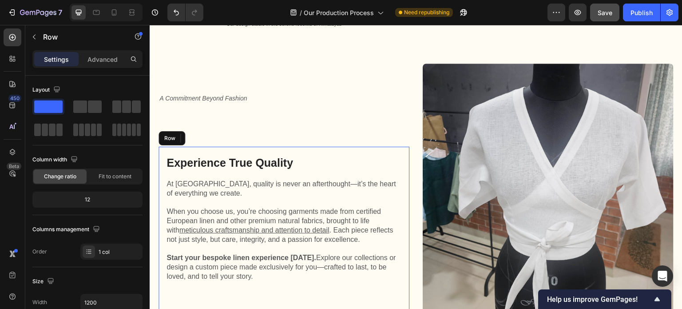
click at [603, 12] on span "Save" at bounding box center [605, 13] width 15 height 8
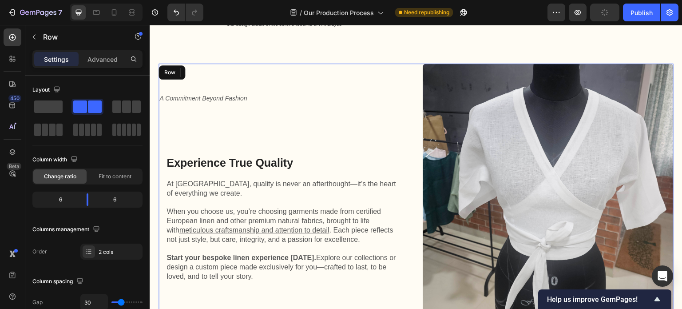
click at [378, 63] on div "A Commitment Beyond Fashion Text Block Experience True Quality Heading At Kutto…" at bounding box center [284, 229] width 251 height 333
click at [602, 15] on icon "button" at bounding box center [604, 12] width 9 height 9
drag, startPoint x: 603, startPoint y: 16, endPoint x: 249, endPoint y: 40, distance: 354.7
click at [603, 16] on icon "button" at bounding box center [605, 12] width 8 height 8
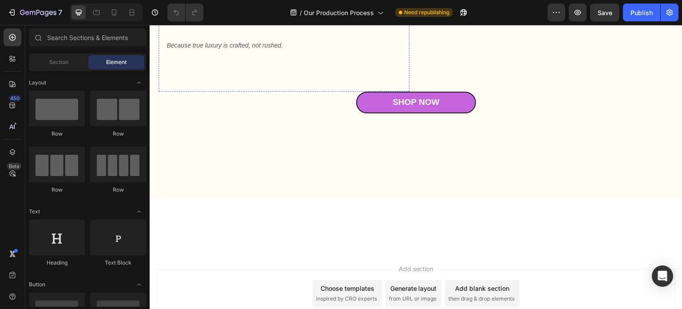
scroll to position [2042, 0]
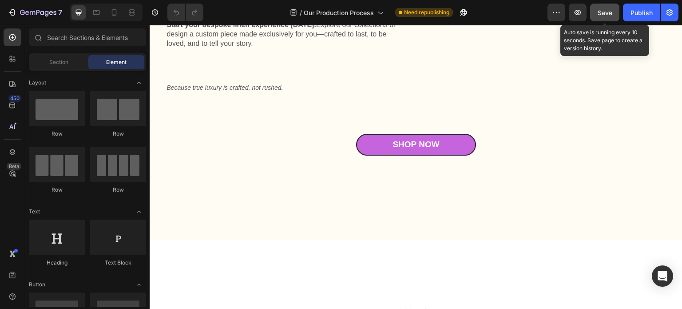
click at [604, 13] on span "Save" at bounding box center [605, 13] width 15 height 8
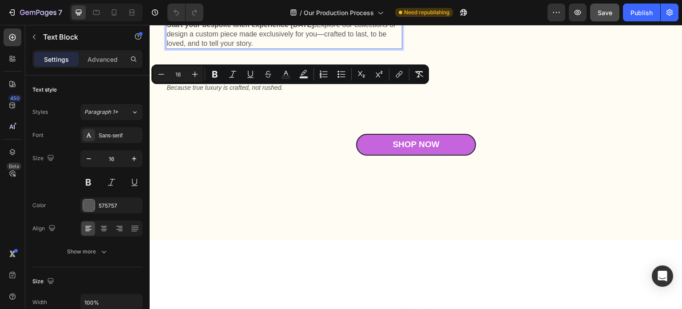
scroll to position [2065, 0]
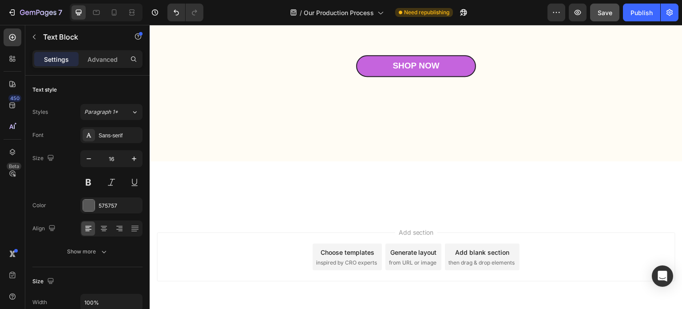
scroll to position [2061, 0]
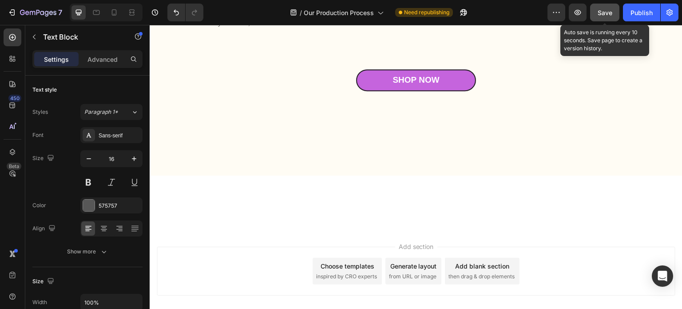
click at [604, 13] on span "Save" at bounding box center [605, 13] width 15 height 8
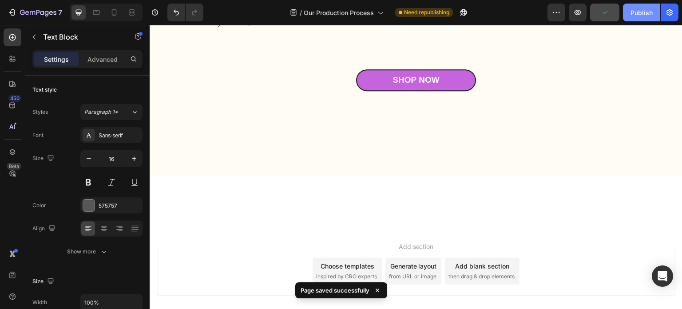
click at [643, 15] on div "Publish" at bounding box center [641, 12] width 22 height 9
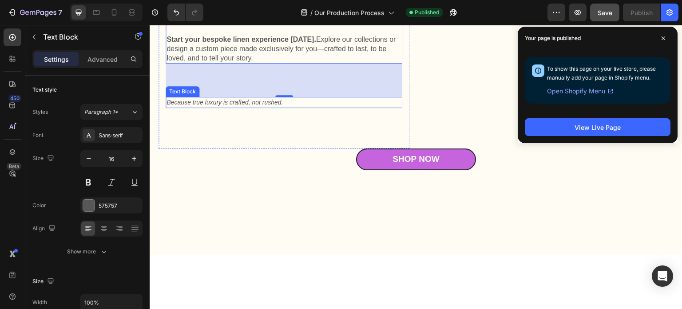
scroll to position [1972, 0]
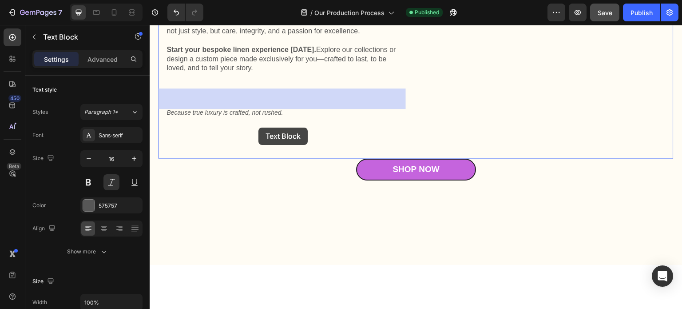
drag, startPoint x: 214, startPoint y: 96, endPoint x: 258, endPoint y: 127, distance: 54.8
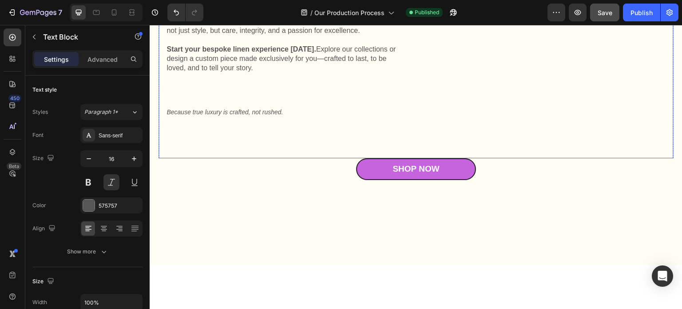
click at [269, 79] on div "A Commitment Beyond Fashion Text Block 75 Experience True Quality Heading At Ku…" at bounding box center [284, 22] width 251 height 274
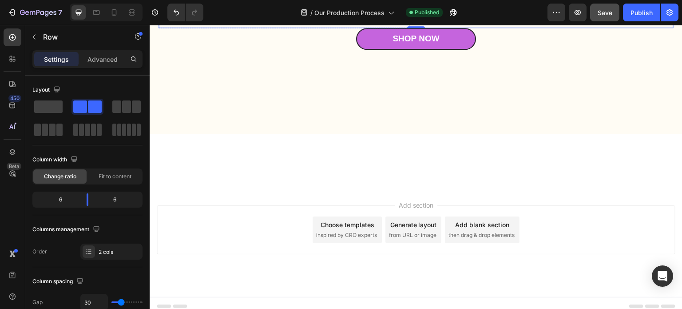
scroll to position [2105, 0]
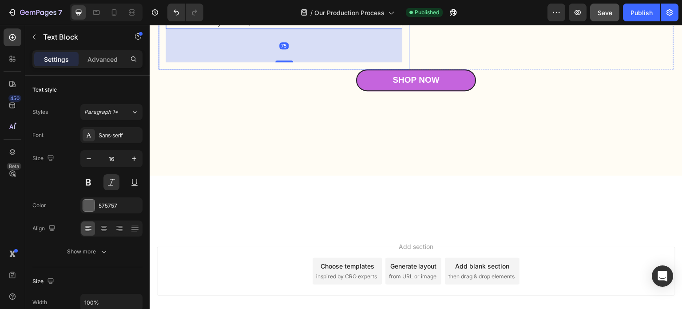
scroll to position [2083, 0]
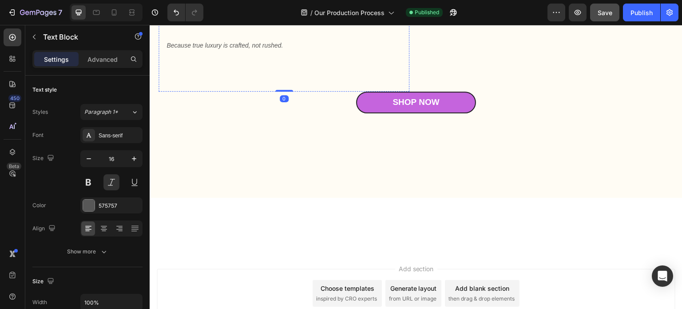
click at [214, 4] on span "Because true luxury is crafted, not rushed." at bounding box center [224, 0] width 116 height 7
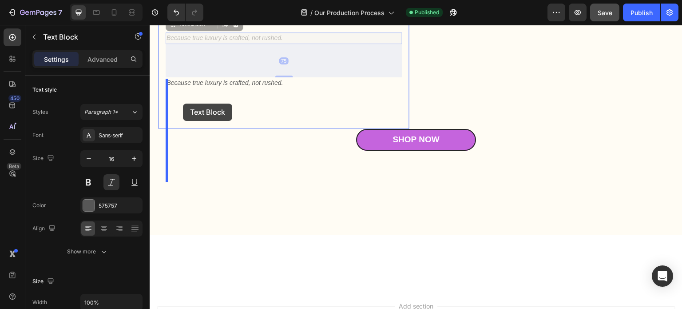
scroll to position [1950, 0]
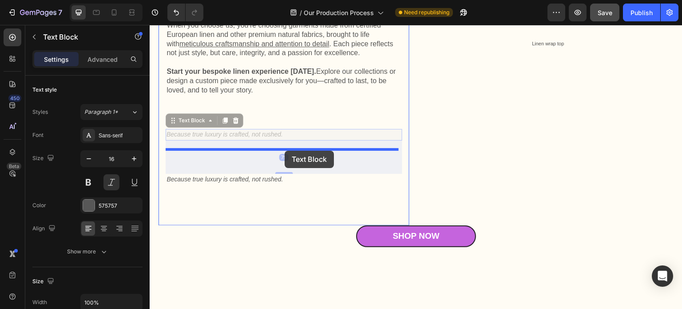
drag, startPoint x: 175, startPoint y: 170, endPoint x: 285, endPoint y: 151, distance: 111.5
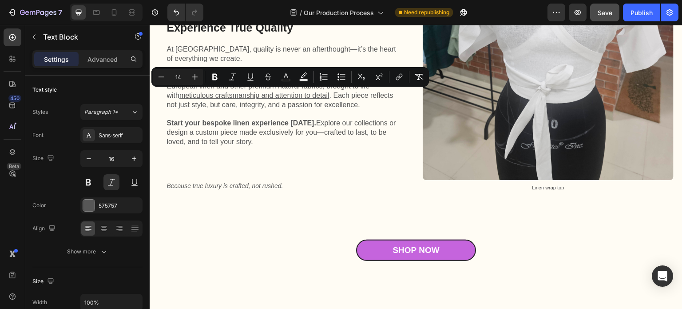
copy span "A Commitment Beyond Fashion"
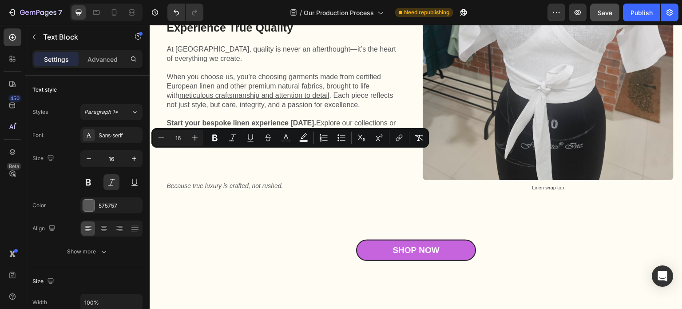
scroll to position [1945, 0]
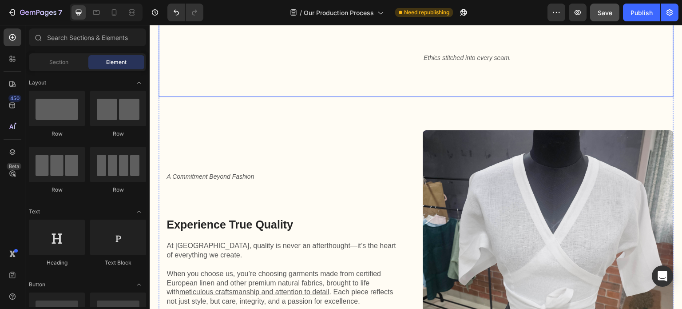
scroll to position [1728, 0]
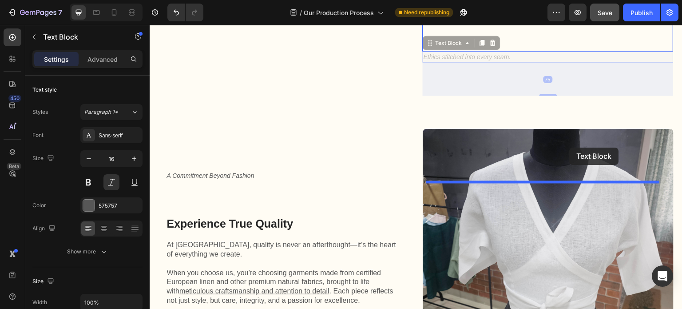
drag, startPoint x: 427, startPoint y: 181, endPoint x: 570, endPoint y: 147, distance: 146.4
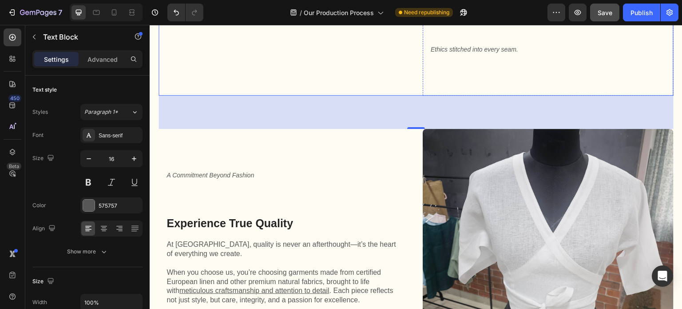
click at [529, 20] on p "By choosing us, you’re not only embracing timeless style but also empowering th…" at bounding box center [548, 7] width 235 height 28
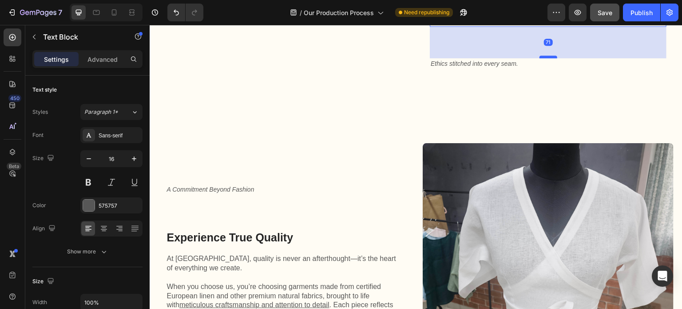
scroll to position [1723, 0]
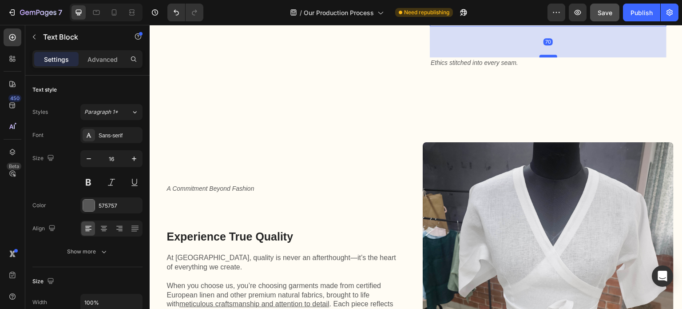
drag, startPoint x: 543, startPoint y: 180, endPoint x: 543, endPoint y: 189, distance: 8.9
click at [543, 57] on div at bounding box center [548, 56] width 18 height 3
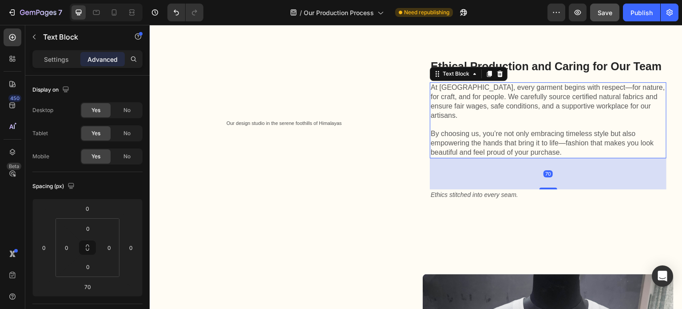
scroll to position [1590, 0]
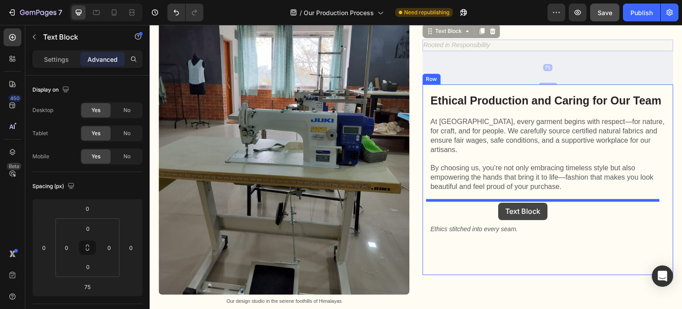
drag, startPoint x: 446, startPoint y: 154, endPoint x: 499, endPoint y: 202, distance: 71.6
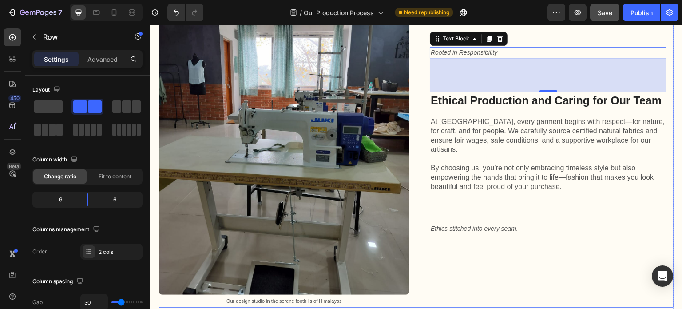
click at [493, 130] on div "Rooted in Responsibility Text Block 75 Ethical Production and Caring for Our Te…" at bounding box center [548, 157] width 251 height 300
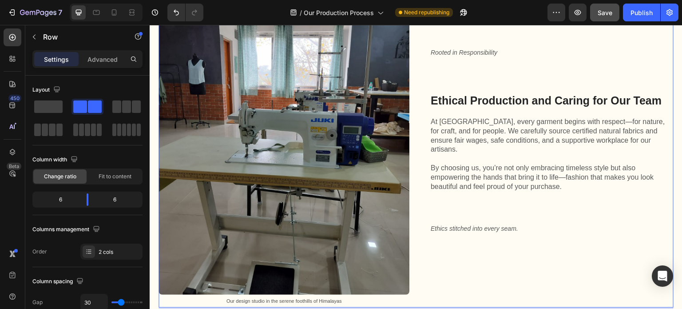
click at [483, 141] on div "Rooted in Responsibility Text Block Ethical Production and Caring for Our Team …" at bounding box center [548, 157] width 251 height 300
click at [477, 147] on div "Rooted in Responsibility Text Block Ethical Production and Caring for Our Team …" at bounding box center [548, 157] width 251 height 300
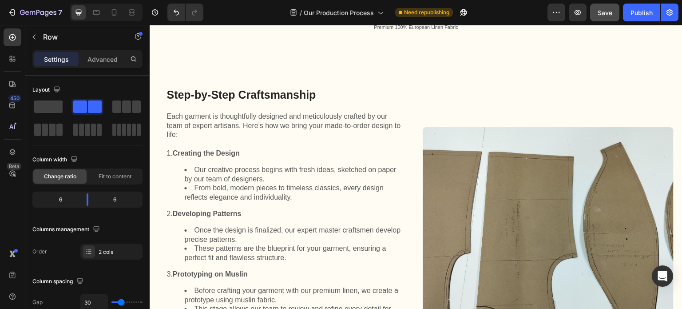
scroll to position [524, 0]
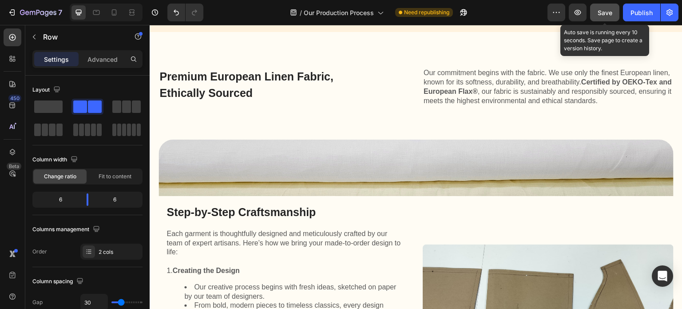
click at [598, 14] on span "Save" at bounding box center [605, 13] width 15 height 8
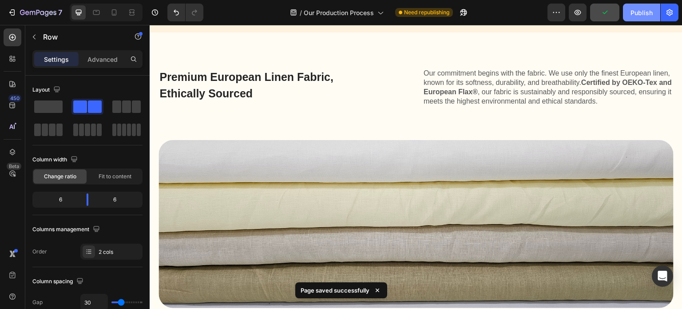
click at [640, 12] on div "Publish" at bounding box center [641, 12] width 22 height 9
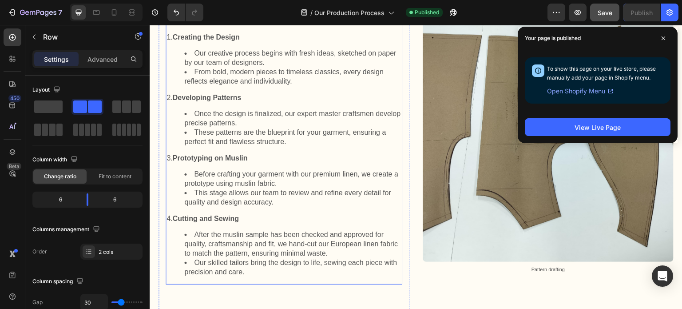
scroll to position [1057, 0]
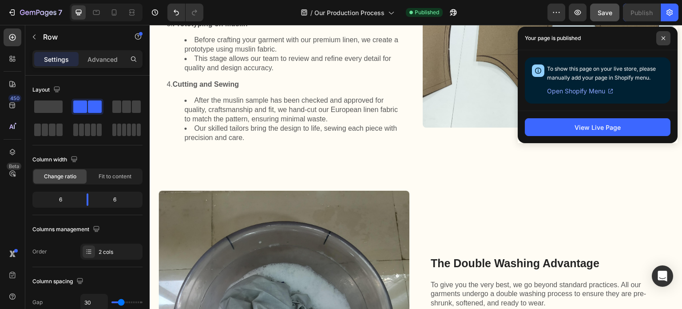
click at [666, 38] on span at bounding box center [663, 38] width 14 height 14
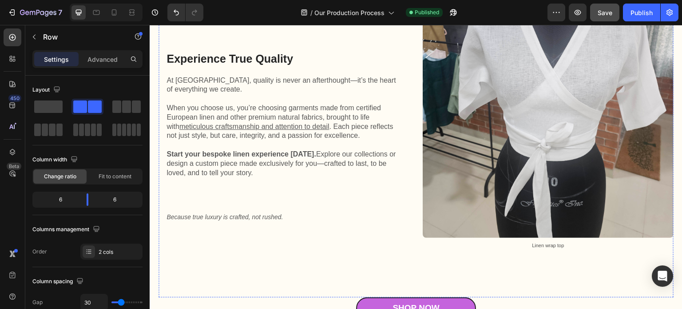
scroll to position [2256, 0]
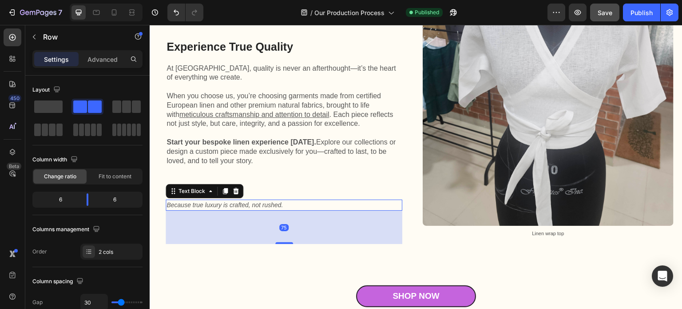
click at [265, 201] on span "Because true luxury is crafted, not rushed." at bounding box center [224, 204] width 116 height 7
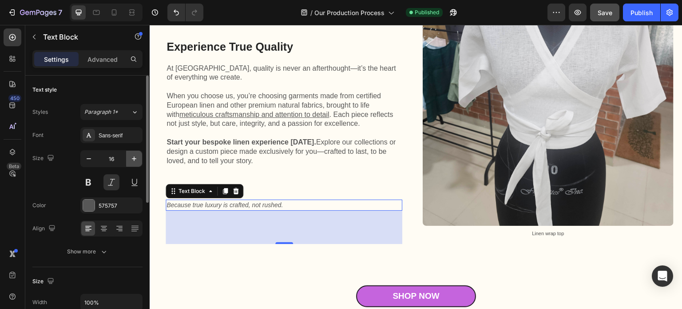
click at [135, 158] on icon "button" at bounding box center [134, 158] width 4 height 4
click at [91, 157] on icon "button" at bounding box center [88, 158] width 9 height 9
type input "16"
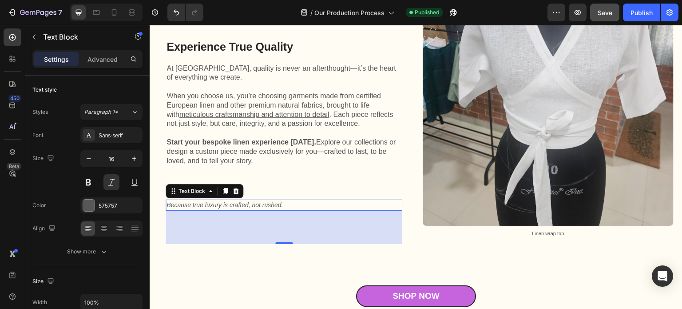
click at [226, 201] on span "Because true luxury is crafted, not rushed." at bounding box center [224, 204] width 116 height 7
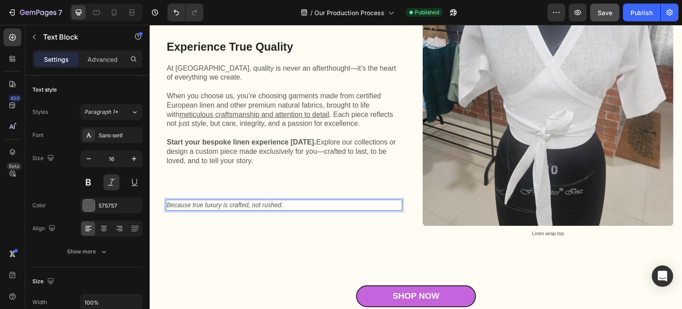
click at [229, 201] on span "Because true luxury is crafted, not rushed." at bounding box center [224, 204] width 116 height 7
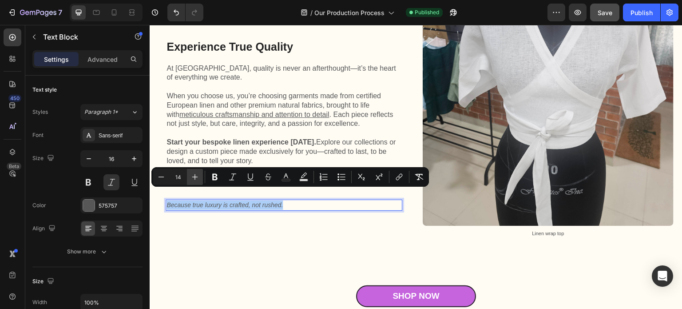
click at [194, 176] on icon "Editor contextual toolbar" at bounding box center [195, 177] width 6 height 6
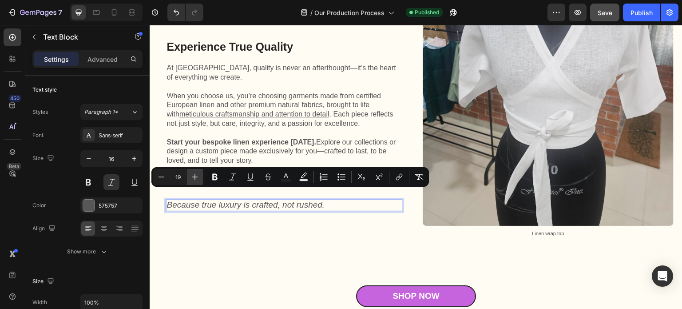
click at [194, 176] on icon "Editor contextual toolbar" at bounding box center [195, 177] width 6 height 6
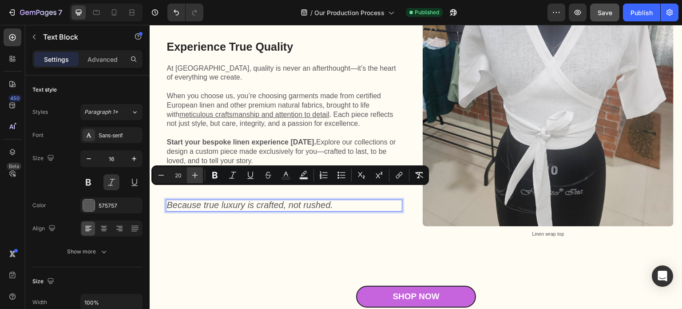
click at [194, 176] on icon "Editor contextual toolbar" at bounding box center [194, 174] width 9 height 9
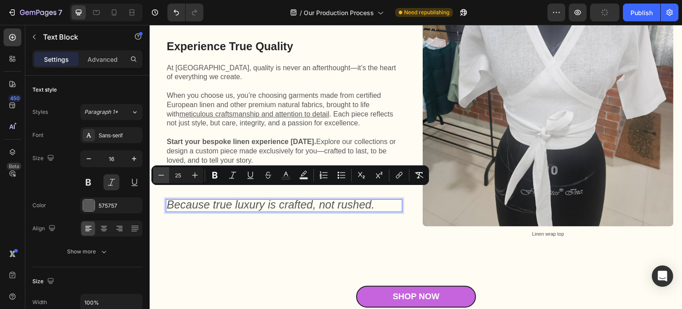
click at [162, 175] on icon "Editor contextual toolbar" at bounding box center [161, 174] width 9 height 9
type input "22"
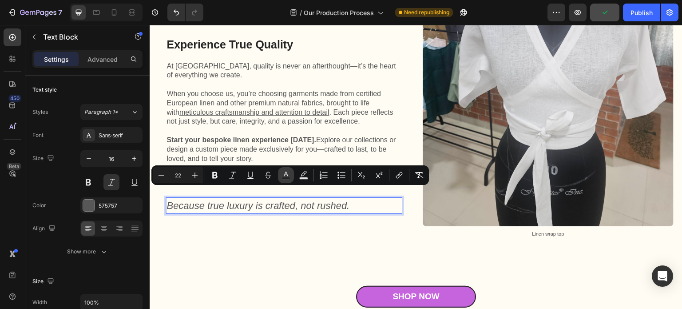
scroll to position [2253, 0]
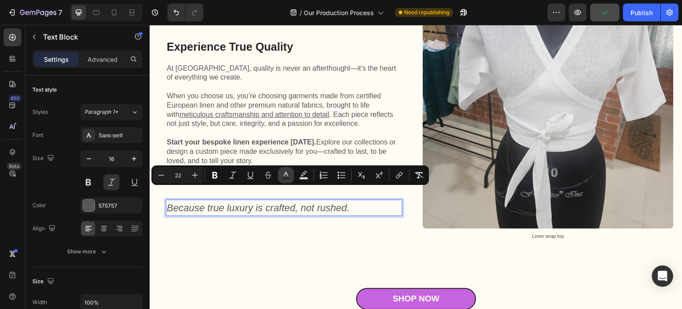
click at [285, 177] on icon "Editor contextual toolbar" at bounding box center [285, 174] width 9 height 9
type input "575757"
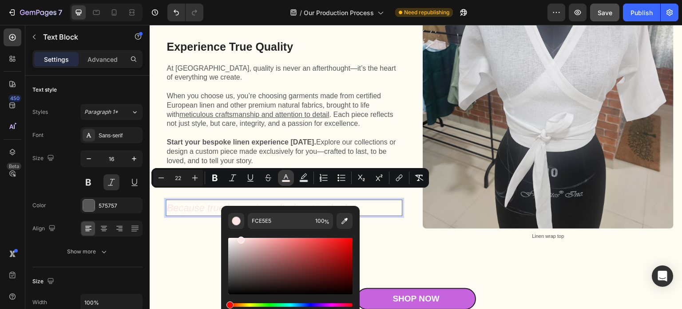
drag, startPoint x: 233, startPoint y: 249, endPoint x: 240, endPoint y: 238, distance: 13.2
click at [240, 238] on div "Editor contextual toolbar" at bounding box center [290, 266] width 124 height 56
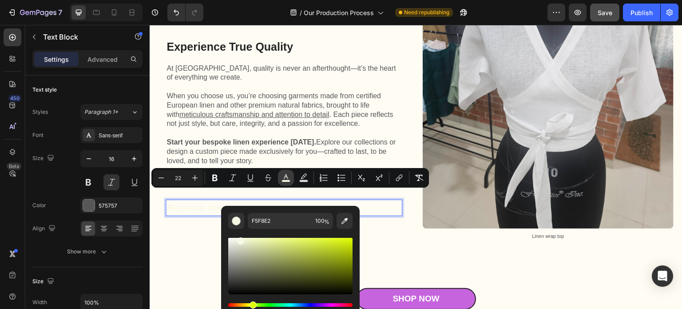
drag, startPoint x: 230, startPoint y: 303, endPoint x: 251, endPoint y: 300, distance: 21.2
click at [251, 300] on div "Editor contextual toolbar" at bounding box center [290, 277] width 124 height 83
type input "F4F8E2"
click at [253, 303] on div "Hue" at bounding box center [254, 304] width 7 height 7
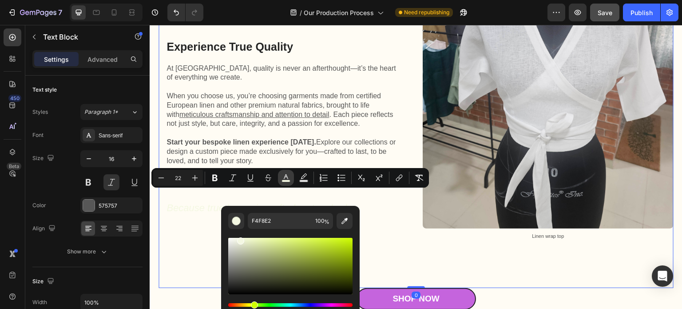
click at [198, 251] on div "A Commitment Beyond Fashion Text Block Experience True Quality Heading At Kutto…" at bounding box center [284, 121] width 251 height 333
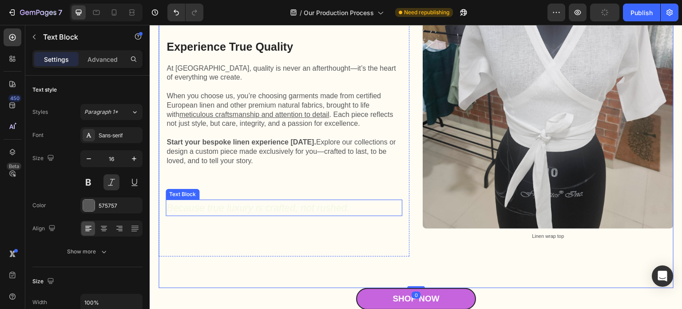
click at [220, 202] on span "Because true luxury is crafted, not rushed." at bounding box center [257, 207] width 183 height 11
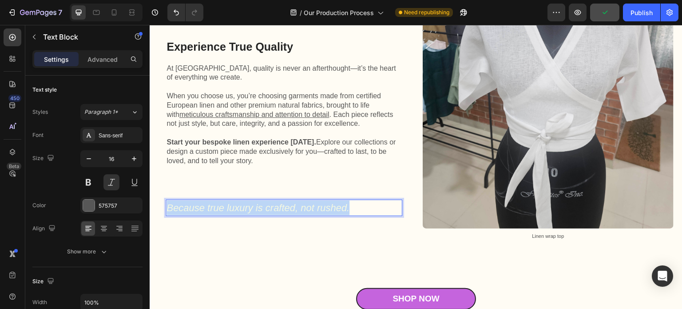
click at [220, 202] on span "Because true luxury is crafted, not rushed." at bounding box center [257, 207] width 183 height 11
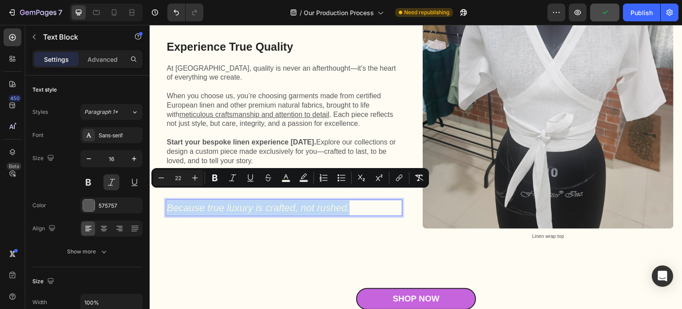
click at [220, 202] on span "Because true luxury is crafted, not rushed." at bounding box center [257, 207] width 183 height 11
click at [285, 178] on icon "Editor contextual toolbar" at bounding box center [285, 177] width 9 height 9
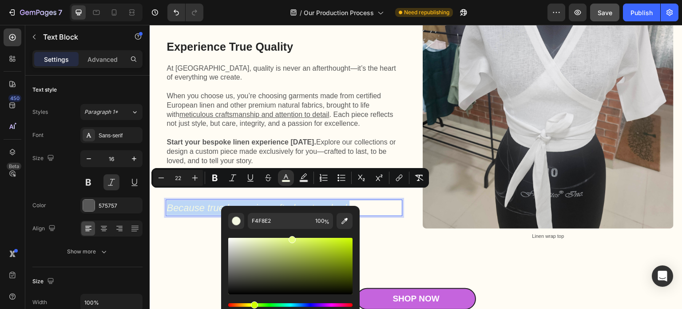
type input "E7FF7F"
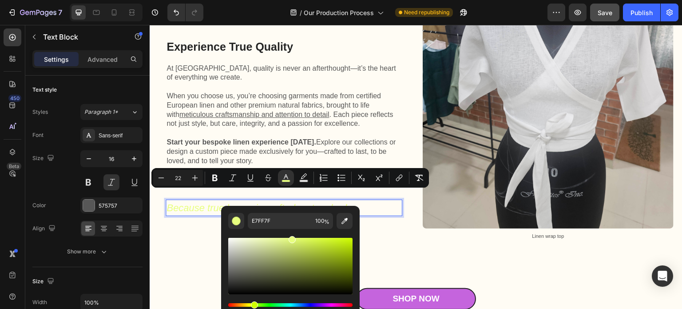
drag, startPoint x: 243, startPoint y: 241, endPoint x: 291, endPoint y: 235, distance: 48.8
click at [291, 235] on div "Editor contextual toolbar" at bounding box center [290, 274] width 124 height 90
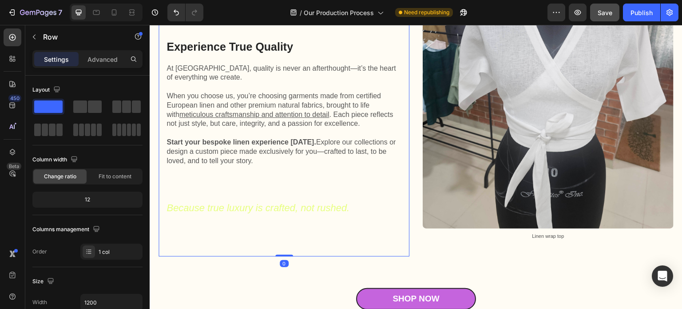
click at [194, 234] on div "A Commitment Beyond Fashion Text Block Experience True Quality Heading At Kutto…" at bounding box center [284, 121] width 237 height 256
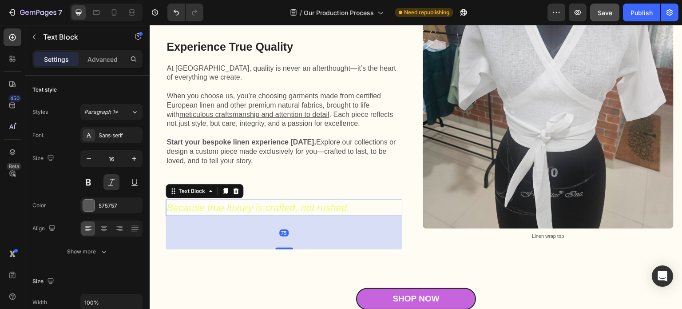
click at [219, 202] on span "Because true luxury is crafted, not rushed." at bounding box center [257, 207] width 183 height 11
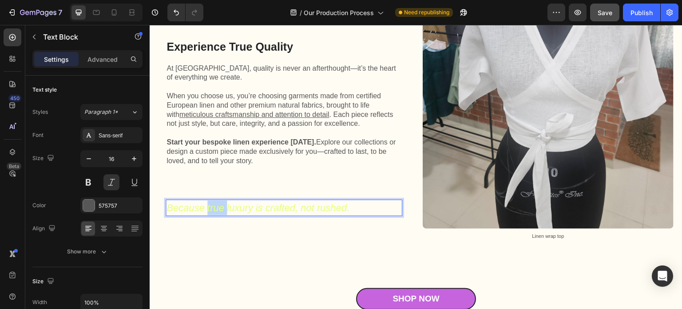
click at [219, 202] on span "Because true luxury is crafted, not rushed." at bounding box center [257, 207] width 183 height 11
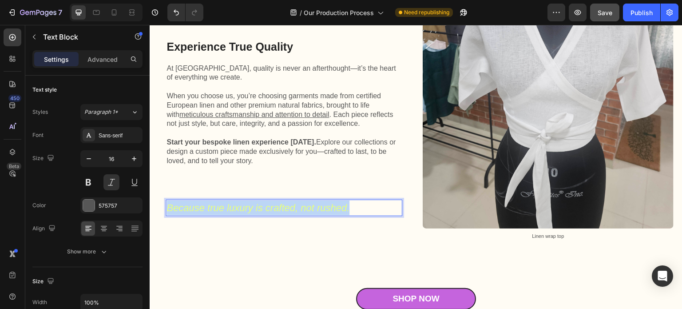
click at [219, 202] on span "Because true luxury is crafted, not rushed." at bounding box center [257, 207] width 183 height 11
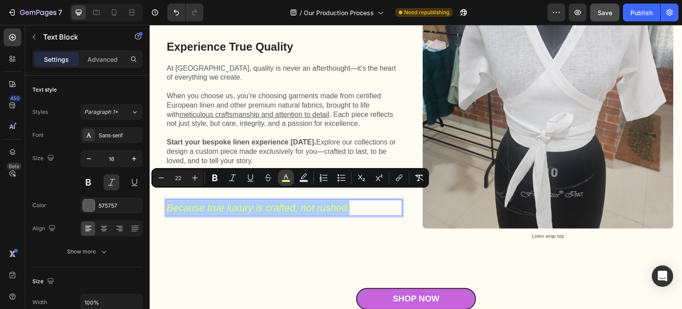
click at [284, 180] on rect "Editor contextual toolbar" at bounding box center [286, 181] width 8 height 2
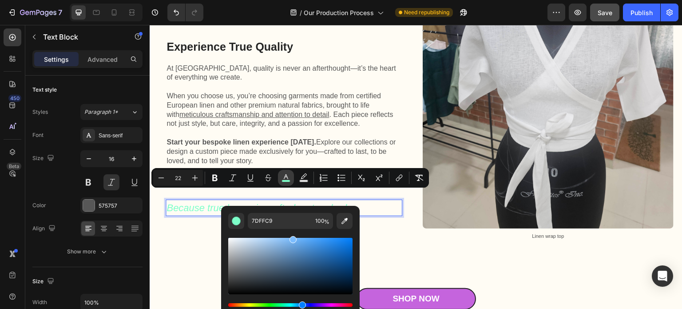
type input "7CBDFF"
drag, startPoint x: 253, startPoint y: 302, endPoint x: 301, endPoint y: 302, distance: 48.4
click at [301, 302] on div "Hue" at bounding box center [302, 304] width 7 height 7
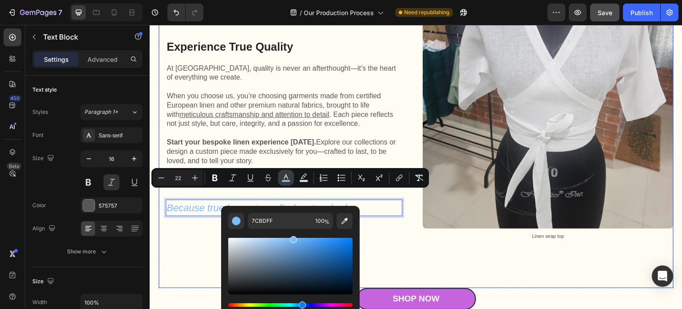
click at [190, 246] on div "A Commitment Beyond Fashion Text Block Experience True Quality Heading At Kutto…" at bounding box center [284, 121] width 251 height 333
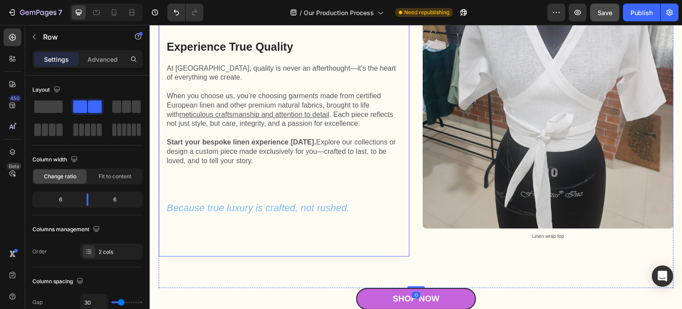
scroll to position [2209, 0]
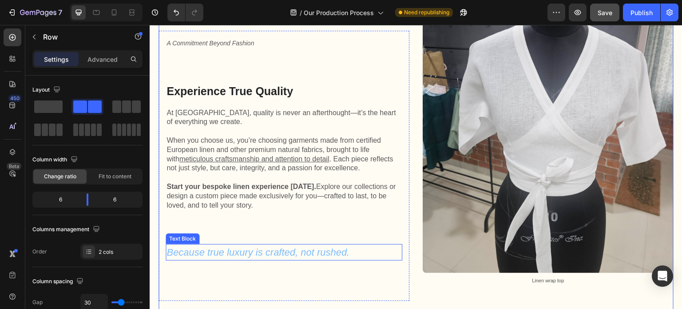
click at [302, 246] on span "Because true luxury is crafted, not rushed." at bounding box center [257, 251] width 183 height 11
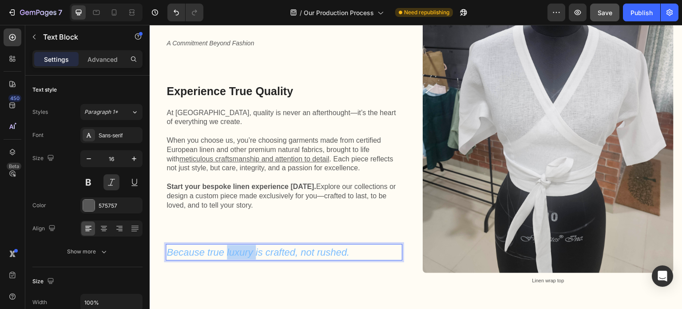
click at [234, 246] on span "Because true luxury is crafted, not rushed." at bounding box center [257, 251] width 183 height 11
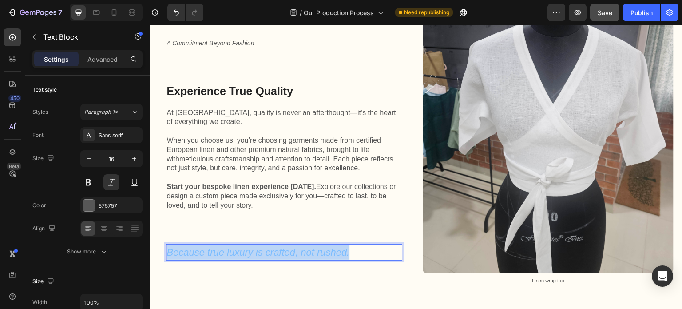
click at [234, 246] on span "Because true luxury is crafted, not rushed." at bounding box center [257, 251] width 183 height 11
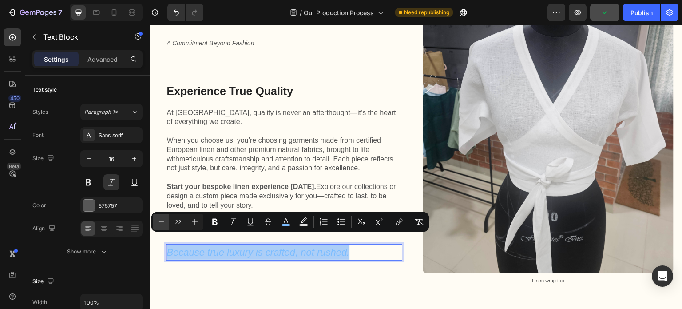
click at [159, 222] on icon "Editor contextual toolbar" at bounding box center [161, 221] width 9 height 9
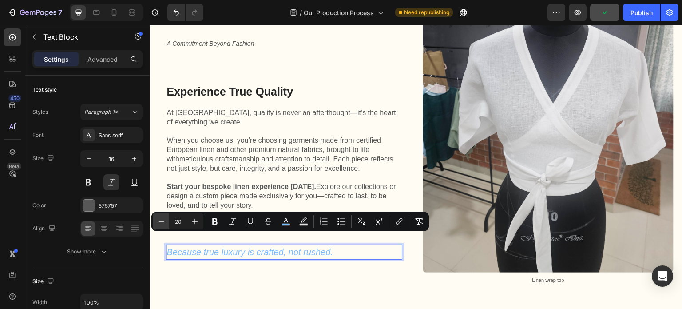
click at [159, 222] on icon "Editor contextual toolbar" at bounding box center [161, 221] width 9 height 9
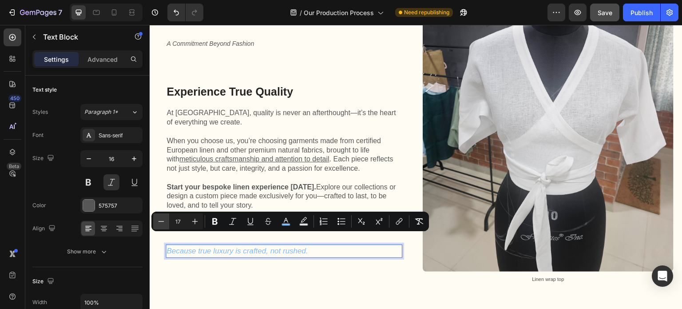
click at [159, 222] on icon "Editor contextual toolbar" at bounding box center [161, 221] width 9 height 9
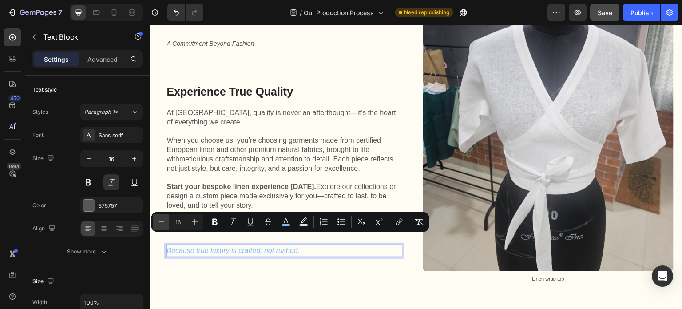
click at [159, 222] on icon "Editor contextual toolbar" at bounding box center [161, 221] width 9 height 9
type input "15"
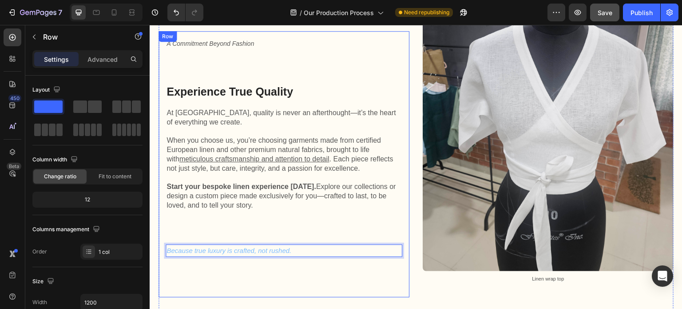
click at [263, 272] on div "A Commitment Beyond Fashion Text Block Experience True Quality Heading At Kutto…" at bounding box center [284, 164] width 237 height 252
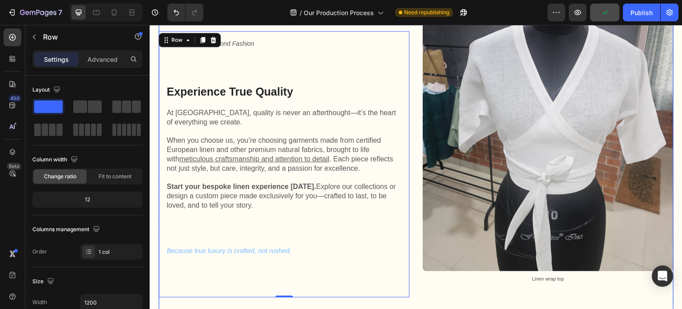
scroll to position [2255, 0]
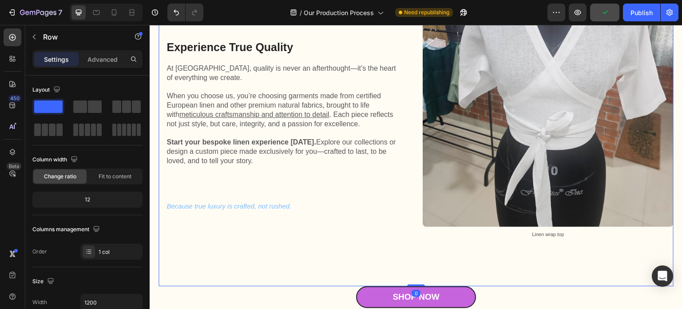
click at [490, 234] on div "Image Linen wrap top Text Block" at bounding box center [548, 119] width 251 height 333
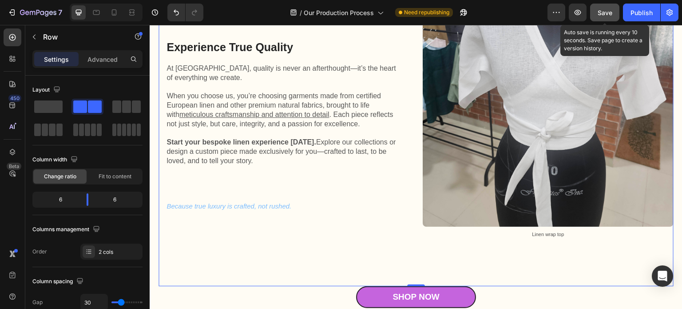
click at [604, 14] on span "Save" at bounding box center [605, 13] width 15 height 8
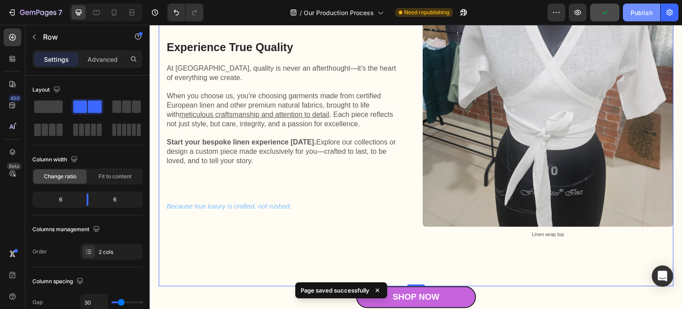
click at [638, 12] on div "Publish" at bounding box center [641, 12] width 22 height 9
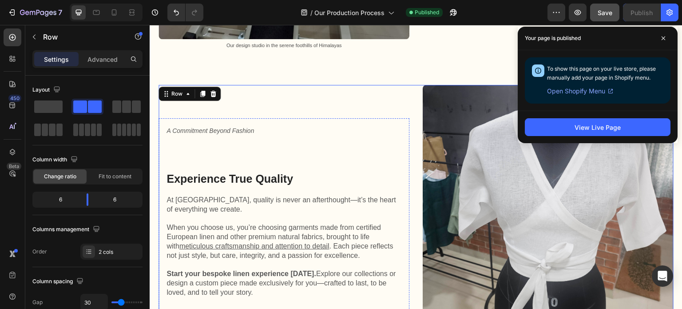
scroll to position [2122, 0]
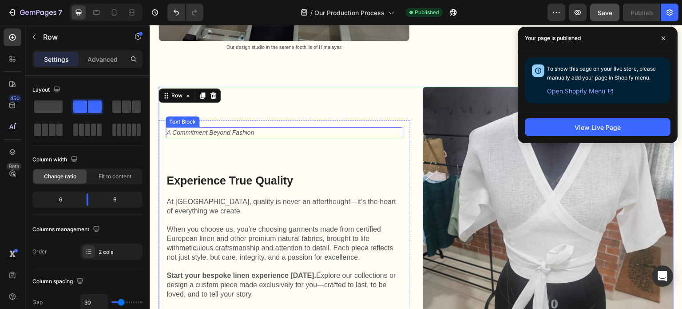
click at [239, 129] on span "A Commitment Beyond Fashion" at bounding box center [209, 132] width 87 height 7
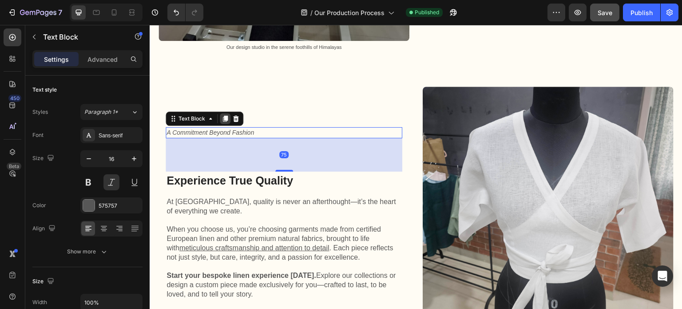
click at [224, 115] on icon at bounding box center [225, 118] width 5 height 6
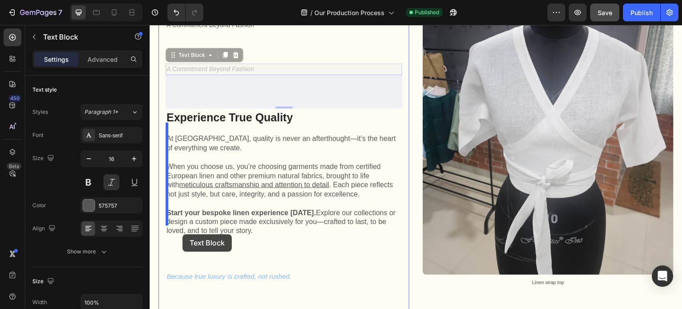
scroll to position [2211, 0]
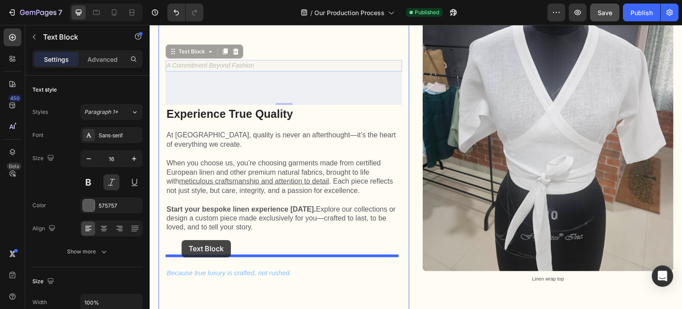
drag, startPoint x: 174, startPoint y: 129, endPoint x: 182, endPoint y: 240, distance: 110.8
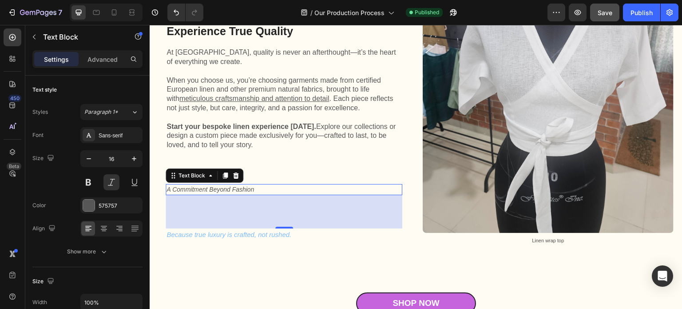
scroll to position [2255, 0]
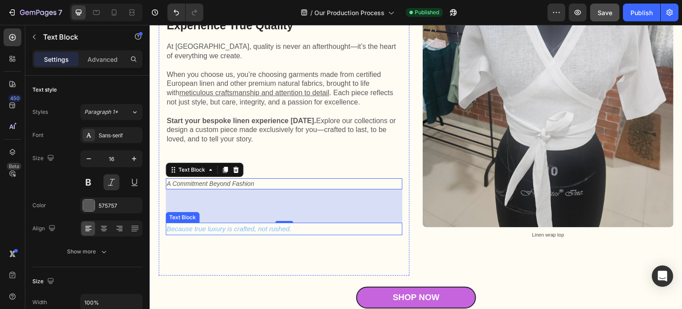
click at [243, 225] on span "Because true luxury is crafted, not rushed." at bounding box center [228, 229] width 125 height 8
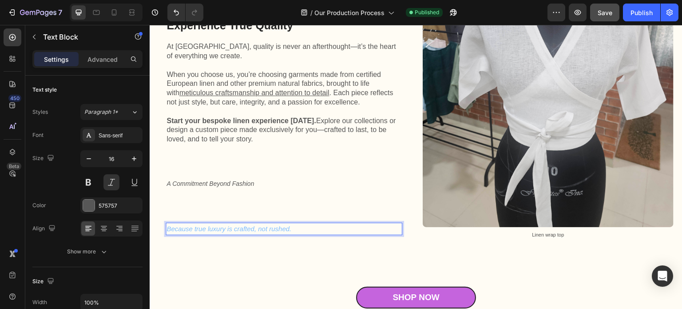
click at [243, 225] on span "Because true luxury is crafted, not rushed." at bounding box center [228, 229] width 125 height 8
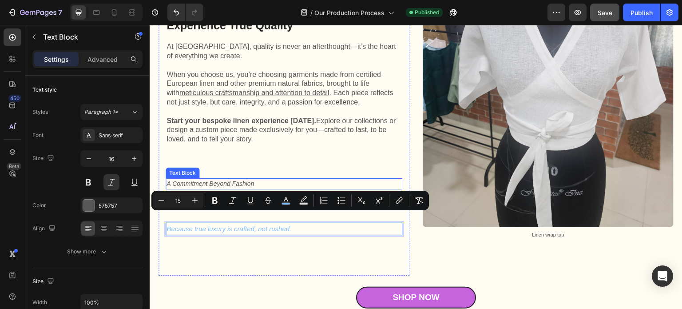
click at [238, 180] on span "A Commitment Beyond Fashion" at bounding box center [209, 183] width 87 height 7
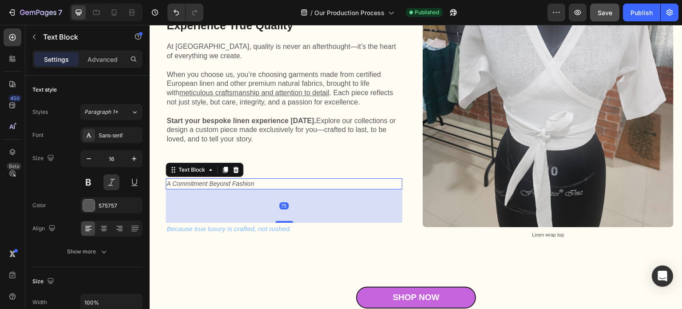
click at [238, 180] on span "A Commitment Beyond Fashion" at bounding box center [209, 183] width 87 height 7
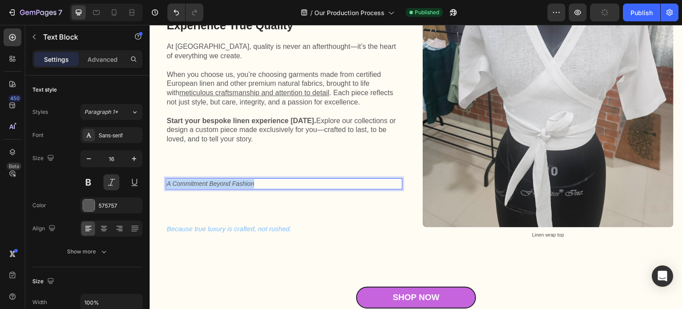
click at [238, 180] on span "A Commitment Beyond Fashion" at bounding box center [209, 183] width 87 height 7
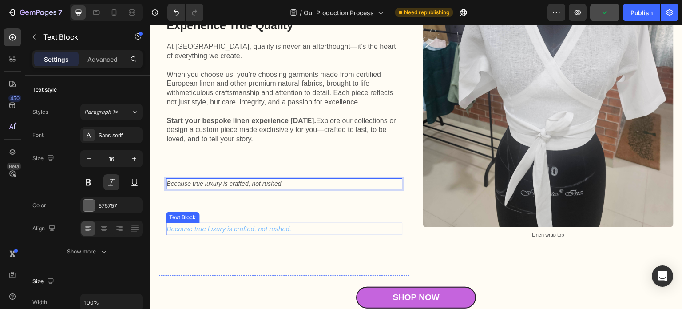
click at [239, 222] on div "Because true luxury is crafted, not rushed." at bounding box center [229, 228] width 127 height 12
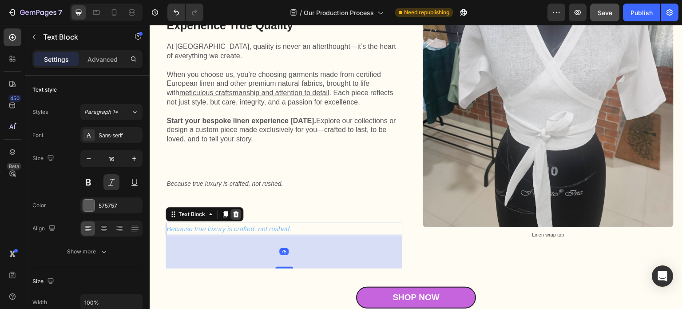
click at [239, 209] on div at bounding box center [235, 214] width 11 height 11
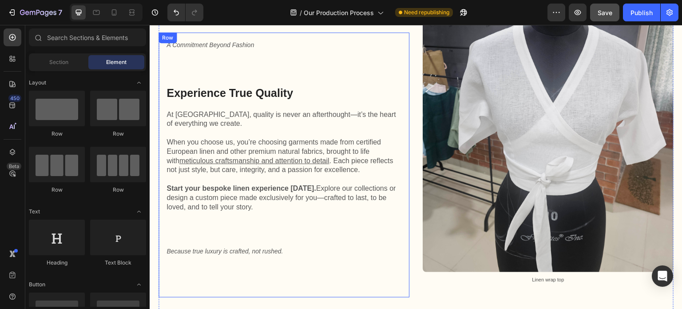
scroll to position [2188, 0]
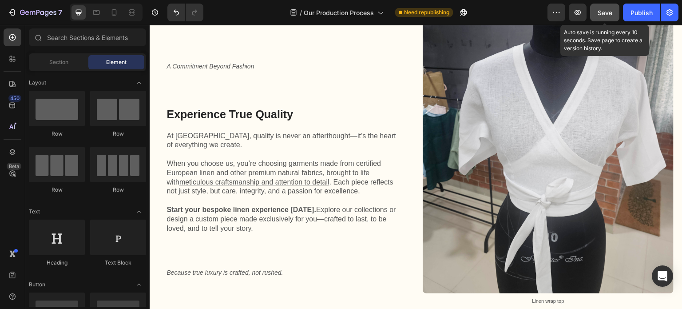
click at [602, 14] on span "Save" at bounding box center [605, 13] width 15 height 8
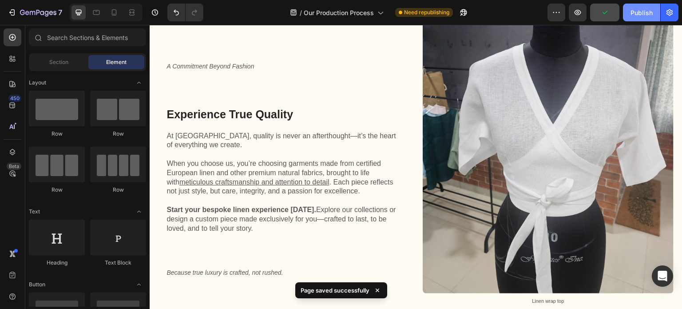
click at [638, 14] on div "Publish" at bounding box center [641, 12] width 22 height 9
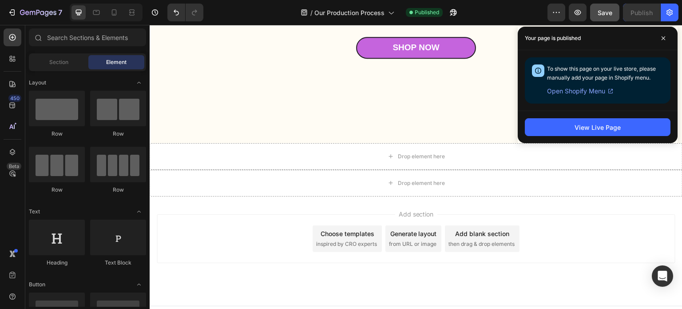
scroll to position [2506, 0]
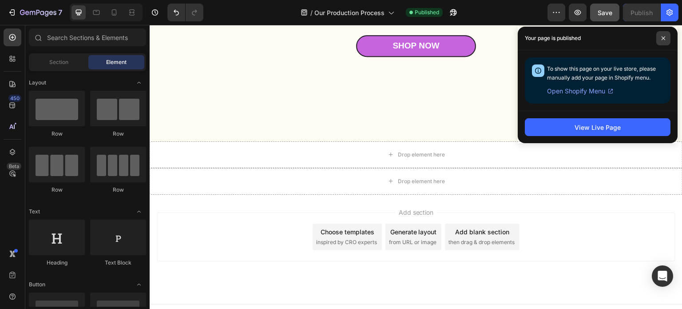
click at [665, 39] on icon at bounding box center [663, 38] width 4 height 4
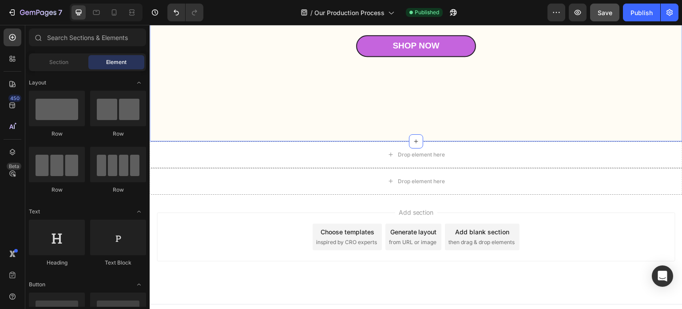
scroll to position [2328, 0]
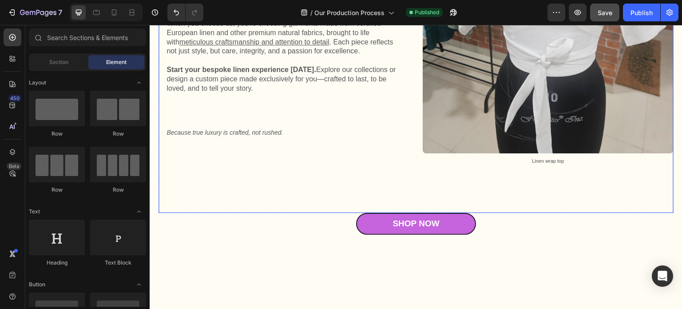
click at [448, 177] on div "Image Linen wrap top Text Block" at bounding box center [548, 46] width 251 height 333
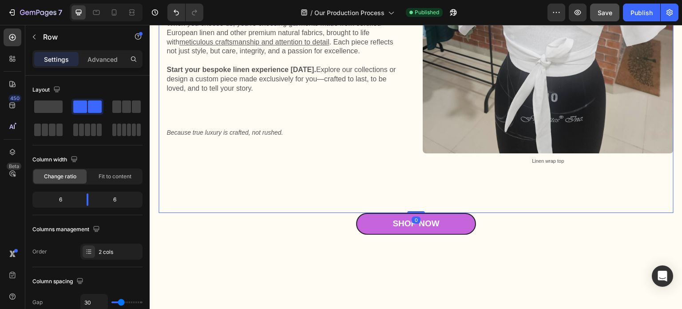
drag, startPoint x: 416, startPoint y: 198, endPoint x: 423, endPoint y: 173, distance: 26.3
click at [423, 173] on div "A Commitment Beyond Fashion Text Block Experience True Quality Heading At Kutto…" at bounding box center [416, 46] width 515 height 333
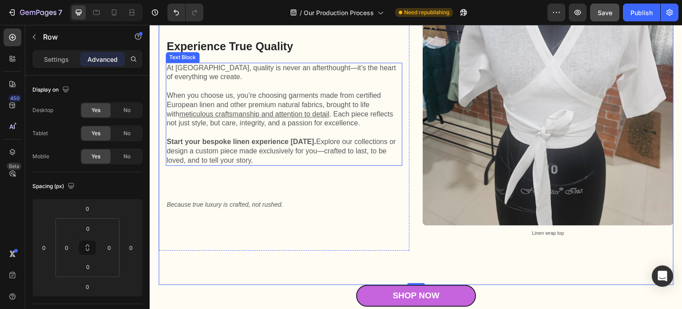
scroll to position [2373, 0]
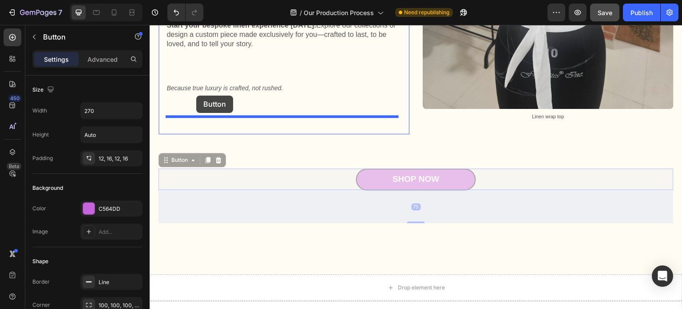
drag, startPoint x: 386, startPoint y: 166, endPoint x: 196, endPoint y: 95, distance: 202.9
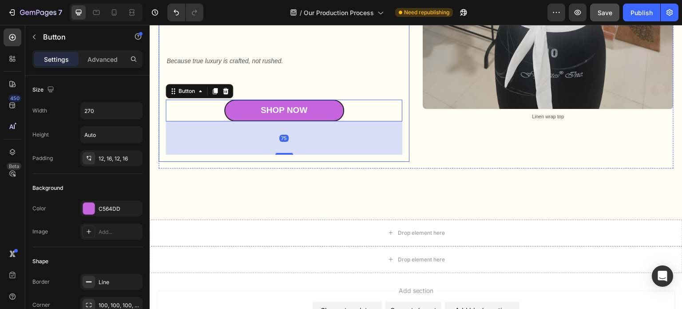
scroll to position [2345, 0]
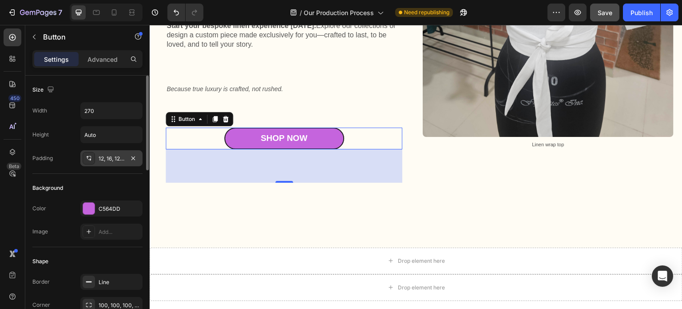
click at [107, 160] on div "12, 16, 12, 16" at bounding box center [112, 159] width 26 height 8
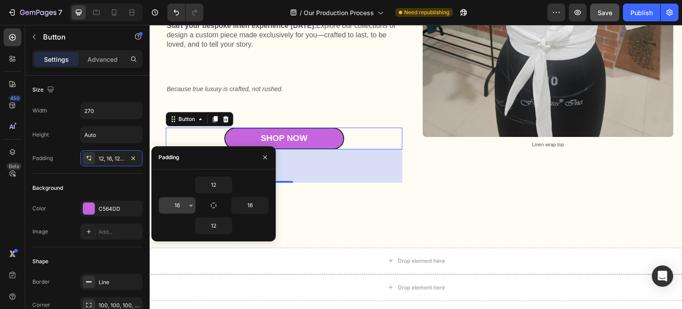
click at [174, 203] on input "16" at bounding box center [177, 205] width 36 height 16
click at [188, 206] on icon "button" at bounding box center [190, 205] width 7 height 7
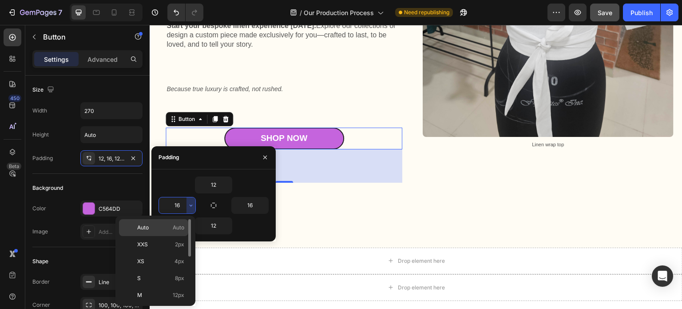
click at [178, 228] on span "Auto" at bounding box center [179, 227] width 12 height 8
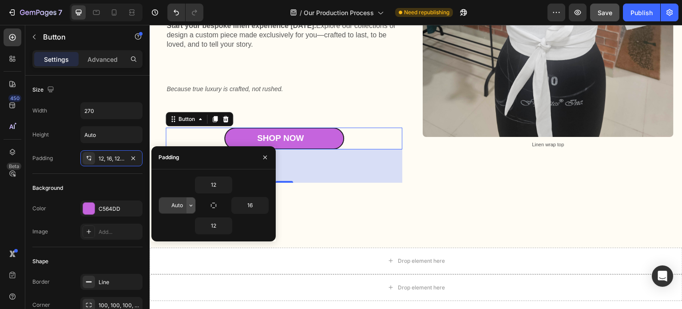
click at [190, 205] on icon "button" at bounding box center [190, 205] width 7 height 7
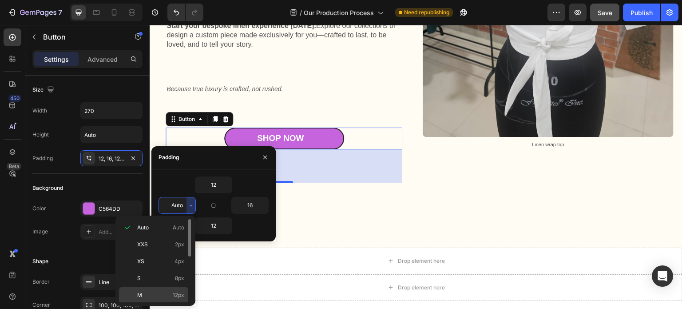
click at [178, 291] on span "12px" at bounding box center [179, 295] width 12 height 8
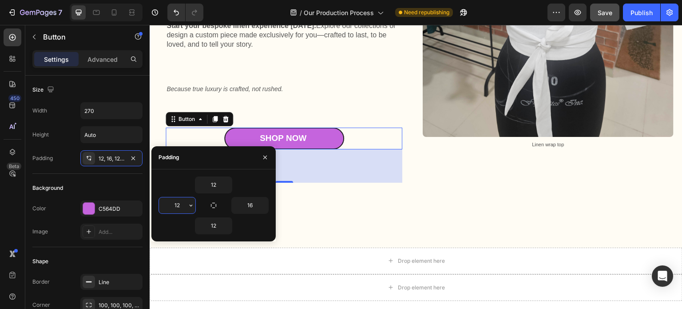
click at [183, 204] on input "12" at bounding box center [177, 205] width 36 height 16
type input "16"
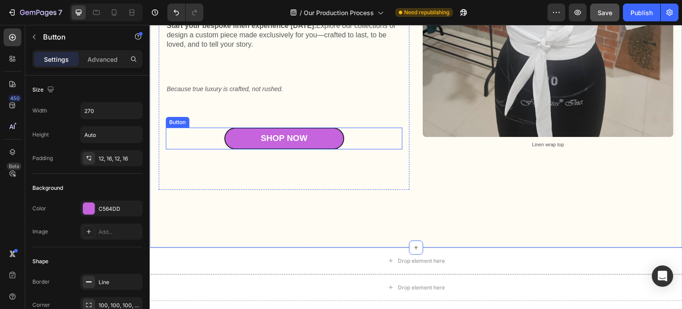
click at [202, 127] on div "Shop Now Button" at bounding box center [284, 138] width 237 height 22
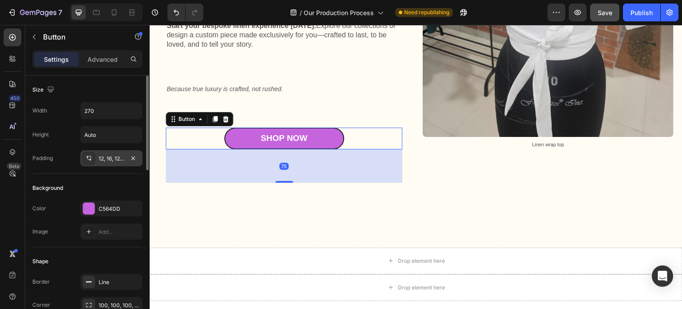
click at [110, 160] on div "12, 16, 12, 16" at bounding box center [112, 159] width 26 height 8
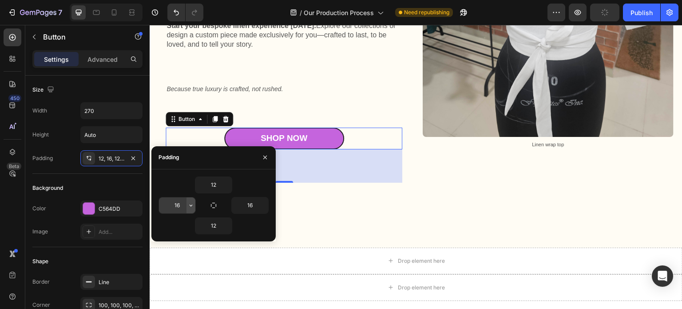
click at [190, 204] on icon "button" at bounding box center [191, 205] width 3 height 2
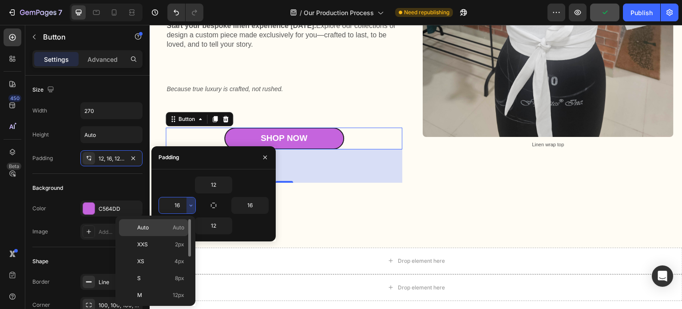
click at [180, 225] on span "Auto" at bounding box center [179, 227] width 12 height 8
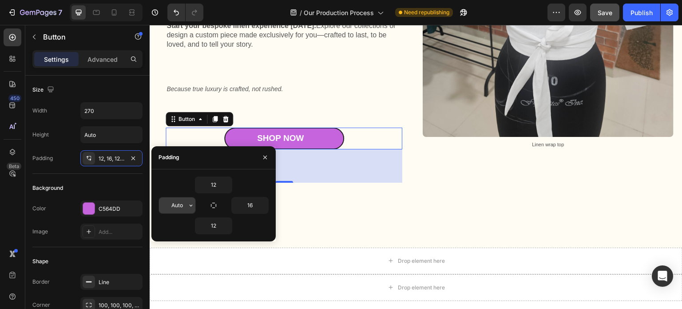
click at [181, 206] on input "Auto" at bounding box center [177, 205] width 36 height 16
click at [191, 203] on icon "button" at bounding box center [190, 205] width 7 height 7
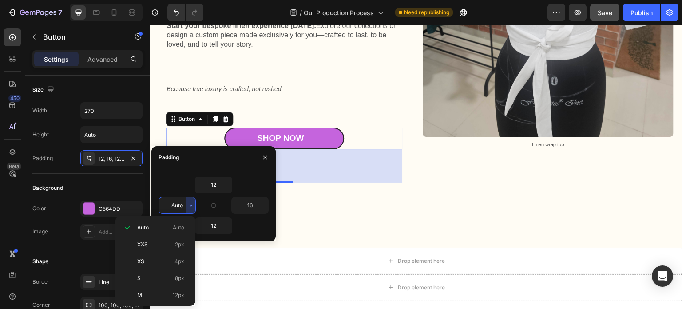
click at [183, 206] on input "Auto" at bounding box center [177, 205] width 36 height 16
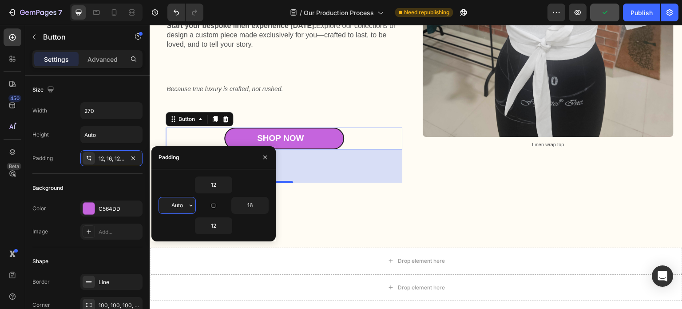
drag, startPoint x: 183, startPoint y: 206, endPoint x: 167, endPoint y: 206, distance: 16.0
click at [167, 206] on input "Auto" at bounding box center [177, 205] width 36 height 16
type input "16"
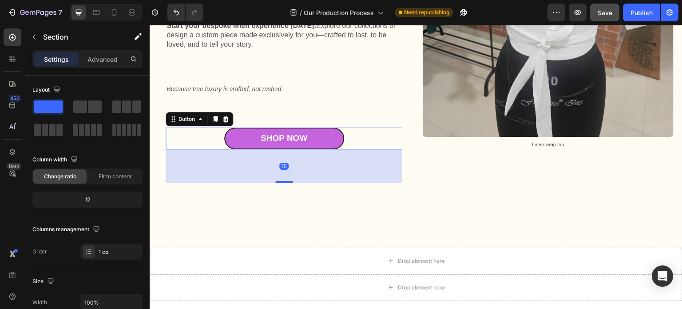
click at [177, 127] on div "Shop Now Button 75" at bounding box center [284, 138] width 237 height 22
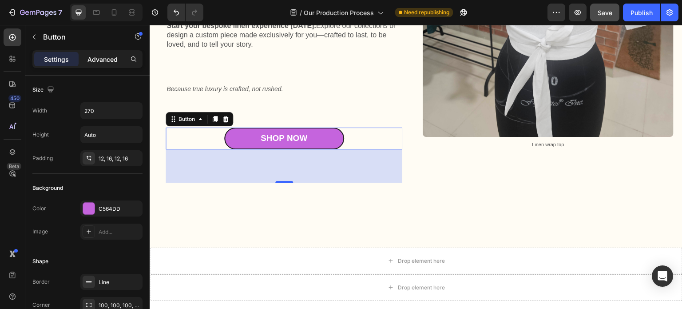
click at [107, 60] on p "Advanced" at bounding box center [102, 59] width 30 height 9
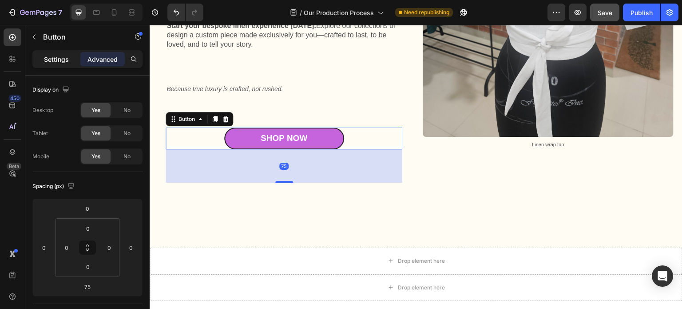
click at [59, 62] on p "Settings" at bounding box center [56, 59] width 25 height 9
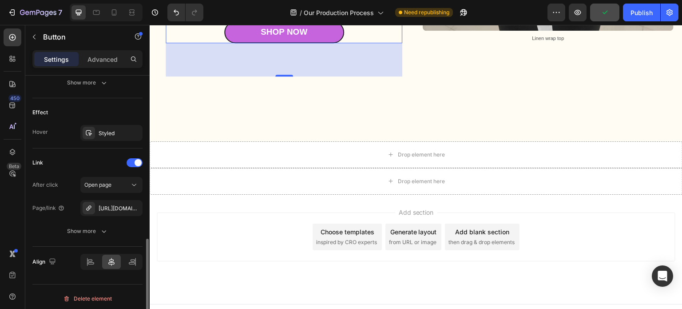
scroll to position [446, 0]
click at [92, 262] on icon at bounding box center [90, 259] width 9 height 9
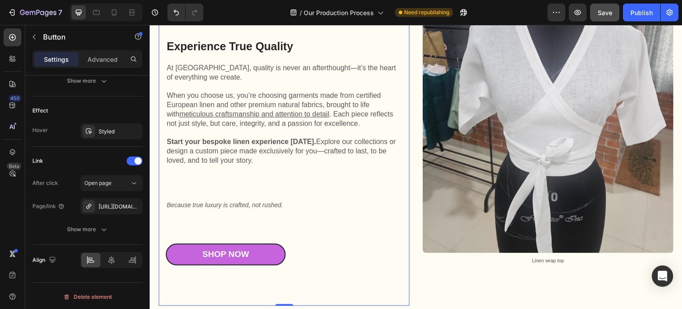
scroll to position [0, 0]
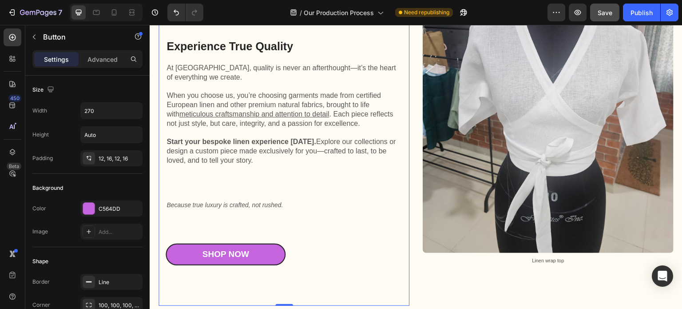
click at [361, 168] on div "A Commitment Beyond Fashion Text Block Experience True Quality Heading At Kutto…" at bounding box center [284, 145] width 237 height 305
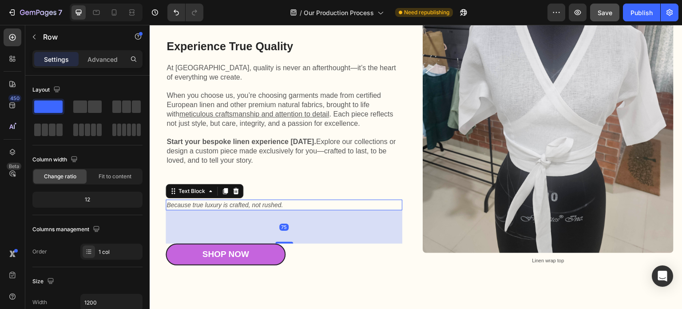
click at [249, 201] on span "Because true luxury is crafted, not rushed." at bounding box center [224, 204] width 116 height 7
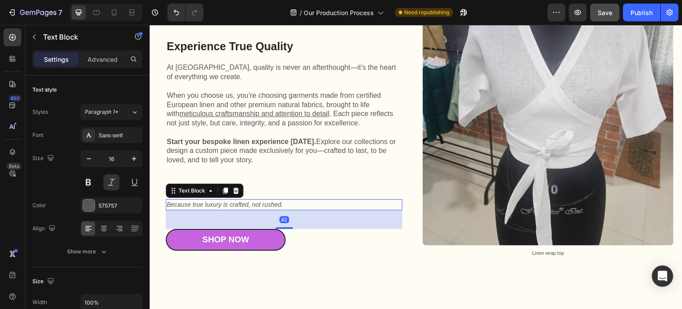
scroll to position [2238, 0]
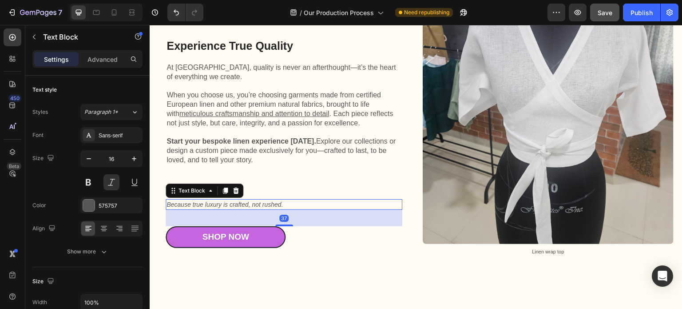
drag, startPoint x: 283, startPoint y: 230, endPoint x: 286, endPoint y: 213, distance: 17.2
click at [286, 224] on div at bounding box center [284, 225] width 18 height 2
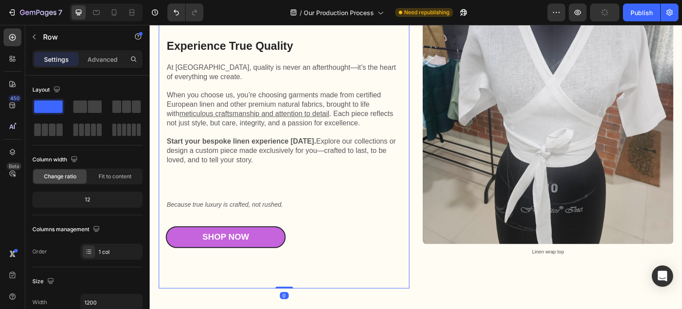
click at [287, 162] on div "A Commitment Beyond Fashion Text Block Experience True Quality Heading At Kutto…" at bounding box center [284, 137] width 237 height 288
click at [257, 182] on div "A Commitment Beyond Fashion Text Block Experience True Quality Heading At Kutto…" at bounding box center [284, 137] width 237 height 288
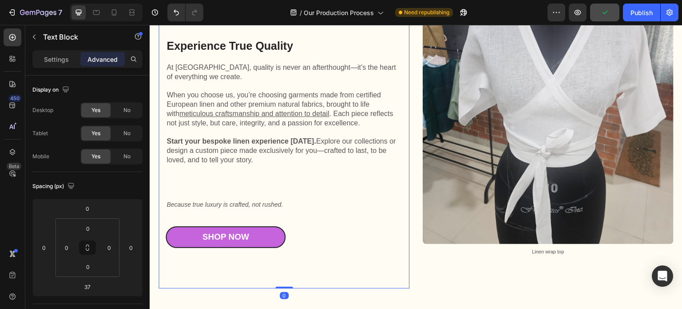
click at [250, 177] on div "A Commitment Beyond Fashion Text Block Experience True Quality Heading At Kutto…" at bounding box center [284, 137] width 237 height 288
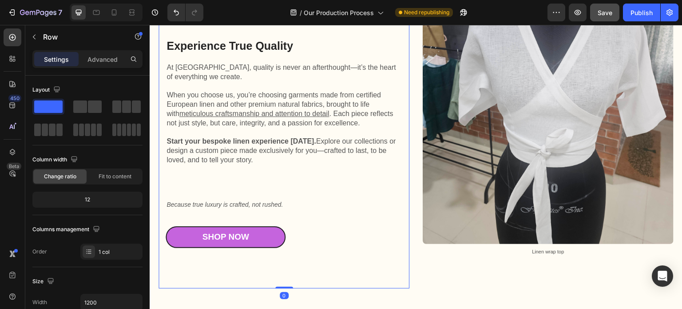
click at [244, 186] on div "A Commitment Beyond Fashion Text Block Experience True Quality Heading At Kutto…" at bounding box center [284, 137] width 237 height 288
click at [238, 201] on span "Because true luxury is crafted, not rushed." at bounding box center [224, 204] width 116 height 7
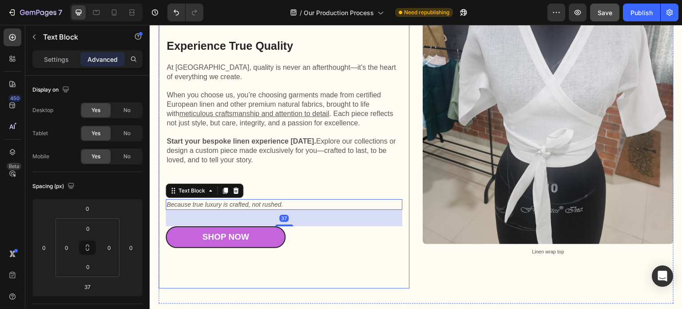
click at [261, 153] on p "Start your bespoke linen experience today. Explore our collections or design a …" at bounding box center [283, 151] width 235 height 28
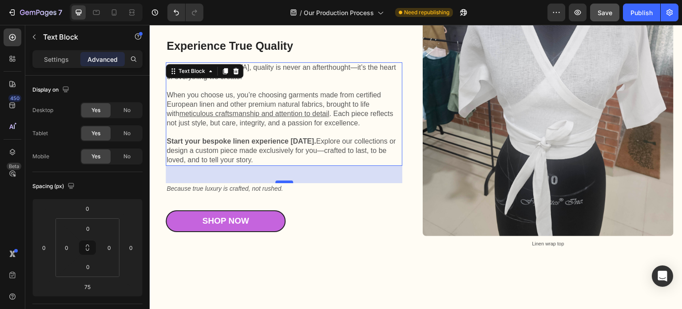
scroll to position [2245, 0]
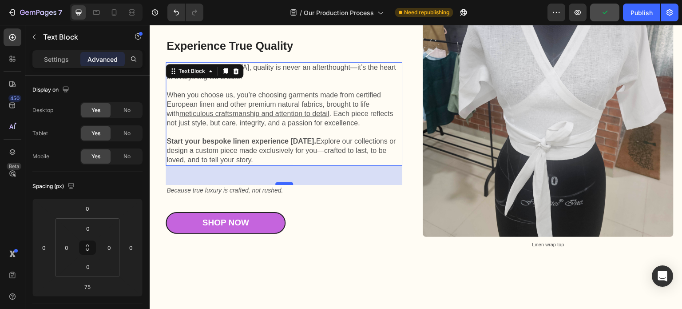
drag, startPoint x: 280, startPoint y: 186, endPoint x: 280, endPoint y: 172, distance: 13.8
click at [280, 182] on div at bounding box center [284, 183] width 18 height 3
type input "43"
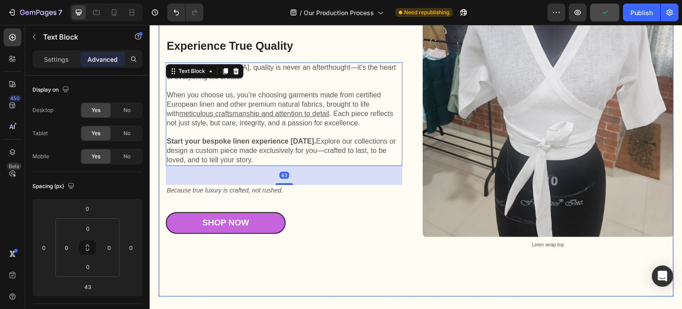
click at [460, 264] on div "Image Linen wrap top Text Block" at bounding box center [548, 130] width 251 height 333
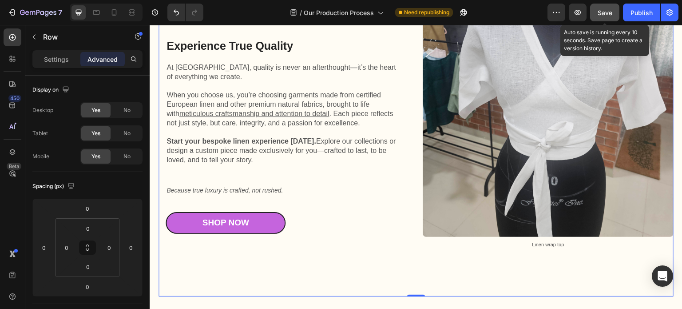
click at [602, 16] on div "Save" at bounding box center [605, 12] width 15 height 9
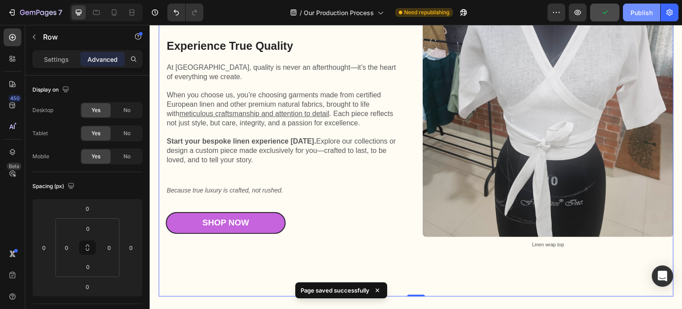
click at [638, 14] on div "Publish" at bounding box center [641, 12] width 22 height 9
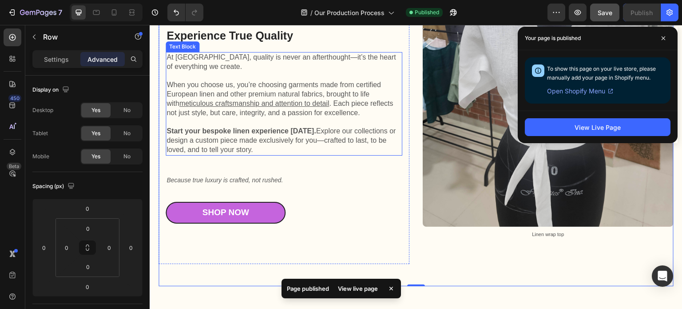
scroll to position [2289, 0]
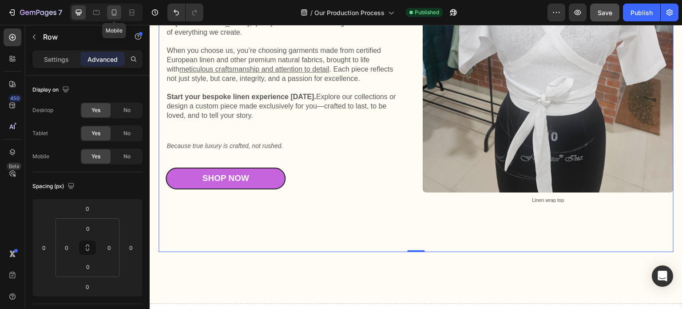
click at [114, 14] on icon at bounding box center [114, 14] width 2 height 1
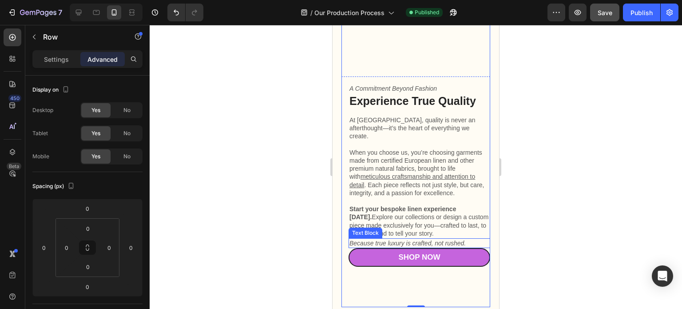
scroll to position [2723, 0]
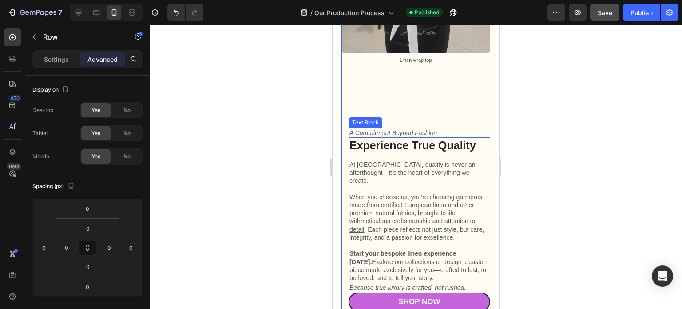
click at [444, 129] on p "A Commitment Beyond Fashion" at bounding box center [419, 133] width 140 height 8
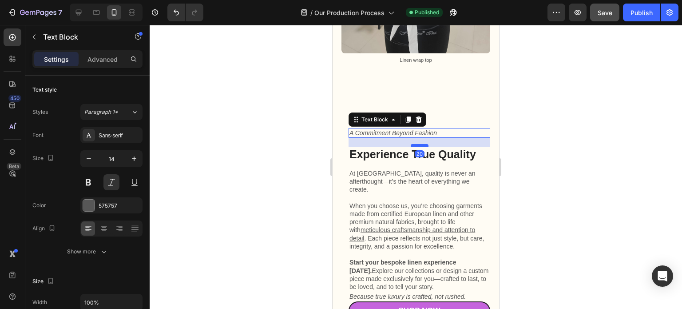
drag, startPoint x: 416, startPoint y: 115, endPoint x: 415, endPoint y: 124, distance: 8.9
click at [415, 144] on div at bounding box center [420, 145] width 18 height 3
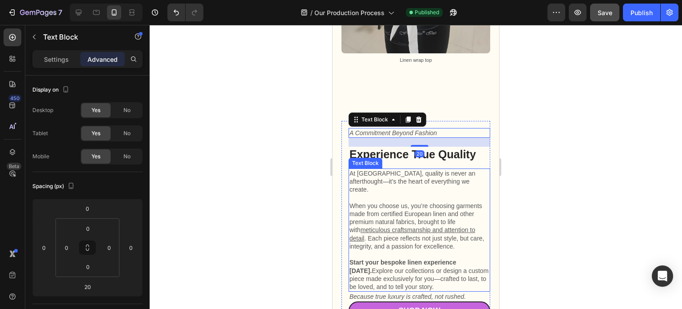
click at [449, 258] on p "Start your bespoke linen experience today. Explore our collections or design a …" at bounding box center [419, 274] width 140 height 32
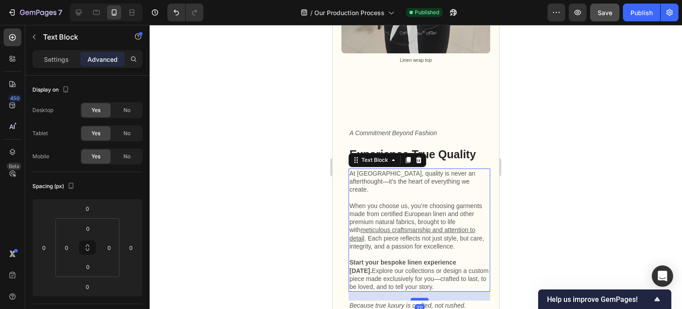
drag, startPoint x: 414, startPoint y: 262, endPoint x: 414, endPoint y: 270, distance: 8.9
click at [414, 297] on div at bounding box center [420, 298] width 18 height 3
type input "20"
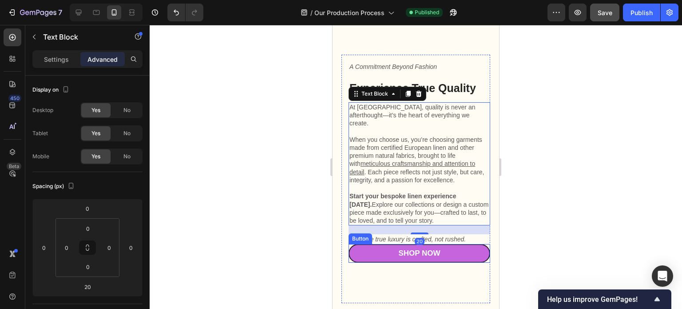
scroll to position [2811, 0]
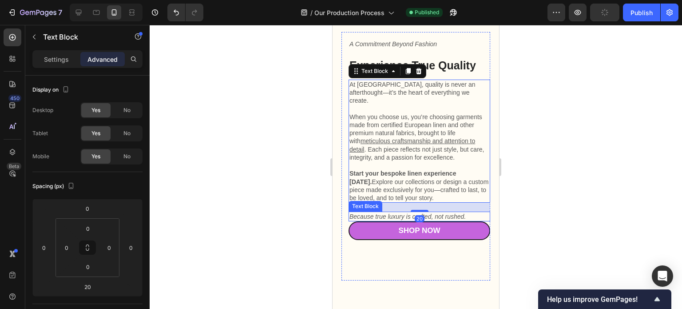
click at [464, 213] on span "Because true luxury is crafted, not rushed." at bounding box center [407, 216] width 116 height 7
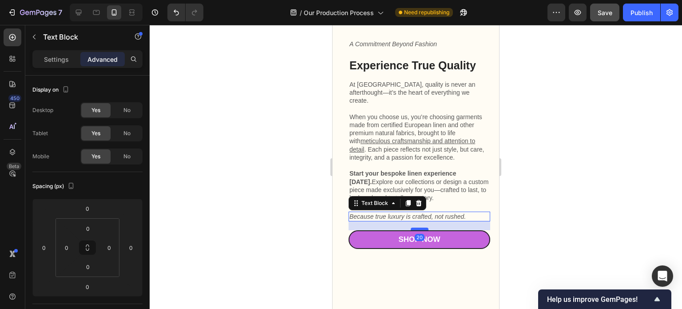
drag, startPoint x: 416, startPoint y: 191, endPoint x: 412, endPoint y: 200, distance: 9.4
click at [412, 227] on div at bounding box center [420, 228] width 18 height 3
type input "20"
click at [533, 200] on div at bounding box center [416, 167] width 532 height 284
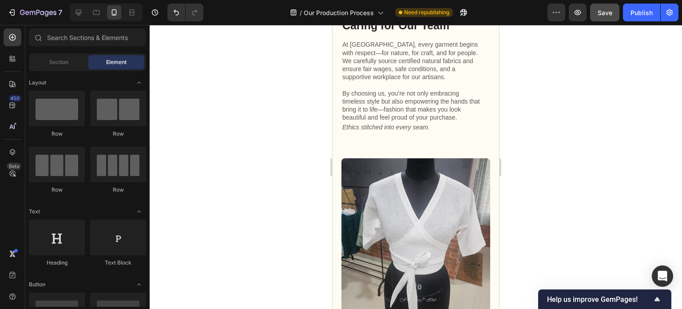
scroll to position [2412, 0]
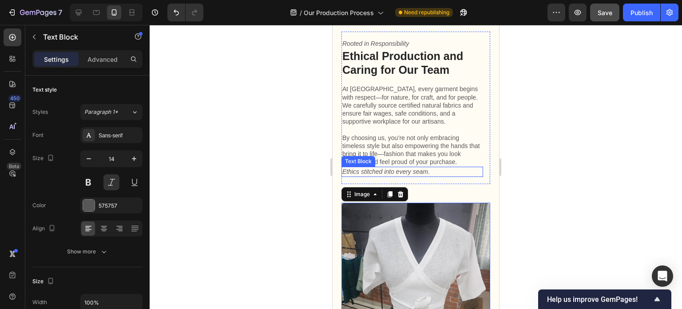
click at [422, 168] on span "Ethics stitched into every seam." at bounding box center [385, 171] width 87 height 7
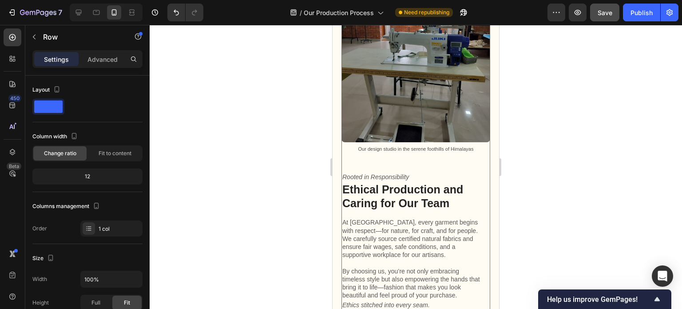
scroll to position [2323, 0]
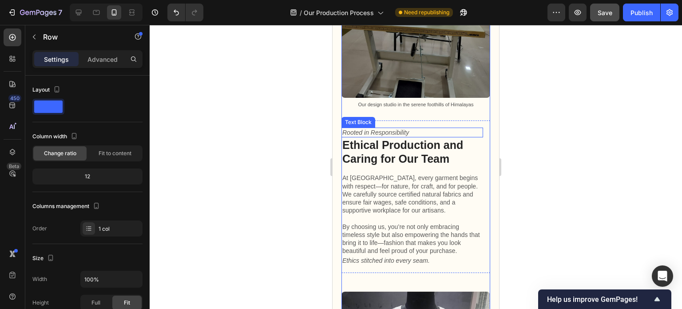
click at [399, 129] on span "Rooted in Responsibility" at bounding box center [375, 132] width 67 height 7
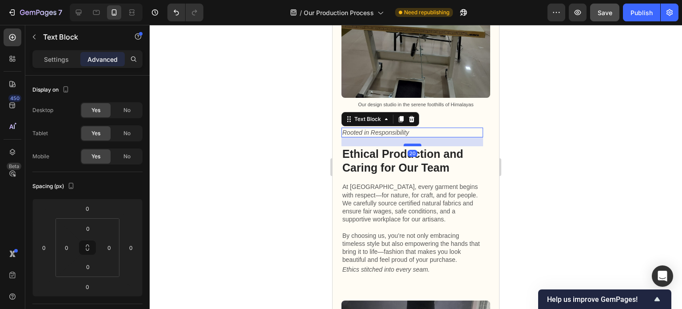
drag, startPoint x: 410, startPoint y: 125, endPoint x: 410, endPoint y: 131, distance: 6.7
click at [410, 143] on div at bounding box center [413, 144] width 18 height 3
type input "20"
click at [567, 178] on div at bounding box center [416, 167] width 532 height 284
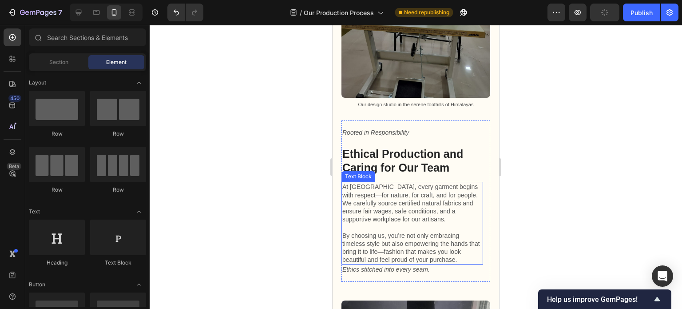
click at [428, 248] on p "By choosing us, you’re not only embracing timeless style but also empowering th…" at bounding box center [412, 247] width 140 height 32
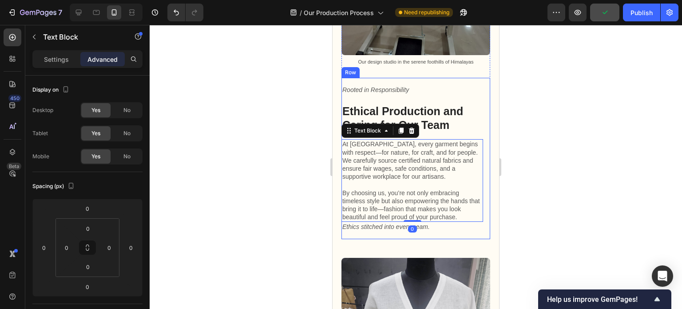
scroll to position [2367, 0]
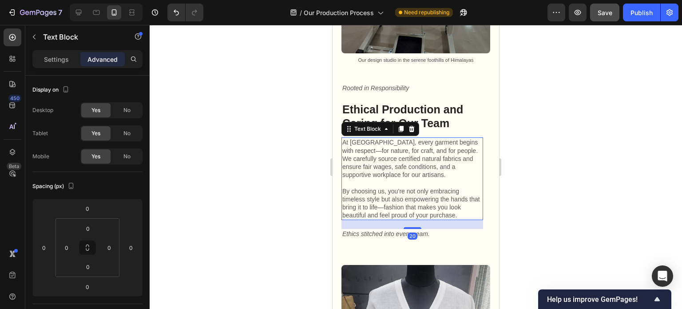
drag, startPoint x: 407, startPoint y: 204, endPoint x: 408, endPoint y: 213, distance: 9.1
click at [408, 220] on div "20" at bounding box center [412, 220] width 142 height 0
type input "20"
click at [569, 207] on div at bounding box center [416, 167] width 532 height 284
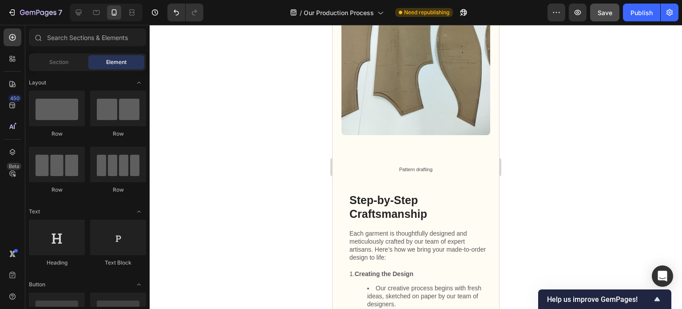
scroll to position [902, 0]
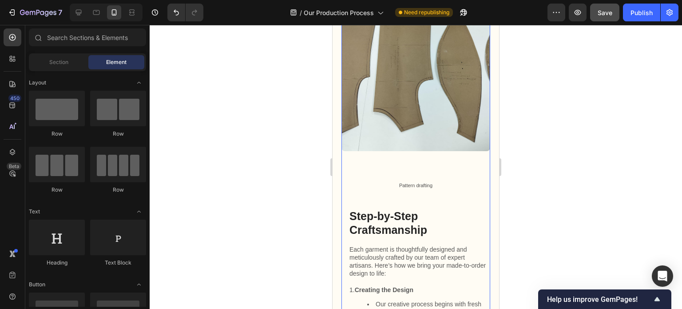
click at [423, 150] on div "Image Pattern drafting Text Block" at bounding box center [415, 97] width 149 height 190
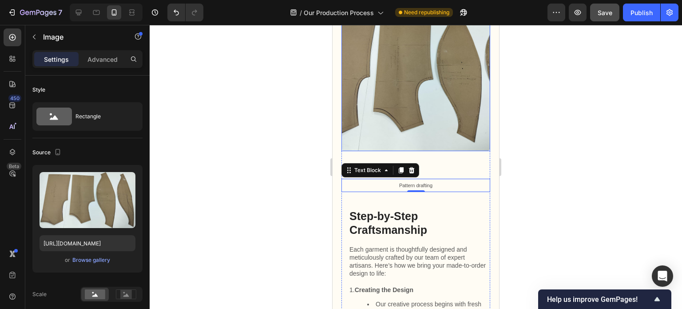
click at [429, 134] on img at bounding box center [415, 76] width 149 height 149
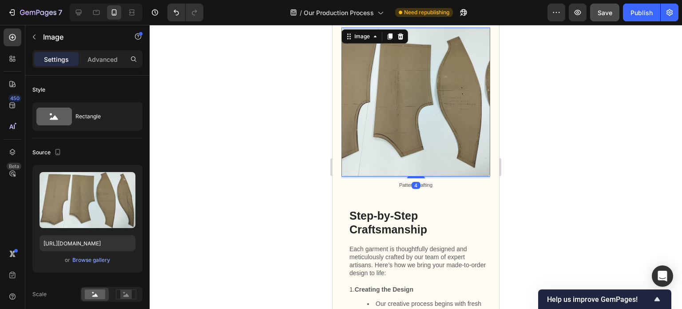
scroll to position [875, 0]
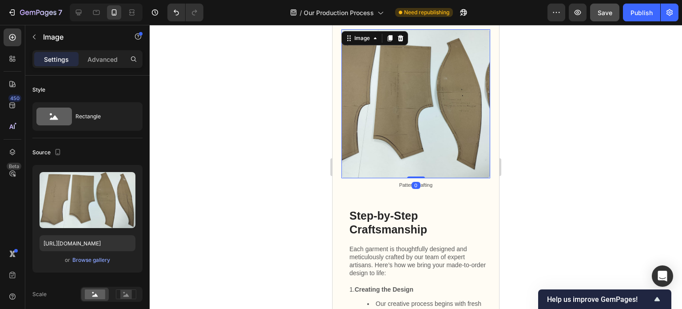
drag, startPoint x: 414, startPoint y: 170, endPoint x: 413, endPoint y: 125, distance: 44.8
click at [413, 125] on div "Image 0" at bounding box center [415, 103] width 149 height 149
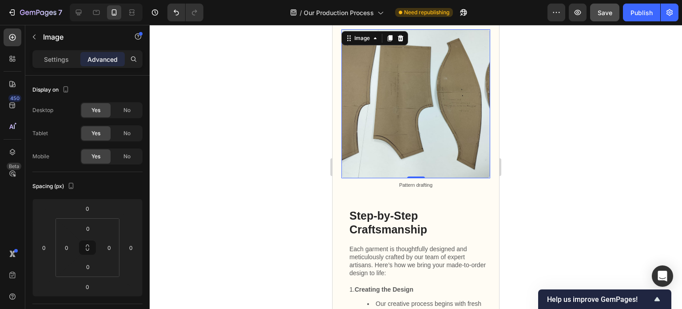
click at [528, 188] on div at bounding box center [416, 167] width 532 height 284
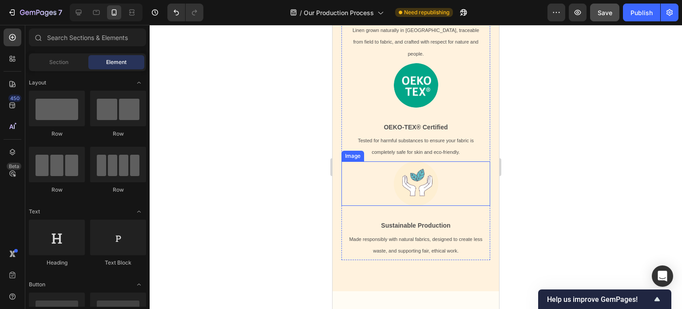
scroll to position [564, 0]
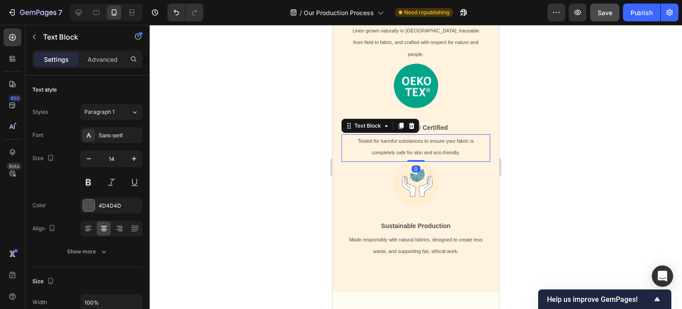
click at [435, 135] on p "Tested for harmful substances to ensure your fabric is completely safe for skin…" at bounding box center [416, 146] width 135 height 23
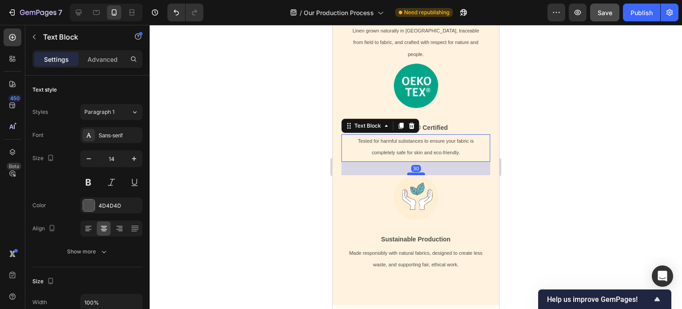
drag, startPoint x: 411, startPoint y: 135, endPoint x: 414, endPoint y: 148, distance: 13.6
click at [414, 172] on div at bounding box center [416, 173] width 18 height 3
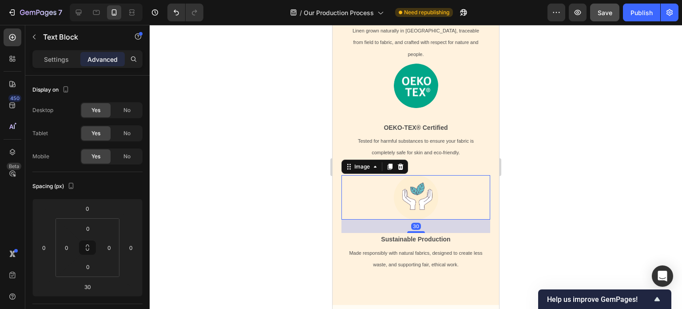
click at [419, 190] on img at bounding box center [416, 197] width 44 height 44
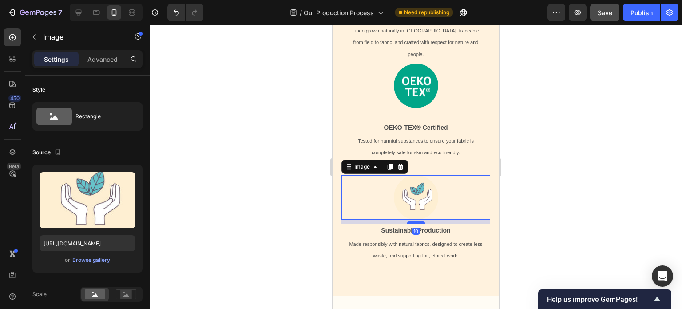
drag, startPoint x: 414, startPoint y: 206, endPoint x: 414, endPoint y: 197, distance: 8.9
click at [414, 221] on div at bounding box center [416, 222] width 18 height 3
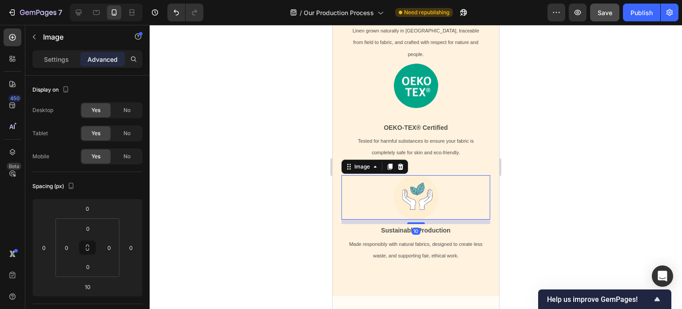
click at [549, 179] on div at bounding box center [416, 167] width 532 height 284
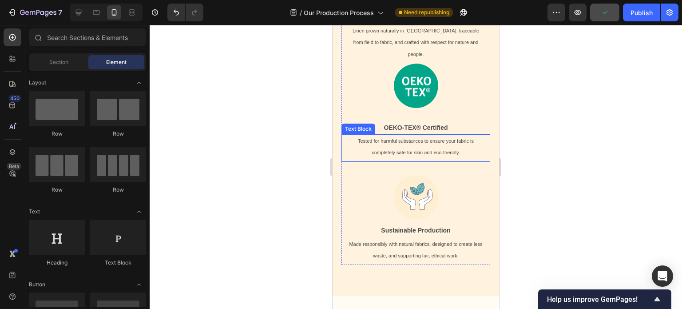
click at [416, 138] on span "Tested for harmful substances to ensure your fabric is completely safe for skin…" at bounding box center [416, 146] width 116 height 17
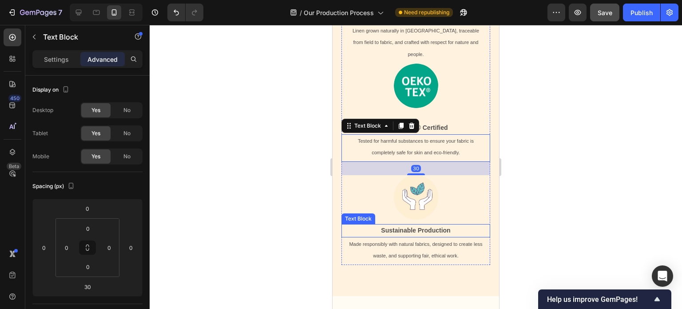
click at [411, 226] on strong "Sustainable Production" at bounding box center [415, 229] width 69 height 7
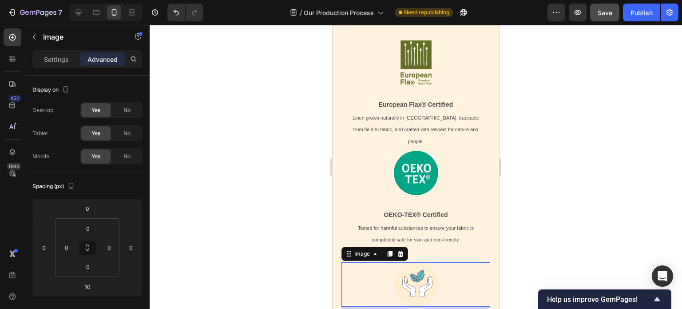
scroll to position [476, 0]
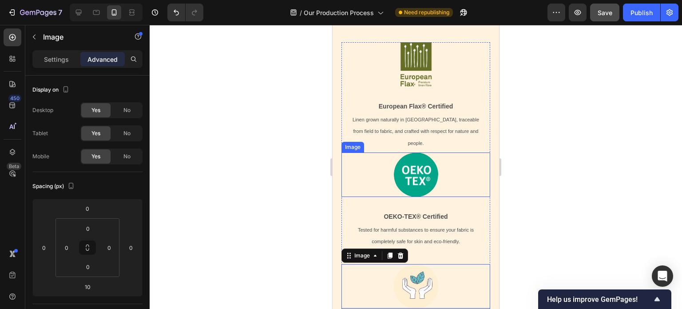
click at [421, 163] on img at bounding box center [416, 174] width 44 height 44
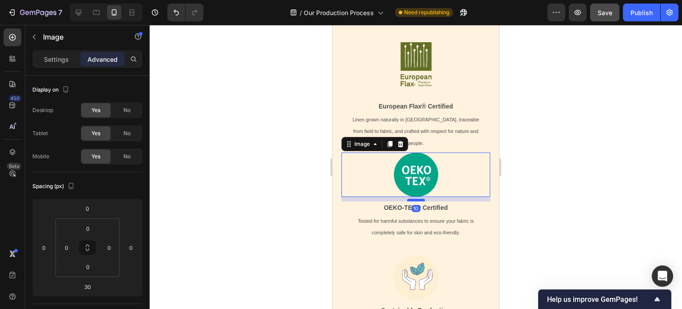
drag, startPoint x: 416, startPoint y: 183, endPoint x: 418, endPoint y: 174, distance: 9.2
click at [418, 198] on div at bounding box center [416, 199] width 18 height 3
type input "10"
click at [595, 173] on div at bounding box center [416, 167] width 532 height 284
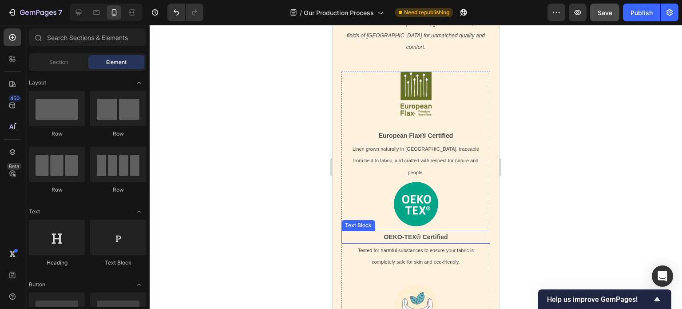
scroll to position [431, 0]
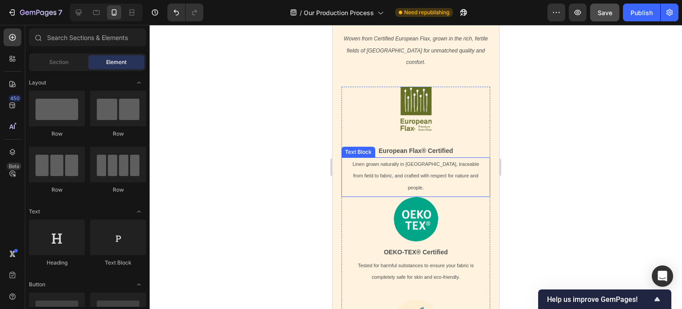
click at [422, 162] on span "Linen grown naturally in [GEOGRAPHIC_DATA], traceable from field to fabric, and…" at bounding box center [416, 175] width 127 height 28
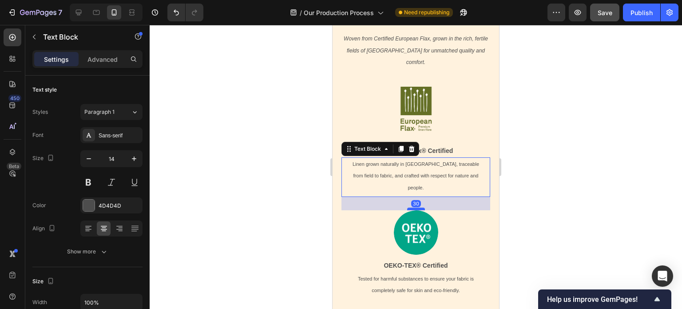
drag, startPoint x: 413, startPoint y: 170, endPoint x: 875, endPoint y: 204, distance: 462.9
click at [414, 207] on div at bounding box center [416, 208] width 18 height 3
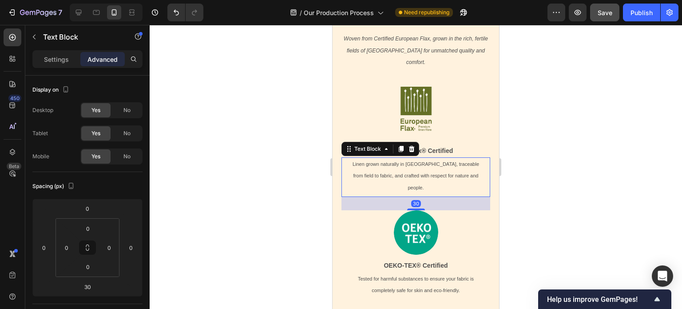
click at [584, 177] on div at bounding box center [416, 167] width 532 height 284
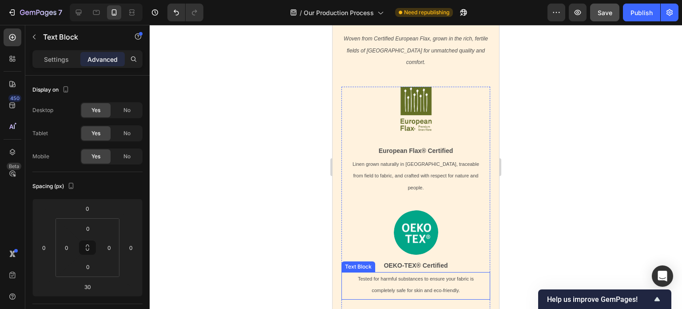
click at [446, 273] on p "Tested for harmful substances to ensure your fabric is completely safe for skin…" at bounding box center [416, 284] width 135 height 23
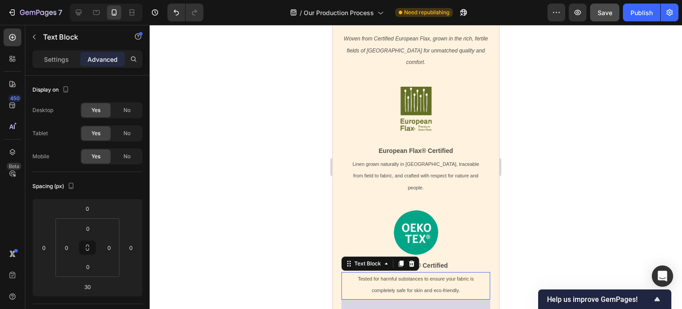
click at [559, 196] on div at bounding box center [416, 167] width 532 height 284
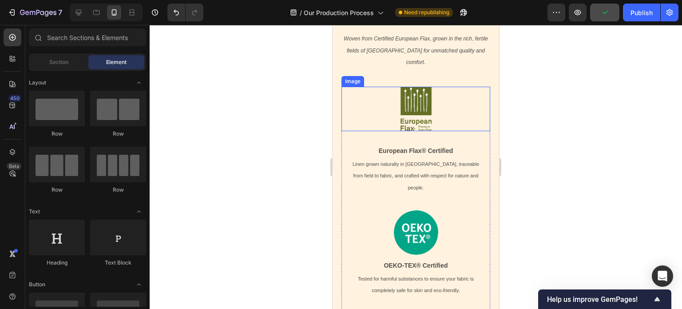
click at [424, 112] on img at bounding box center [416, 109] width 44 height 44
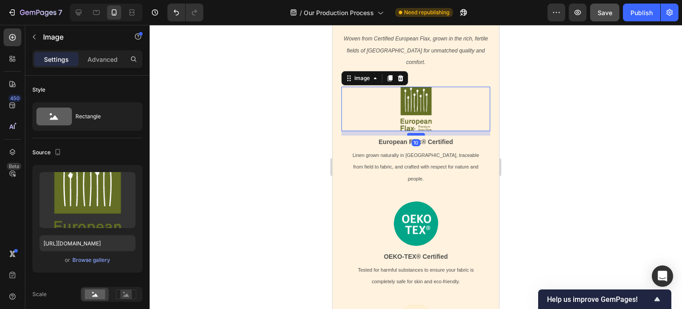
drag, startPoint x: 414, startPoint y: 131, endPoint x: 415, endPoint y: 122, distance: 8.9
click at [415, 133] on div at bounding box center [416, 134] width 18 height 3
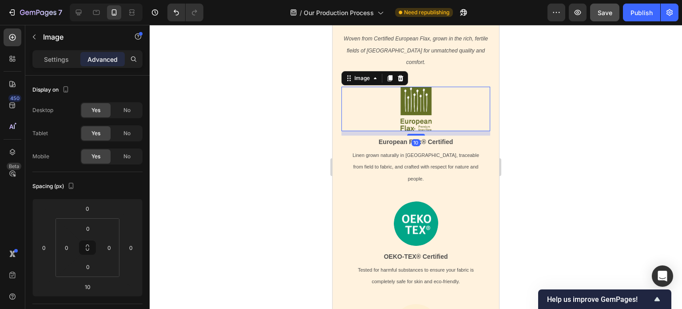
click at [534, 139] on div at bounding box center [416, 167] width 532 height 284
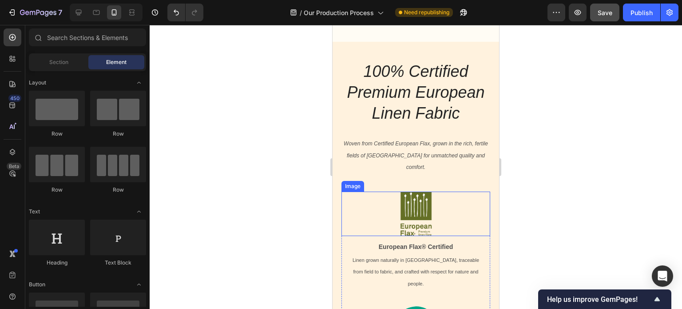
scroll to position [298, 0]
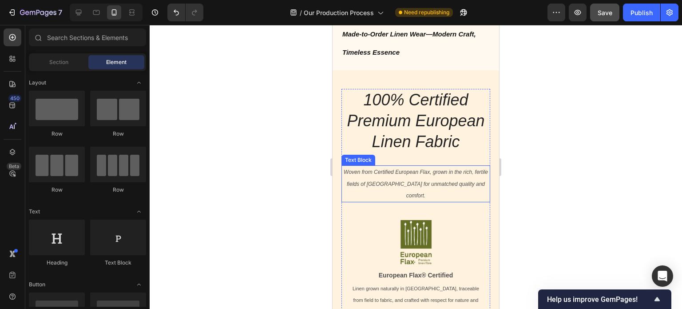
click at [417, 182] on icon "Woven from Certified European Flax, grown in the rich, fertile fields of [GEOGR…" at bounding box center [416, 183] width 144 height 29
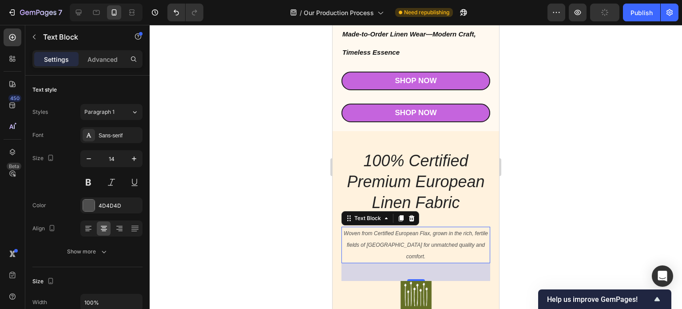
click at [561, 184] on div at bounding box center [416, 167] width 532 height 284
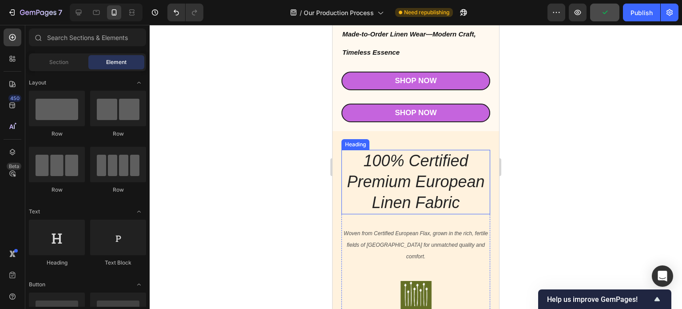
click at [431, 182] on icon "100% Certified Premium European Linen Fabric" at bounding box center [416, 181] width 138 height 60
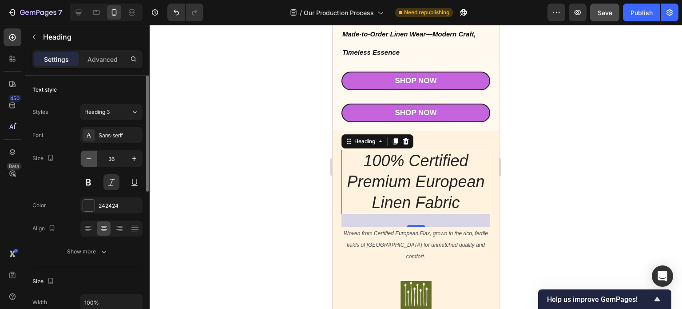
click at [89, 161] on icon "button" at bounding box center [88, 158] width 9 height 9
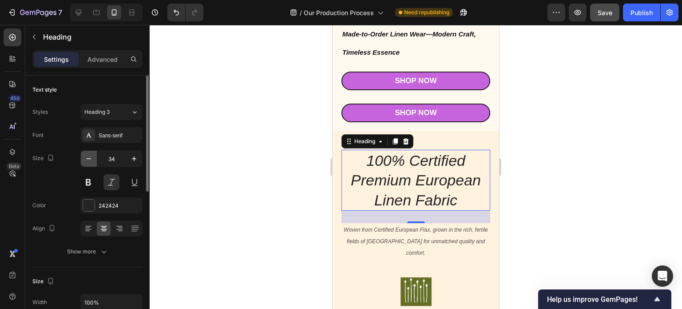
click at [89, 161] on icon "button" at bounding box center [88, 158] width 9 height 9
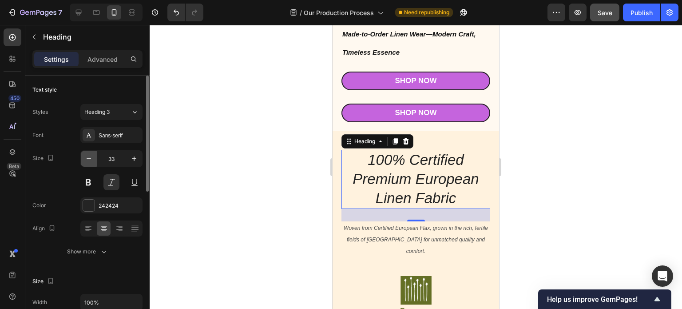
click at [89, 161] on icon "button" at bounding box center [88, 158] width 9 height 9
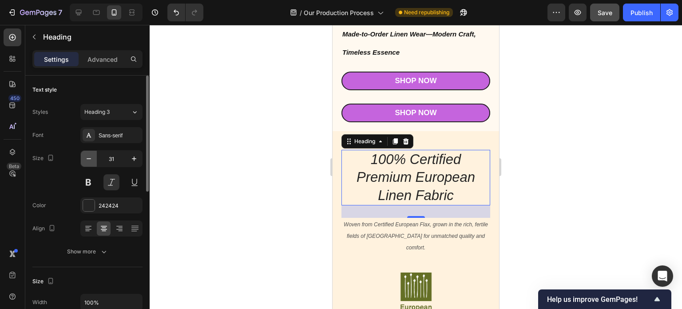
click at [89, 161] on icon "button" at bounding box center [88, 158] width 9 height 9
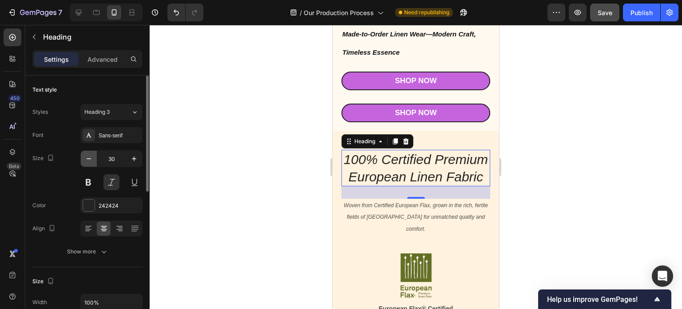
click at [89, 161] on icon "button" at bounding box center [88, 158] width 9 height 9
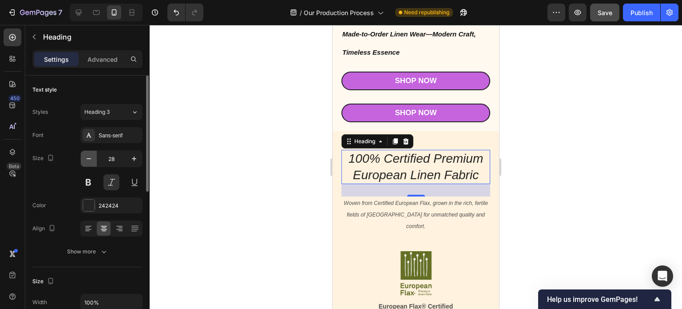
click at [89, 161] on icon "button" at bounding box center [88, 158] width 9 height 9
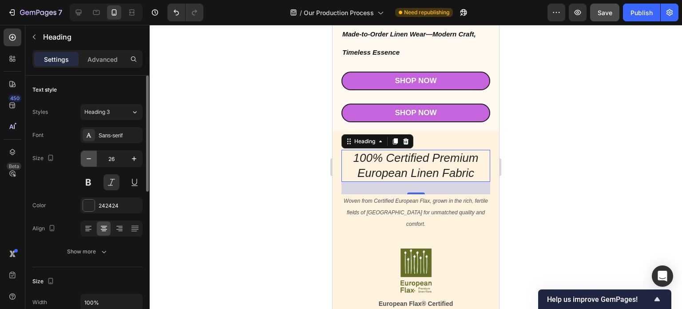
click at [89, 161] on icon "button" at bounding box center [88, 158] width 9 height 9
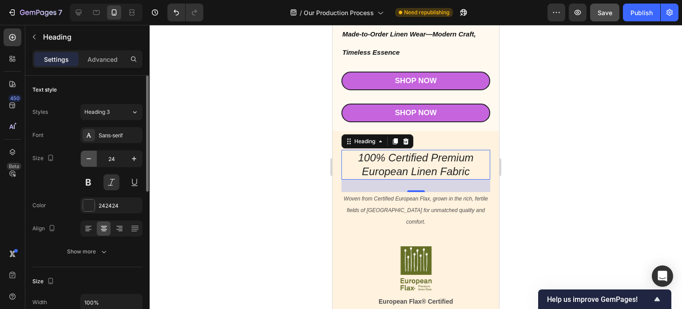
click at [89, 161] on icon "button" at bounding box center [88, 158] width 9 height 9
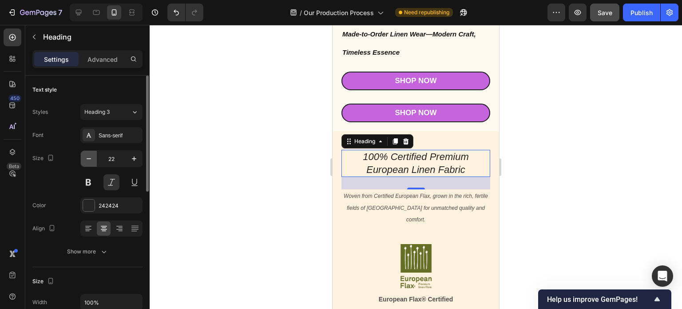
click at [89, 161] on icon "button" at bounding box center [88, 158] width 9 height 9
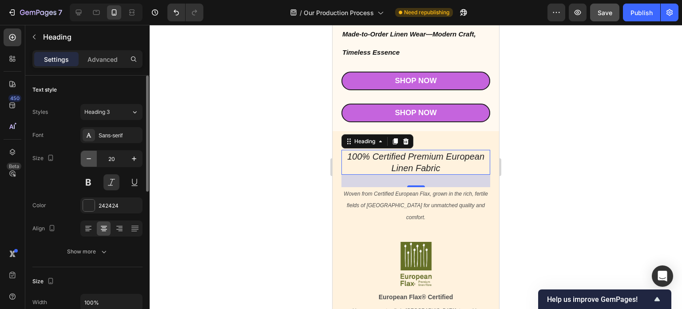
click at [89, 161] on icon "button" at bounding box center [88, 158] width 9 height 9
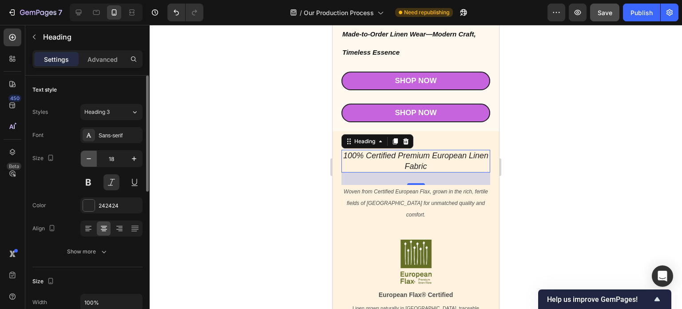
click at [89, 161] on icon "button" at bounding box center [88, 158] width 9 height 9
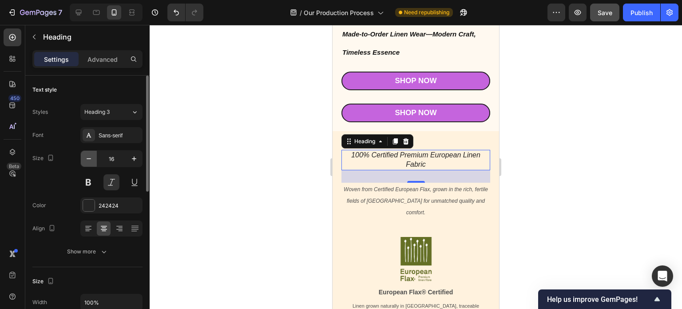
click at [89, 161] on icon "button" at bounding box center [88, 158] width 9 height 9
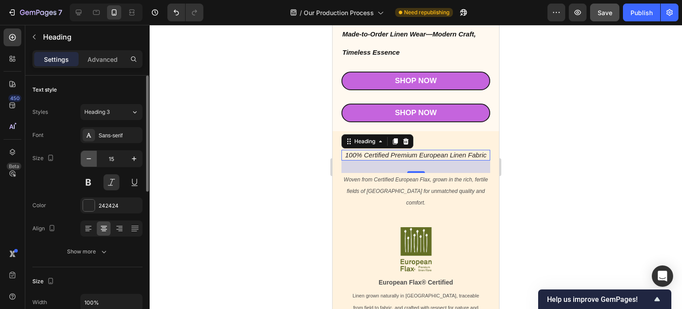
click at [89, 161] on icon "button" at bounding box center [88, 158] width 9 height 9
click at [135, 155] on icon "button" at bounding box center [134, 158] width 9 height 9
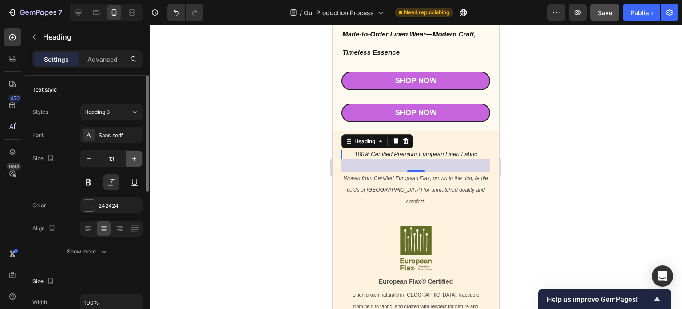
type input "14"
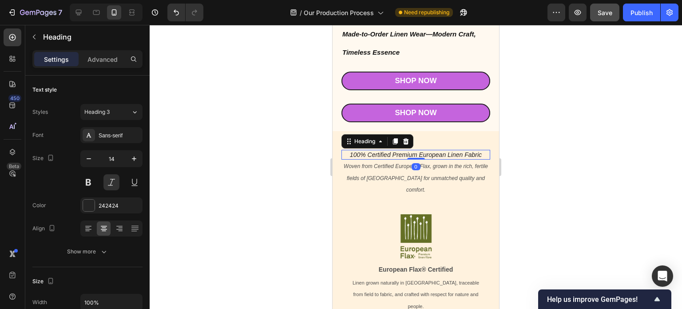
drag, startPoint x: 419, startPoint y: 166, endPoint x: 419, endPoint y: 147, distance: 19.1
click at [419, 150] on div "100% Certified Premium European Linen Fabric Heading 0" at bounding box center [415, 155] width 149 height 10
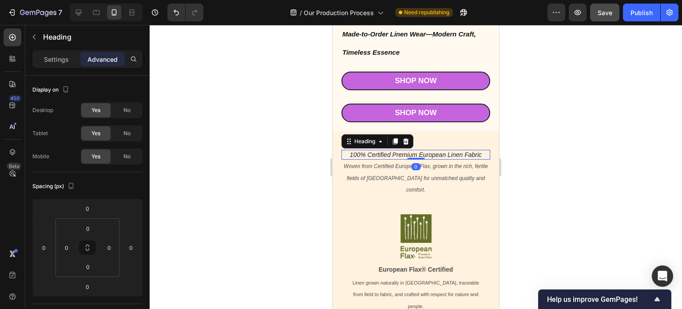
click at [535, 168] on div at bounding box center [416, 167] width 532 height 284
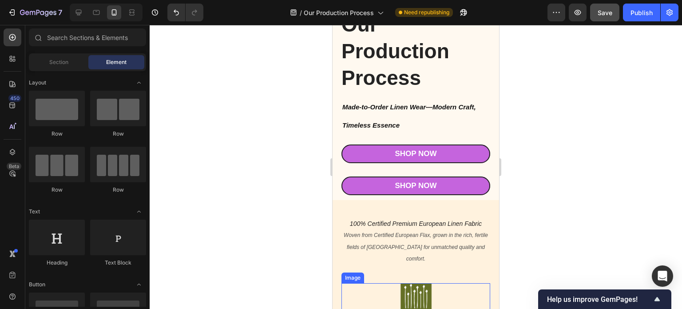
scroll to position [209, 0]
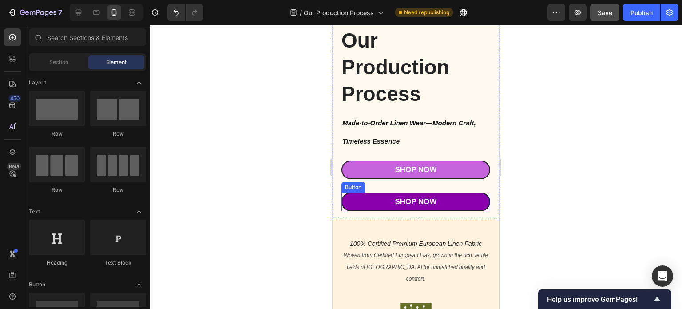
click at [451, 192] on link "Shop Now" at bounding box center [415, 201] width 149 height 19
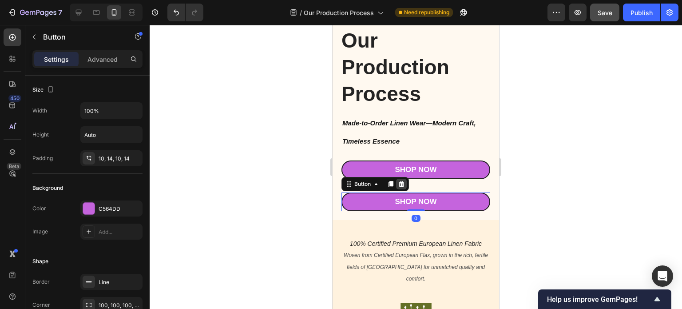
click at [403, 181] on icon at bounding box center [402, 184] width 6 height 6
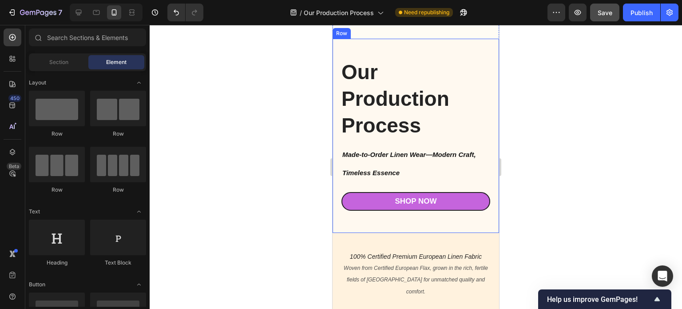
scroll to position [222, 0]
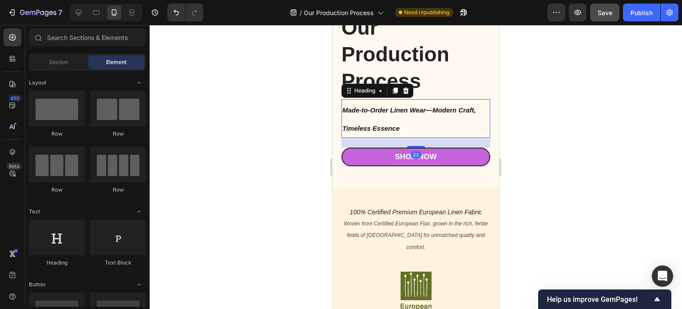
click at [400, 108] on icon "Made-to-Order Linen Wear—Modern Craft, Timeless Essence" at bounding box center [409, 119] width 134 height 26
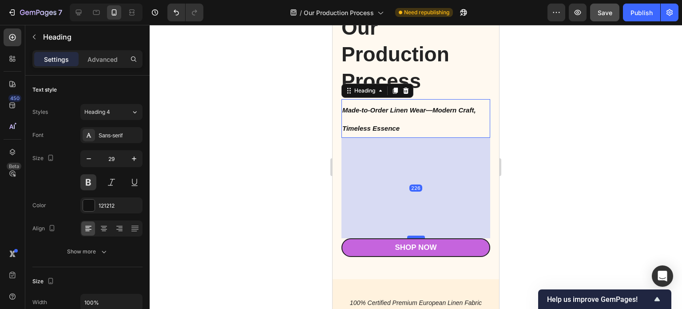
drag, startPoint x: 414, startPoint y: 142, endPoint x: 405, endPoint y: 232, distance: 91.1
click at [407, 235] on div at bounding box center [416, 236] width 18 height 3
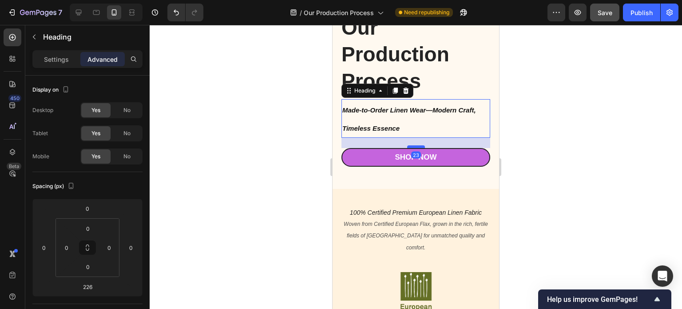
drag, startPoint x: 407, startPoint y: 232, endPoint x: 416, endPoint y: 142, distance: 90.6
click at [416, 145] on div at bounding box center [416, 146] width 18 height 3
type input "23"
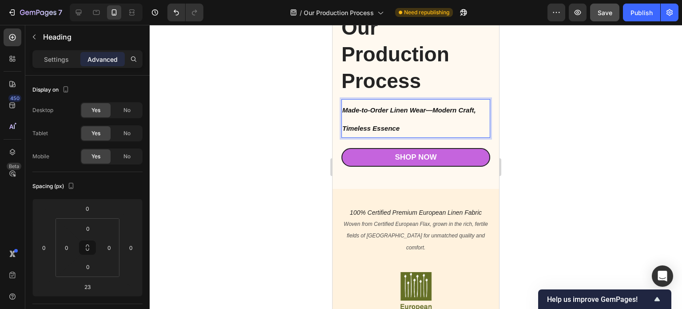
click at [412, 107] on icon "Made-to-Order Linen Wear—Modern Craft, Timeless Essence" at bounding box center [409, 119] width 134 height 26
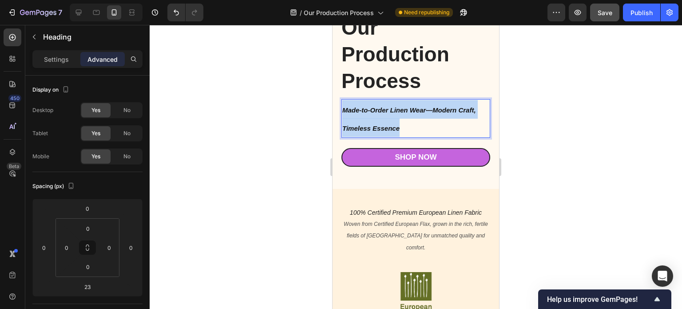
click at [412, 107] on icon "Made-to-Order Linen Wear—Modern Craft, Timeless Essence" at bounding box center [409, 119] width 134 height 26
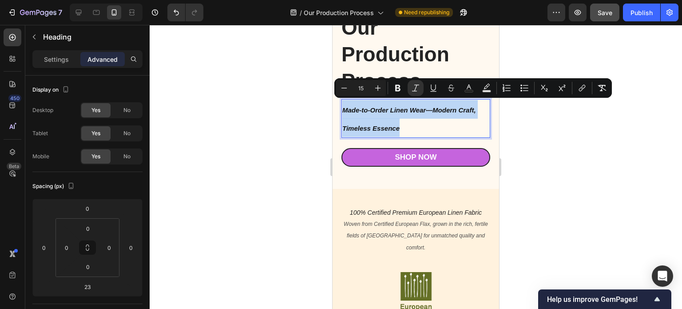
click at [412, 112] on p "Made-to-Order Linen Wear—Modern Craft, Timeless Essence" at bounding box center [415, 118] width 147 height 37
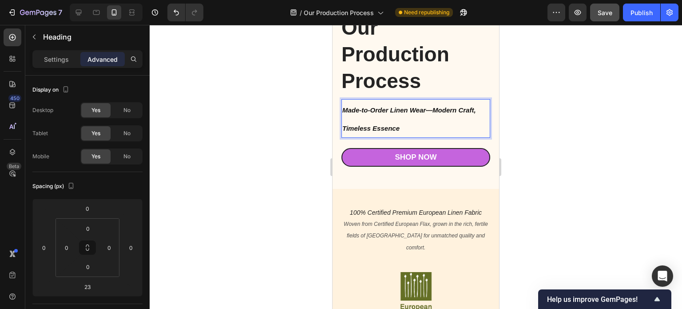
click at [553, 133] on div at bounding box center [416, 167] width 532 height 284
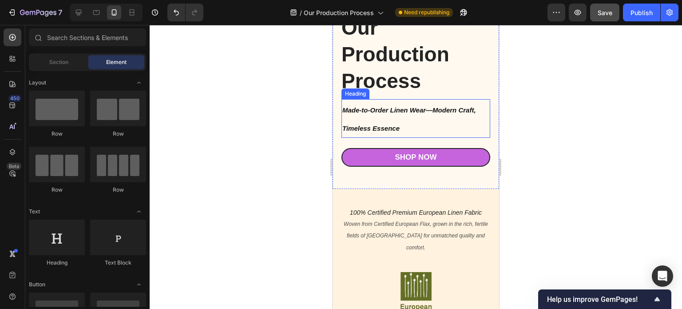
click at [393, 106] on icon "Made-to-Order Linen Wear—Modern Craft, Timeless Essence" at bounding box center [409, 119] width 134 height 26
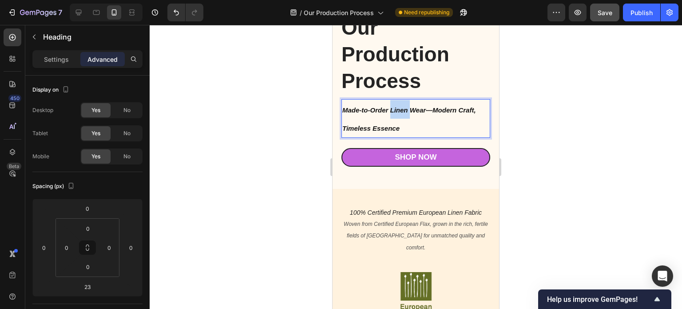
click at [399, 111] on p "Made-to-Order Linen Wear—Modern Craft, Timeless Essence" at bounding box center [415, 118] width 147 height 37
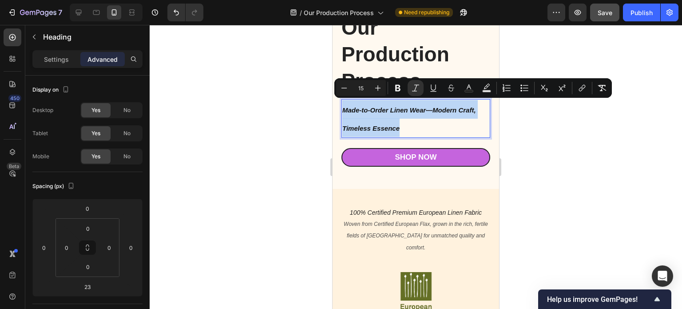
click at [399, 111] on p "Made-to-Order Linen Wear—Modern Craft, Timeless Essence" at bounding box center [415, 118] width 147 height 37
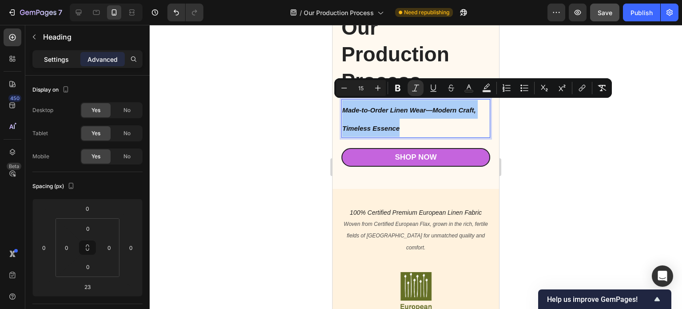
click at [59, 63] on p "Settings" at bounding box center [56, 59] width 25 height 9
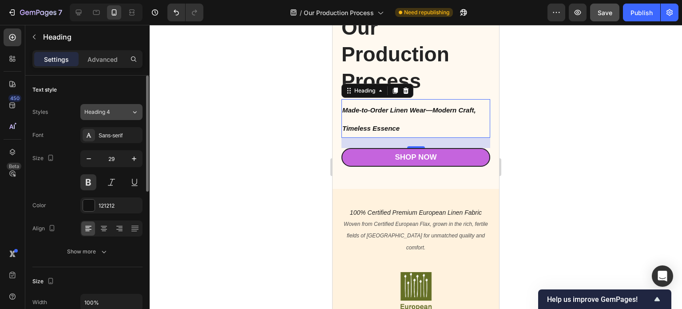
click at [133, 109] on icon at bounding box center [135, 111] width 8 height 9
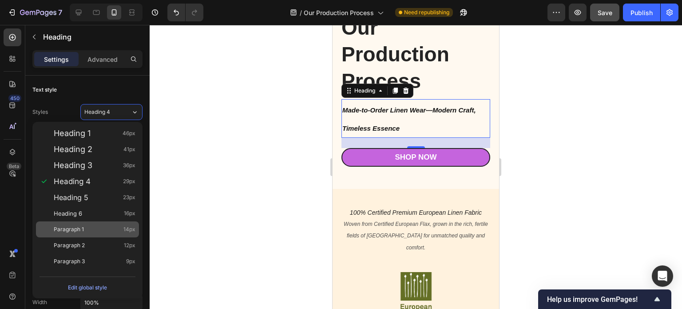
click at [79, 229] on span "Paragraph 1" at bounding box center [69, 229] width 30 height 9
type input "14"
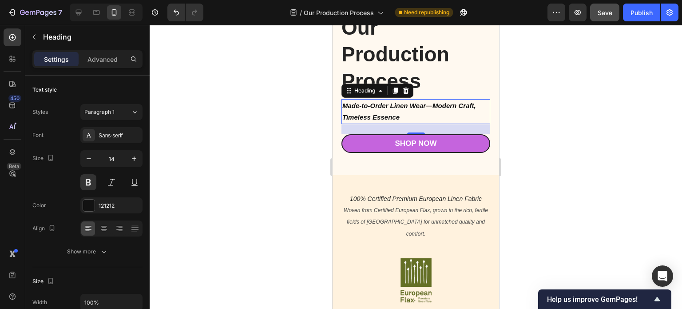
click at [554, 150] on div at bounding box center [416, 167] width 532 height 284
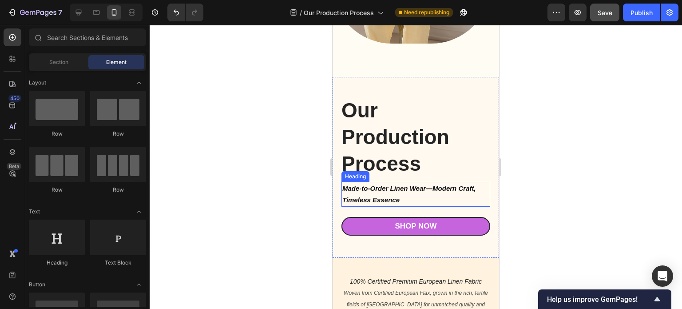
scroll to position [133, 0]
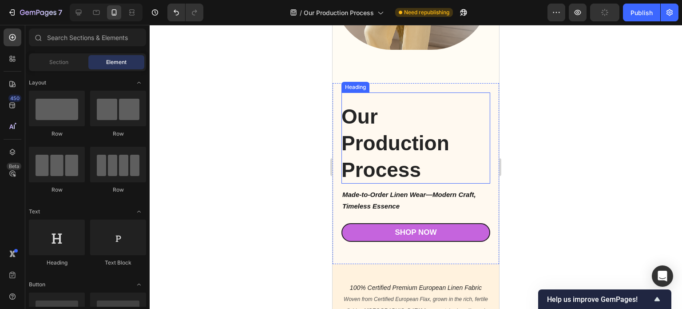
click at [405, 139] on h1 "Our Production Process" at bounding box center [415, 137] width 149 height 91
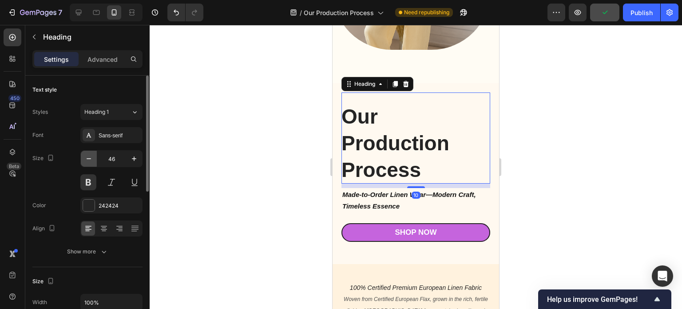
click at [88, 161] on icon "button" at bounding box center [88, 158] width 9 height 9
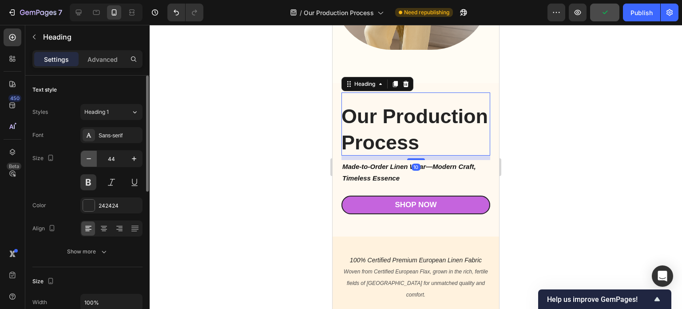
click at [88, 161] on icon "button" at bounding box center [88, 158] width 9 height 9
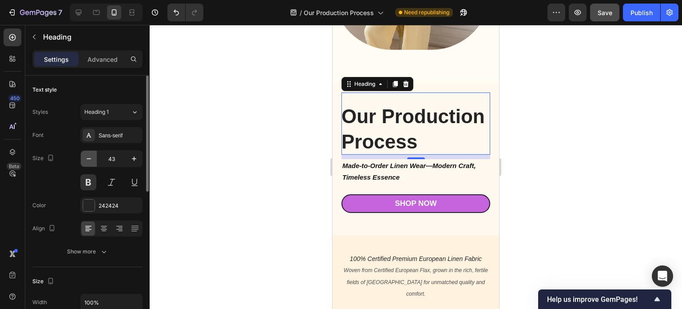
click at [88, 161] on icon "button" at bounding box center [88, 158] width 9 height 9
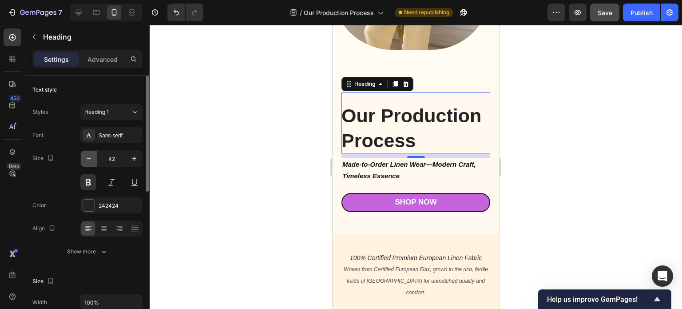
click at [88, 161] on icon "button" at bounding box center [88, 158] width 9 height 9
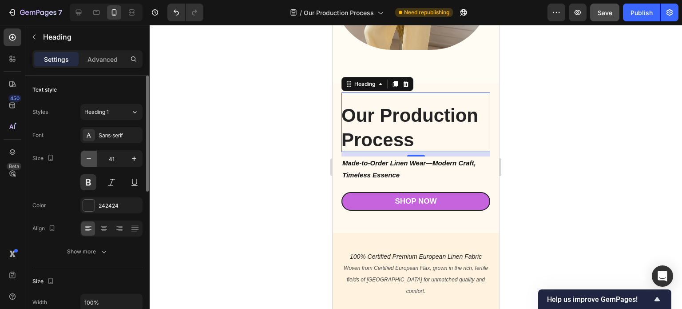
click at [88, 161] on icon "button" at bounding box center [88, 158] width 9 height 9
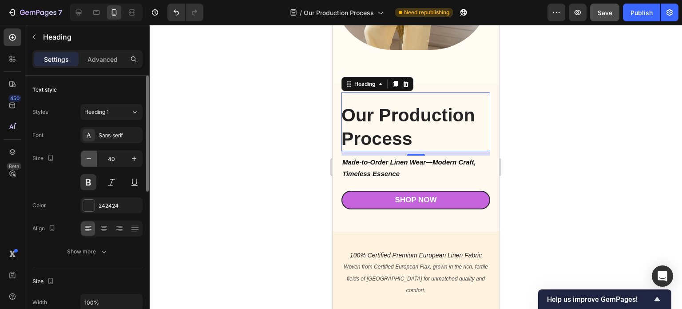
click at [88, 161] on icon "button" at bounding box center [88, 158] width 9 height 9
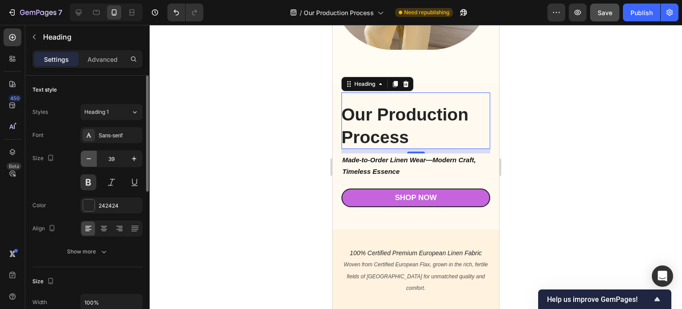
click at [88, 161] on icon "button" at bounding box center [88, 158] width 9 height 9
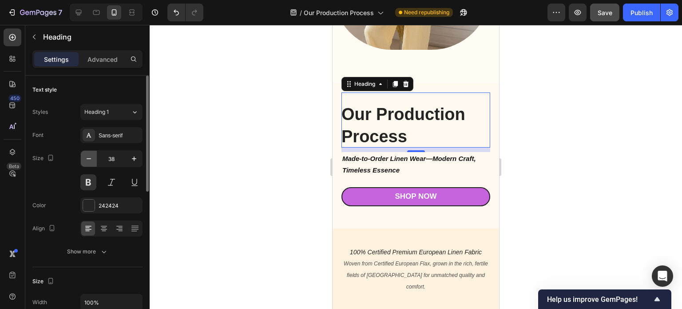
click at [88, 161] on icon "button" at bounding box center [88, 158] width 9 height 9
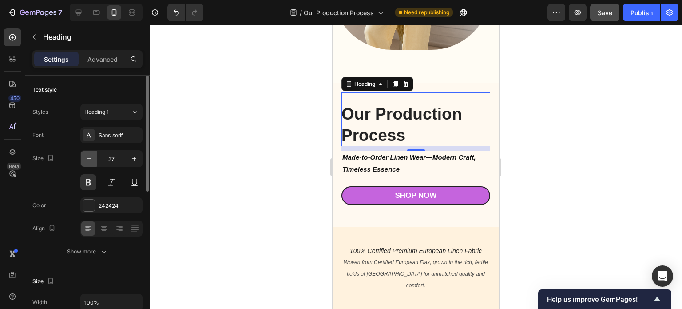
click at [88, 161] on icon "button" at bounding box center [88, 158] width 9 height 9
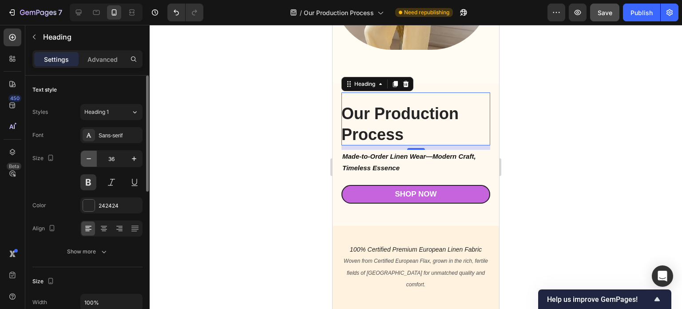
click at [88, 161] on icon "button" at bounding box center [88, 158] width 9 height 9
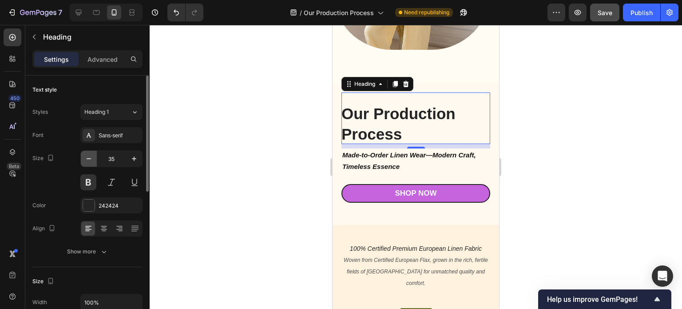
click at [88, 161] on icon "button" at bounding box center [88, 158] width 9 height 9
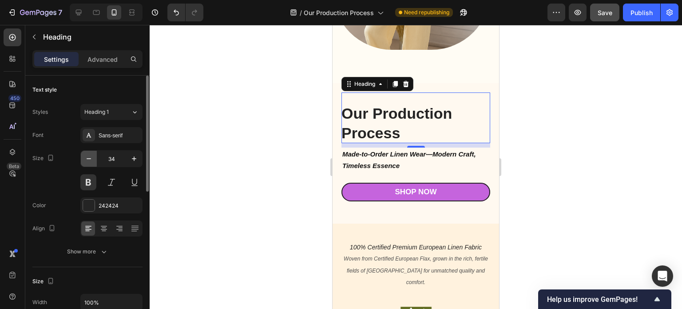
click at [88, 161] on icon "button" at bounding box center [88, 158] width 9 height 9
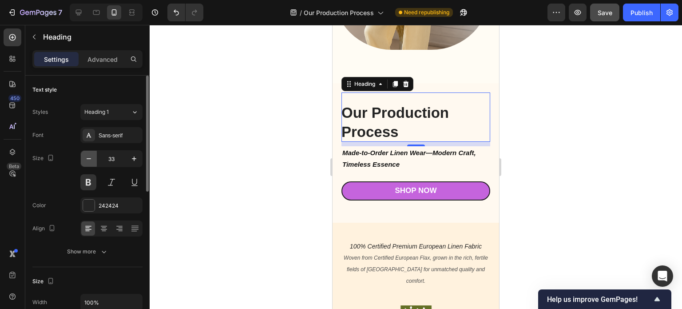
click at [88, 161] on icon "button" at bounding box center [88, 158] width 9 height 9
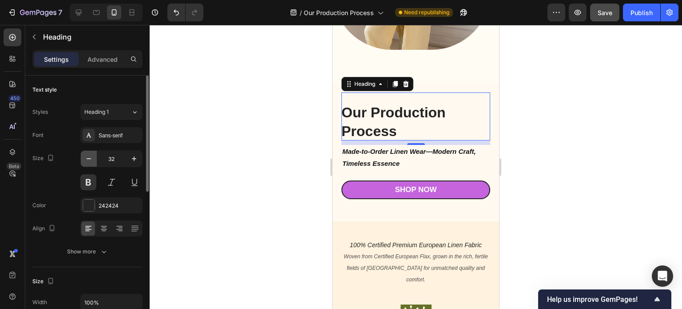
click at [88, 161] on icon "button" at bounding box center [88, 158] width 9 height 9
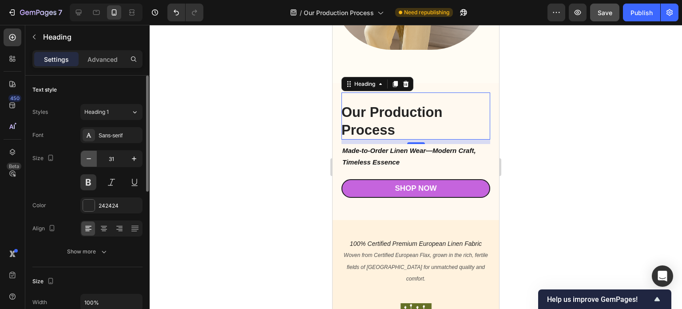
click at [88, 161] on icon "button" at bounding box center [88, 158] width 9 height 9
type input "30"
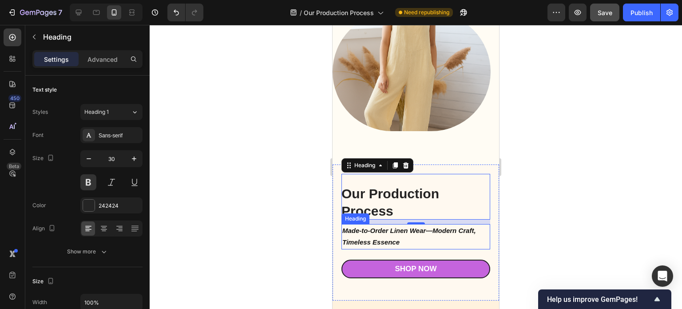
scroll to position [44, 0]
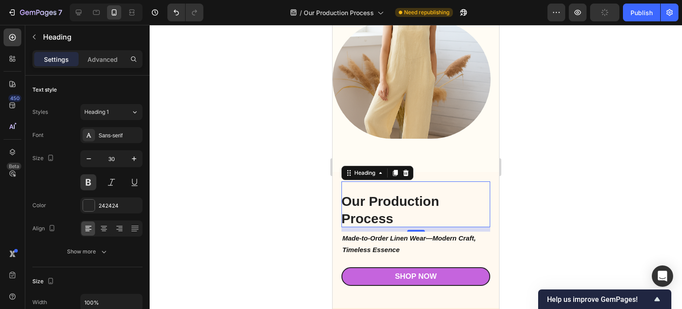
click at [288, 198] on div at bounding box center [416, 167] width 532 height 284
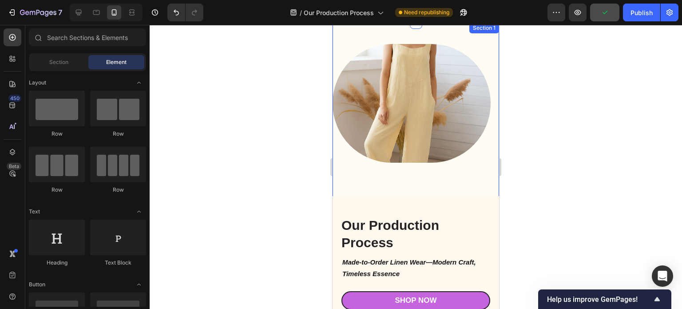
scroll to position [0, 0]
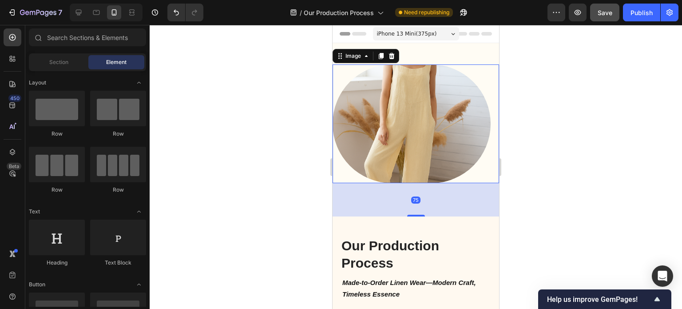
click at [432, 141] on img at bounding box center [412, 123] width 158 height 119
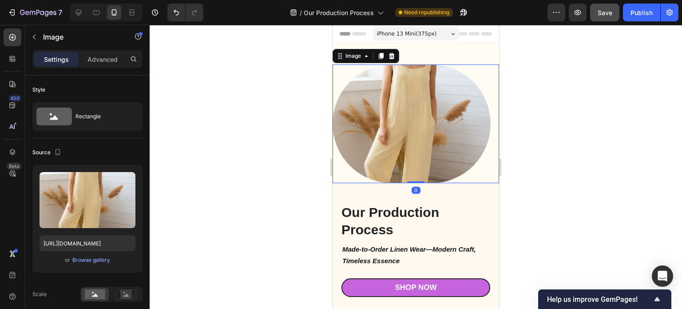
drag, startPoint x: 410, startPoint y: 211, endPoint x: 425, endPoint y: 126, distance: 86.2
click at [416, 172] on div "Image 0" at bounding box center [416, 123] width 166 height 119
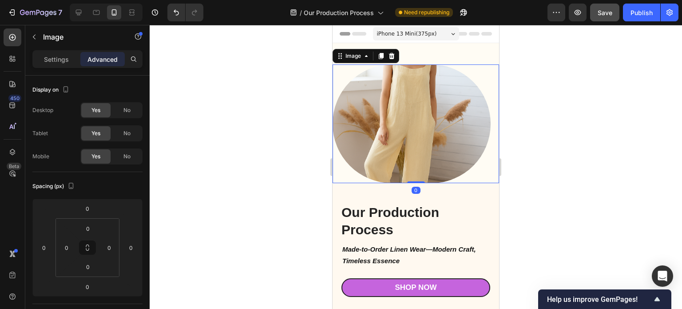
click at [427, 124] on img at bounding box center [412, 123] width 158 height 119
click at [549, 165] on div at bounding box center [416, 167] width 532 height 284
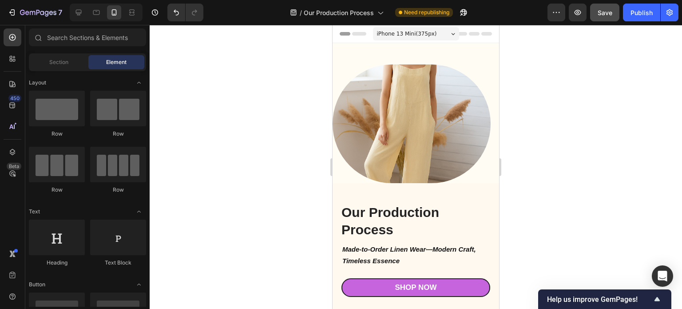
click at [451, 35] on icon at bounding box center [453, 34] width 4 height 2
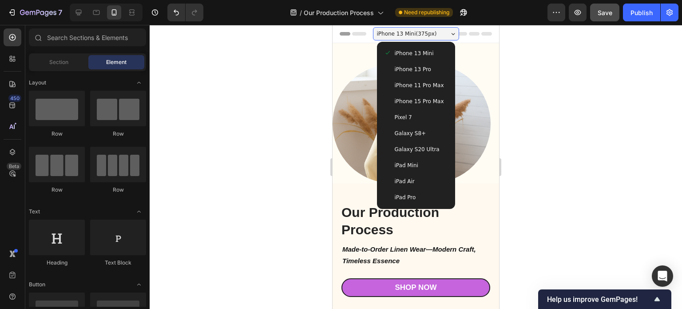
click at [425, 87] on span "iPhone 11 Pro Max" at bounding box center [419, 85] width 49 height 9
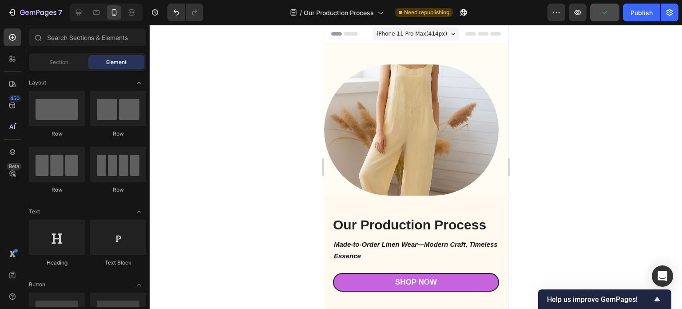
click at [447, 35] on div "iPhone 11 Pro Max ( 414 px)" at bounding box center [416, 33] width 86 height 13
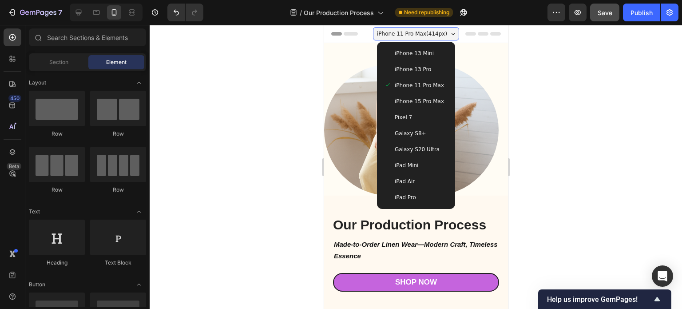
click at [420, 99] on span "iPhone 15 Pro Max" at bounding box center [418, 101] width 49 height 9
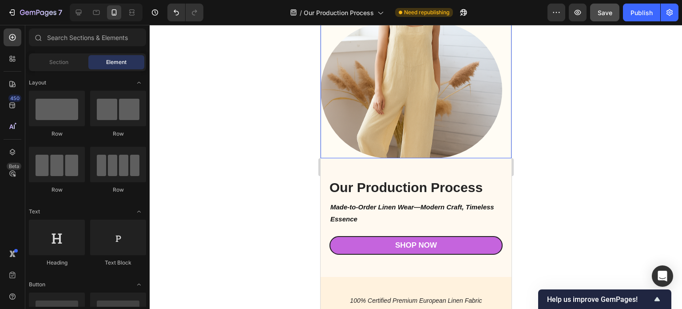
scroll to position [44, 0]
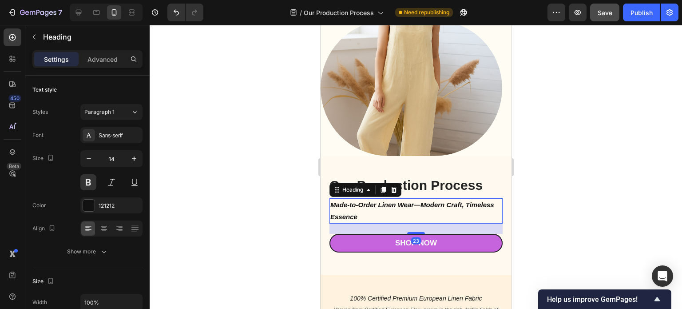
click at [400, 201] on icon "Made-to-Order Linen Wear—Modern Craft, Timeless Essence" at bounding box center [412, 210] width 164 height 19
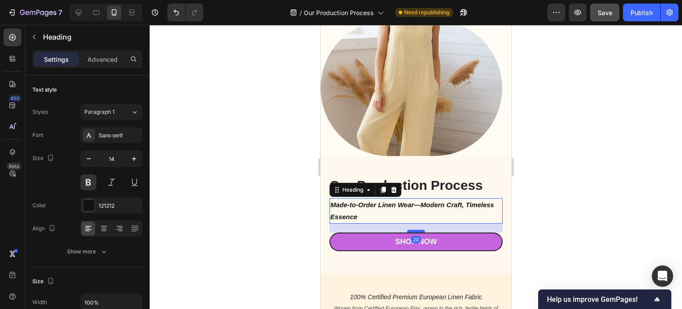
click at [412, 230] on div at bounding box center [416, 231] width 18 height 3
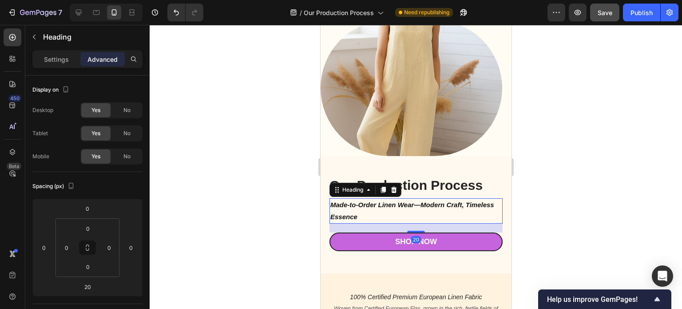
click at [587, 199] on div at bounding box center [416, 167] width 532 height 284
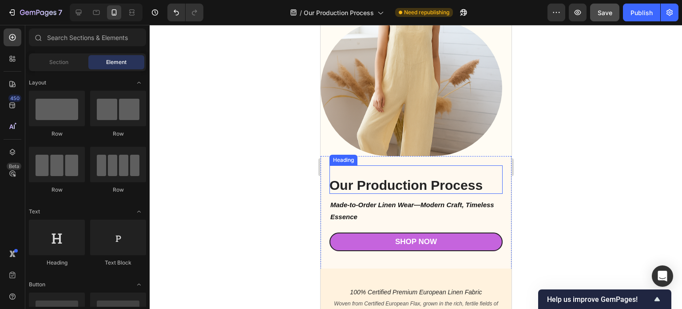
click at [420, 178] on h1 "Our Production Process" at bounding box center [415, 179] width 173 height 28
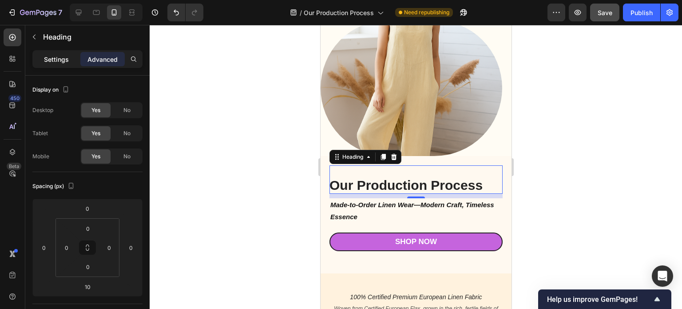
click at [65, 62] on p "Settings" at bounding box center [56, 59] width 25 height 9
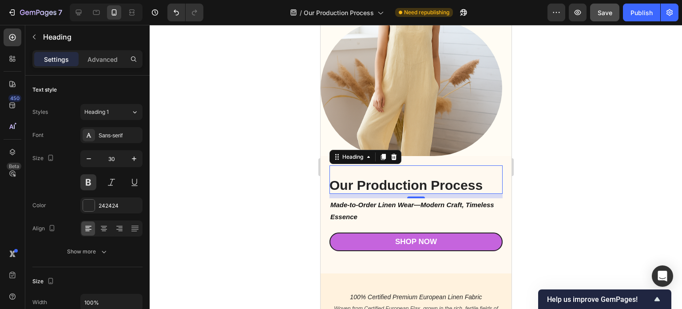
click at [374, 178] on h1 "Our Production Process" at bounding box center [415, 179] width 173 height 28
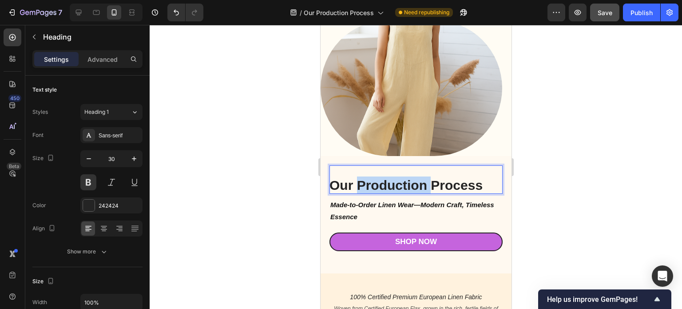
click at [374, 178] on p "Our Production Process" at bounding box center [415, 184] width 173 height 17
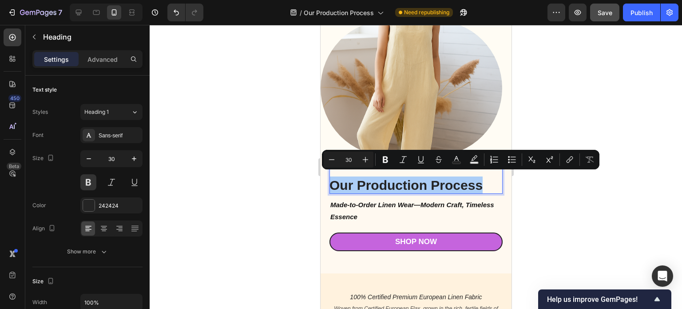
click at [564, 204] on div at bounding box center [416, 167] width 532 height 284
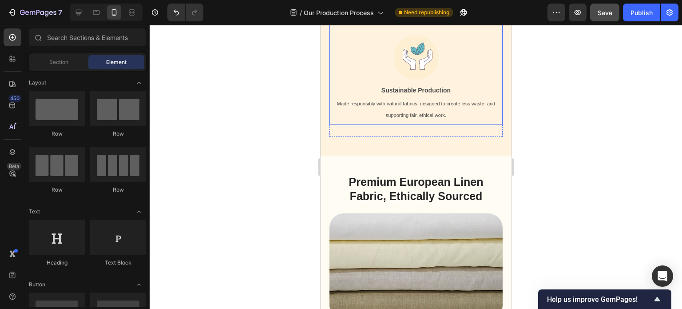
scroll to position [577, 0]
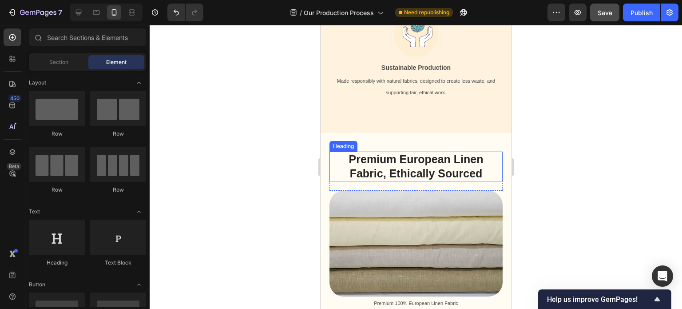
click at [422, 161] on span "Premium European Linen Fabric, Ethically Sourced" at bounding box center [416, 166] width 135 height 26
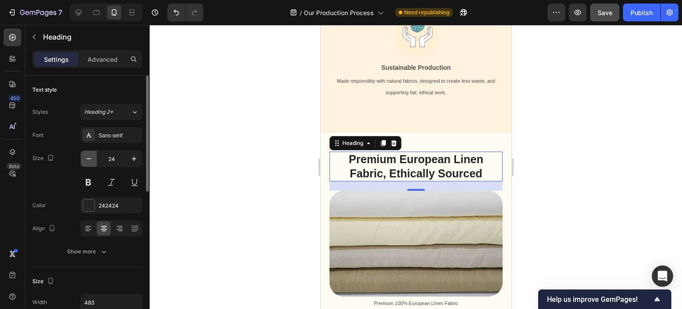
click at [91, 161] on icon "button" at bounding box center [88, 158] width 9 height 9
type input "22"
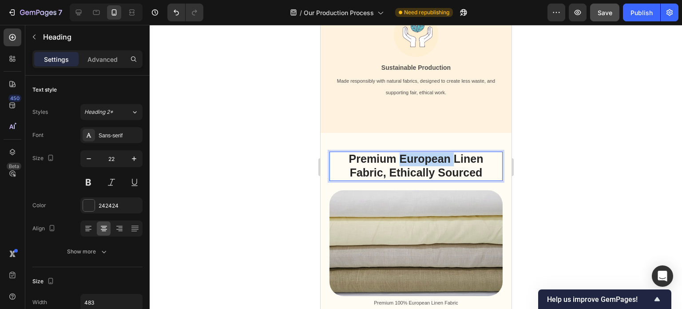
click at [406, 160] on span "Premium European Linen Fabric, Ethically Sourced" at bounding box center [416, 165] width 135 height 26
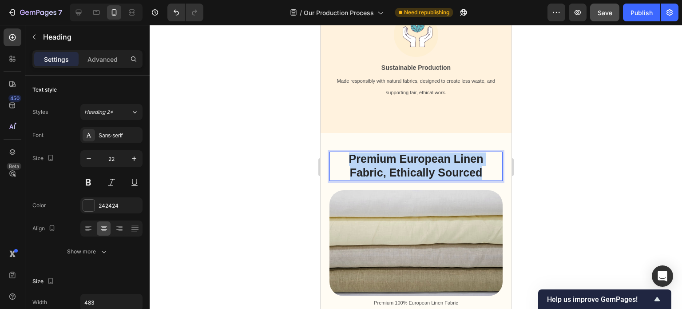
click at [406, 160] on span "Premium European Linen Fabric, Ethically Sourced" at bounding box center [416, 165] width 135 height 26
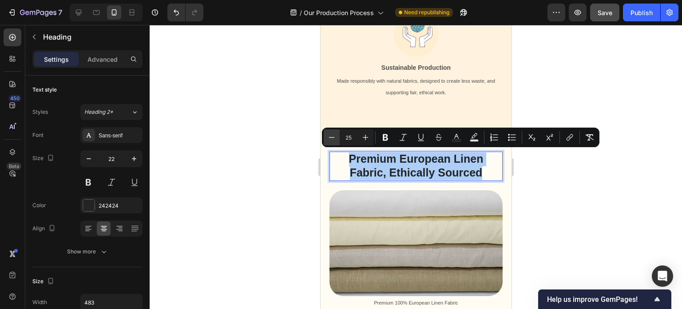
click at [332, 137] on icon "Editor contextual toolbar" at bounding box center [332, 137] width 6 height 0
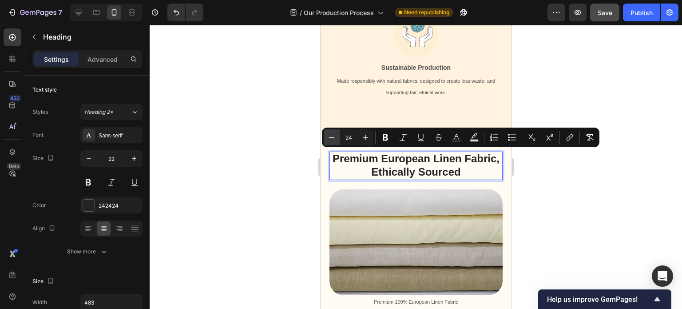
click at [332, 137] on icon "Editor contextual toolbar" at bounding box center [332, 137] width 6 height 0
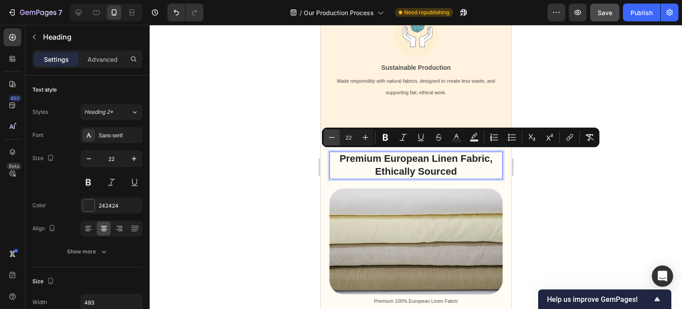
click at [332, 137] on icon "Editor contextual toolbar" at bounding box center [332, 137] width 6 height 0
type input "20"
click at [587, 200] on div at bounding box center [416, 167] width 532 height 284
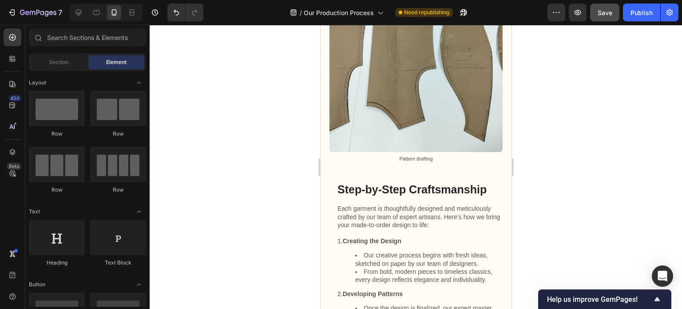
scroll to position [1021, 0]
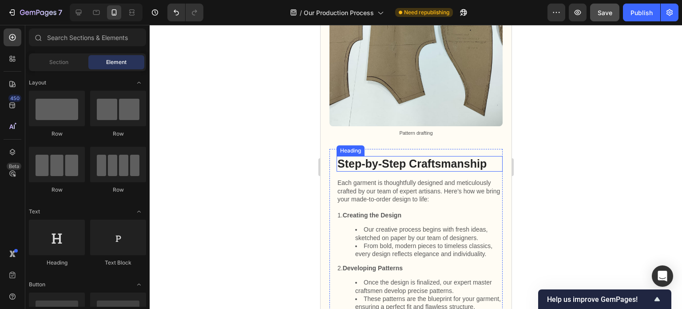
click at [404, 158] on span "Step-by-Step Craftsmanship" at bounding box center [411, 163] width 149 height 12
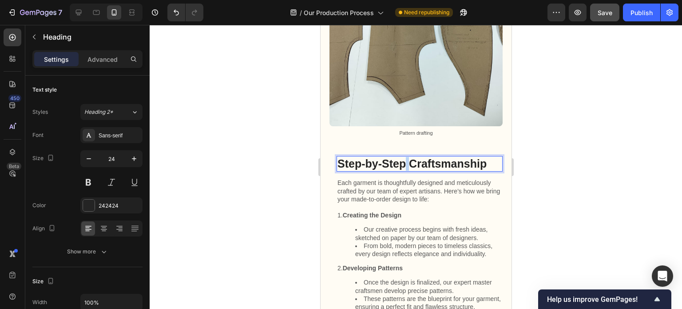
click at [404, 158] on span "Step-by-Step Craftsmanship" at bounding box center [411, 163] width 149 height 12
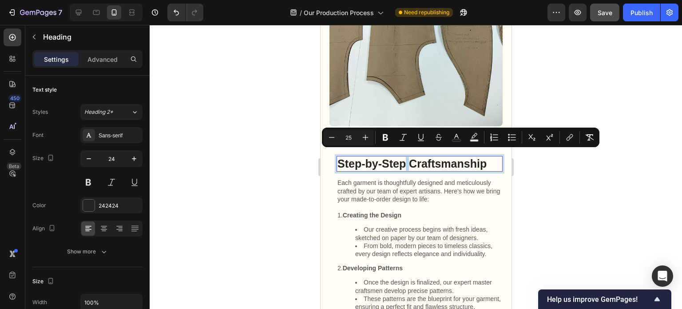
click at [404, 158] on span "Step-by-Step Craftsmanship" at bounding box center [411, 163] width 149 height 12
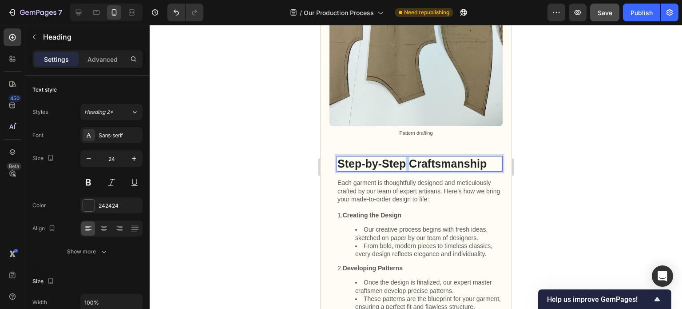
click at [404, 158] on span "Step-by-Step Craftsmanship" at bounding box center [411, 163] width 149 height 12
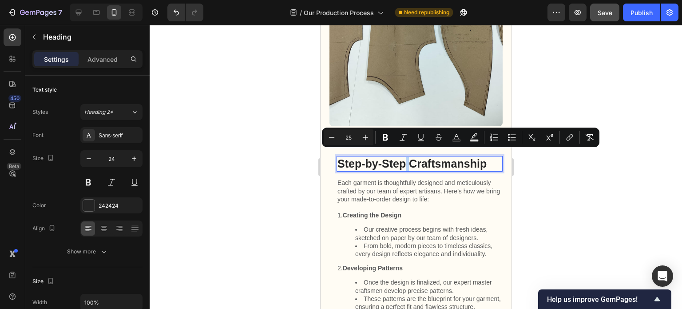
click at [404, 158] on span "Step-by-Step Craftsmanship" at bounding box center [411, 163] width 149 height 12
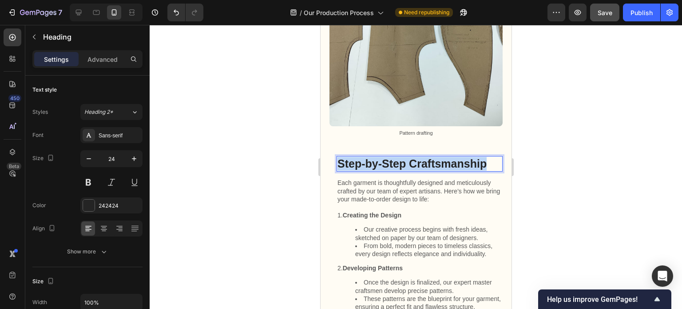
click at [404, 158] on span "Step-by-Step Craftsmanship" at bounding box center [411, 163] width 149 height 12
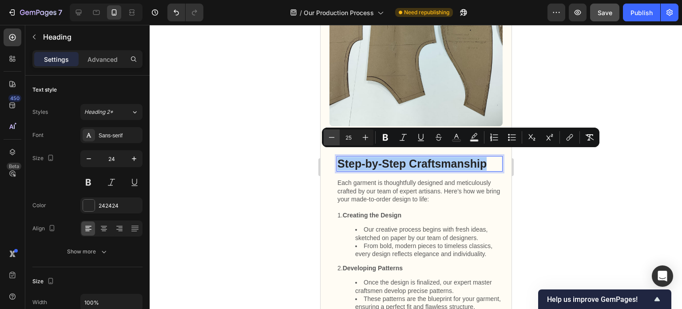
click at [331, 139] on icon "Editor contextual toolbar" at bounding box center [331, 137] width 9 height 9
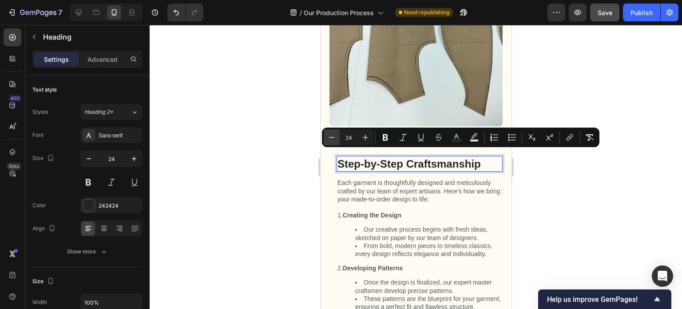
click at [331, 139] on icon "Editor contextual toolbar" at bounding box center [331, 137] width 9 height 9
type input "20"
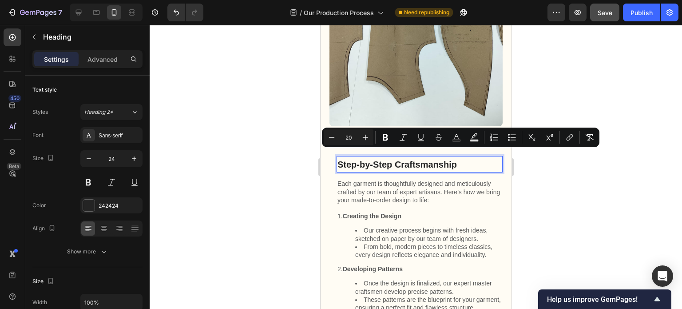
click at [560, 197] on div at bounding box center [416, 167] width 532 height 284
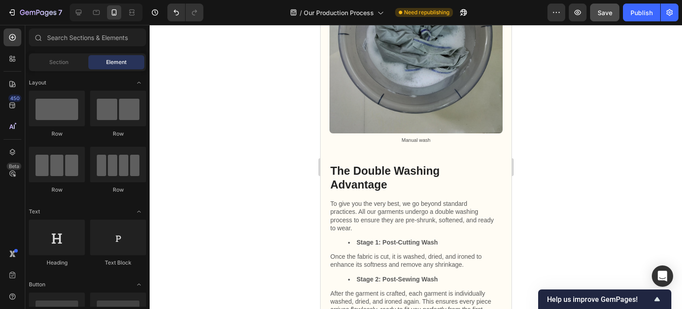
scroll to position [1554, 0]
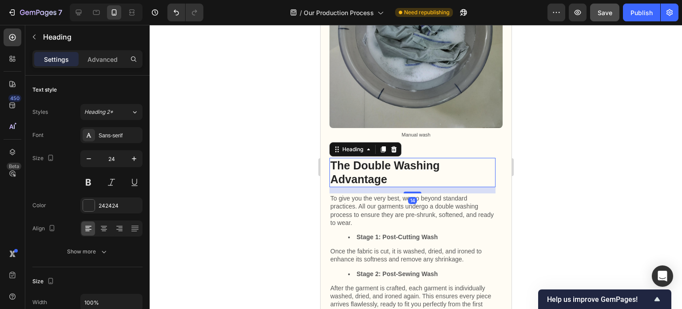
click at [378, 165] on span "The Double Washing Advantage" at bounding box center [384, 172] width 109 height 26
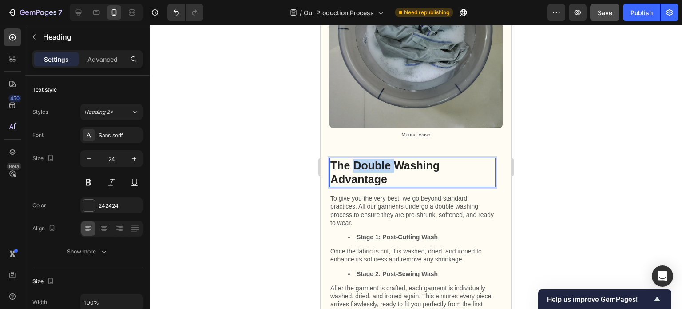
click at [378, 165] on span "The Double Washing Advantage" at bounding box center [384, 172] width 109 height 26
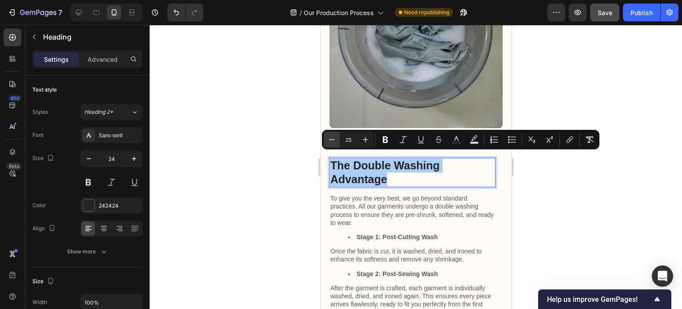
click at [330, 138] on icon "Editor contextual toolbar" at bounding box center [331, 139] width 9 height 9
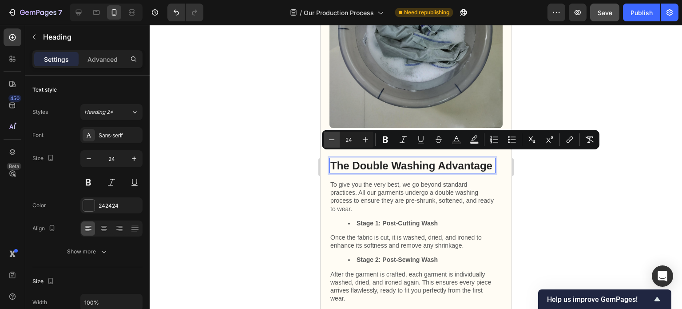
click at [330, 138] on icon "Editor contextual toolbar" at bounding box center [331, 139] width 9 height 9
type input "20"
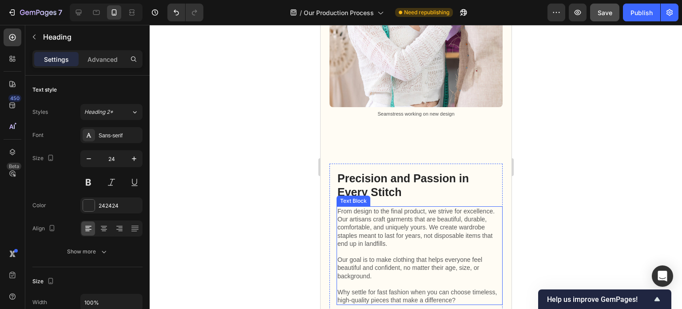
scroll to position [1954, 0]
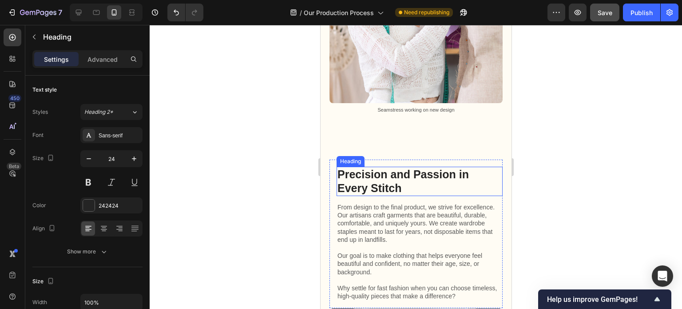
click at [390, 170] on span "Precision and Passion in Every Stitch" at bounding box center [402, 181] width 131 height 26
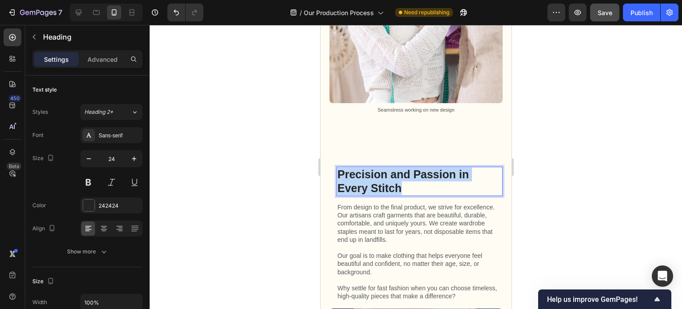
click at [390, 170] on span "Precision and Passion in Every Stitch" at bounding box center [402, 181] width 131 height 26
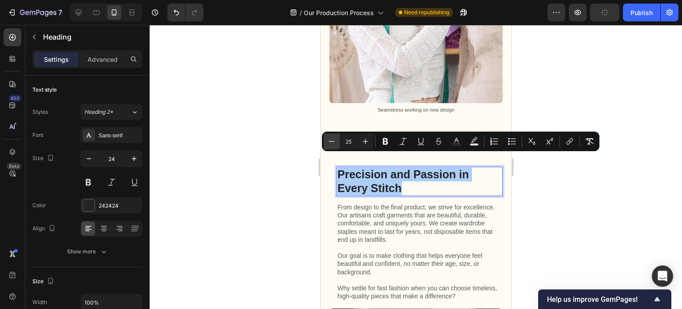
click at [333, 142] on icon "Editor contextual toolbar" at bounding box center [331, 141] width 9 height 9
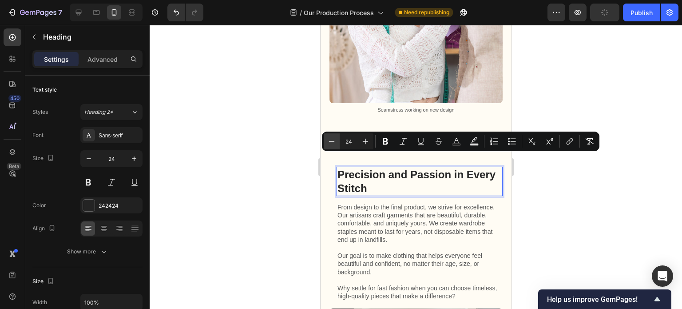
click at [333, 142] on icon "Editor contextual toolbar" at bounding box center [331, 141] width 9 height 9
type input "20"
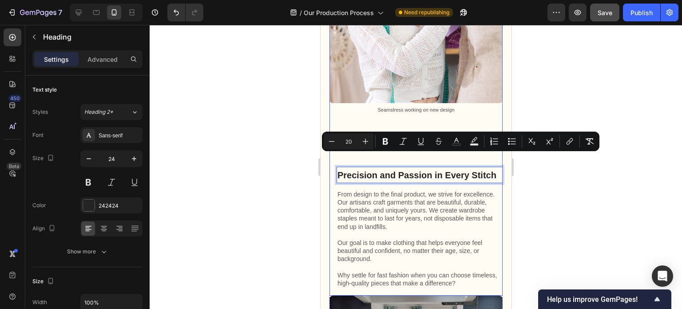
click at [421, 124] on div "Image Seamstress working on new design Text Block" at bounding box center [415, 40] width 173 height 220
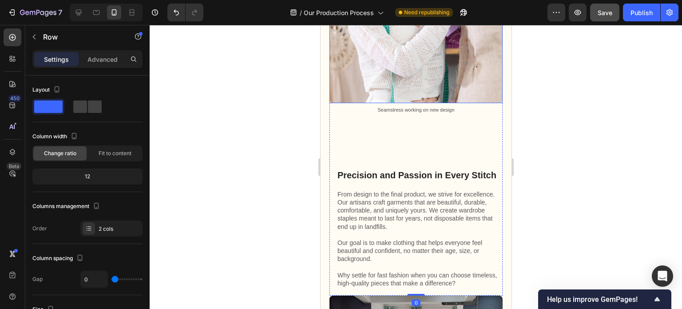
click at [458, 89] on img at bounding box center [415, 16] width 173 height 173
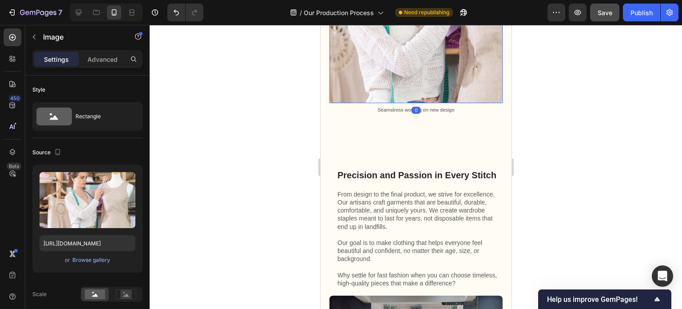
click at [462, 83] on img at bounding box center [415, 16] width 173 height 173
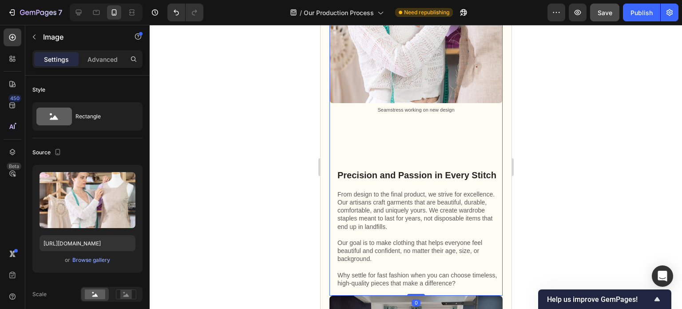
click at [456, 131] on div "Image Seamstress working on new design Text Block" at bounding box center [415, 40] width 173 height 220
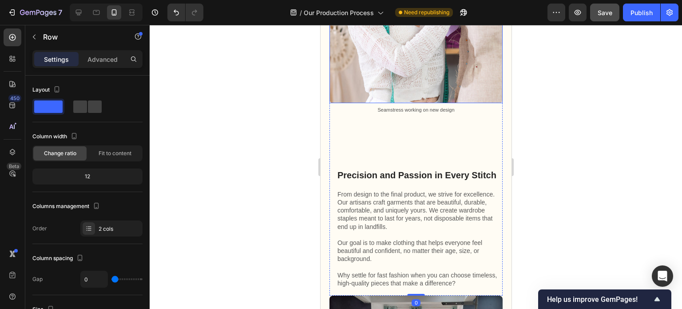
click at [463, 81] on img at bounding box center [415, 16] width 173 height 173
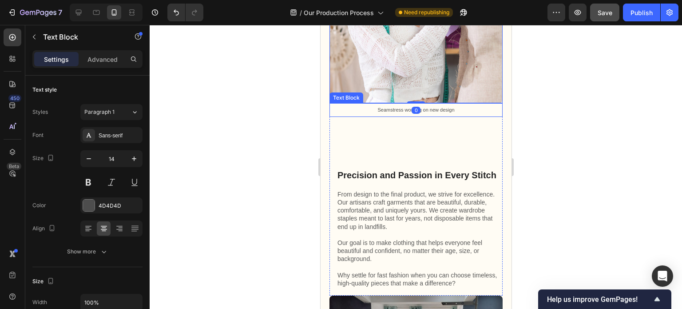
click at [442, 104] on p "Seamstress working on new design" at bounding box center [415, 110] width 171 height 12
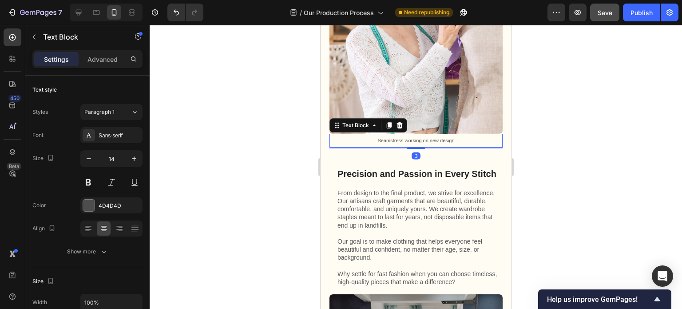
scroll to position [1920, 0]
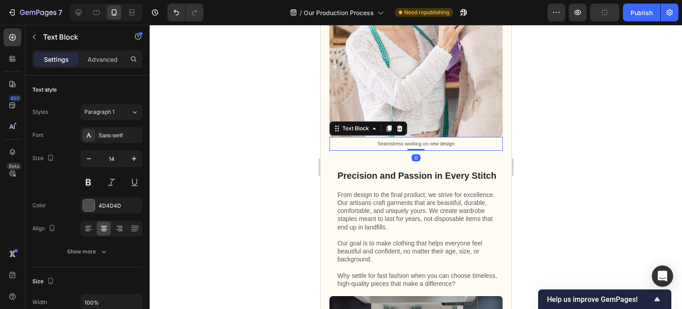
drag, startPoint x: 411, startPoint y: 136, endPoint x: 421, endPoint y: 81, distance: 56.5
click at [421, 81] on div "Image Seamstress working on new design Text Block 0" at bounding box center [415, 57] width 173 height 186
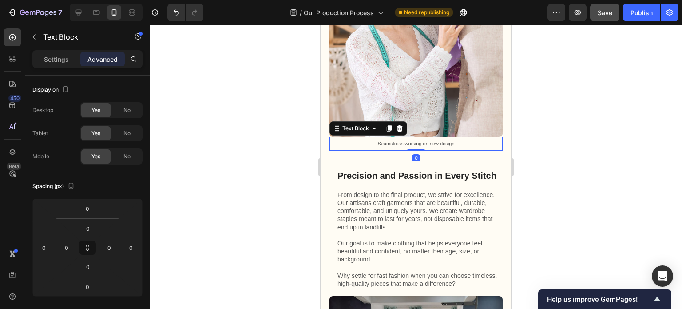
click at [549, 160] on div at bounding box center [416, 167] width 532 height 284
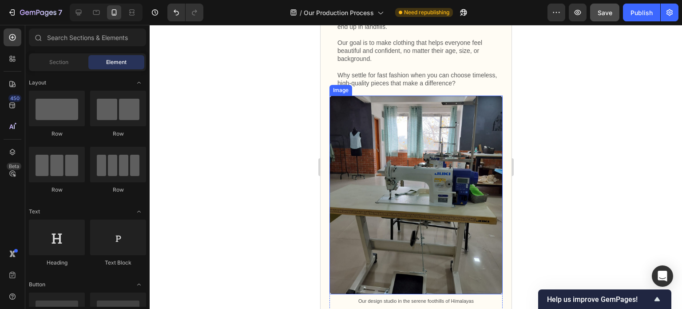
scroll to position [2142, 0]
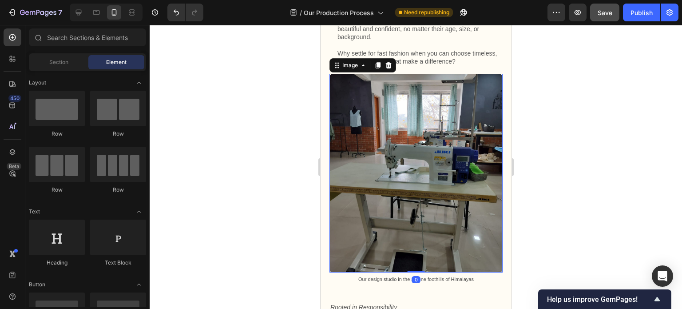
click at [420, 184] on img at bounding box center [415, 173] width 173 height 198
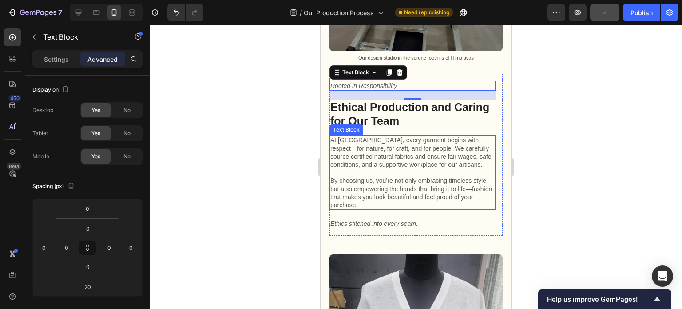
scroll to position [2364, 0]
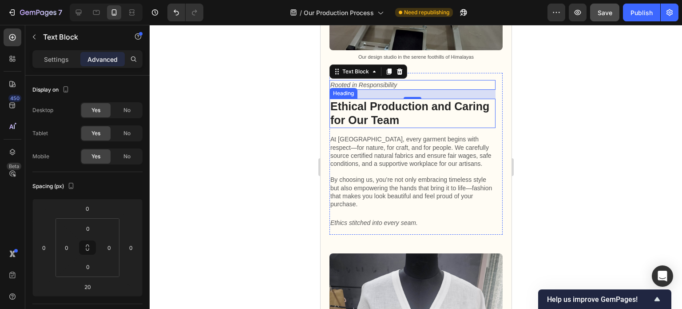
click at [412, 114] on span "Ethical Production and Caring for Our Team" at bounding box center [409, 113] width 159 height 26
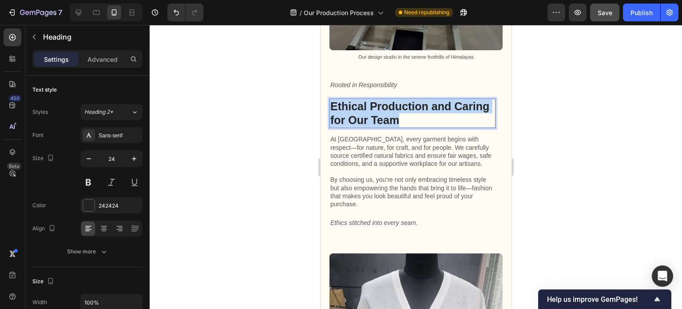
click at [412, 114] on span "Ethical Production and Caring for Our Team" at bounding box center [409, 113] width 159 height 26
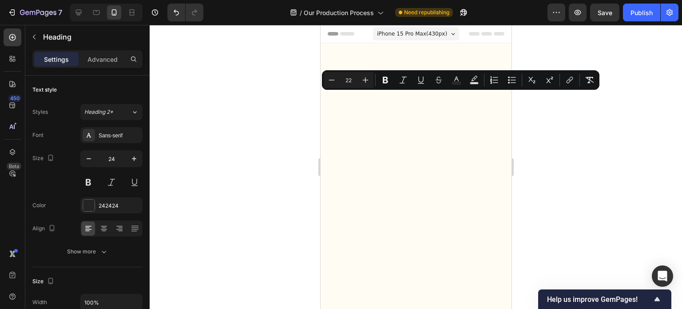
scroll to position [2364, 0]
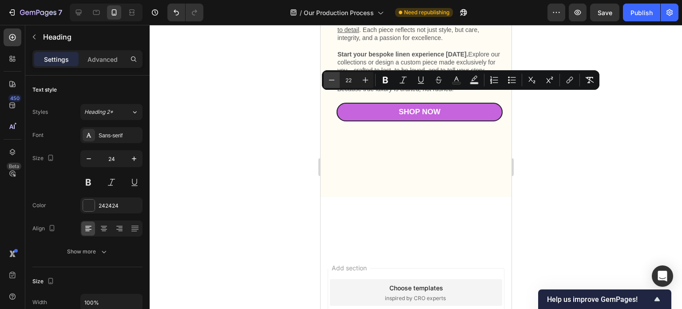
drag, startPoint x: 0, startPoint y: 0, endPoint x: 332, endPoint y: 79, distance: 341.3
click at [332, 79] on icon "Editor contextual toolbar" at bounding box center [331, 79] width 9 height 9
type input "20"
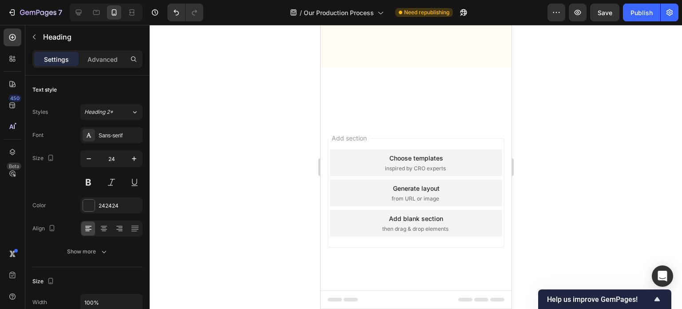
scroll to position [2719, 0]
drag, startPoint x: 414, startPoint y: 131, endPoint x: 420, endPoint y: 79, distance: 51.9
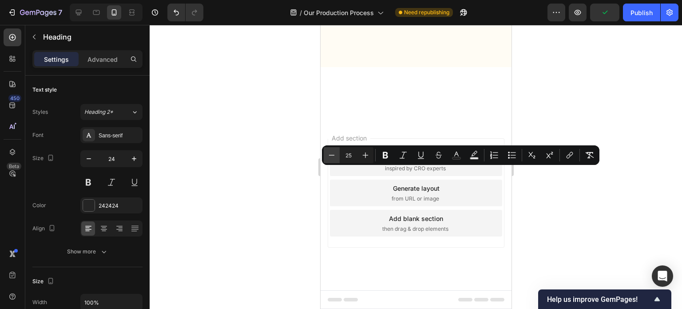
click at [329, 156] on icon "Editor contextual toolbar" at bounding box center [331, 155] width 9 height 9
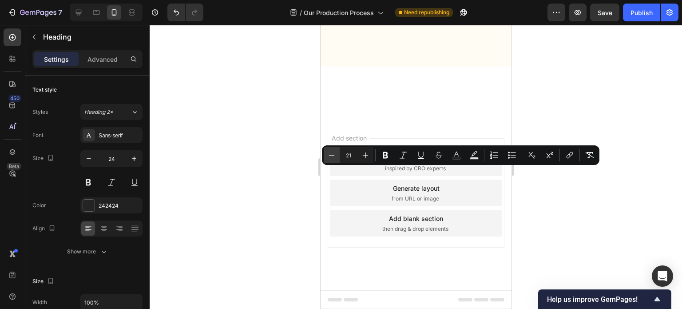
type input "20"
click at [575, 211] on div at bounding box center [416, 167] width 532 height 284
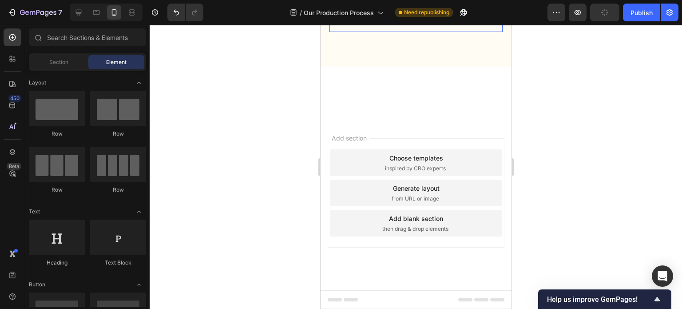
scroll to position [2453, 0]
click at [638, 13] on div "Publish" at bounding box center [641, 12] width 22 height 9
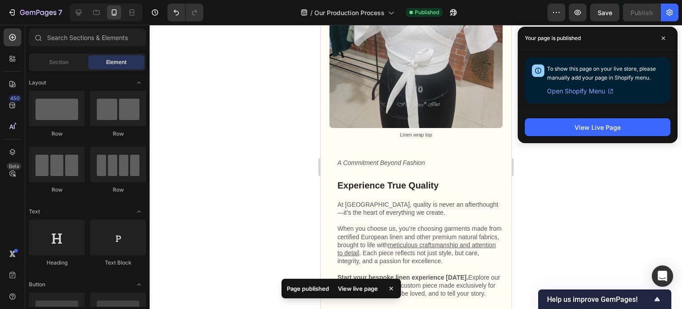
scroll to position [2664, 0]
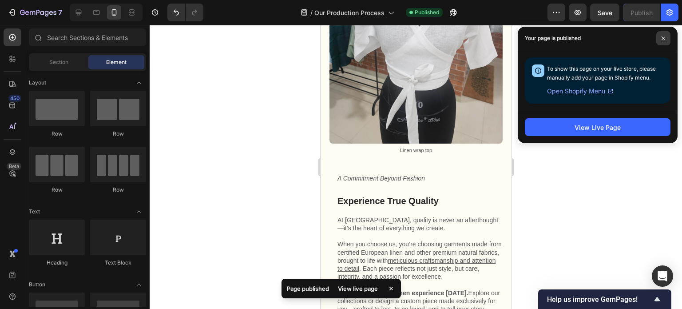
click at [662, 37] on icon at bounding box center [663, 38] width 4 height 4
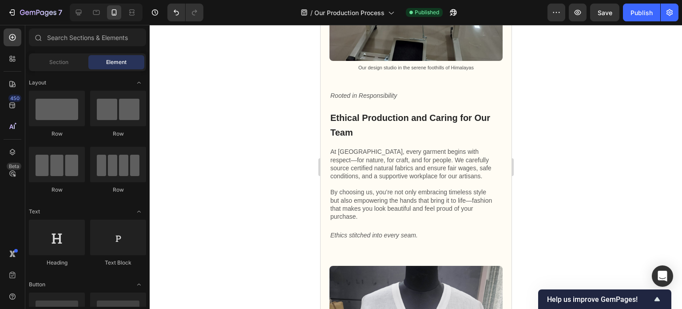
scroll to position [2353, 0]
click at [441, 231] on p "Ethics stitched into every seam." at bounding box center [412, 235] width 164 height 8
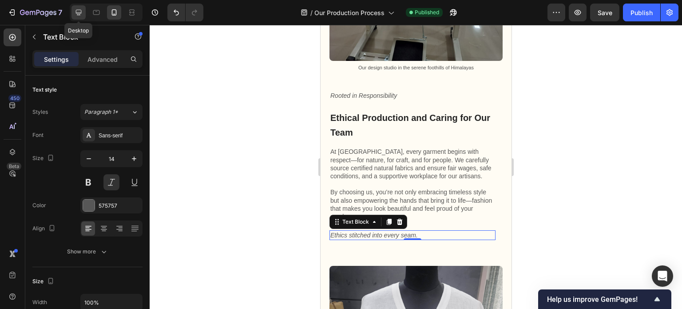
click at [80, 16] on icon at bounding box center [78, 12] width 9 height 9
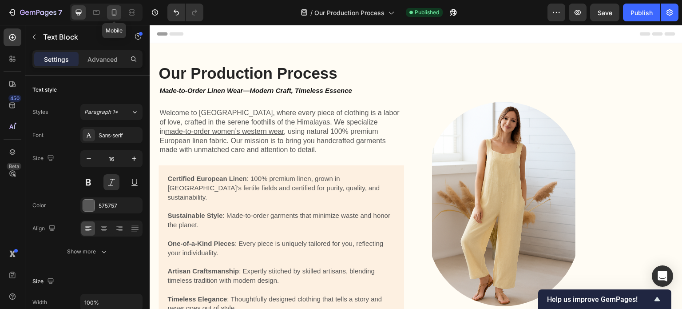
click at [115, 18] on div at bounding box center [114, 12] width 14 height 14
type input "14"
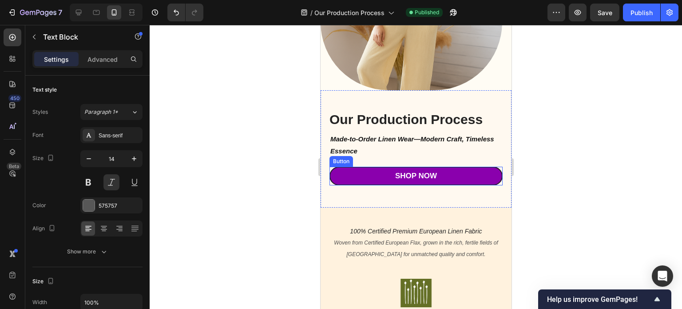
scroll to position [89, 0]
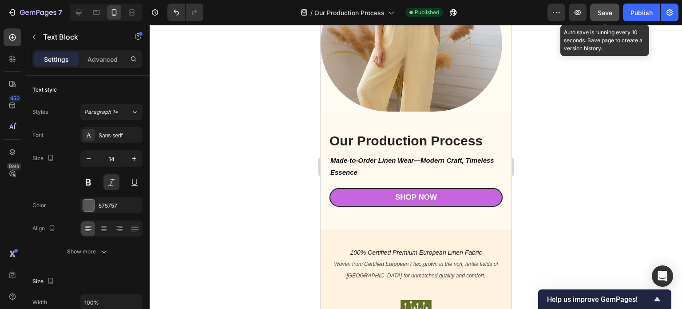
click at [604, 16] on span "Save" at bounding box center [605, 13] width 15 height 8
